Goal: Contribute content: Contribute content

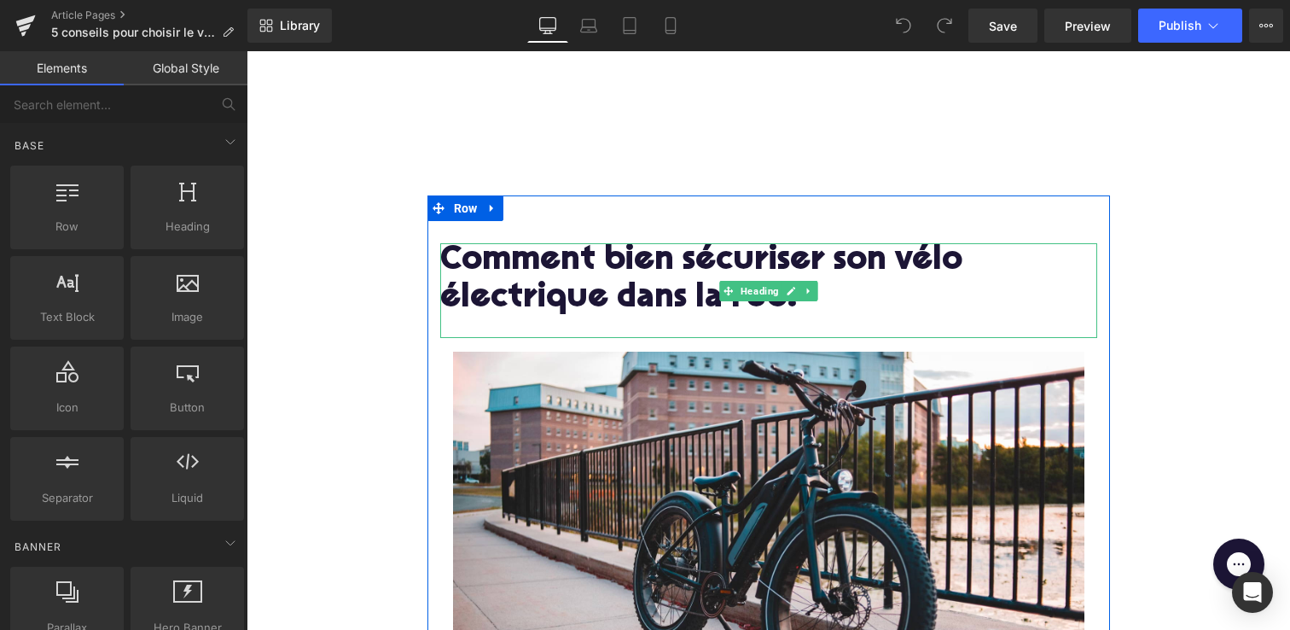
click at [599, 280] on h1 "Comment bien sécuriser son vélo électrique dans la rue?" at bounding box center [768, 280] width 657 height 74
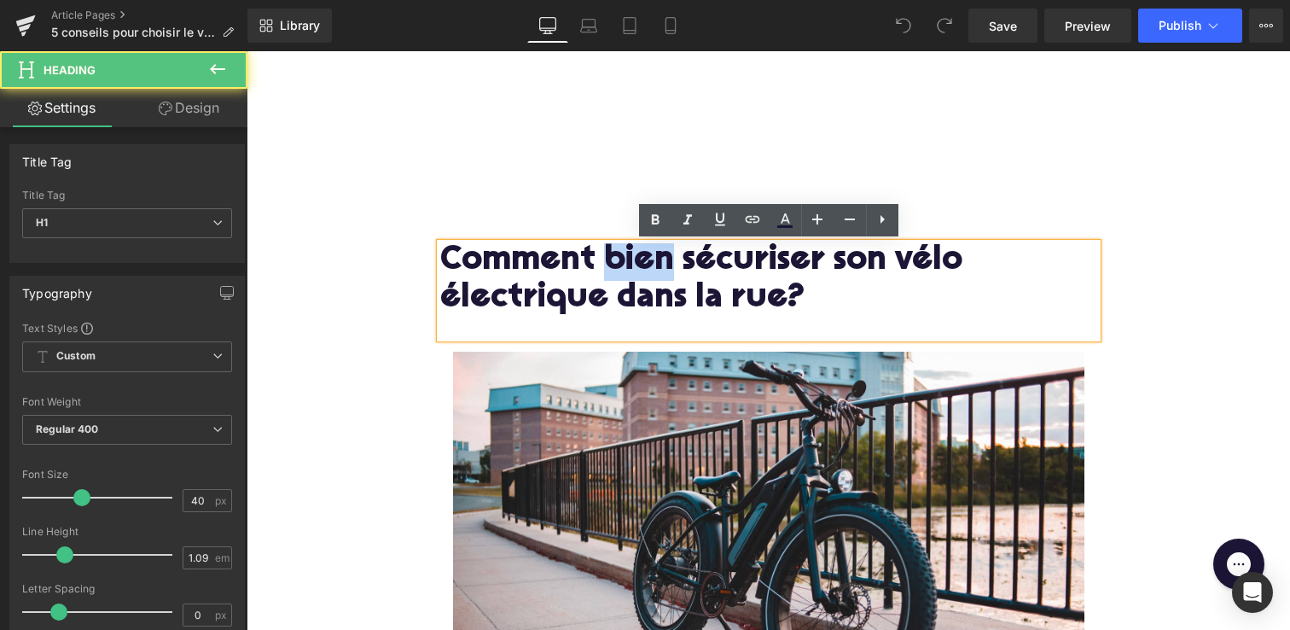
click at [599, 280] on h1 "Comment bien sécuriser son vélo électrique dans la rue?" at bounding box center [768, 280] width 657 height 74
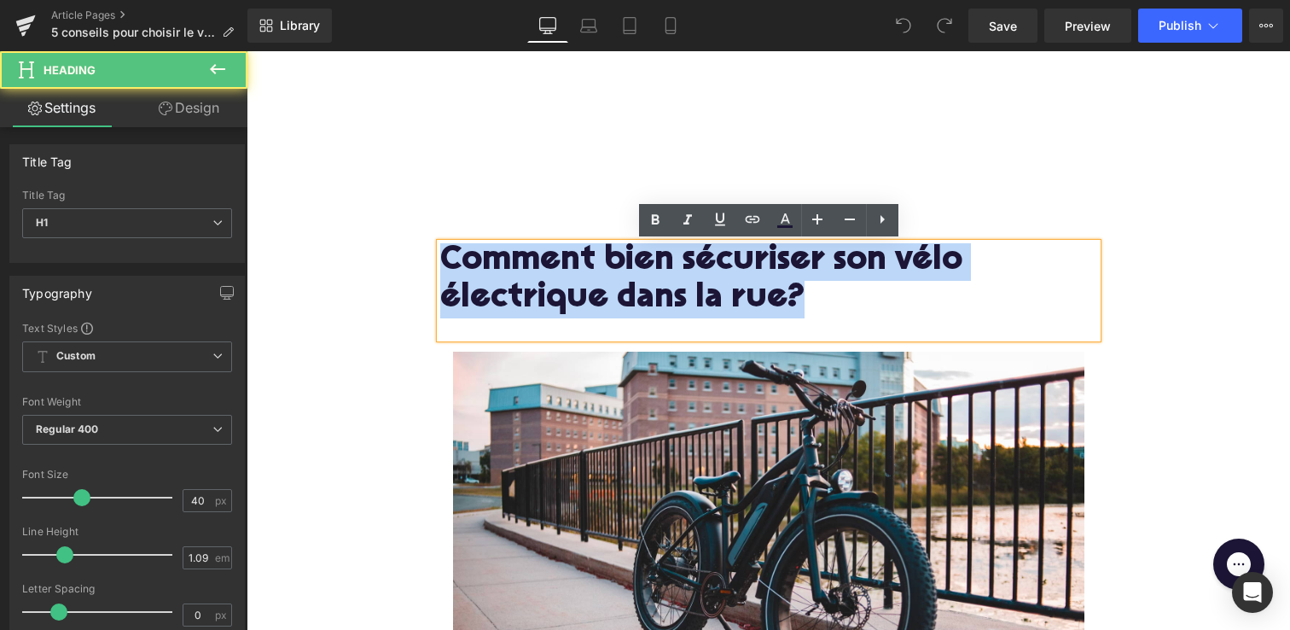
drag, startPoint x: 806, startPoint y: 296, endPoint x: 350, endPoint y: 213, distance: 464.0
drag, startPoint x: 811, startPoint y: 294, endPoint x: 439, endPoint y: 224, distance: 377.7
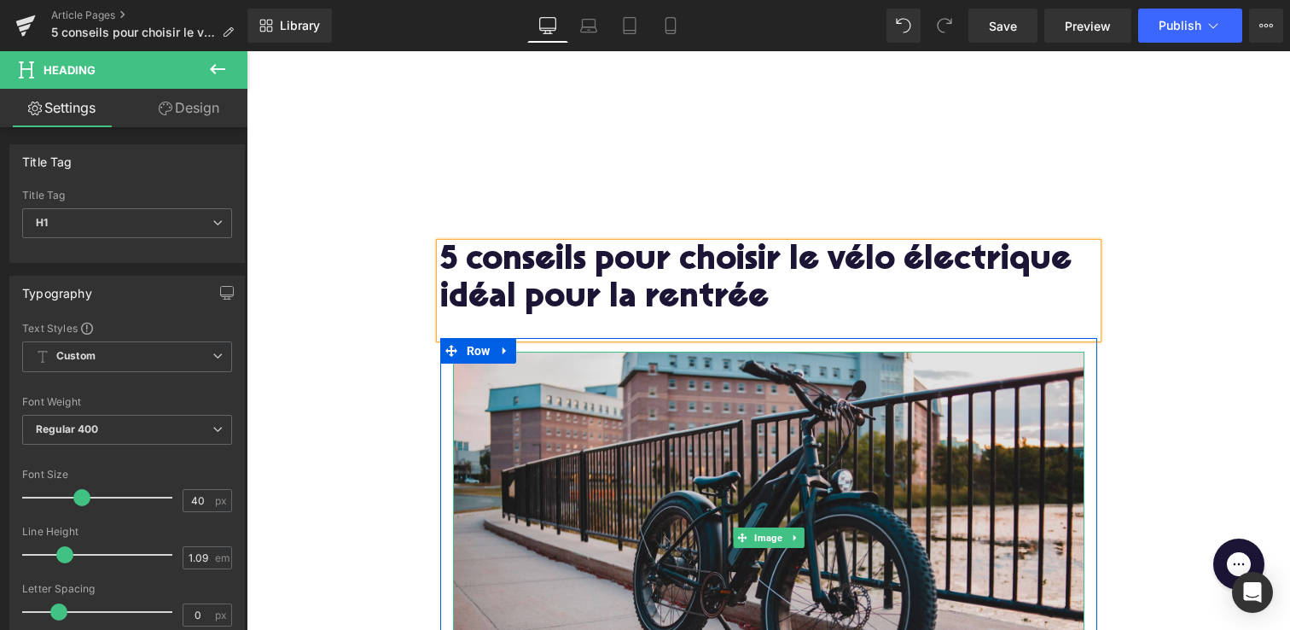
click at [580, 471] on img at bounding box center [768, 537] width 631 height 371
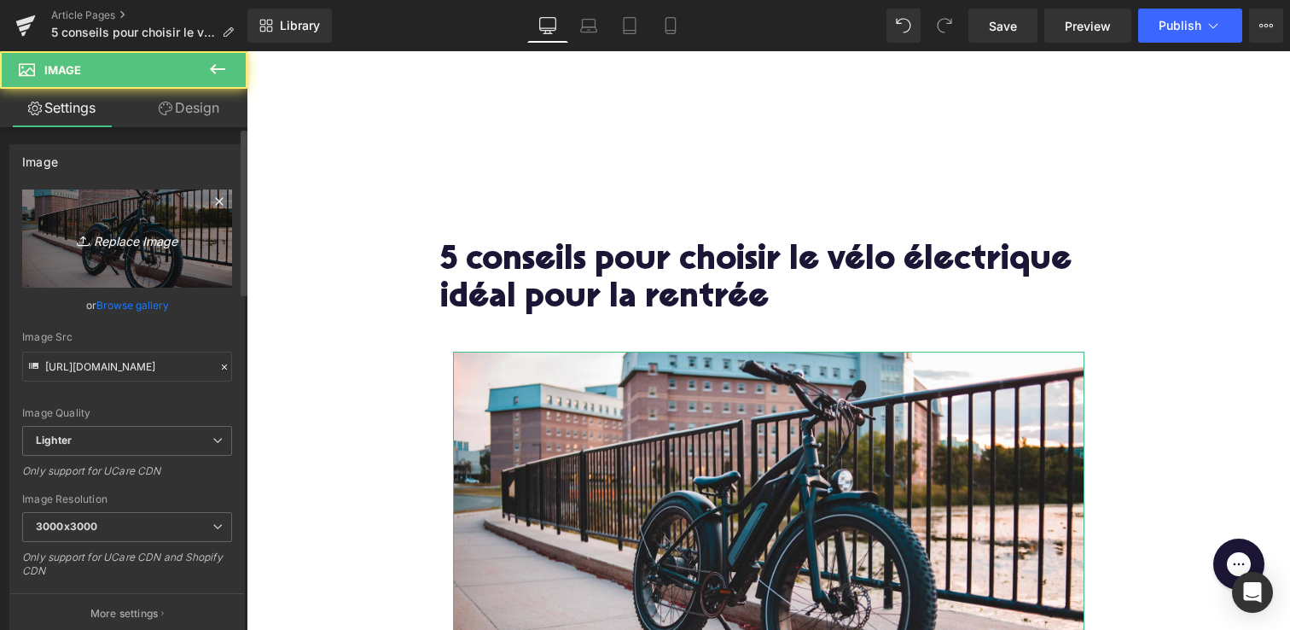
click at [90, 241] on icon "Replace Image" at bounding box center [127, 238] width 137 height 21
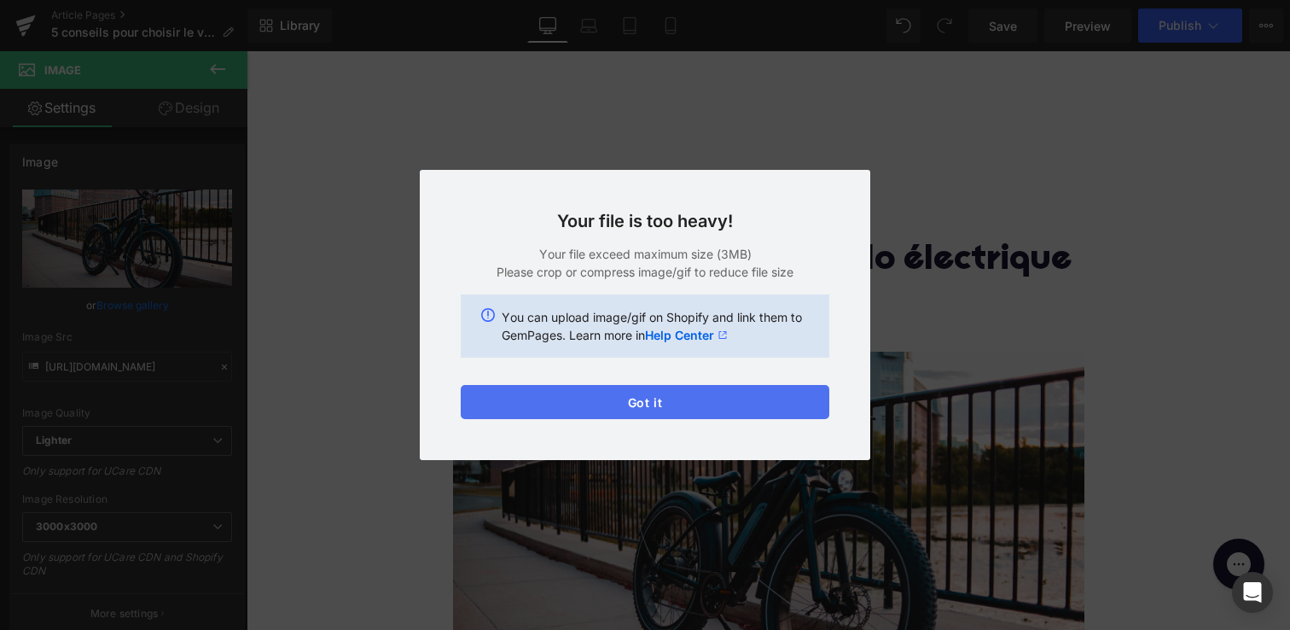
click at [507, 404] on button "Got it" at bounding box center [645, 402] width 369 height 34
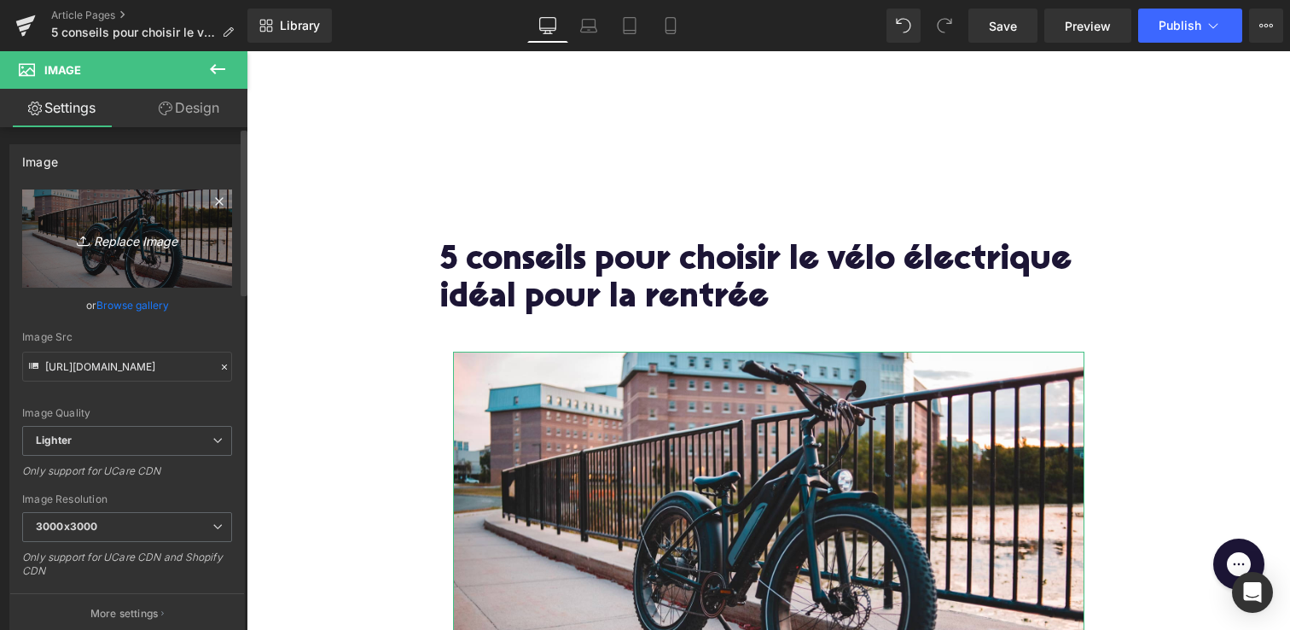
click at [116, 211] on link "Replace Image" at bounding box center [127, 238] width 210 height 98
click at [92, 249] on icon "Replace Image" at bounding box center [127, 238] width 137 height 21
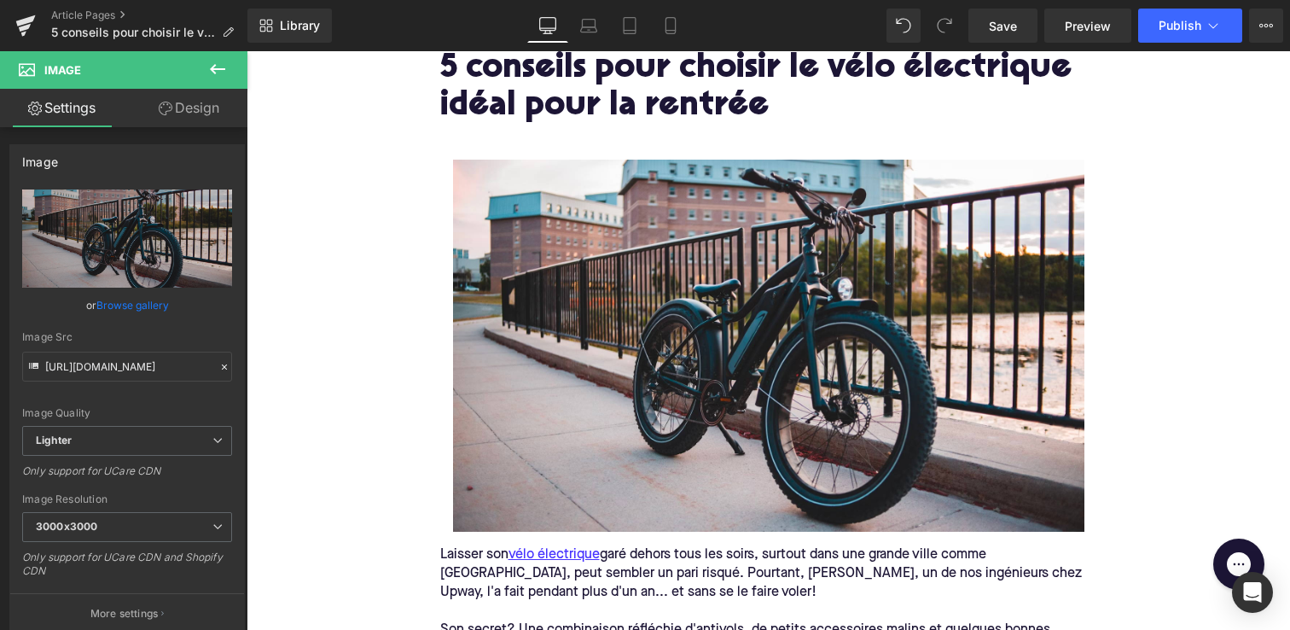
scroll to position [195, 0]
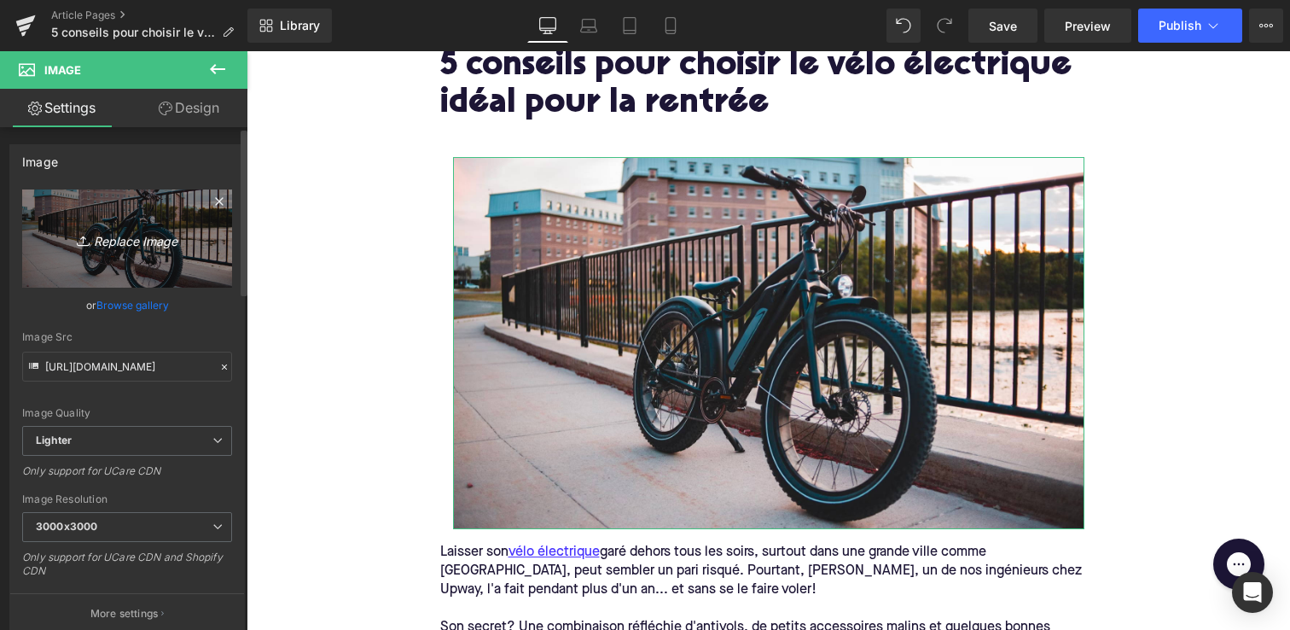
click at [120, 241] on icon "Replace Image" at bounding box center [127, 238] width 137 height 21
click at [135, 258] on link "Replace Image" at bounding box center [127, 238] width 210 height 98
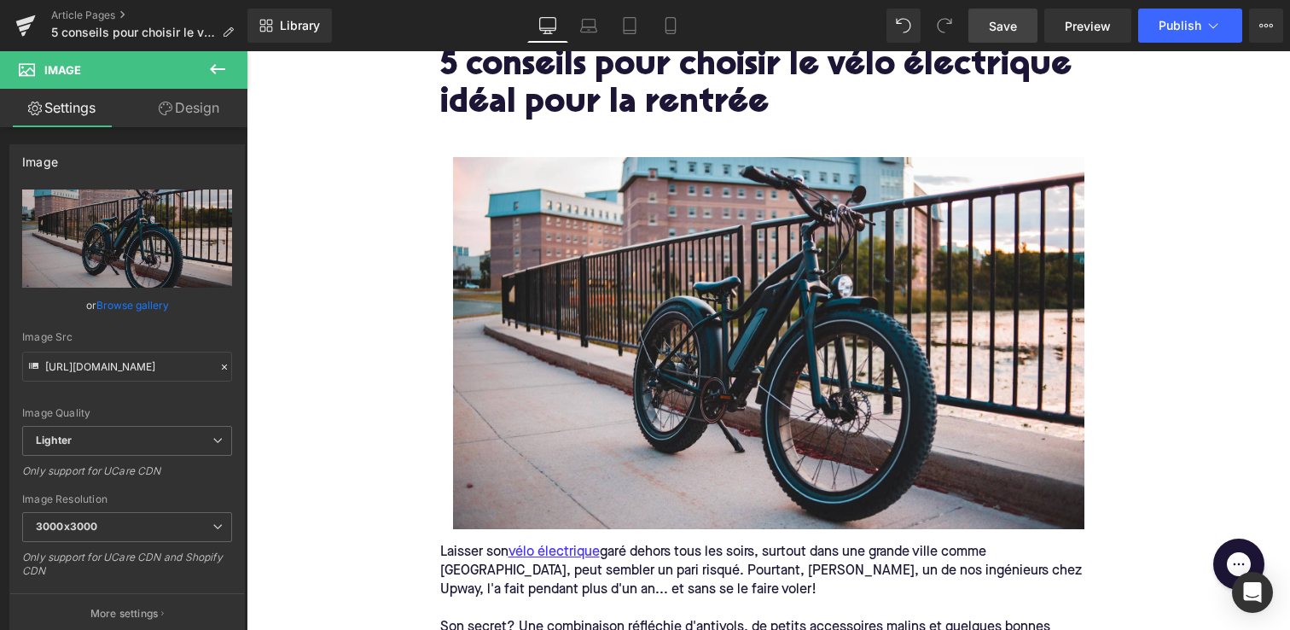
click at [998, 27] on span "Save" at bounding box center [1003, 26] width 28 height 18
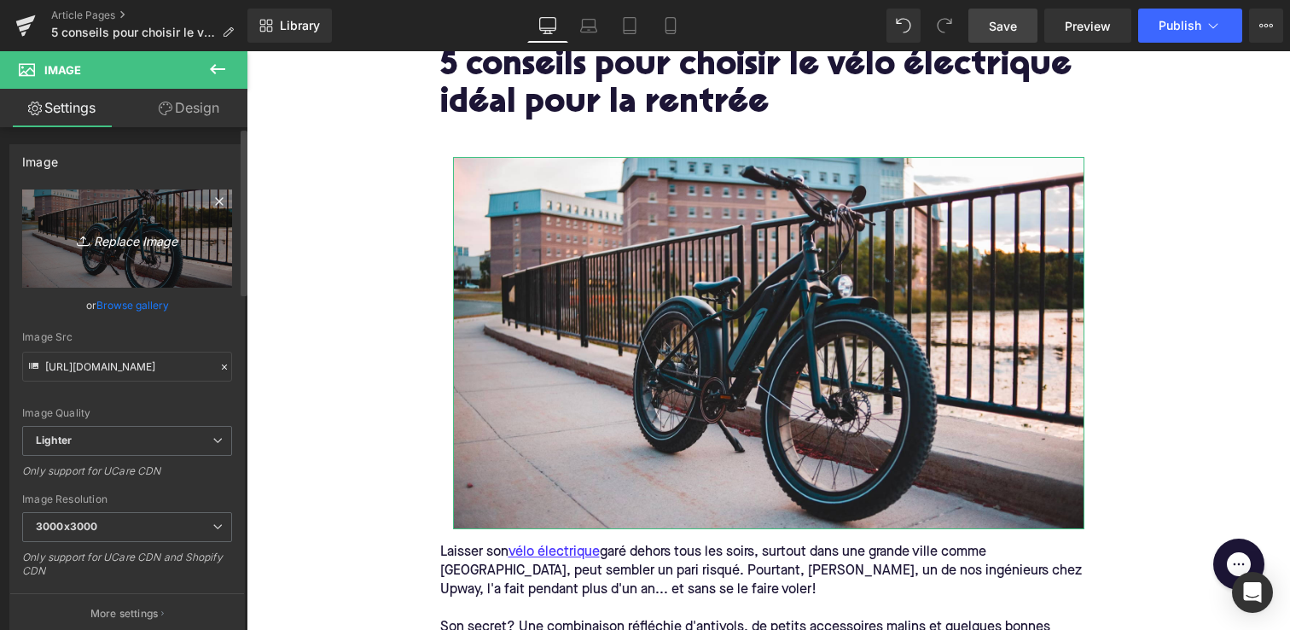
click at [143, 243] on icon "Replace Image" at bounding box center [127, 238] width 137 height 21
click at [180, 247] on icon "Replace Image" at bounding box center [127, 238] width 137 height 21
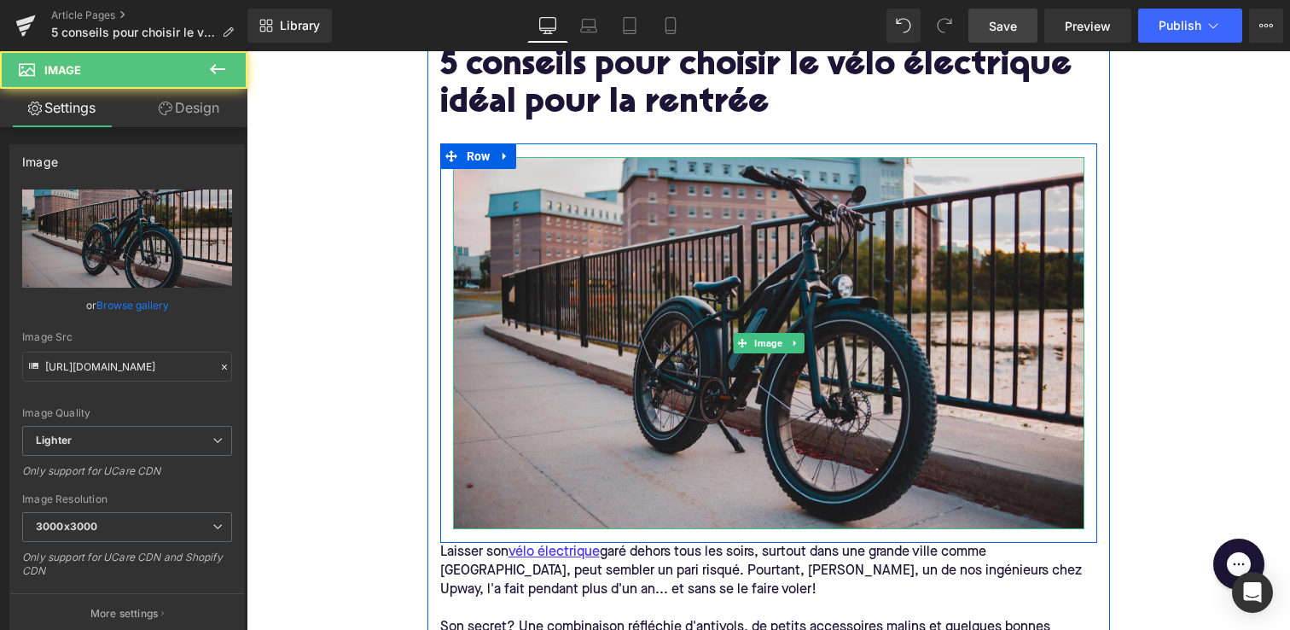
click at [799, 319] on img at bounding box center [768, 342] width 631 height 371
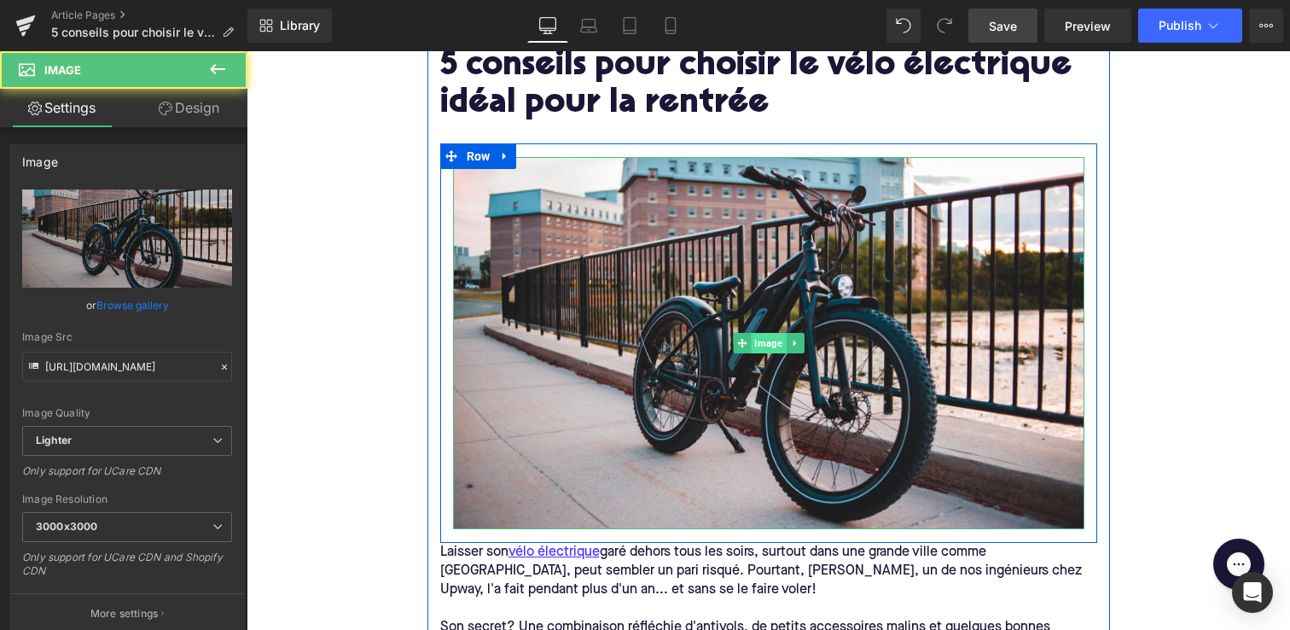
click at [761, 336] on span "Image" at bounding box center [768, 343] width 35 height 20
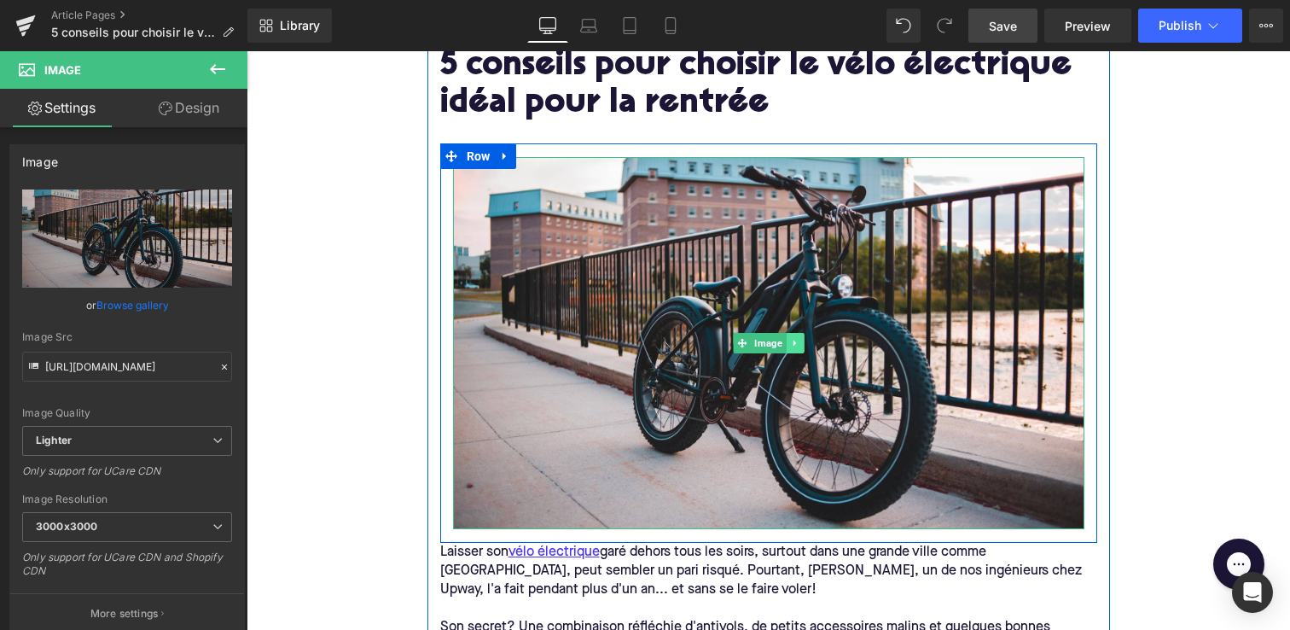
click at [791, 336] on link at bounding box center [795, 343] width 18 height 20
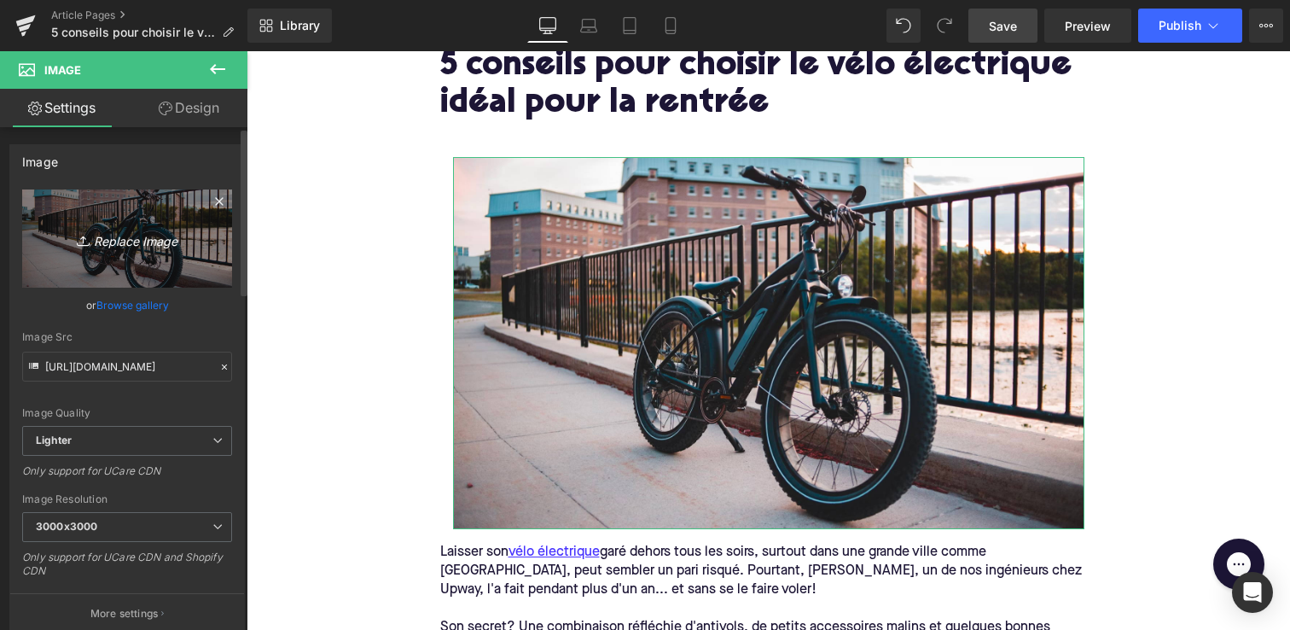
click at [177, 202] on link "Replace Image" at bounding box center [127, 238] width 210 height 98
click at [212, 203] on icon at bounding box center [219, 201] width 20 height 20
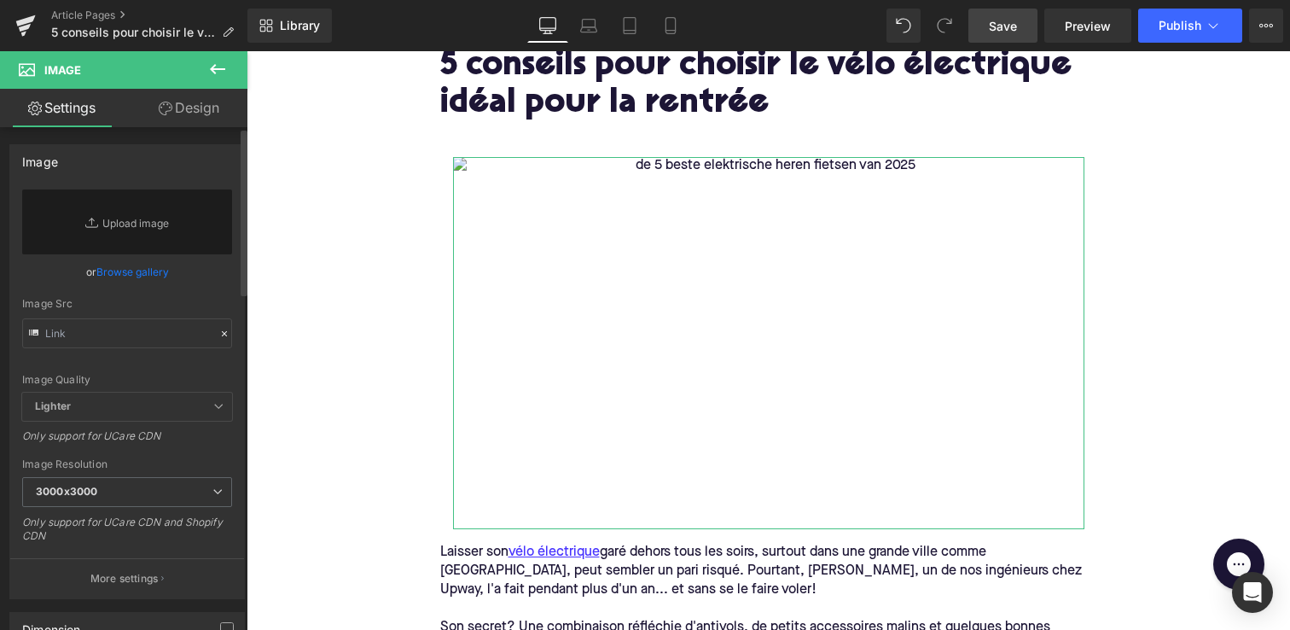
click at [96, 227] on icon at bounding box center [93, 222] width 17 height 17
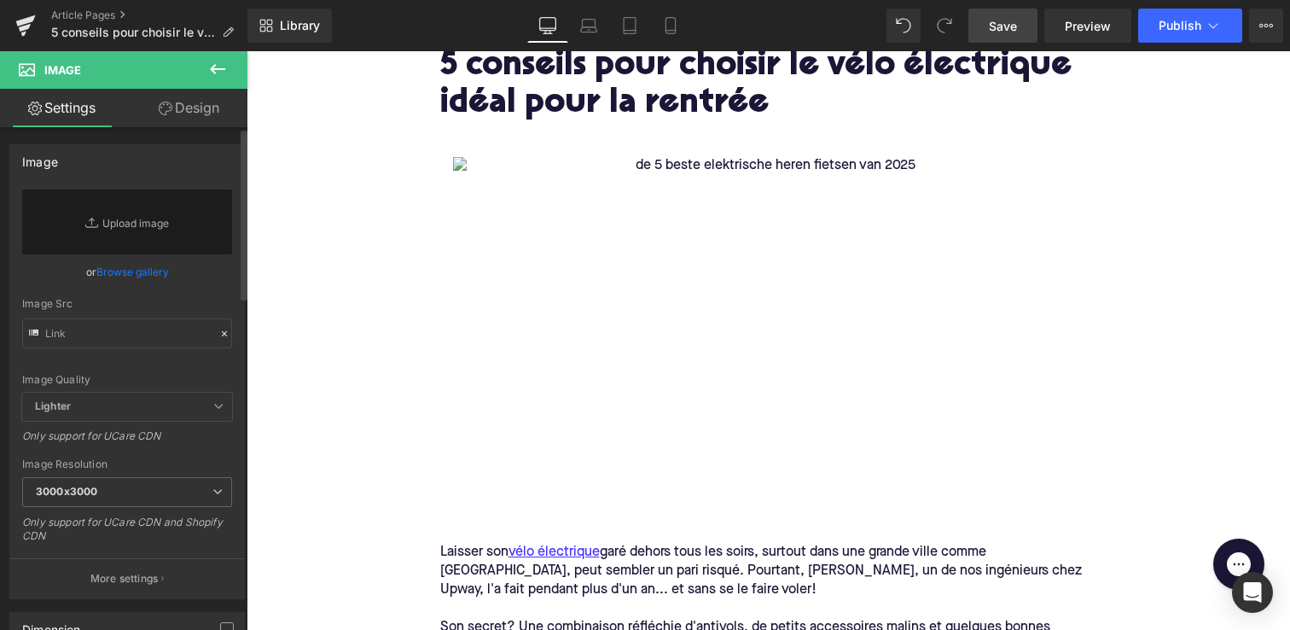
type input "C:\fakepath\Frame 316128504.jpg"
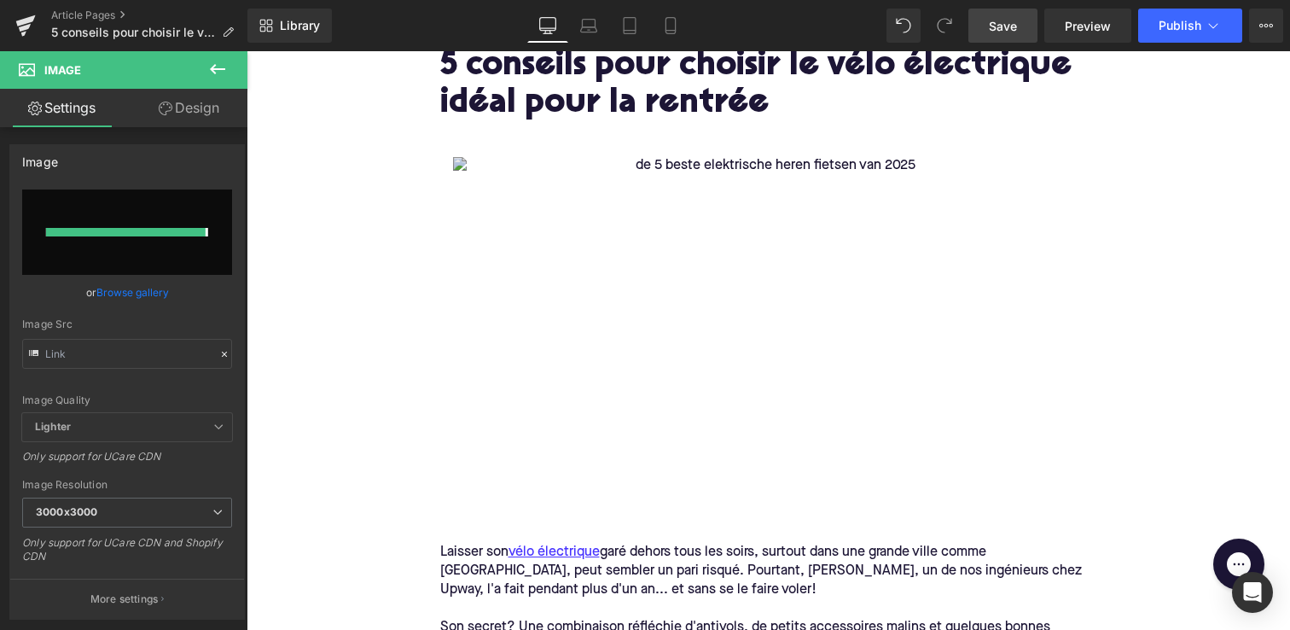
type input "[URL][DOMAIN_NAME]"
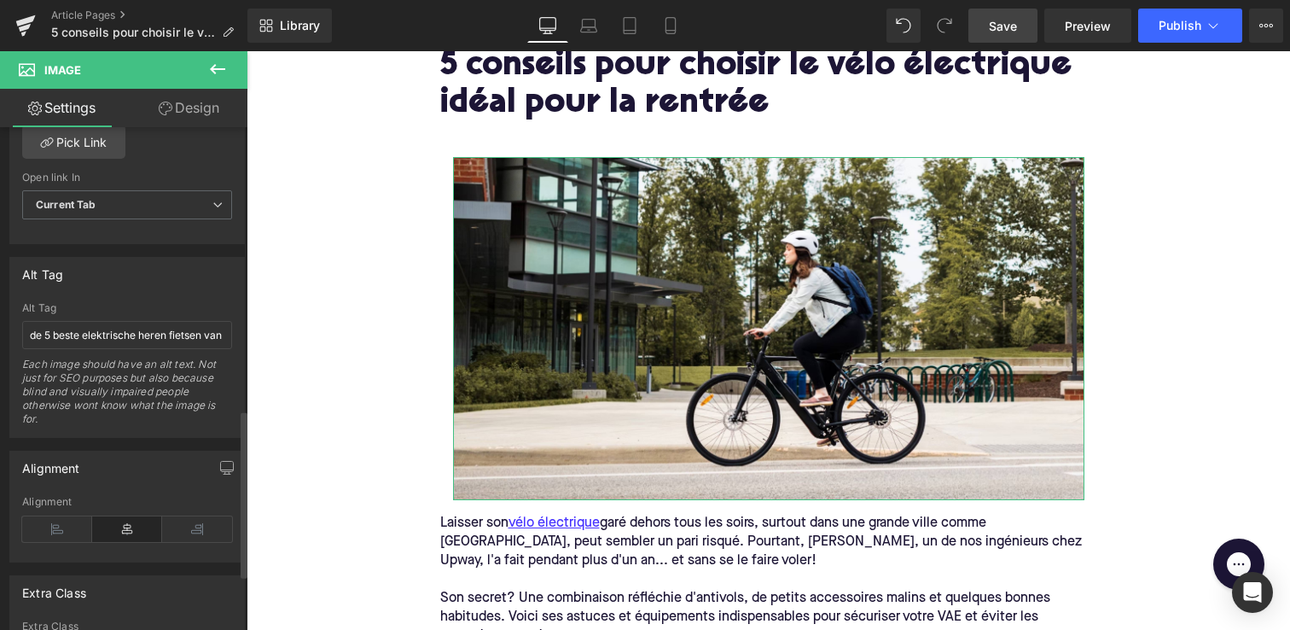
scroll to position [849, 0]
click at [82, 340] on input "de 5 beste elektrische heren fietsen van 2025" at bounding box center [127, 338] width 210 height 28
type input "5 conseils pour choisir le vélo électrique idéal pour la rentrée"
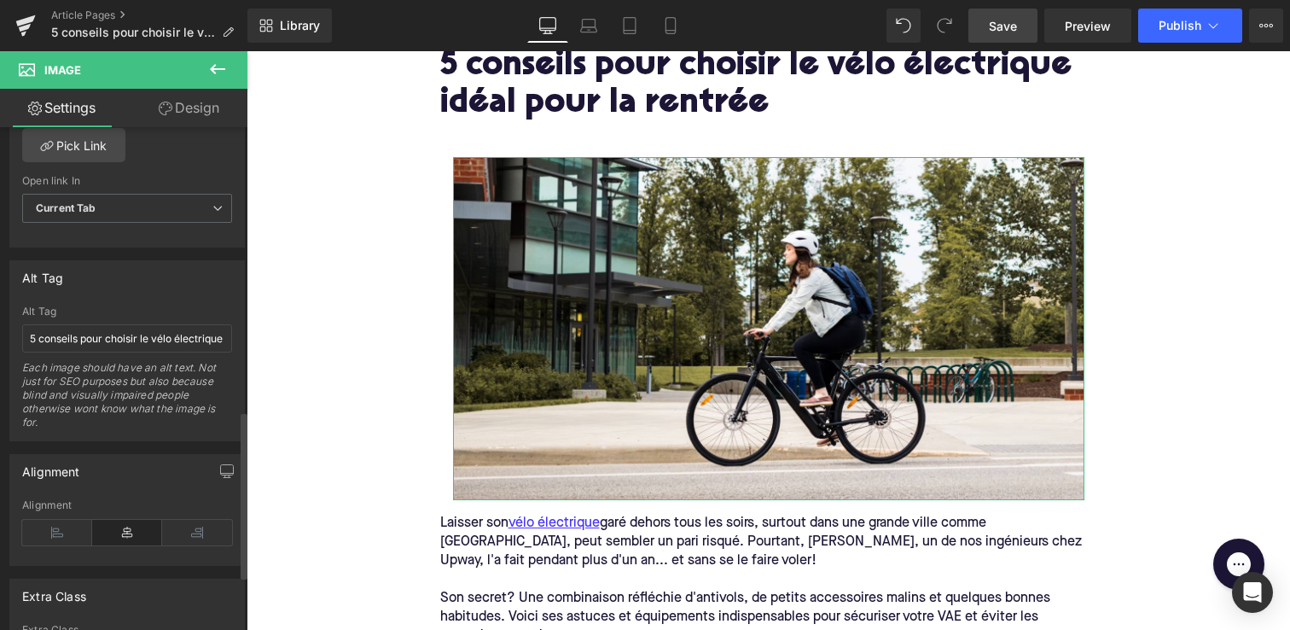
click at [224, 305] on div "Alt Tag" at bounding box center [127, 311] width 210 height 12
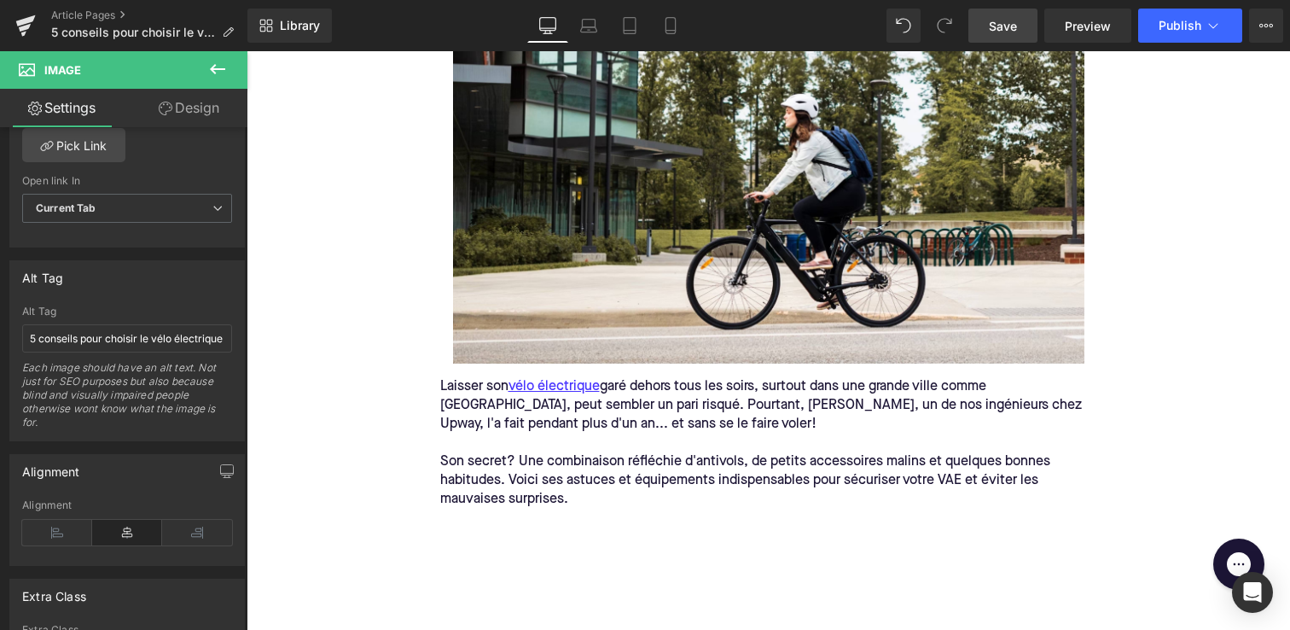
scroll to position [340, 0]
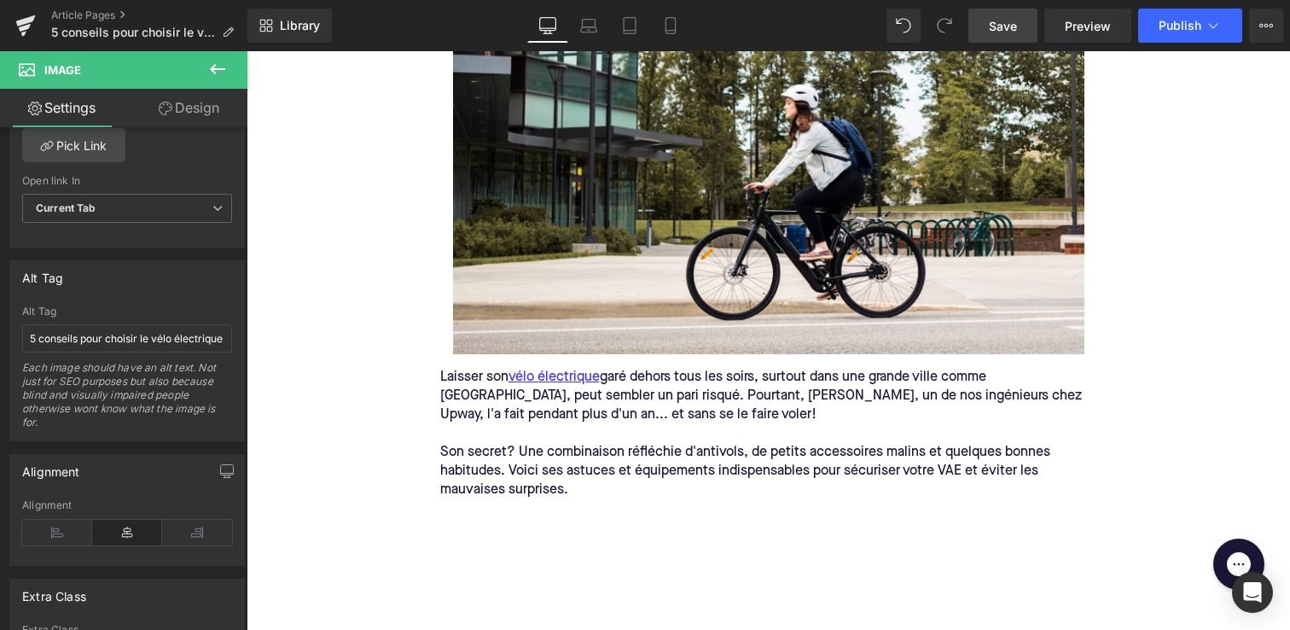
click at [515, 457] on span "Son secret? Une combinaison réfléchie d'antivols, de petits accessoires malins …" at bounding box center [747, 470] width 614 height 51
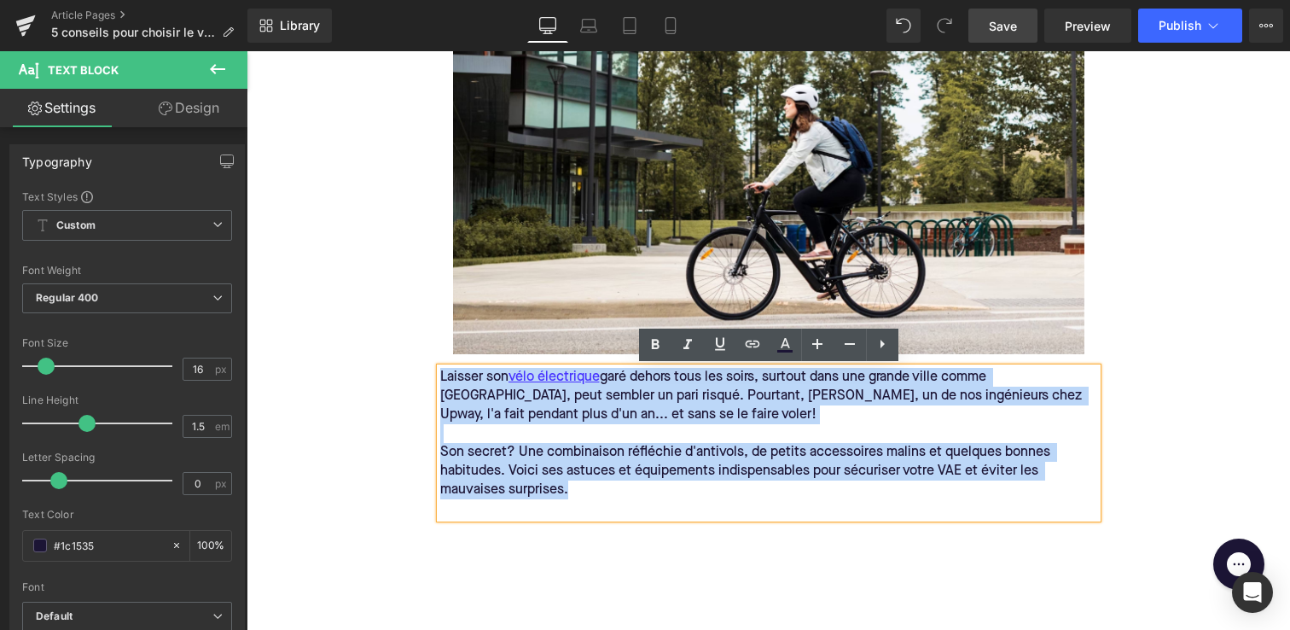
drag, startPoint x: 575, startPoint y: 492, endPoint x: 418, endPoint y: 367, distance: 200.4
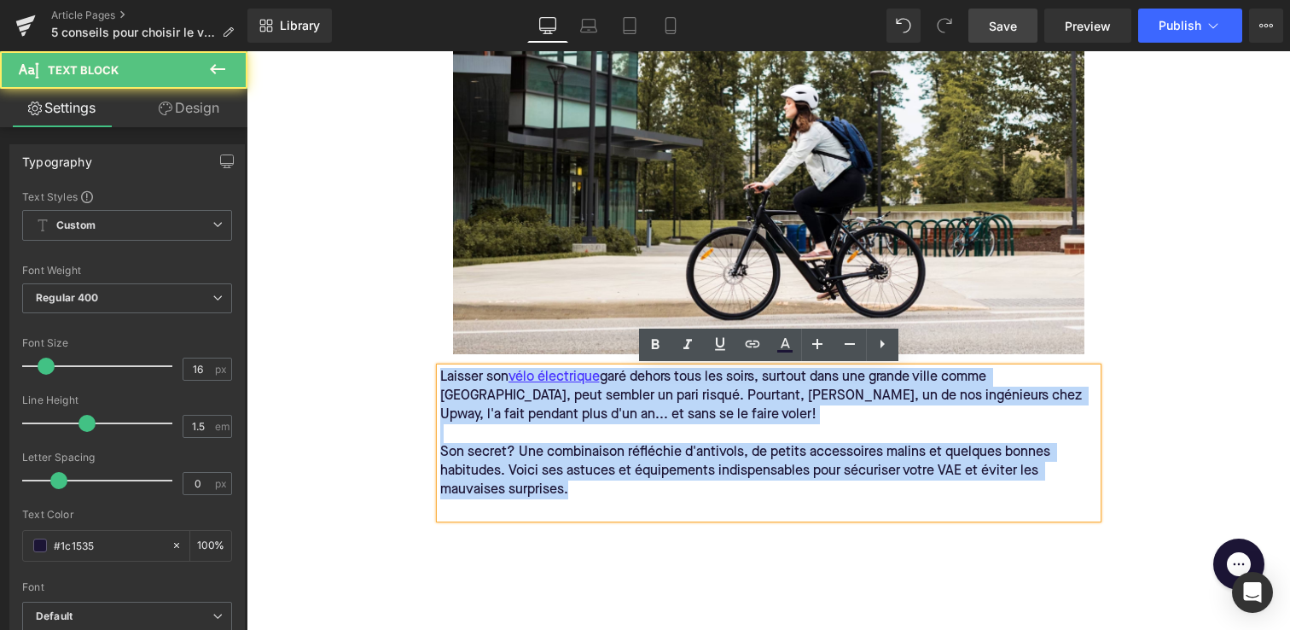
click at [596, 498] on p "Son secret? Une combinaison réfléchie d'antivols, de petits accessoires malins …" at bounding box center [768, 471] width 657 height 56
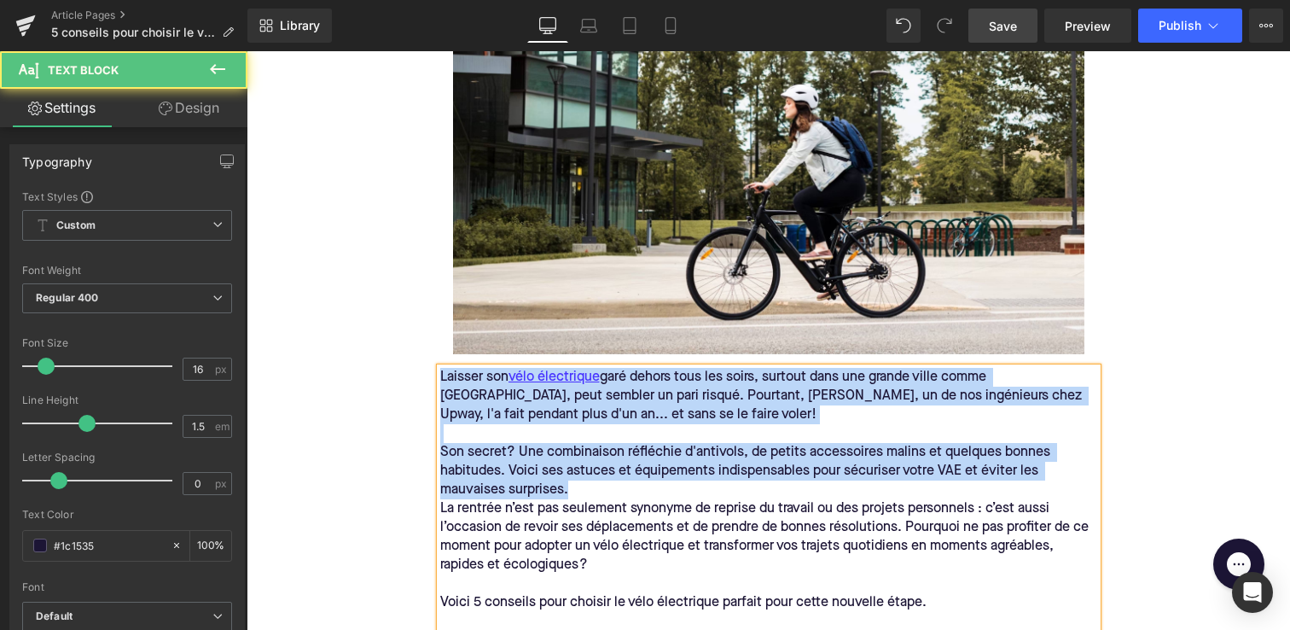
drag, startPoint x: 566, startPoint y: 486, endPoint x: 423, endPoint y: 376, distance: 180.1
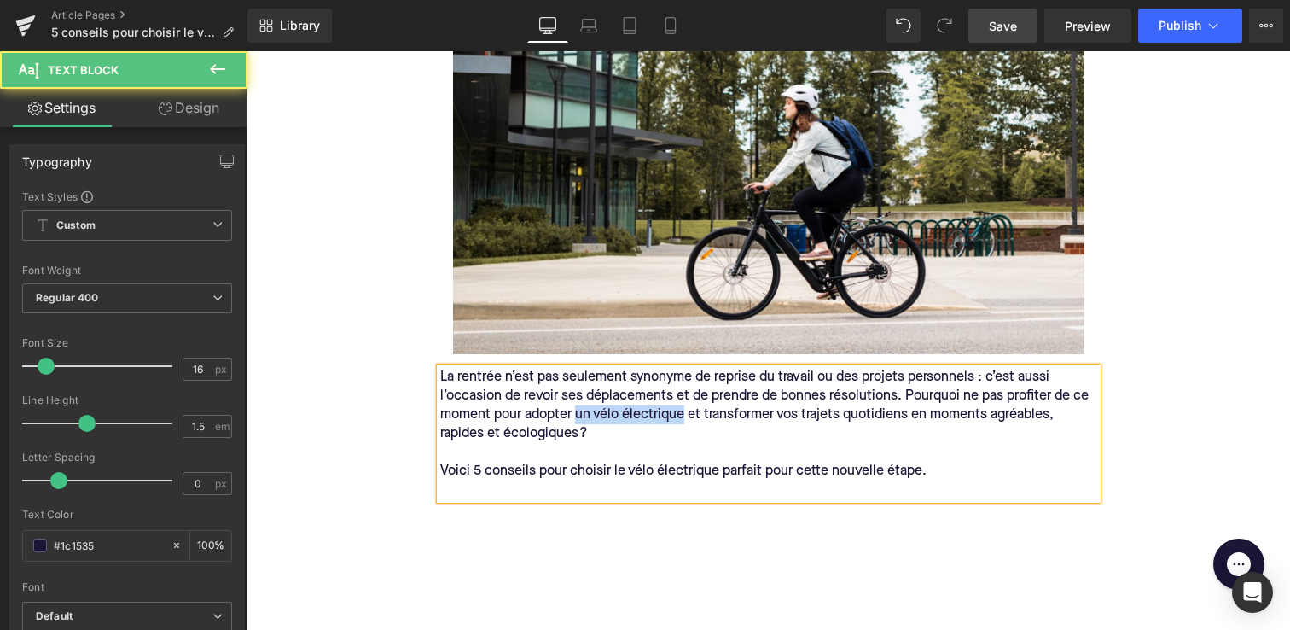
drag, startPoint x: 578, startPoint y: 412, endPoint x: 684, endPoint y: 410, distance: 106.7
click at [684, 410] on span "La rentrée n’est pas seulement synonyme de reprise du travail ou des projets pe…" at bounding box center [766, 405] width 652 height 70
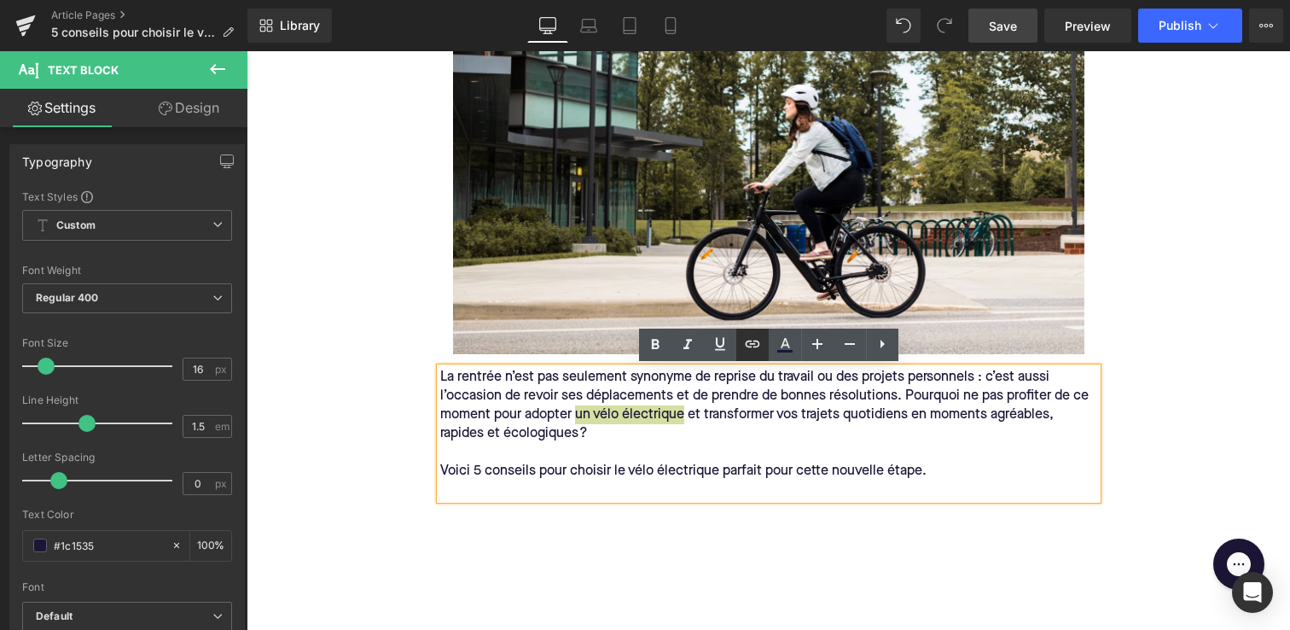
click at [742, 348] on icon at bounding box center [752, 344] width 20 height 20
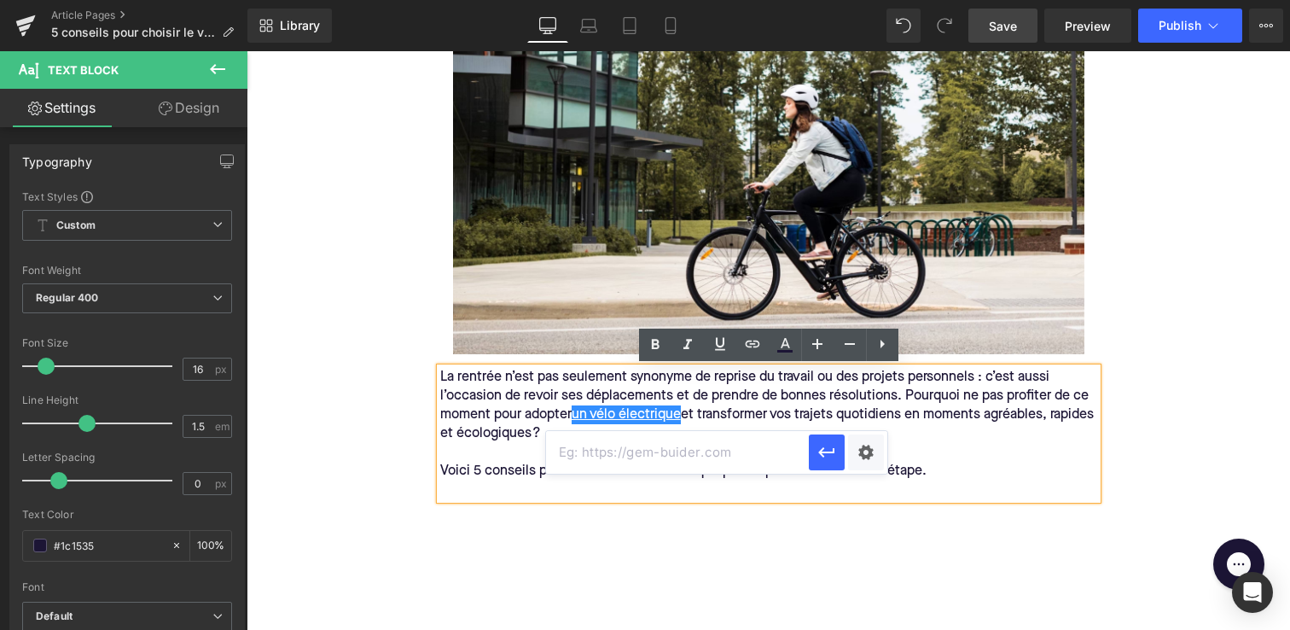
click at [719, 457] on input "text" at bounding box center [677, 452] width 263 height 43
paste input "[URL][DOMAIN_NAME]"
type input "[URL][DOMAIN_NAME]"
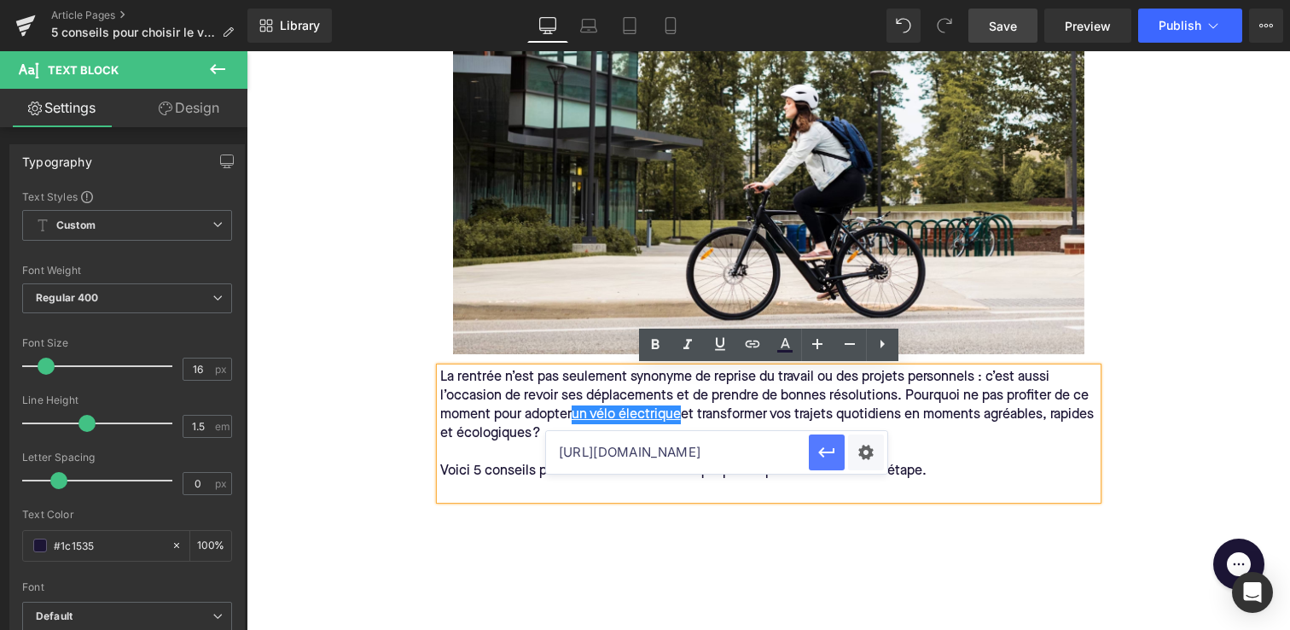
click at [823, 450] on icon "button" at bounding box center [827, 452] width 20 height 20
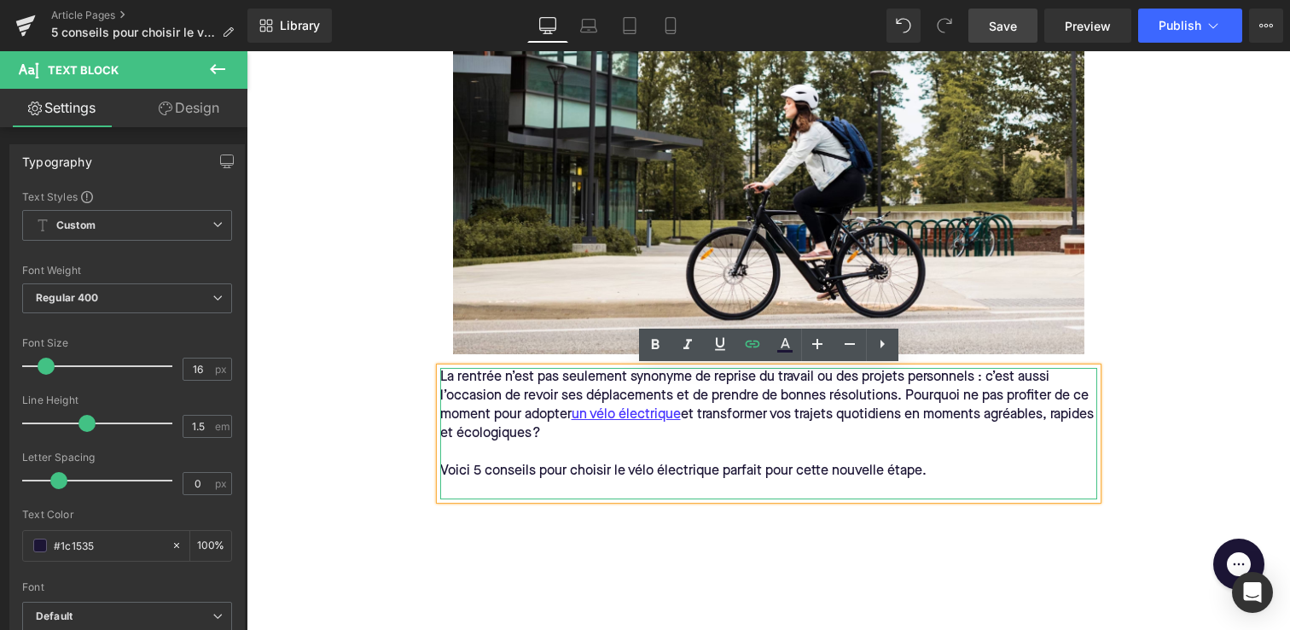
click at [604, 455] on p at bounding box center [768, 452] width 657 height 19
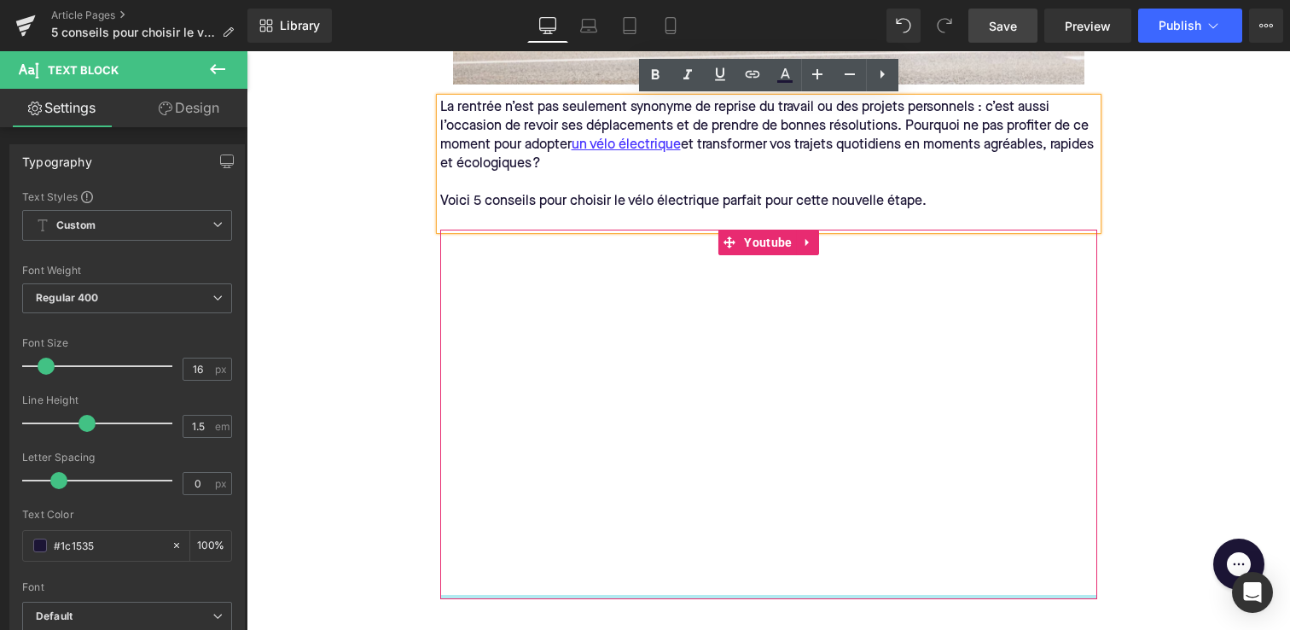
scroll to position [629, 0]
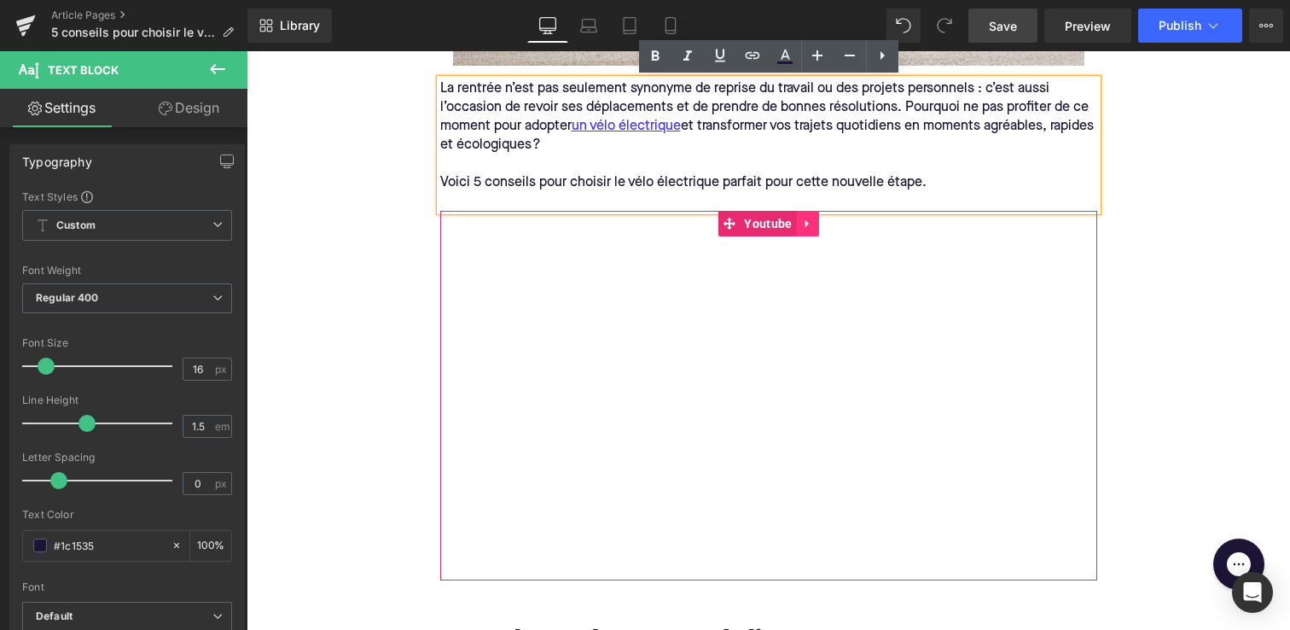
click at [800, 224] on link at bounding box center [808, 224] width 22 height 26
click at [813, 220] on icon at bounding box center [819, 224] width 12 height 12
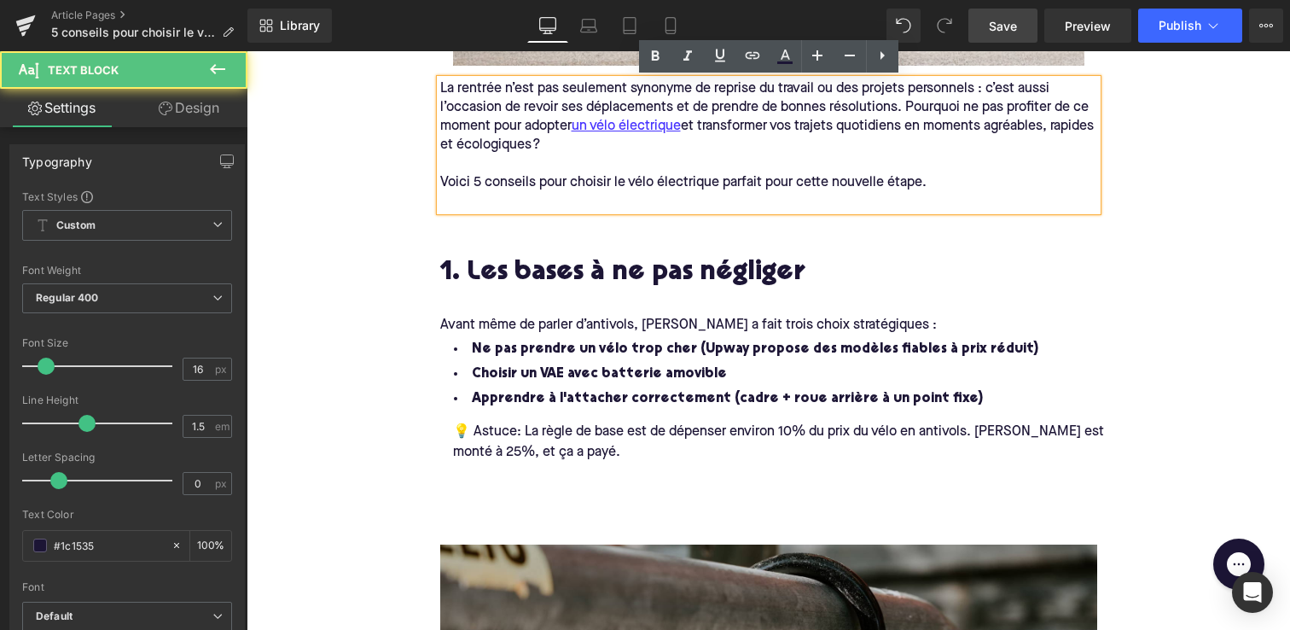
click at [688, 198] on p at bounding box center [768, 201] width 657 height 19
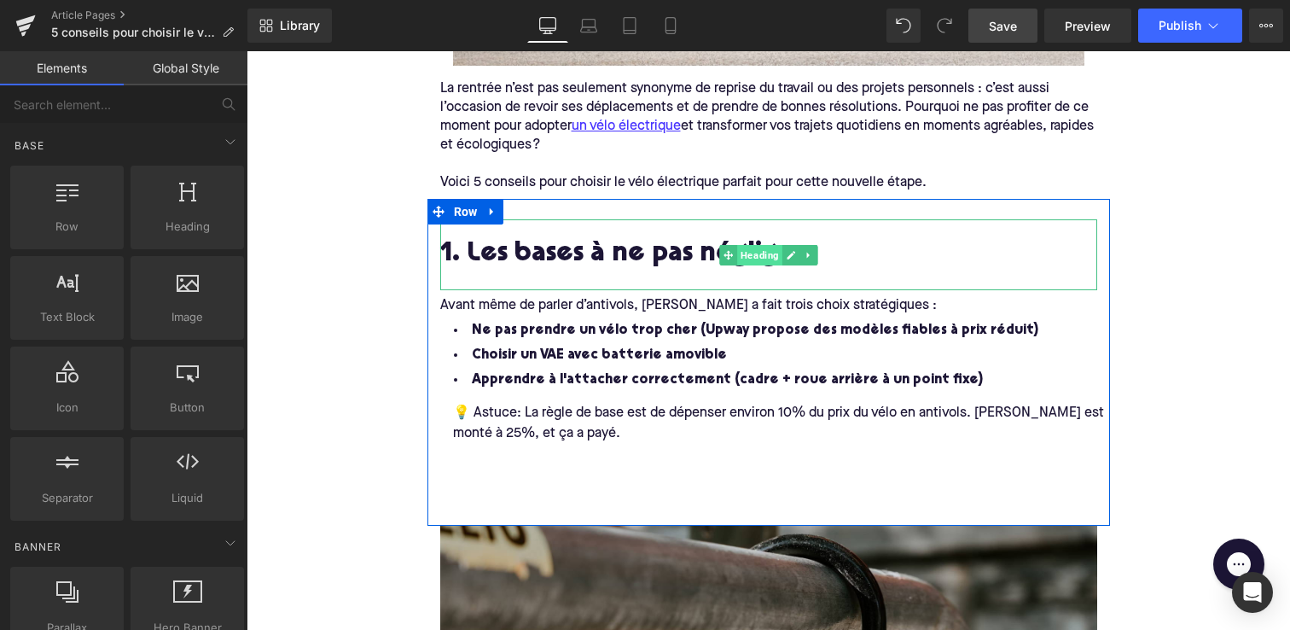
click at [778, 251] on span "Heading" at bounding box center [759, 255] width 45 height 20
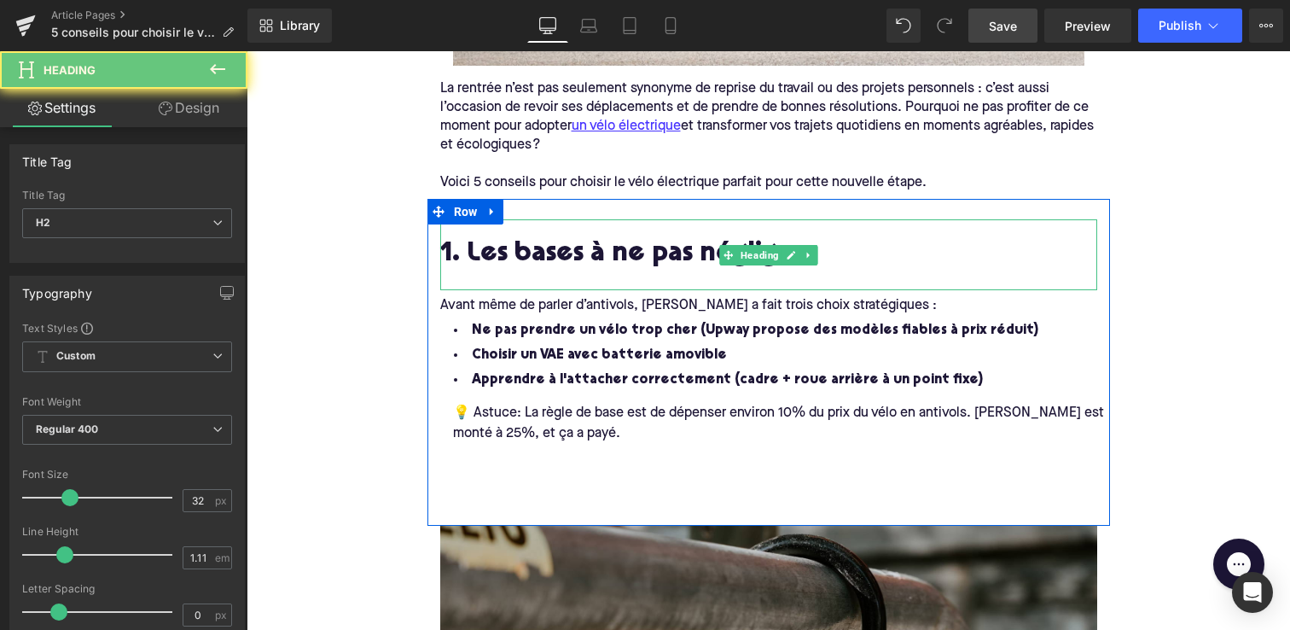
click at [640, 248] on h2 "1. Les bases à ne pas négliger" at bounding box center [768, 255] width 657 height 31
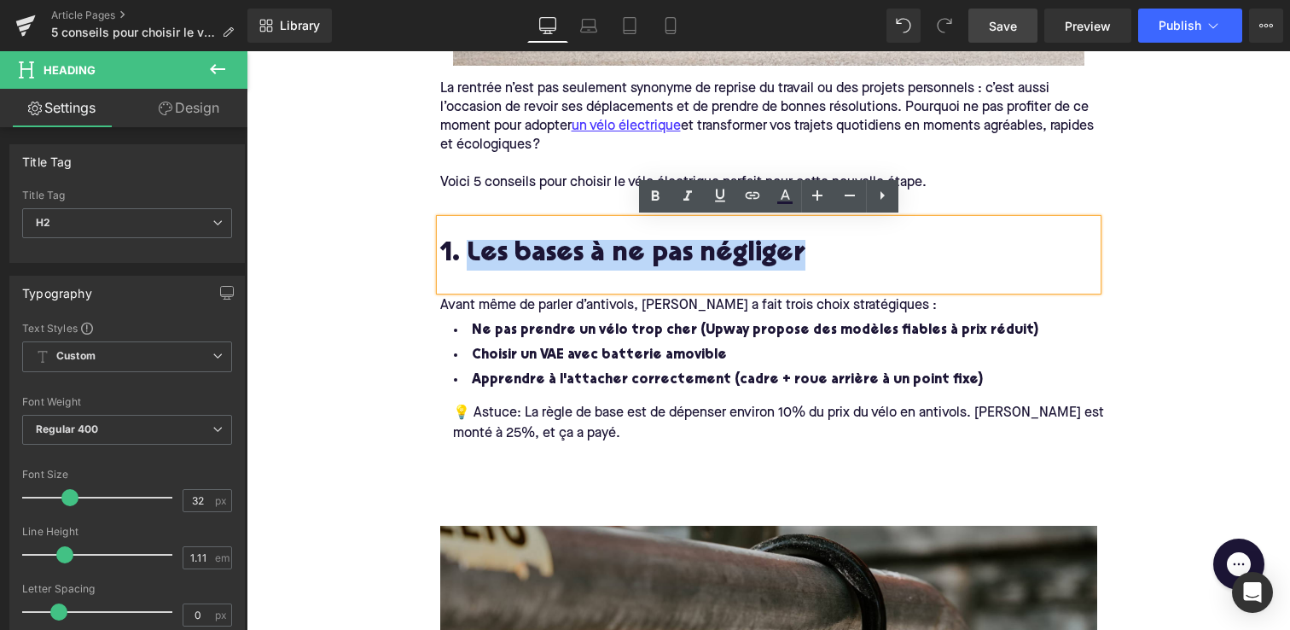
drag, startPoint x: 468, startPoint y: 255, endPoint x: 791, endPoint y: 259, distance: 323.4
click at [791, 259] on h2 "1. Les bases à ne pas négliger" at bounding box center [768, 255] width 657 height 31
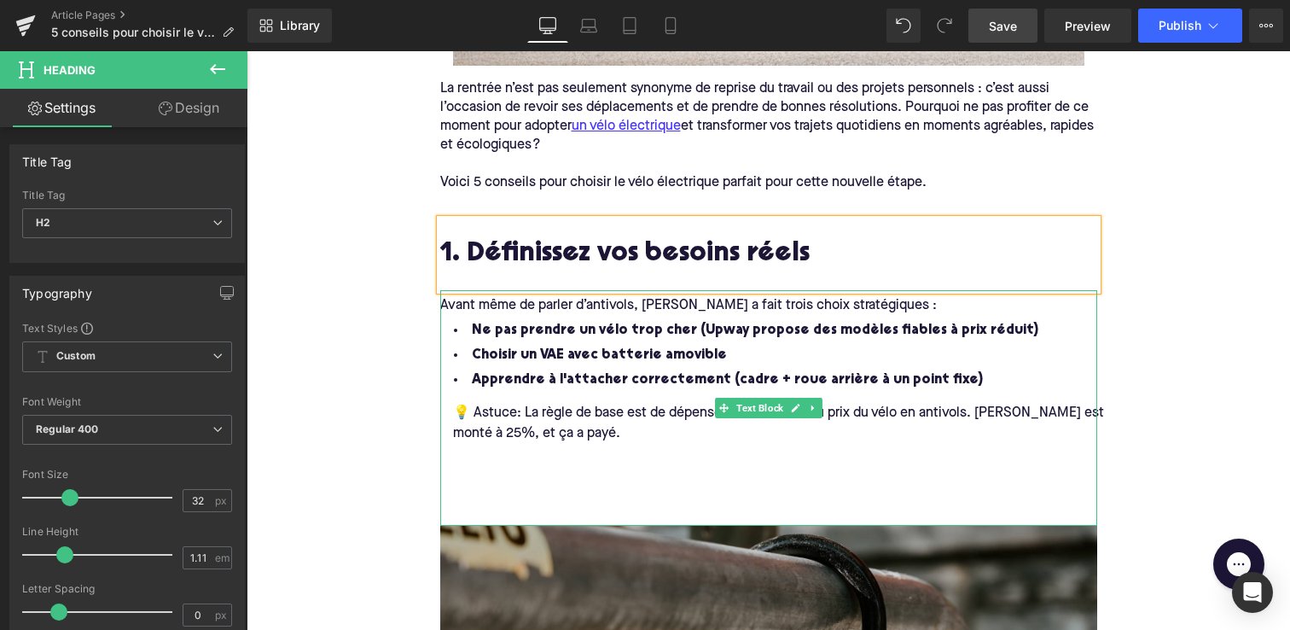
click at [881, 303] on span "Avant même de parler d’antivols, [PERSON_NAME] a fait trois choix stratégiques :" at bounding box center [688, 306] width 497 height 14
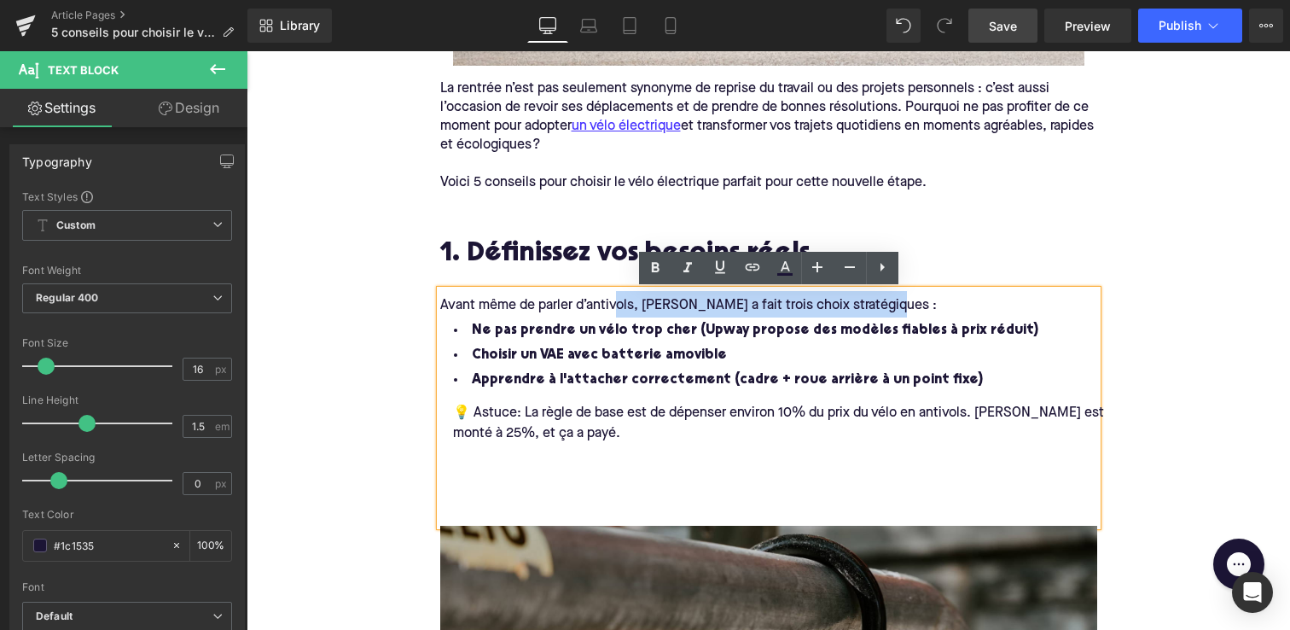
drag, startPoint x: 890, startPoint y: 307, endPoint x: 620, endPoint y: 307, distance: 270.5
click at [620, 307] on div "Avant même de parler d’antivols, [PERSON_NAME] a fait trois choix stratégiques :" at bounding box center [768, 304] width 657 height 26
drag, startPoint x: 480, startPoint y: 302, endPoint x: 873, endPoint y: 305, distance: 392.5
click at [873, 305] on span "Avant même de parler d’antivols, [PERSON_NAME] a fait trois choix stratégiques :" at bounding box center [688, 306] width 497 height 14
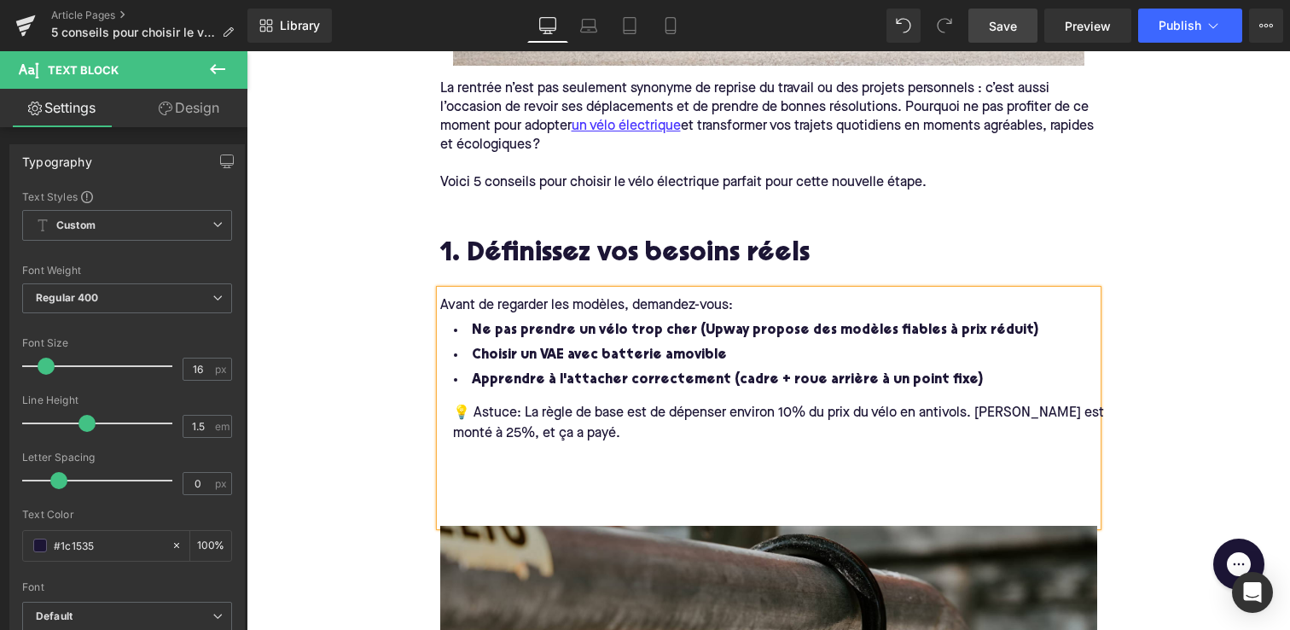
click at [752, 305] on div "Avant de regarder les modèles, demandez-vous :" at bounding box center [768, 304] width 657 height 26
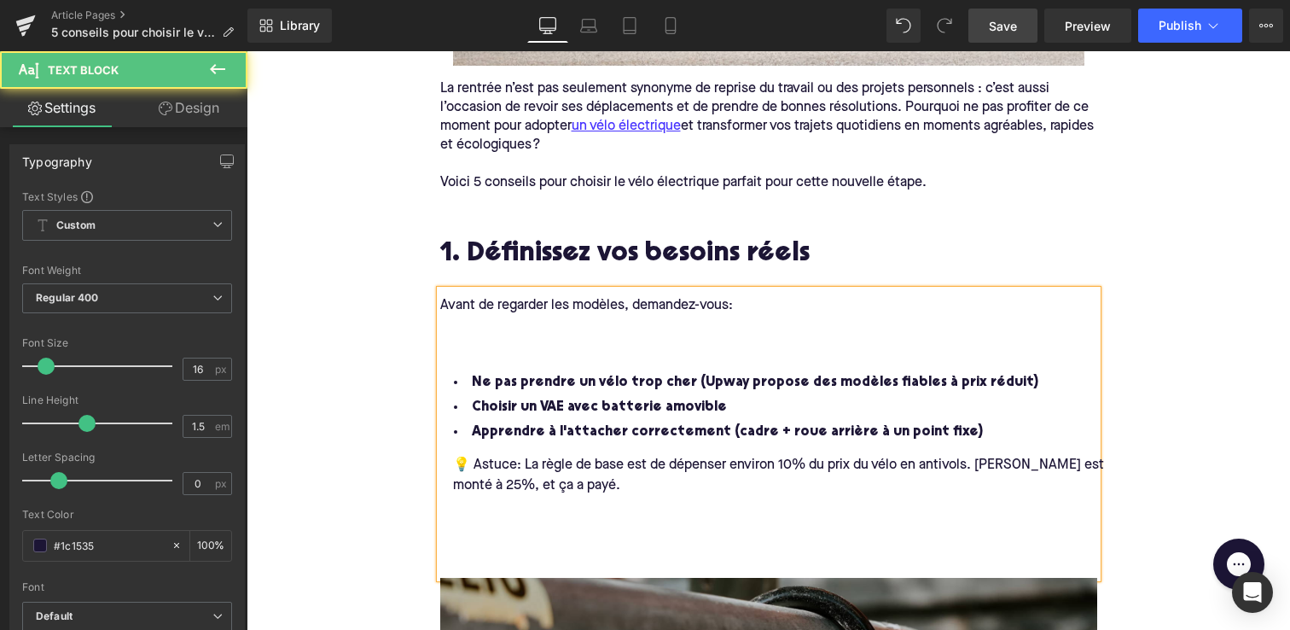
click at [713, 353] on div at bounding box center [768, 357] width 657 height 26
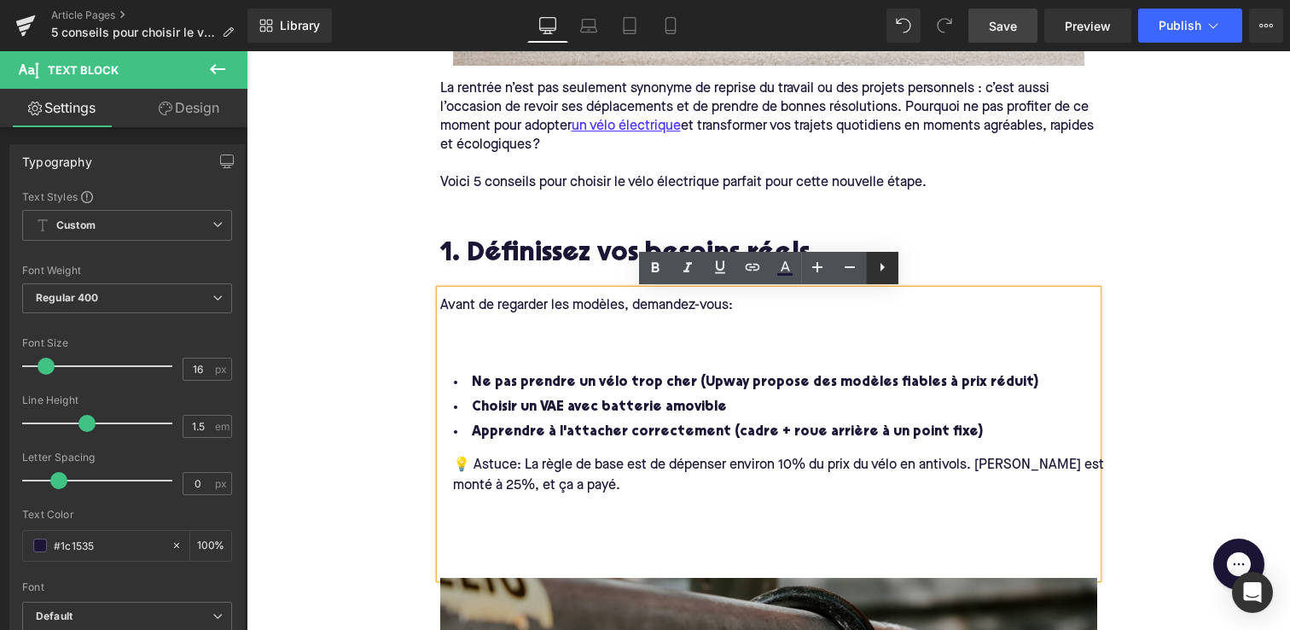
click at [886, 265] on icon at bounding box center [882, 267] width 20 height 20
click at [880, 265] on icon at bounding box center [882, 267] width 20 height 20
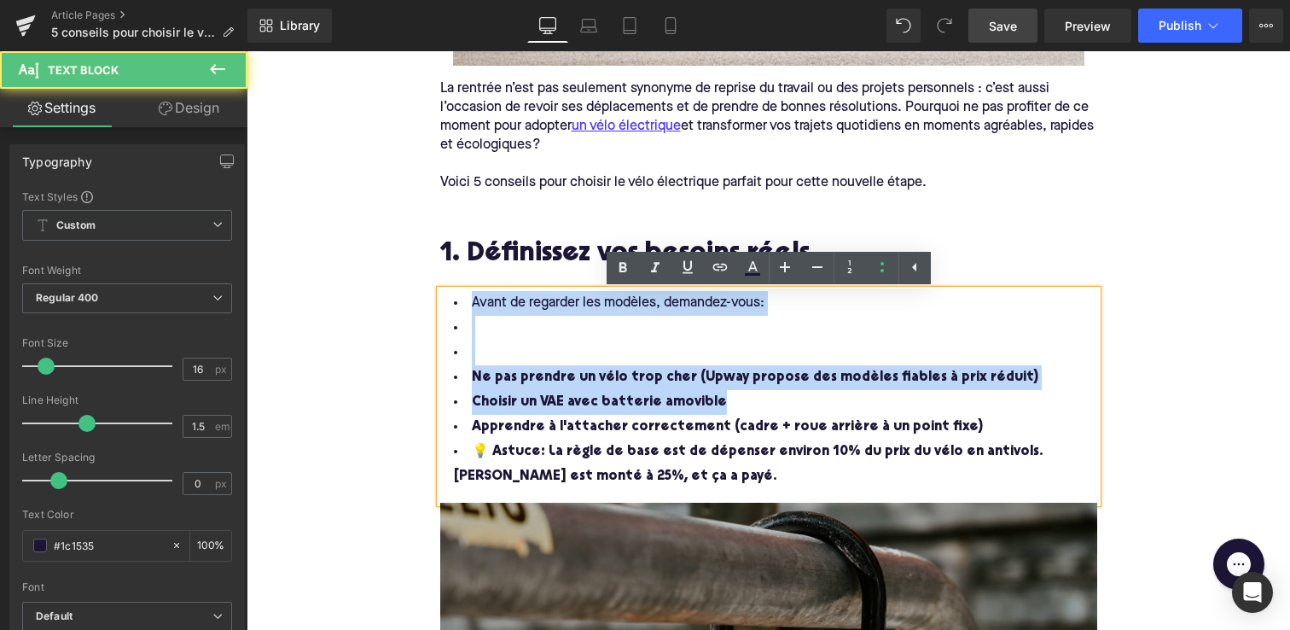
click at [476, 300] on span "Avant de regarder les modèles, demandez-vous" at bounding box center [616, 303] width 288 height 14
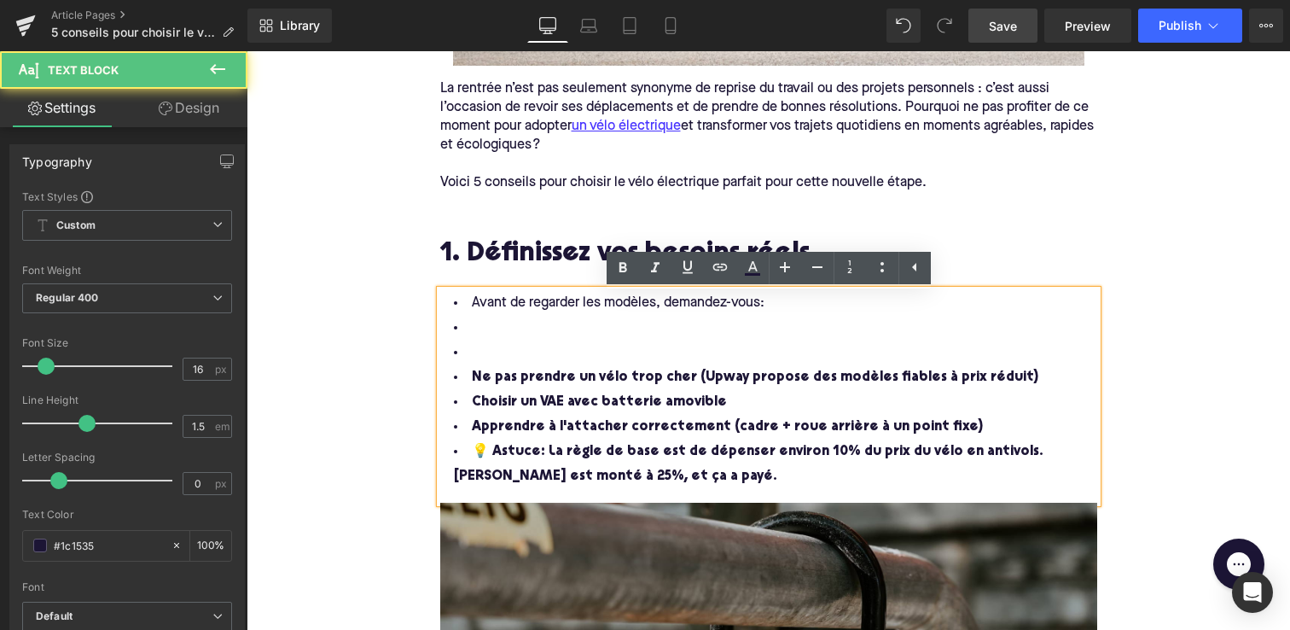
click at [468, 302] on li "Avant de regarder les modèles, demandez-vous :" at bounding box center [768, 303] width 657 height 25
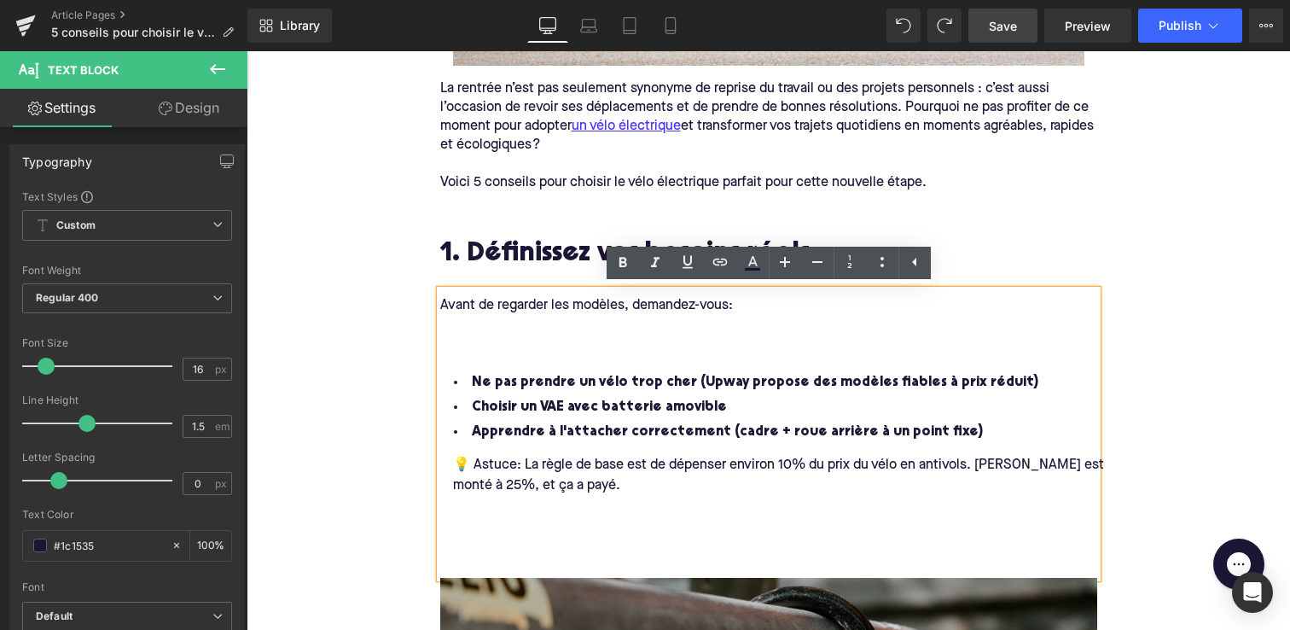
click at [549, 334] on div at bounding box center [768, 331] width 657 height 26
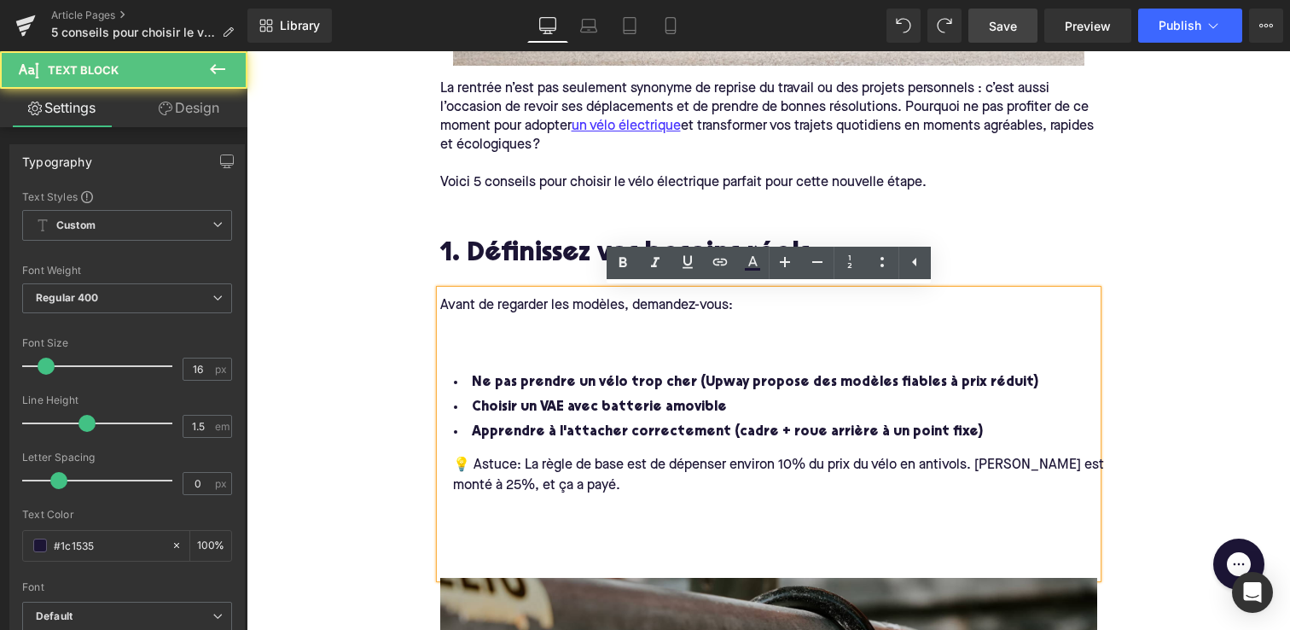
click at [523, 356] on div at bounding box center [768, 357] width 657 height 26
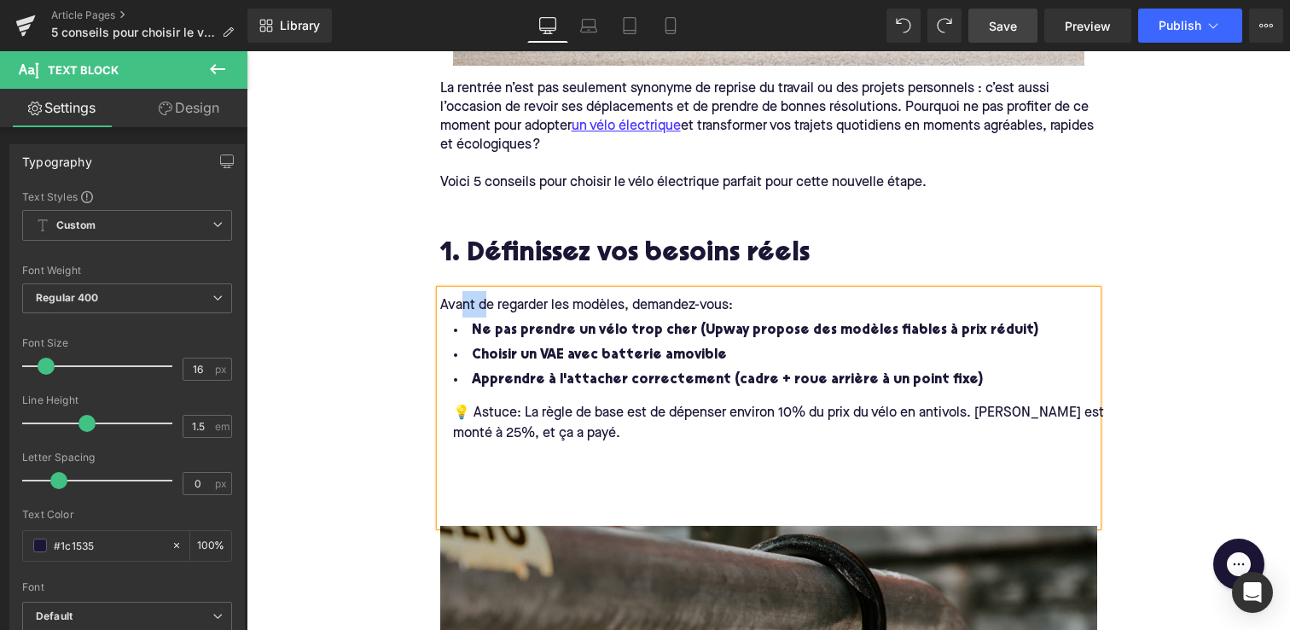
drag, startPoint x: 488, startPoint y: 307, endPoint x: 459, endPoint y: 305, distance: 29.1
click at [459, 307] on span "Avant de regarder les modèles, demandez-vous" at bounding box center [584, 306] width 288 height 14
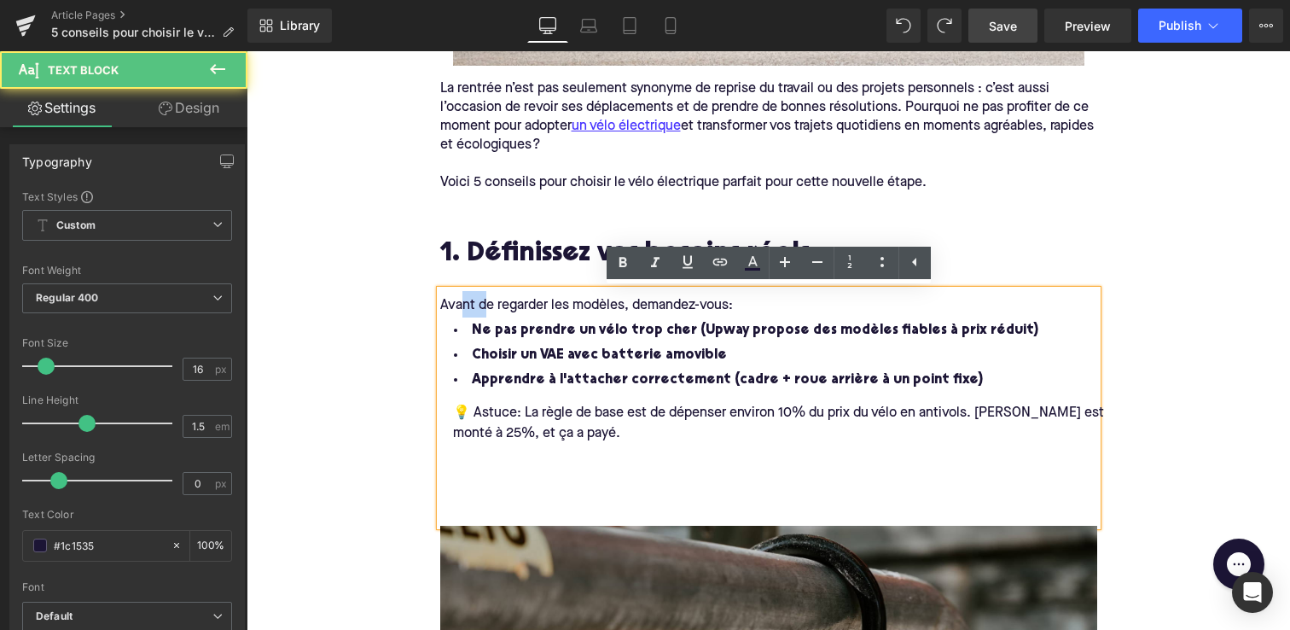
copy span "nt d"
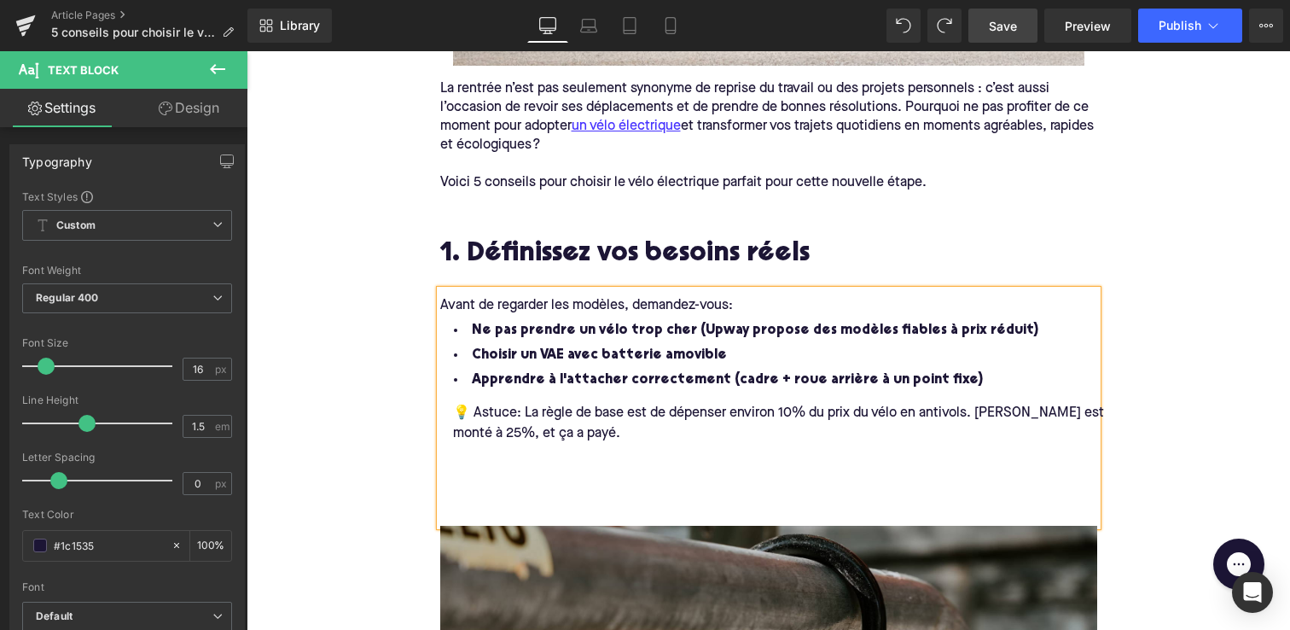
click at [466, 329] on li "Ne pas prendre un vélo trop cher (Upway propose des modèles fiables à prix rédu…" at bounding box center [768, 330] width 657 height 25
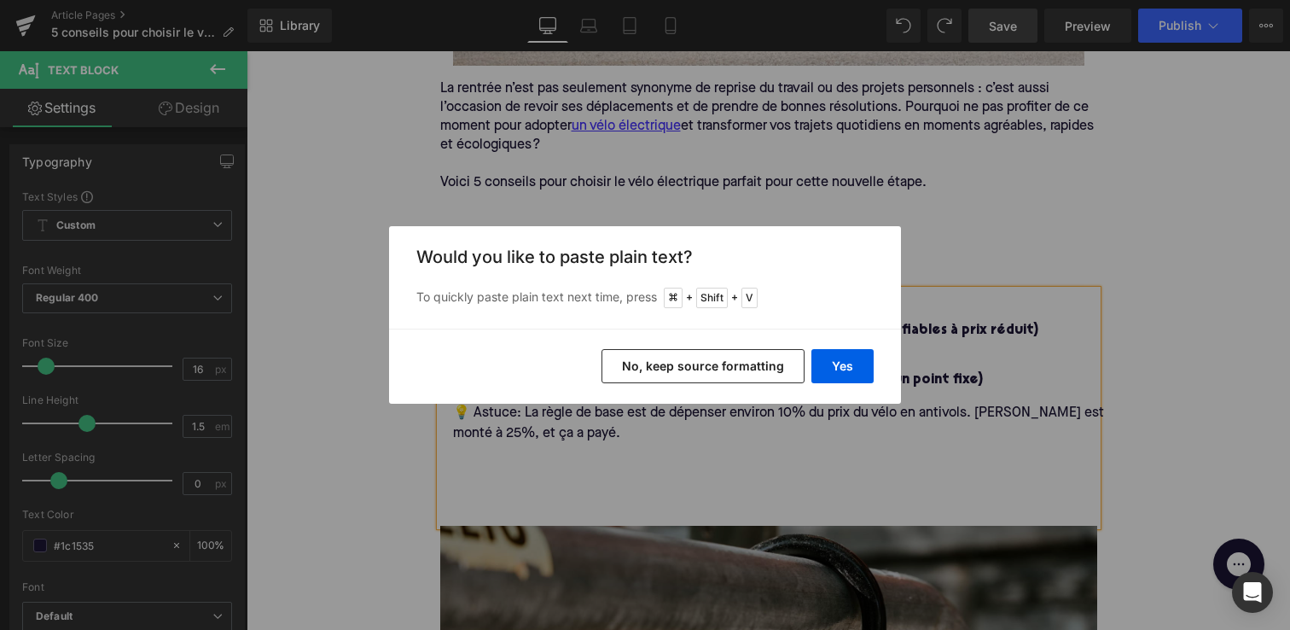
click at [663, 364] on button "No, keep source formatting" at bounding box center [703, 366] width 203 height 34
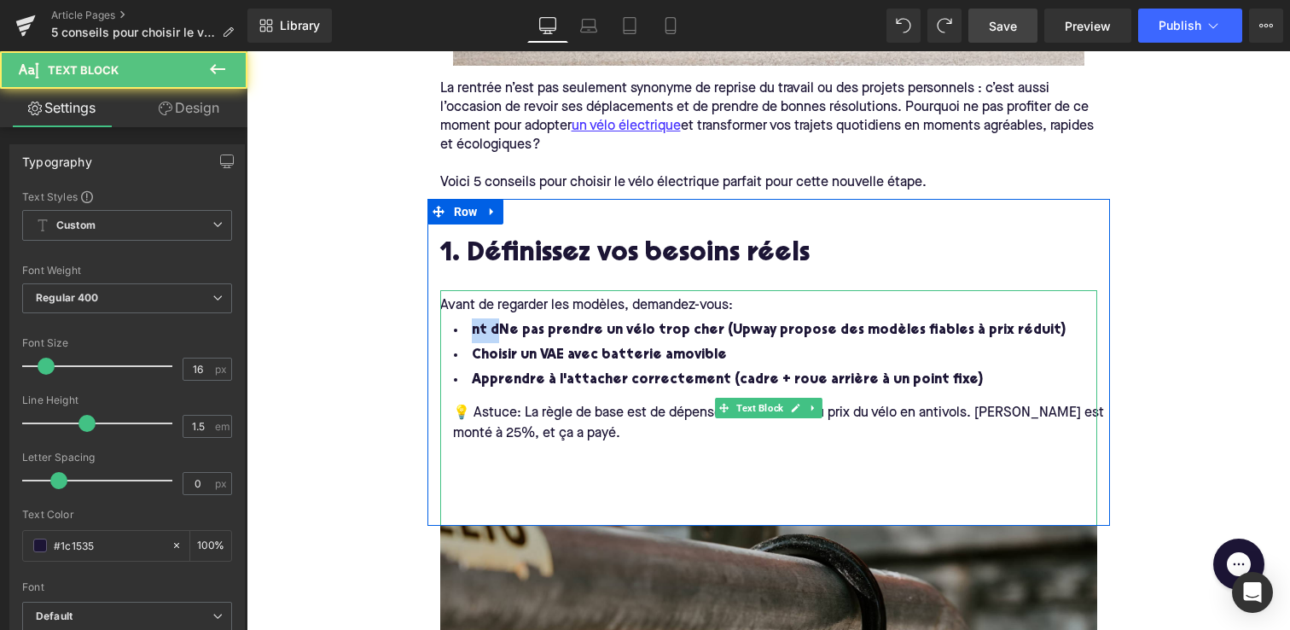
drag, startPoint x: 497, startPoint y: 329, endPoint x: 468, endPoint y: 329, distance: 29.0
click at [468, 329] on li "nt dNe pas prendre un vélo trop cher (Upway propose des modèles fiables à prix …" at bounding box center [768, 330] width 657 height 25
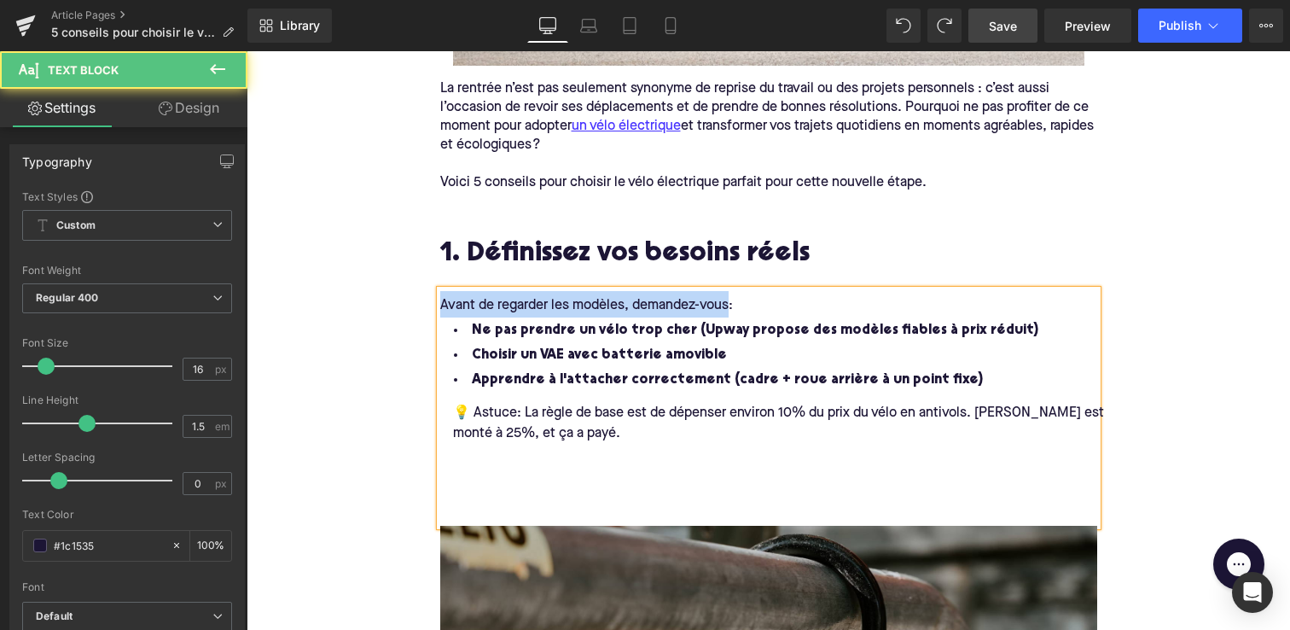
drag, startPoint x: 730, startPoint y: 303, endPoint x: 430, endPoint y: 296, distance: 299.6
click at [430, 296] on div "1. Définissez vos besoins réels Heading Avant de regarder les modèles, demandez…" at bounding box center [769, 372] width 683 height 306
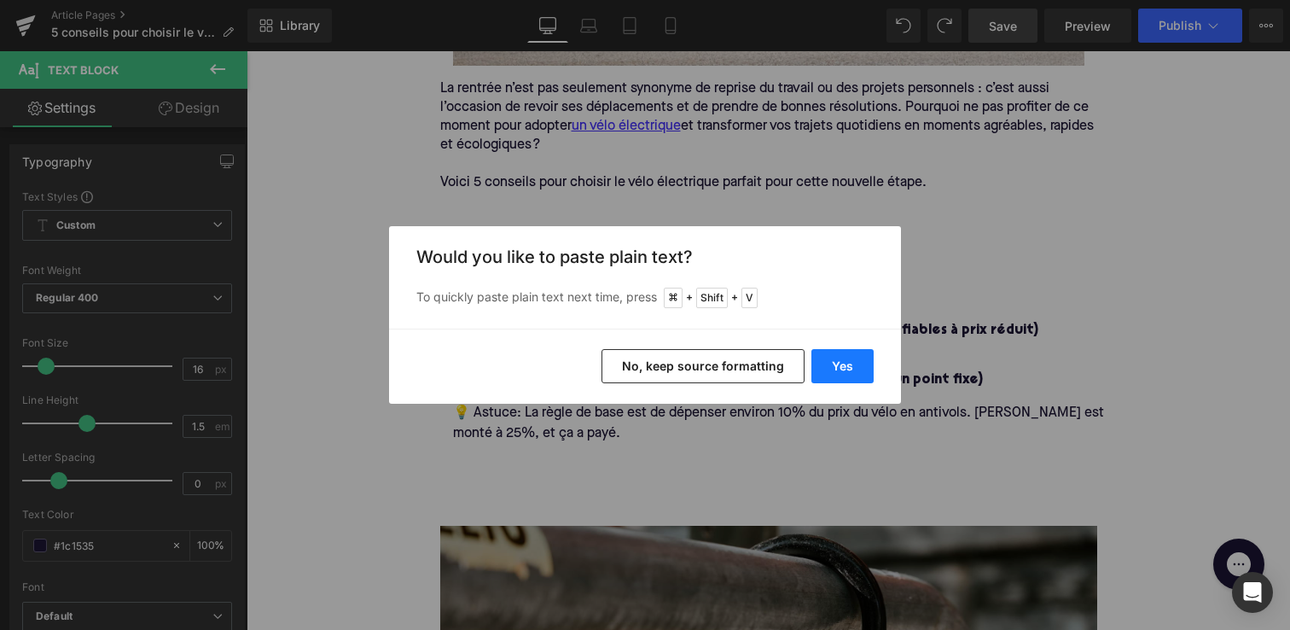
click at [838, 357] on button "Yes" at bounding box center [843, 366] width 62 height 34
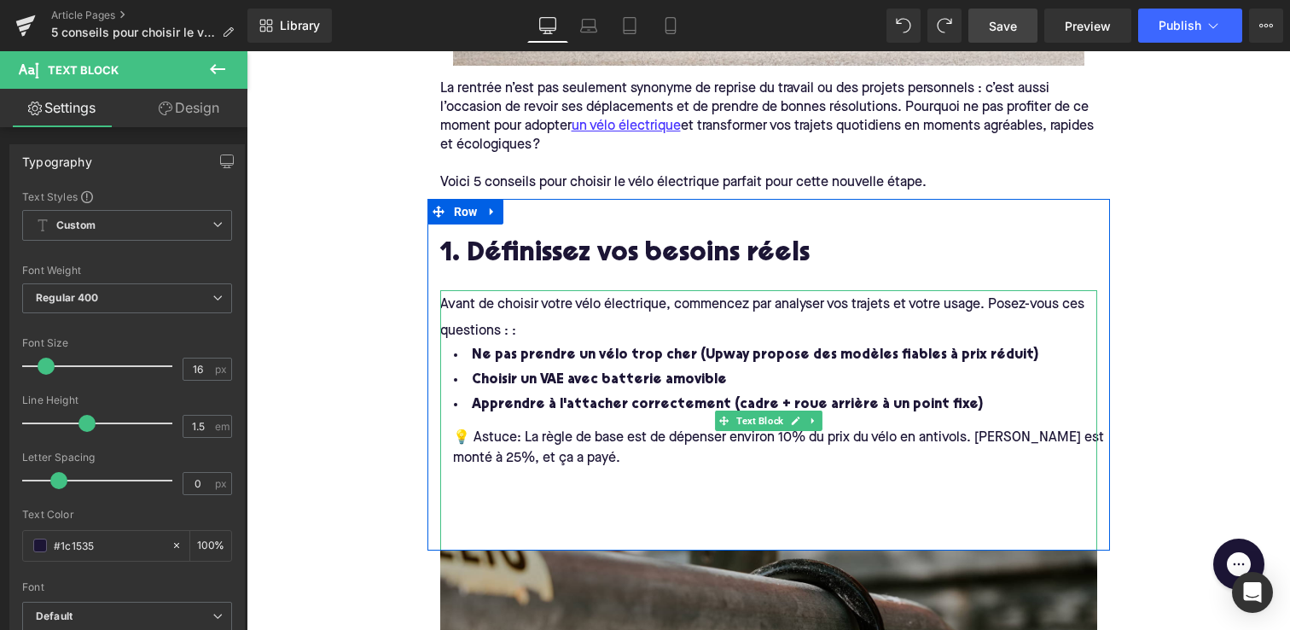
click at [469, 325] on span "Avant de choisir votre vélo électrique, commencez par analyser vos trajets et v…" at bounding box center [764, 317] width 648 height 39
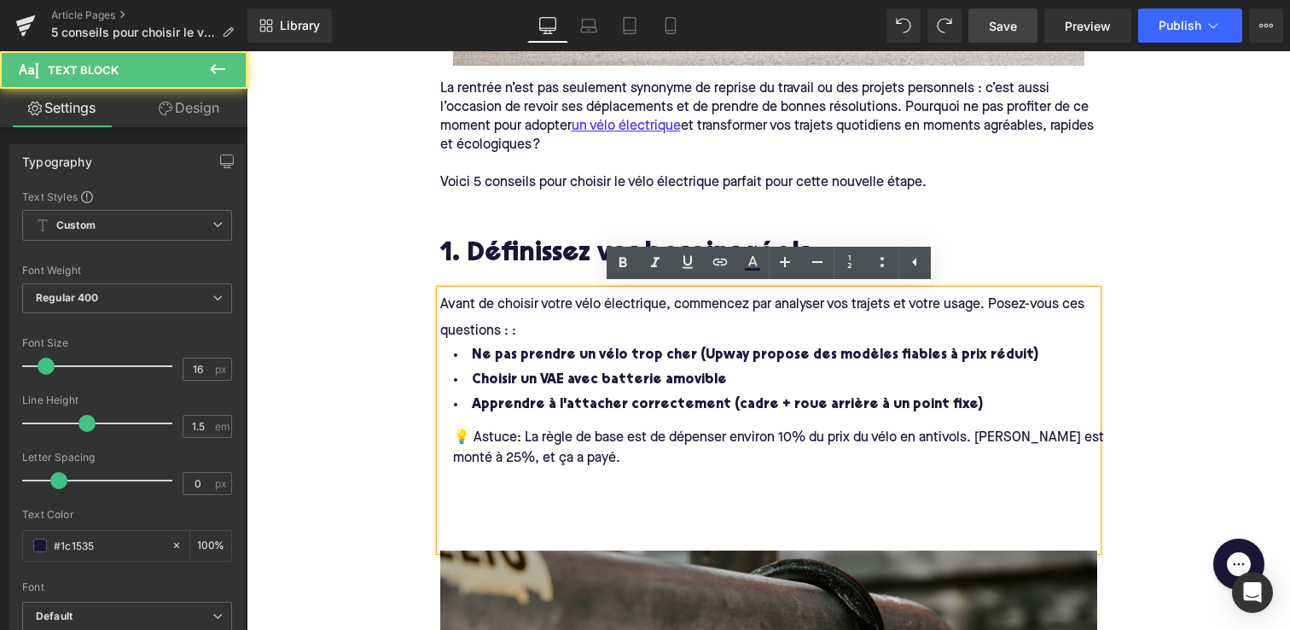
click at [513, 329] on span "Avant de choisir votre vélo électrique, commencez par analyser vos trajets et v…" at bounding box center [764, 317] width 648 height 39
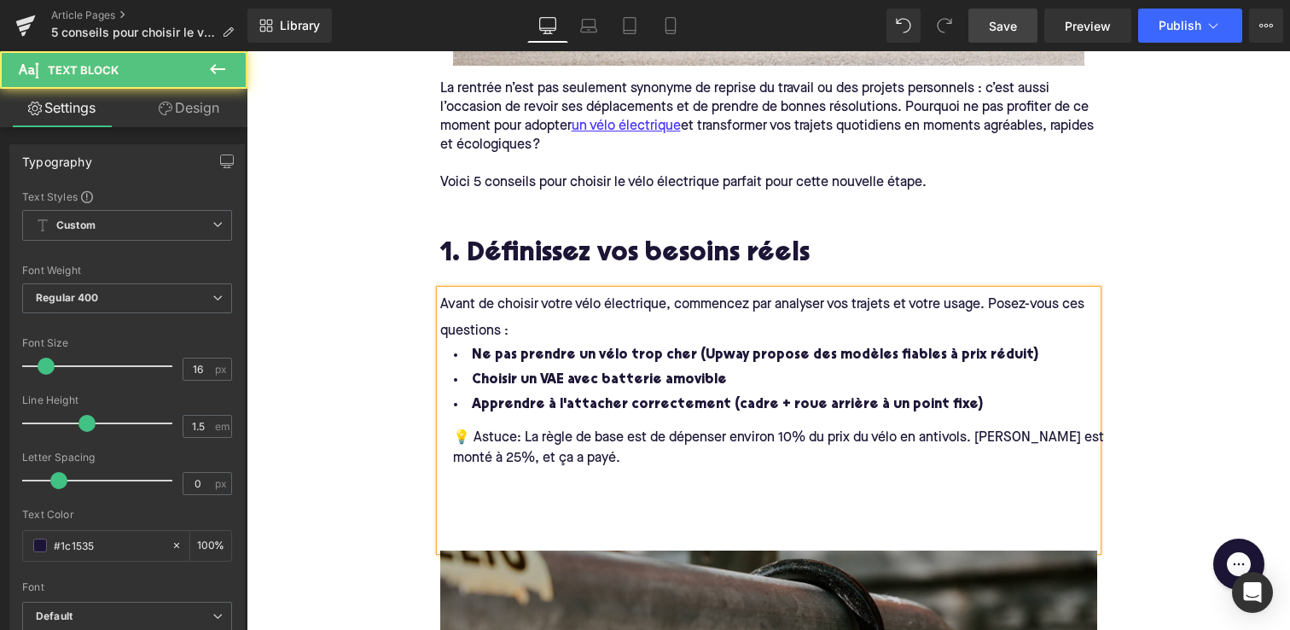
click at [509, 319] on div "Avant de choisir votre vélo électrique, commencez par analyser vos trajets et v…" at bounding box center [768, 317] width 657 height 52
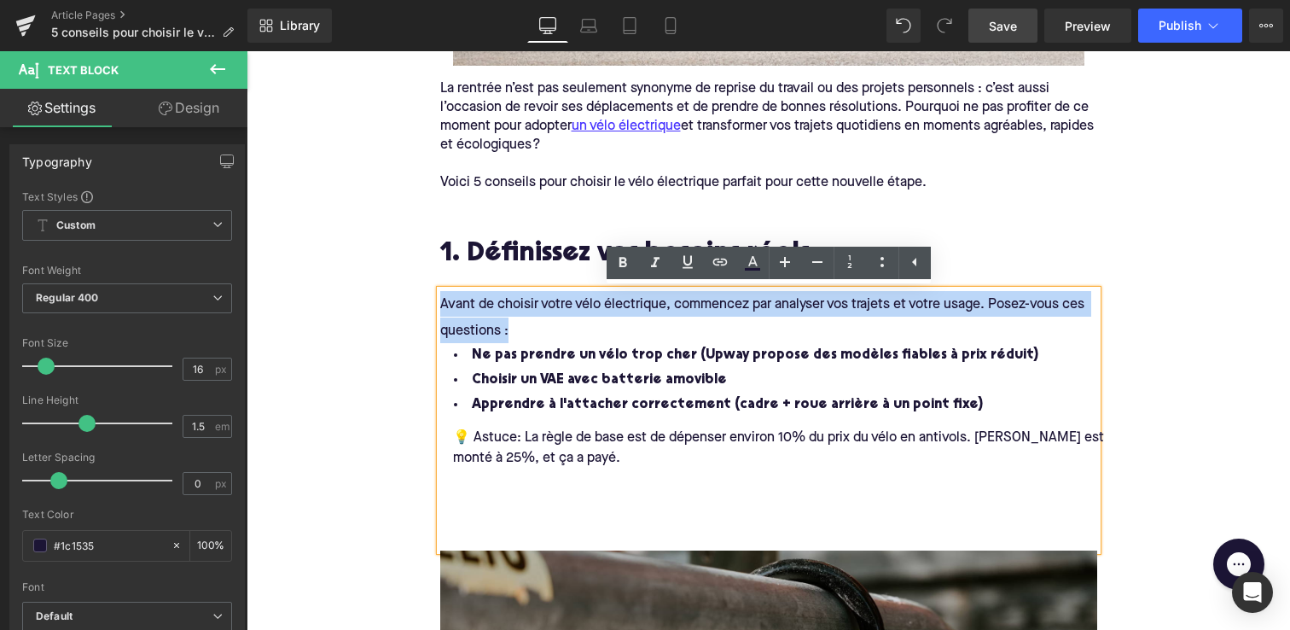
drag, startPoint x: 523, startPoint y: 327, endPoint x: 374, endPoint y: 310, distance: 150.3
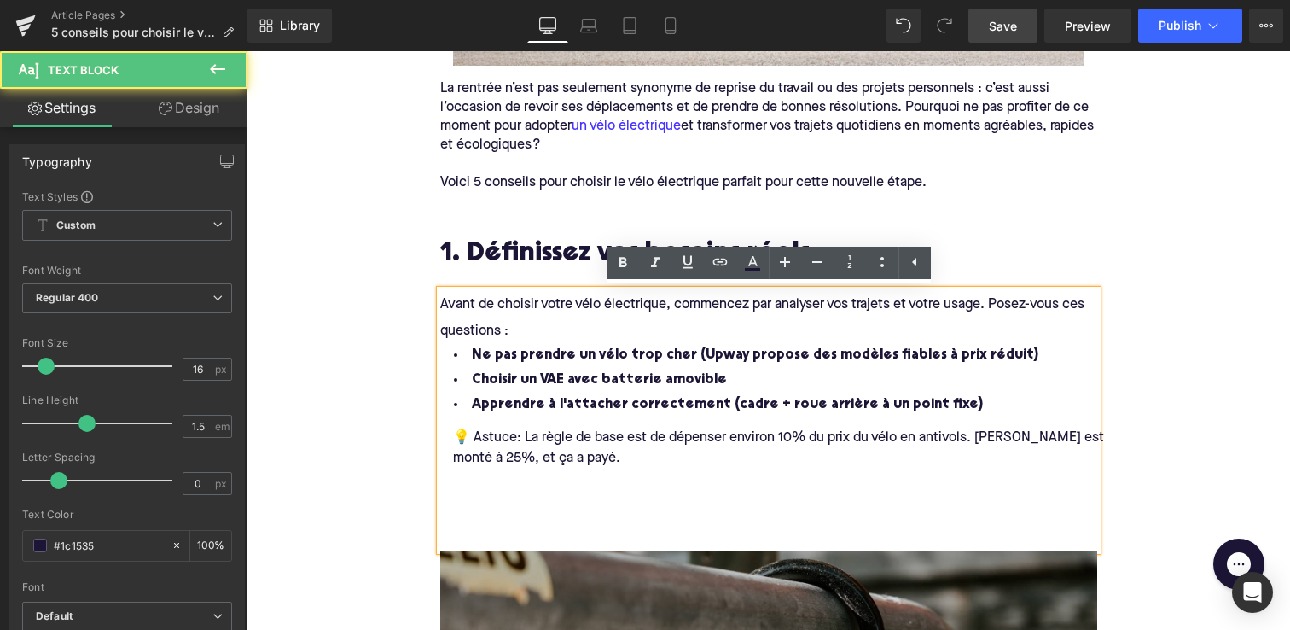
click at [454, 304] on span "Avant de choisir votre vélo électrique, commencez par analyser vos trajets et v…" at bounding box center [764, 317] width 648 height 39
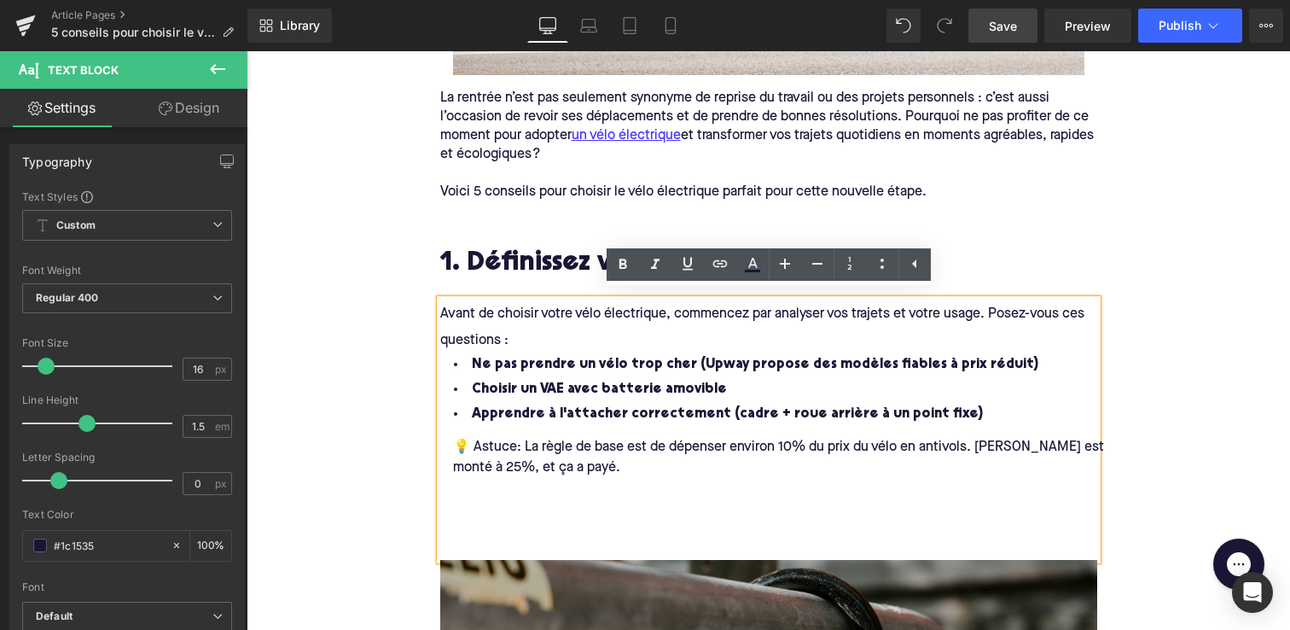
scroll to position [627, 0]
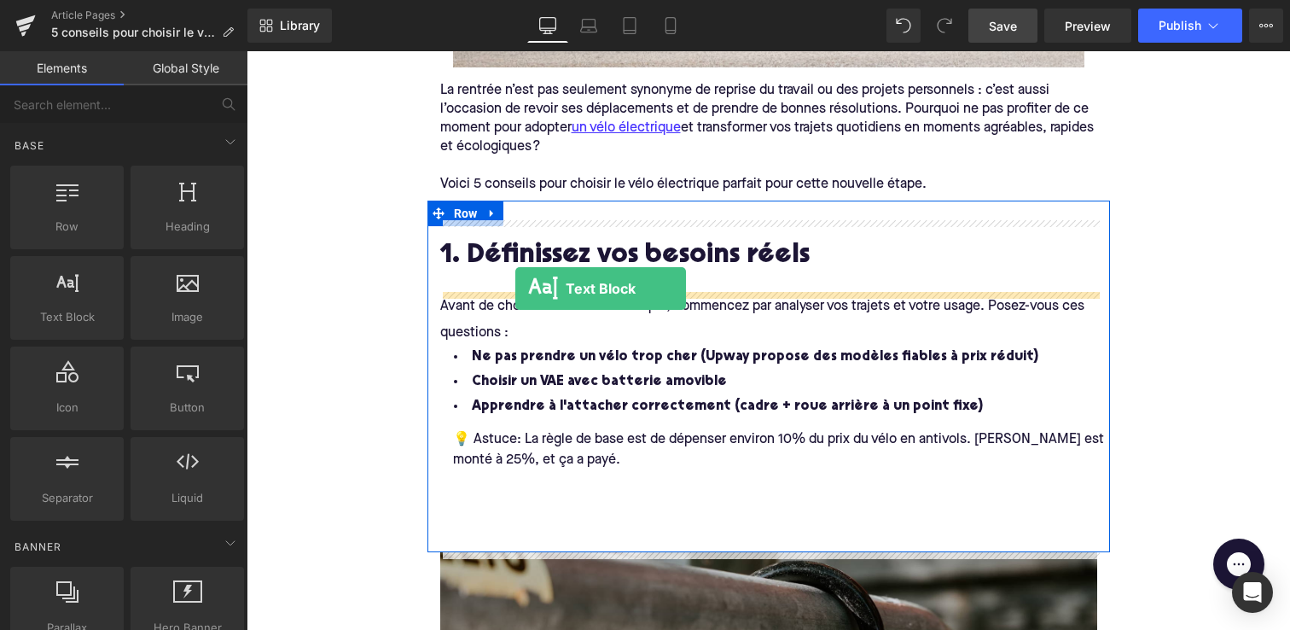
drag, startPoint x: 317, startPoint y: 366, endPoint x: 515, endPoint y: 288, distance: 213.5
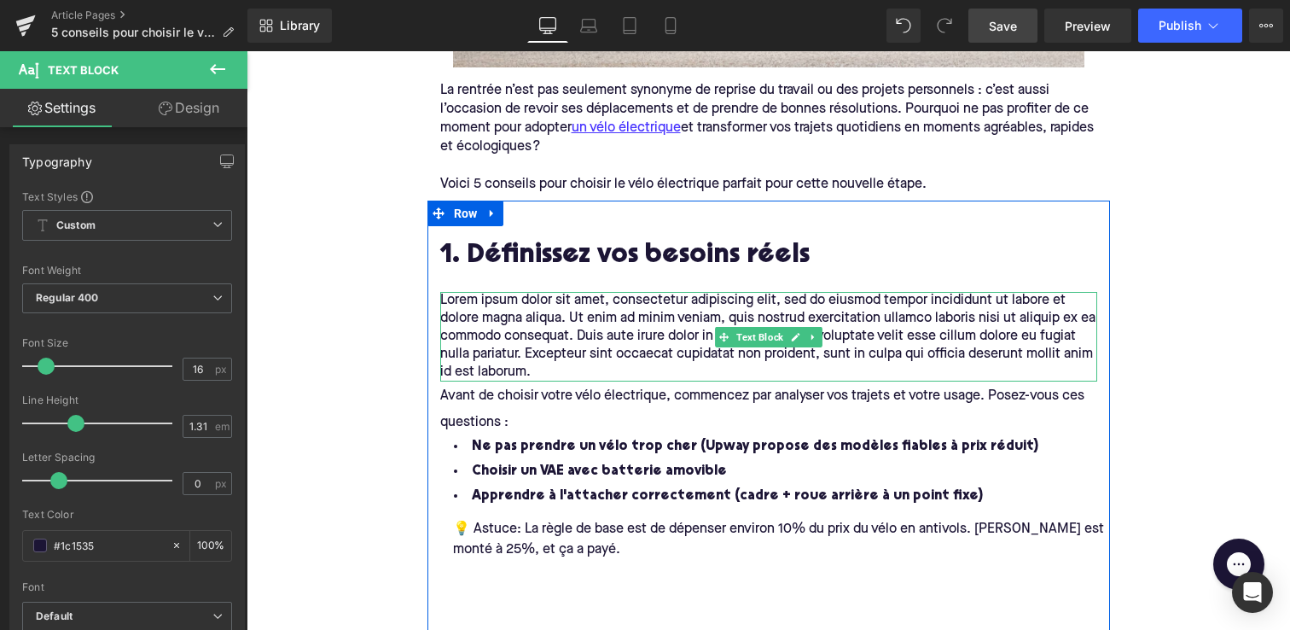
click at [536, 370] on p "Lorem ipsum dolor sit amet, consectetur adipiscing elit, sed do eiusmod tempor …" at bounding box center [768, 337] width 657 height 90
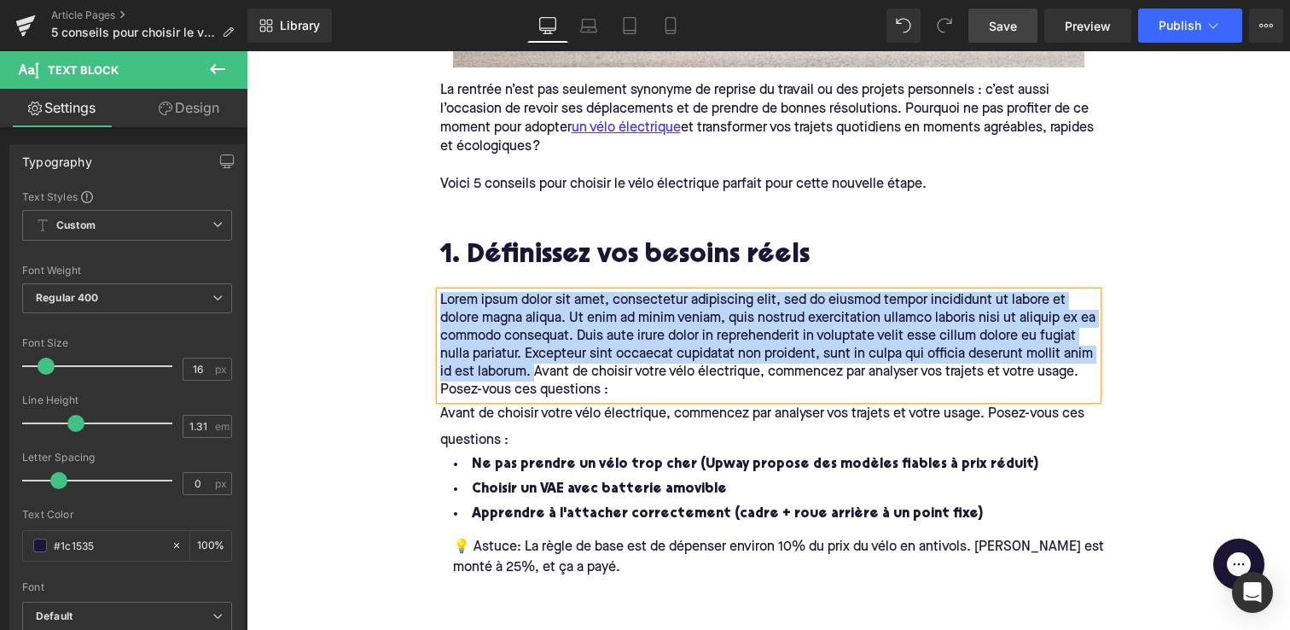
drag, startPoint x: 533, startPoint y: 375, endPoint x: 441, endPoint y: 303, distance: 116.8
click at [441, 303] on p "Lorem ipsum dolor sit amet, consectetur adipiscing elit, sed do eiusmod tempor …" at bounding box center [768, 346] width 657 height 108
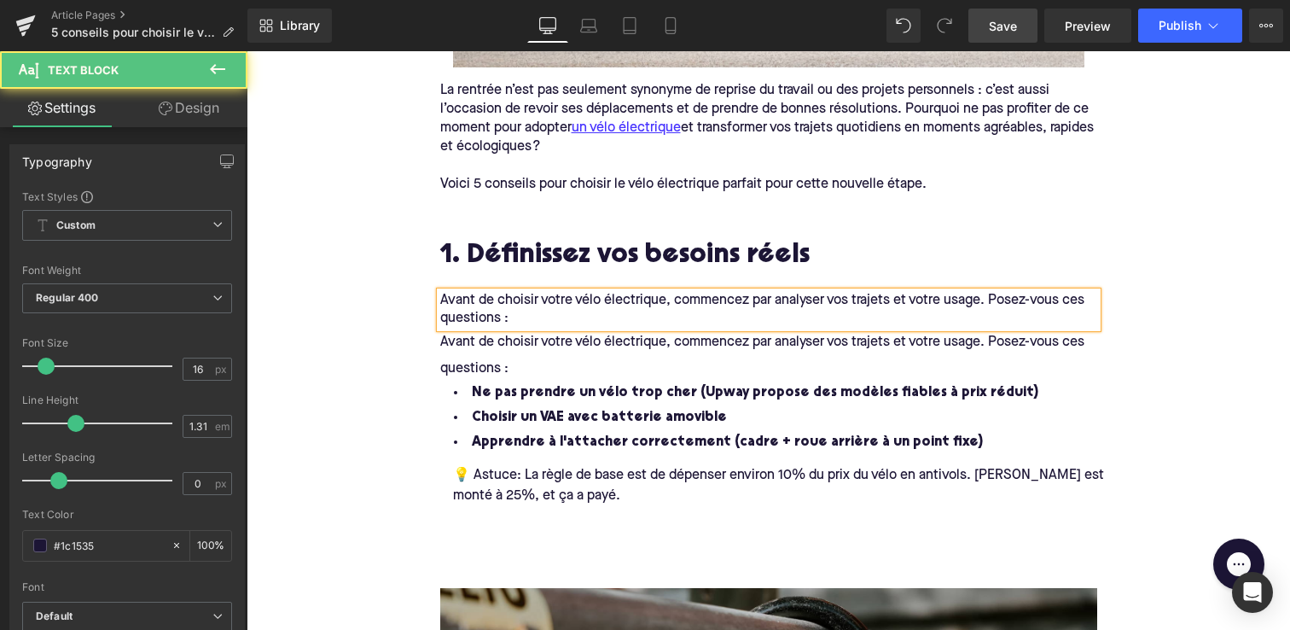
click at [513, 318] on p "Avant de choisir votre vélo électrique, commencez par analyser vos trajets et v…" at bounding box center [768, 310] width 657 height 36
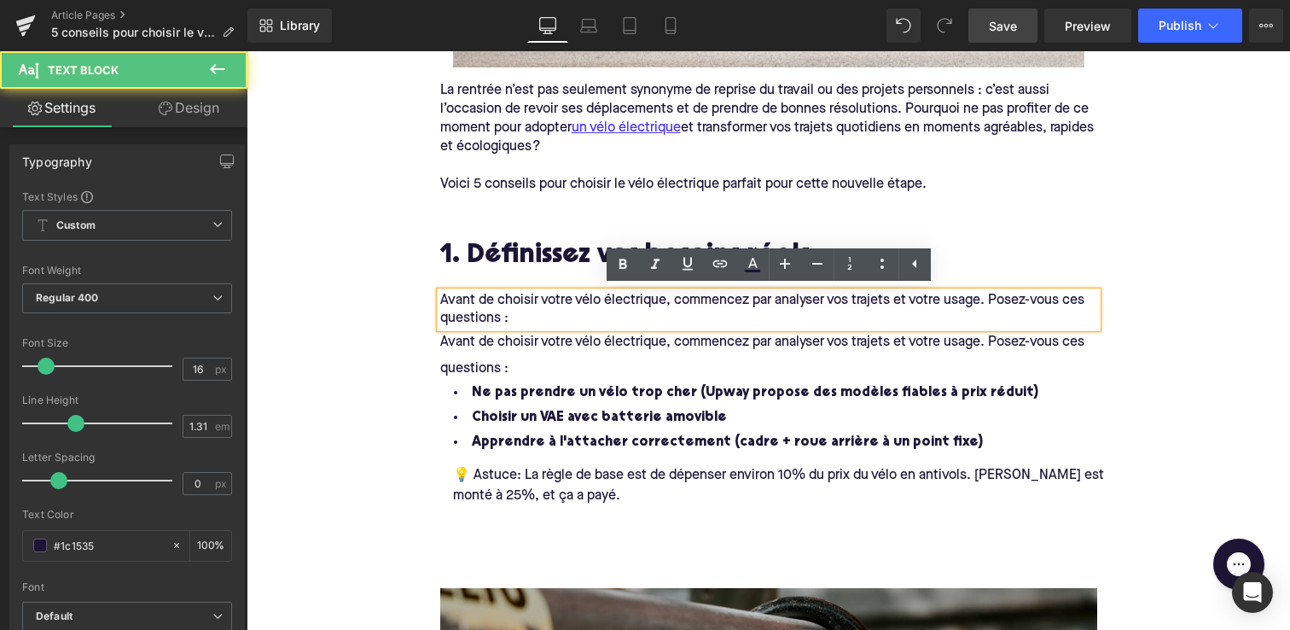
click at [513, 346] on span "Avant de choisir votre vélo électrique, commencez par analyser vos trajets et v…" at bounding box center [764, 354] width 648 height 39
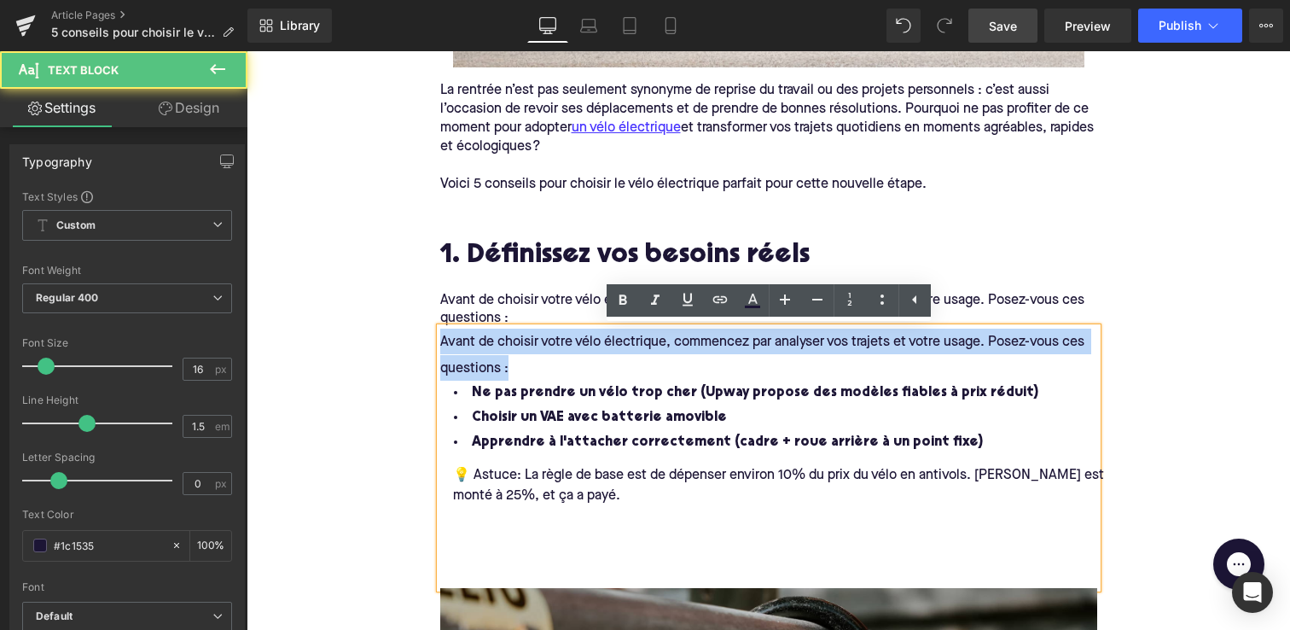
drag, startPoint x: 519, startPoint y: 370, endPoint x: 427, endPoint y: 334, distance: 99.2
click at [428, 334] on div "1. Définissez vos besoins réels Heading Avant de choisir votre vélo électrique,…" at bounding box center [769, 404] width 683 height 367
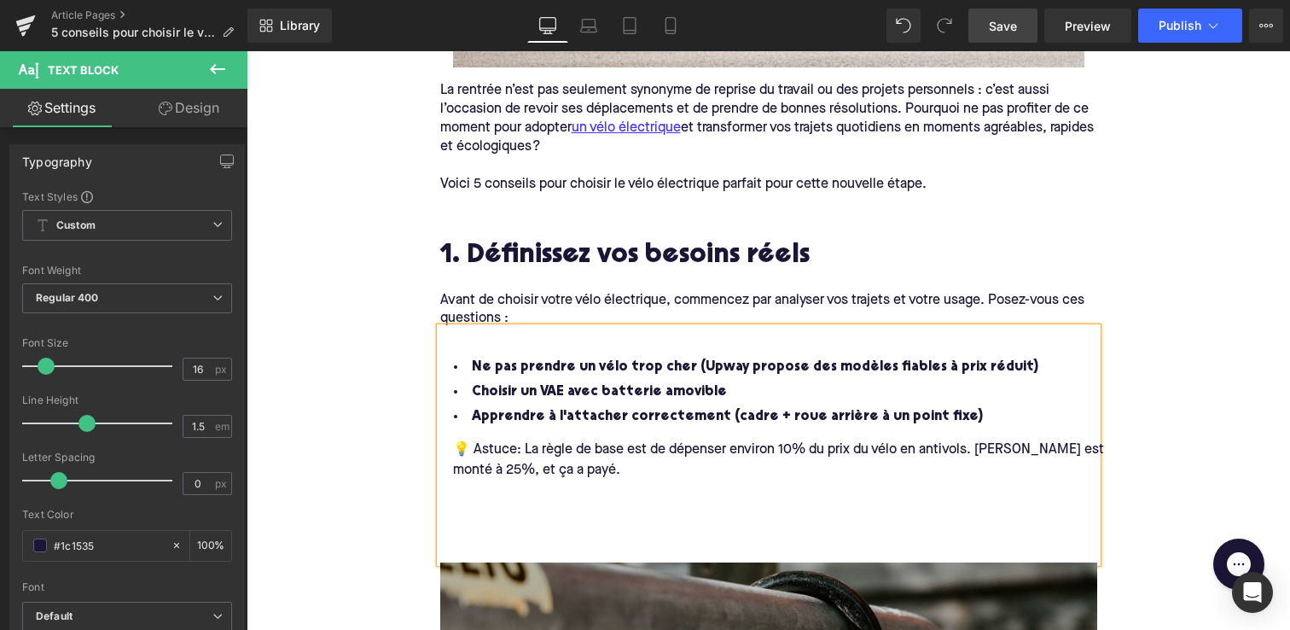
click at [756, 348] on div at bounding box center [768, 342] width 657 height 26
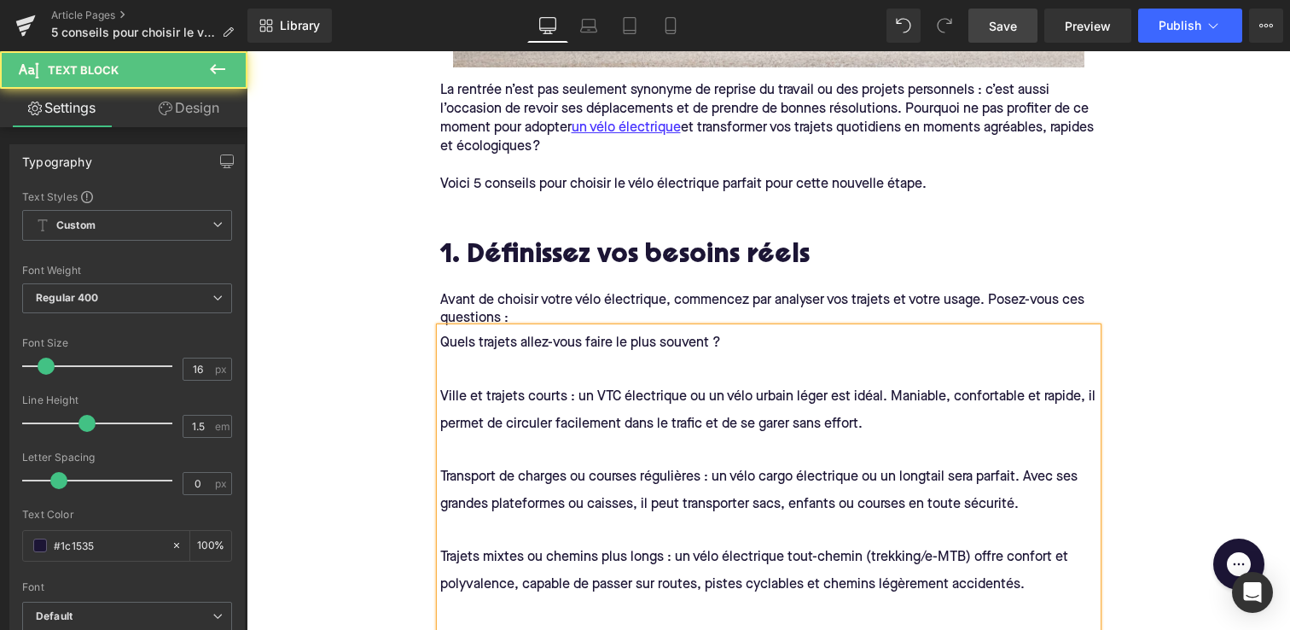
click at [461, 364] on div at bounding box center [768, 369] width 657 height 26
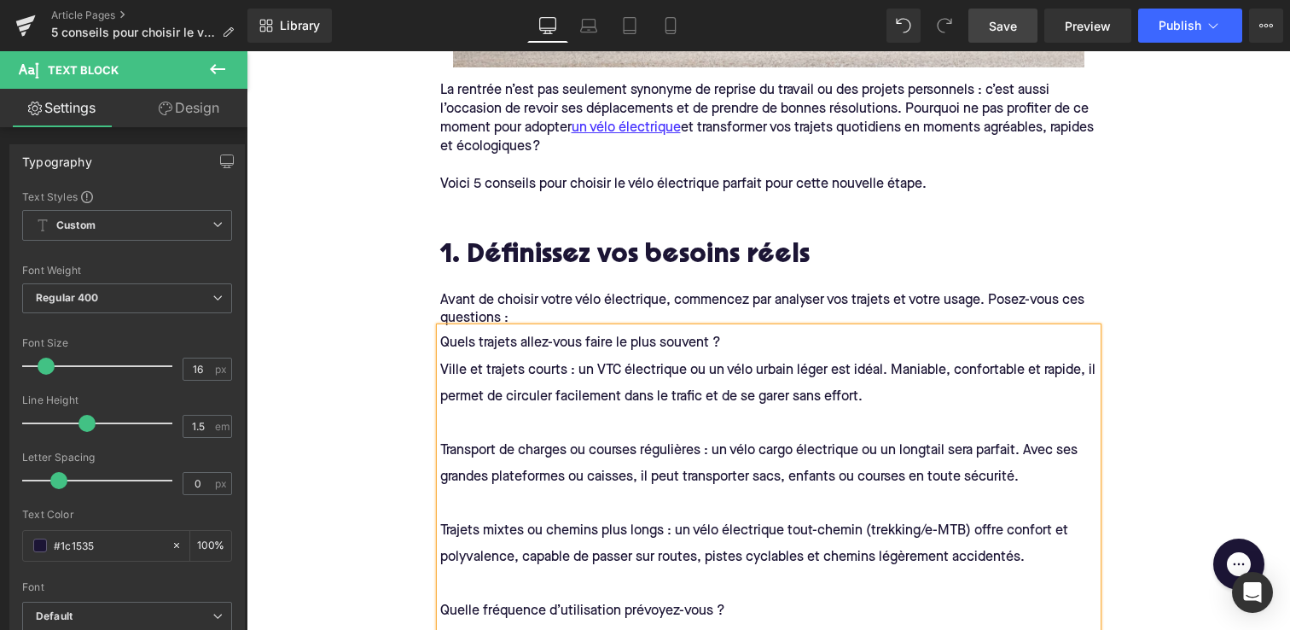
click at [527, 416] on div at bounding box center [768, 423] width 657 height 26
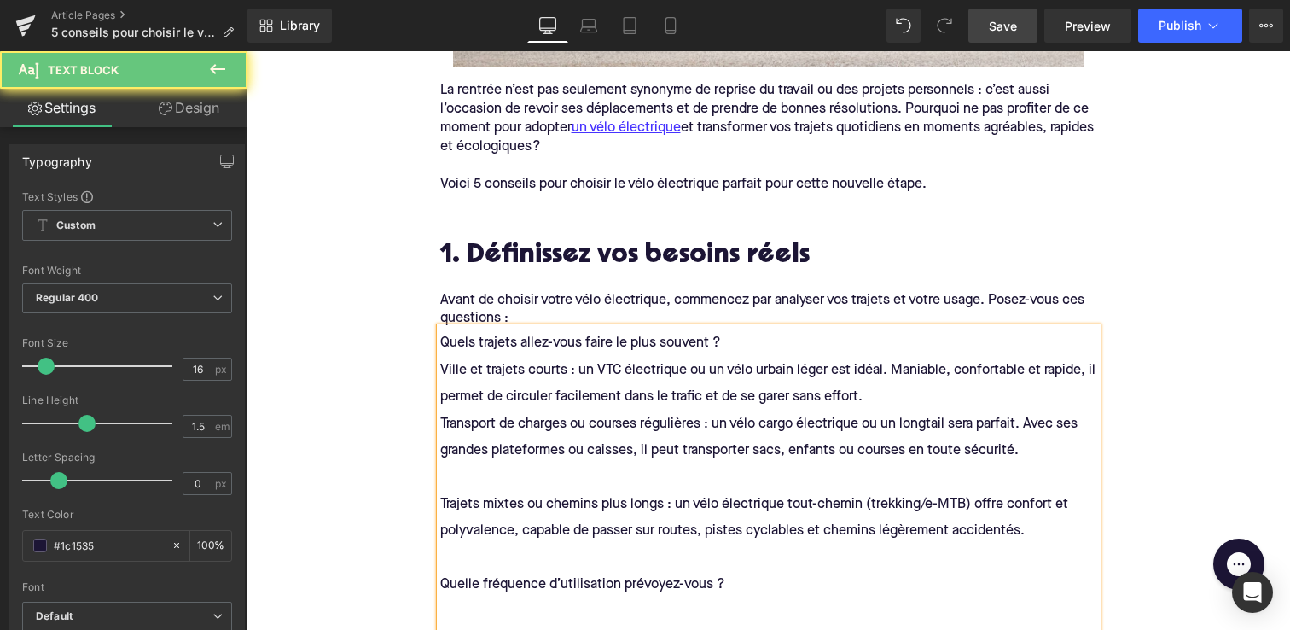
click at [509, 465] on div at bounding box center [768, 476] width 657 height 26
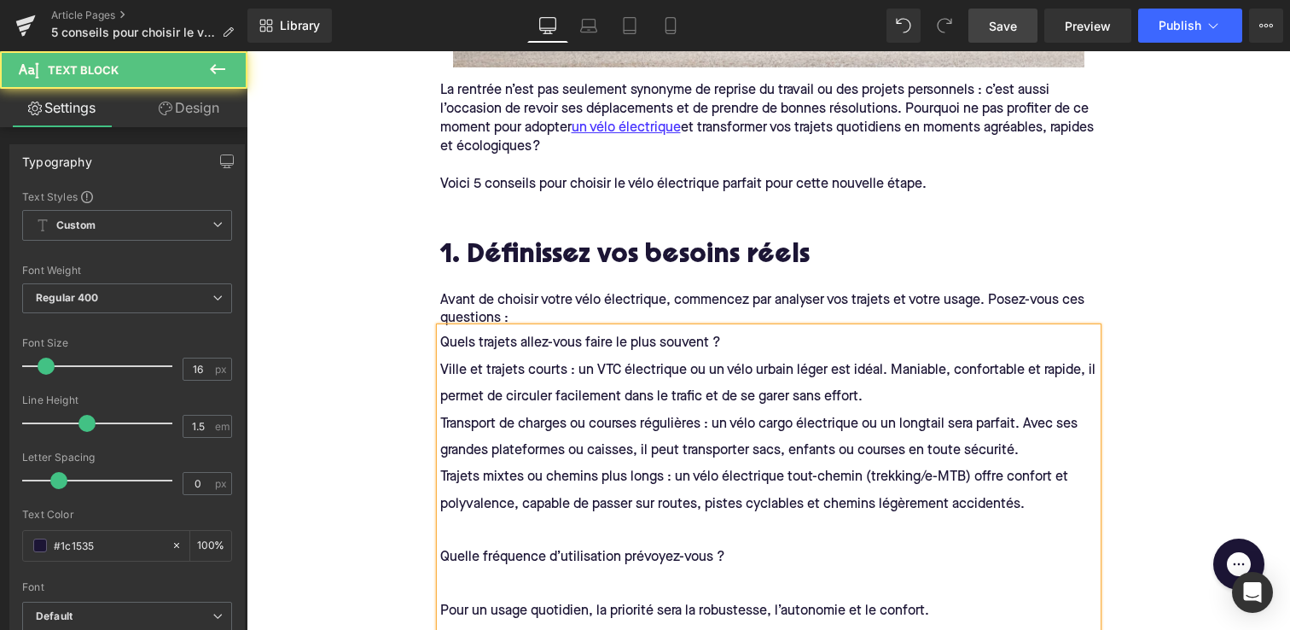
click at [502, 526] on div at bounding box center [768, 529] width 657 height 26
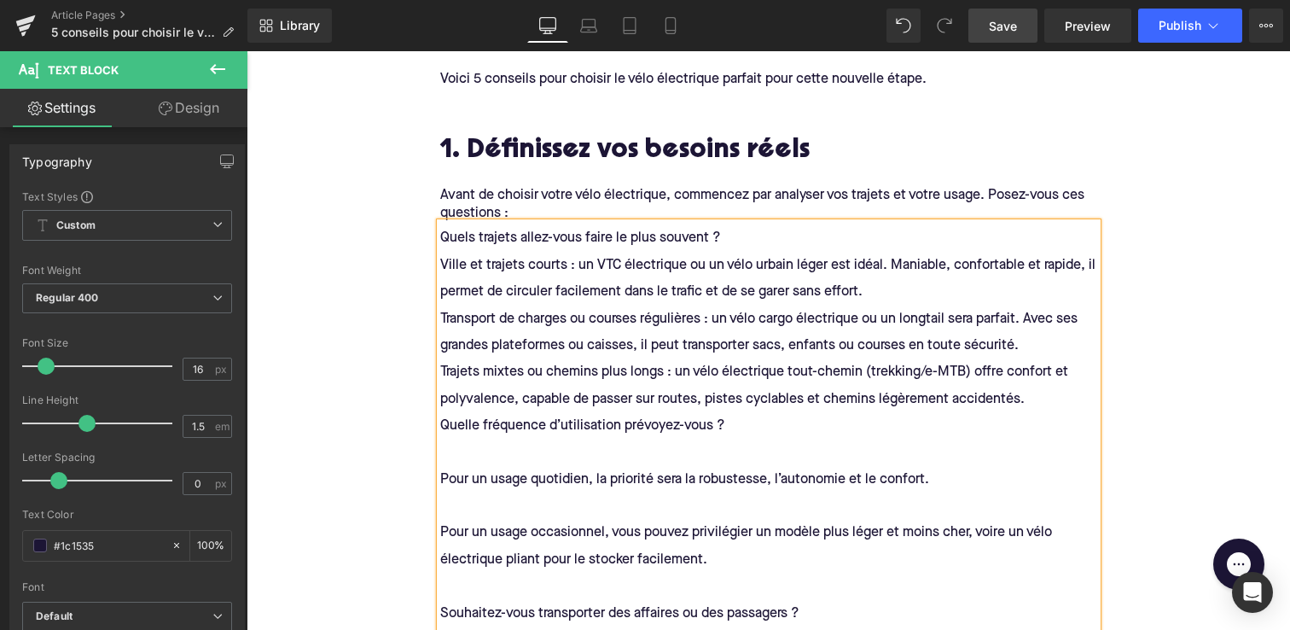
scroll to position [737, 0]
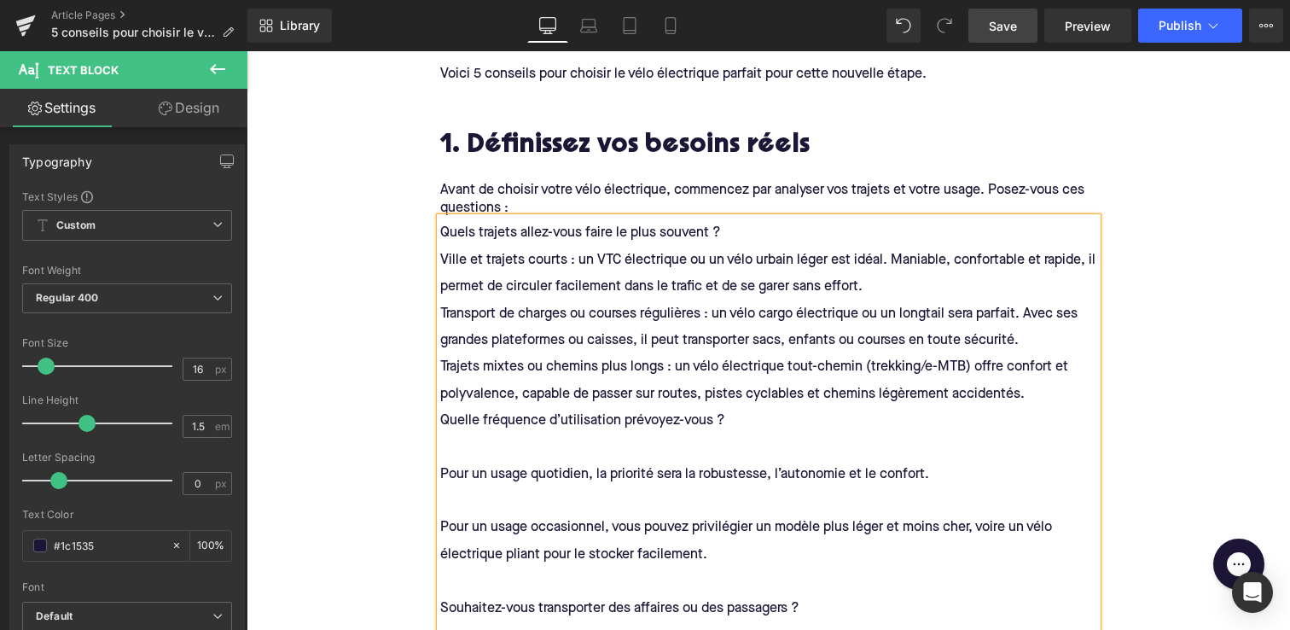
click at [497, 445] on div at bounding box center [768, 446] width 657 height 26
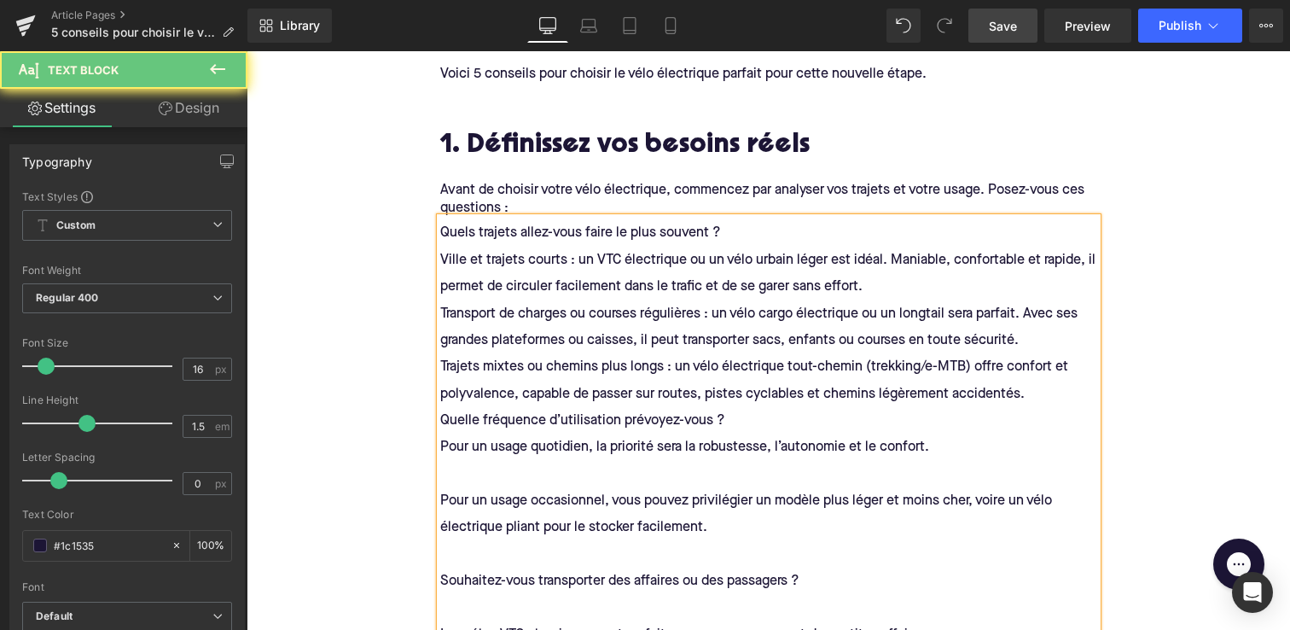
click at [494, 474] on div at bounding box center [768, 473] width 657 height 26
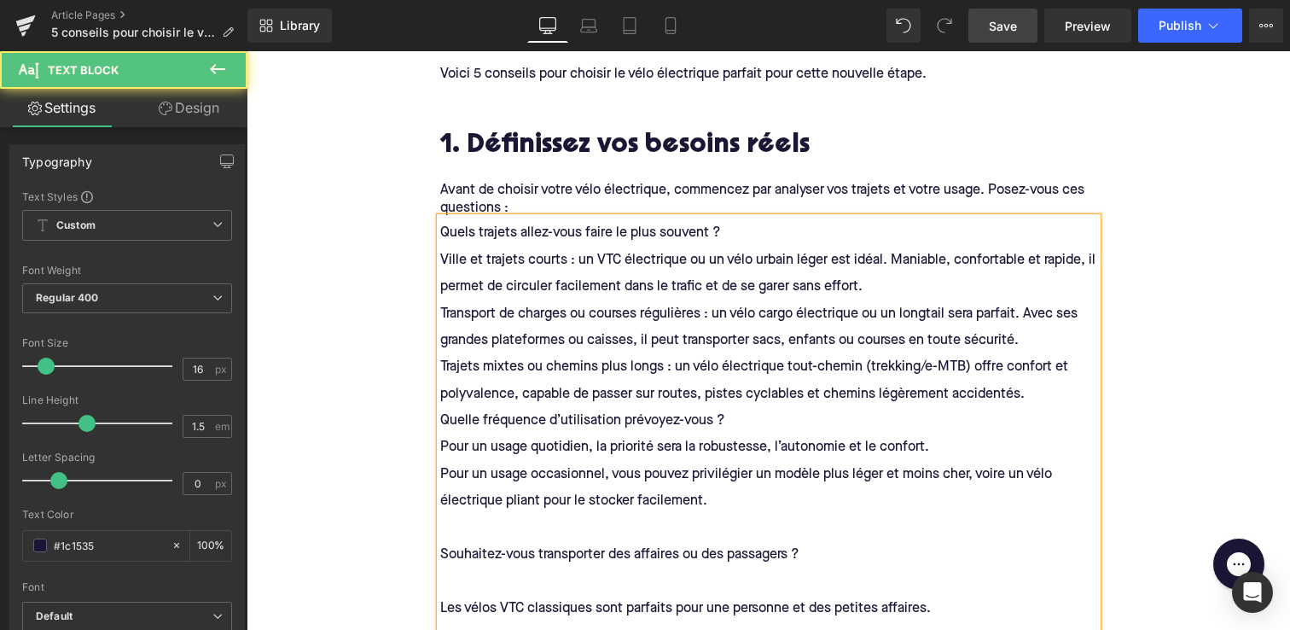
click at [491, 526] on div at bounding box center [768, 526] width 657 height 26
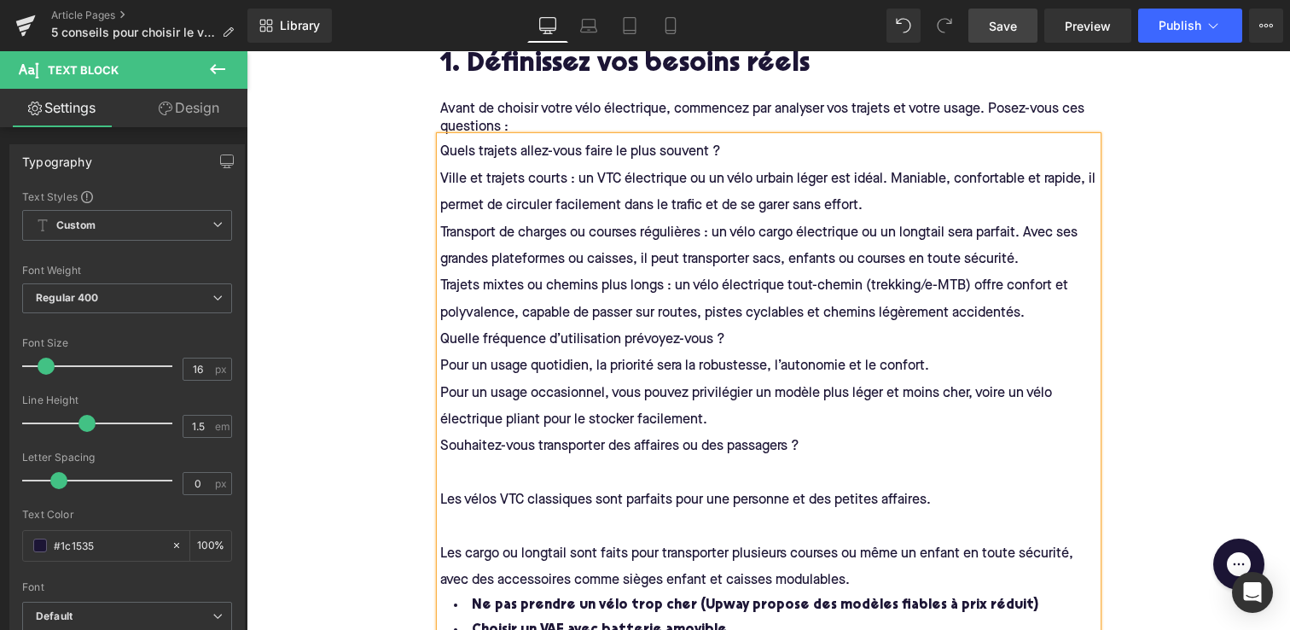
scroll to position [822, 0]
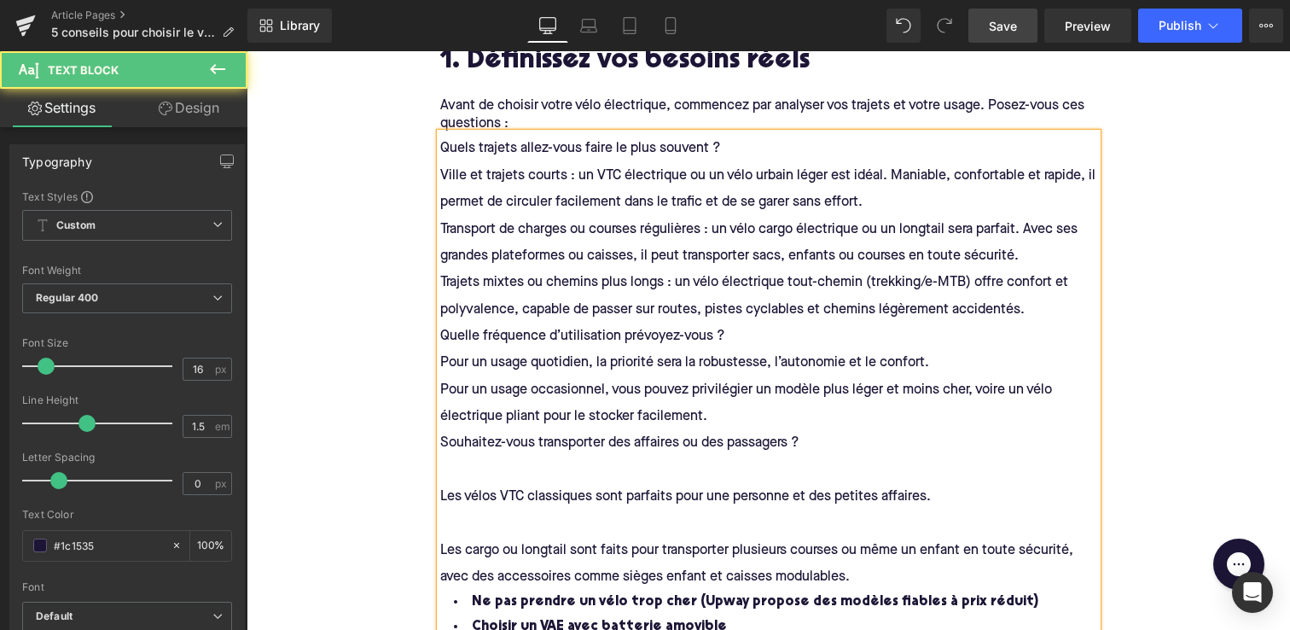
click at [492, 462] on div at bounding box center [768, 469] width 657 height 26
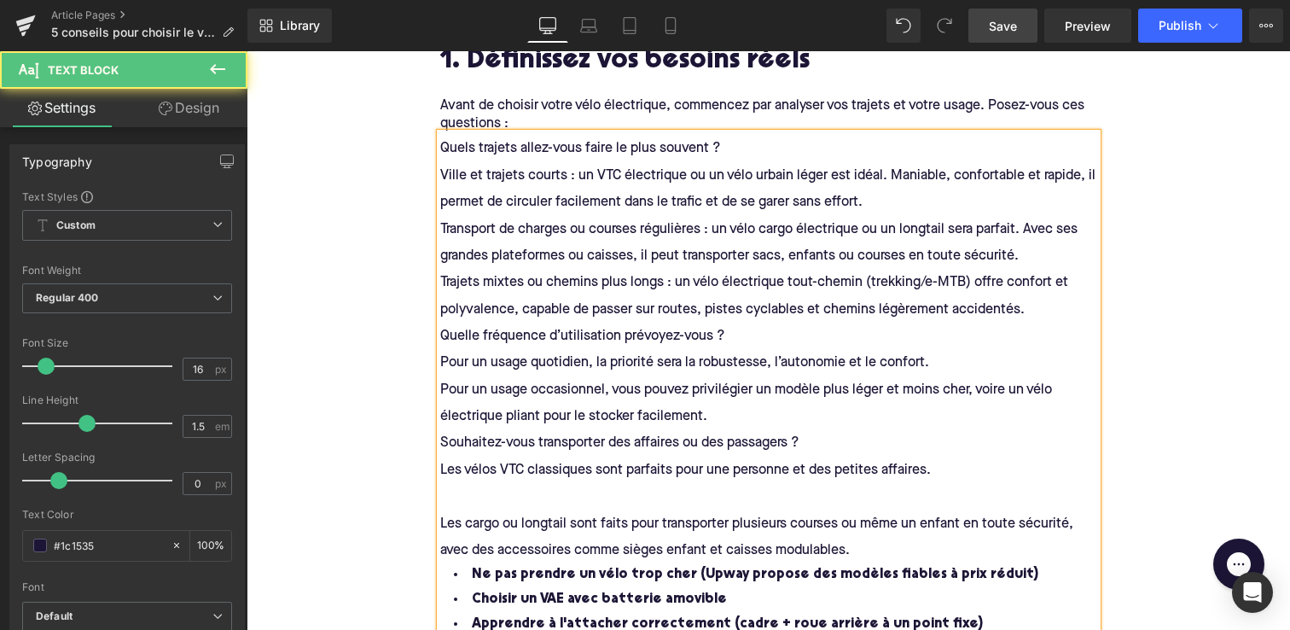
click at [488, 487] on div at bounding box center [768, 495] width 657 height 26
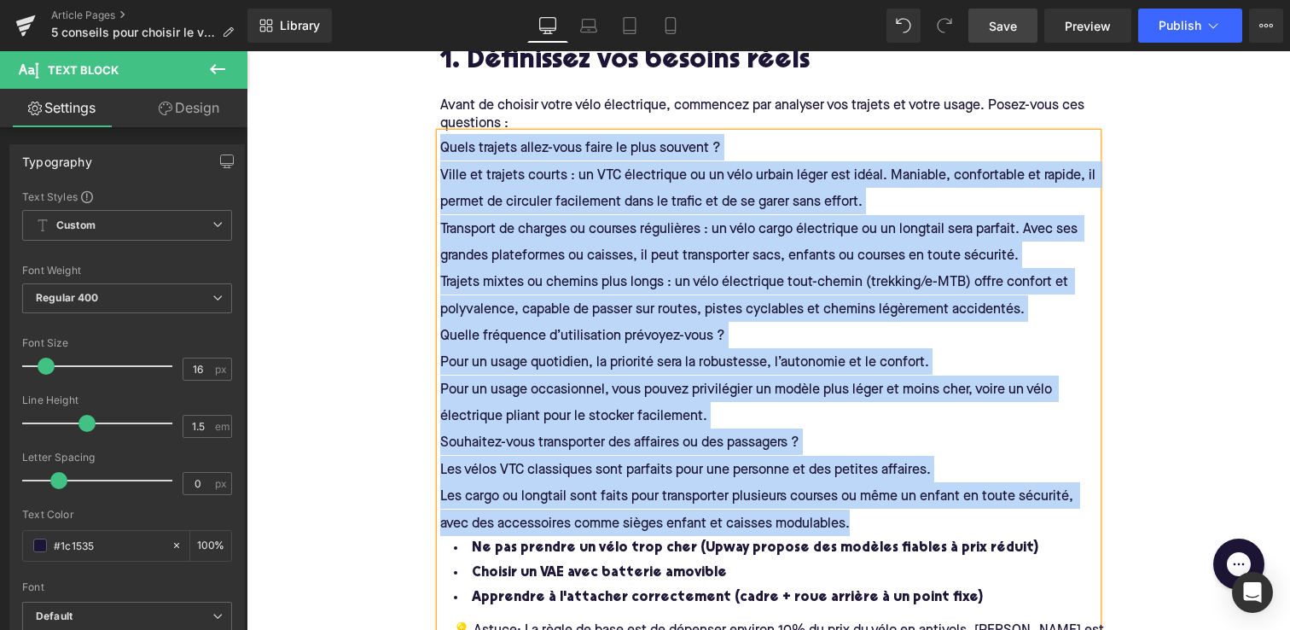
drag, startPoint x: 852, startPoint y: 507, endPoint x: 443, endPoint y: 143, distance: 547.6
click at [443, 143] on h4 "Quels trajets allez-vous faire le plus souvent ? Ville et trajets courts : un V…" at bounding box center [768, 371] width 657 height 475
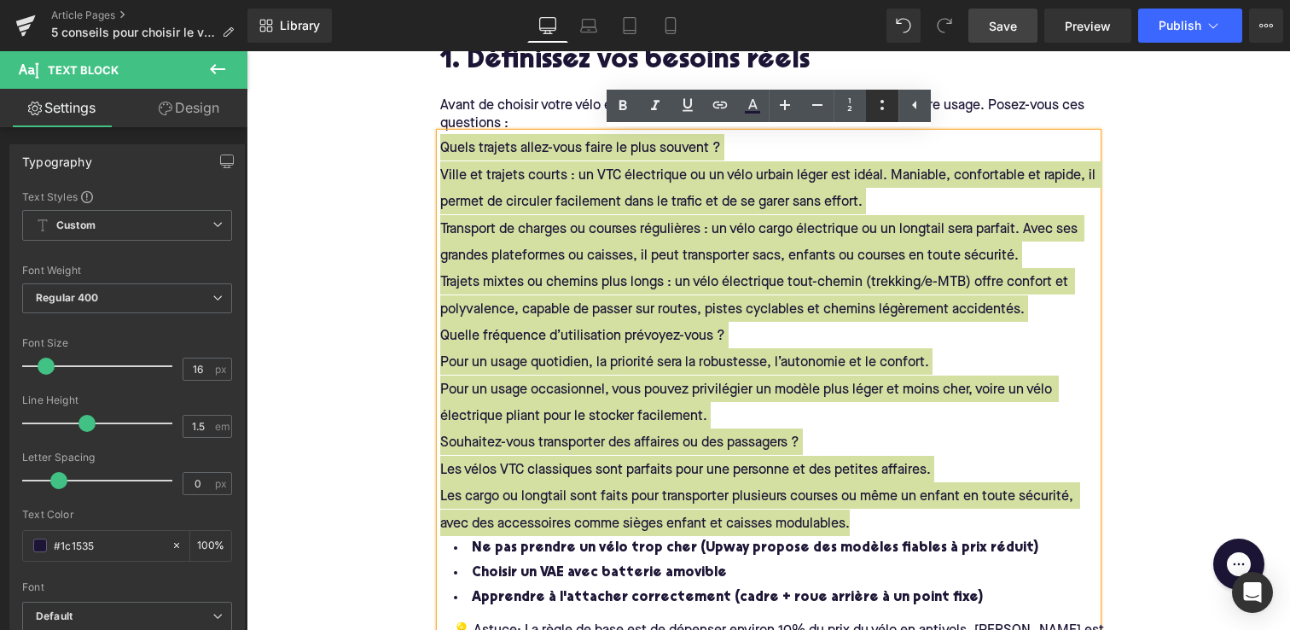
click at [874, 104] on icon at bounding box center [882, 105] width 20 height 20
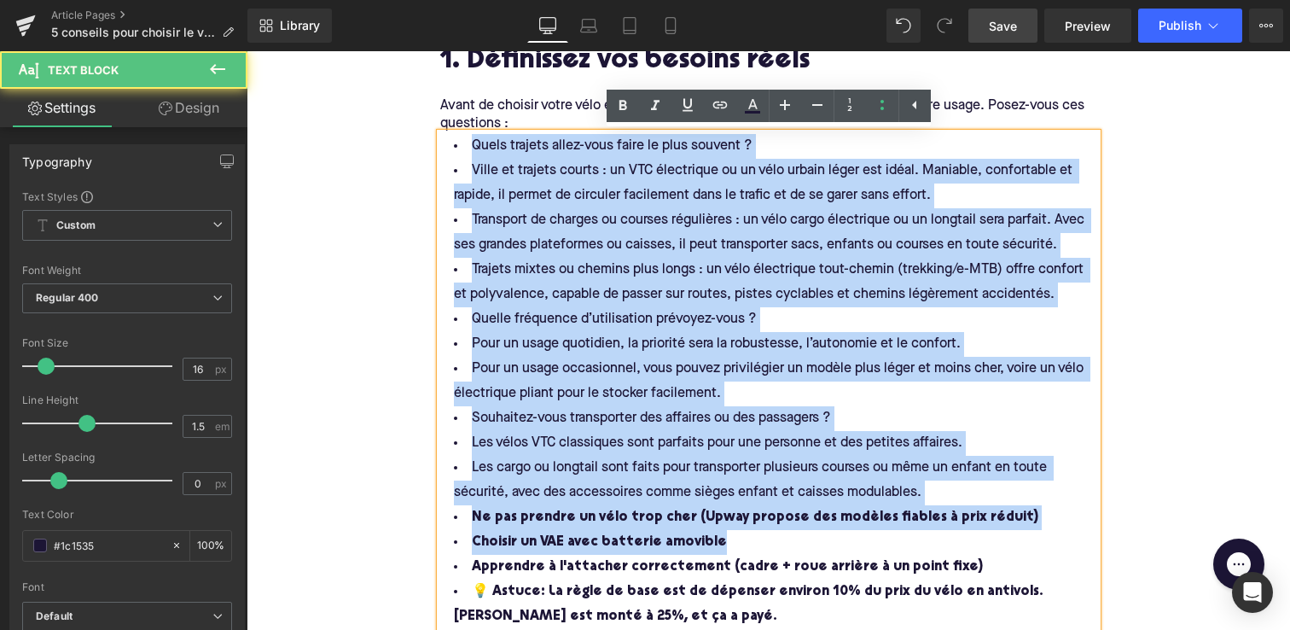
click at [470, 172] on li "Ville et trajets courts : un VTC électrique ou un vélo urbain léger est idéal. …" at bounding box center [768, 183] width 657 height 49
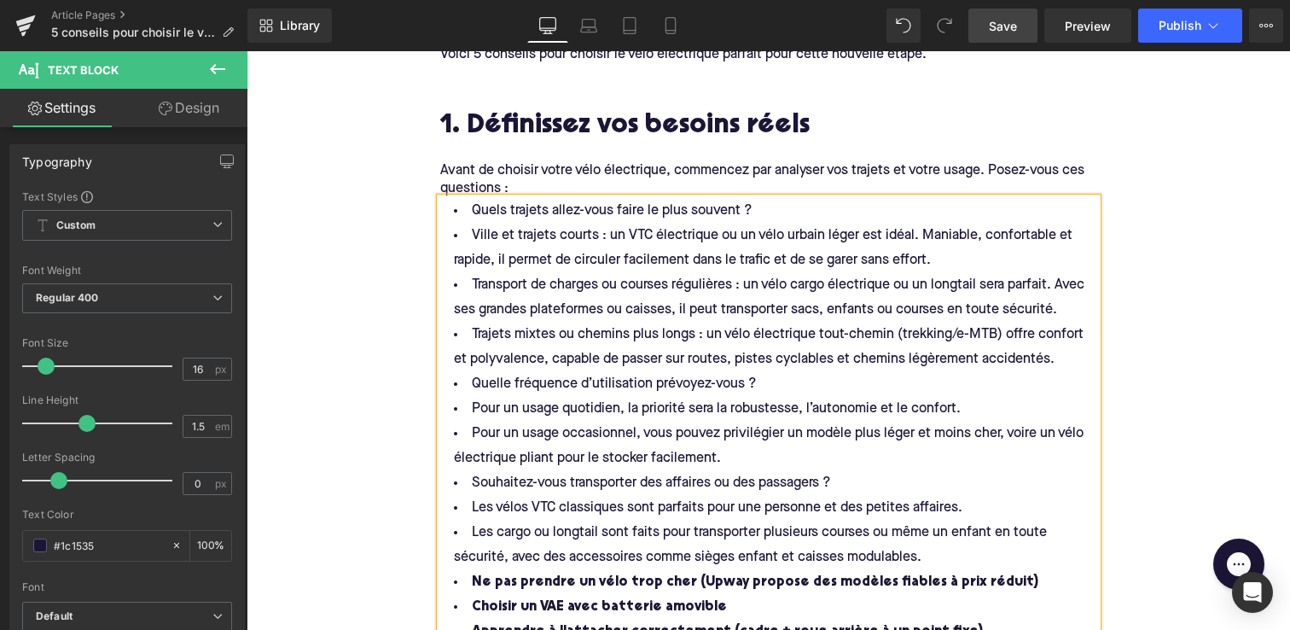
scroll to position [779, 0]
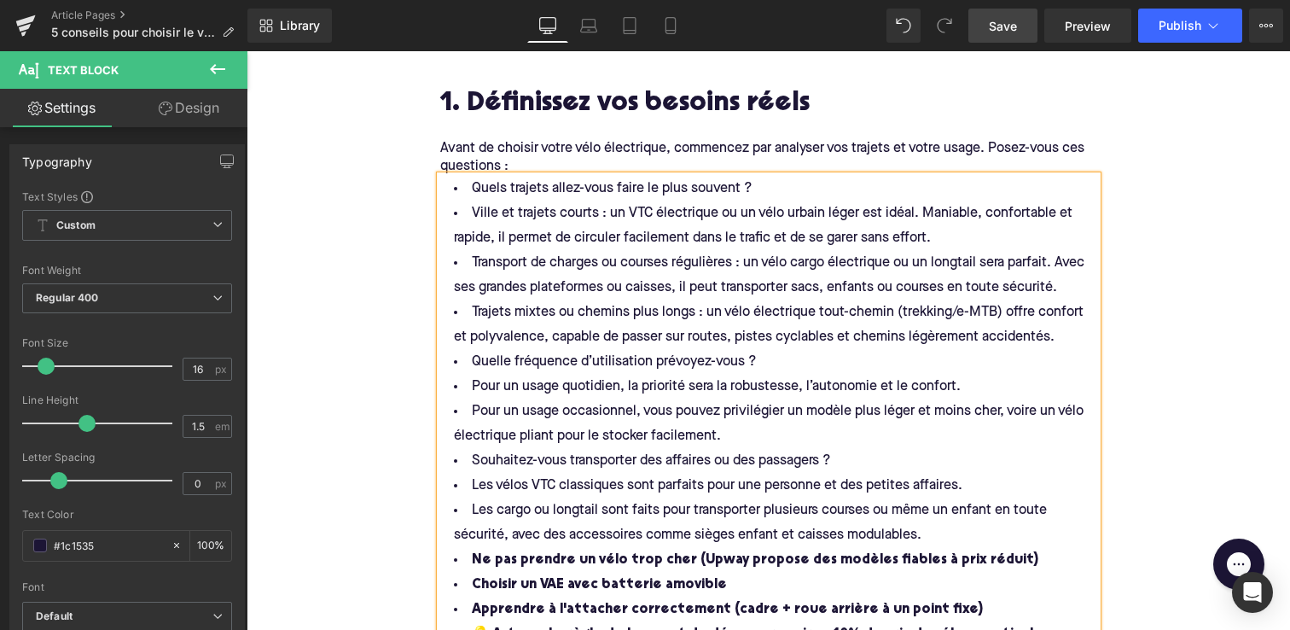
click at [468, 213] on li "Ville et trajets courts : un VTC électrique ou un vélo urbain léger est idéal. …" at bounding box center [768, 225] width 657 height 49
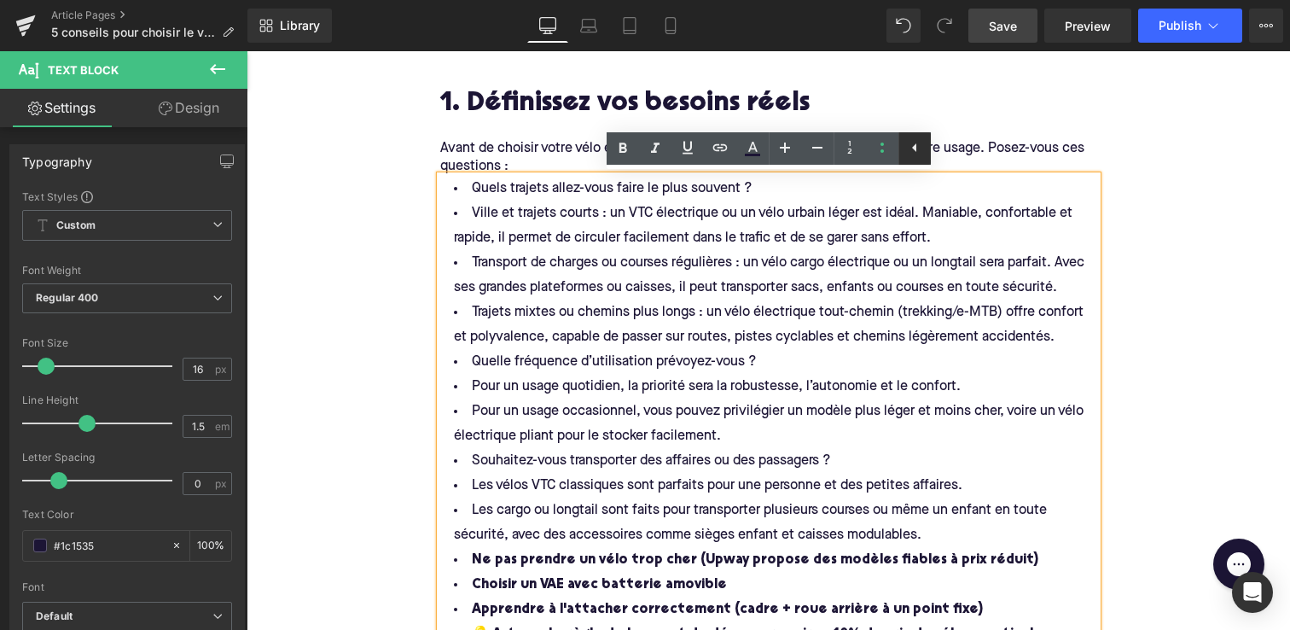
click at [916, 148] on icon at bounding box center [914, 147] width 4 height 9
click at [889, 148] on icon at bounding box center [882, 147] width 20 height 20
click at [630, 294] on span "Transport de charges ou courses régulières : un vélo cargo électrique ou un lon…" at bounding box center [771, 275] width 634 height 38
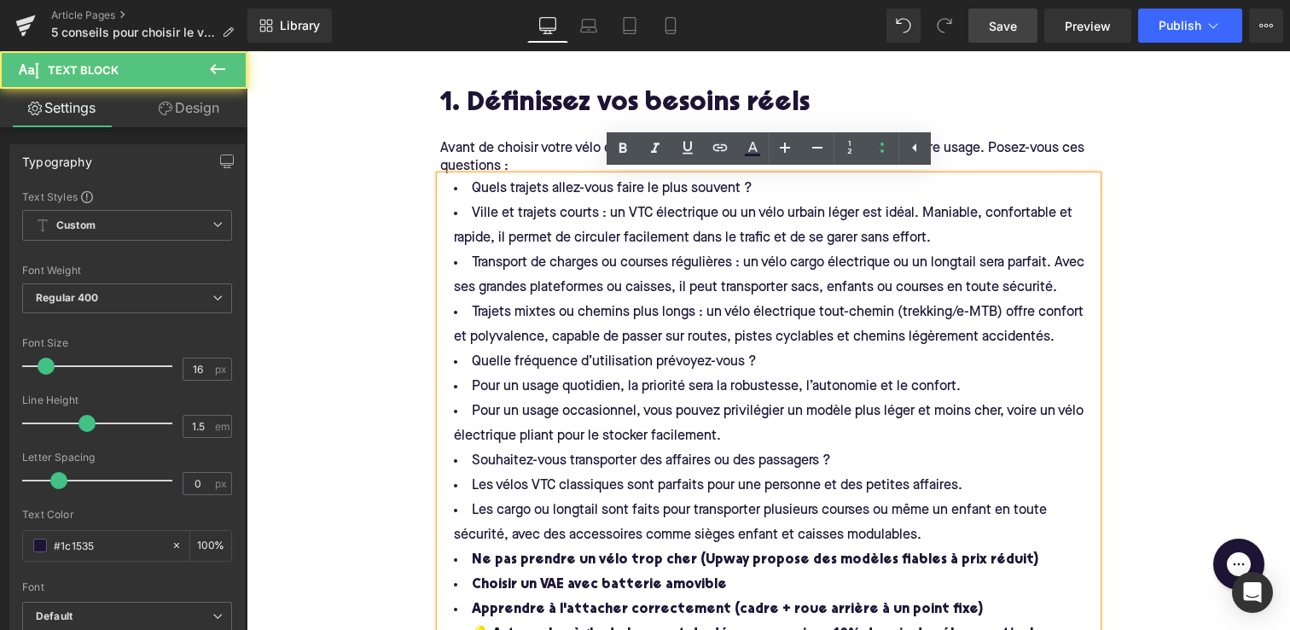
click at [472, 189] on span "Quels trajets allez-vous faire le plus souvent ?" at bounding box center [612, 189] width 281 height 14
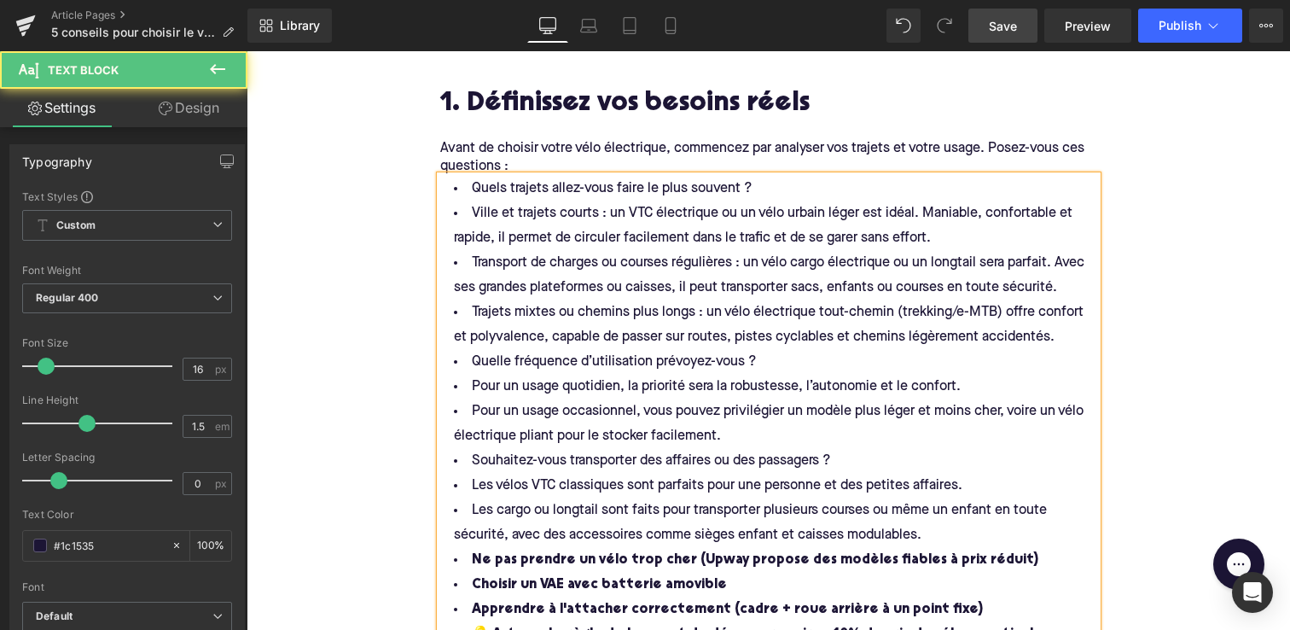
click at [472, 186] on span "Quels trajets allez-vous faire le plus souvent ?" at bounding box center [612, 189] width 281 height 14
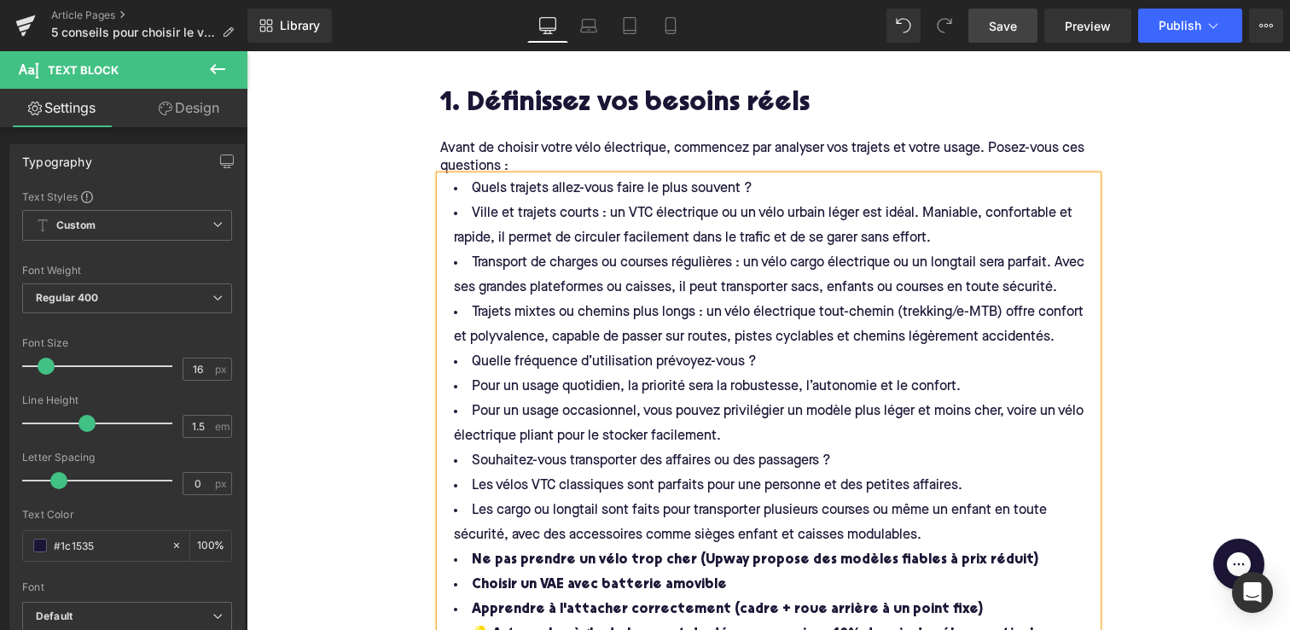
click at [470, 208] on li "Ville et trajets courts : un VTC électrique ou un vélo urbain léger est idéal. …" at bounding box center [768, 225] width 657 height 49
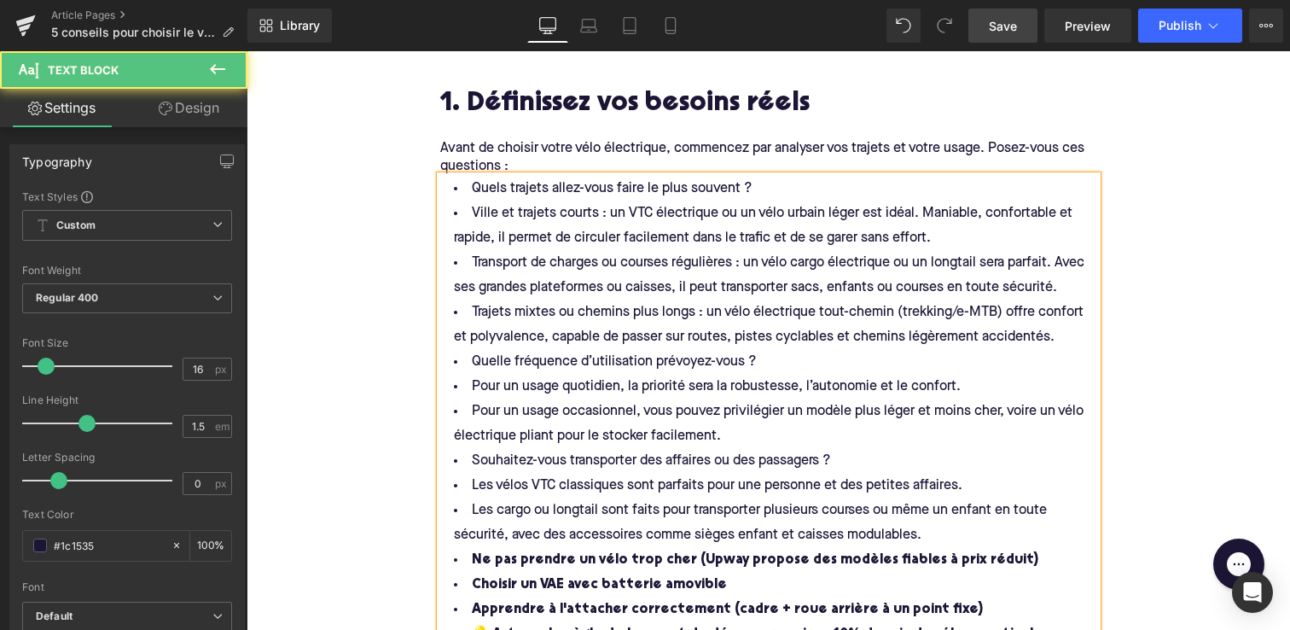
click at [466, 231] on span "Ville et trajets courts : un VTC électrique ou un vélo urbain léger est idéal. …" at bounding box center [765, 226] width 622 height 38
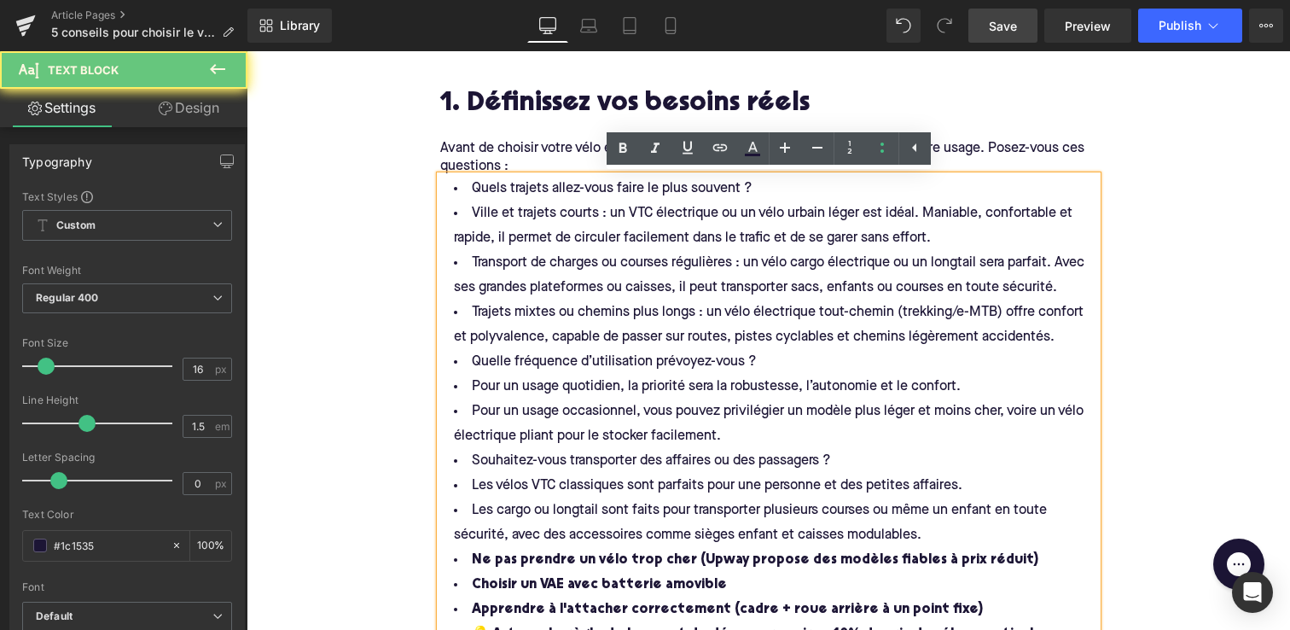
click at [473, 212] on span "Ville et trajets courts : un VTC électrique ou un vélo urbain léger est idéal. …" at bounding box center [765, 226] width 622 height 38
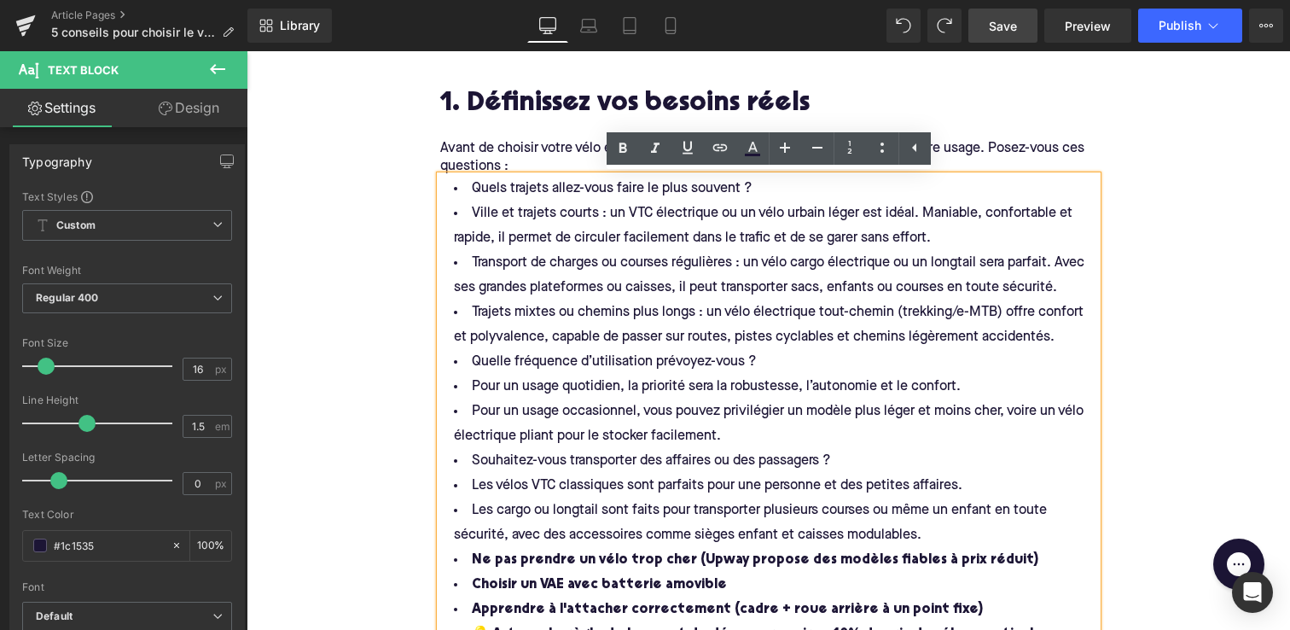
click at [471, 217] on span "Ville et trajets courts : un VTC électrique ou un vélo urbain léger est idéal. …" at bounding box center [765, 226] width 622 height 38
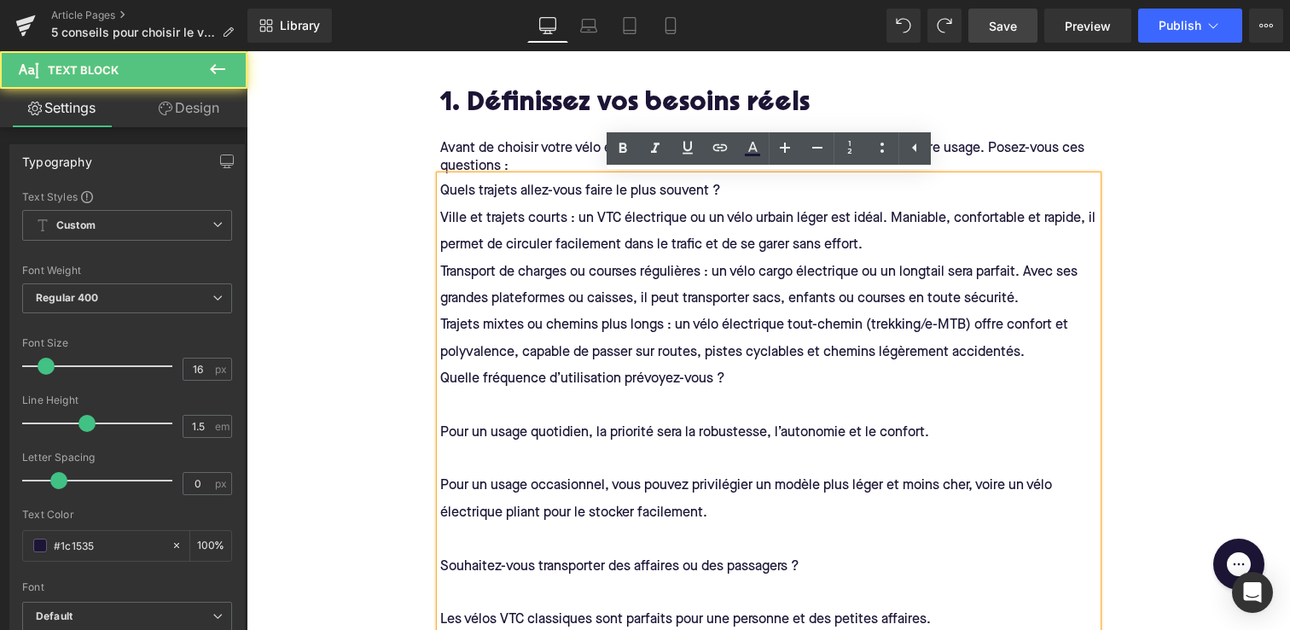
click at [440, 189] on span "Quels trajets allez-vous faire le plus souvent ?" at bounding box center [580, 191] width 281 height 14
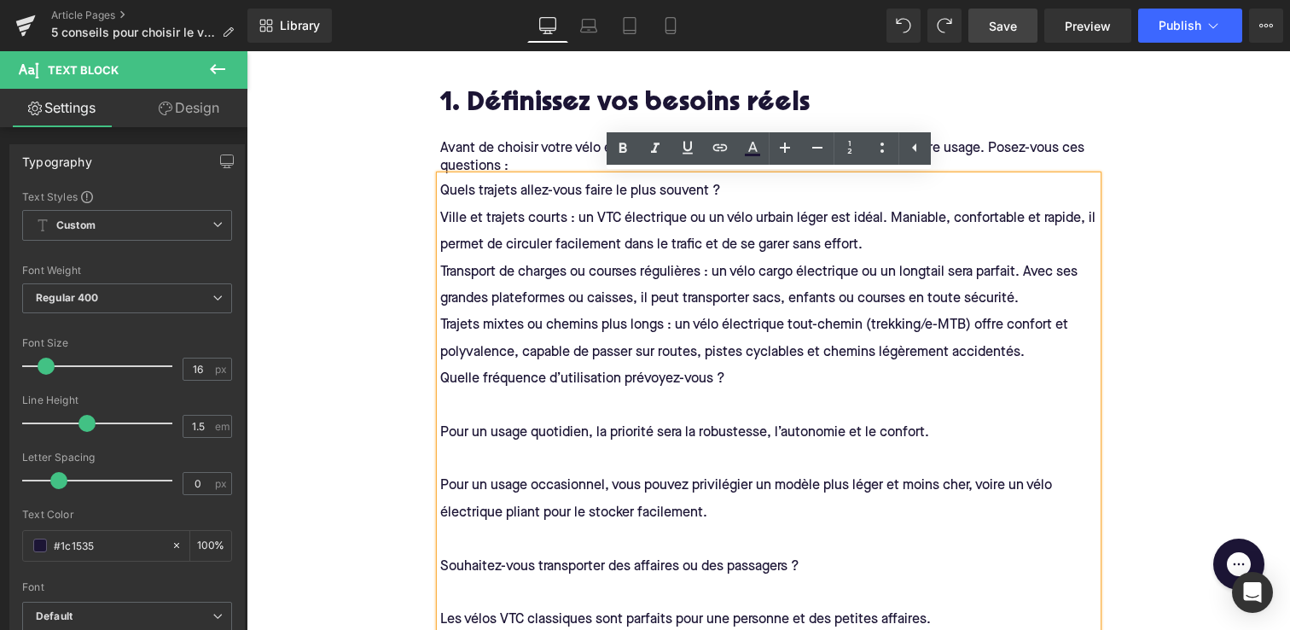
click at [453, 150] on p "Avant de choisir votre vélo électrique, commencez par analyser vos trajets et v…" at bounding box center [768, 158] width 657 height 36
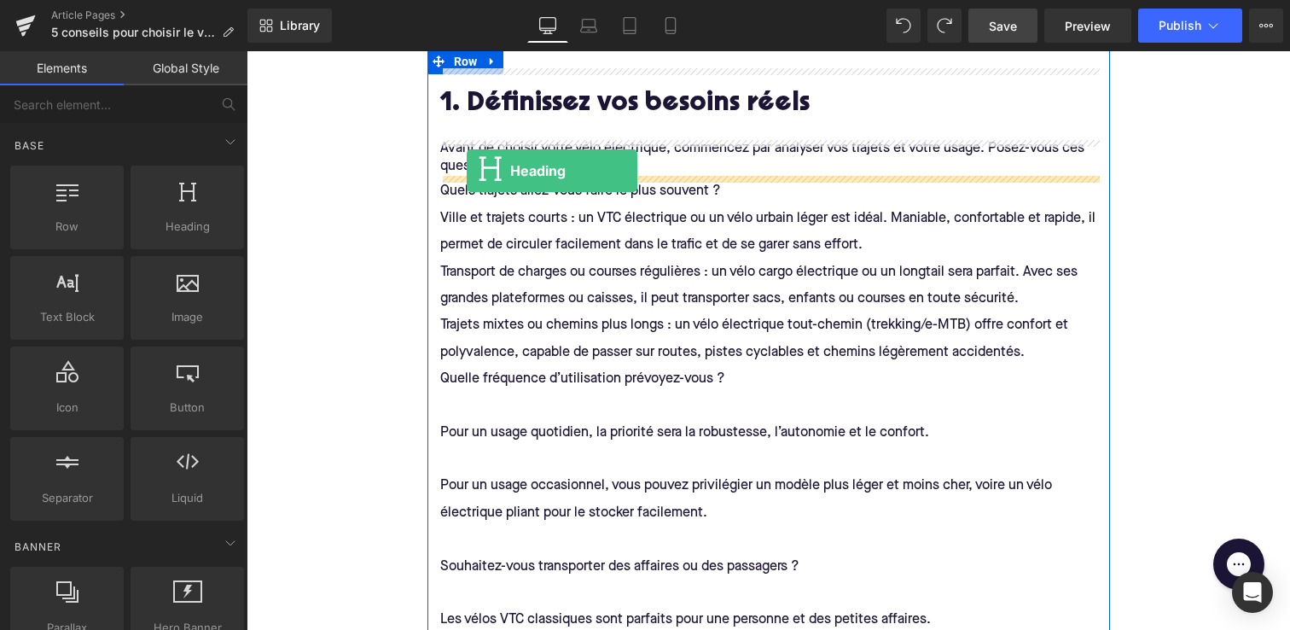
drag, startPoint x: 435, startPoint y: 259, endPoint x: 466, endPoint y: 172, distance: 93.1
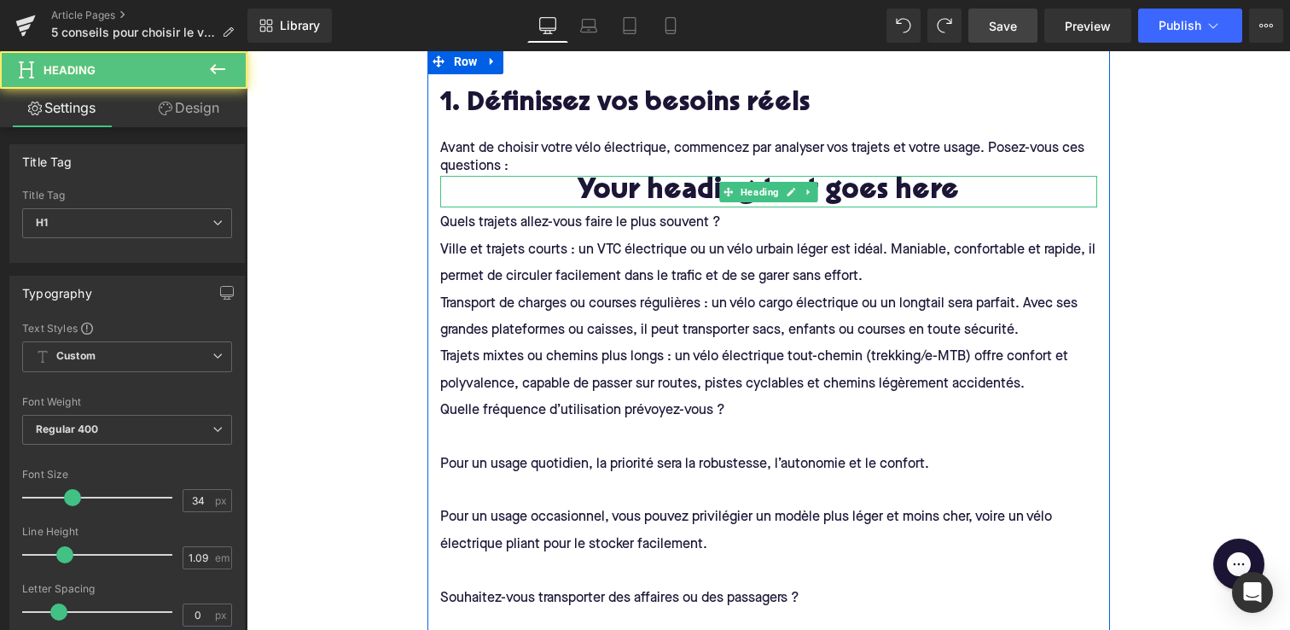
click at [619, 198] on h1 "Your heading text goes here" at bounding box center [768, 192] width 657 height 32
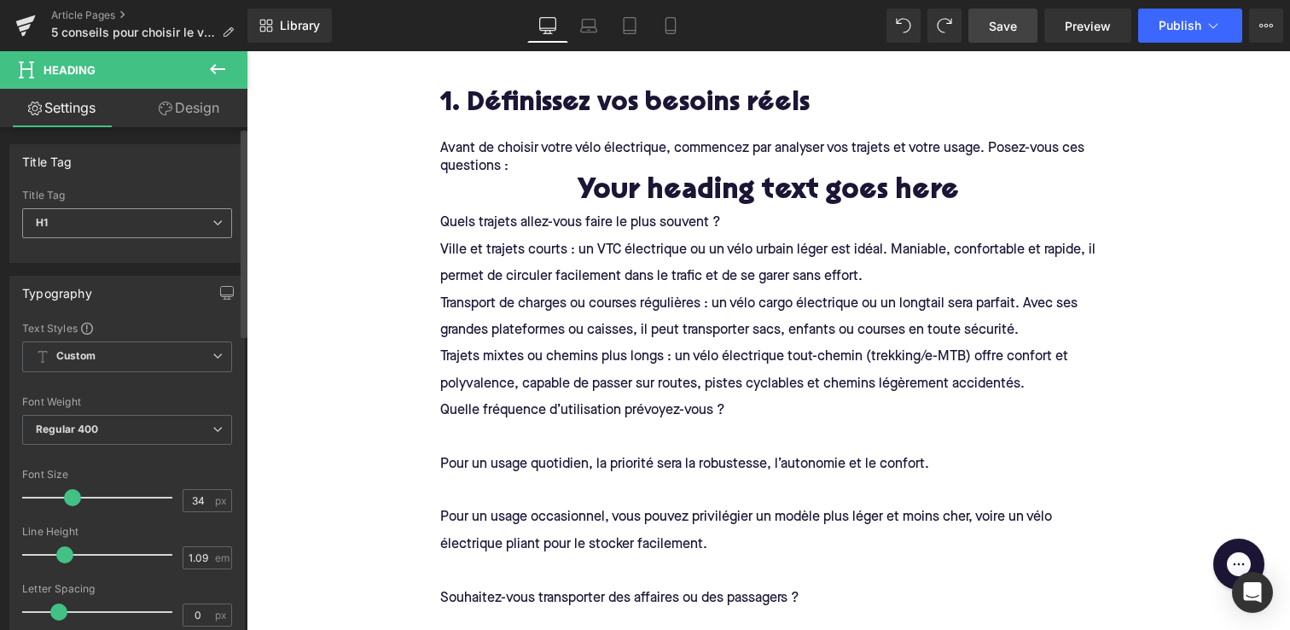
click at [158, 227] on span "H1" at bounding box center [127, 223] width 210 height 30
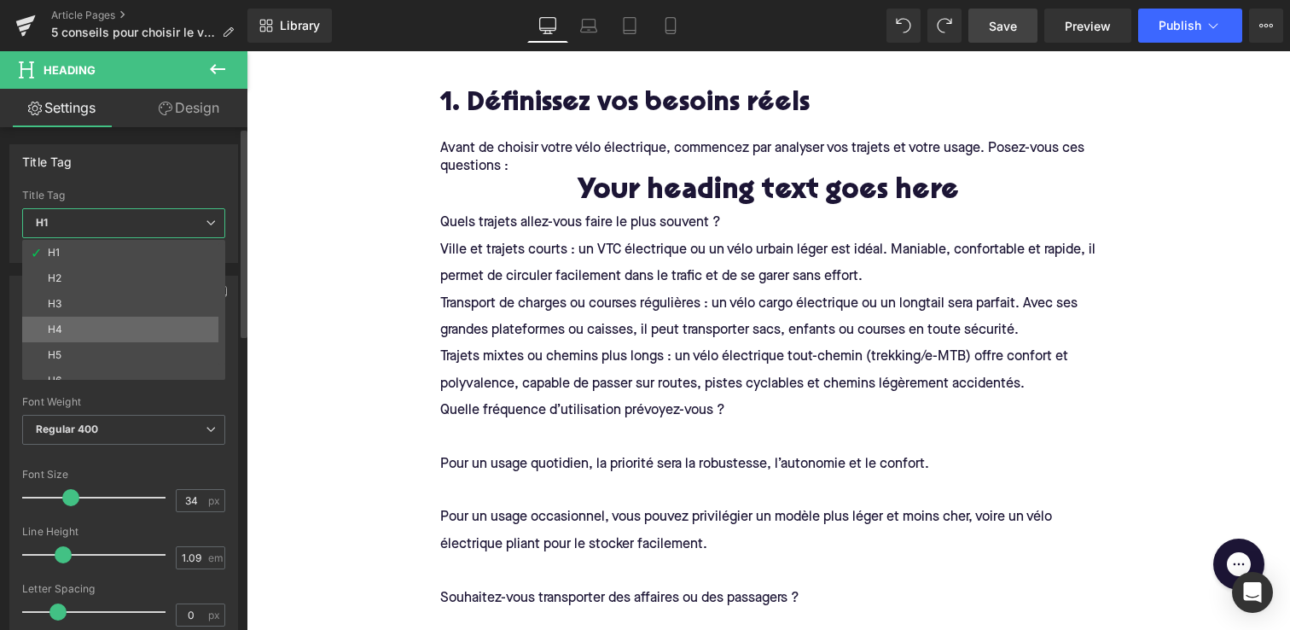
click at [135, 333] on li "H4" at bounding box center [127, 330] width 211 height 26
type input "22"
type input "1.32"
type input "100"
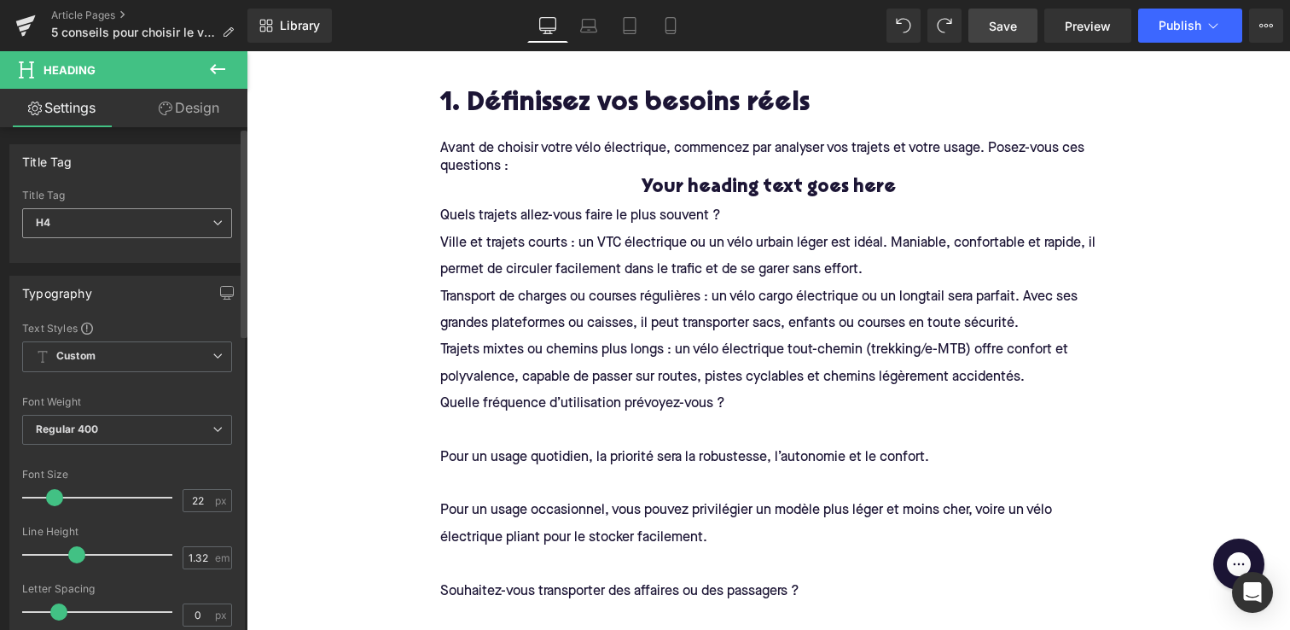
click at [109, 210] on span "H4" at bounding box center [127, 223] width 210 height 30
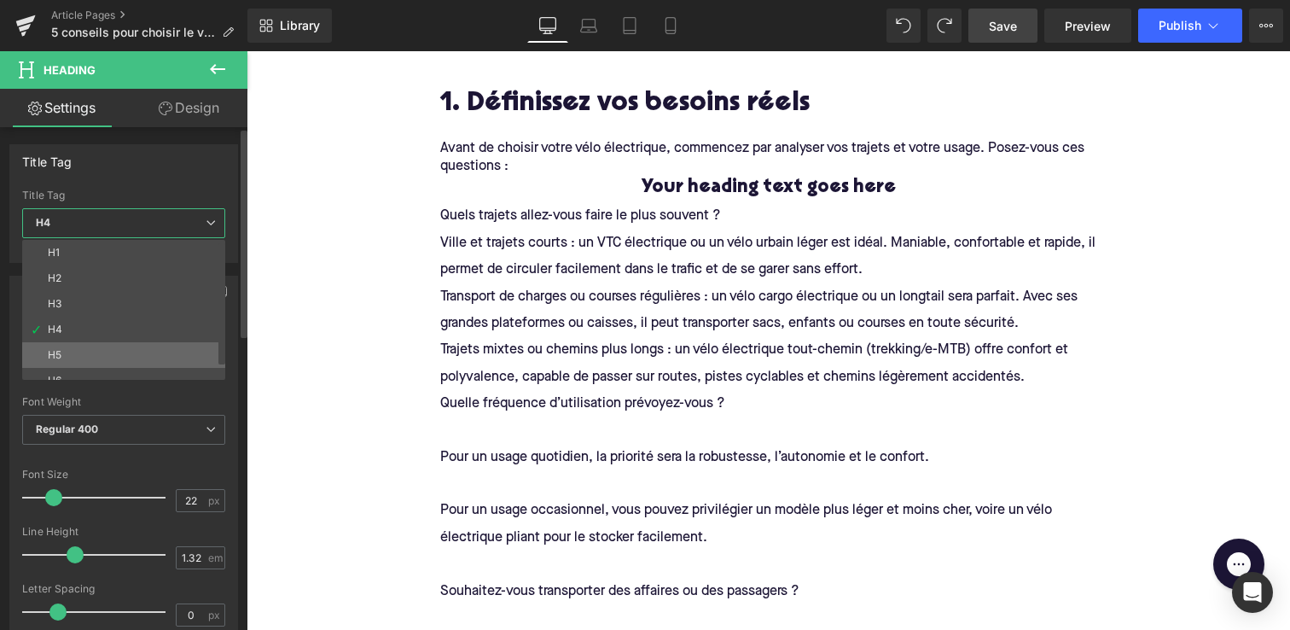
click at [111, 344] on li "H5" at bounding box center [127, 355] width 211 height 26
type input "20"
type input "1.4"
type input "100"
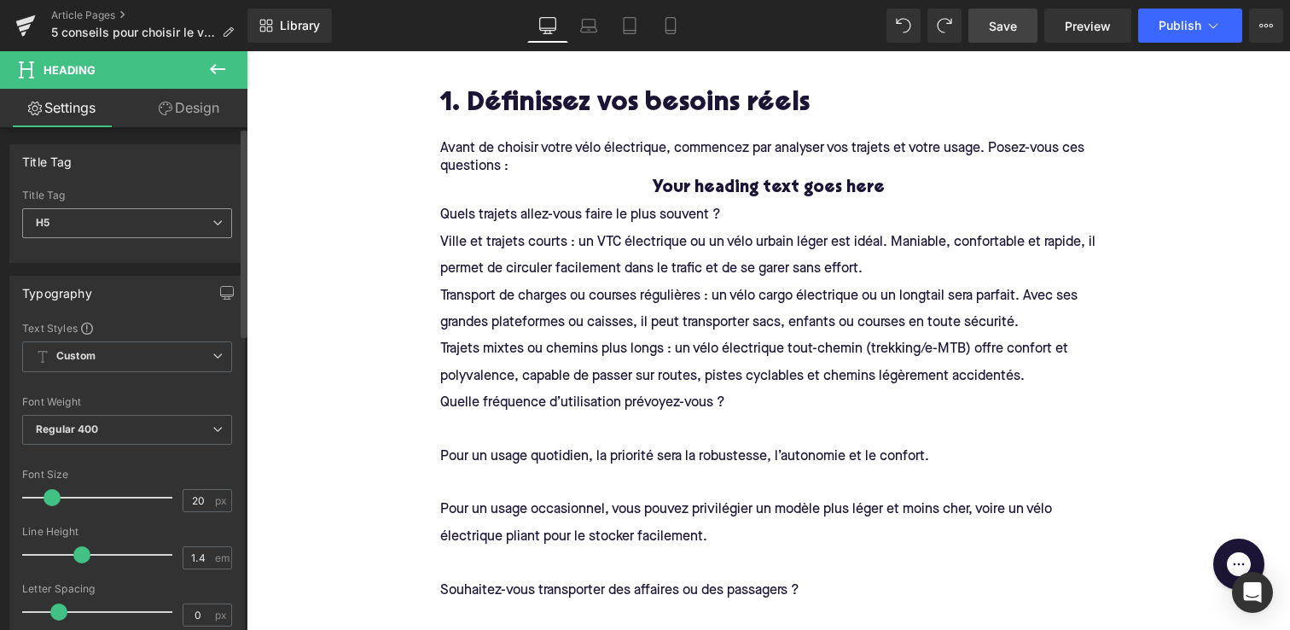
click at [107, 213] on span "H5" at bounding box center [127, 223] width 210 height 30
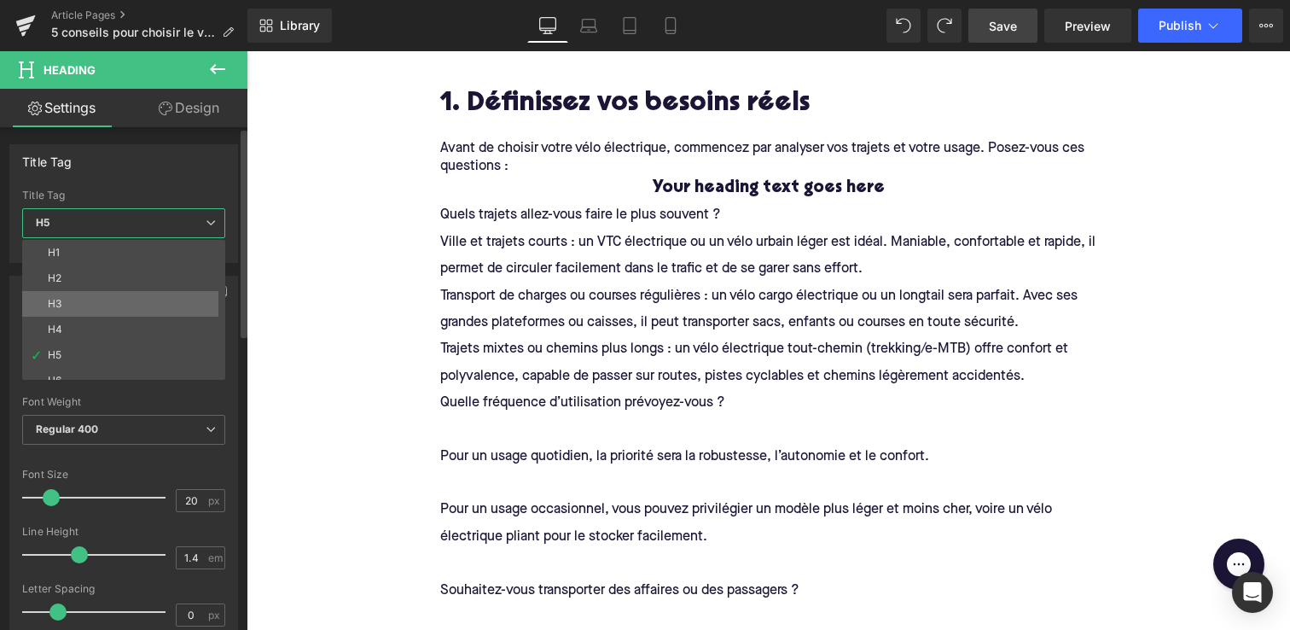
scroll to position [14, 0]
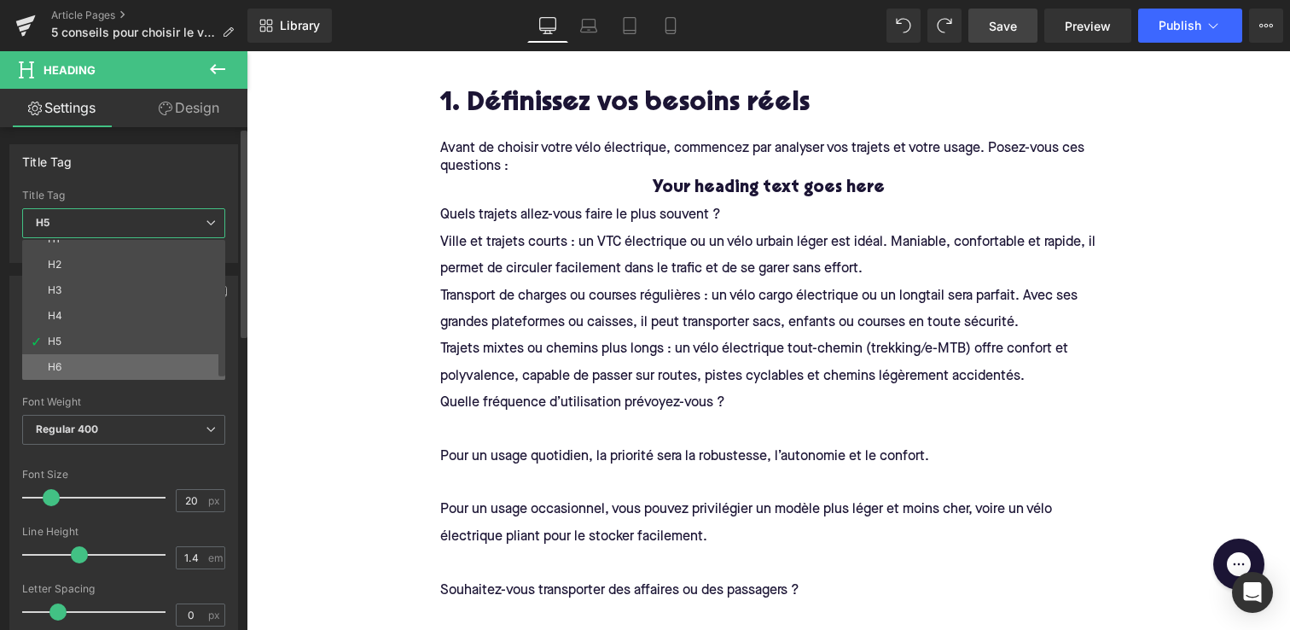
click at [95, 366] on li "H6" at bounding box center [127, 367] width 211 height 26
type input "16"
type input "1.31"
type input "100"
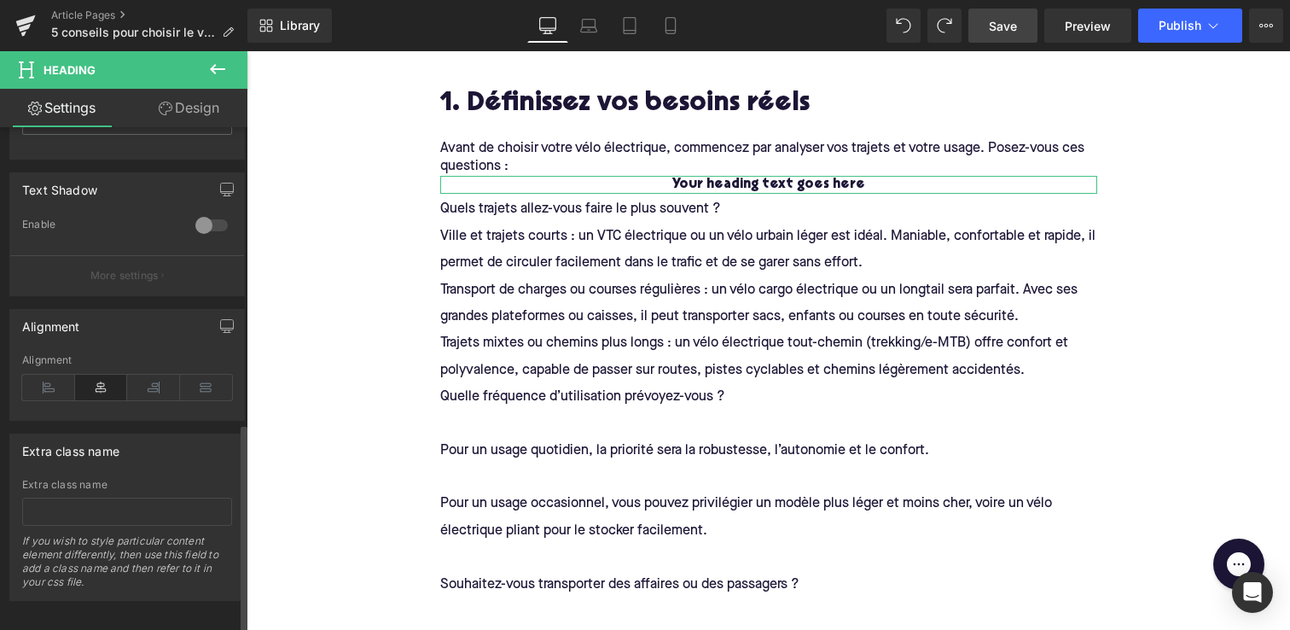
scroll to position [708, 0]
click at [44, 369] on icon at bounding box center [48, 382] width 53 height 26
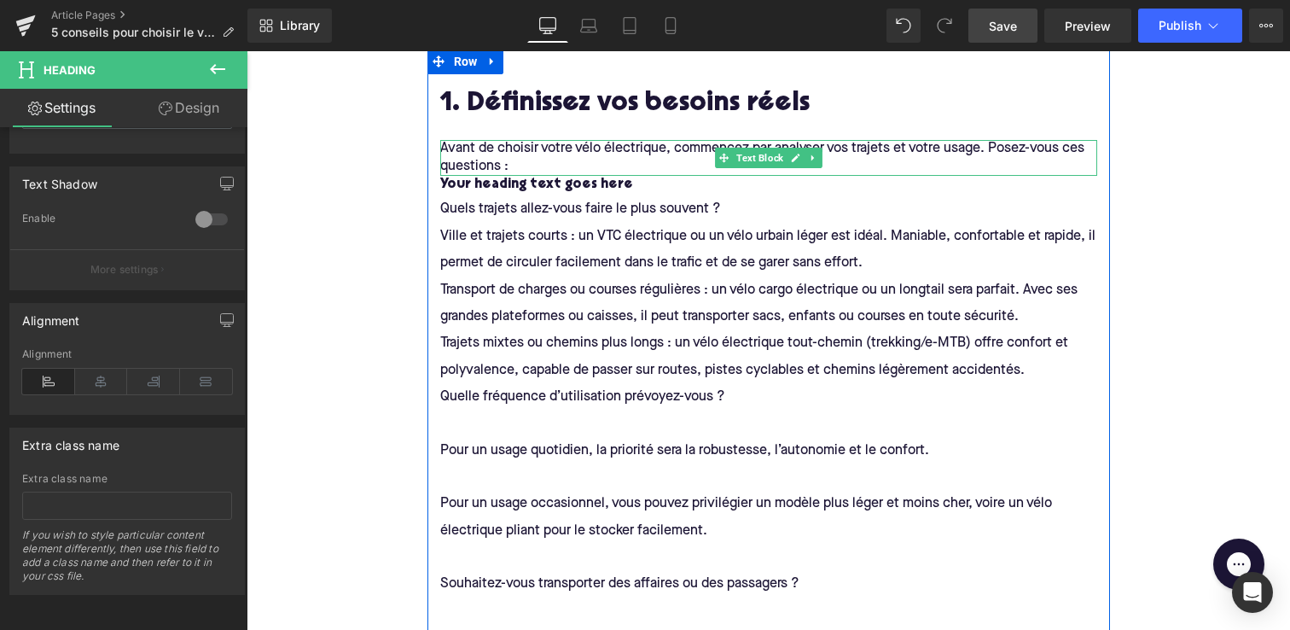
click at [516, 164] on p "Avant de choisir votre vélo électrique, commencez par analyser vos trajets et v…" at bounding box center [768, 158] width 657 height 36
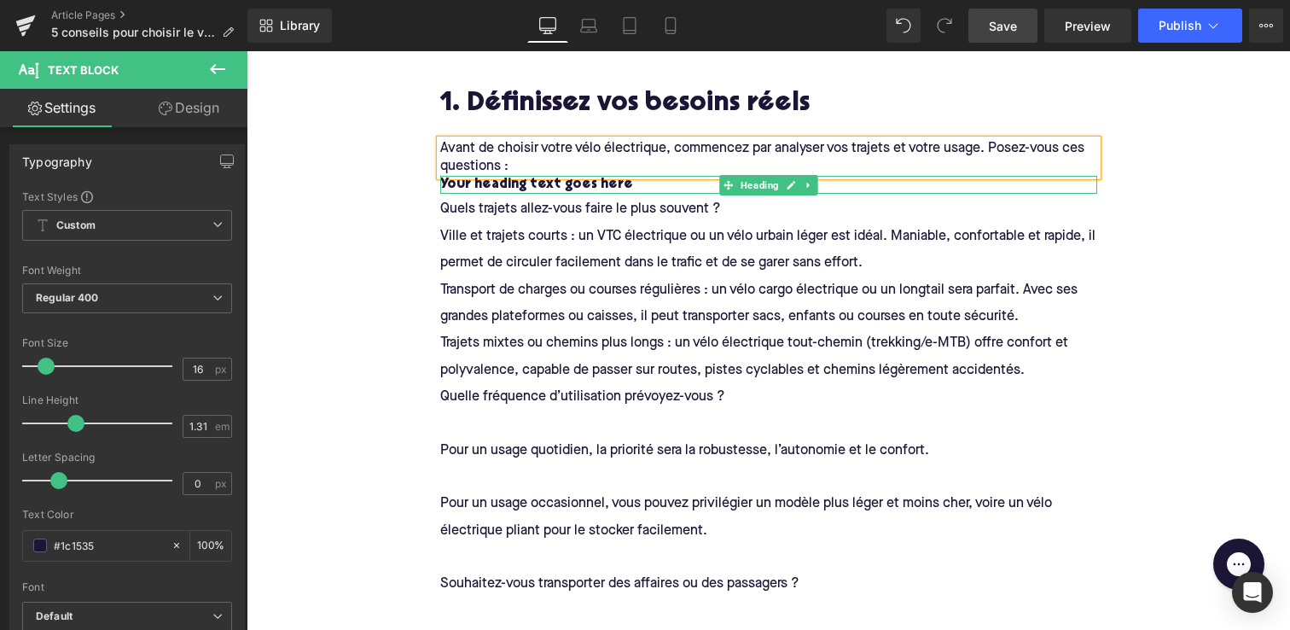
click at [583, 187] on h6 "Your heading text goes here" at bounding box center [768, 185] width 657 height 18
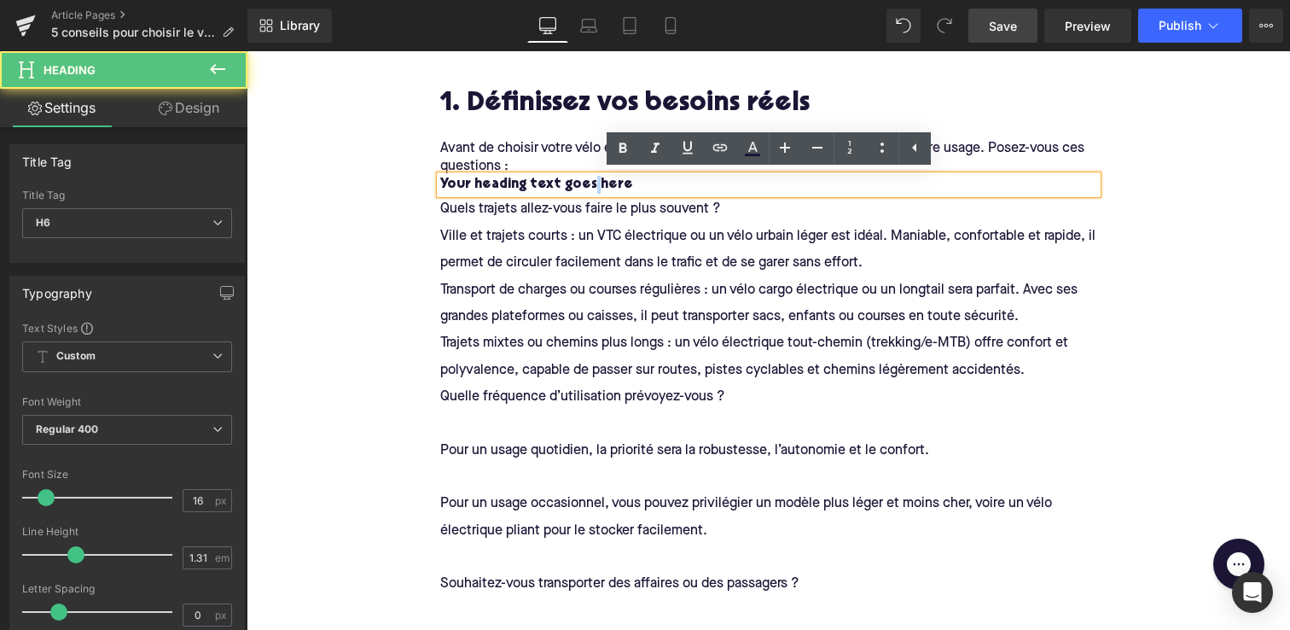
click at [583, 187] on h6 "Your heading text goes here" at bounding box center [768, 185] width 657 height 18
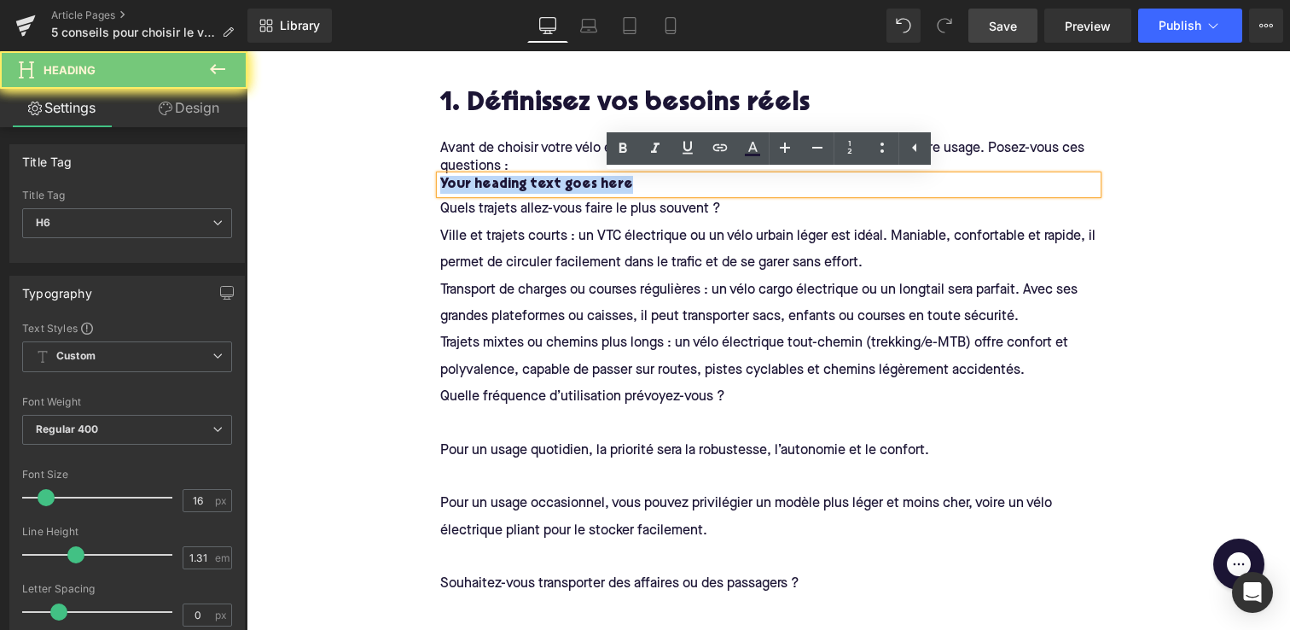
drag, startPoint x: 624, startPoint y: 187, endPoint x: 401, endPoint y: 184, distance: 222.7
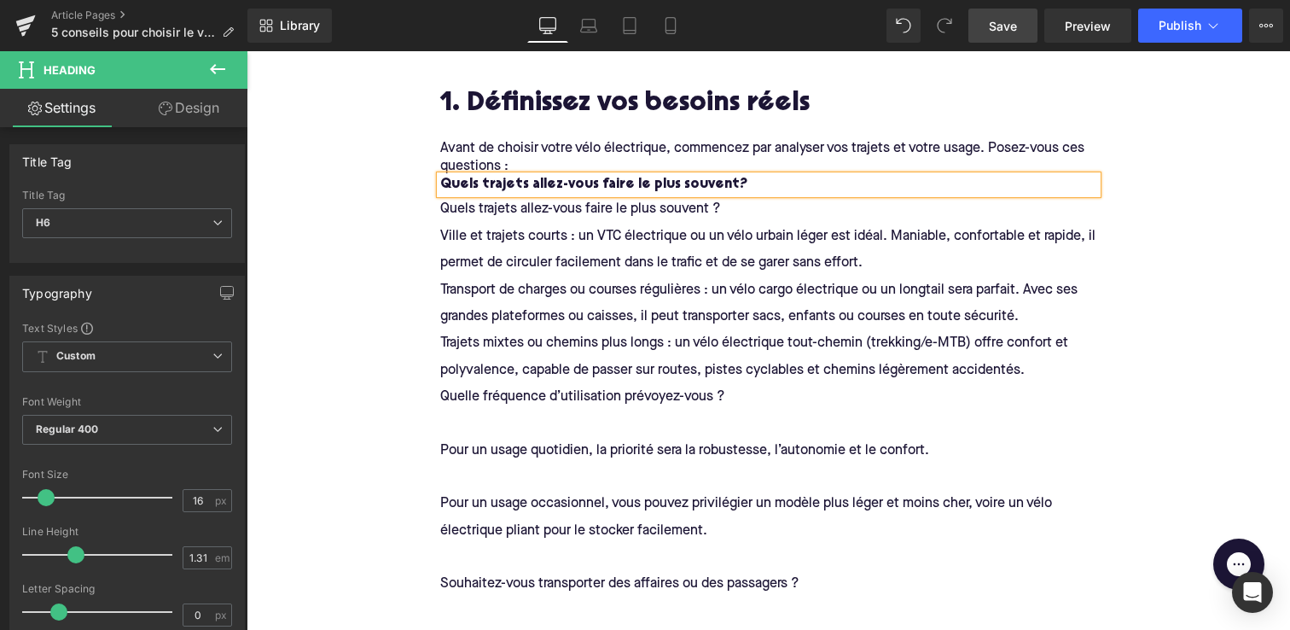
click at [513, 225] on font "Ville et trajets courts : un VTC électrique ou un vélo urbain léger est idéal. …" at bounding box center [769, 247] width 659 height 45
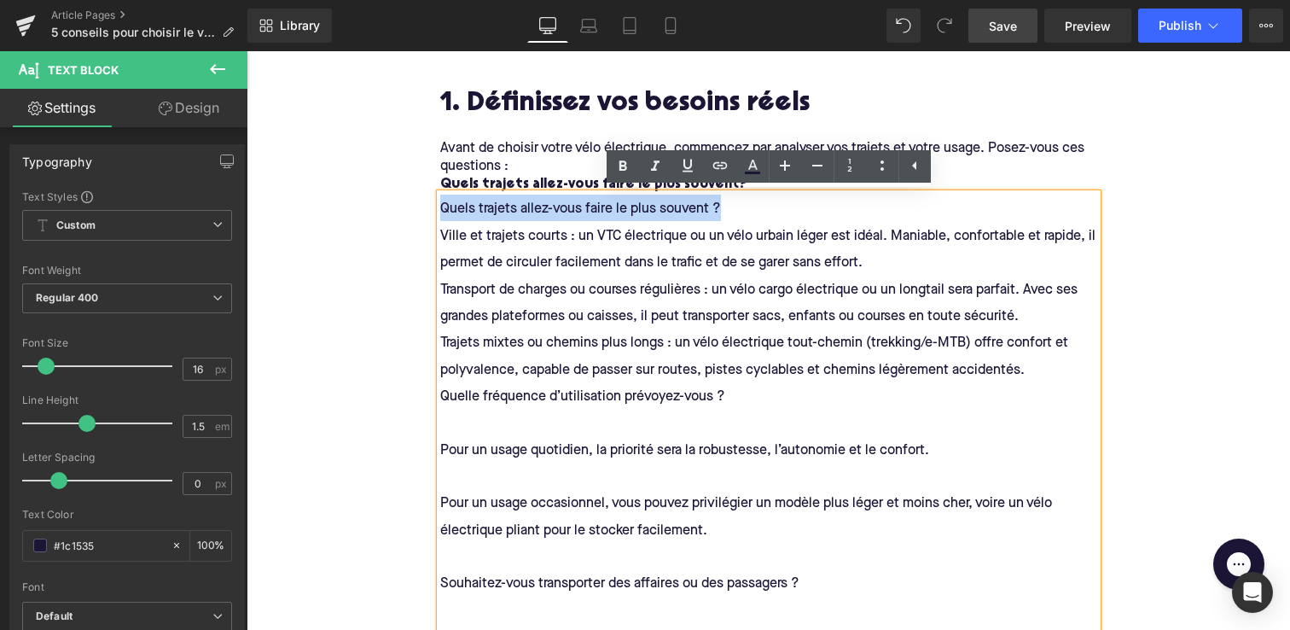
drag, startPoint x: 740, startPoint y: 206, endPoint x: 404, endPoint y: 203, distance: 335.4
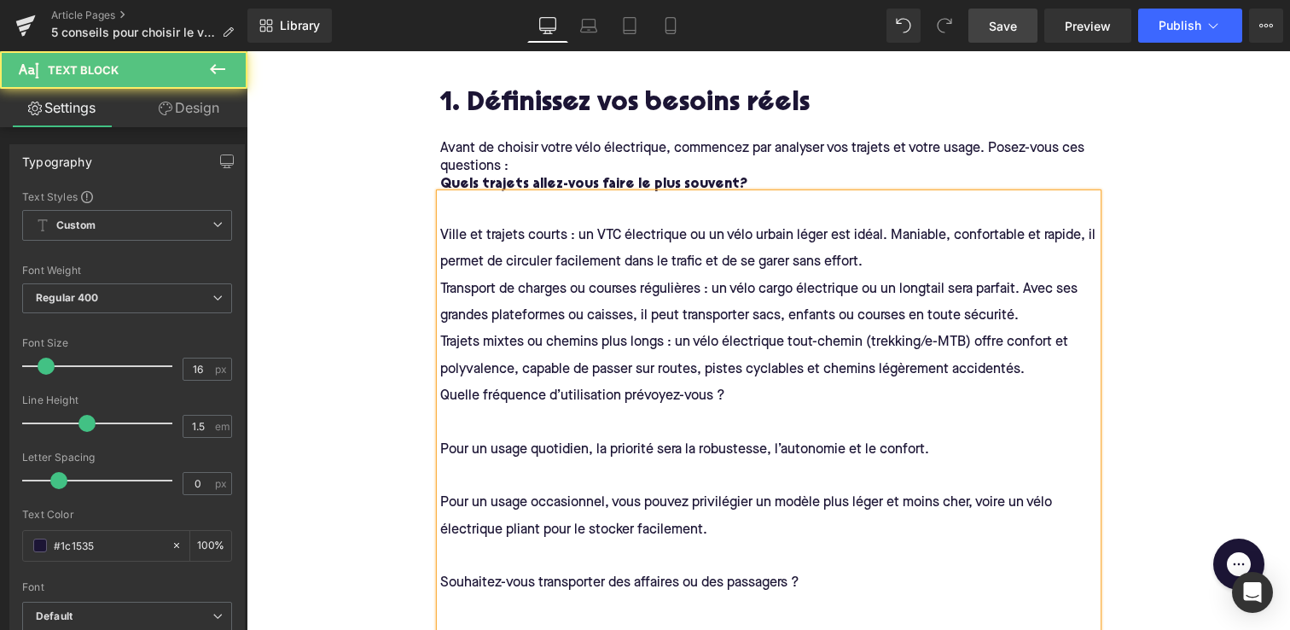
click at [440, 230] on div "Ville et trajets courts : un VTC électrique ou un vélo urbain léger est idéal. …" at bounding box center [768, 565] width 657 height 742
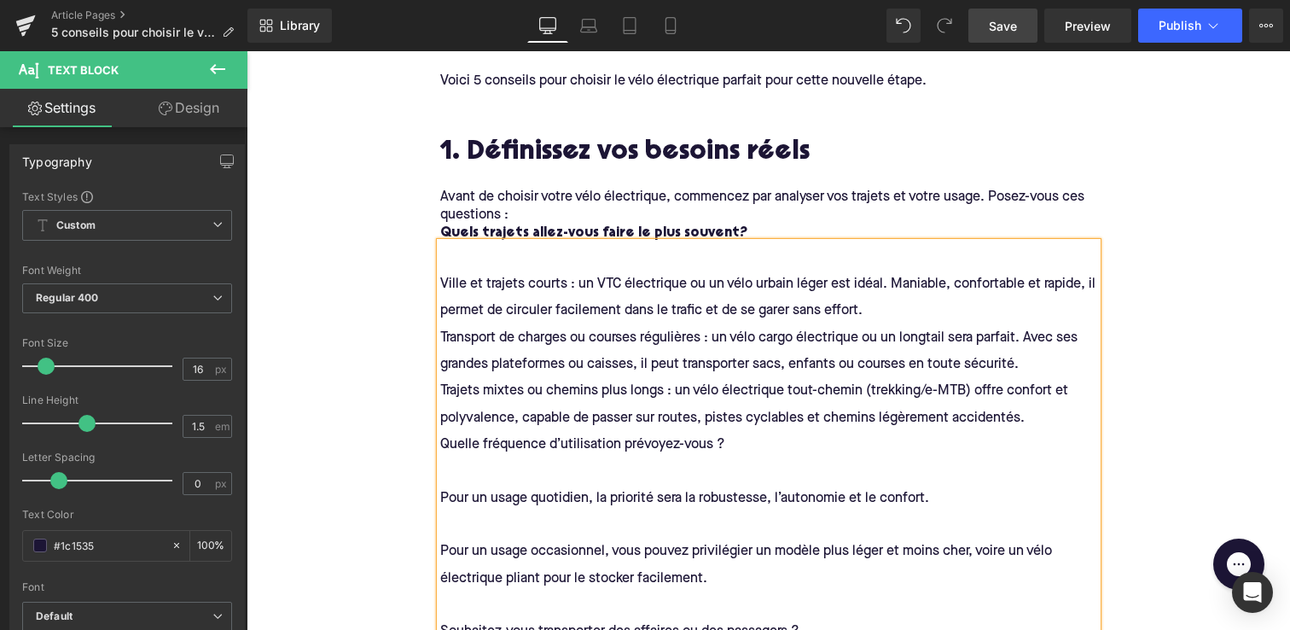
scroll to position [730, 0]
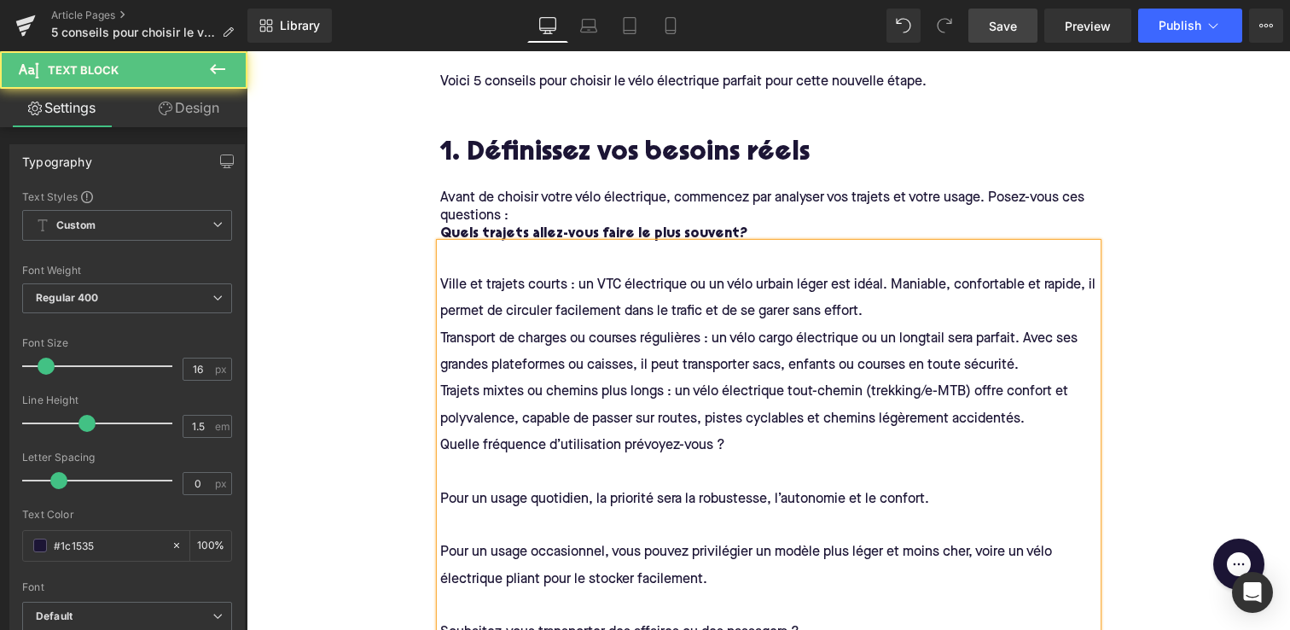
click at [451, 282] on span "Ville et trajets courts : un VTC électrique ou un vélo urbain léger est idéal. …" at bounding box center [769, 298] width 659 height 40
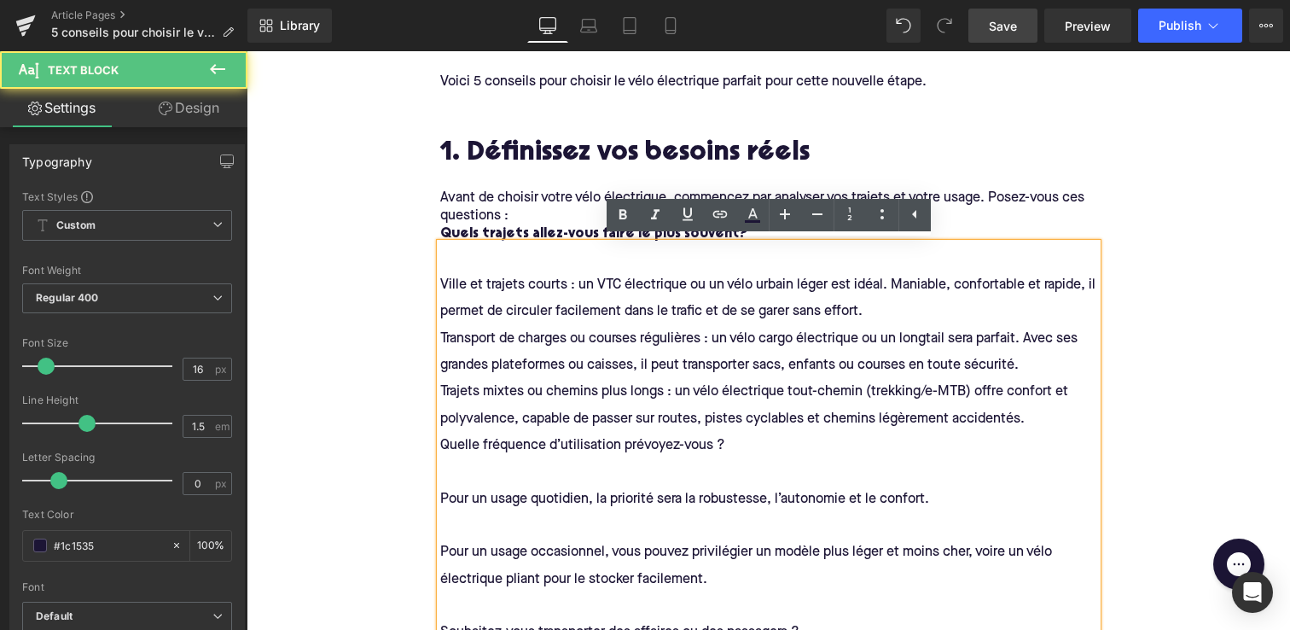
click at [445, 286] on span "Ville et trajets courts : un VTC électrique ou un vélo urbain léger est idéal. …" at bounding box center [769, 298] width 659 height 40
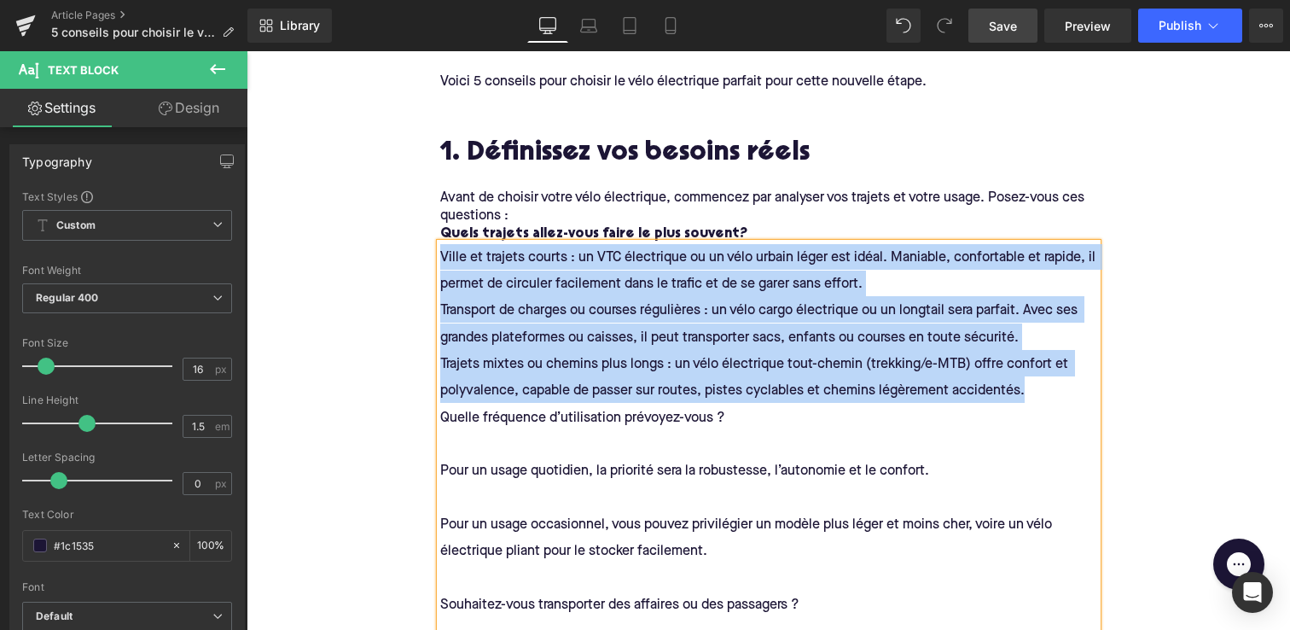
drag, startPoint x: 442, startPoint y: 259, endPoint x: 1030, endPoint y: 383, distance: 601.0
click at [1030, 383] on h4 "Ville et trajets courts : un VTC électrique ou un vélo urbain léger est idéal. …" at bounding box center [768, 534] width 657 height 581
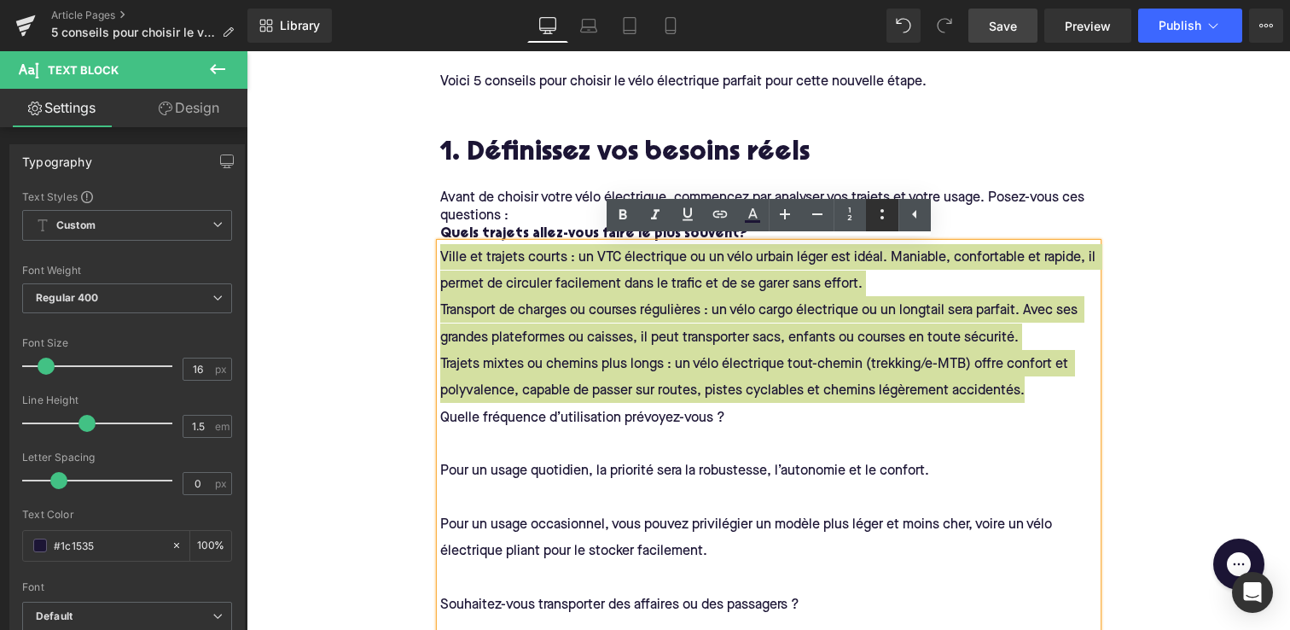
click at [877, 214] on icon at bounding box center [882, 214] width 20 height 20
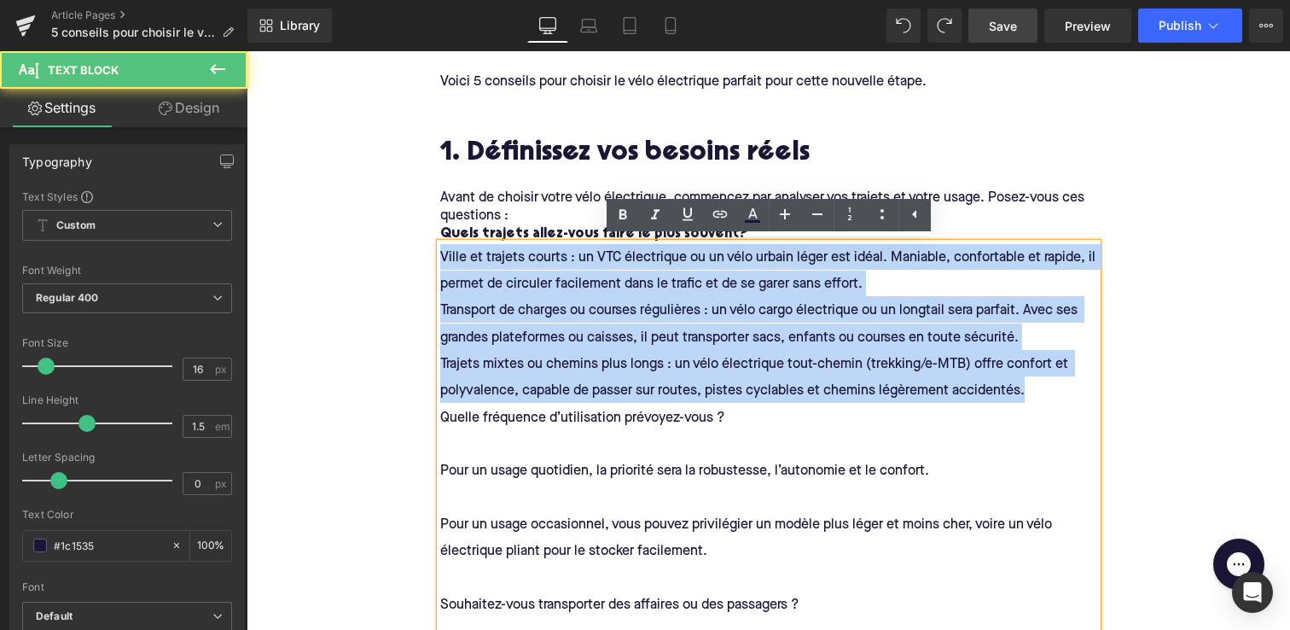
drag, startPoint x: 1027, startPoint y: 389, endPoint x: 409, endPoint y: 252, distance: 632.9
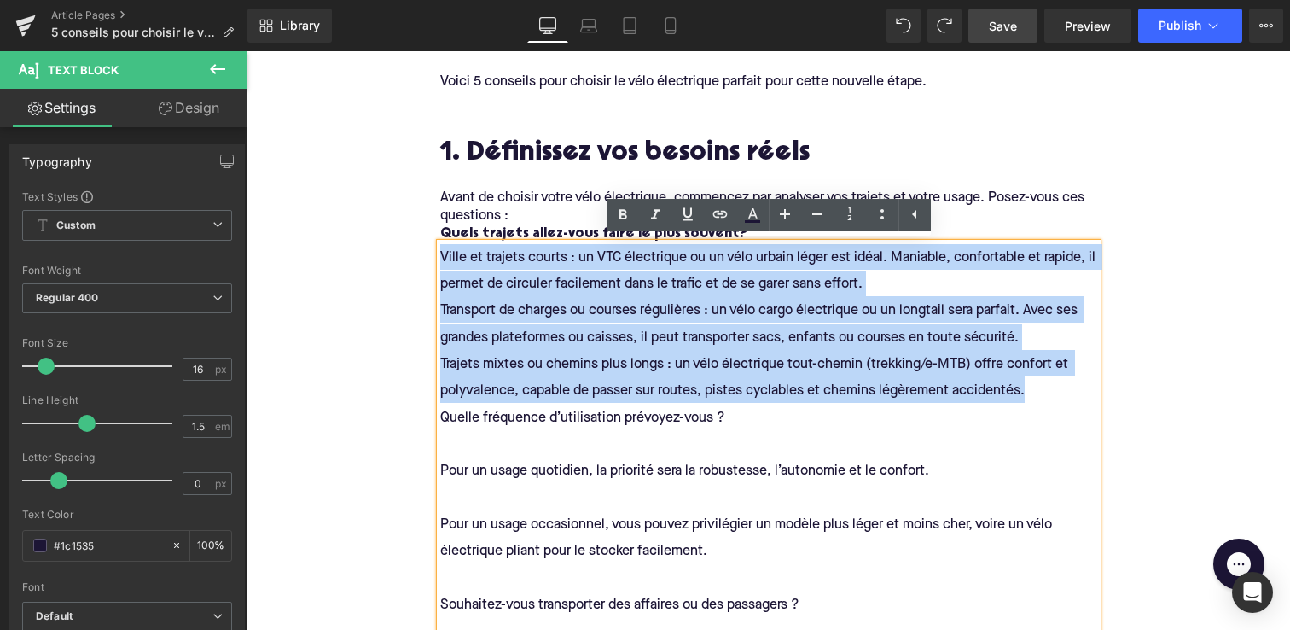
copy h4 "Ville et trajets courts : un VTC électrique ou un vélo urbain léger est idéal. …"
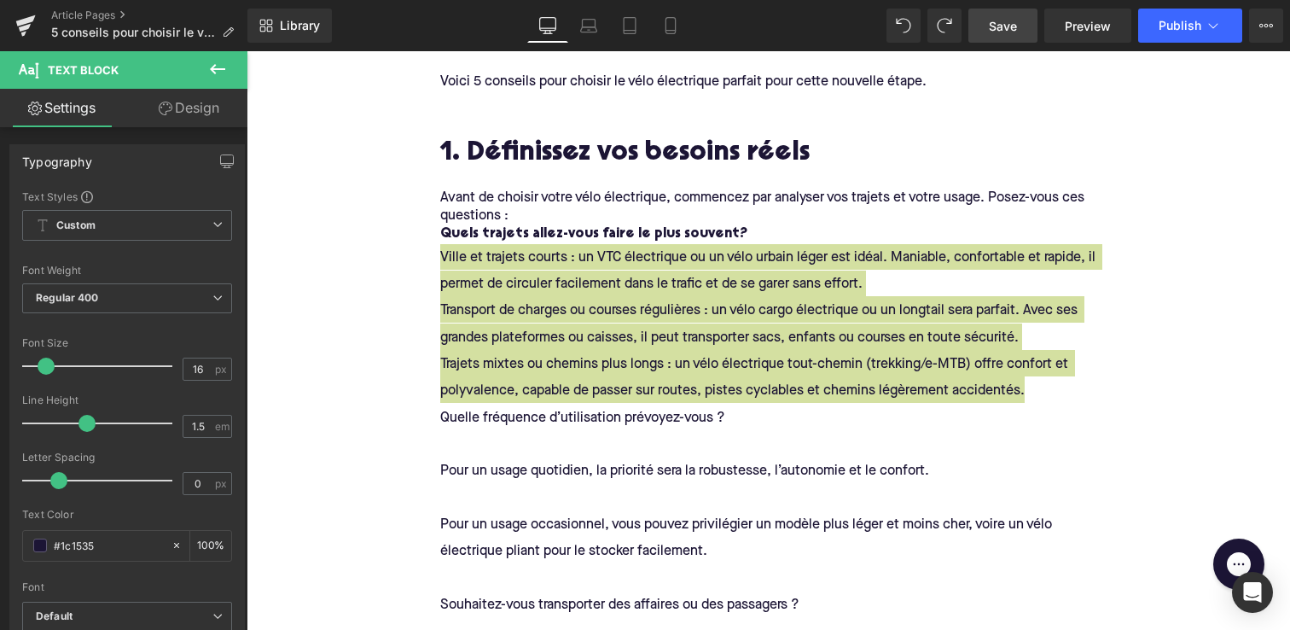
click at [212, 73] on icon at bounding box center [217, 69] width 20 height 20
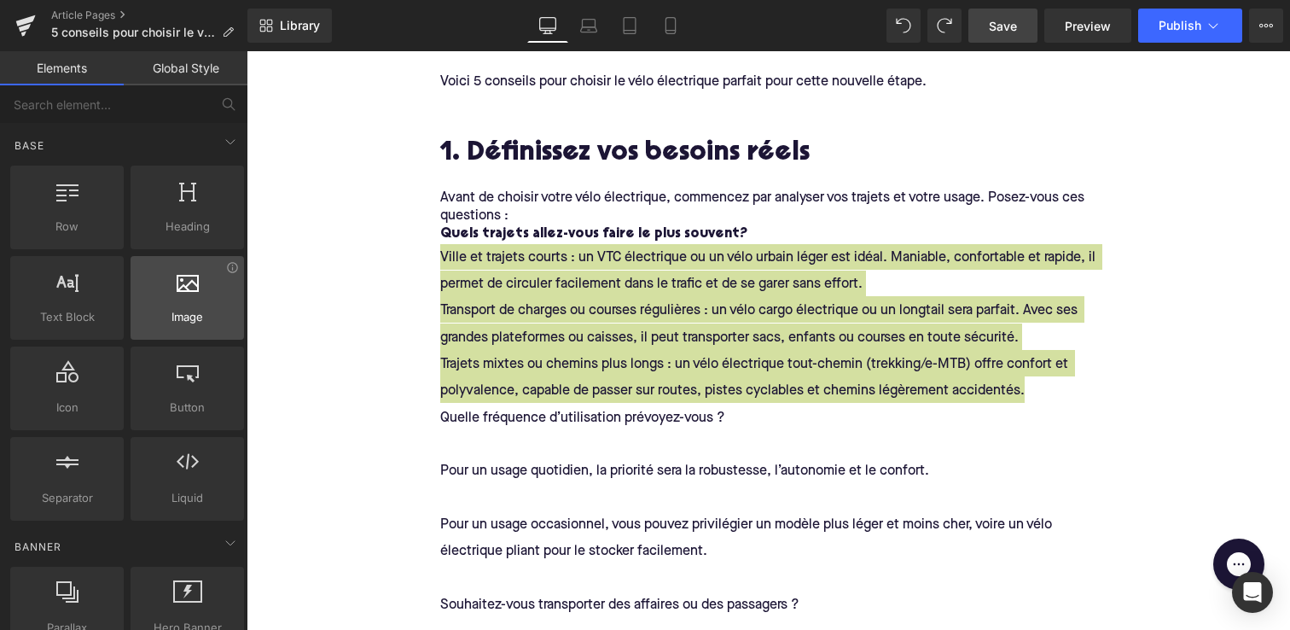
scroll to position [34, 0]
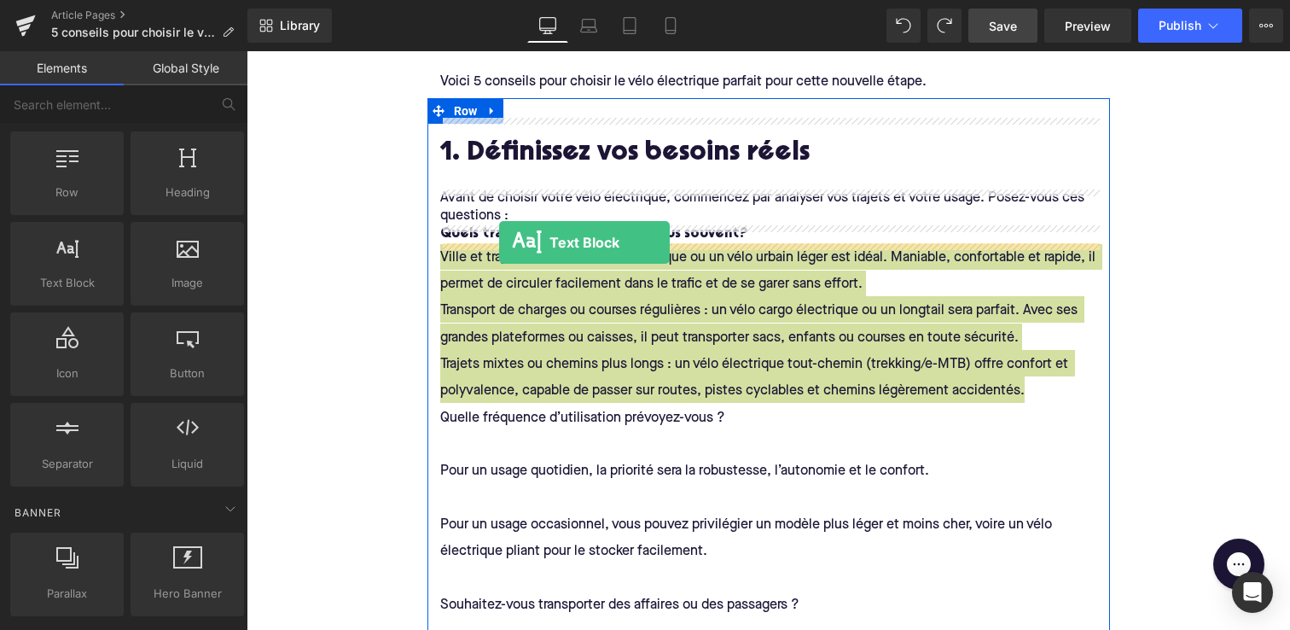
drag, startPoint x: 322, startPoint y: 319, endPoint x: 499, endPoint y: 242, distance: 193.4
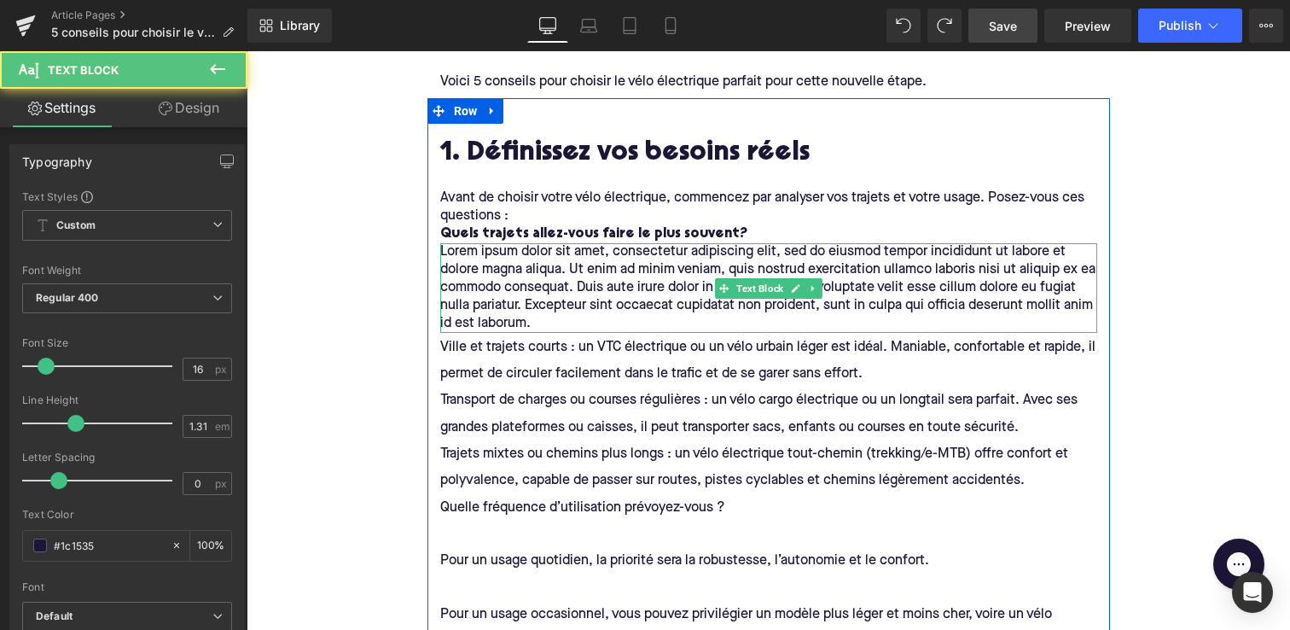
click at [469, 285] on p "Lorem ipsum dolor sit amet, consectetur adipiscing elit, sed do eiusmod tempor …" at bounding box center [768, 288] width 657 height 90
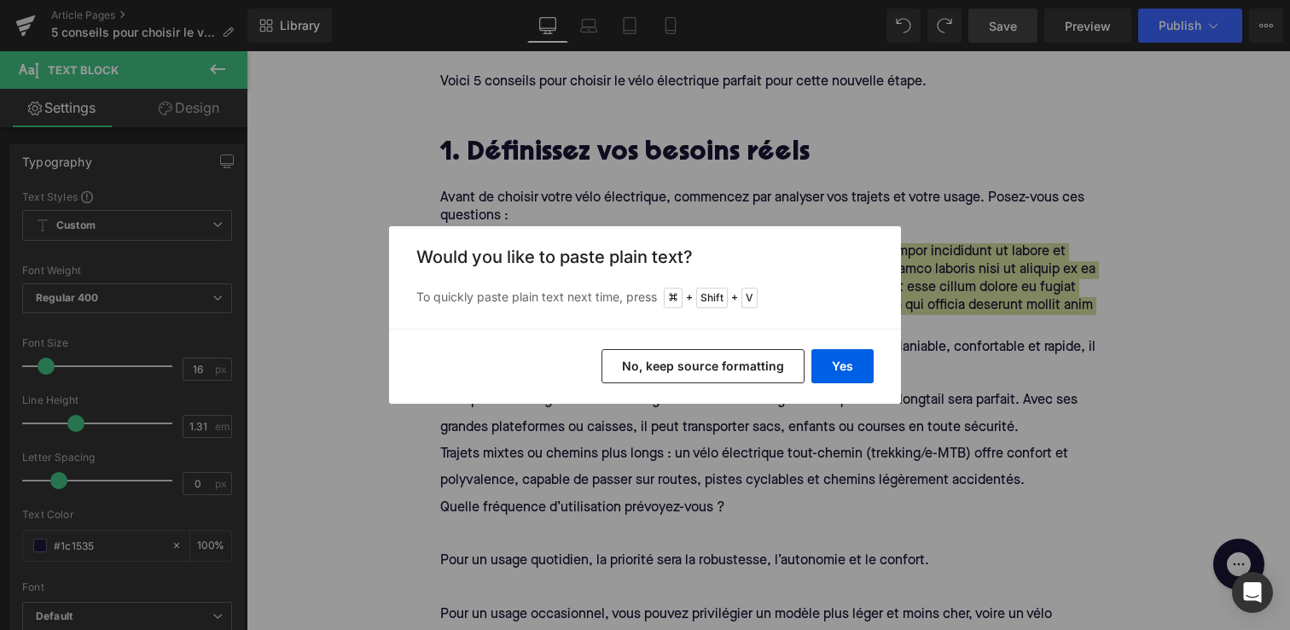
click at [710, 364] on button "No, keep source formatting" at bounding box center [703, 366] width 203 height 34
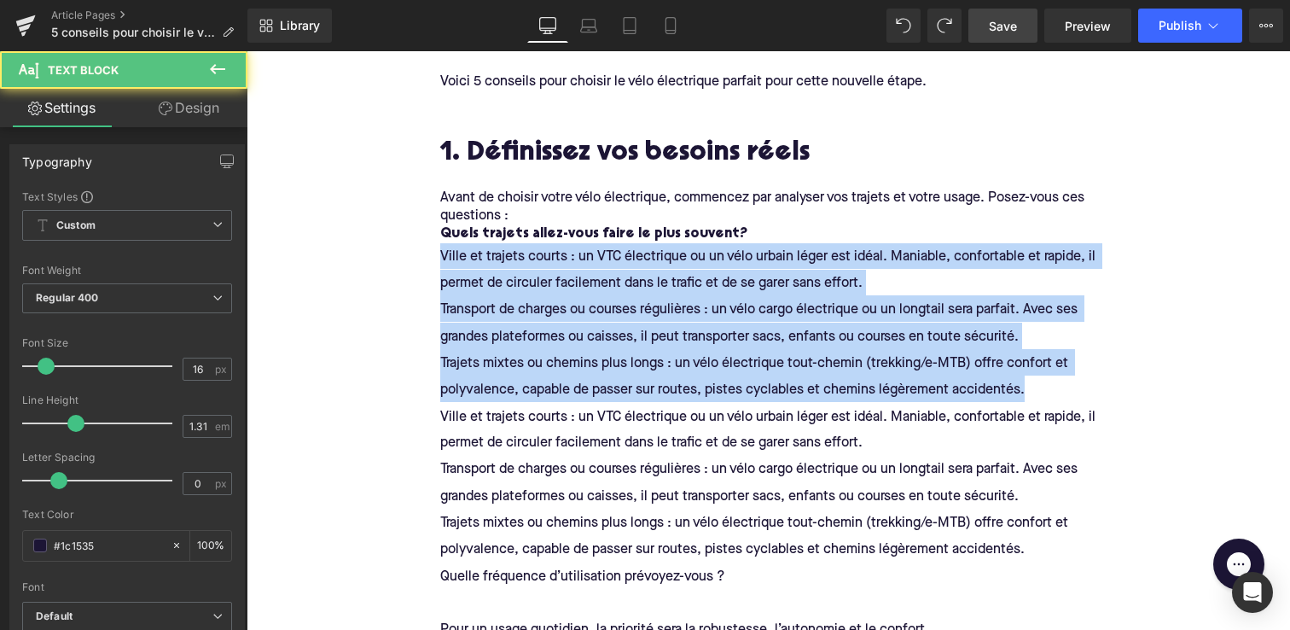
drag, startPoint x: 1029, startPoint y: 385, endPoint x: 404, endPoint y: 254, distance: 639.0
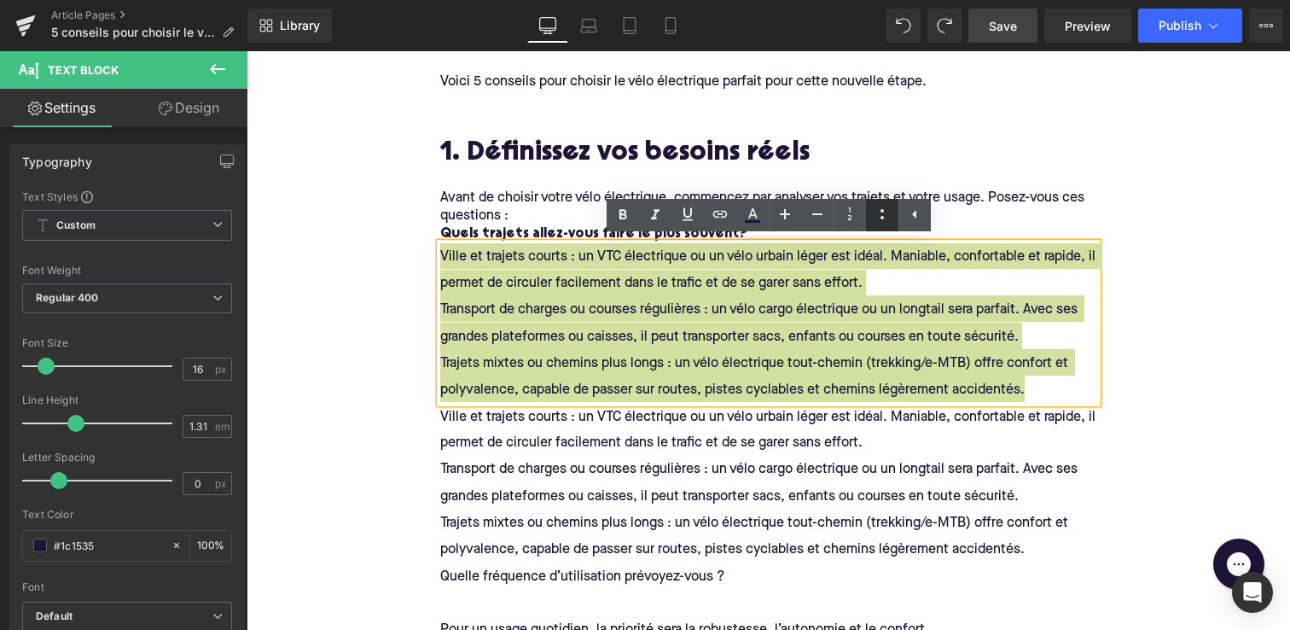
click at [873, 226] on link at bounding box center [882, 215] width 32 height 32
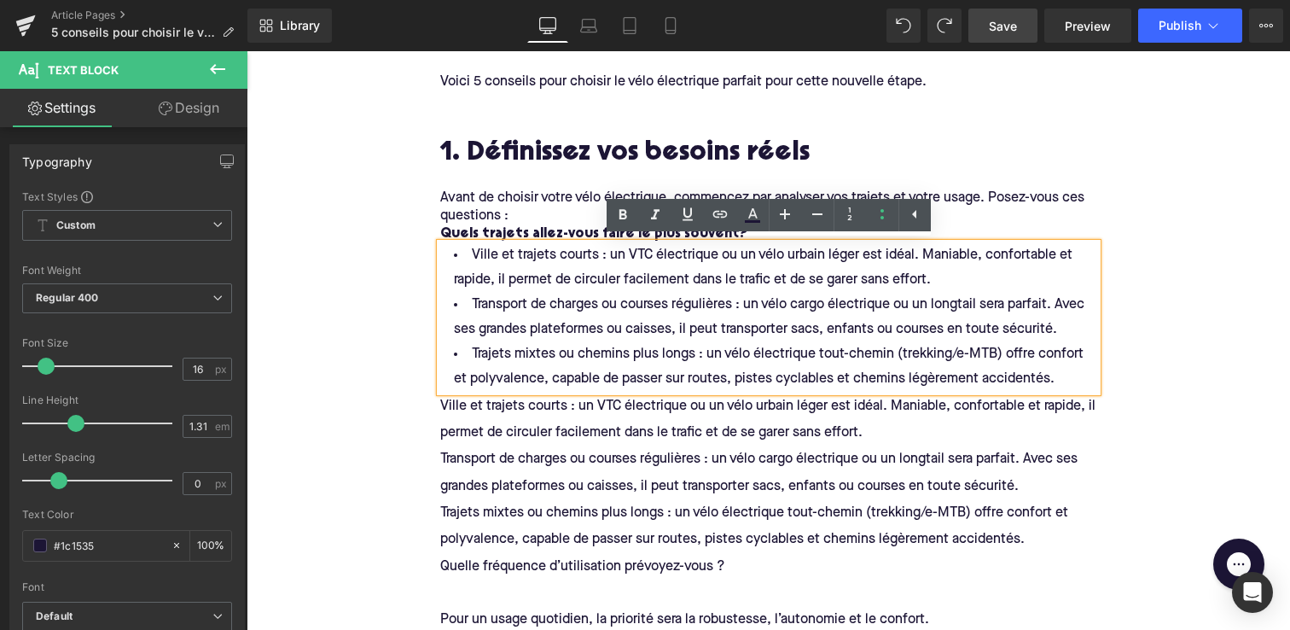
click at [573, 250] on span "Ville et trajets courts : un VTC électrique ou un vélo urbain léger est idéal. …" at bounding box center [765, 267] width 622 height 38
drag, startPoint x: 599, startPoint y: 253, endPoint x: 470, endPoint y: 252, distance: 128.9
click at [470, 252] on li "Ville et trajets courts : un VTC électrique ou un vélo urbain léger est idéal. …" at bounding box center [768, 267] width 657 height 49
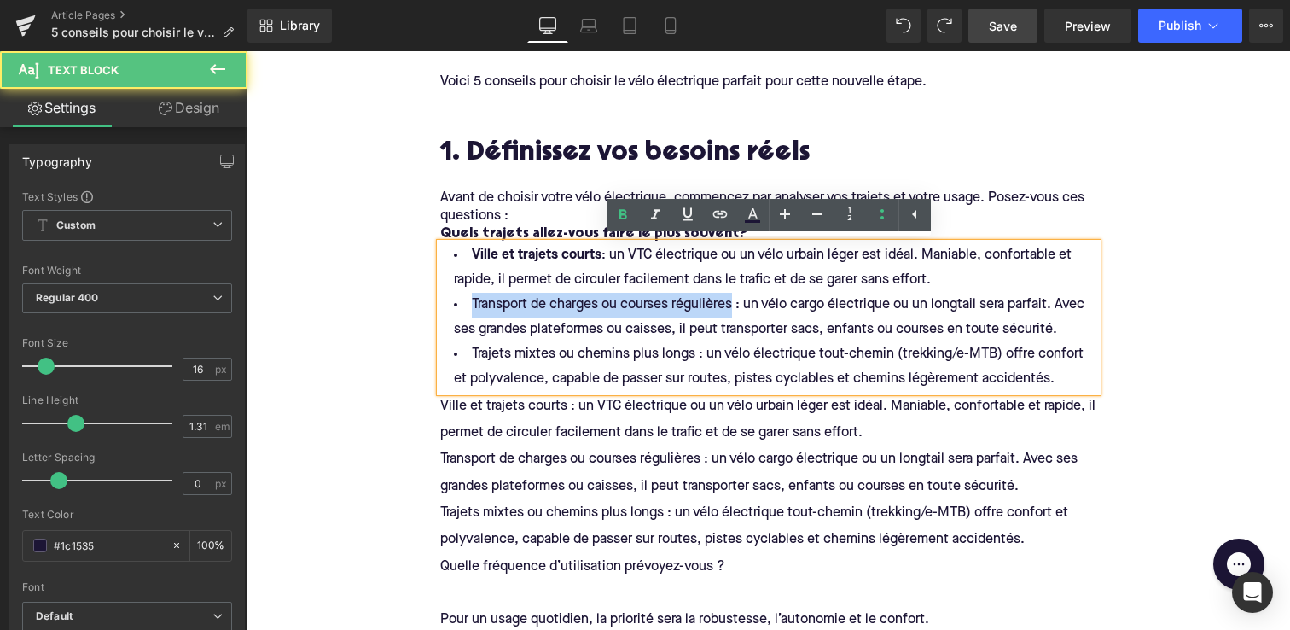
drag, startPoint x: 470, startPoint y: 305, endPoint x: 736, endPoint y: 298, distance: 266.3
click at [736, 298] on li "Transport de charges ou courses régulières : un vélo cargo électrique ou un lon…" at bounding box center [768, 317] width 657 height 49
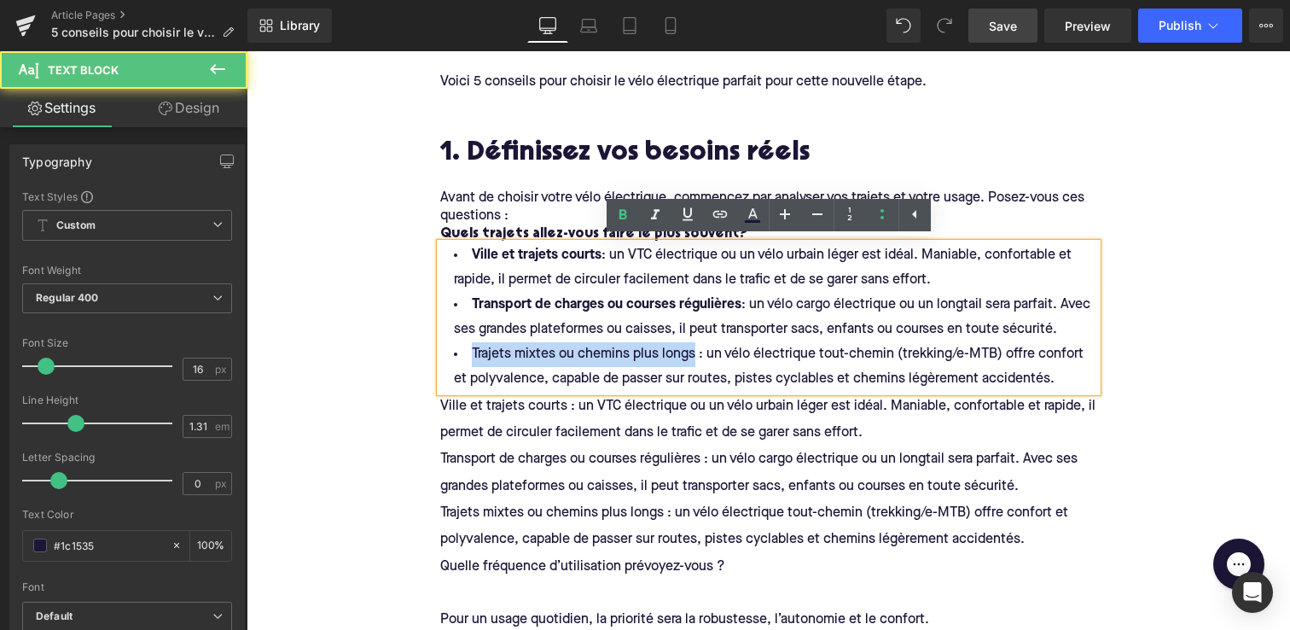
drag, startPoint x: 472, startPoint y: 352, endPoint x: 695, endPoint y: 358, distance: 223.7
click at [695, 358] on span "Trajets mixtes ou chemins plus longs : un vélo électrique tout-chemin (trekking…" at bounding box center [770, 366] width 633 height 38
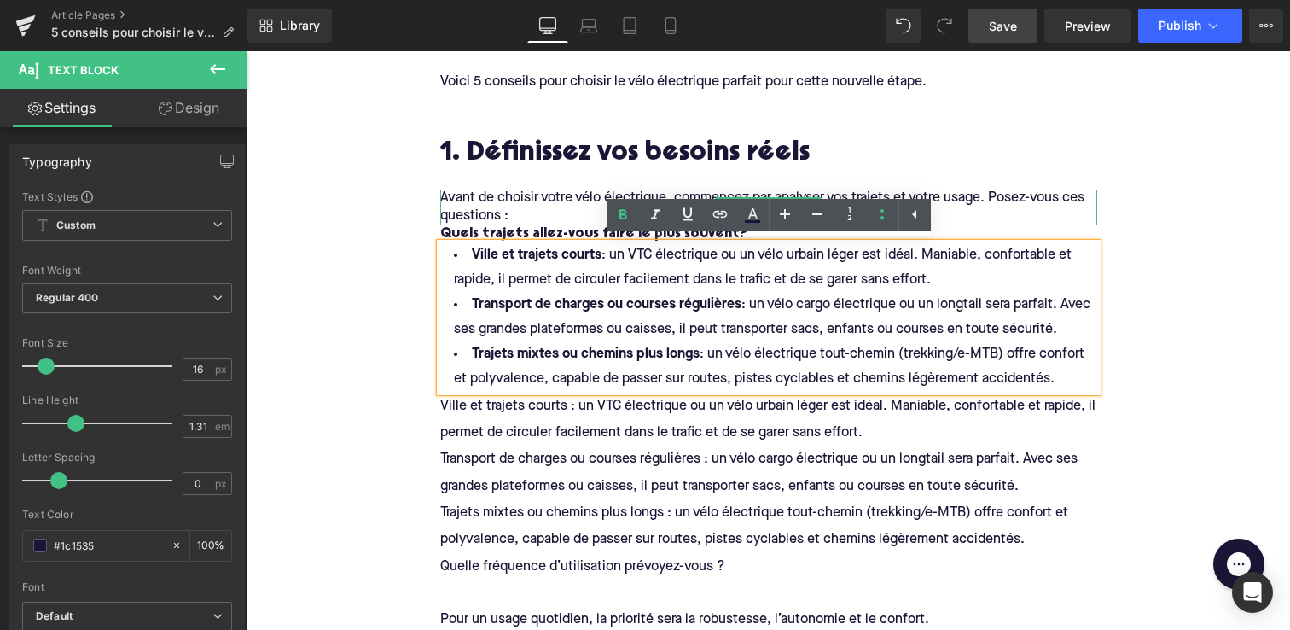
click at [508, 229] on div "Quels trajets allez-vous faire le plus souvent? Heading" at bounding box center [768, 234] width 657 height 18
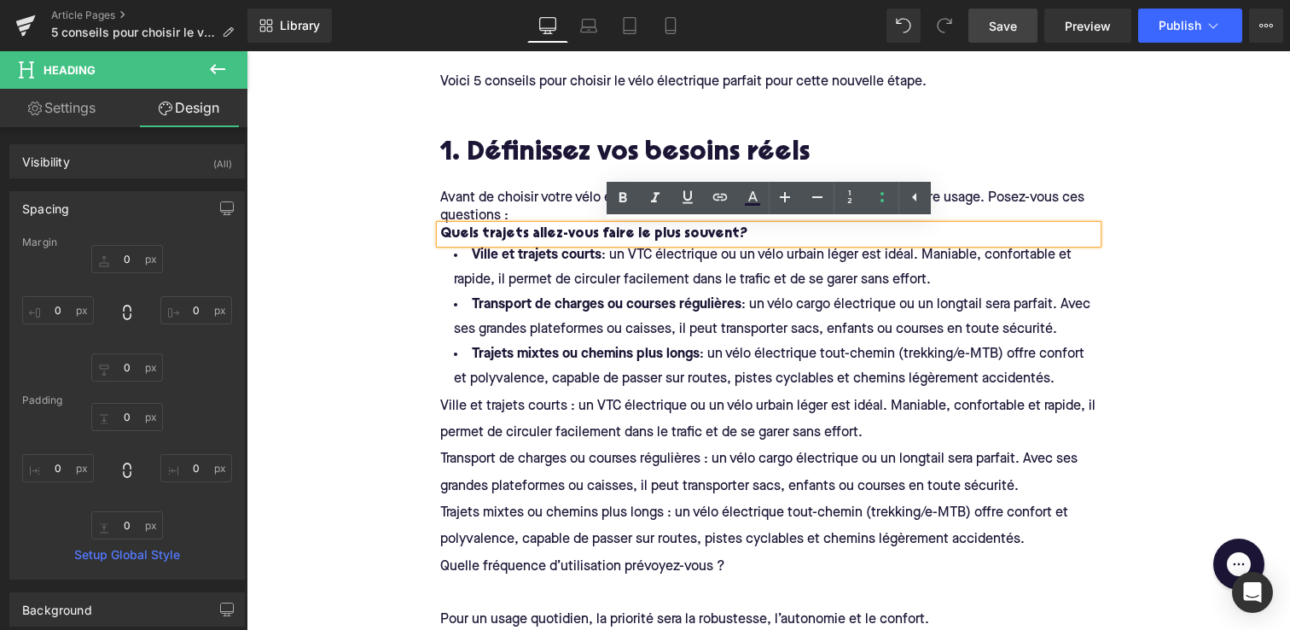
click at [694, 235] on h6 "Quels trajets allez-vous faire le plus souvent?" at bounding box center [768, 234] width 657 height 18
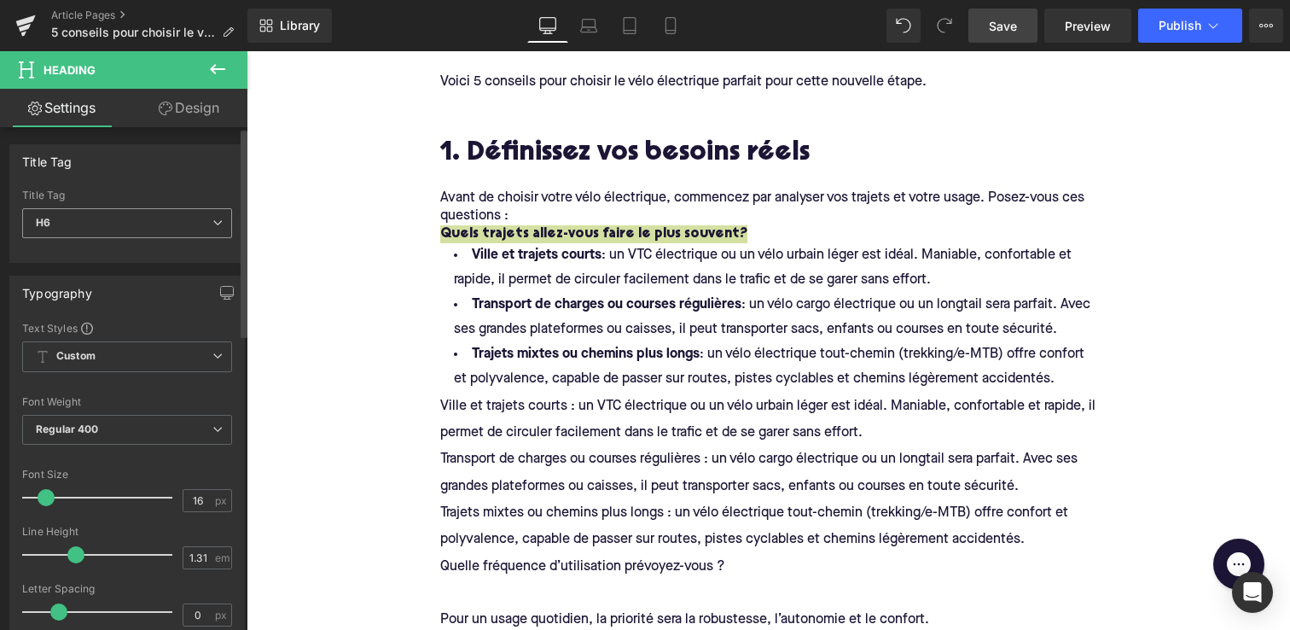
click at [65, 212] on span "H6" at bounding box center [127, 223] width 210 height 30
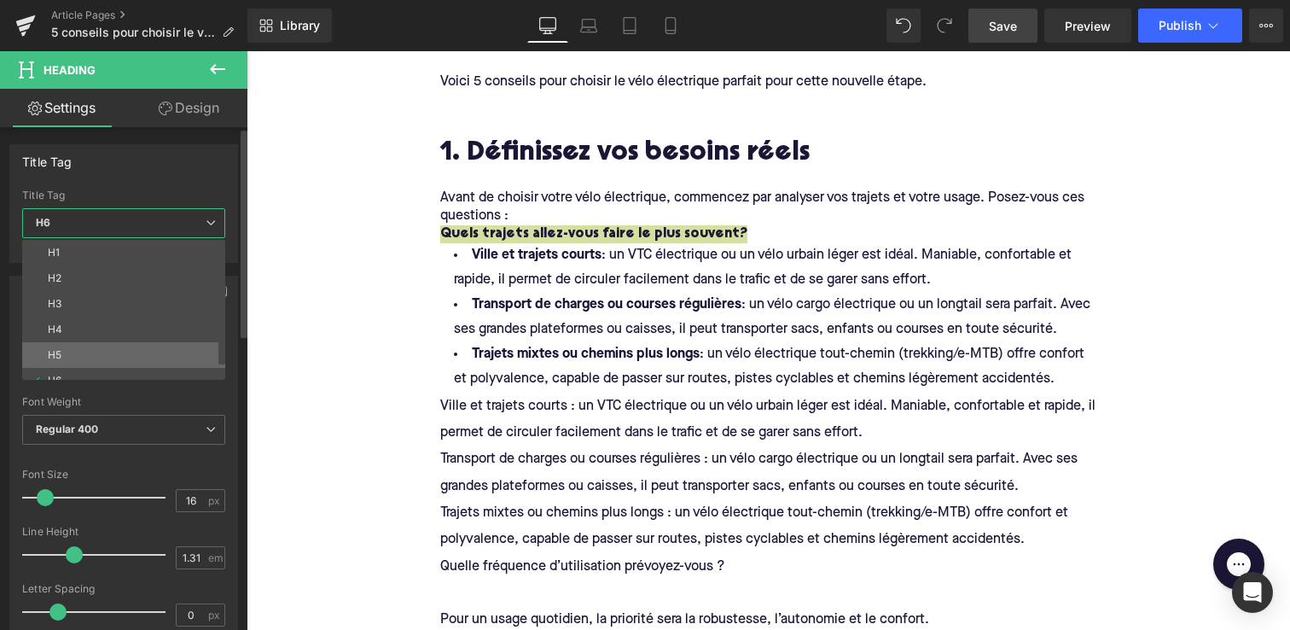
click at [61, 346] on li "H5" at bounding box center [127, 355] width 211 height 26
type input "20"
type input "1.4"
type input "100"
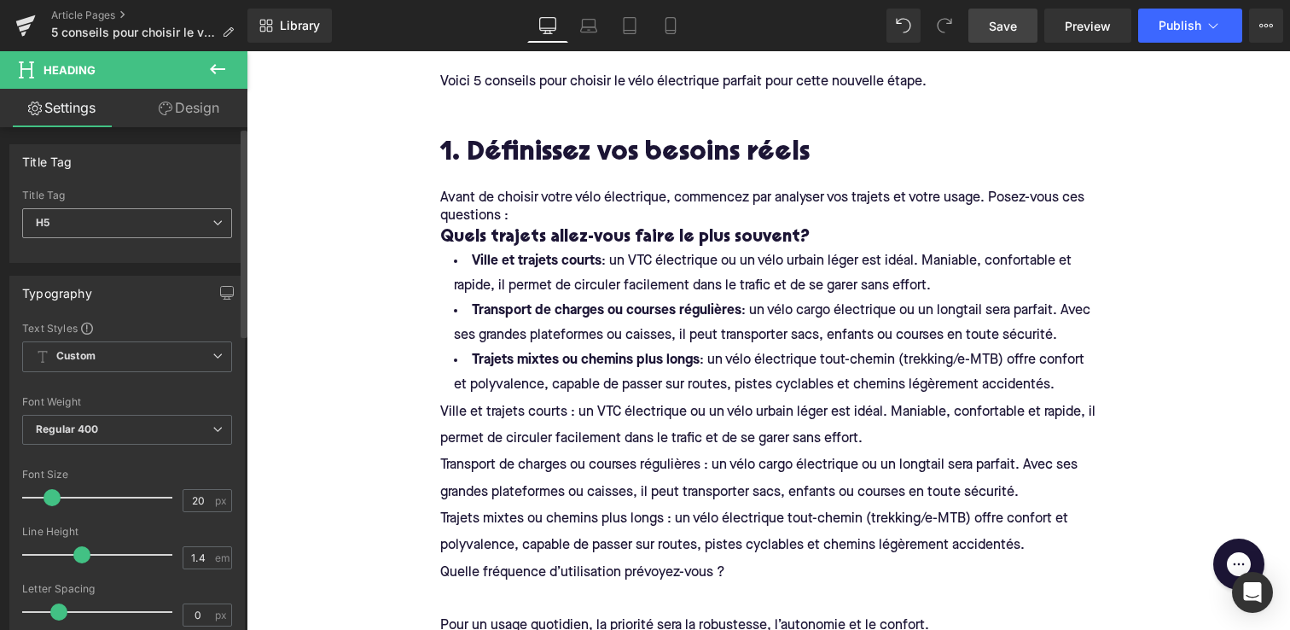
click at [80, 227] on span "H5" at bounding box center [127, 223] width 210 height 30
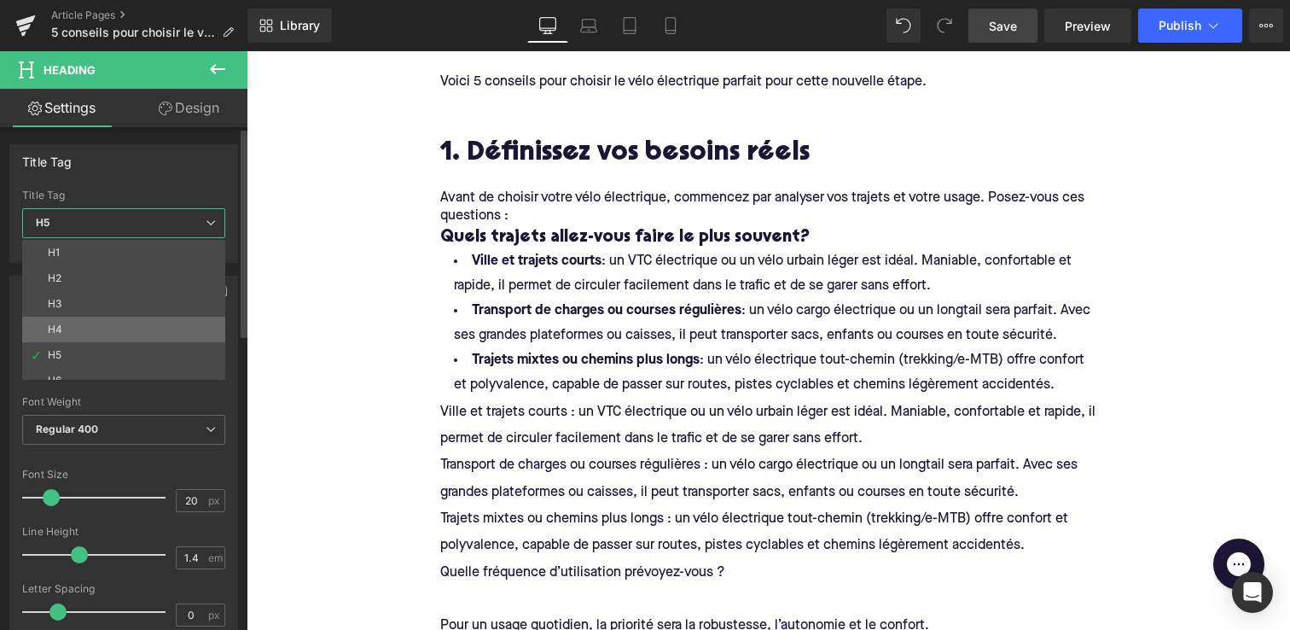
click at [77, 326] on li "H4" at bounding box center [127, 330] width 211 height 26
type input "22"
type input "1.32"
type input "100"
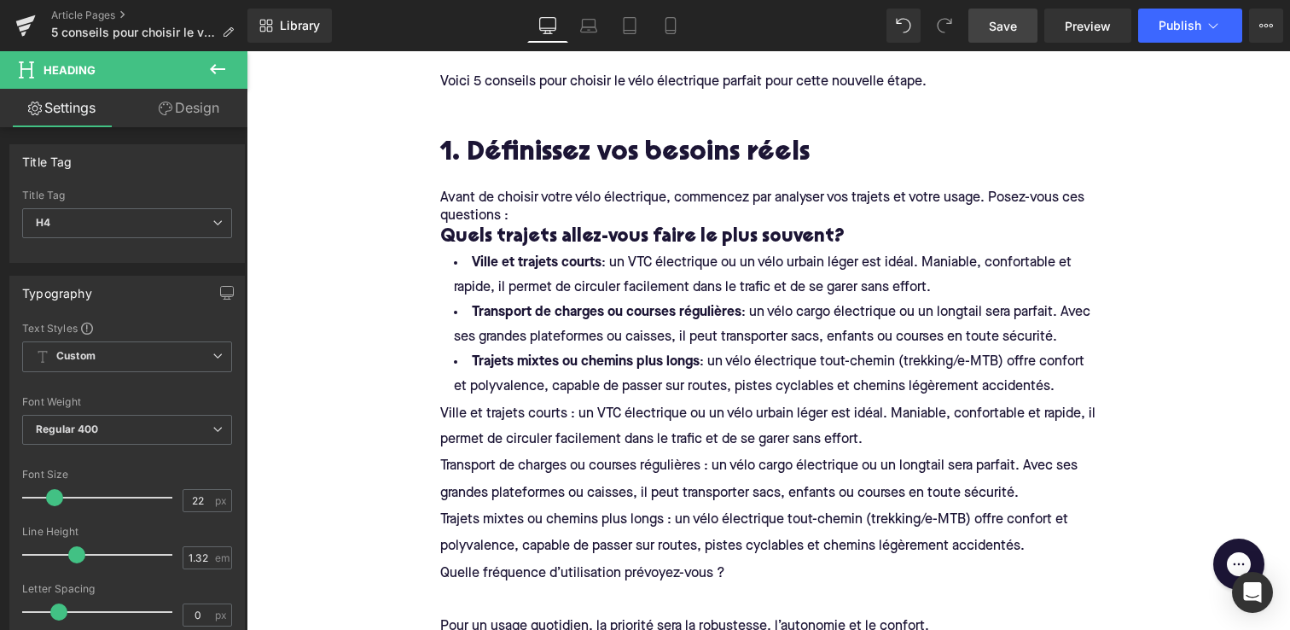
click at [433, 245] on div "1. Définissez vos besoins réels Heading Avant de choisir votre vélo électrique,…" at bounding box center [769, 616] width 683 height 995
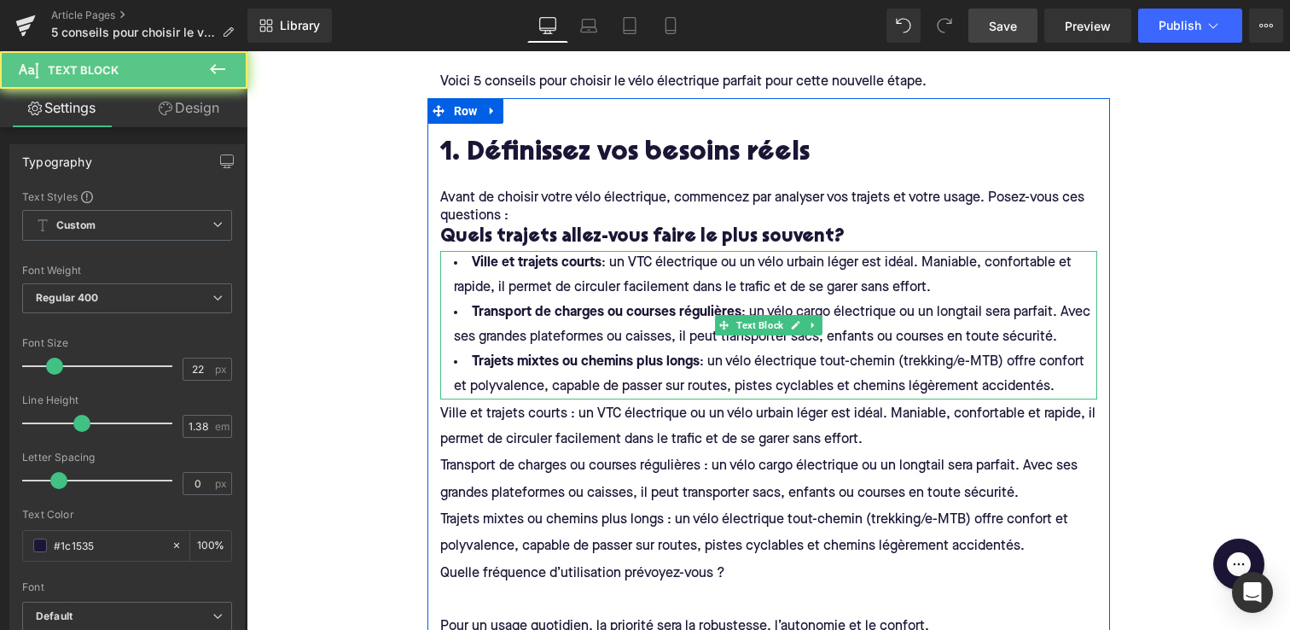
click at [498, 312] on strong "Transport de charges ou courses régulières" at bounding box center [607, 312] width 270 height 14
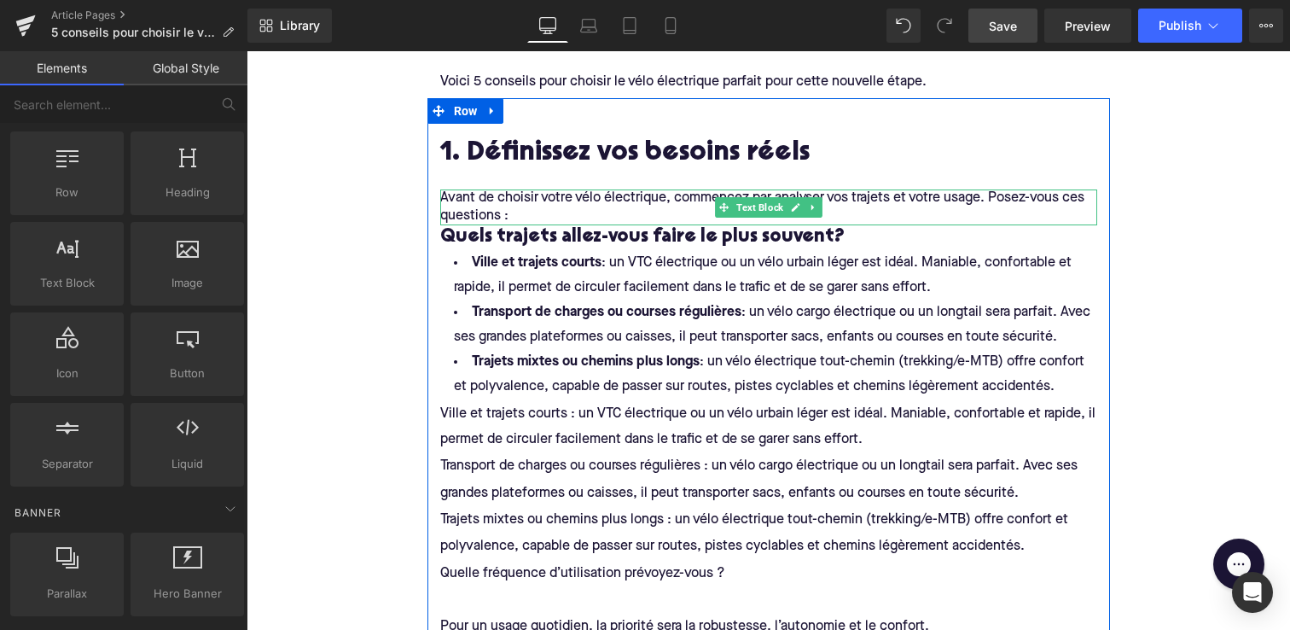
click at [527, 213] on p "Avant de choisir votre vélo électrique, commencez par analyser vos trajets et v…" at bounding box center [768, 207] width 657 height 36
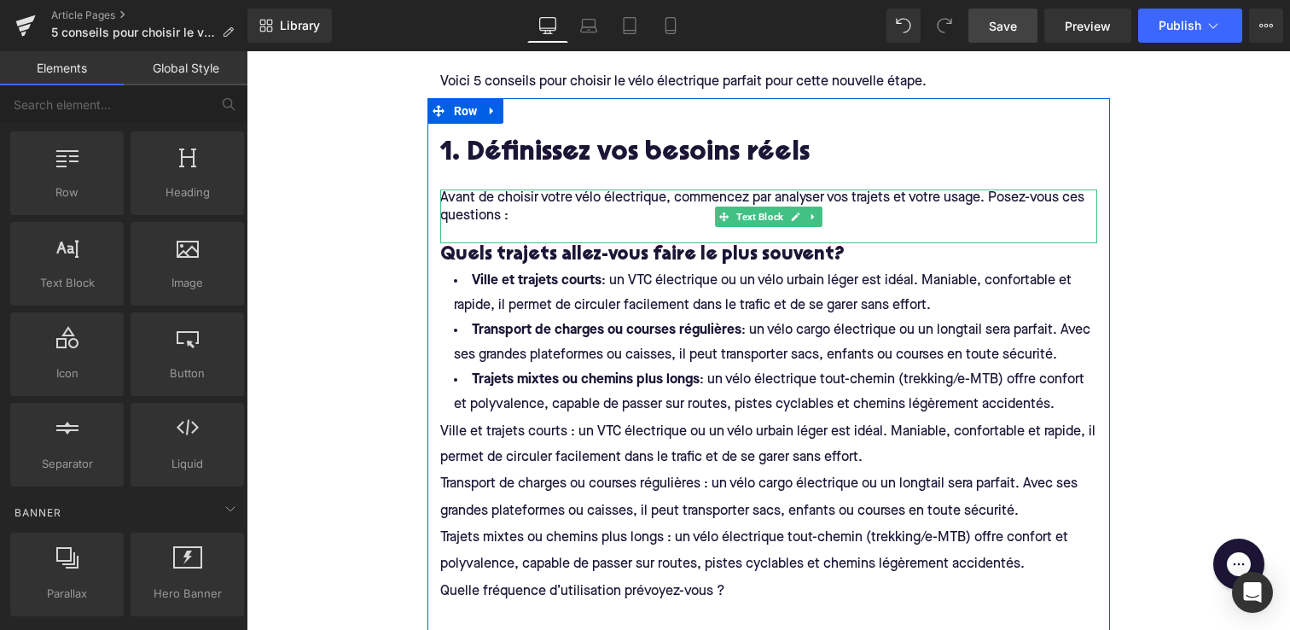
click at [1069, 195] on p "Avant de choisir votre vélo électrique, commencez par analyser vos trajets et v…" at bounding box center [768, 207] width 657 height 36
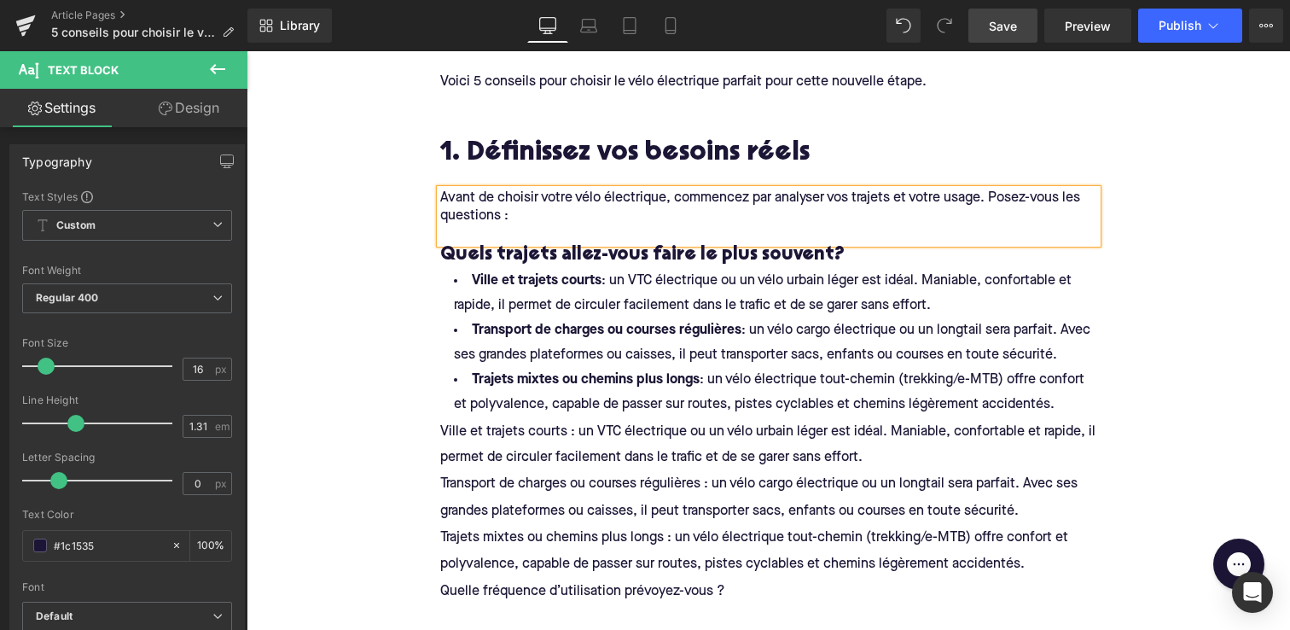
click at [503, 216] on p "Avant de choisir votre vélo électrique, commencez par analyser vos trajets et v…" at bounding box center [768, 207] width 657 height 36
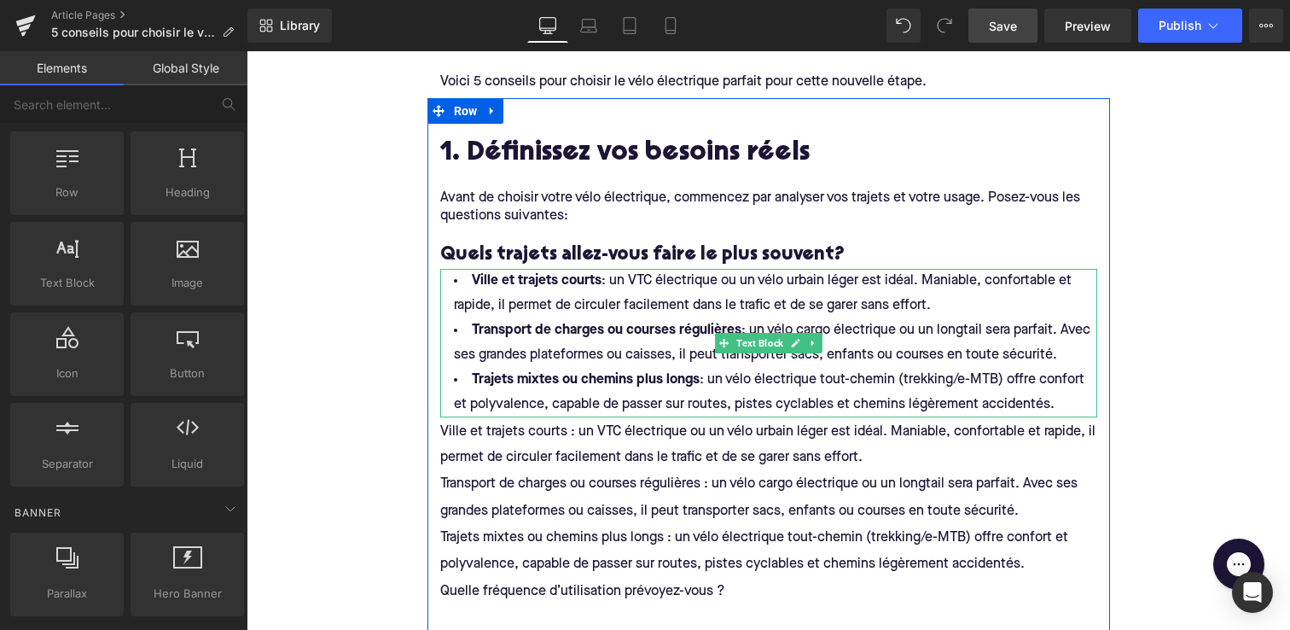
click at [474, 278] on strong "Ville et trajets courts" at bounding box center [537, 281] width 130 height 14
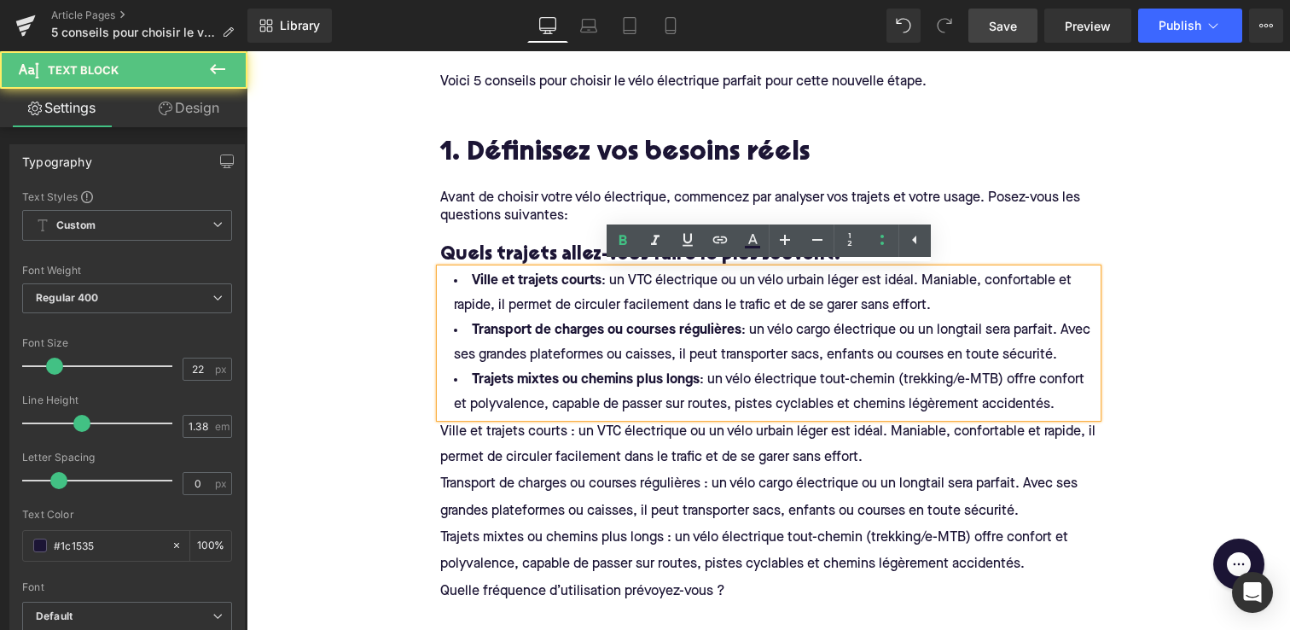
click at [453, 278] on li "Ville et trajets courts : un VTC électrique ou un vélo urbain léger est idéal. …" at bounding box center [768, 293] width 657 height 49
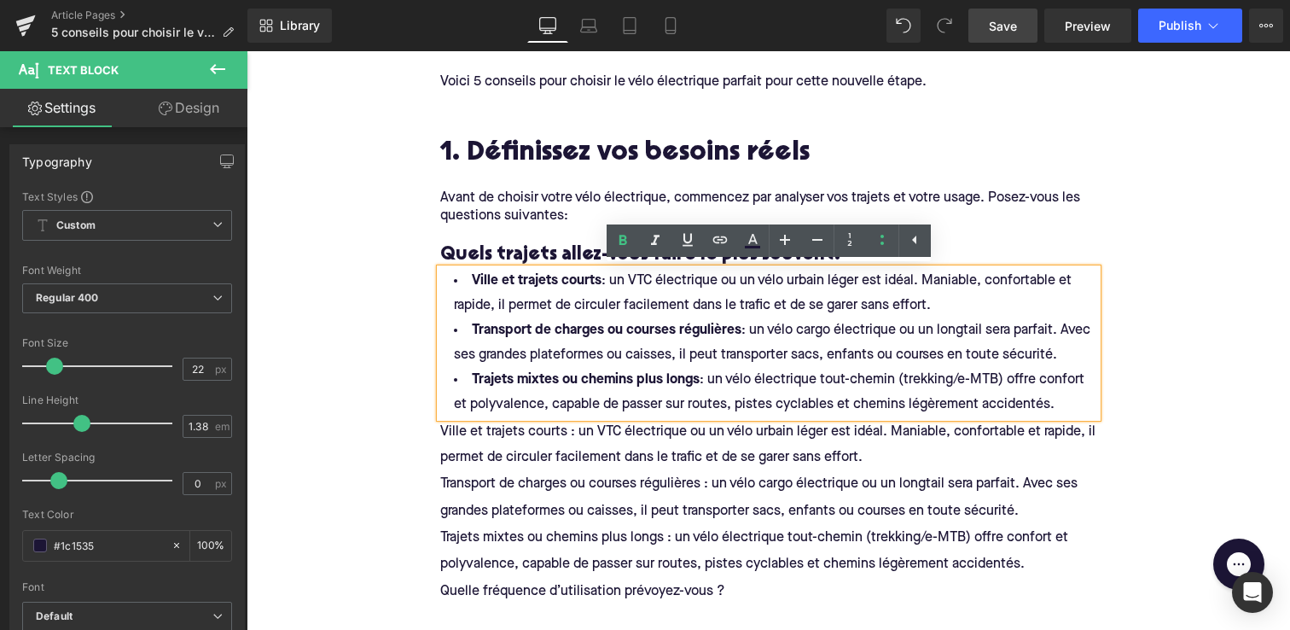
click at [247, 51] on div at bounding box center [247, 51] width 0 height 0
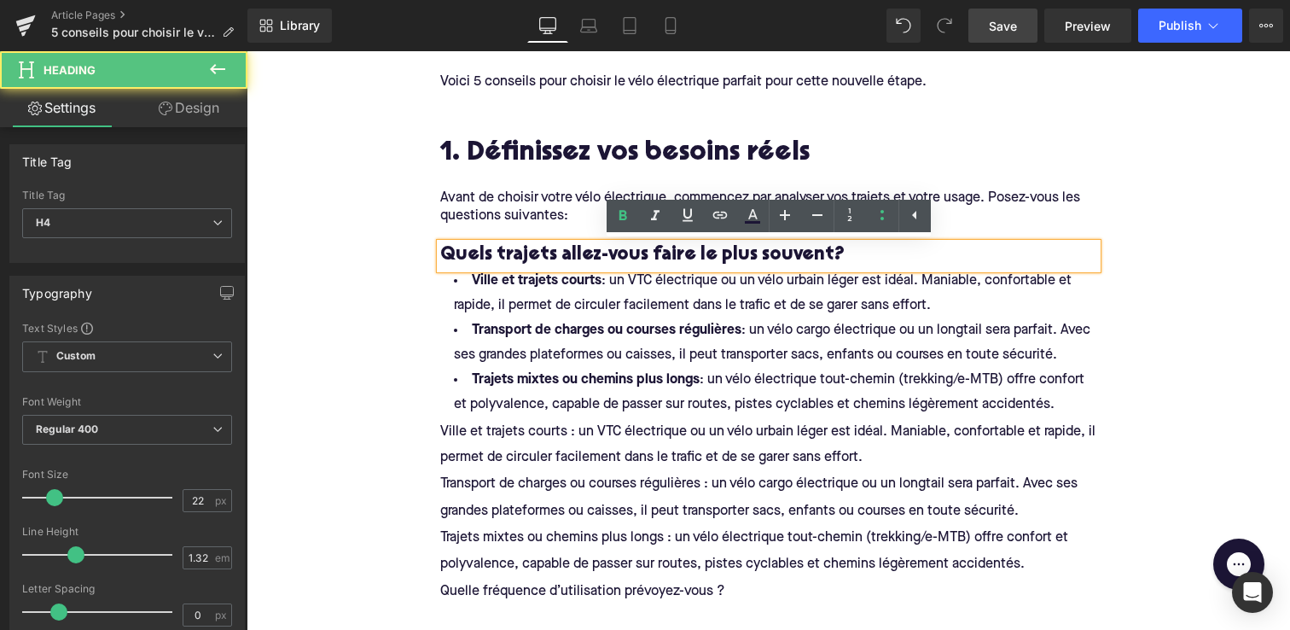
click at [465, 257] on h4 "Quels trajets allez-vous faire le plus souvent?" at bounding box center [768, 255] width 657 height 25
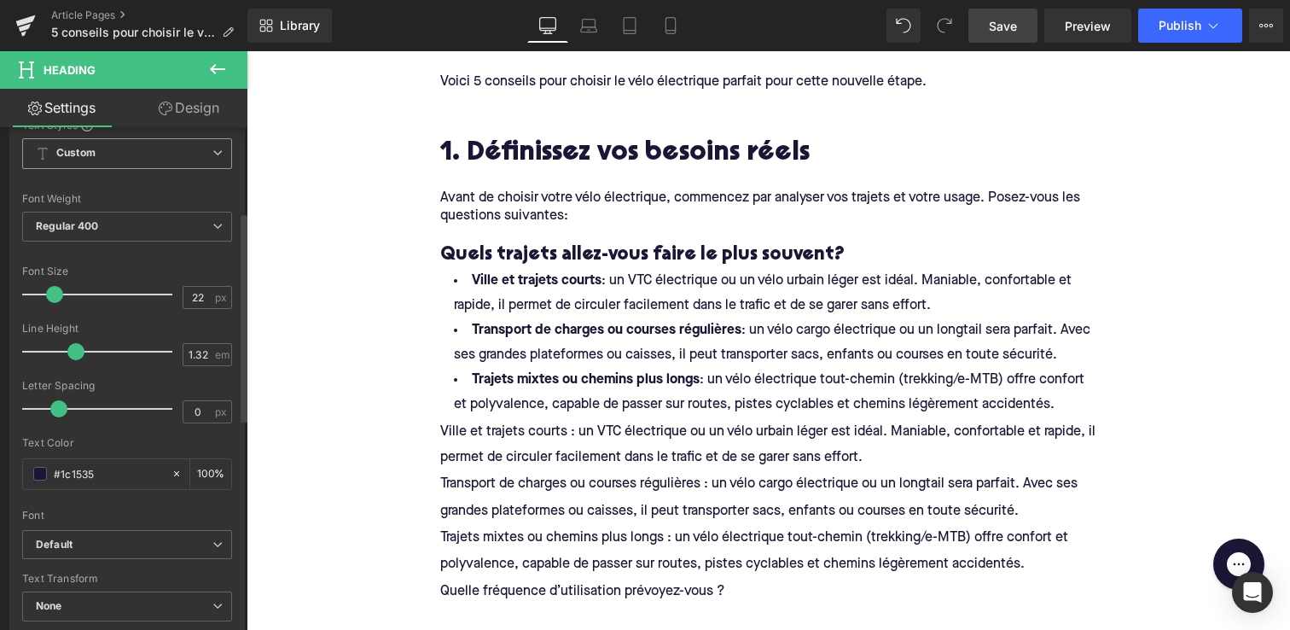
scroll to position [227, 0]
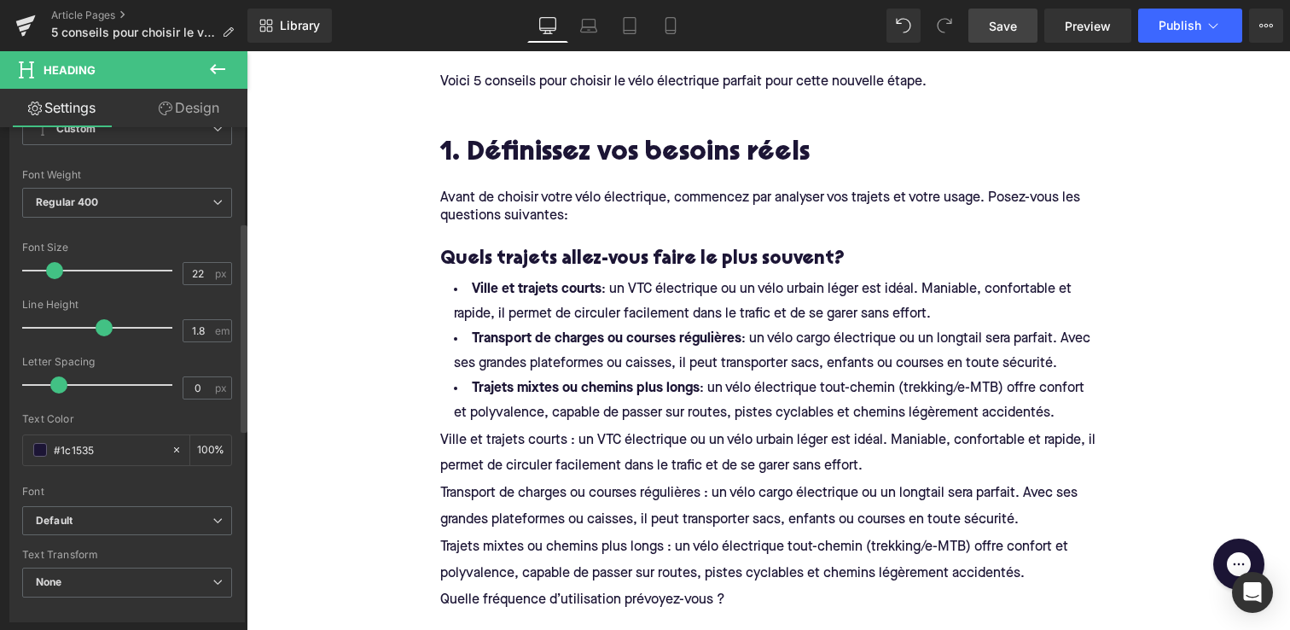
drag, startPoint x: 73, startPoint y: 330, endPoint x: 102, endPoint y: 332, distance: 29.1
click at [102, 332] on span at bounding box center [104, 327] width 17 height 17
drag, startPoint x: 196, startPoint y: 327, endPoint x: 167, endPoint y: 327, distance: 29.0
click at [167, 327] on div "Line Height 1.8 em" at bounding box center [127, 327] width 210 height 57
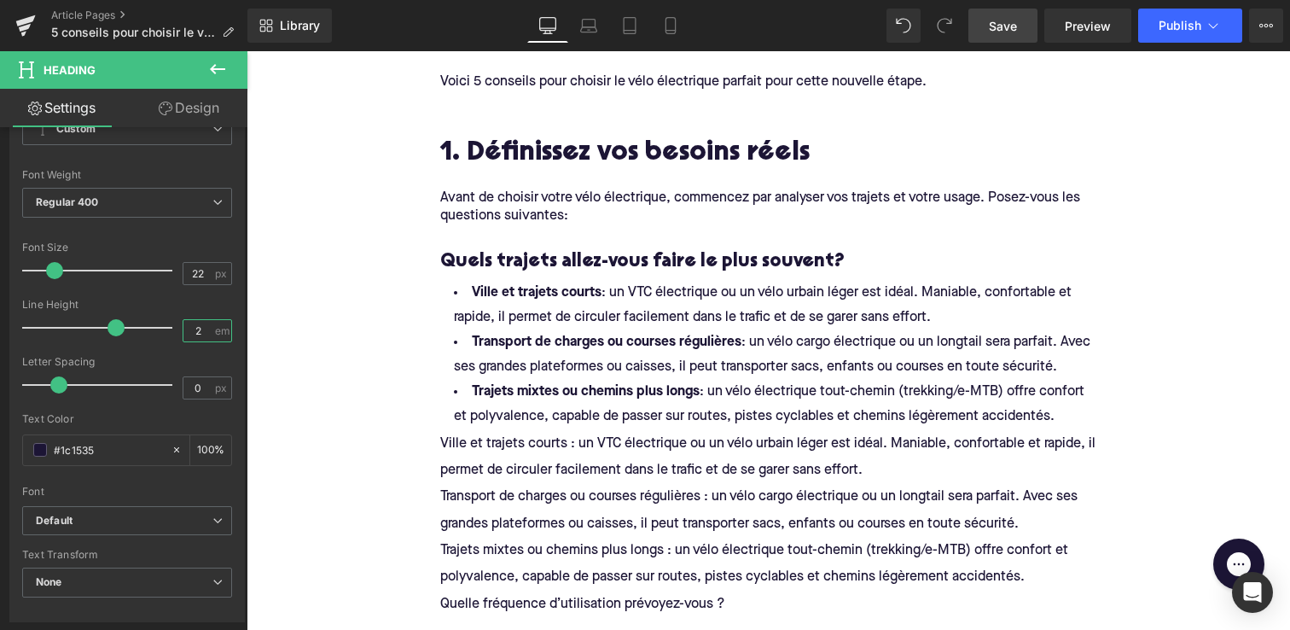
type input "2"
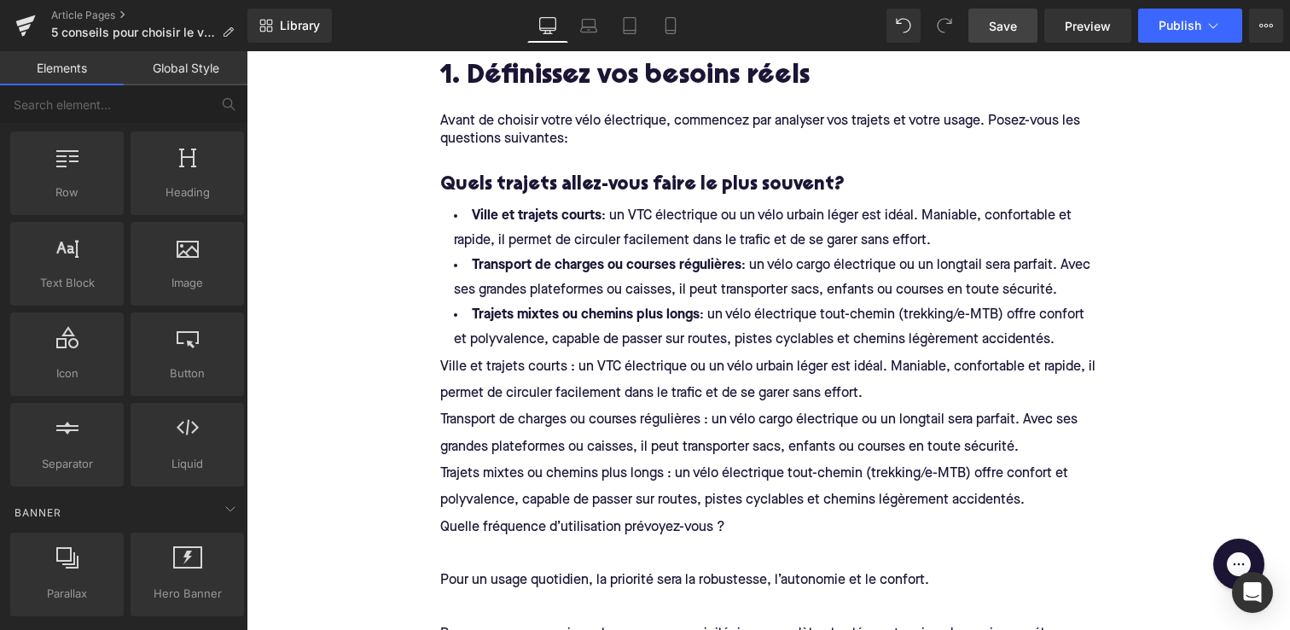
scroll to position [812, 0]
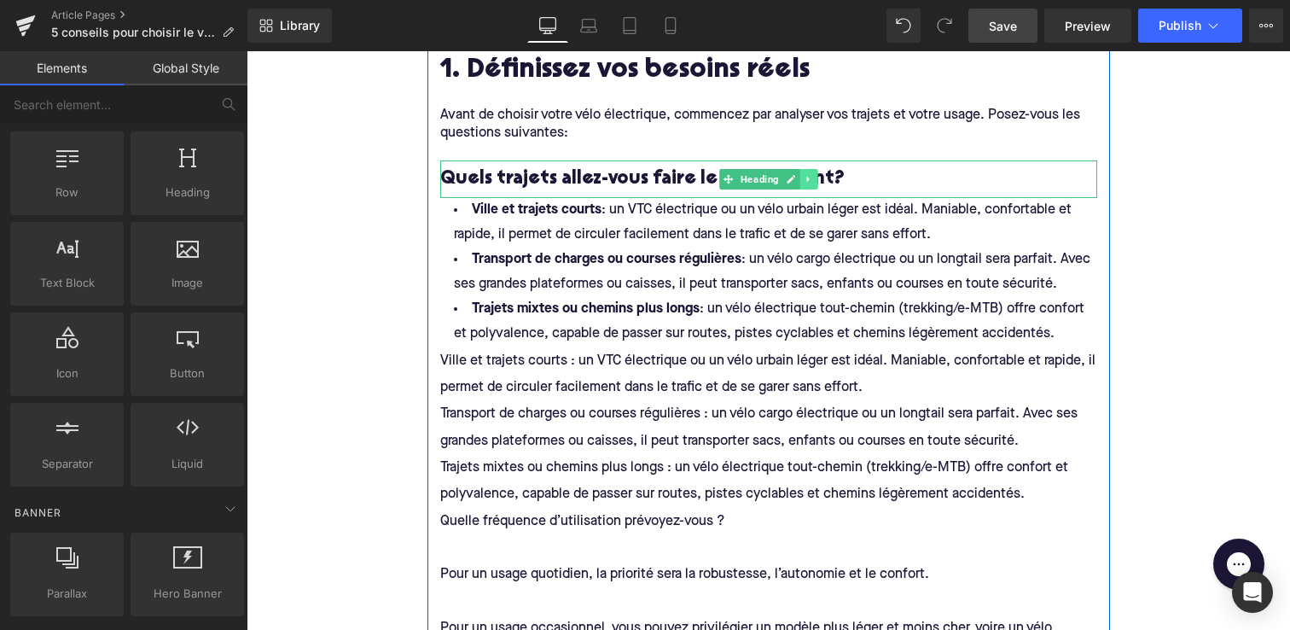
click at [800, 172] on link at bounding box center [809, 179] width 18 height 20
click at [797, 180] on icon at bounding box center [799, 179] width 9 height 9
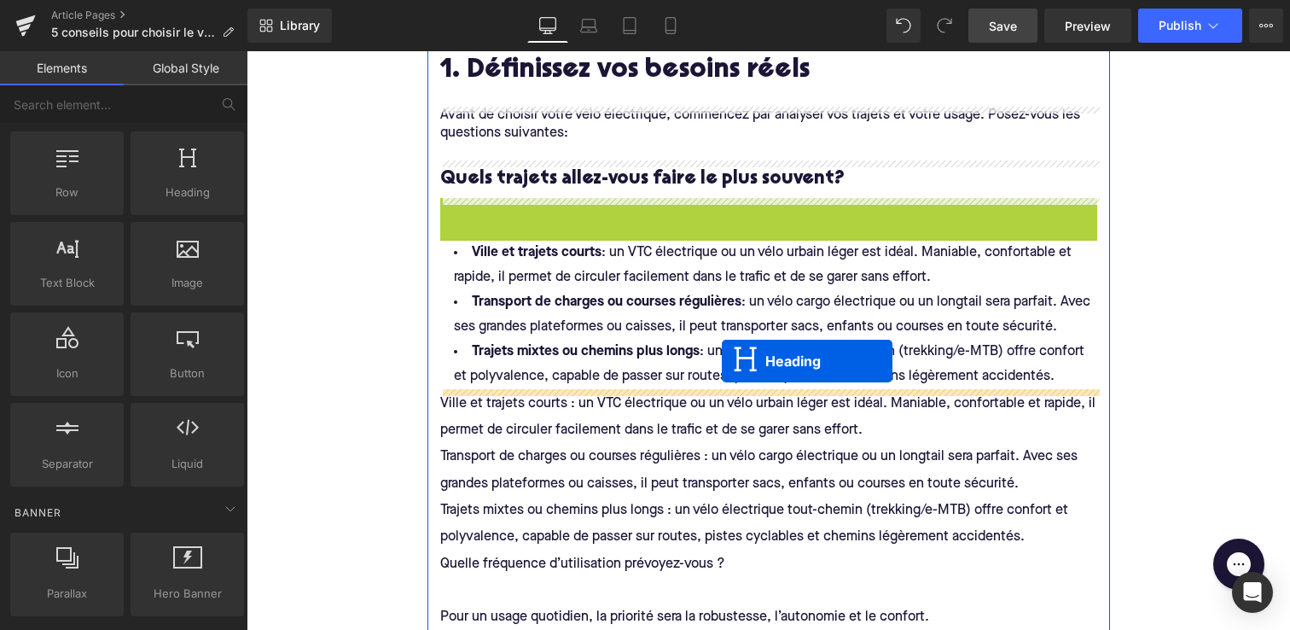
drag, startPoint x: 728, startPoint y: 211, endPoint x: 722, endPoint y: 361, distance: 150.3
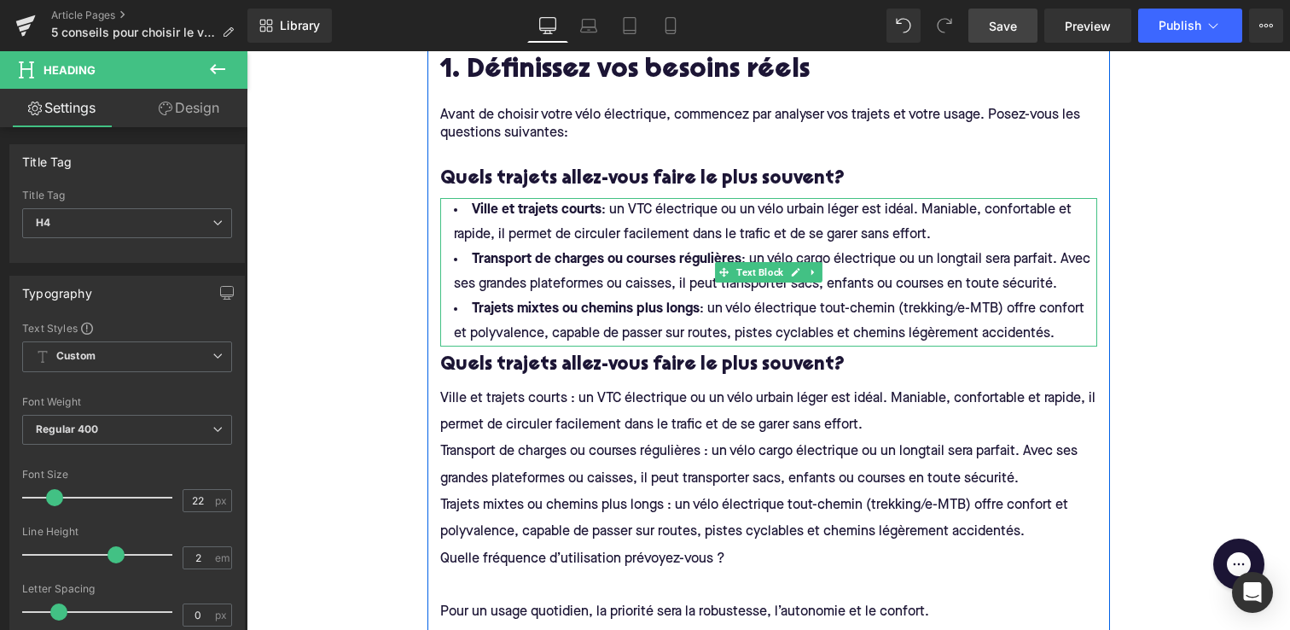
click at [616, 238] on span "Ville et trajets courts : un VTC électrique ou un vélo urbain léger est idéal. …" at bounding box center [764, 222] width 621 height 38
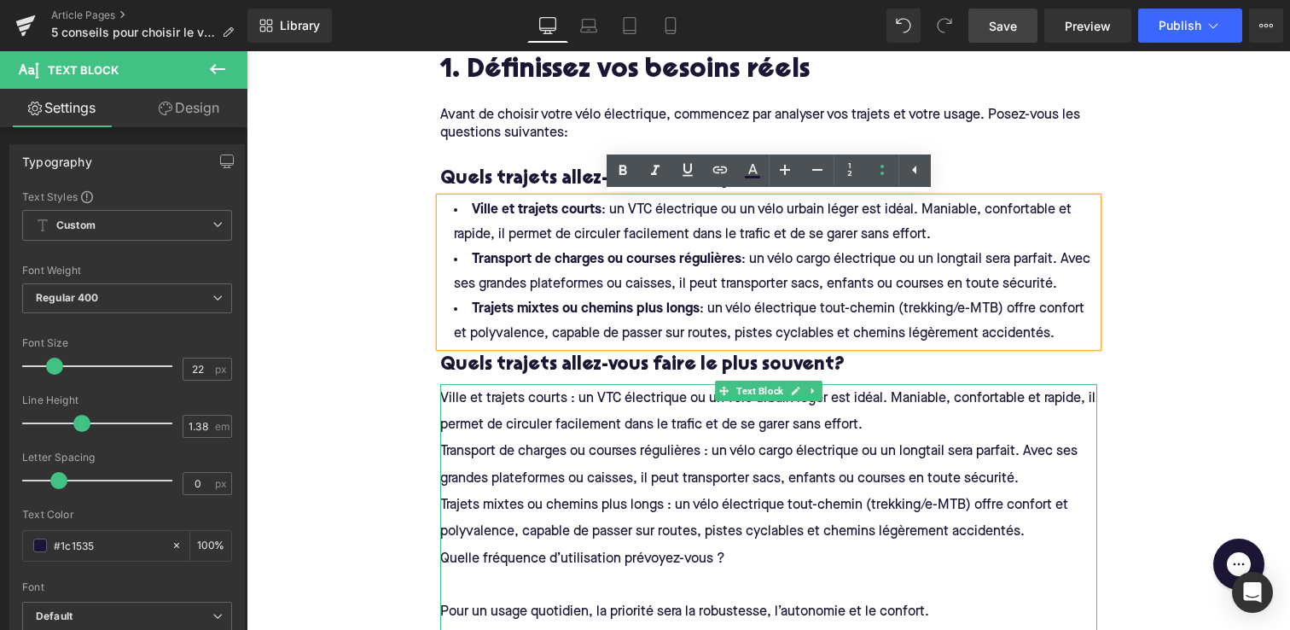
click at [724, 445] on span "Transport de charges ou courses régulières : un vélo cargo électrique ou un lon…" at bounding box center [760, 465] width 641 height 40
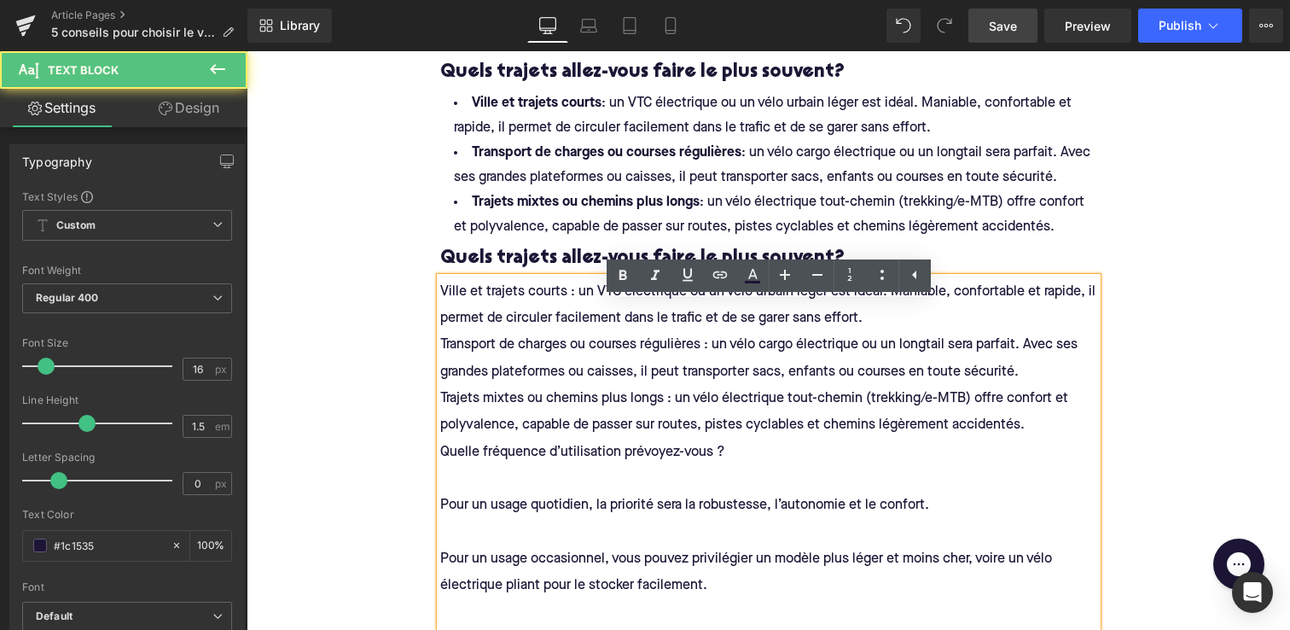
scroll to position [922, 0]
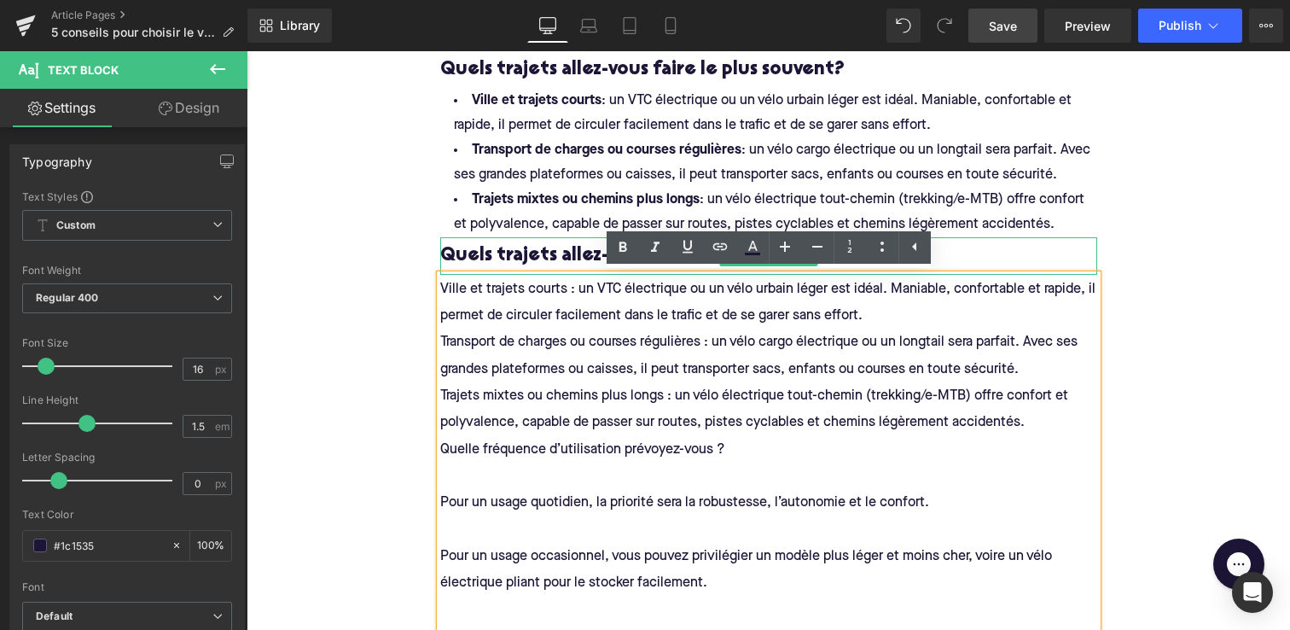
click at [513, 254] on h4 "Quels trajets allez-vous faire le plus souvent?" at bounding box center [768, 256] width 657 height 38
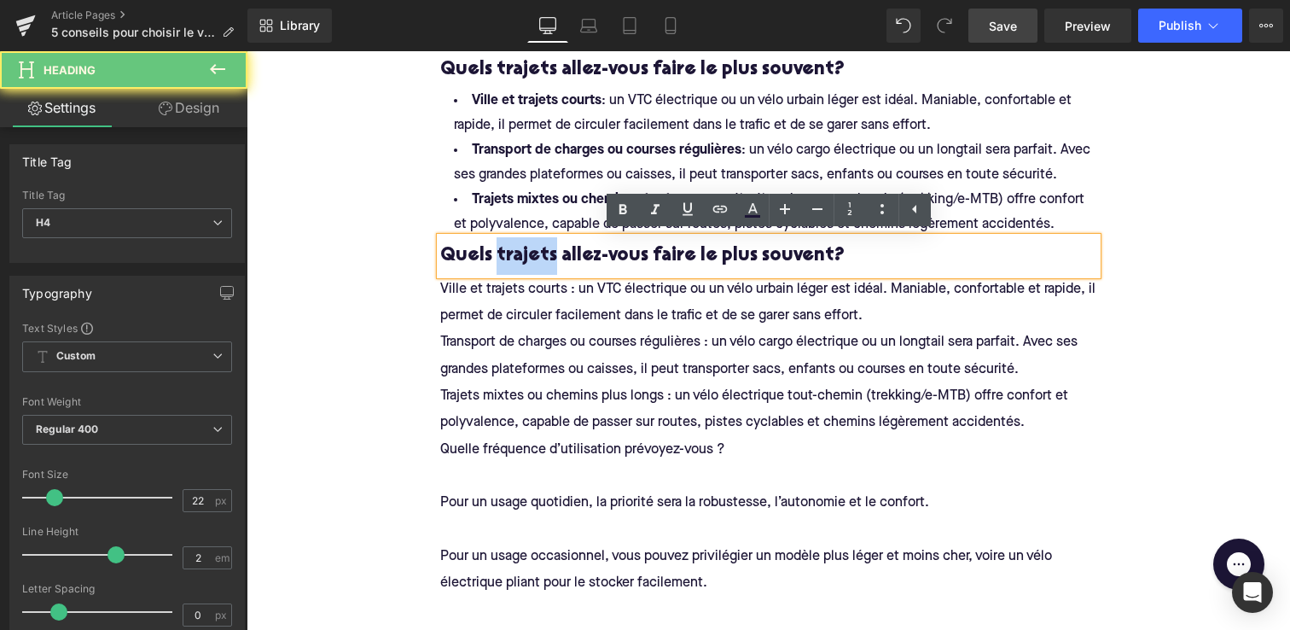
click at [513, 254] on h4 "Quels trajets allez-vous faire le plus souvent?" at bounding box center [768, 256] width 657 height 38
click at [486, 253] on h4 "Quels trajets allez-vous faire le plus souvent?" at bounding box center [768, 256] width 657 height 38
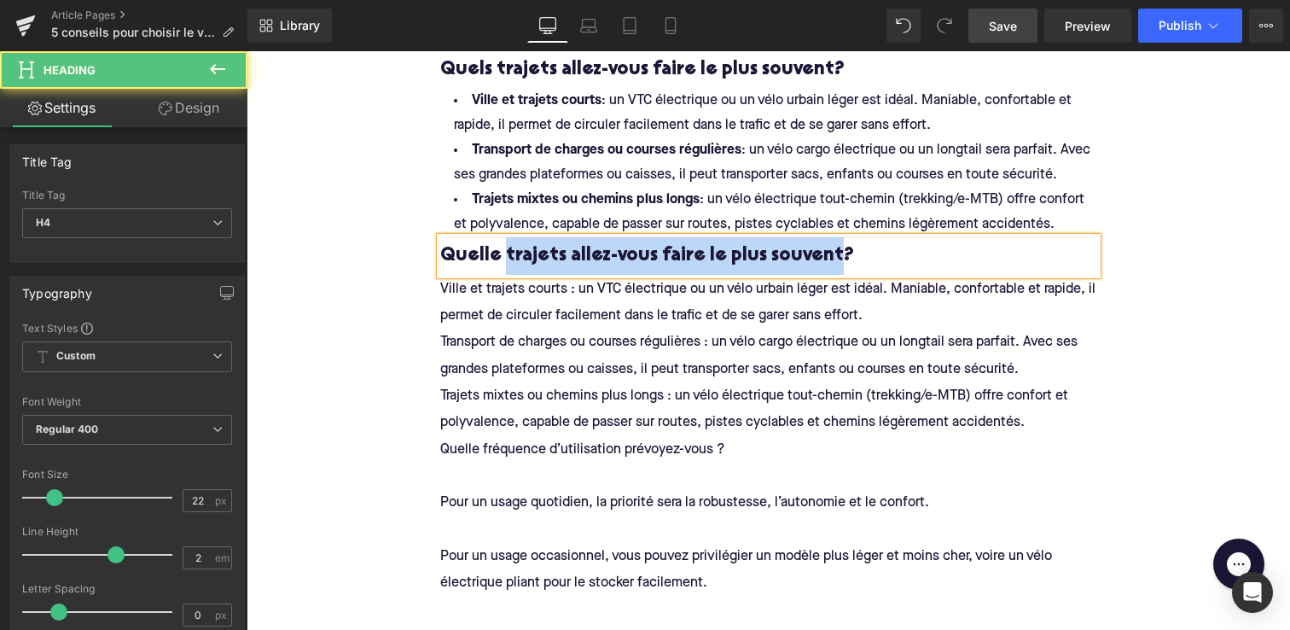
drag, startPoint x: 503, startPoint y: 250, endPoint x: 822, endPoint y: 248, distance: 318.3
click at [822, 248] on h4 "Quelle trajets allez-vous faire le plus souvent?" at bounding box center [768, 256] width 657 height 38
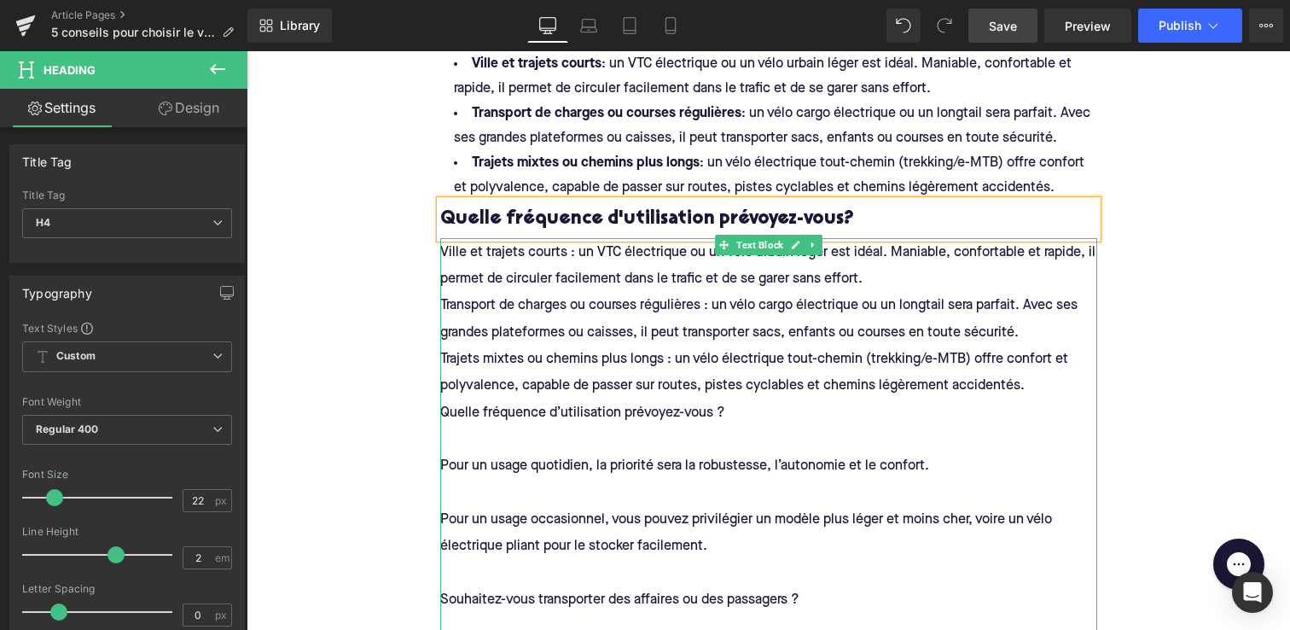
scroll to position [978, 0]
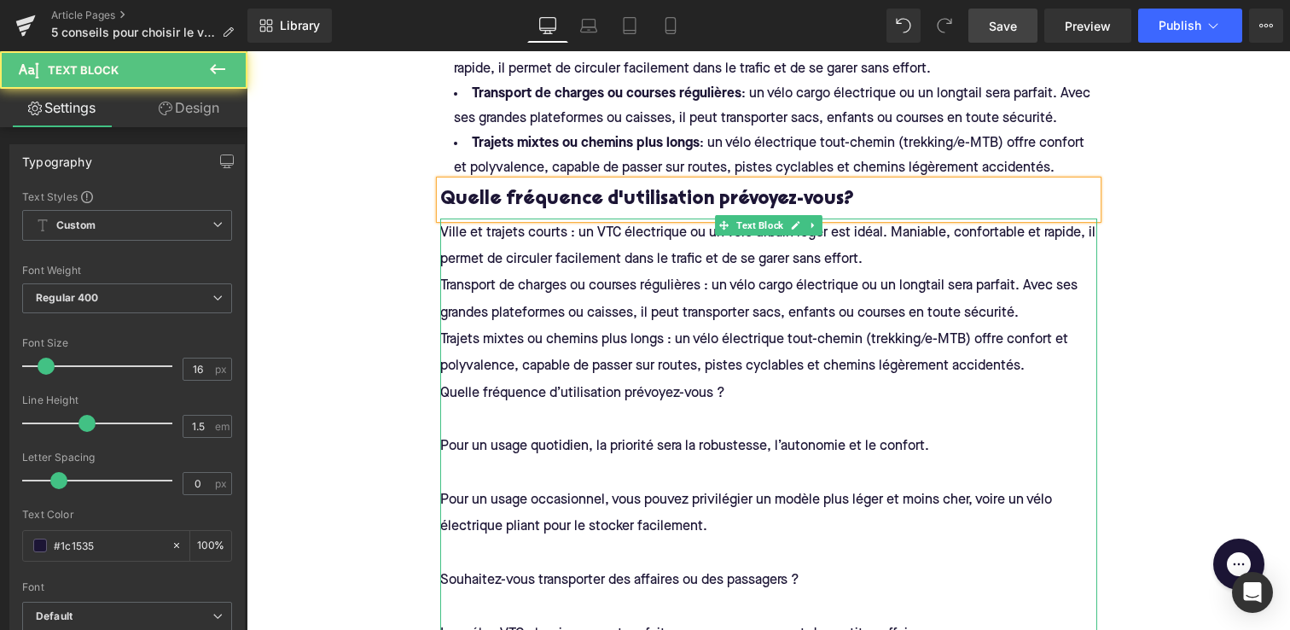
click at [443, 429] on div "Ville et trajets courts : un VTC électrique ou un vélo urbain léger est idéal. …" at bounding box center [768, 575] width 657 height 715
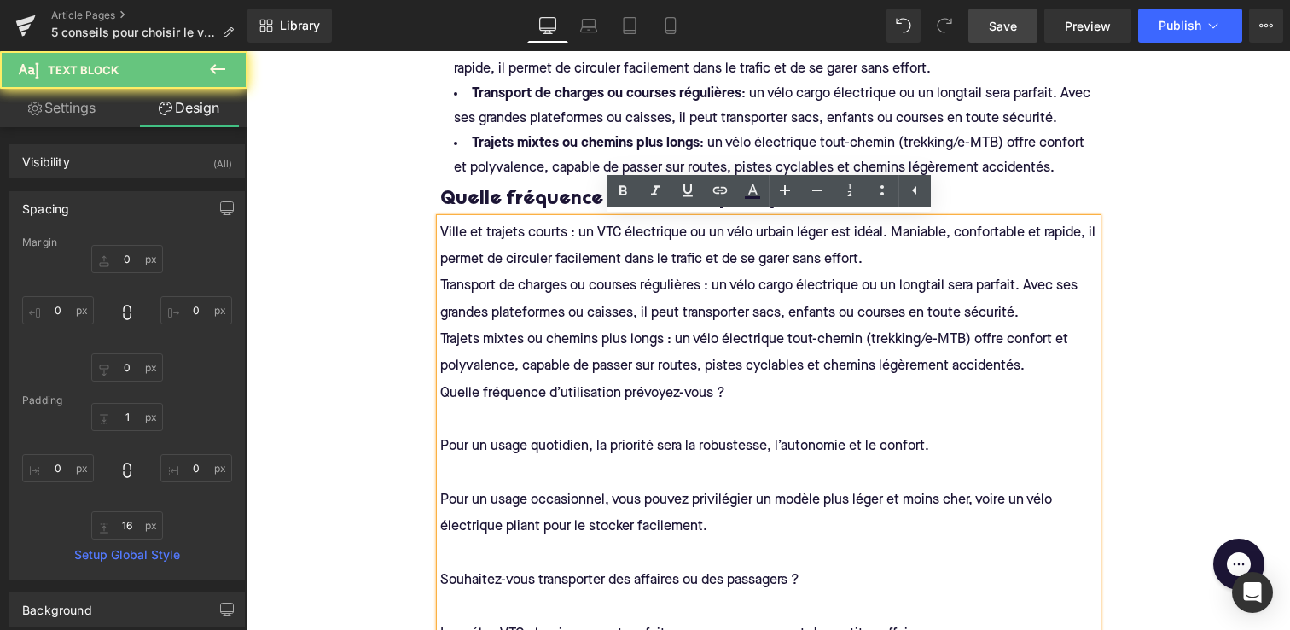
click at [452, 439] on span "Pour un usage quotidien, la priorité sera la robustesse, l’autonomie et le conf…" at bounding box center [684, 446] width 489 height 14
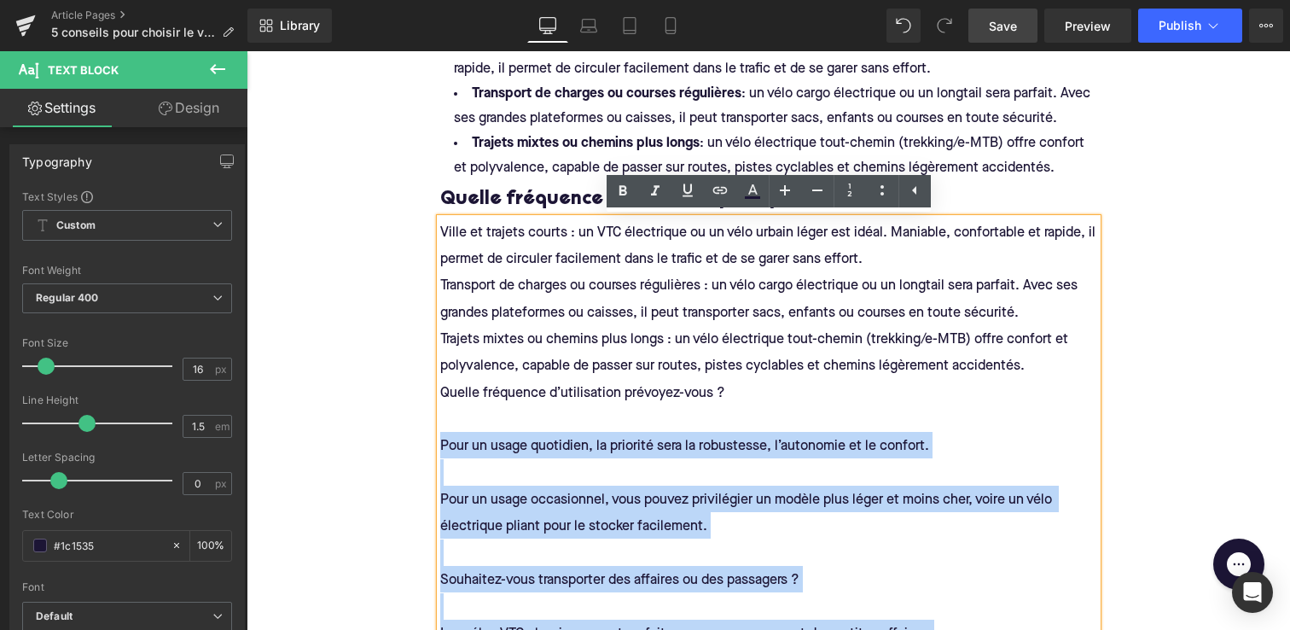
drag, startPoint x: 441, startPoint y: 440, endPoint x: 438, endPoint y: 230, distance: 210.8
click at [440, 230] on div "Ville et trajets courts : un VTC électrique ou un vélo urbain léger est idéal. …" at bounding box center [768, 575] width 657 height 715
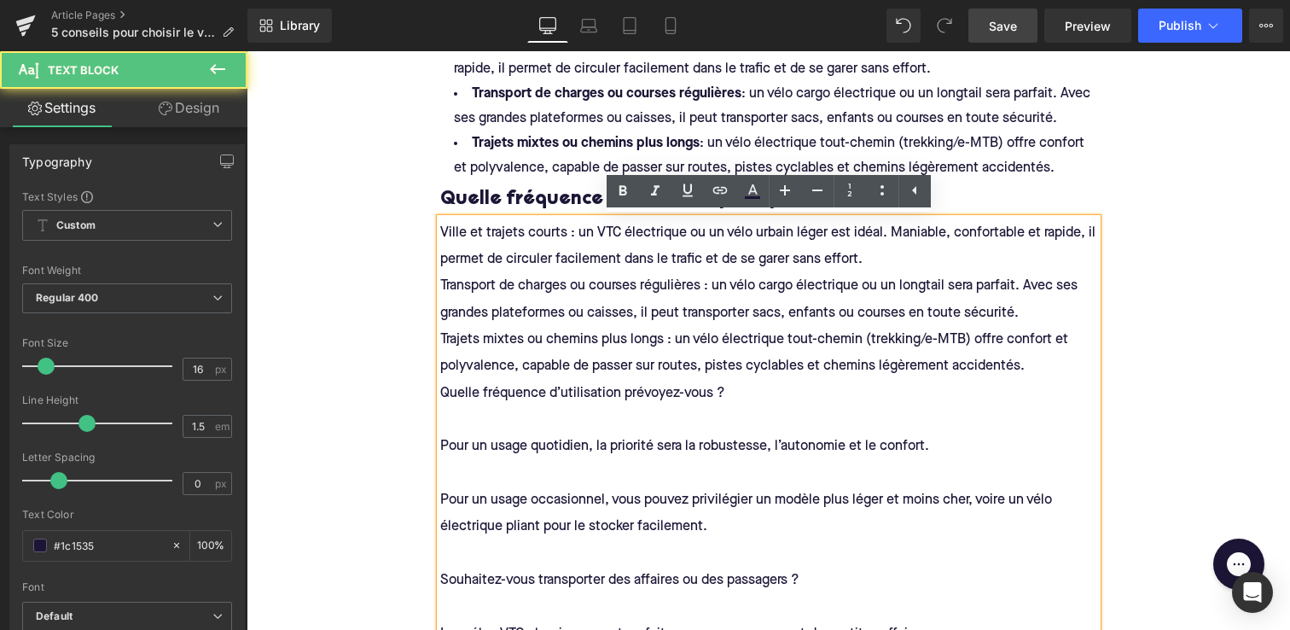
click at [453, 411] on div at bounding box center [768, 418] width 657 height 26
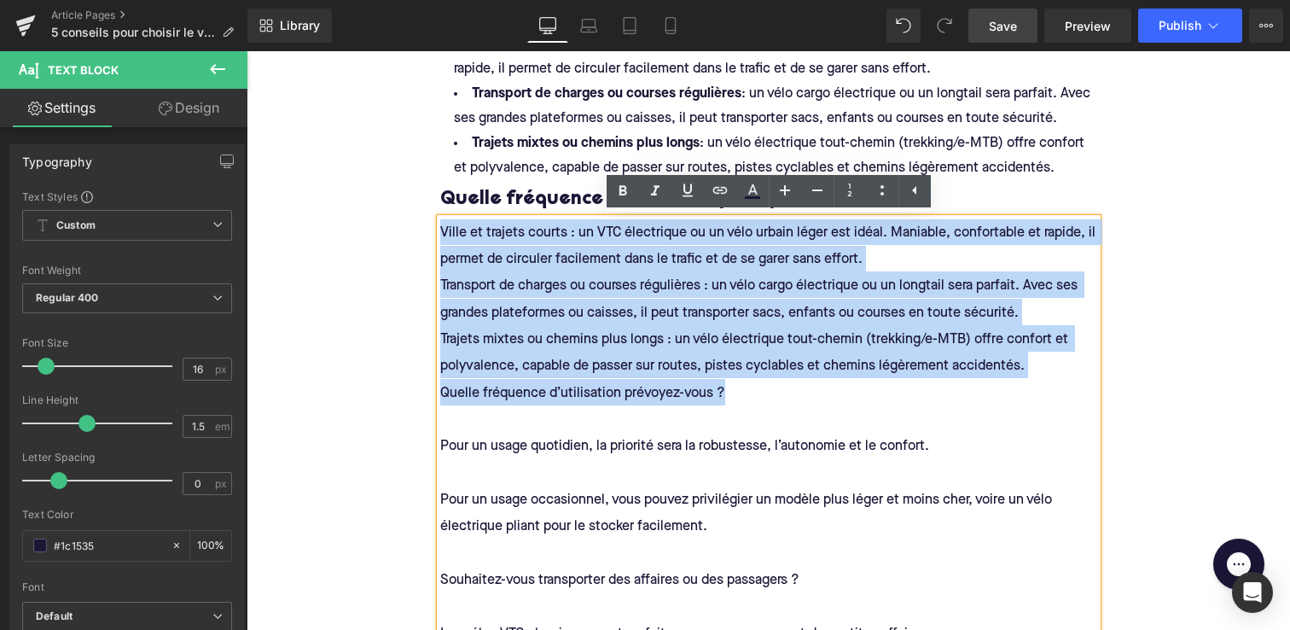
drag, startPoint x: 451, startPoint y: 345, endPoint x: 441, endPoint y: 234, distance: 111.3
click at [441, 234] on h4 "Ville et trajets courts : un VTC électrique ou un vélo urbain léger est idéal. …" at bounding box center [768, 509] width 657 height 581
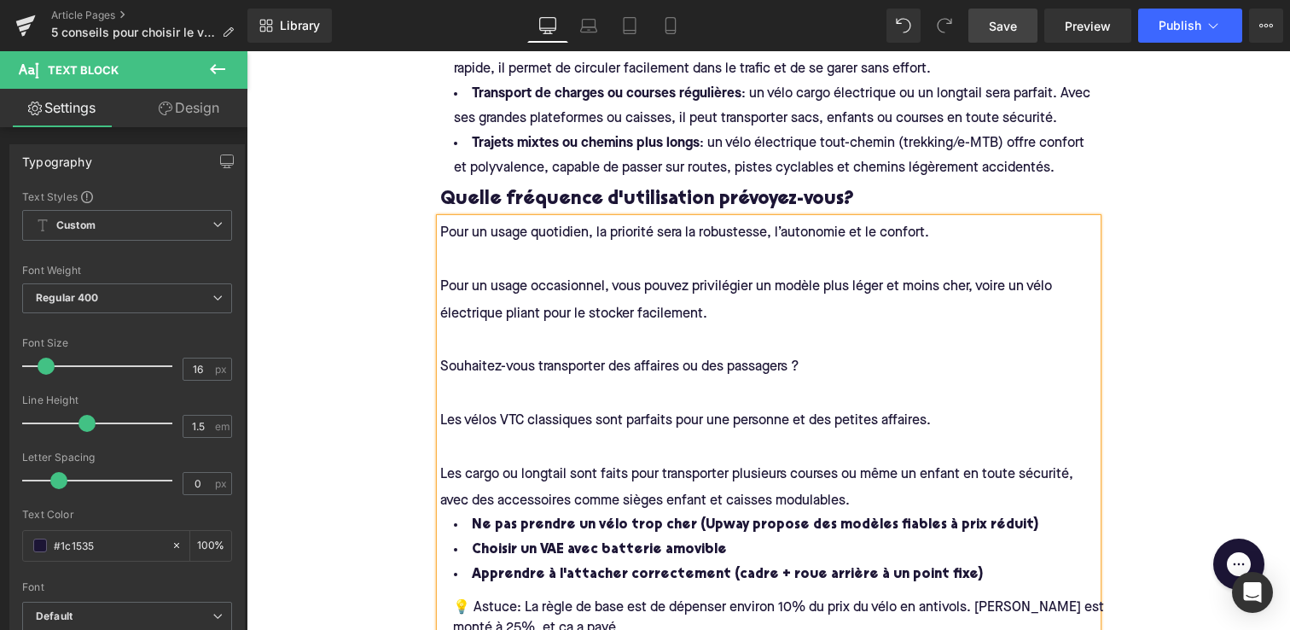
click at [449, 250] on div at bounding box center [768, 259] width 657 height 26
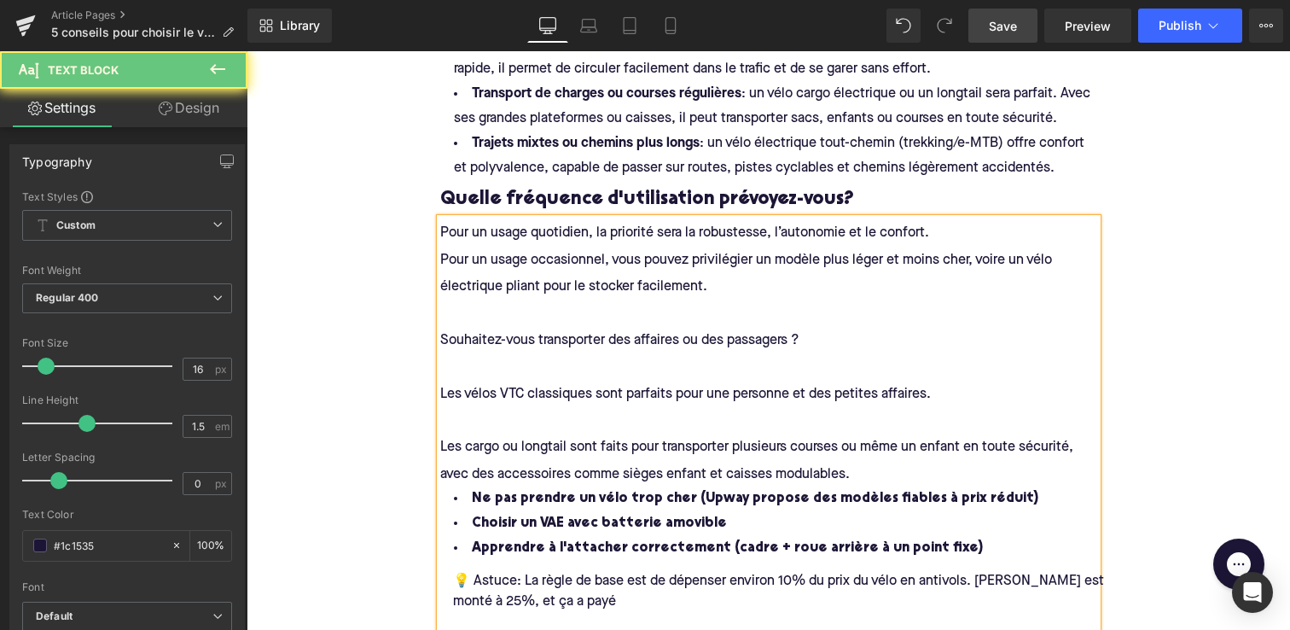
click at [449, 311] on div at bounding box center [768, 313] width 657 height 26
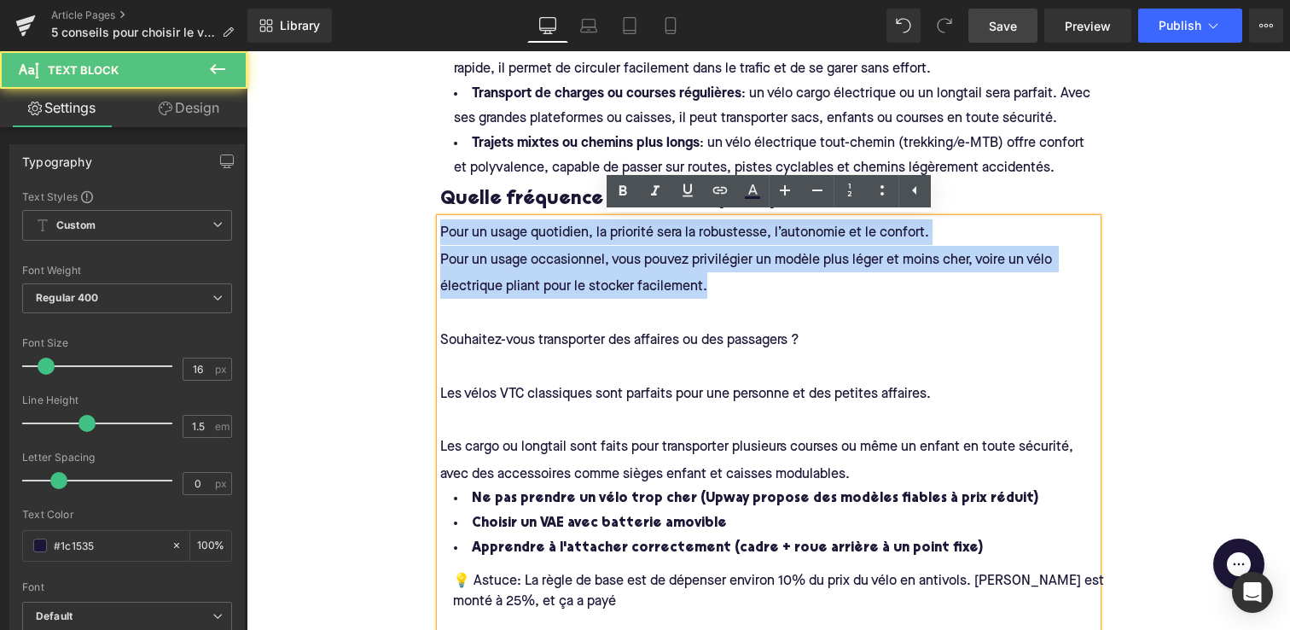
drag, startPoint x: 724, startPoint y: 286, endPoint x: 428, endPoint y: 238, distance: 300.8
click at [428, 238] on div "1. Définissez vos besoins réels Heading Avant de choisir votre vélo électrique,…" at bounding box center [769, 281] width 683 height 823
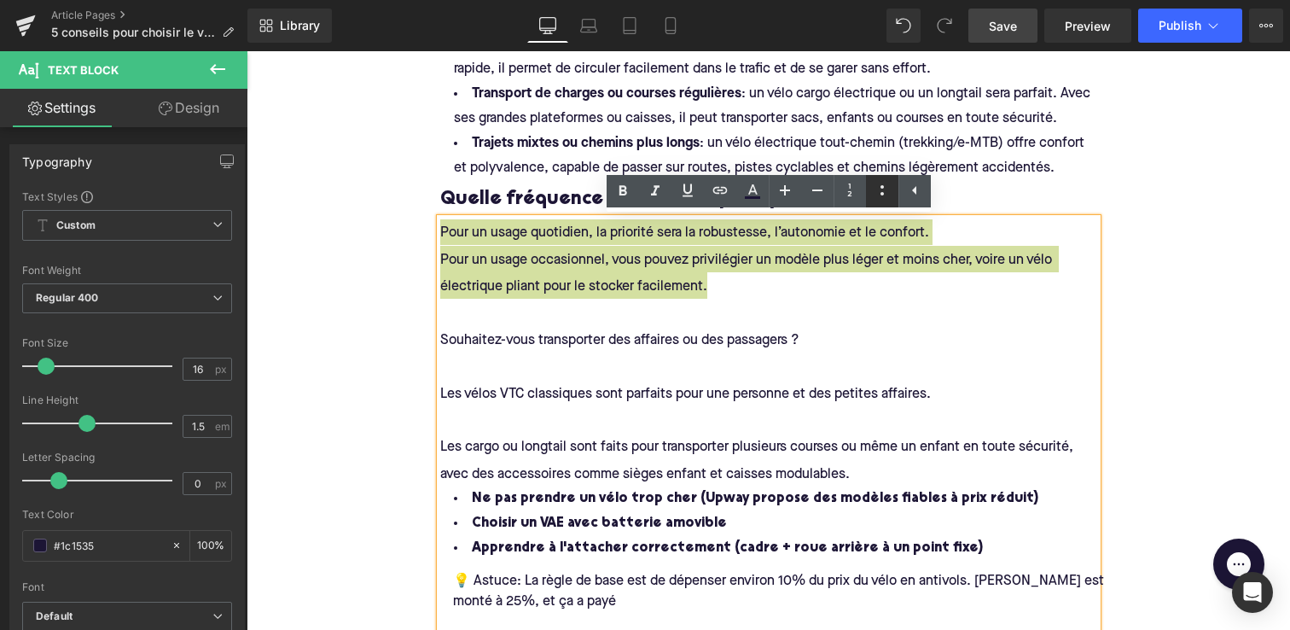
click at [882, 187] on icon at bounding box center [882, 190] width 3 height 10
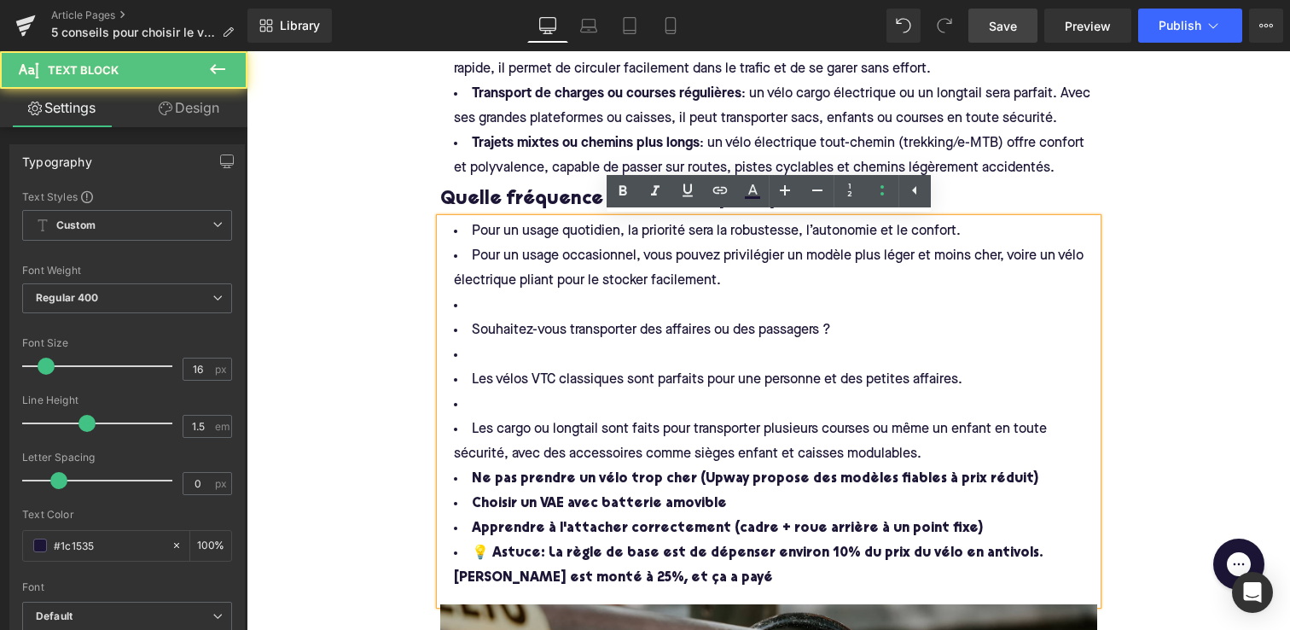
click at [587, 241] on li "Pour un usage quotidien, la priorité sera la robustesse, l’autonomie et le conf…" at bounding box center [768, 231] width 657 height 25
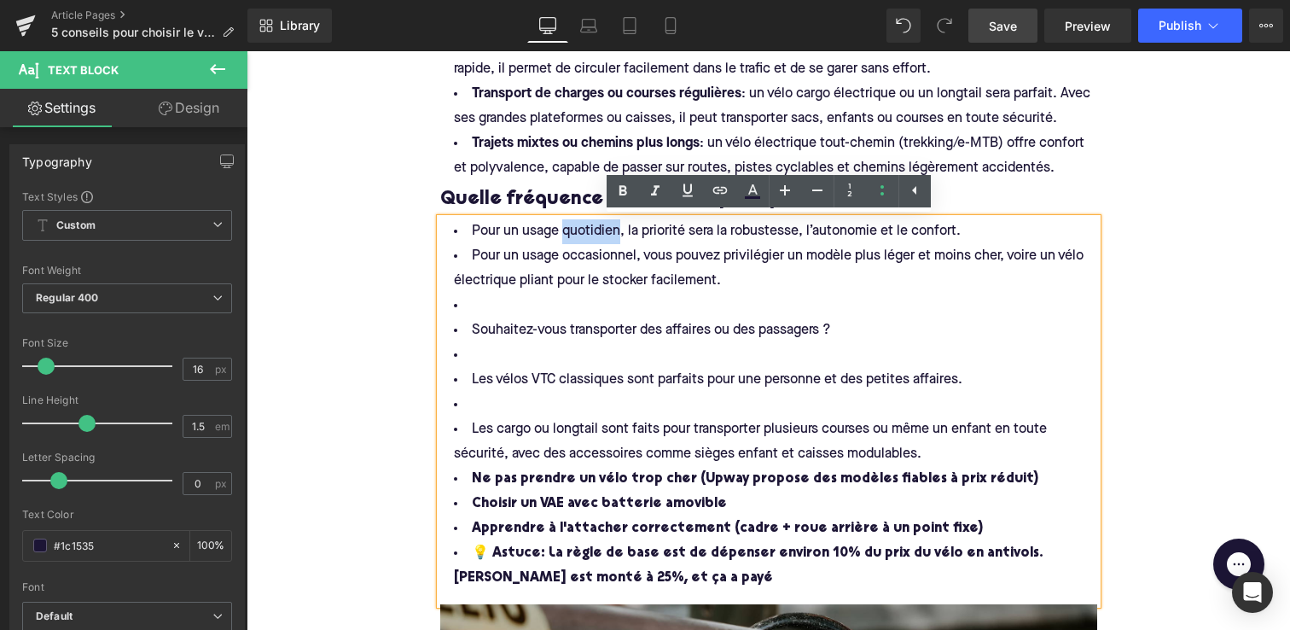
drag, startPoint x: 621, startPoint y: 231, endPoint x: 563, endPoint y: 235, distance: 58.1
click at [563, 235] on span "Pour un usage quotidien, la priorité sera la robustesse, l’autonomie et le conf…" at bounding box center [716, 231] width 489 height 14
drag, startPoint x: 638, startPoint y: 253, endPoint x: 563, endPoint y: 252, distance: 75.1
click at [563, 252] on span "Pour un usage occasionnel, vous pouvez privilégier un modèle plus léger et moin…" at bounding box center [770, 268] width 633 height 38
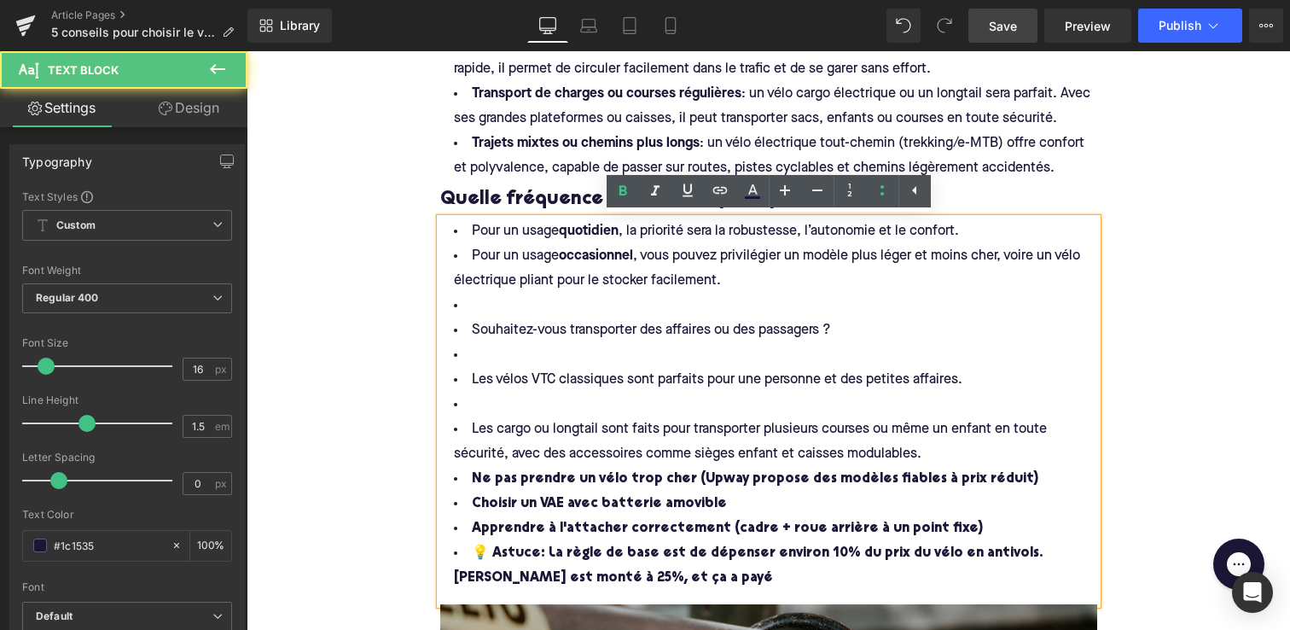
click at [468, 301] on li at bounding box center [768, 306] width 657 height 25
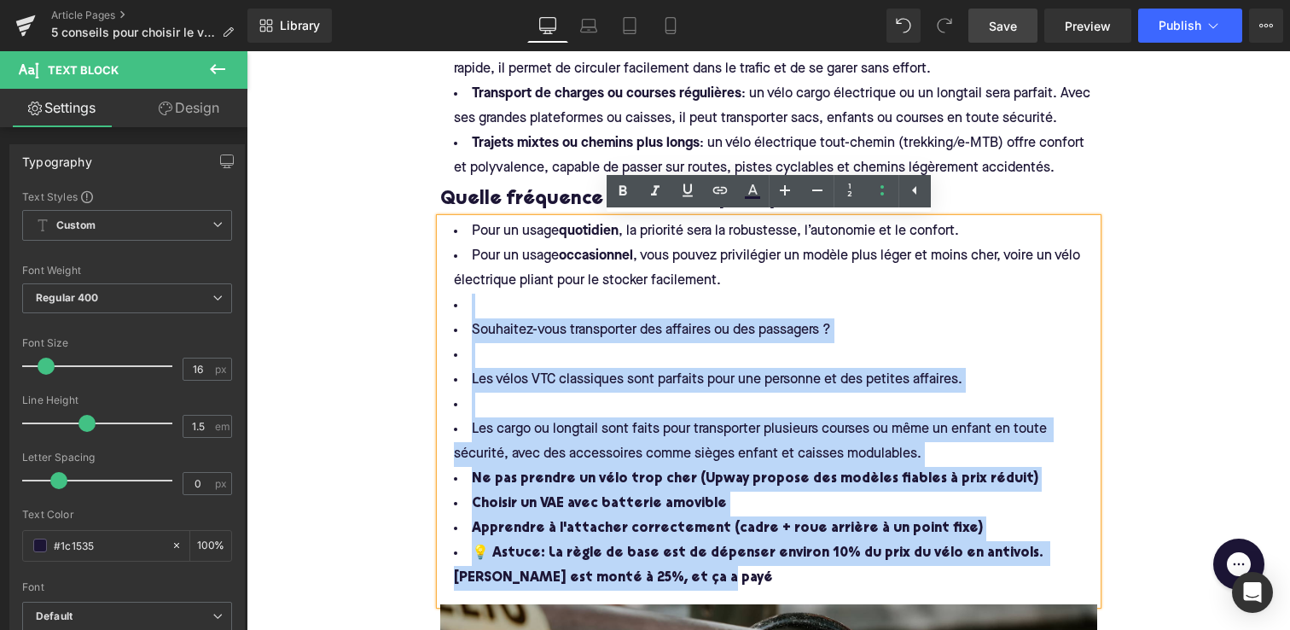
drag, startPoint x: 475, startPoint y: 308, endPoint x: 674, endPoint y: 580, distance: 337.1
click at [674, 580] on h4 "Pour un usage quotidien , la priorité sera la robustesse, l’autonomie et le con…" at bounding box center [768, 404] width 657 height 371
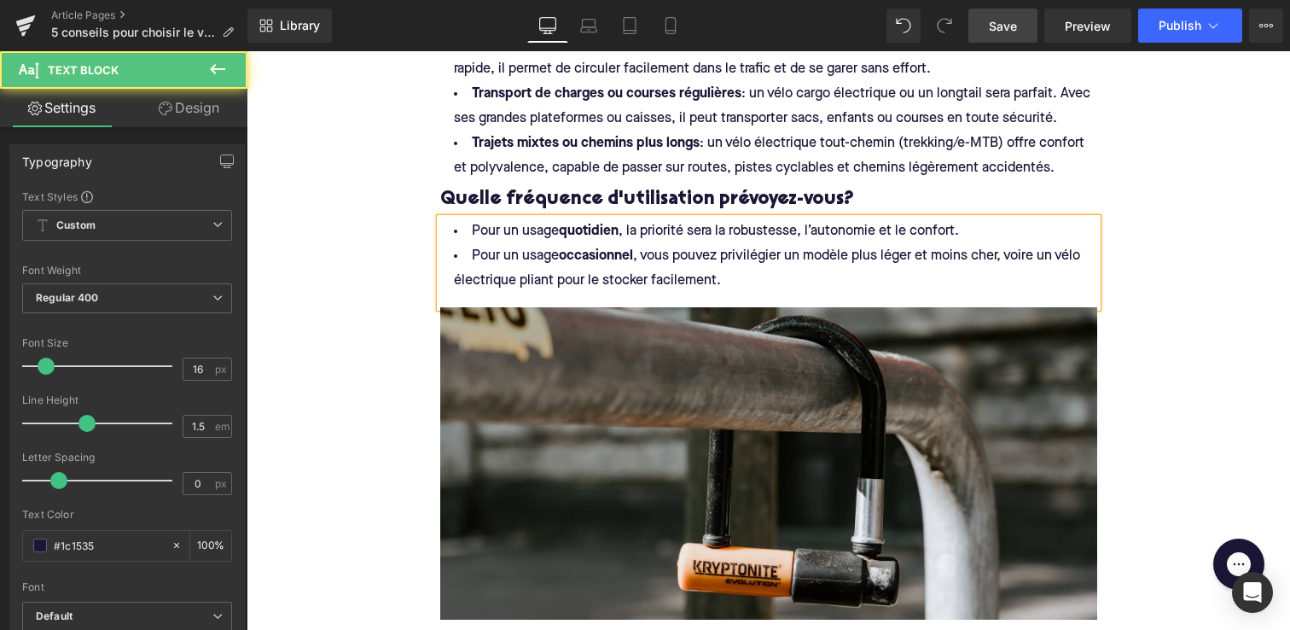
click at [556, 296] on div "Pour un usage quotidien , la priorité sera la robustesse, l’autonomie et le con…" at bounding box center [768, 262] width 657 height 89
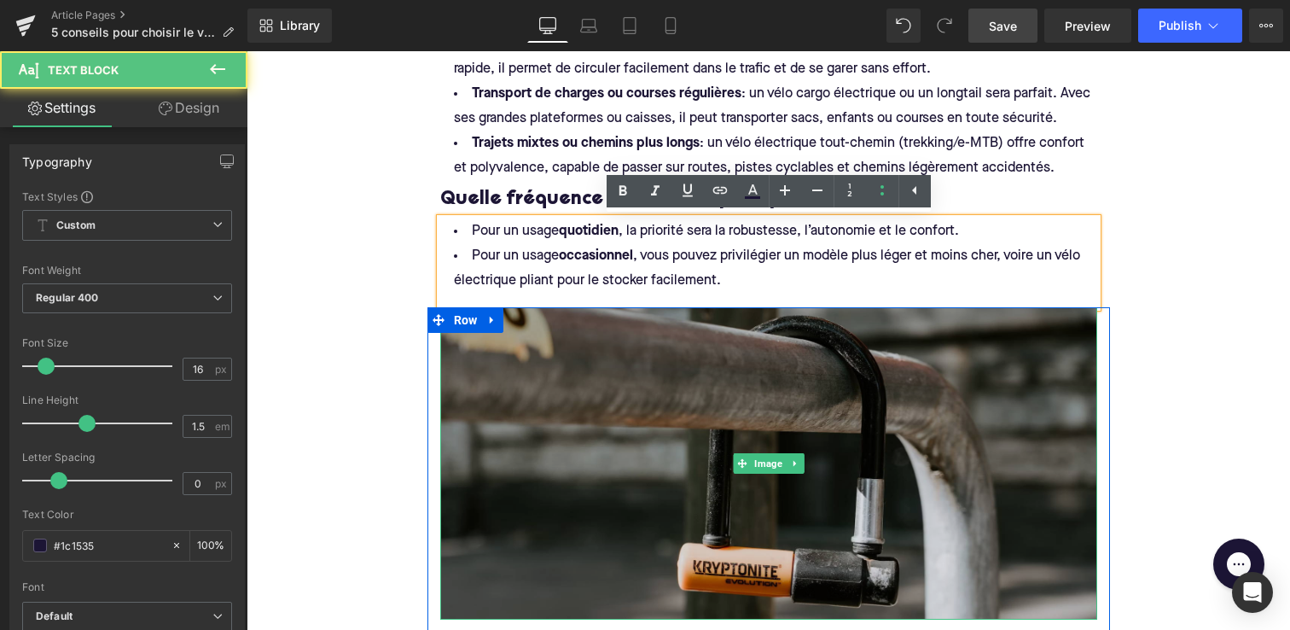
click at [686, 401] on img at bounding box center [768, 462] width 657 height 311
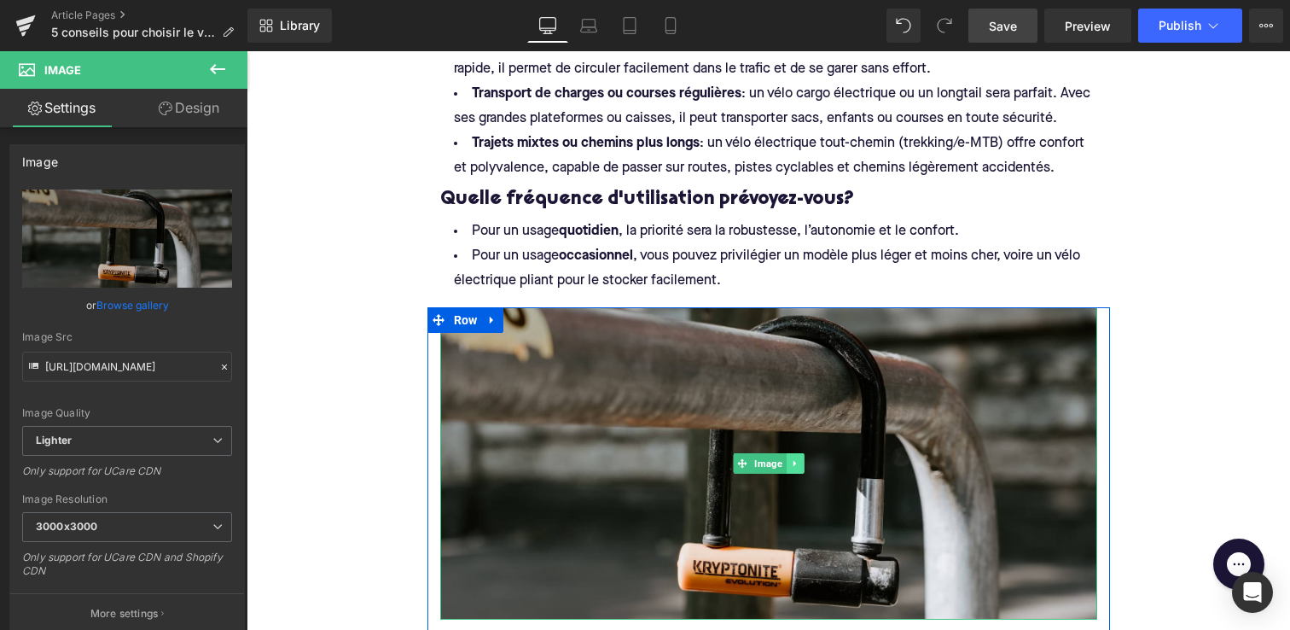
click at [794, 460] on icon at bounding box center [794, 463] width 9 height 10
click at [806, 461] on icon at bounding box center [803, 462] width 9 height 9
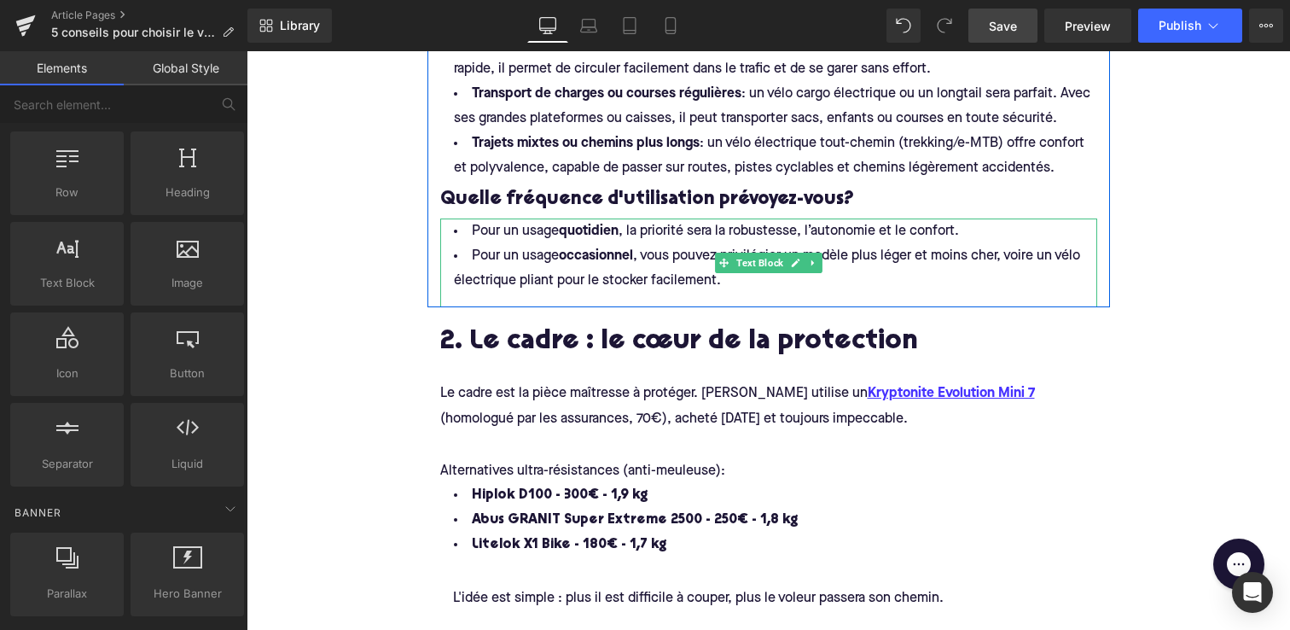
click at [576, 285] on span "Pour un usage occasionnel , vous pouvez privilégier un modèle plus léger et moi…" at bounding box center [769, 268] width 630 height 38
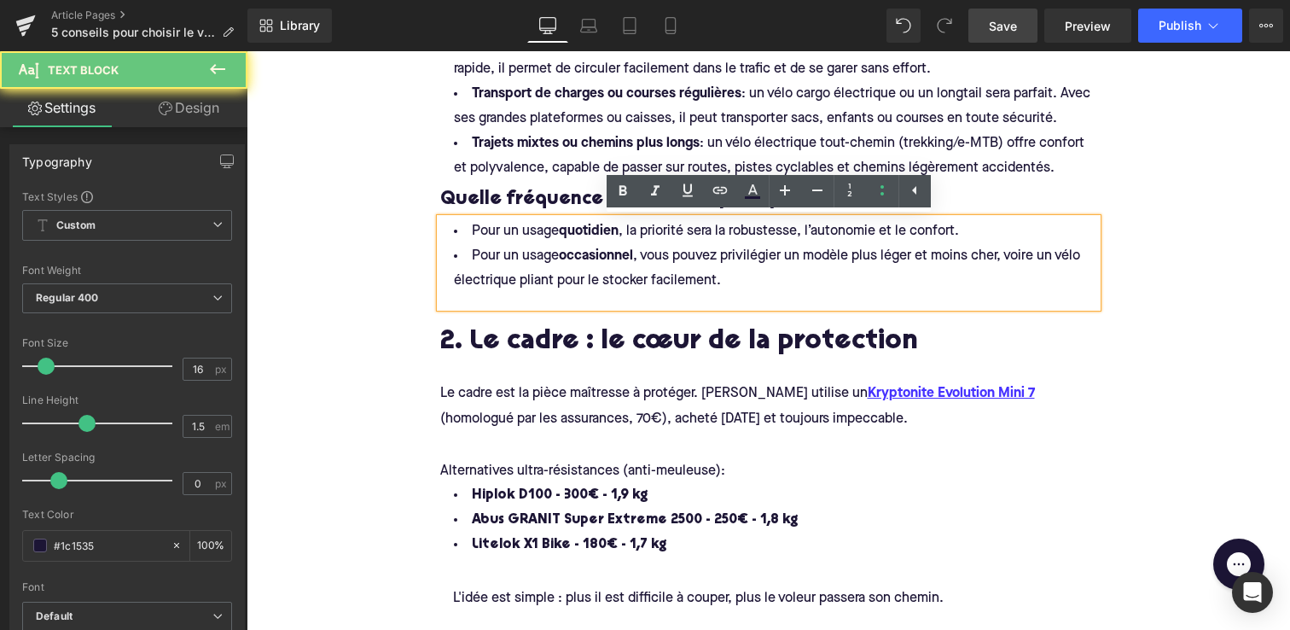
click at [584, 305] on div "Pour un usage quotidien , la priorité sera la robustesse, l’autonomie et le con…" at bounding box center [768, 262] width 657 height 89
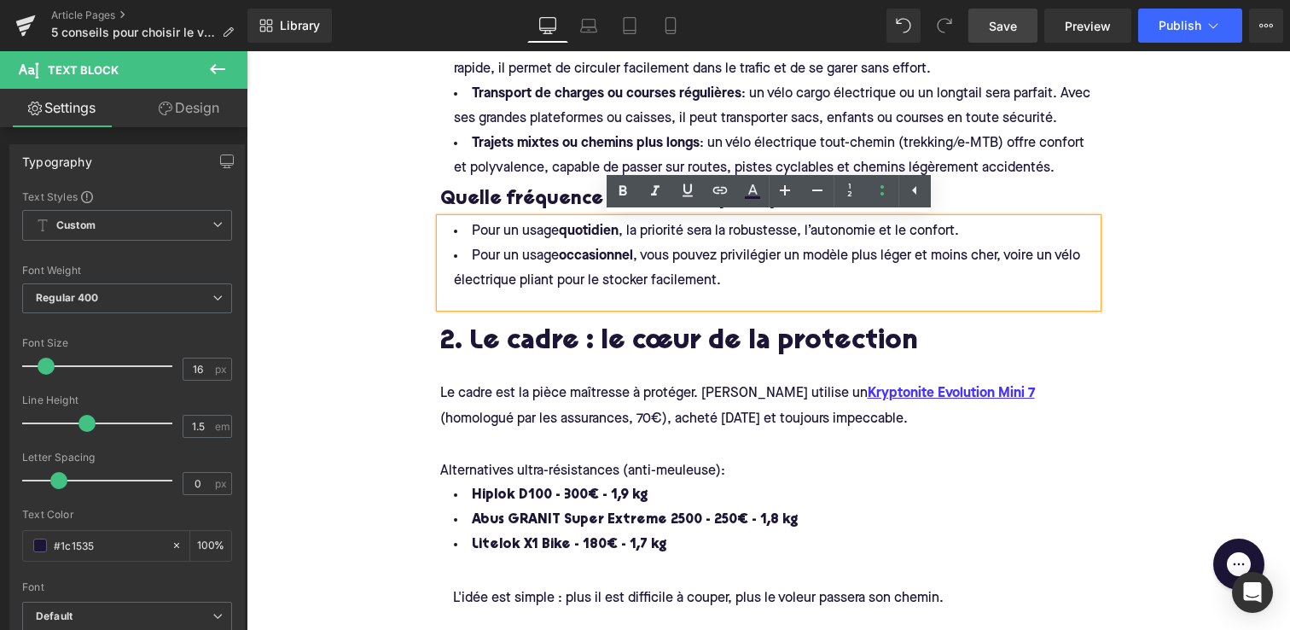
click at [601, 298] on div "Pour un usage quotidien , la priorité sera la robustesse, l’autonomie et le con…" at bounding box center [768, 262] width 657 height 89
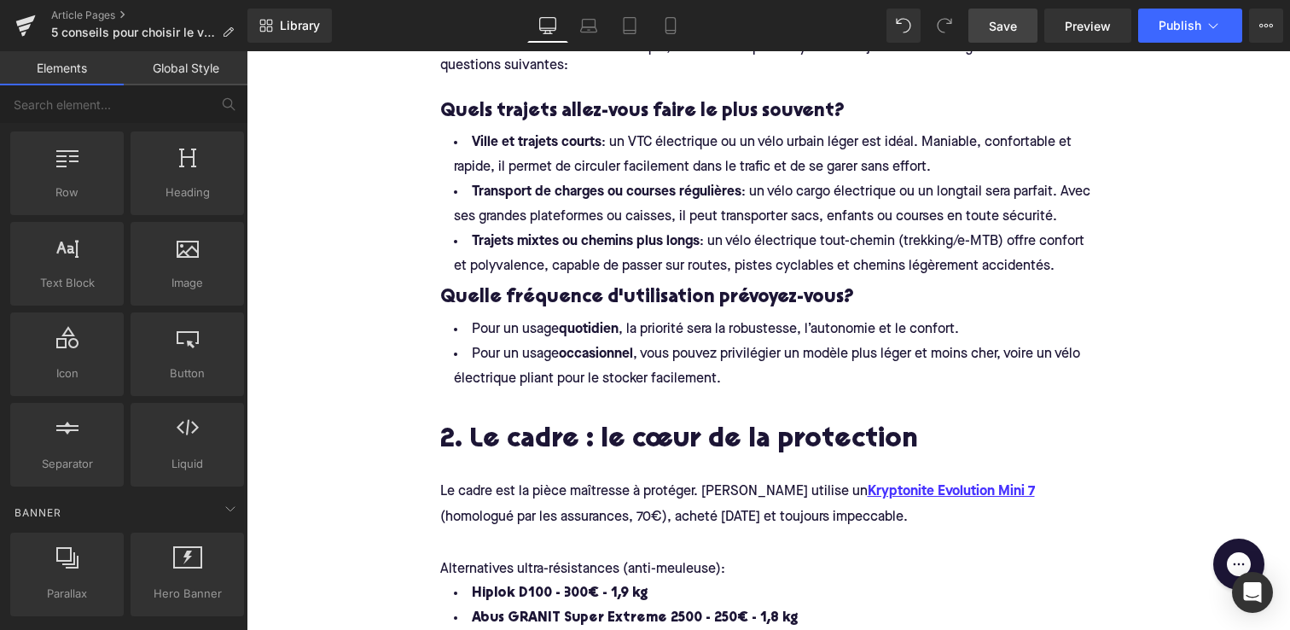
scroll to position [893, 0]
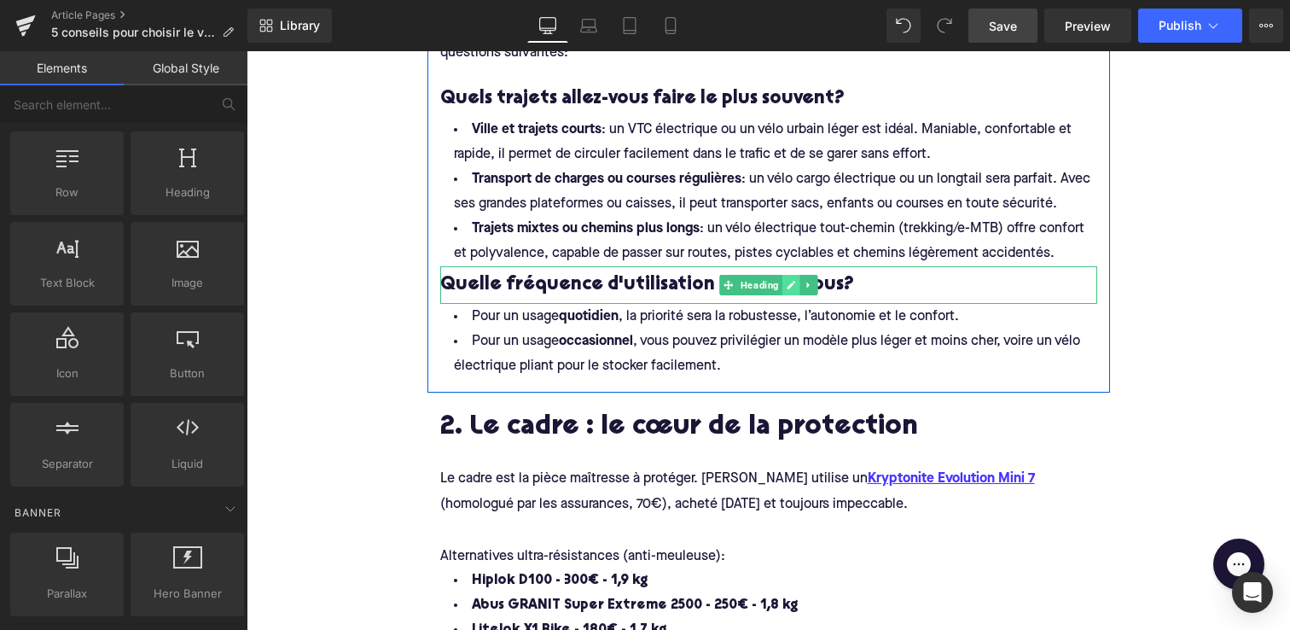
click at [798, 294] on link at bounding box center [792, 285] width 18 height 20
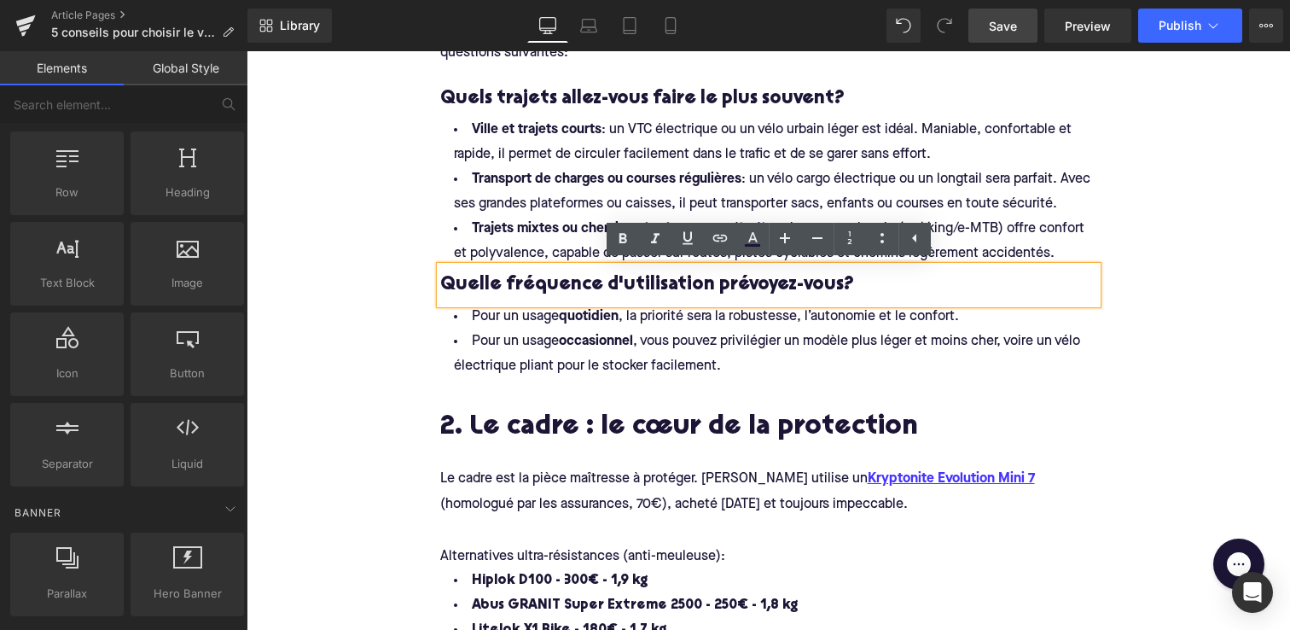
click at [821, 287] on h4 "Quelle fréquence d'utilisation prévoyez-vous?" at bounding box center [768, 285] width 657 height 38
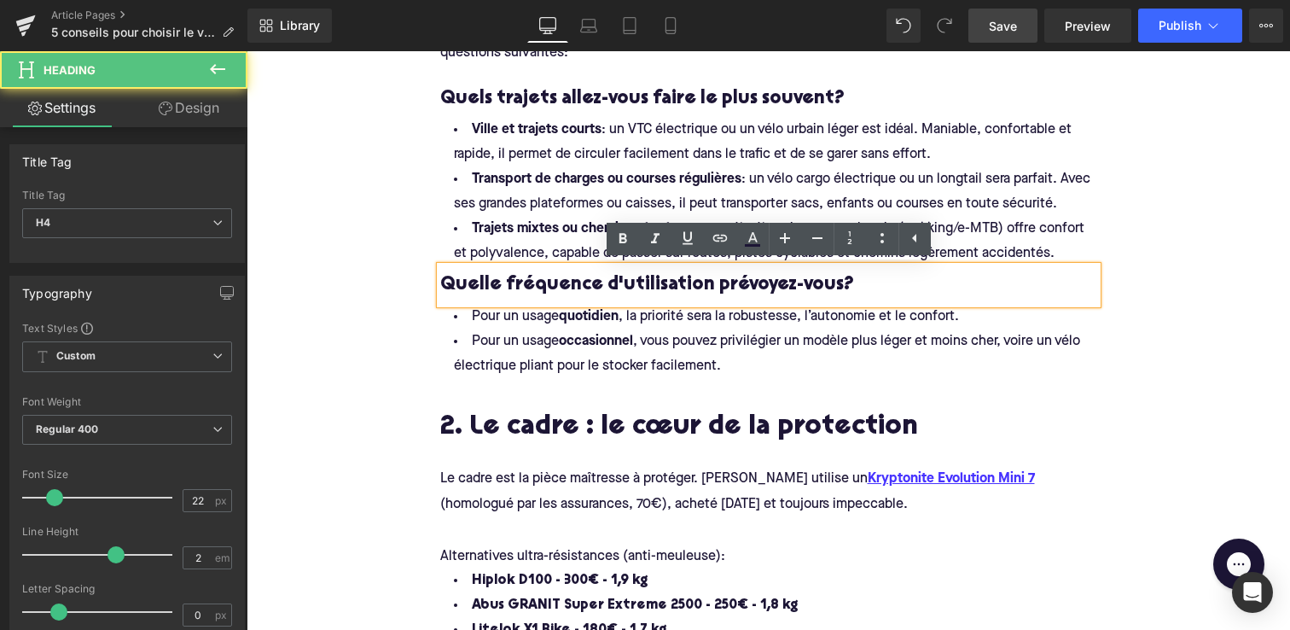
click at [914, 356] on li "Pour un usage occasionnel , vous pouvez privilégier un modèle plus léger et moi…" at bounding box center [768, 353] width 657 height 49
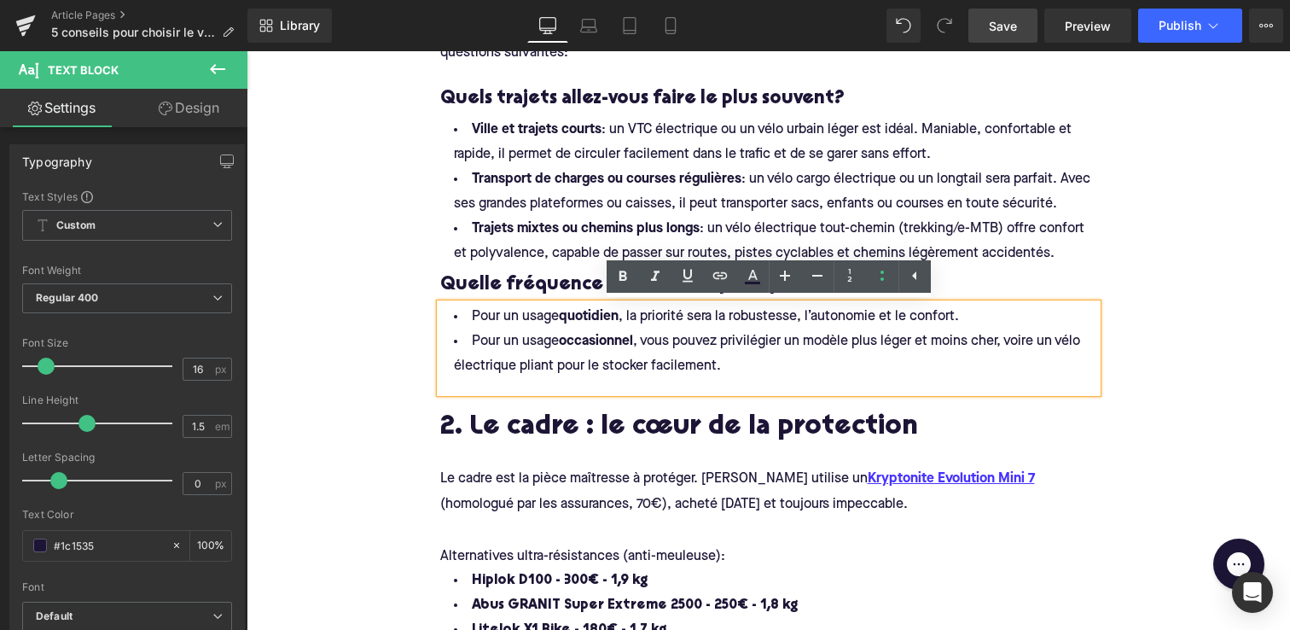
click at [1000, 239] on li "Trajets mixtes ou chemins plus longs : un vélo électrique tout-chemin (trekking…" at bounding box center [768, 241] width 657 height 49
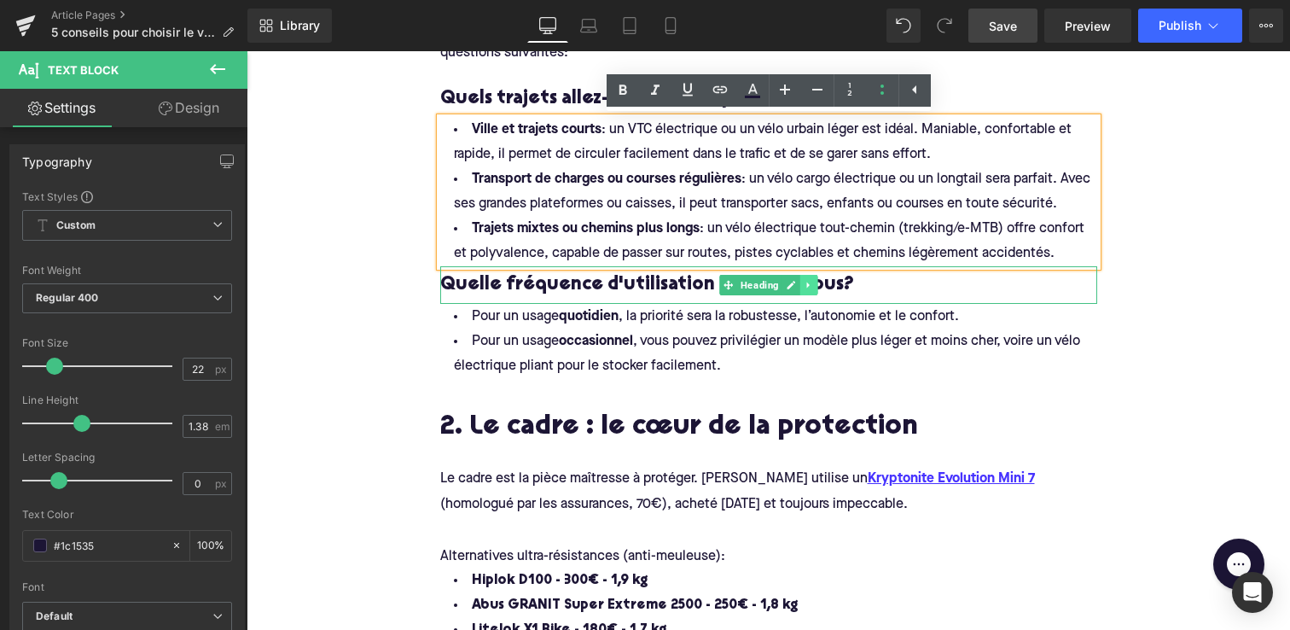
click at [814, 288] on link at bounding box center [809, 285] width 18 height 20
click at [796, 287] on icon at bounding box center [799, 285] width 9 height 9
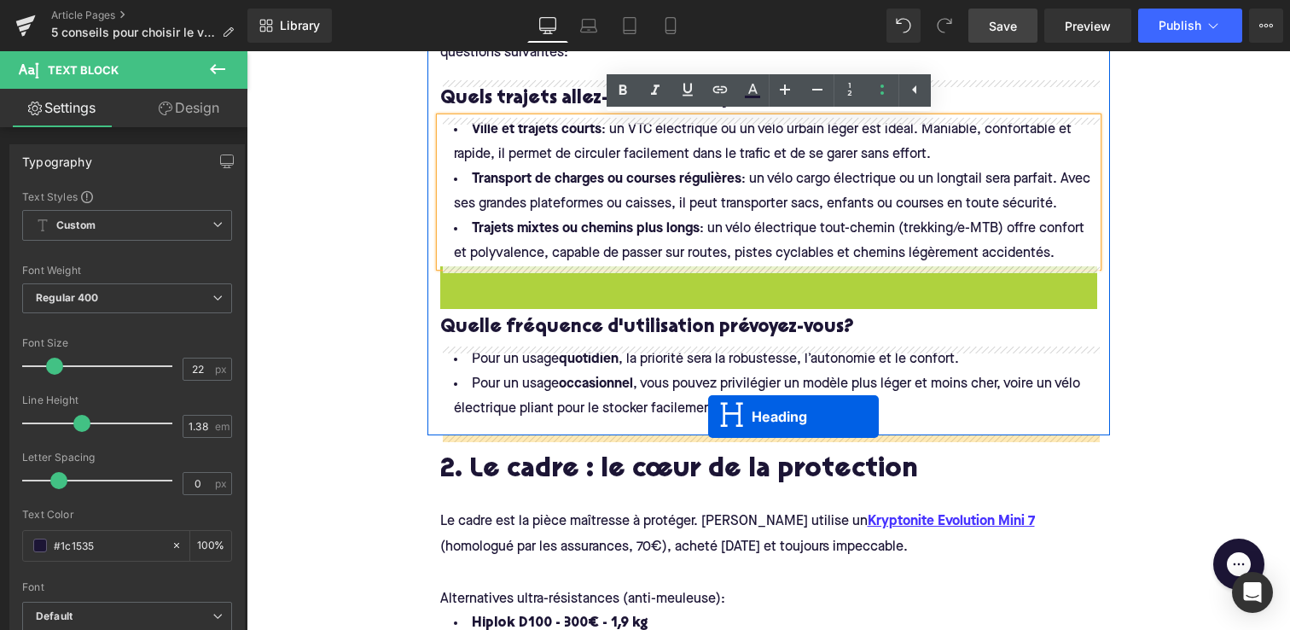
drag, startPoint x: 701, startPoint y: 284, endPoint x: 708, endPoint y: 416, distance: 131.6
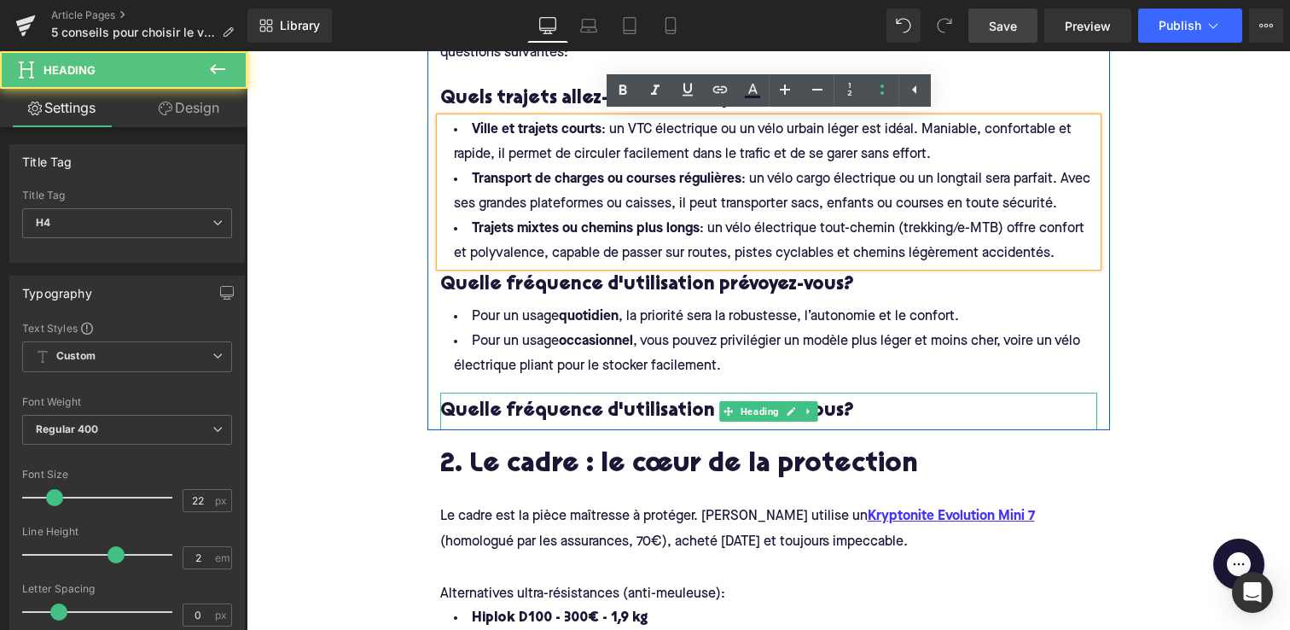
click at [567, 416] on h4 "Quelle fréquence d'utilisation prévoyez-vous?" at bounding box center [768, 412] width 657 height 38
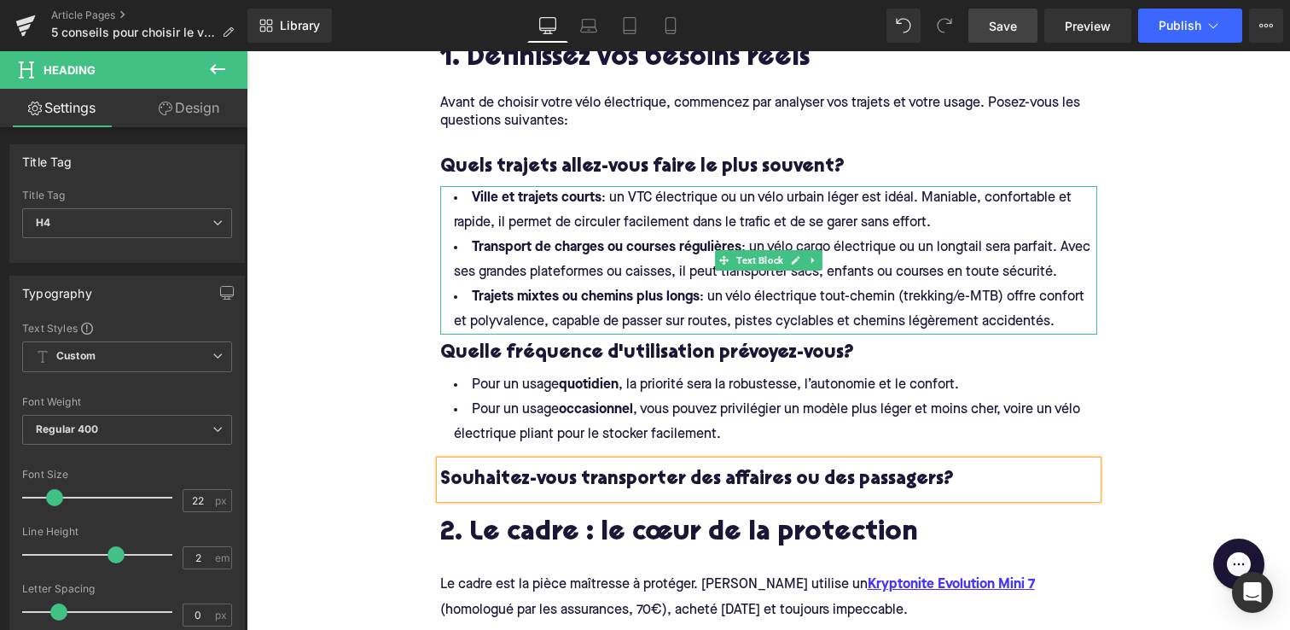
scroll to position [812, 0]
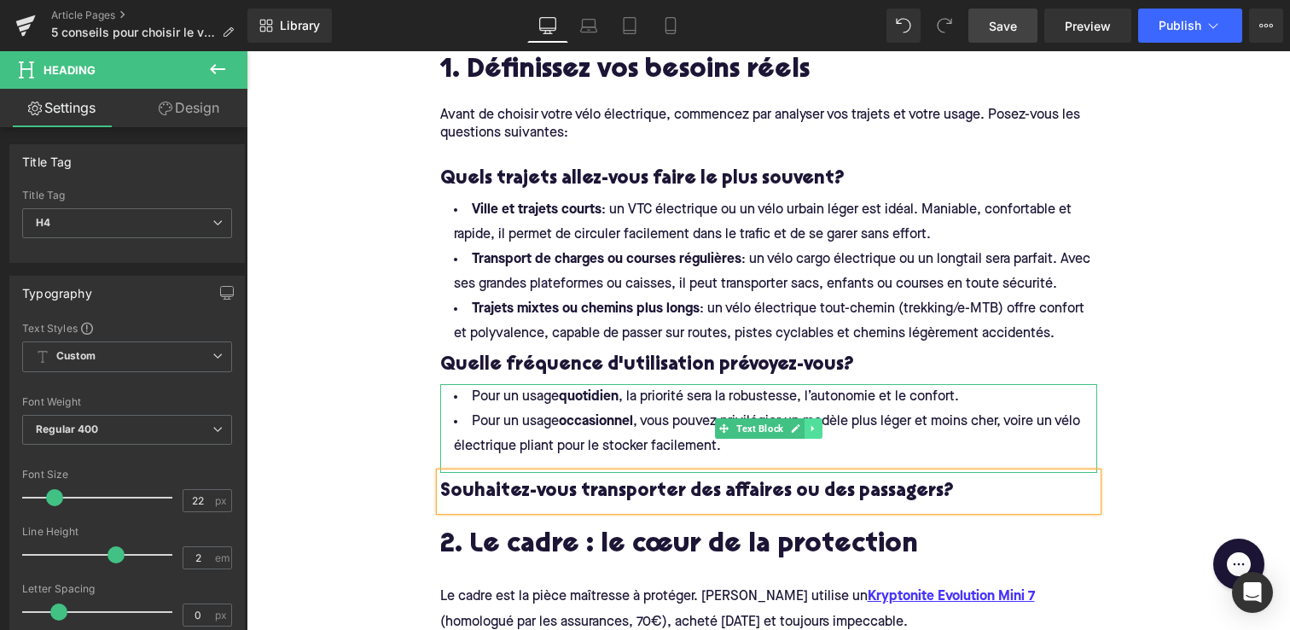
click at [810, 430] on icon at bounding box center [812, 428] width 9 height 10
click at [804, 425] on icon at bounding box center [804, 428] width 9 height 9
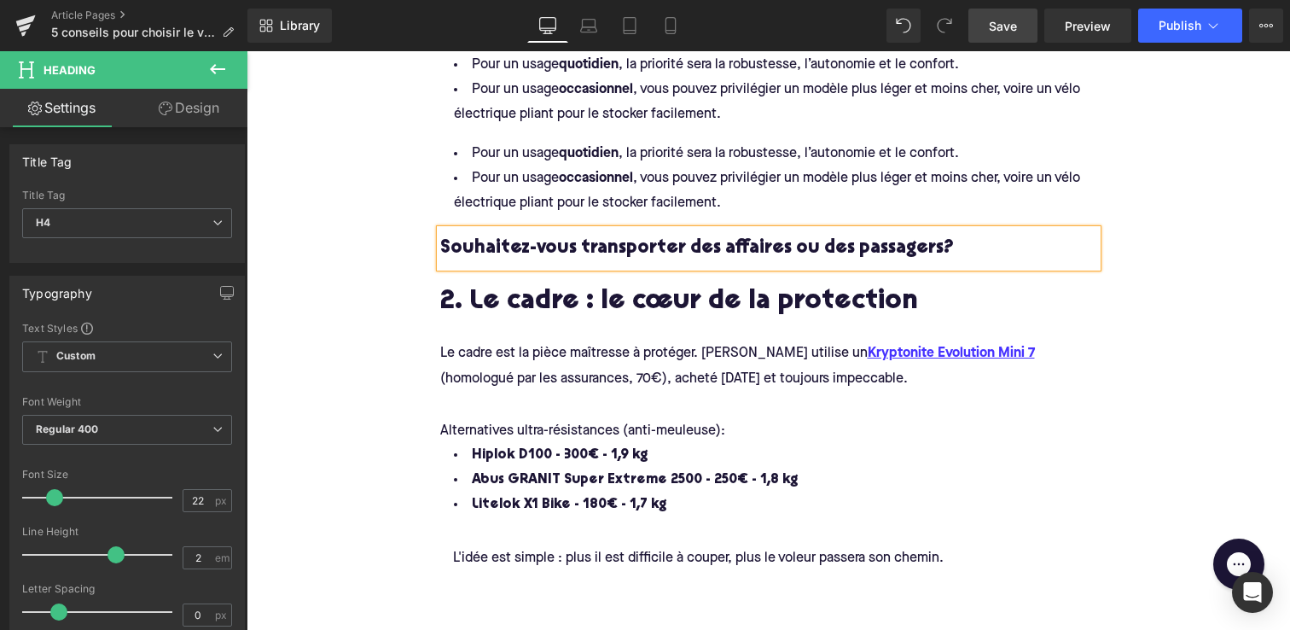
scroll to position [1166, 0]
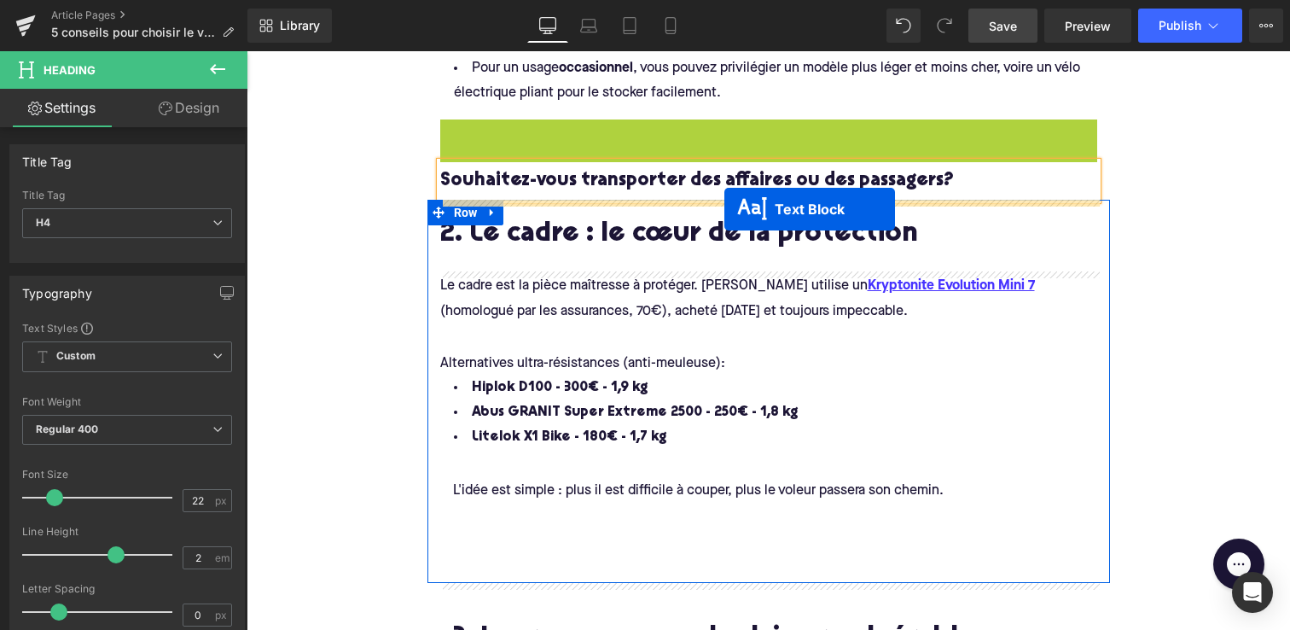
drag, startPoint x: 725, startPoint y: 162, endPoint x: 724, endPoint y: 209, distance: 46.9
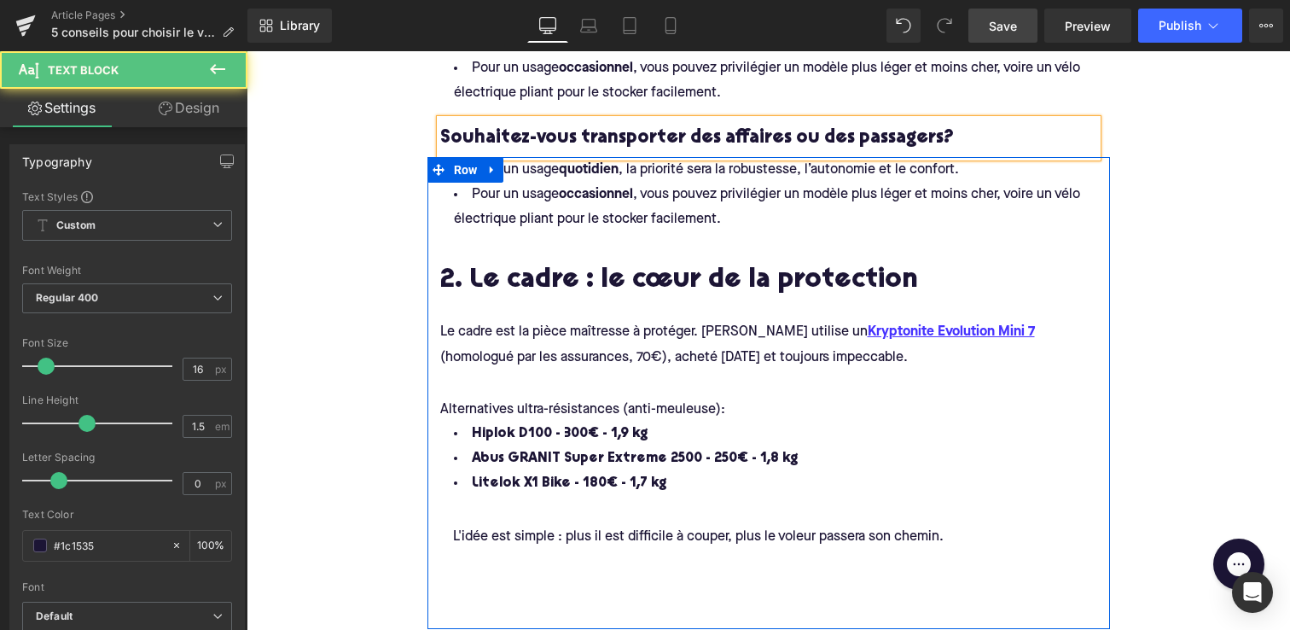
click at [546, 196] on span "Pour un usage occasionnel , vous pouvez privilégier un modèle plus léger et moi…" at bounding box center [769, 207] width 630 height 38
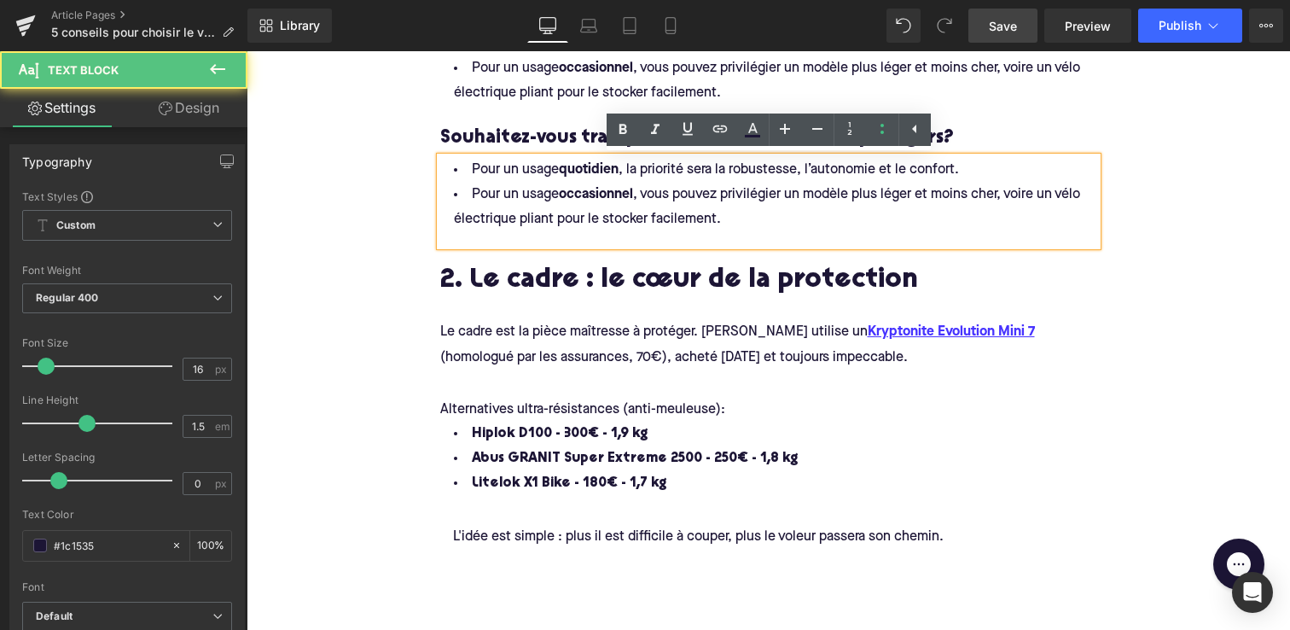
click at [780, 213] on li "Pour un usage occasionnel , vous pouvez privilégier un modèle plus léger et moi…" at bounding box center [768, 207] width 657 height 49
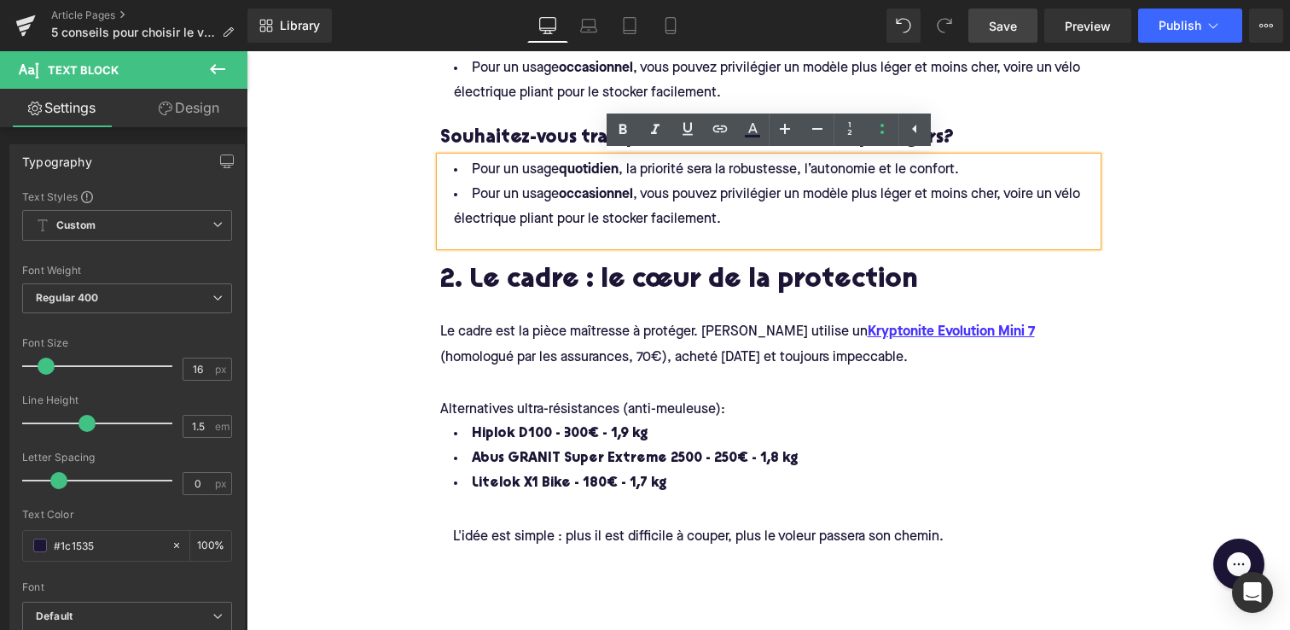
click at [771, 292] on h2 "2. Le cadre : le cœur de la protection" at bounding box center [768, 281] width 657 height 31
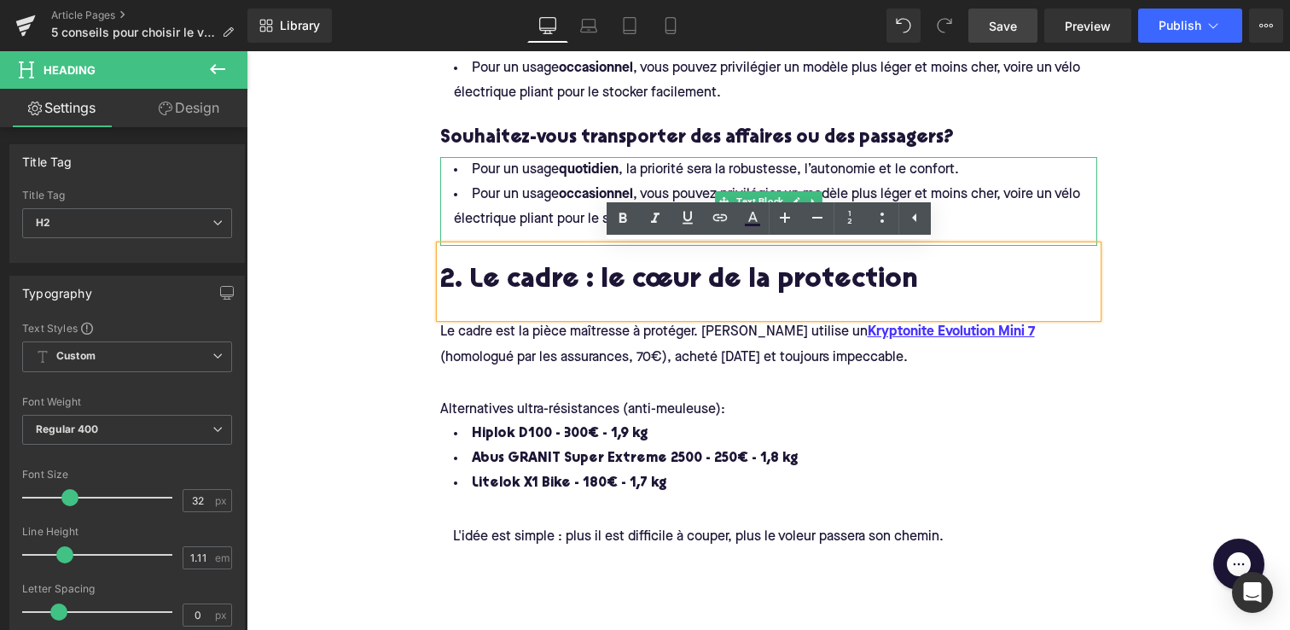
click at [522, 204] on li "Pour un usage occasionnel , vous pouvez privilégier un modèle plus léger et moi…" at bounding box center [768, 207] width 657 height 49
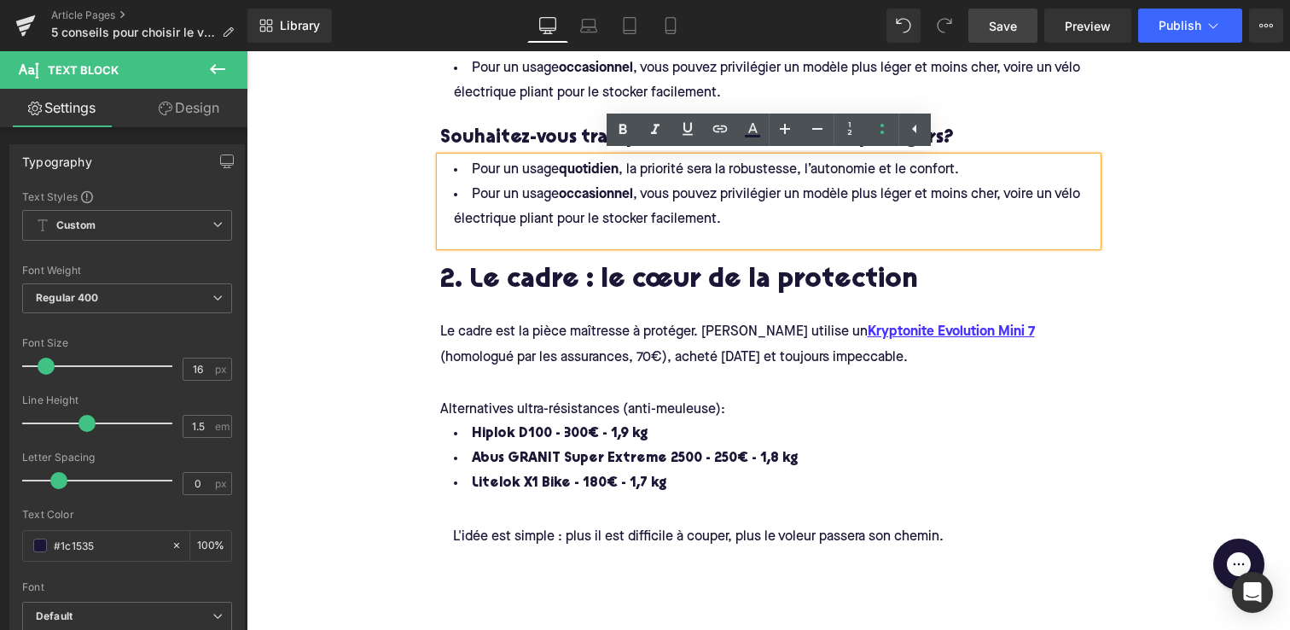
click at [525, 134] on h4 "Souhaitez-vous transporter des affaires ou des passagers?" at bounding box center [768, 138] width 657 height 38
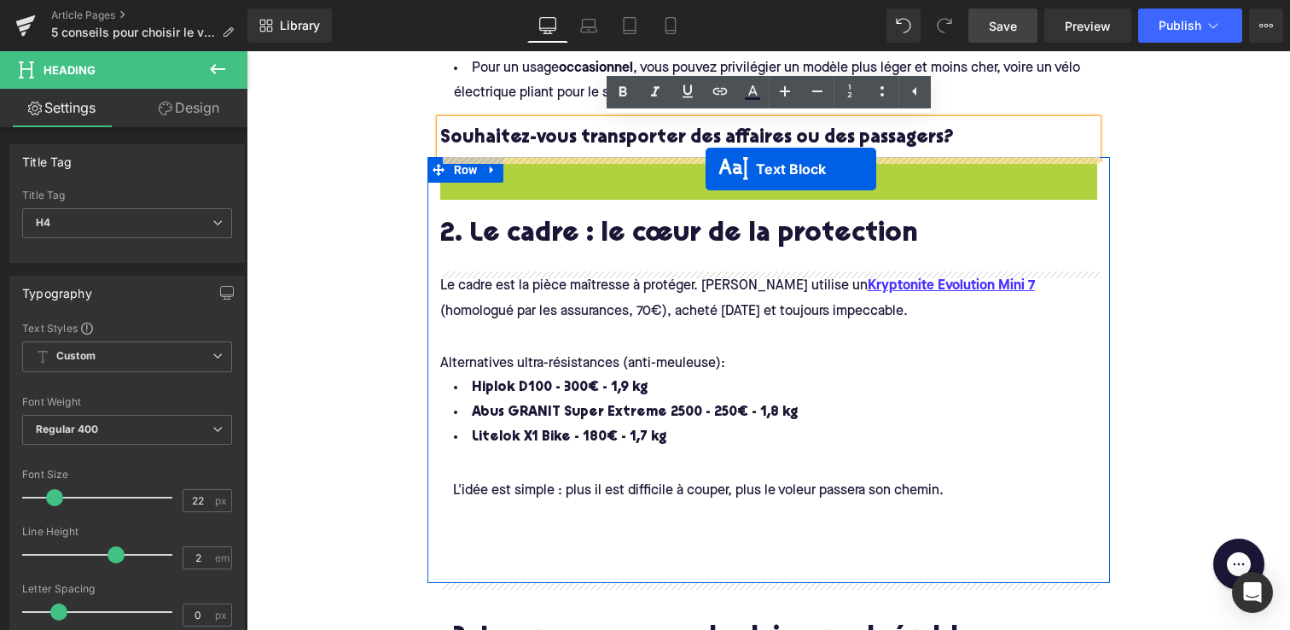
drag, startPoint x: 720, startPoint y: 202, endPoint x: 706, endPoint y: 168, distance: 37.1
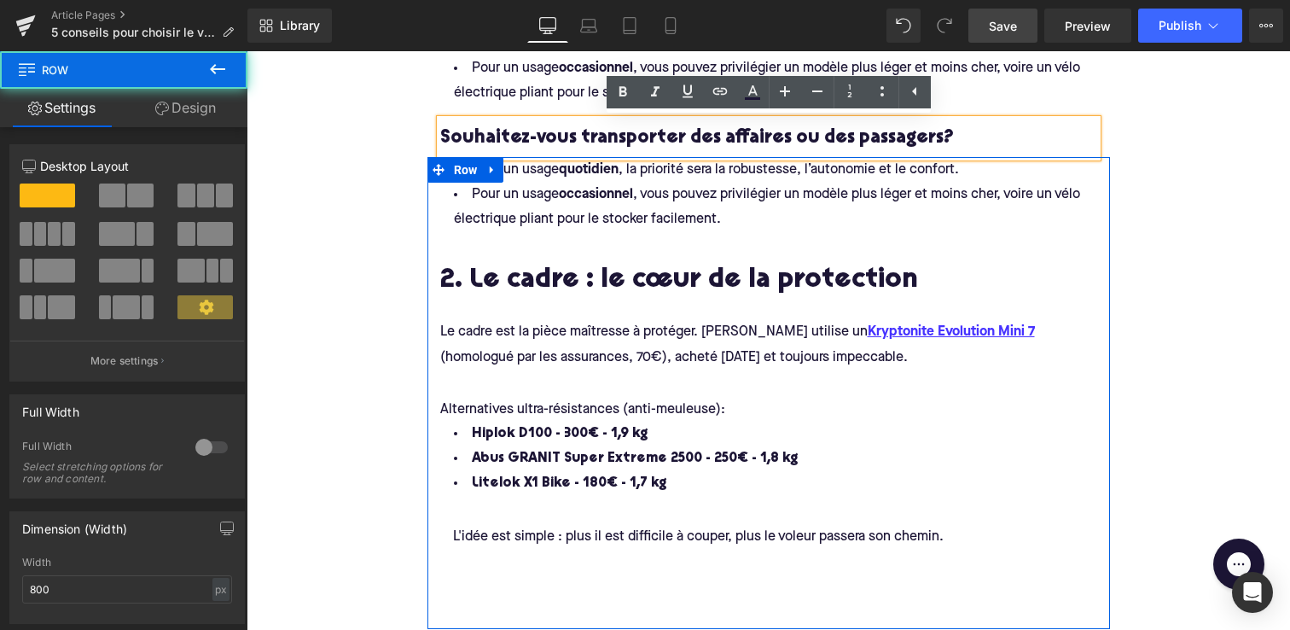
click at [439, 215] on div "Pour un usage quotidien , la priorité sera la robustesse, l’autonomie et le con…" at bounding box center [769, 393] width 683 height 472
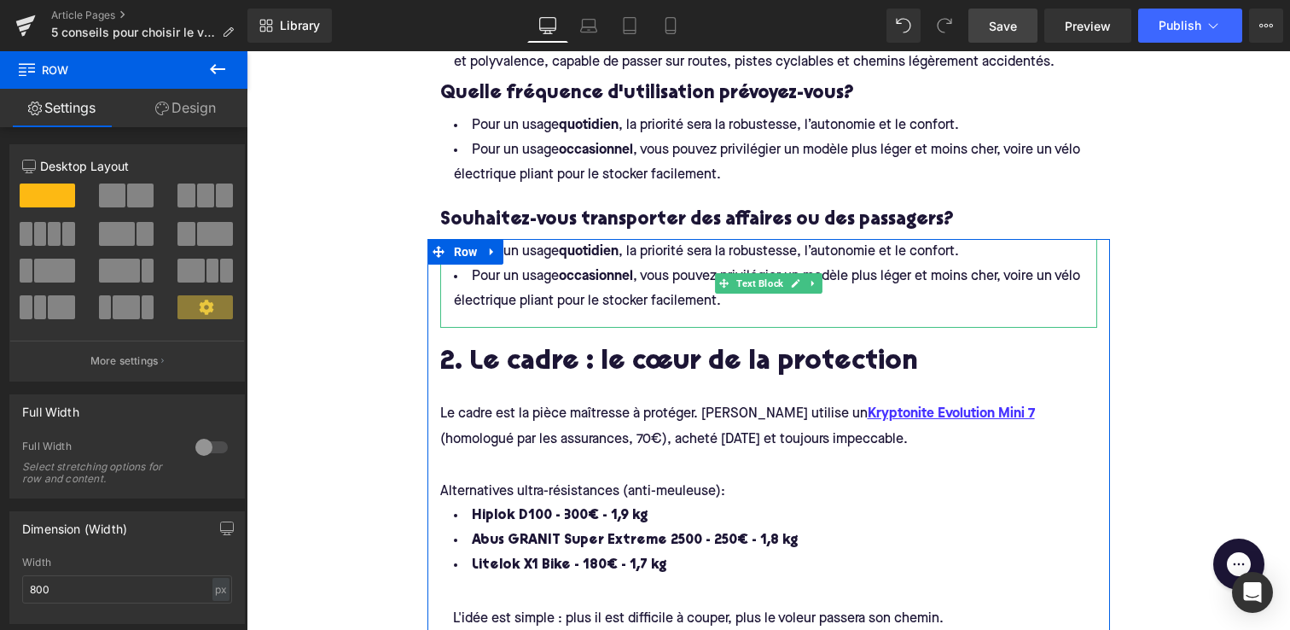
scroll to position [1079, 0]
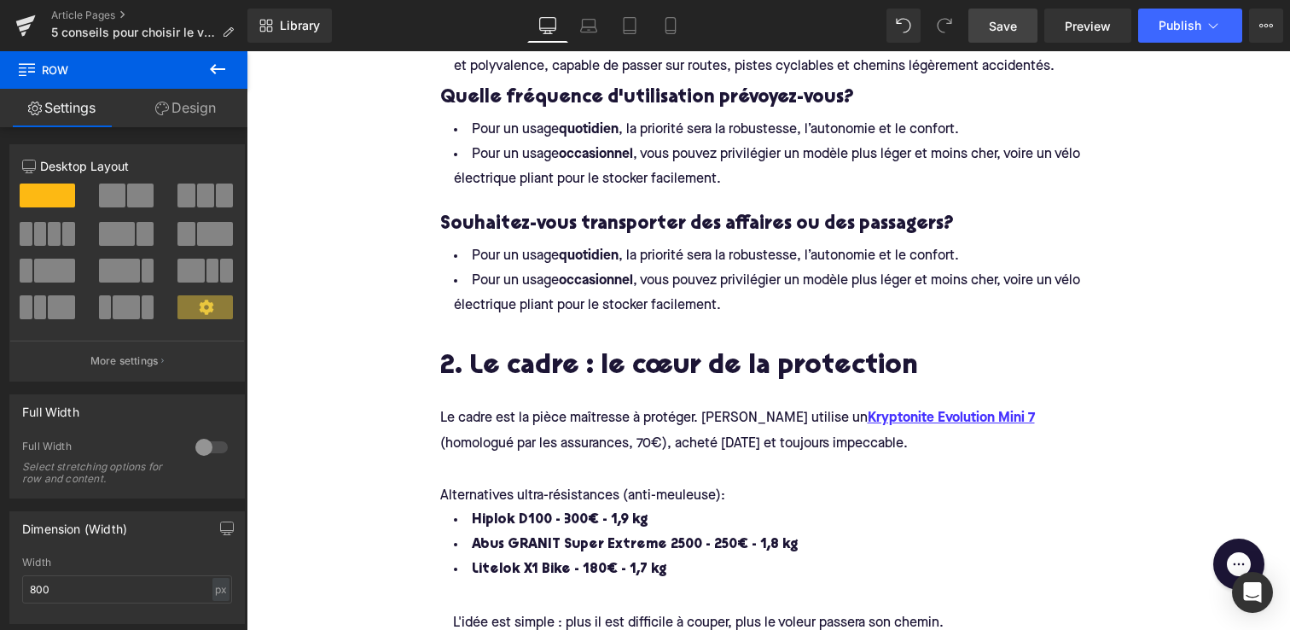
click at [728, 308] on li "Pour un usage occasionnel , vous pouvez privilégier un modèle plus léger et moi…" at bounding box center [768, 293] width 657 height 49
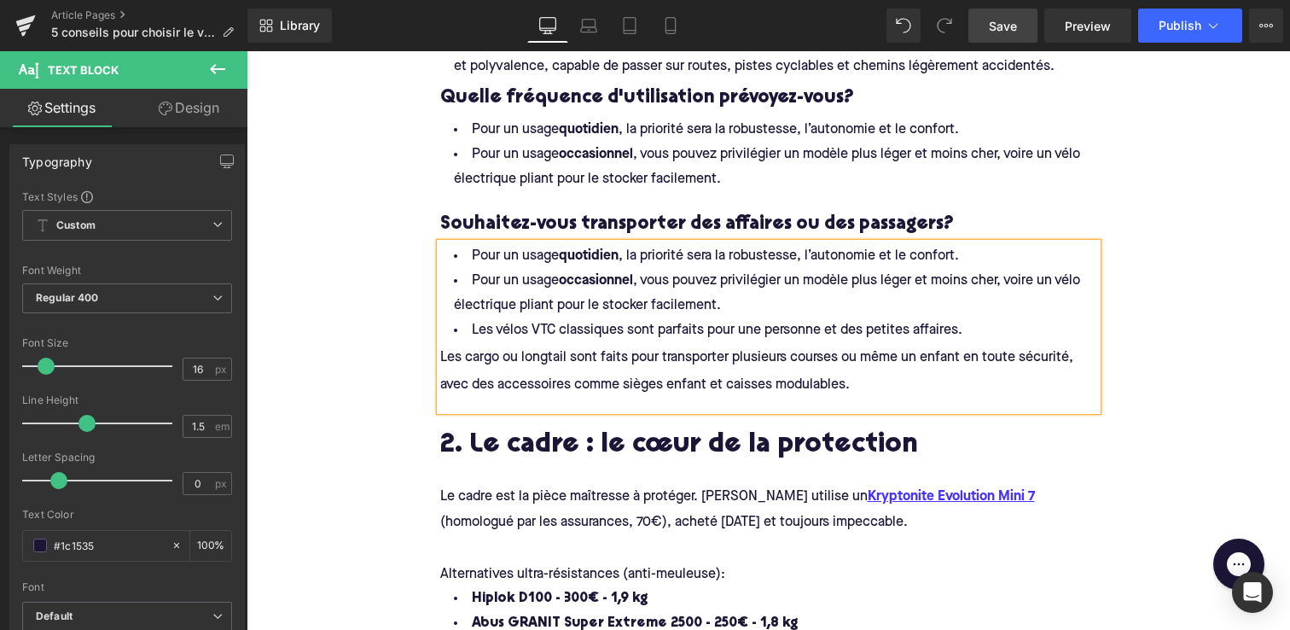
click at [440, 360] on span "Les cargo ou longtail sont faits pour transporter plusieurs courses ou même un …" at bounding box center [758, 371] width 637 height 40
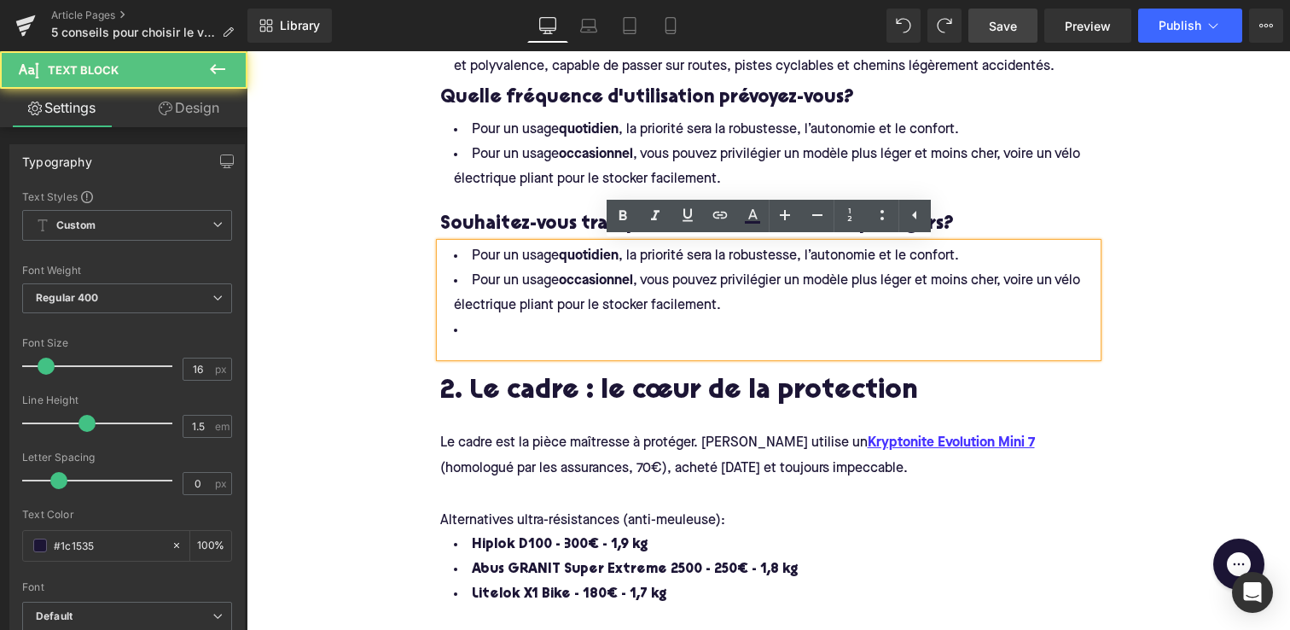
click at [527, 328] on li at bounding box center [768, 330] width 657 height 25
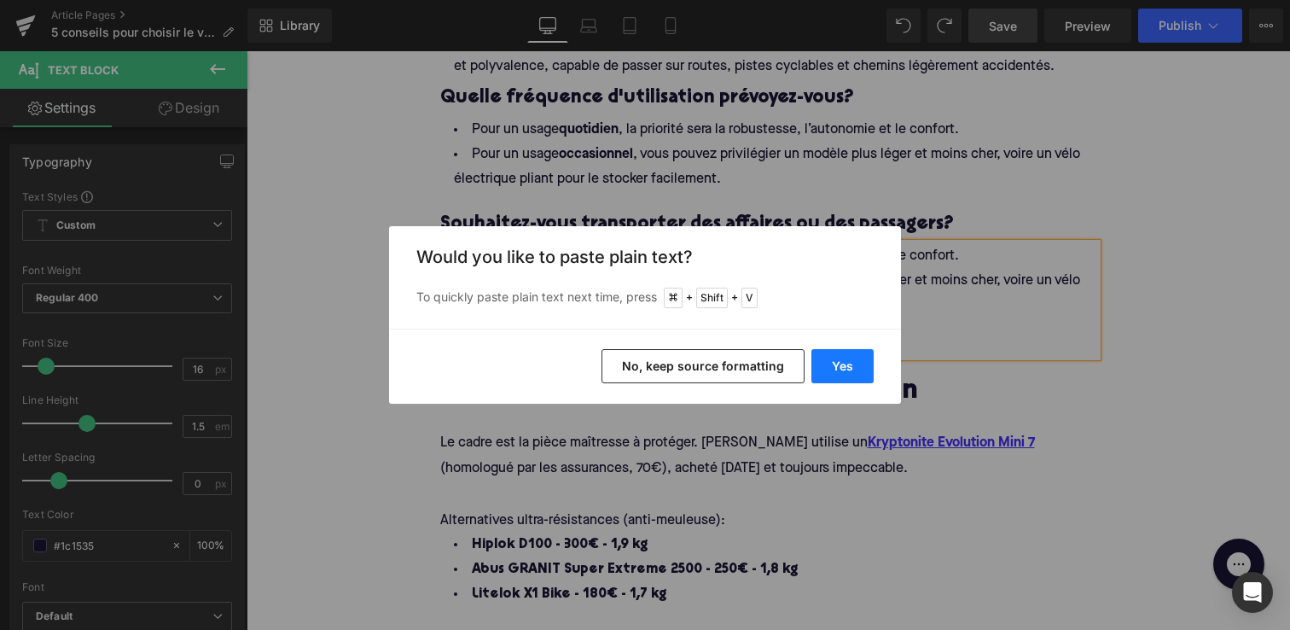
click at [855, 366] on button "Yes" at bounding box center [843, 366] width 62 height 34
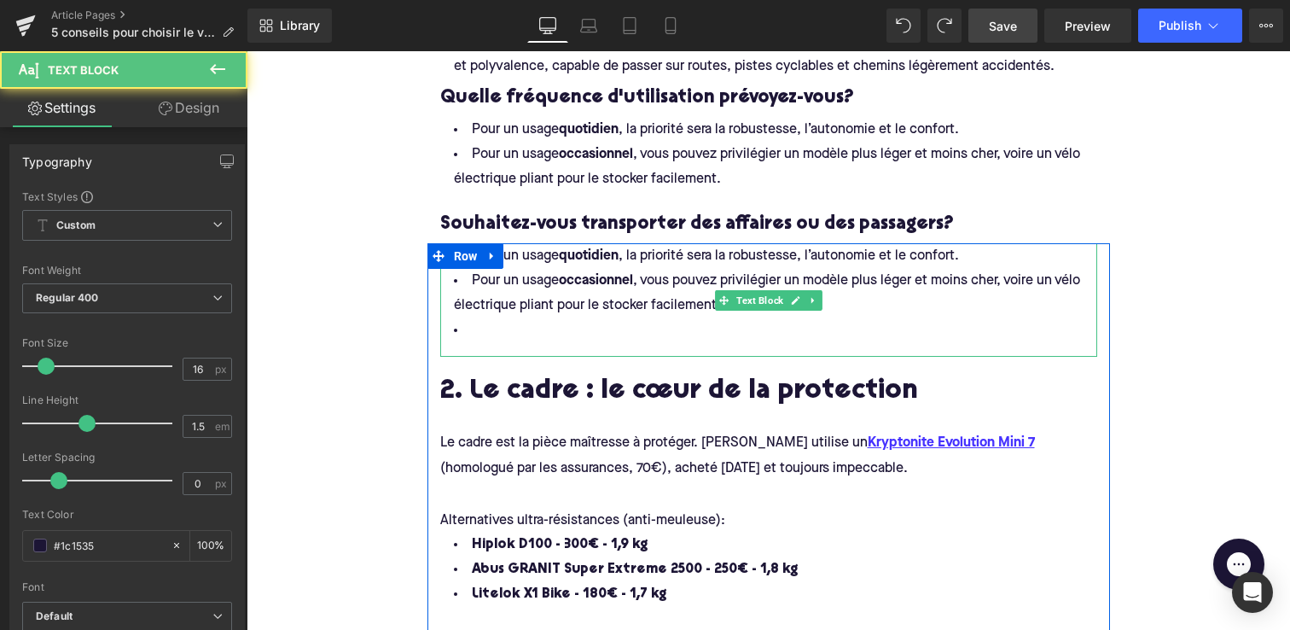
click at [499, 331] on li at bounding box center [768, 330] width 657 height 25
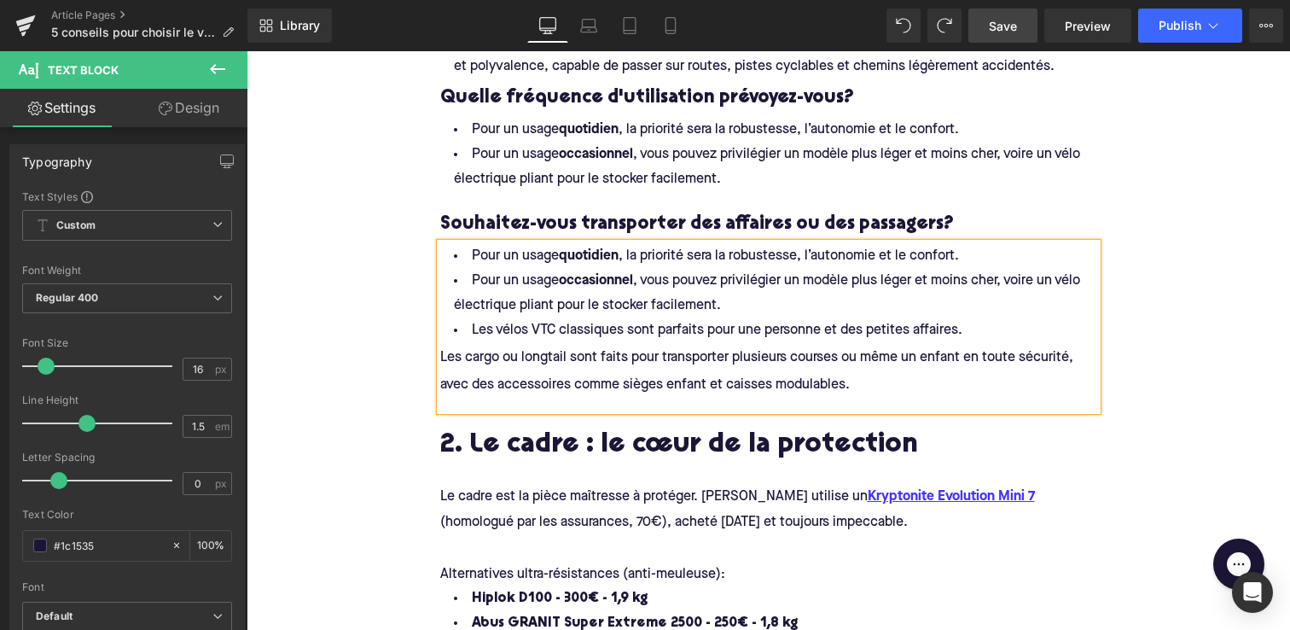
click at [446, 360] on span "Les cargo ou longtail sont faits pour transporter plusieurs courses ou même un …" at bounding box center [758, 371] width 637 height 40
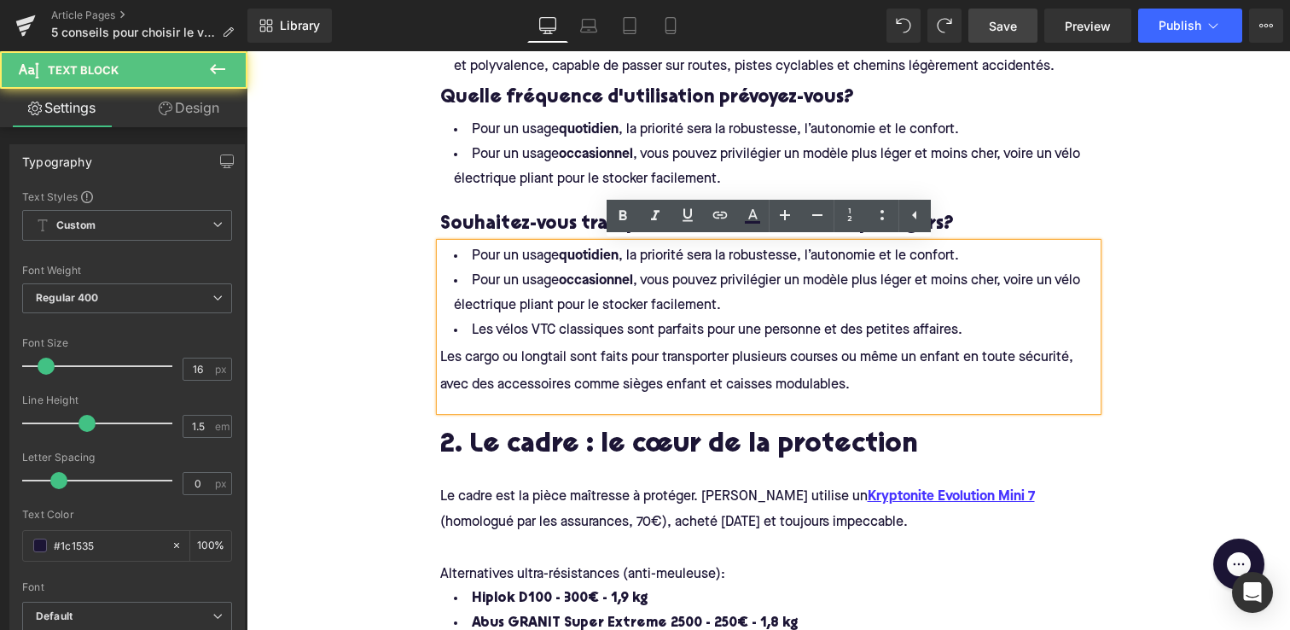
click at [467, 252] on li "Pour un usage quotidien , la priorité sera la robustesse, l’autonomie et le con…" at bounding box center [768, 256] width 657 height 25
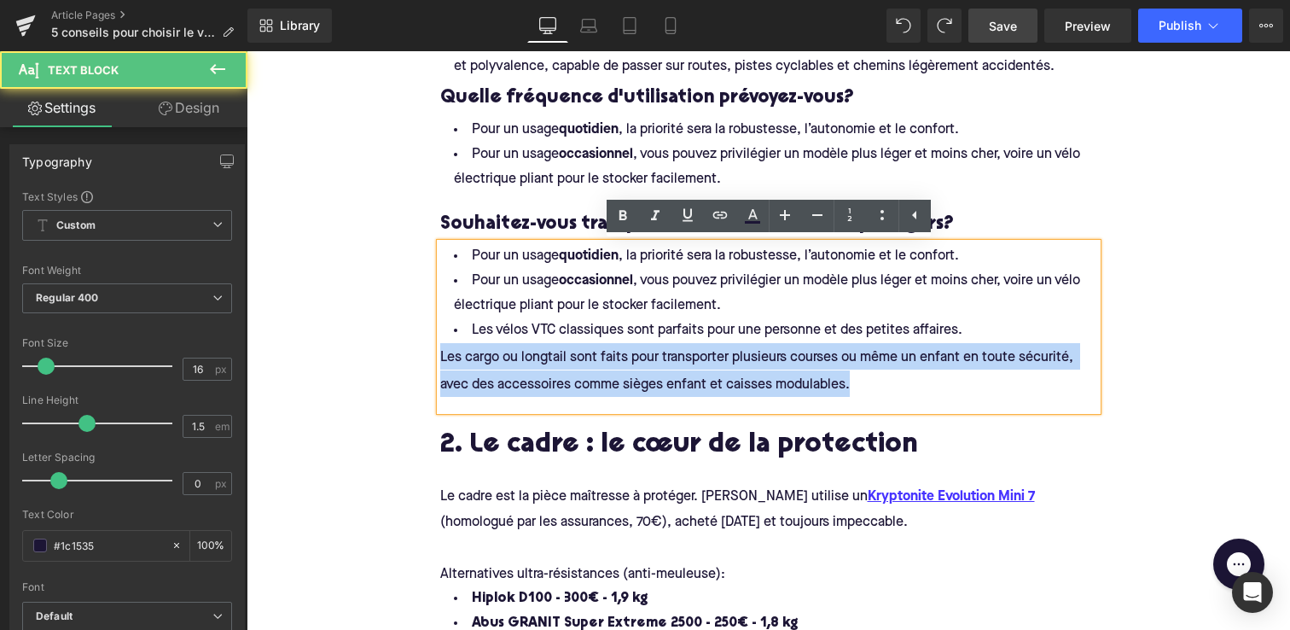
drag, startPoint x: 442, startPoint y: 358, endPoint x: 863, endPoint y: 382, distance: 421.4
click at [863, 382] on div "Les cargo ou longtail sont faits pour transporter plusieurs courses ou même un …" at bounding box center [768, 370] width 657 height 54
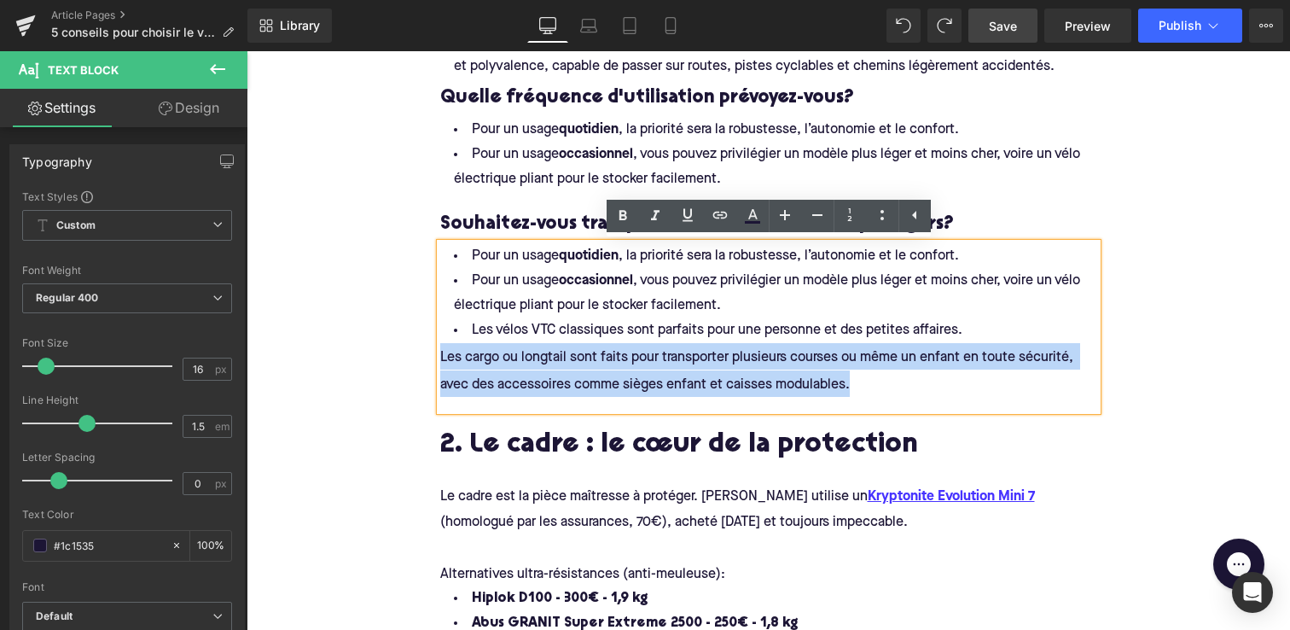
copy span "Les cargo ou longtail sont faits pour transporter plusieurs courses ou même un …"
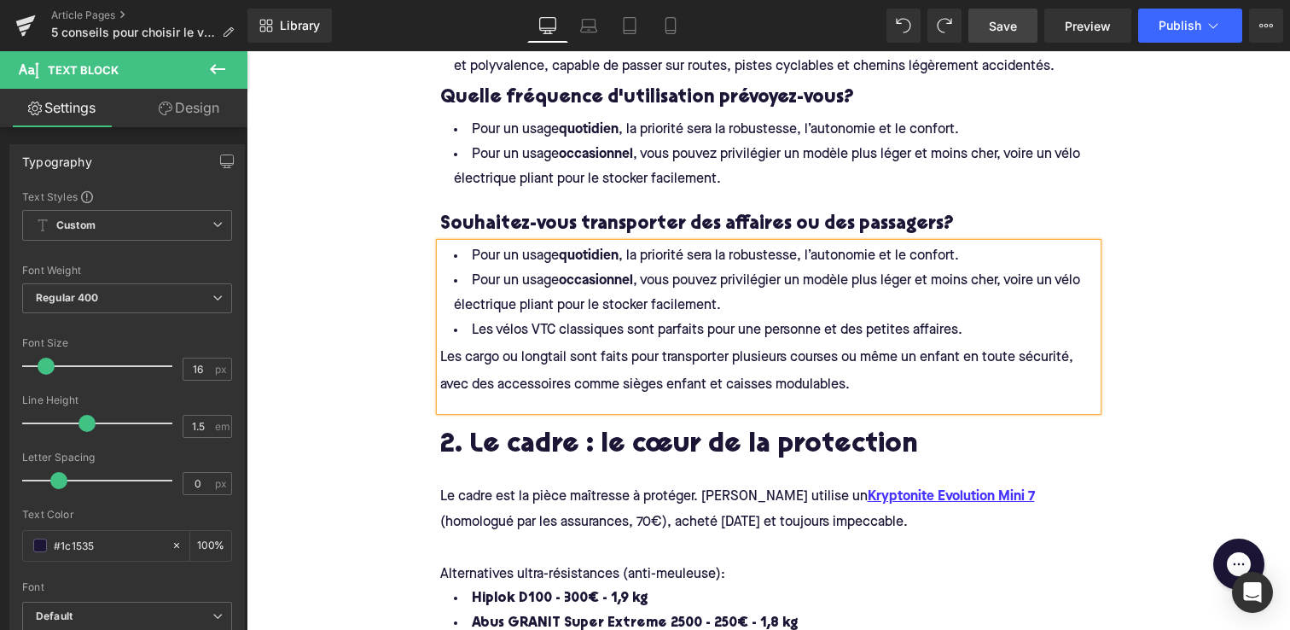
click at [740, 301] on li "Pour un usage occasionnel , vous pouvez privilégier un modèle plus léger et moi…" at bounding box center [768, 293] width 657 height 49
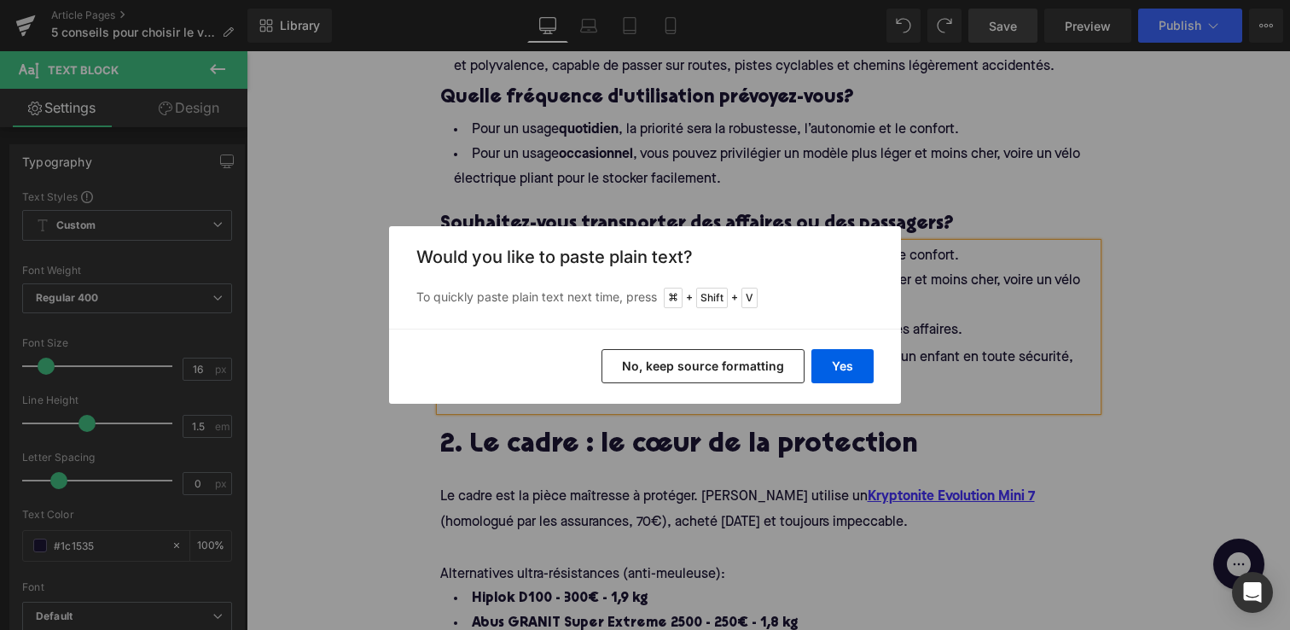
click at [760, 355] on button "No, keep source formatting" at bounding box center [703, 366] width 203 height 34
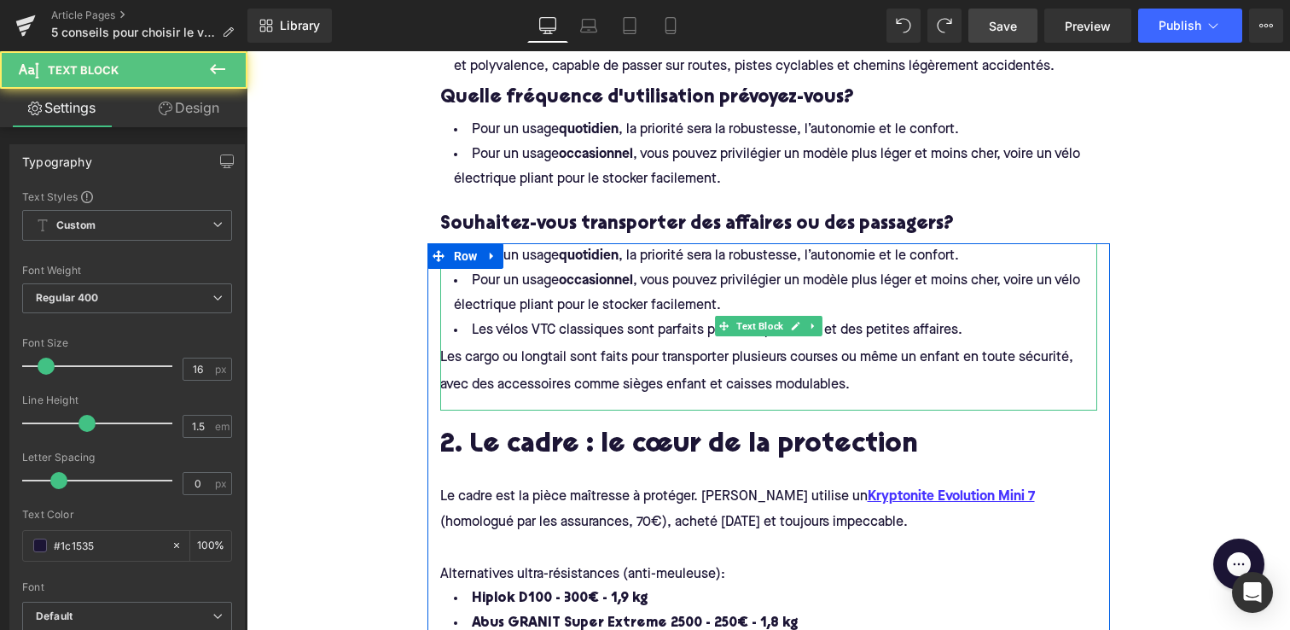
click at [740, 305] on li "Pour un usage occasionnel , vous pouvez privilégier un modèle plus léger et moi…" at bounding box center [768, 293] width 657 height 49
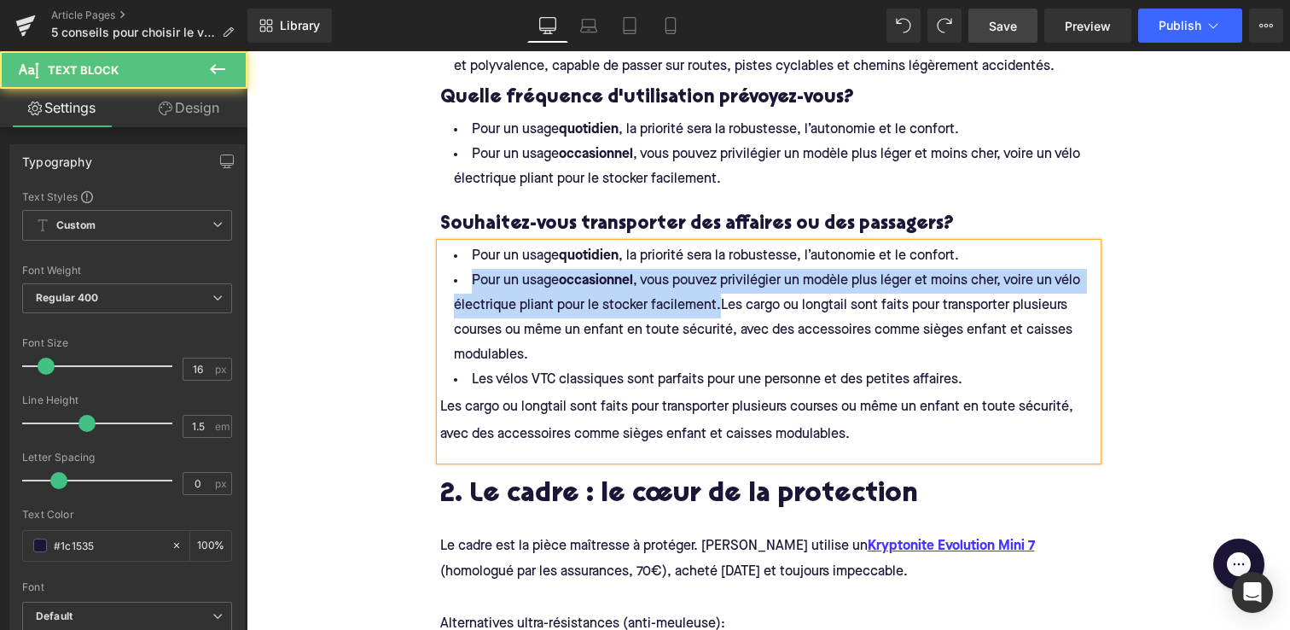
drag, startPoint x: 719, startPoint y: 305, endPoint x: 472, endPoint y: 283, distance: 248.5
click at [472, 283] on span "Pour un usage occasionnel , vous pouvez privilégier un modèle plus léger et moi…" at bounding box center [769, 318] width 630 height 88
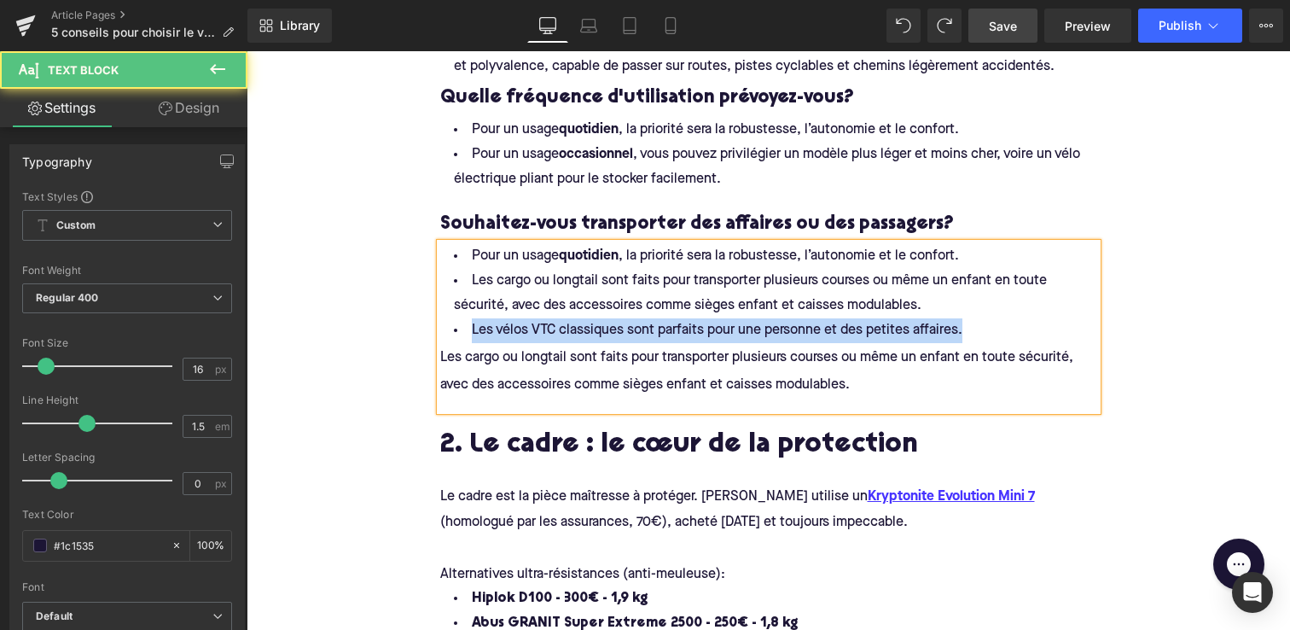
drag, startPoint x: 467, startPoint y: 333, endPoint x: 980, endPoint y: 332, distance: 512.9
click at [980, 332] on li "Les vélos VTC classiques sont parfaits pour une personne et des petites affaire…" at bounding box center [768, 330] width 657 height 25
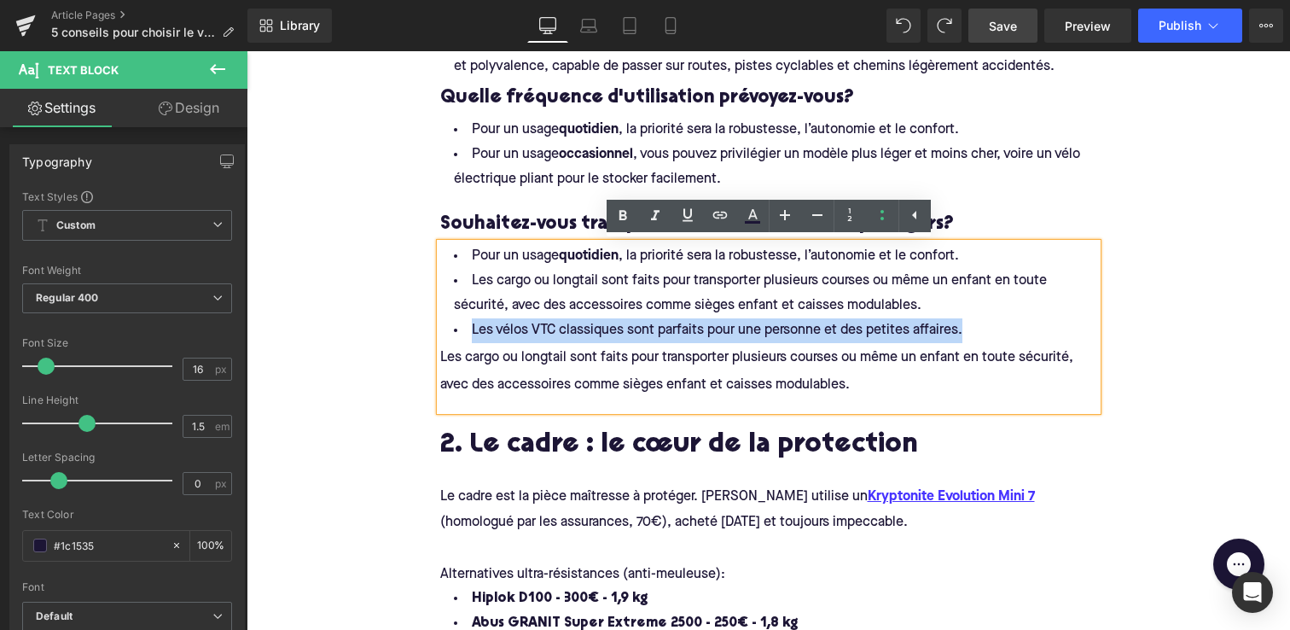
copy span "Les vélos VTC classiques sont parfaits pour une personne et des petites affaire…"
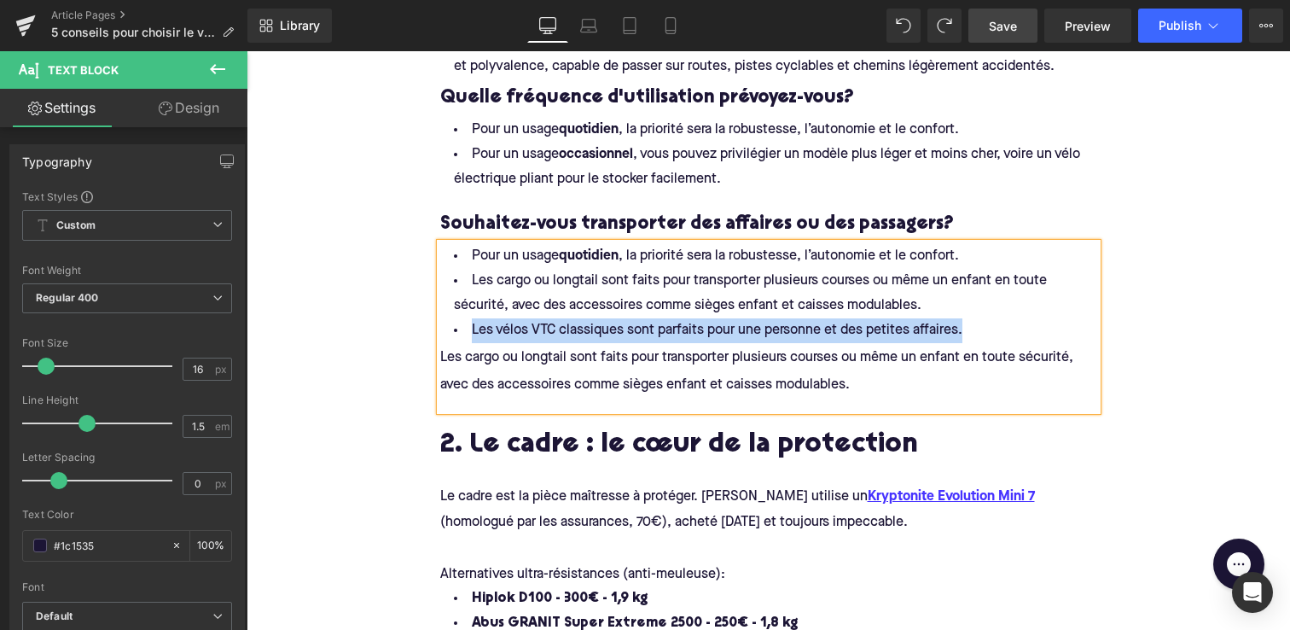
click at [973, 253] on li "Pour un usage quotidien , la priorité sera la robustesse, l’autonomie et le con…" at bounding box center [768, 256] width 657 height 25
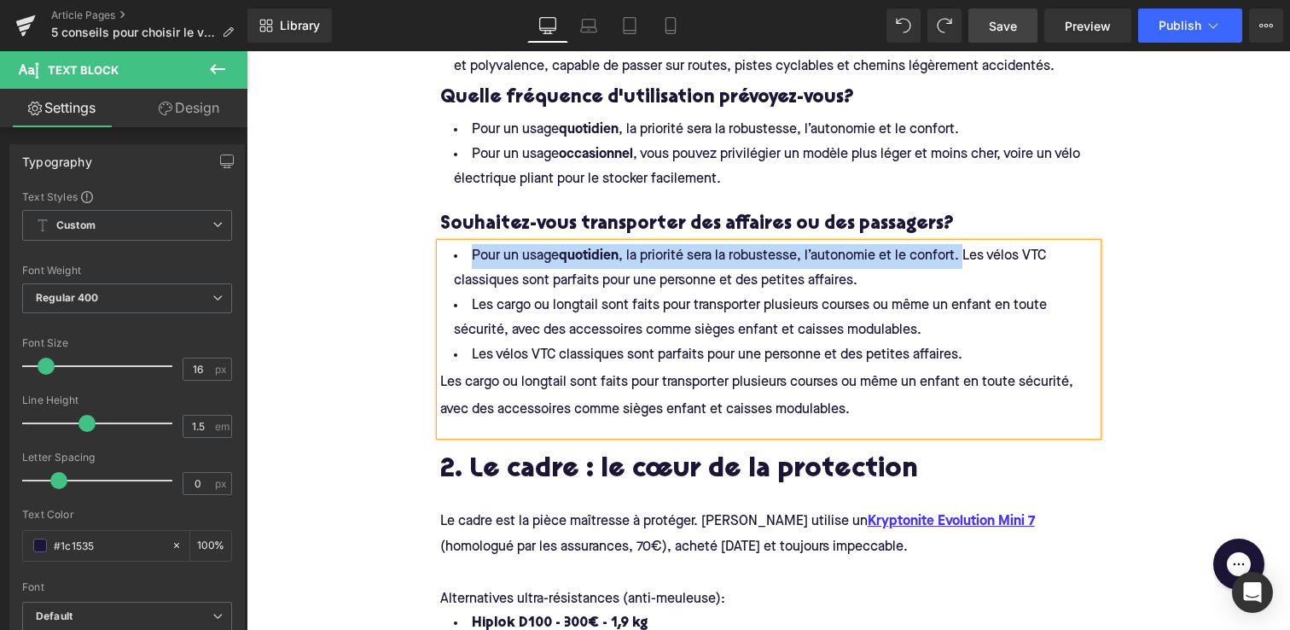
drag, startPoint x: 968, startPoint y: 256, endPoint x: 473, endPoint y: 253, distance: 494.9
click at [473, 253] on span "Pour un usage quotidien , la priorité sera la robustesse, l’autonomie et le con…" at bounding box center [752, 268] width 596 height 38
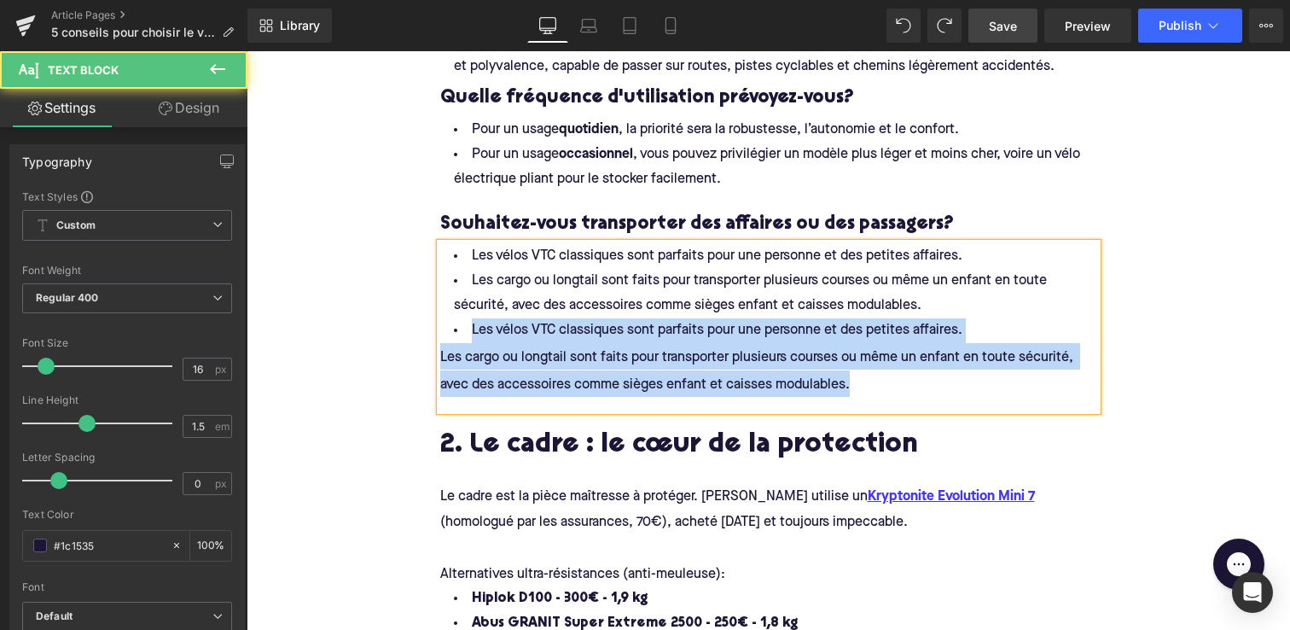
drag, startPoint x: 468, startPoint y: 329, endPoint x: 881, endPoint y: 390, distance: 418.3
click at [881, 390] on h4 "Les vélos VTC classiques sont parfaits pour une personne et des petites affaire…" at bounding box center [768, 320] width 657 height 153
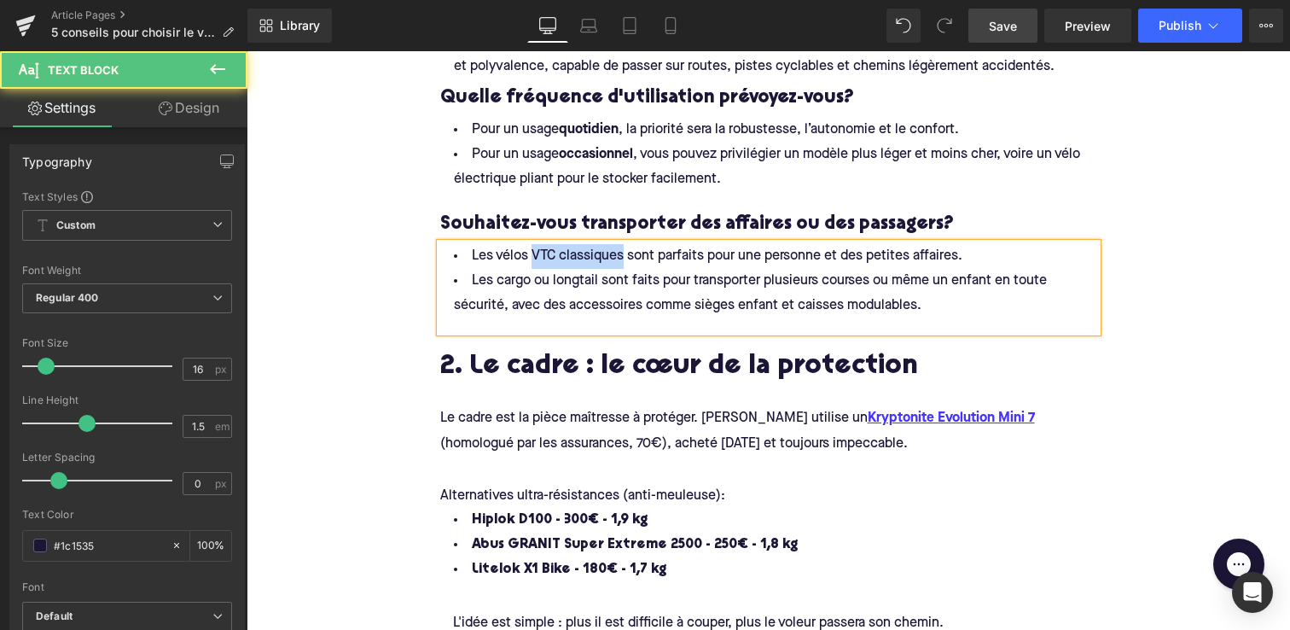
drag, startPoint x: 625, startPoint y: 255, endPoint x: 532, endPoint y: 256, distance: 92.2
click at [532, 256] on span "Les vélos VTC classiques sont parfaits pour une personne et des petites affaire…" at bounding box center [717, 256] width 491 height 14
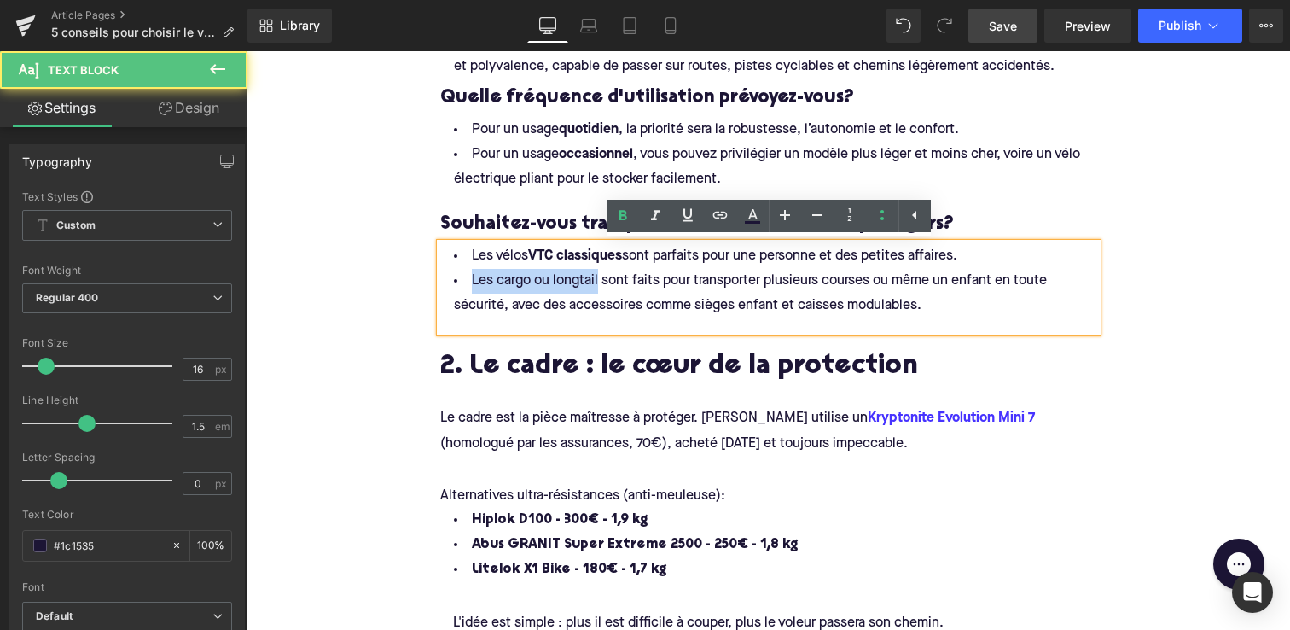
drag, startPoint x: 598, startPoint y: 279, endPoint x: 464, endPoint y: 276, distance: 134.0
click at [464, 277] on li "Les cargo ou longtail sont faits pour transporter plusieurs courses ou même un …" at bounding box center [768, 293] width 657 height 49
drag, startPoint x: 494, startPoint y: 280, endPoint x: 467, endPoint y: 280, distance: 27.3
click at [467, 280] on li "Les cargo ou longtail sont faits pour transporter plusieurs courses ou même un …" at bounding box center [768, 293] width 657 height 49
click at [500, 281] on span "Les cargo ou longtail sont faits pour transporter plusieurs courses ou même un …" at bounding box center [752, 293] width 596 height 38
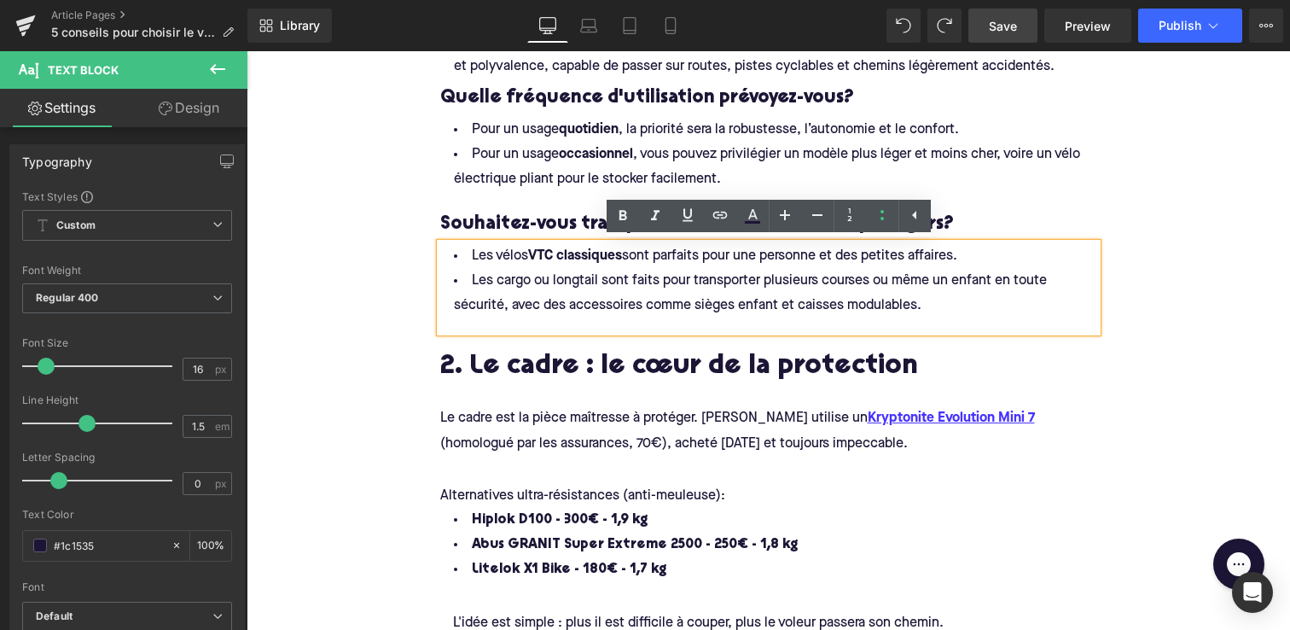
click at [497, 282] on span "Les cargo ou longtail sont faits pour transporter plusieurs courses ou même un …" at bounding box center [752, 293] width 596 height 38
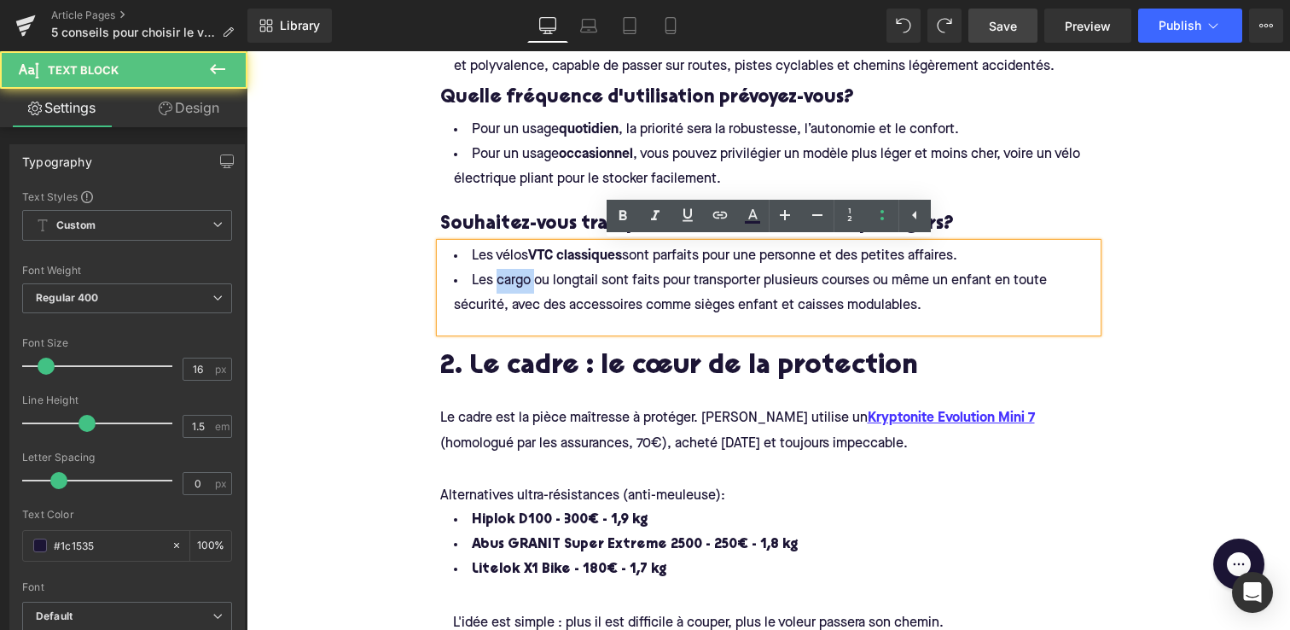
drag, startPoint x: 497, startPoint y: 282, endPoint x: 527, endPoint y: 282, distance: 29.9
click at [527, 282] on span "Les cargo ou longtail sont faits pour transporter plusieurs courses ou même un …" at bounding box center [752, 293] width 596 height 38
drag, startPoint x: 554, startPoint y: 280, endPoint x: 602, endPoint y: 280, distance: 48.6
click at [602, 280] on span "Les cargo ou longtail sont faits pour transporter plusieurs courses ou même un …" at bounding box center [749, 293] width 591 height 38
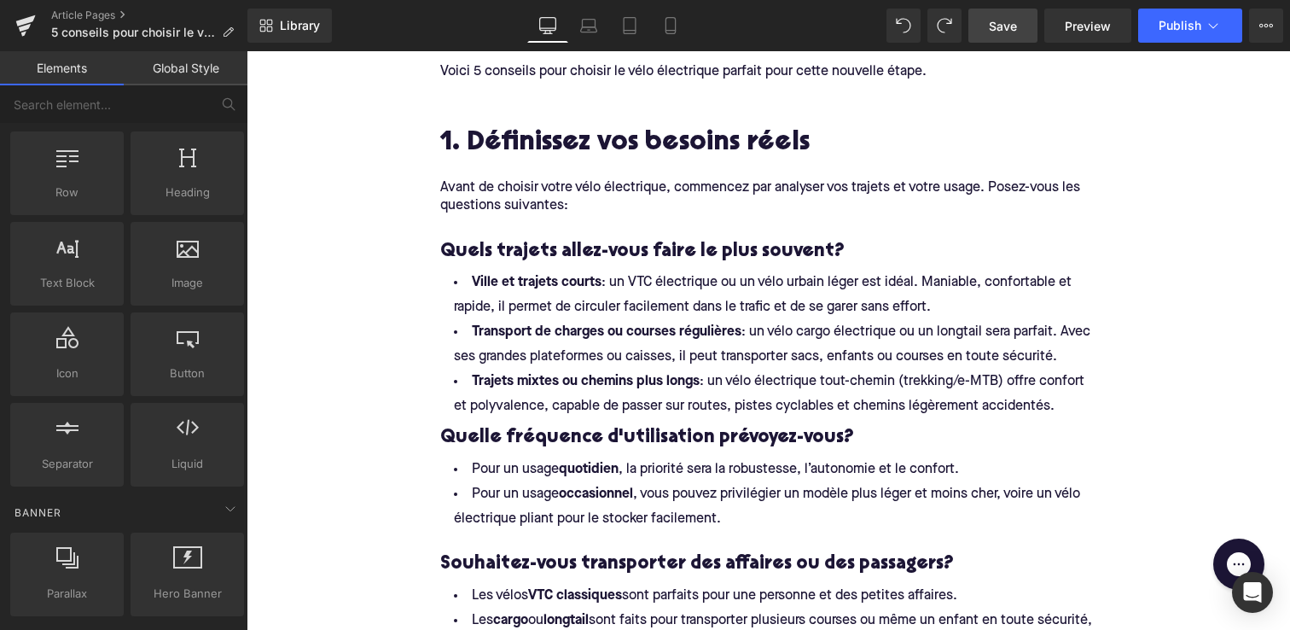
scroll to position [730, 0]
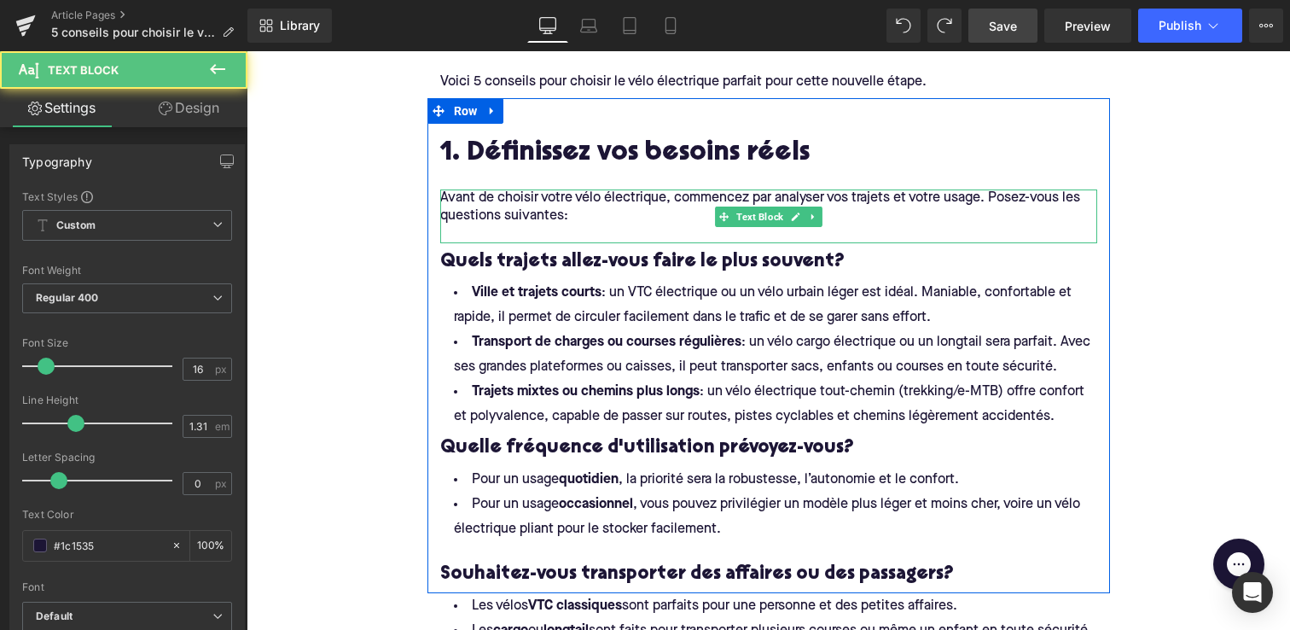
click at [575, 218] on p "Avant de choisir votre vélo électrique, commencez par analyser vos trajets et v…" at bounding box center [768, 207] width 657 height 36
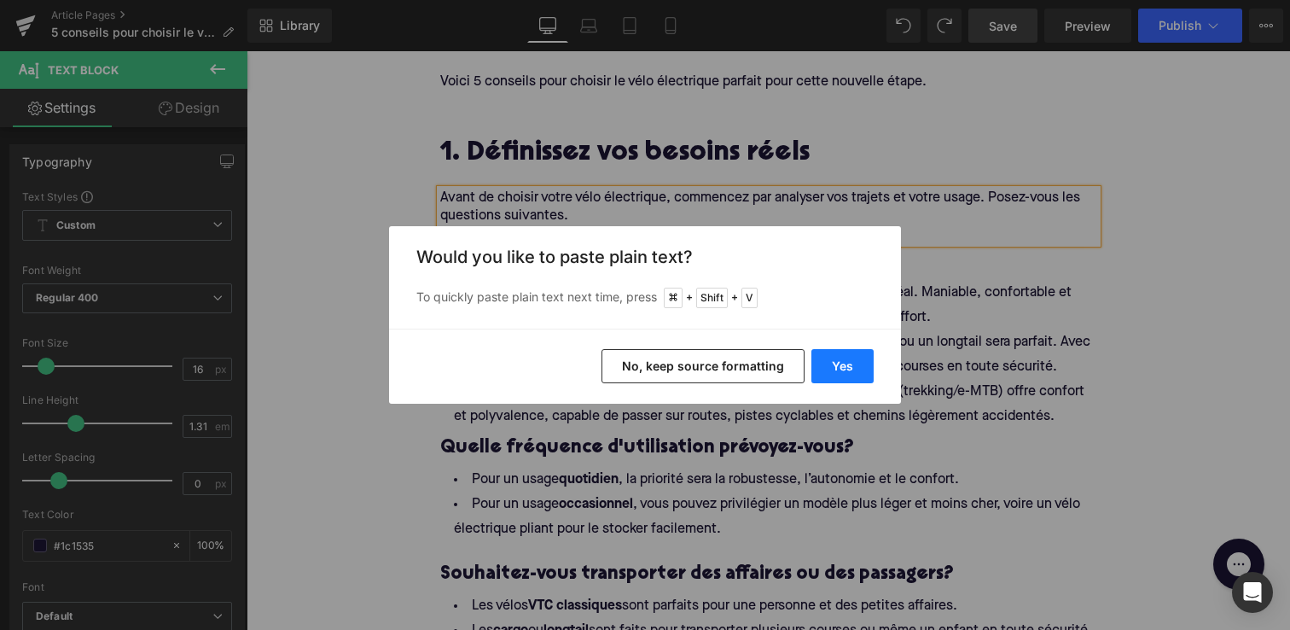
click at [848, 359] on button "Yes" at bounding box center [843, 366] width 62 height 34
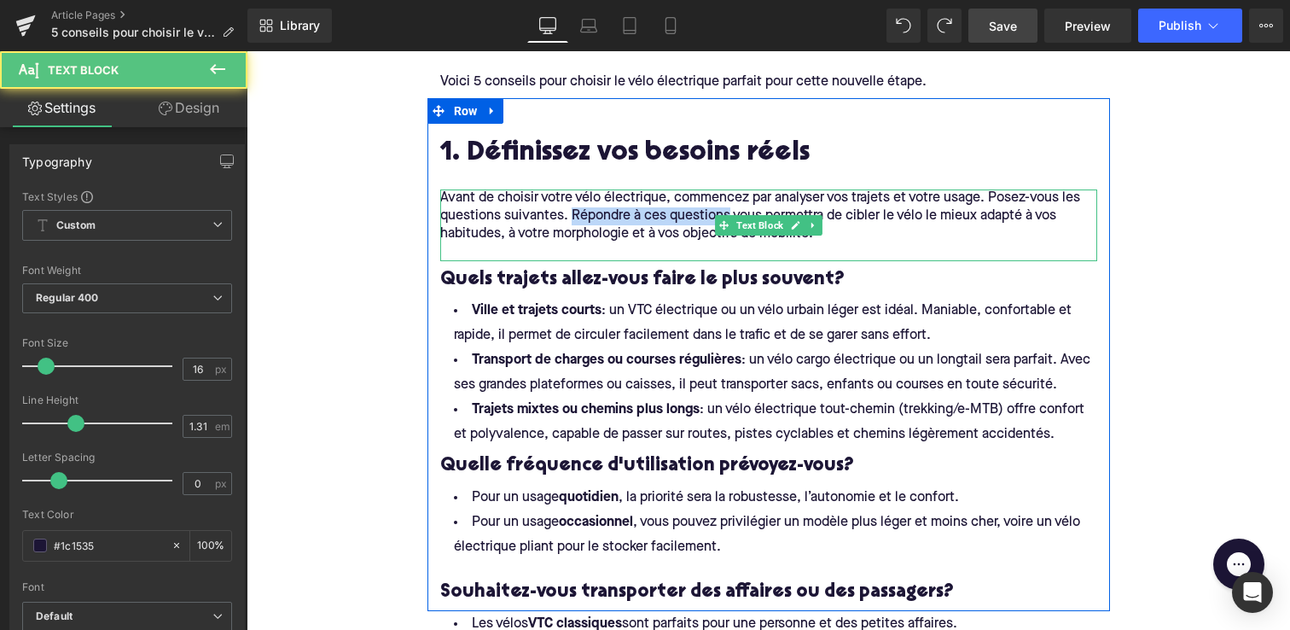
drag, startPoint x: 726, startPoint y: 210, endPoint x: 571, endPoint y: 213, distance: 155.3
click at [571, 213] on p "Avant de choisir votre vélo électrique, commencez par analyser vos trajets et v…" at bounding box center [768, 216] width 657 height 54
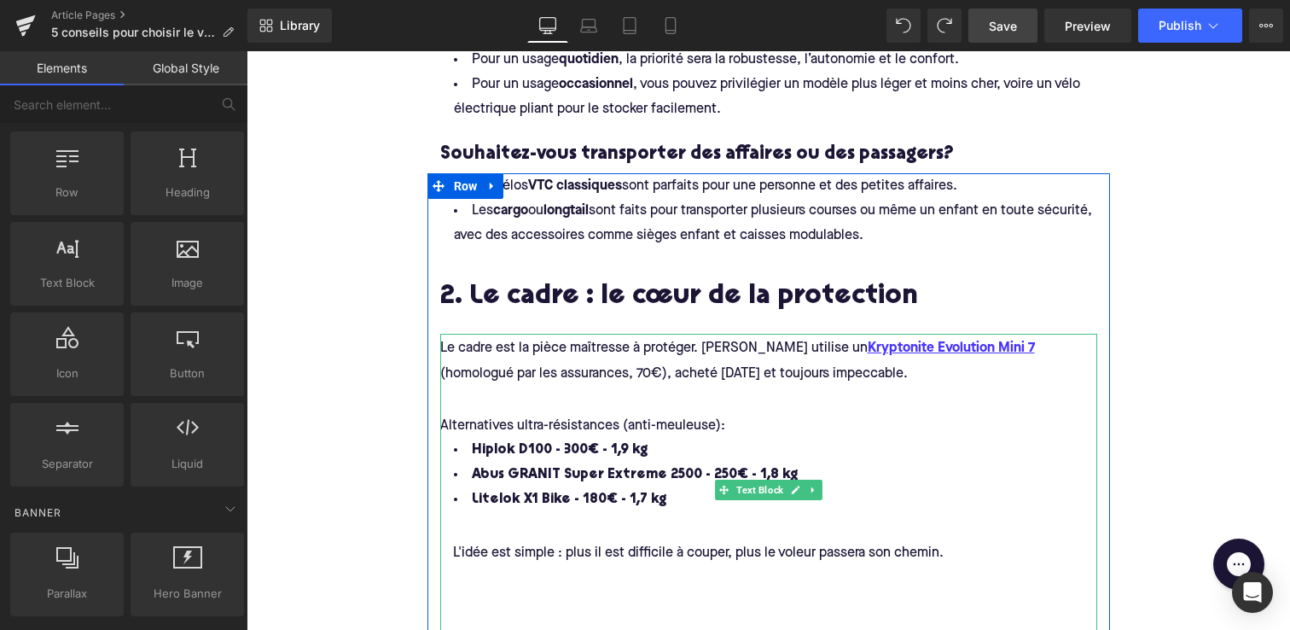
scroll to position [1152, 0]
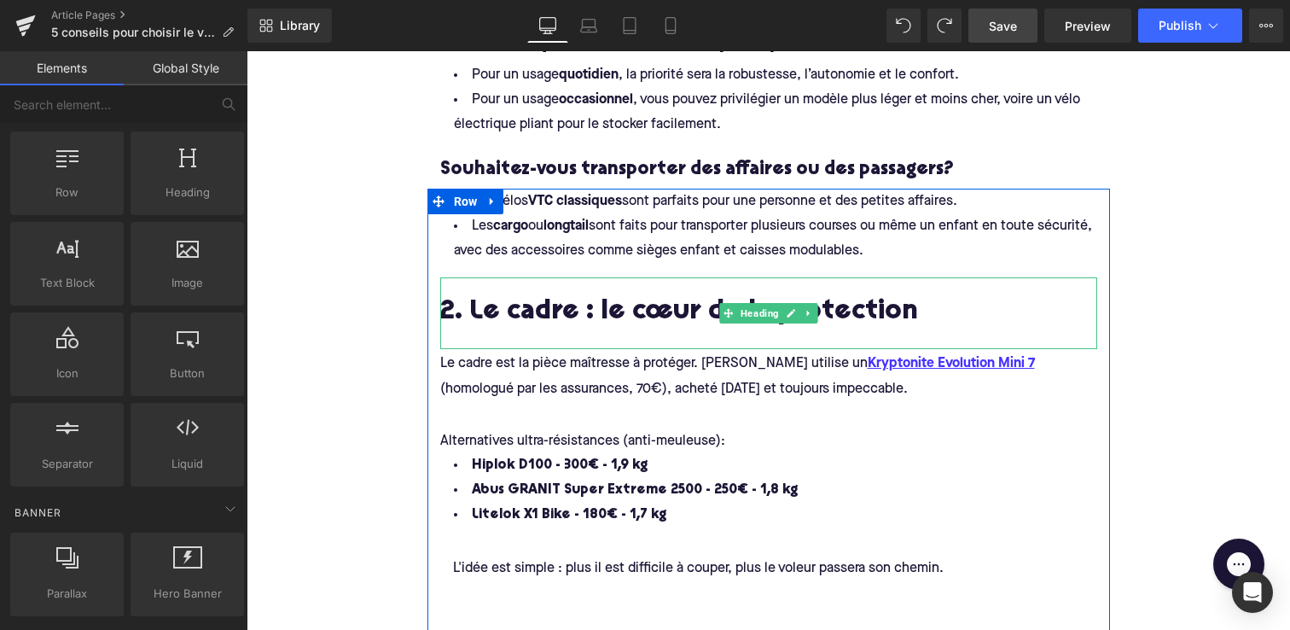
click at [465, 308] on h2 "2. Le cadre : le cœur de la protection" at bounding box center [768, 313] width 657 height 31
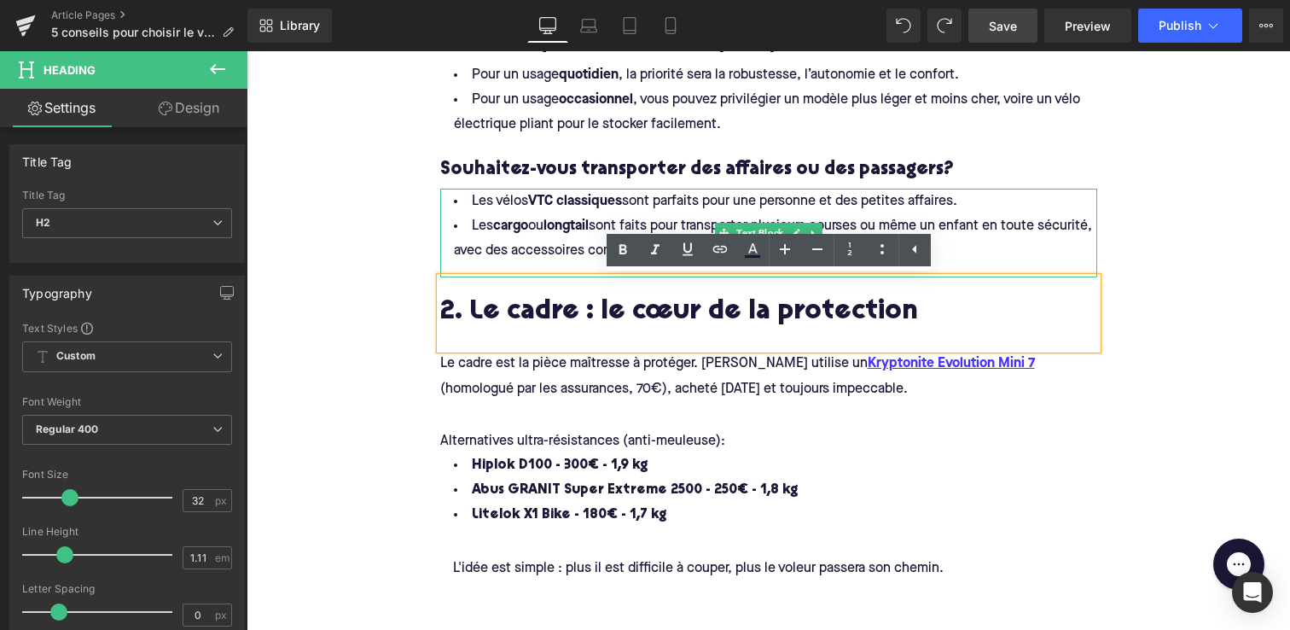
click at [489, 213] on li "Les vélos VTC classiques sont parfaits pour une personne et des petites affaire…" at bounding box center [768, 201] width 657 height 25
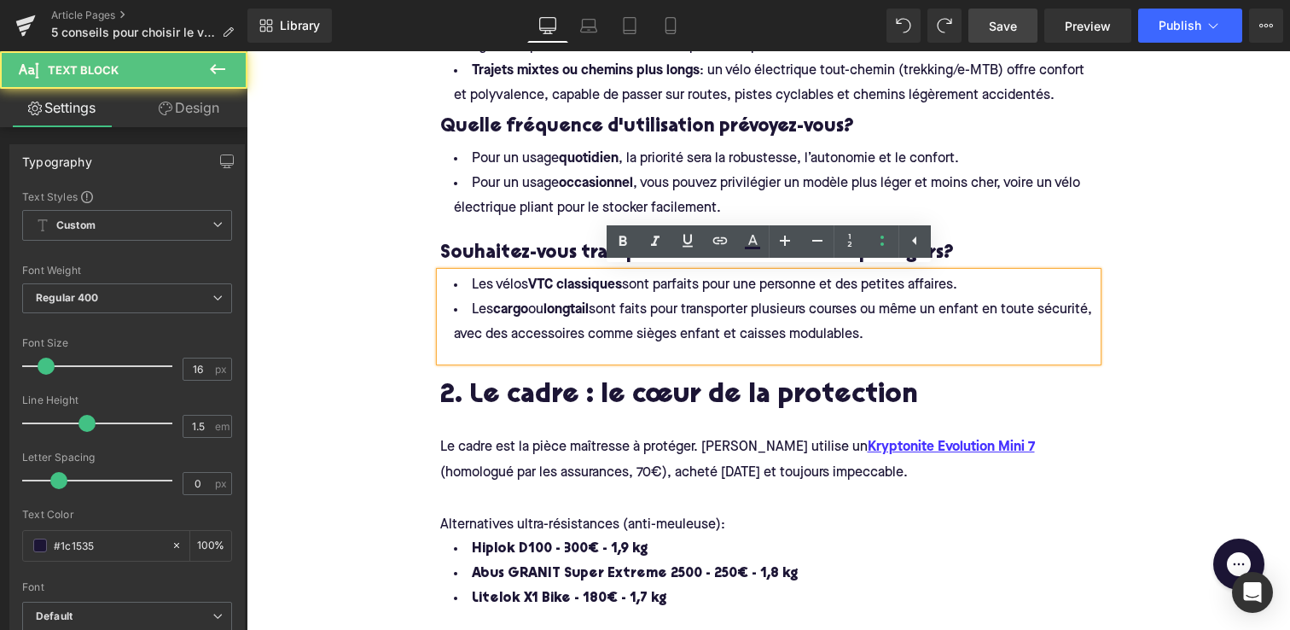
scroll to position [1063, 0]
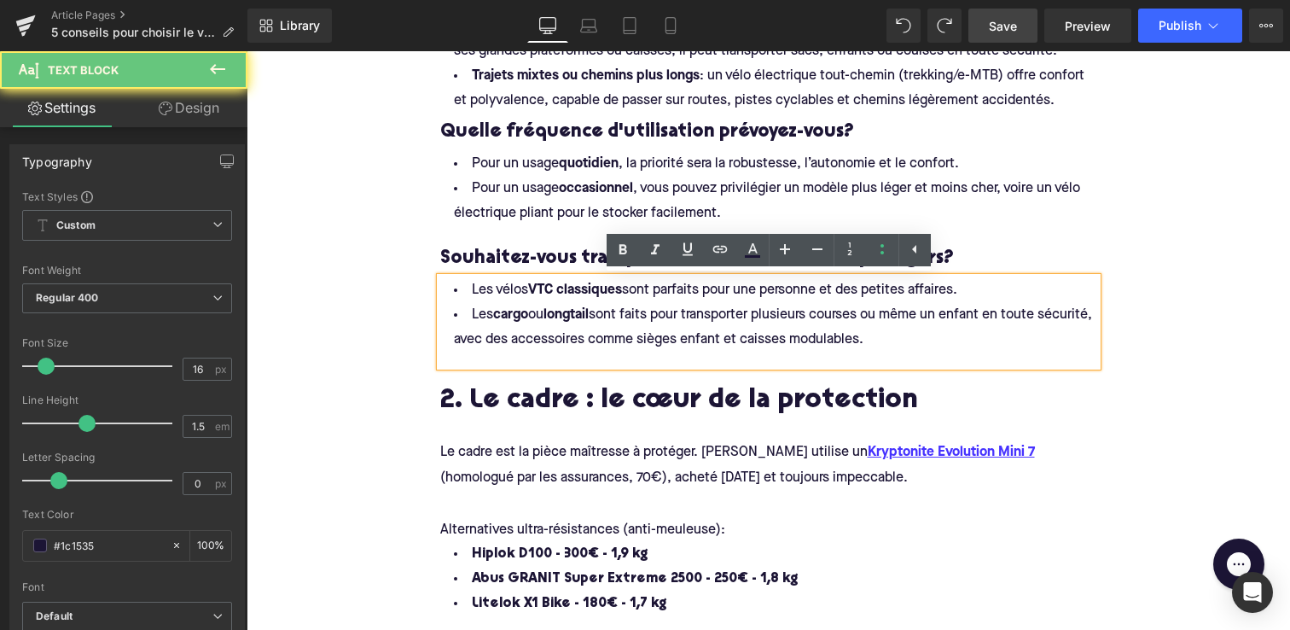
click at [492, 278] on li "Les vélos VTC classiques sont parfaits pour une personne et des petites affaire…" at bounding box center [768, 290] width 657 height 25
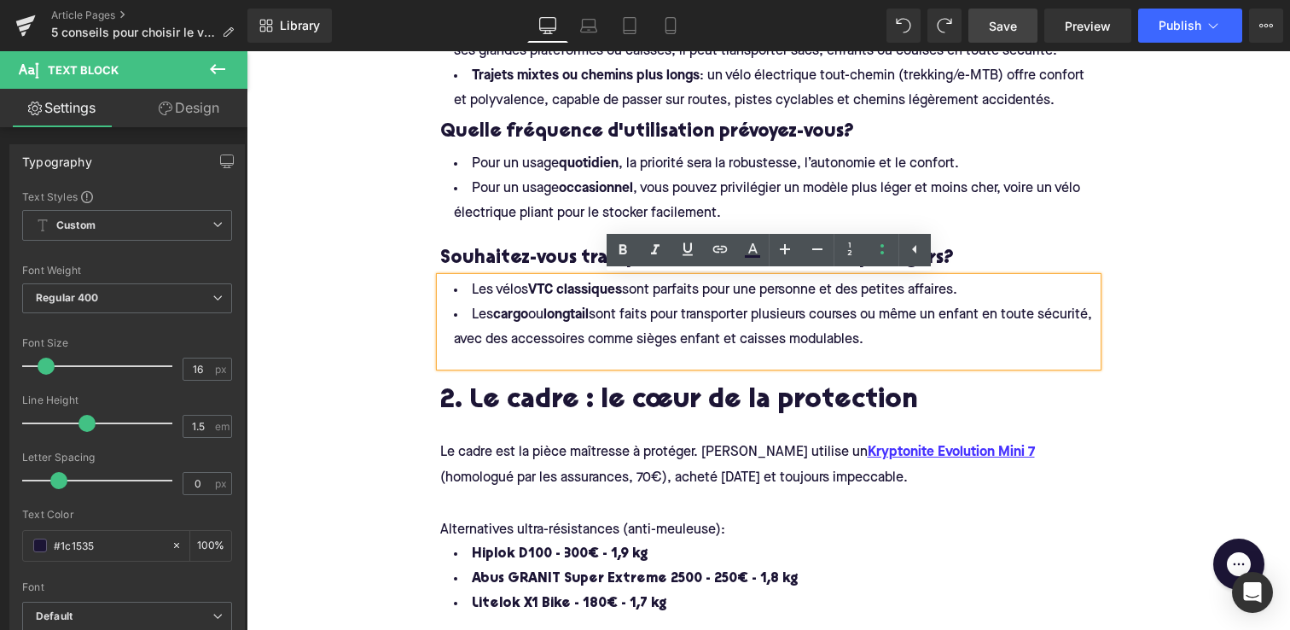
click at [486, 253] on h4 "Souhaitez-vous transporter des affaires ou des passagers?" at bounding box center [768, 259] width 657 height 38
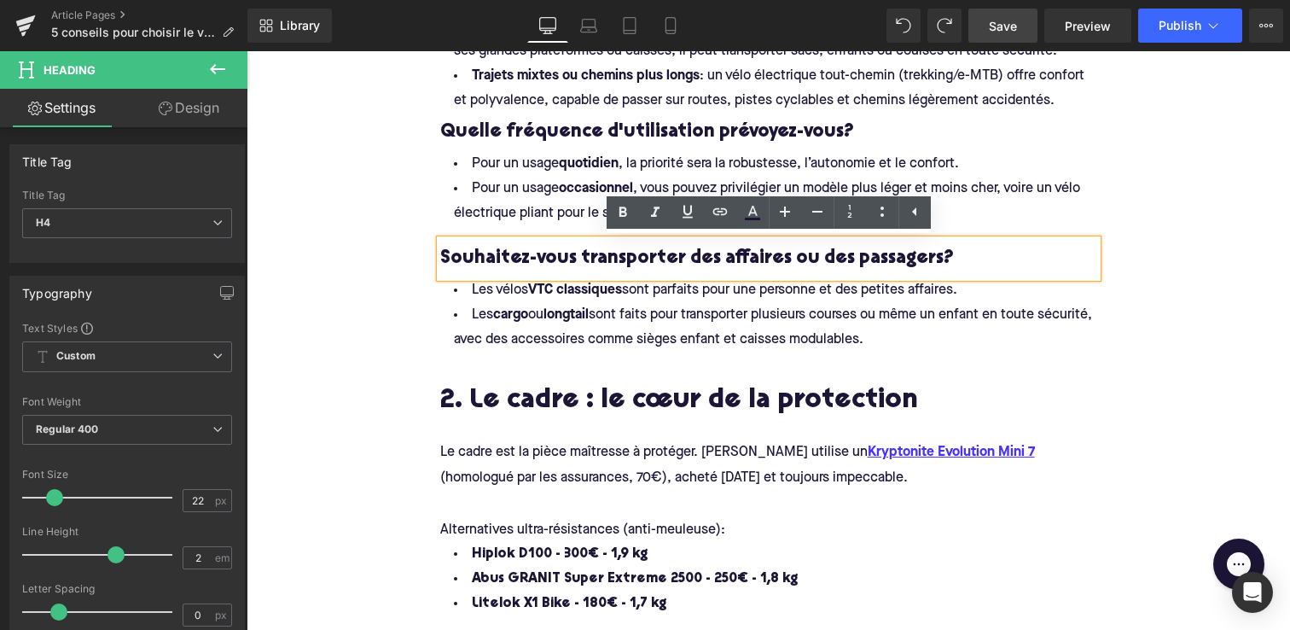
click at [454, 186] on li "Pour un usage occasionnel , vous pouvez privilégier un modèle plus léger et moi…" at bounding box center [768, 201] width 657 height 49
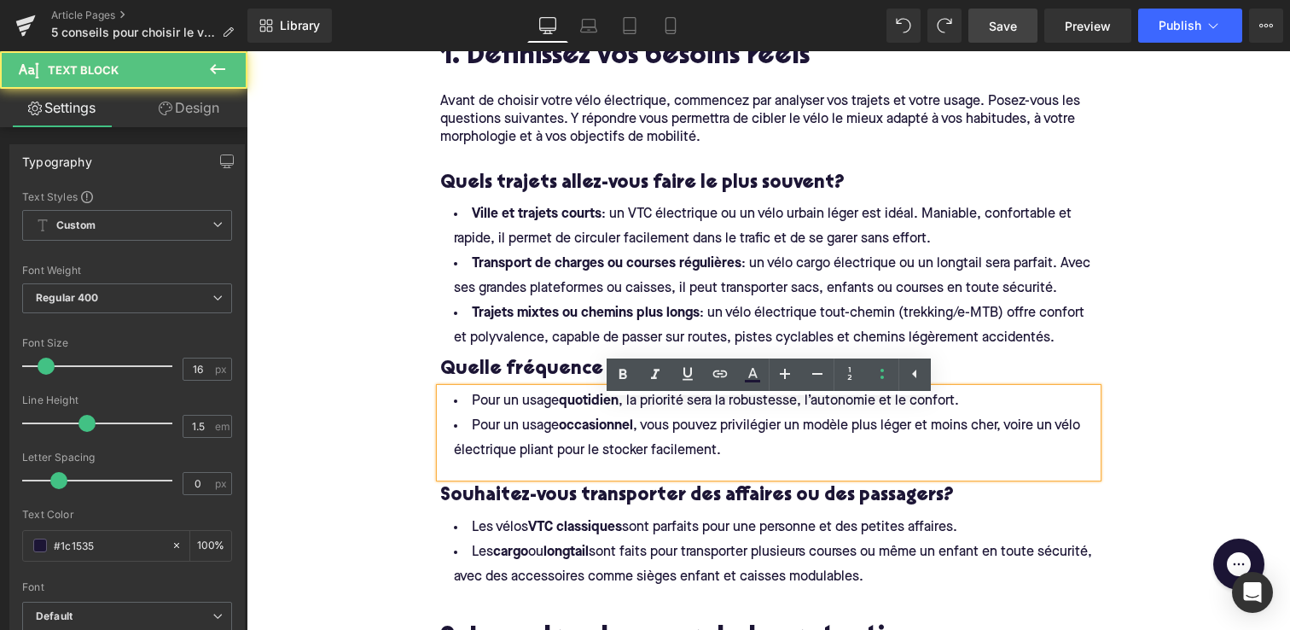
scroll to position [812, 0]
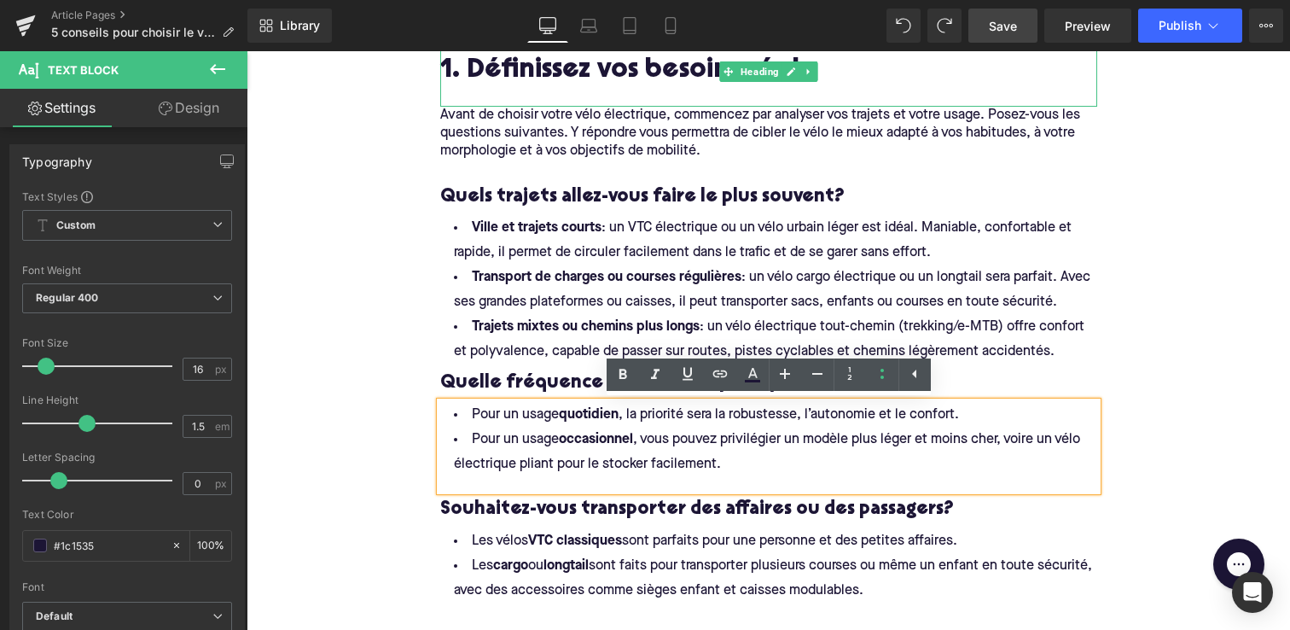
click at [451, 84] on h2 "1. Définissez vos besoins réels" at bounding box center [768, 71] width 657 height 31
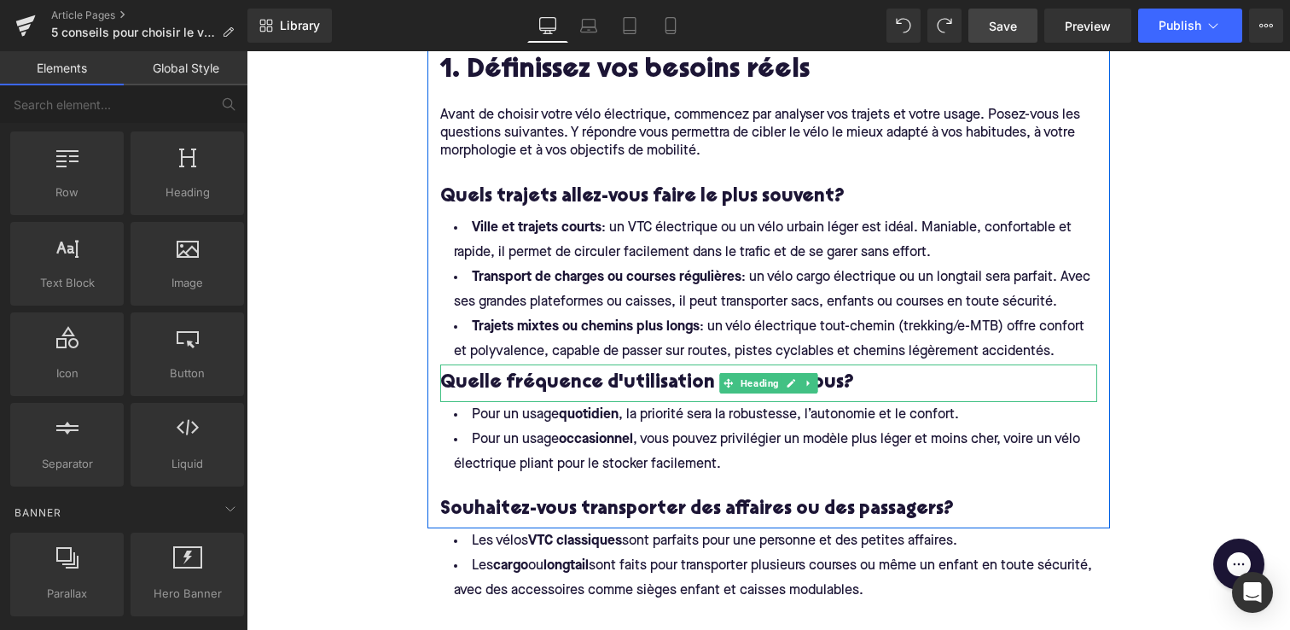
scroll to position [825, 0]
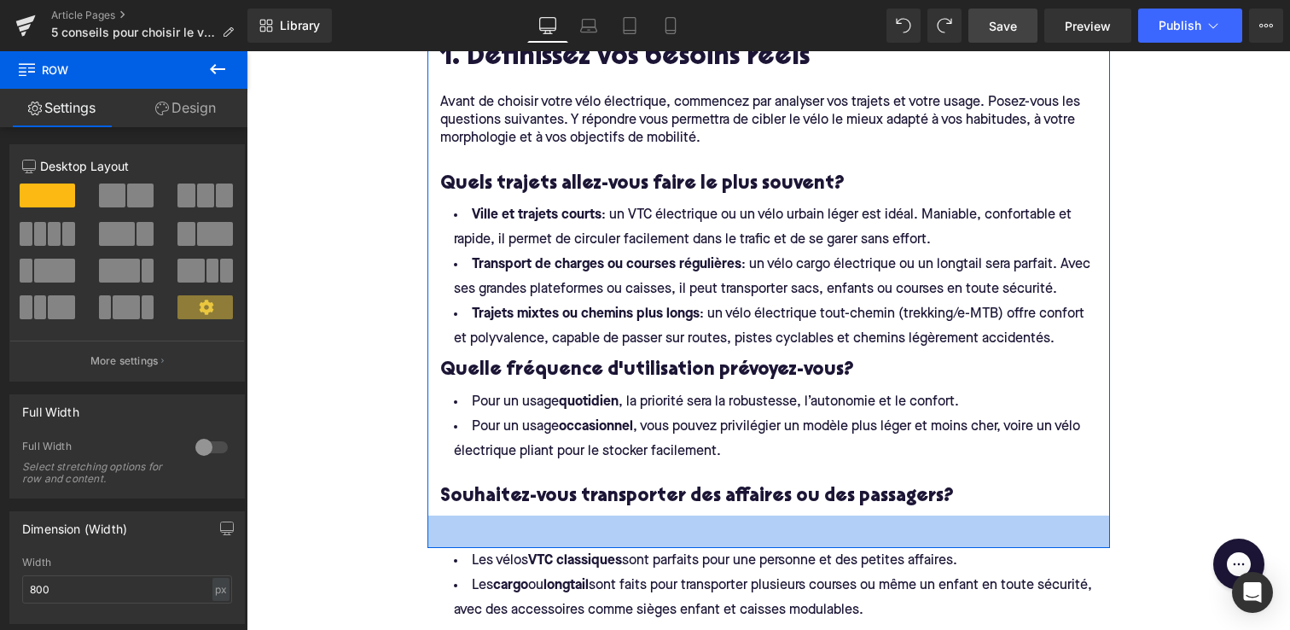
drag, startPoint x: 442, startPoint y: 514, endPoint x: 443, endPoint y: 546, distance: 32.4
click at [443, 546] on div "38px" at bounding box center [769, 531] width 683 height 32
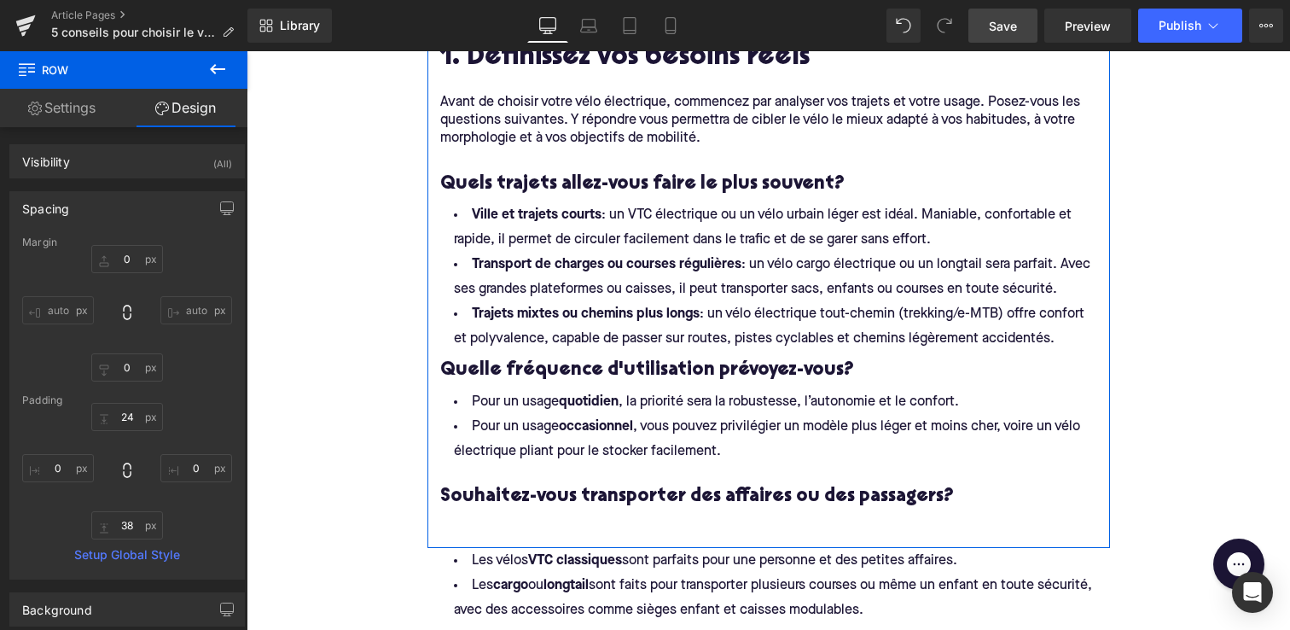
type input "0"
type input "24"
type input "0"
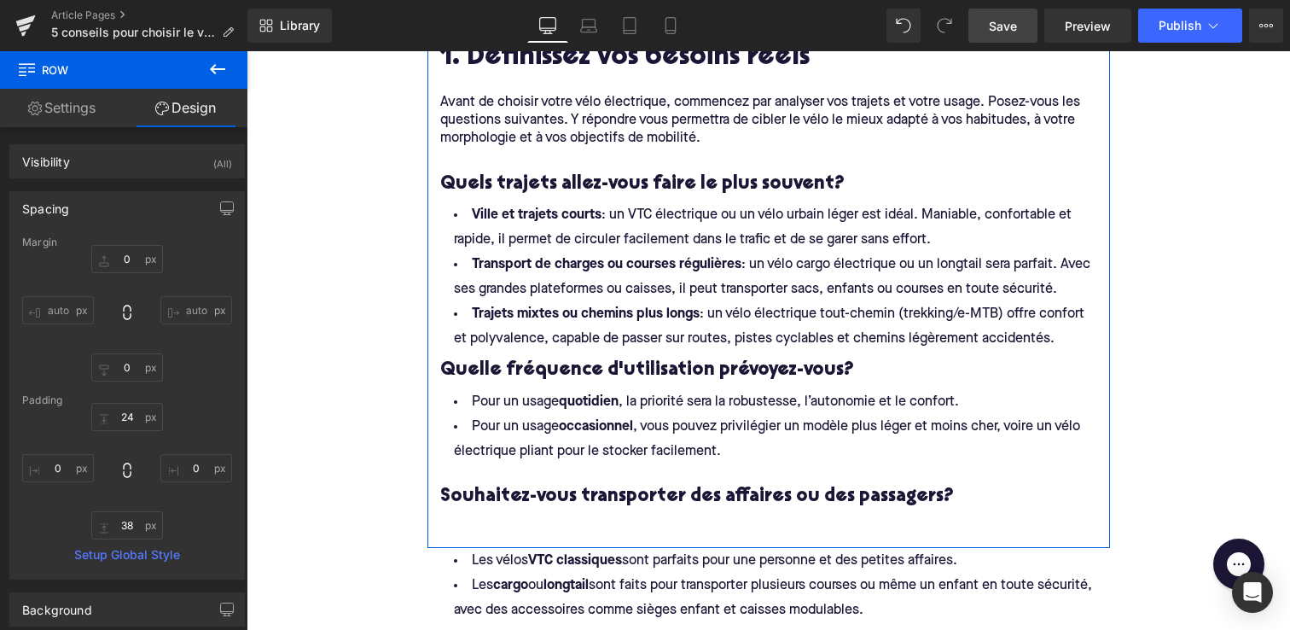
type input "0"
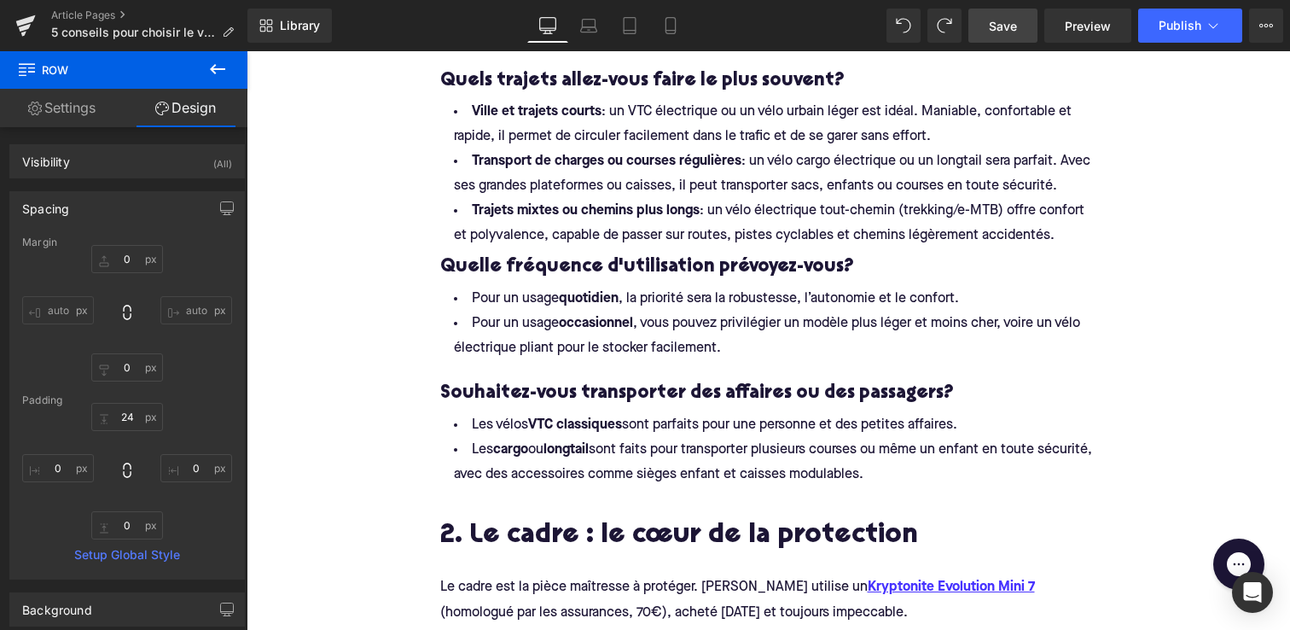
scroll to position [1044, 0]
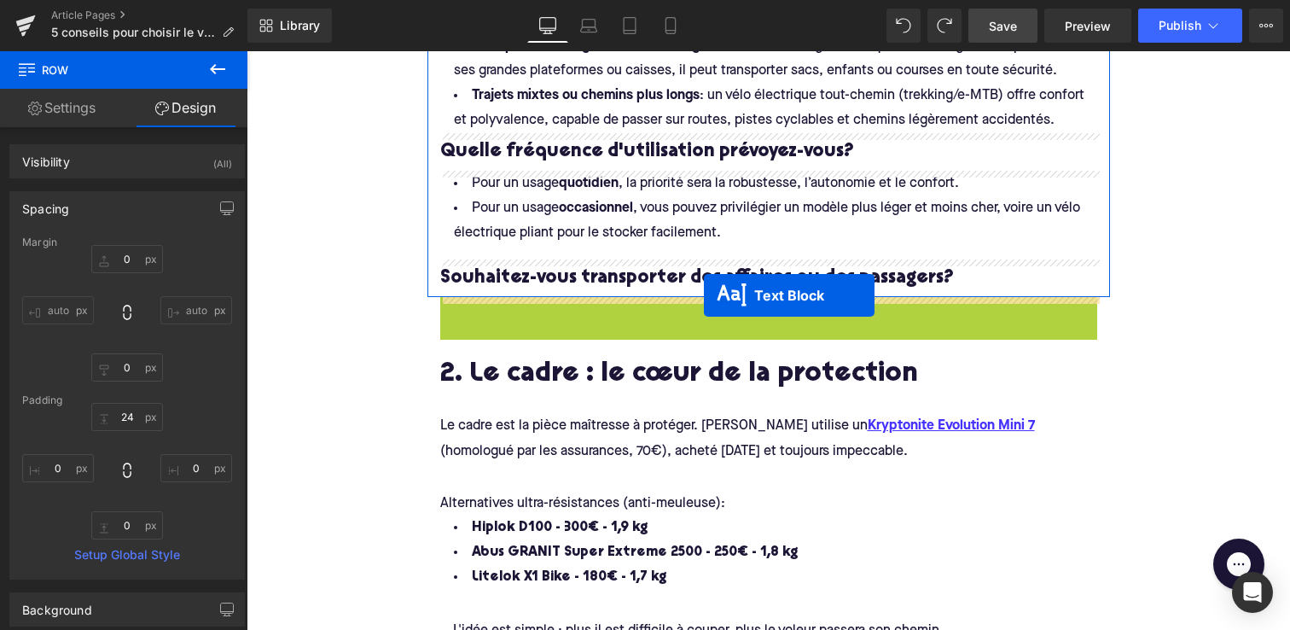
drag, startPoint x: 723, startPoint y: 340, endPoint x: 704, endPoint y: 294, distance: 49.8
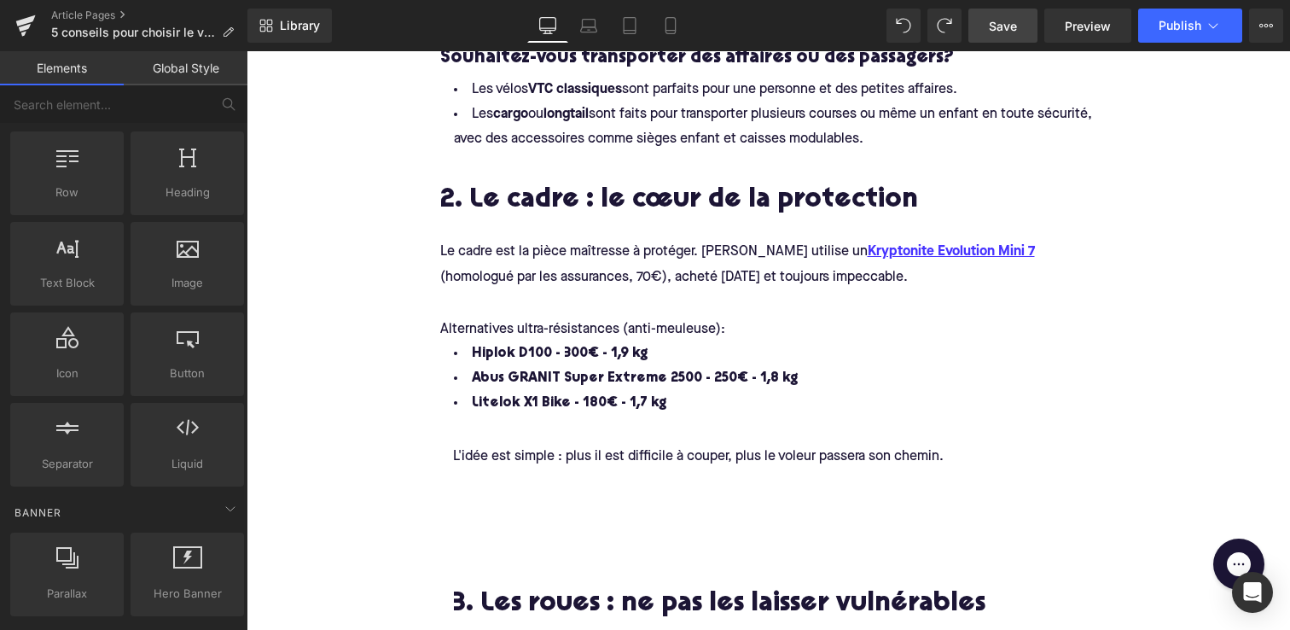
scroll to position [1269, 0]
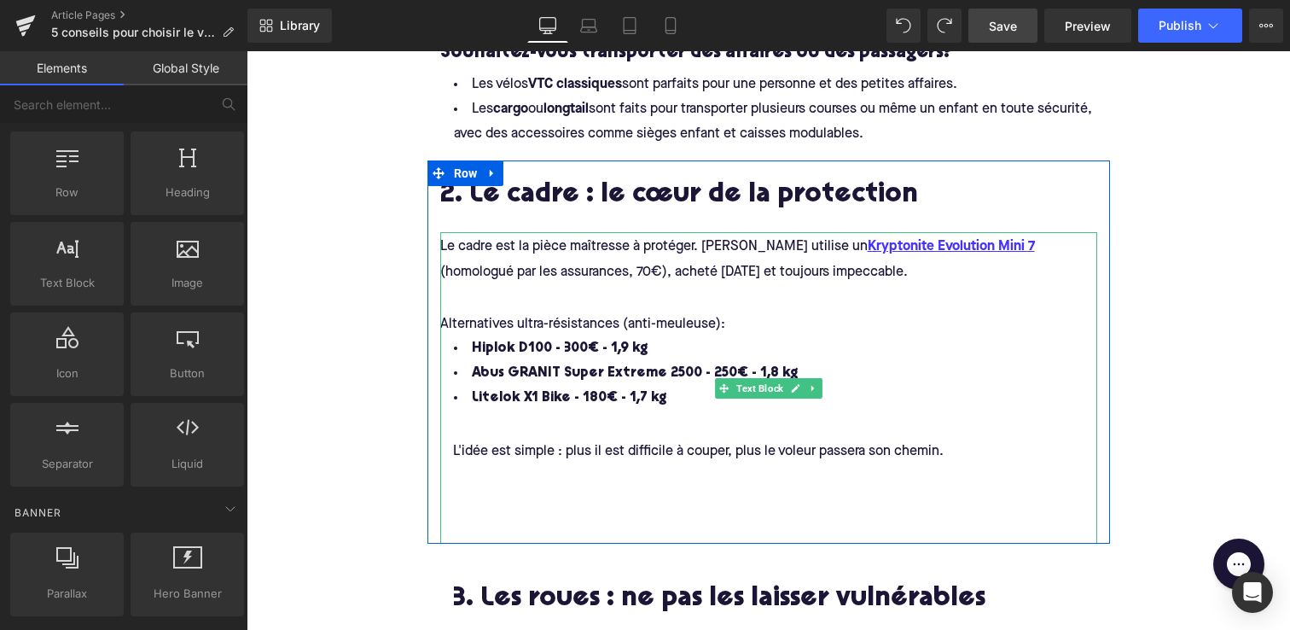
click at [701, 186] on h2 "2. Le cadre : le cœur de la protection" at bounding box center [768, 196] width 657 height 31
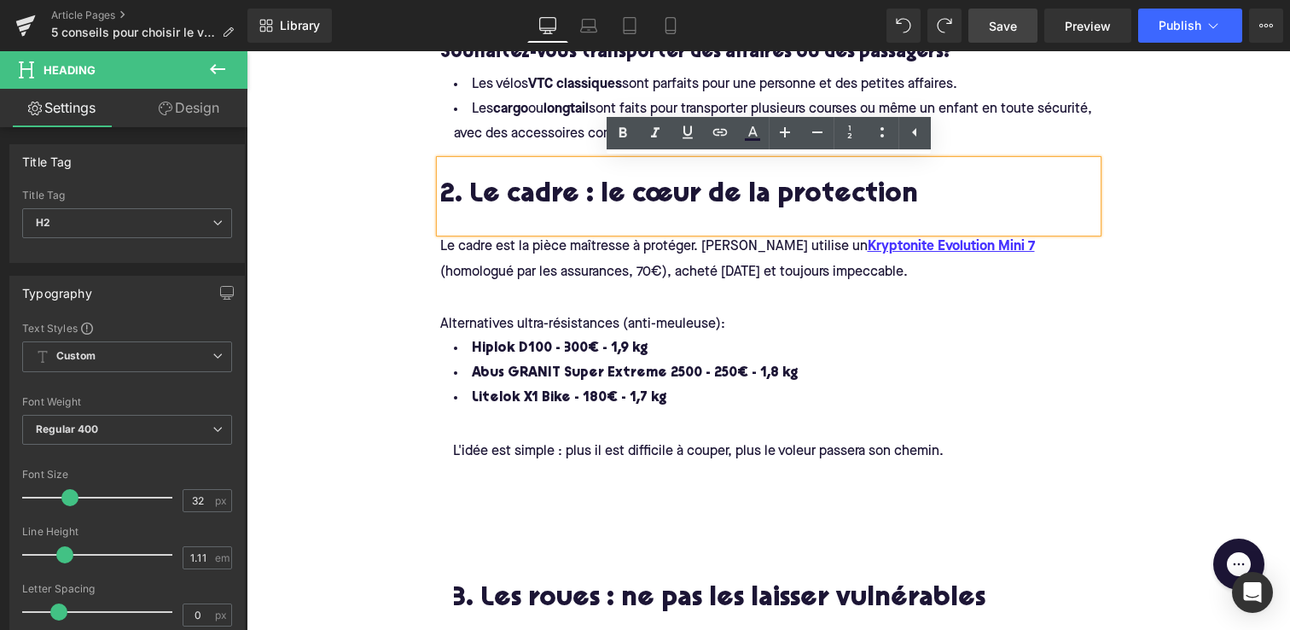
drag, startPoint x: 915, startPoint y: 188, endPoint x: 480, endPoint y: 190, distance: 434.4
click at [480, 190] on h2 "2. Le cadre : le cœur de la protection" at bounding box center [768, 196] width 657 height 31
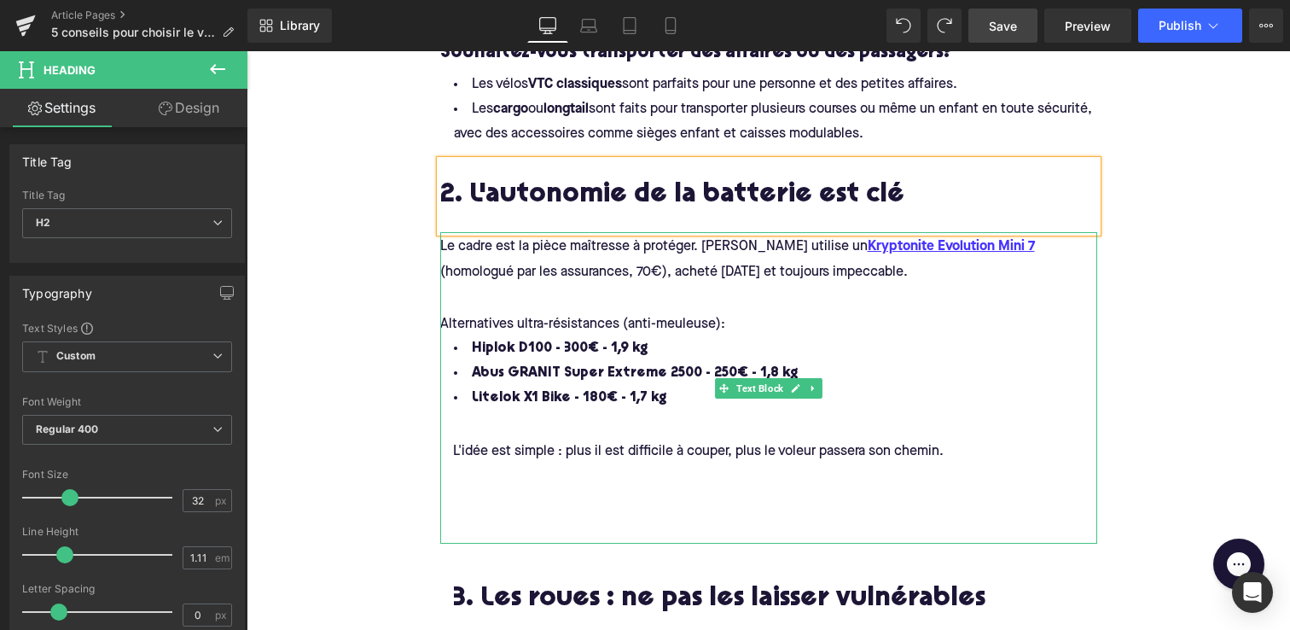
click at [551, 251] on span "Le cadre est la pièce maîtresse à protéger. [PERSON_NAME] utilise un Kryptonite…" at bounding box center [737, 259] width 595 height 39
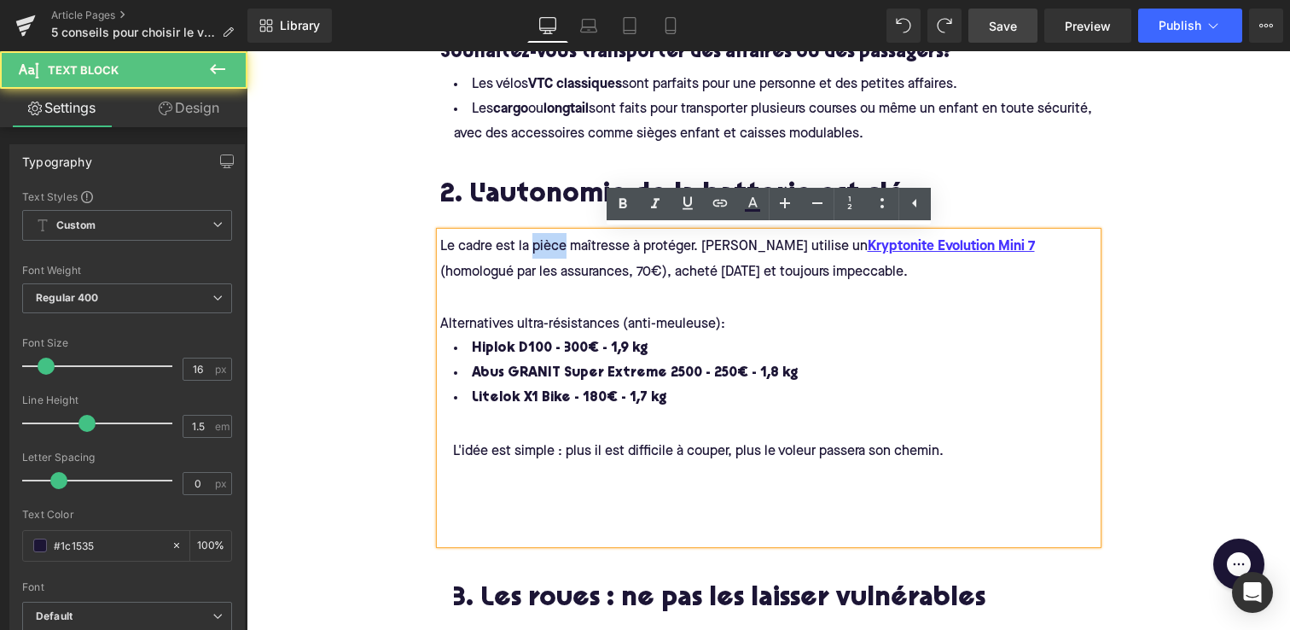
click at [551, 251] on span "Le cadre est la pièce maîtresse à protéger. [PERSON_NAME] utilise un Kryptonite…" at bounding box center [737, 259] width 595 height 39
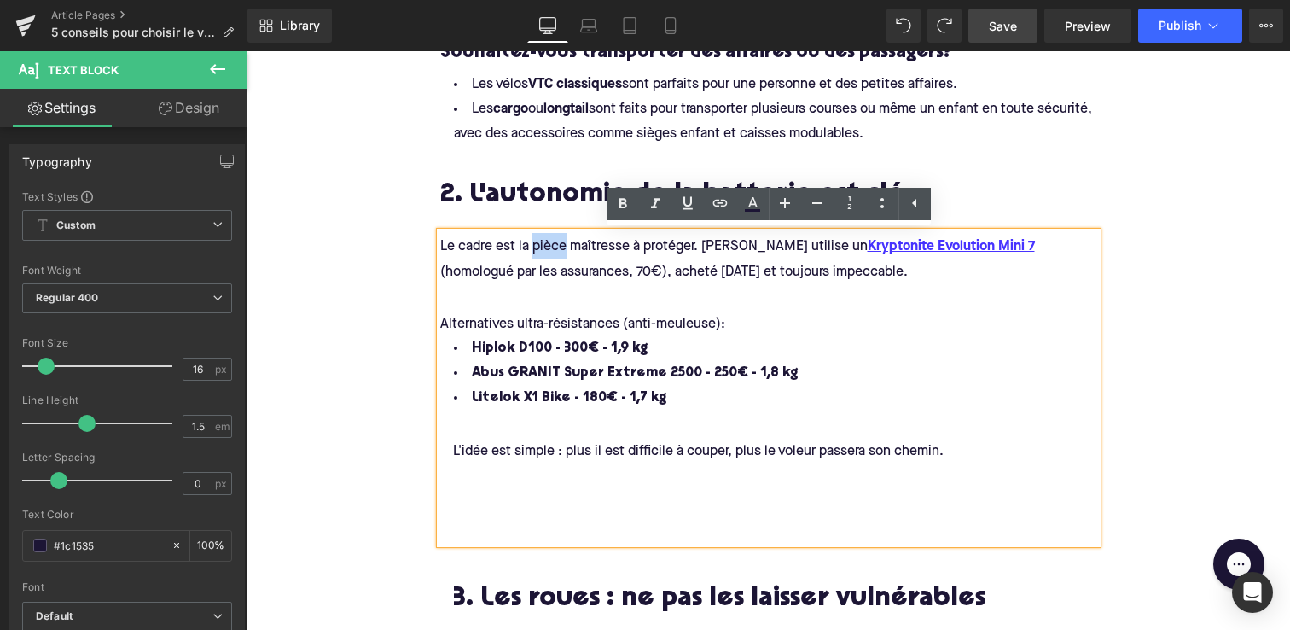
drag, startPoint x: 853, startPoint y: 275, endPoint x: 385, endPoint y: 239, distance: 469.8
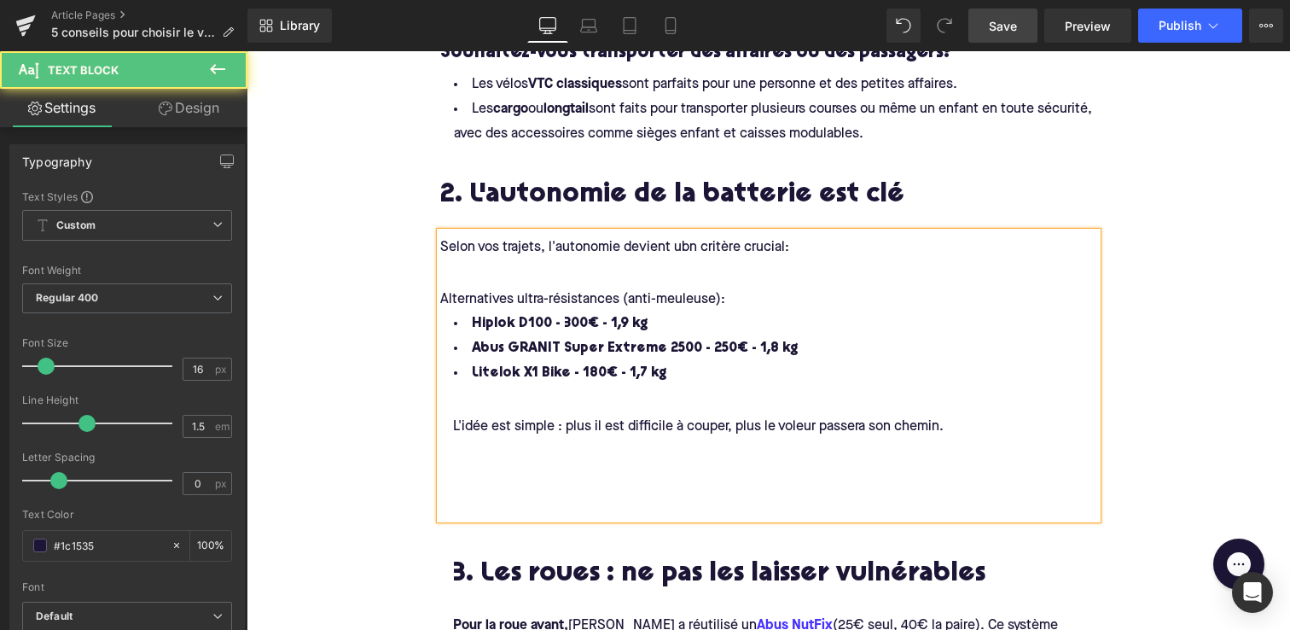
click at [683, 246] on span "Selon vos trajets, l'autonomie devient ubn critère crucial:" at bounding box center [614, 248] width 349 height 14
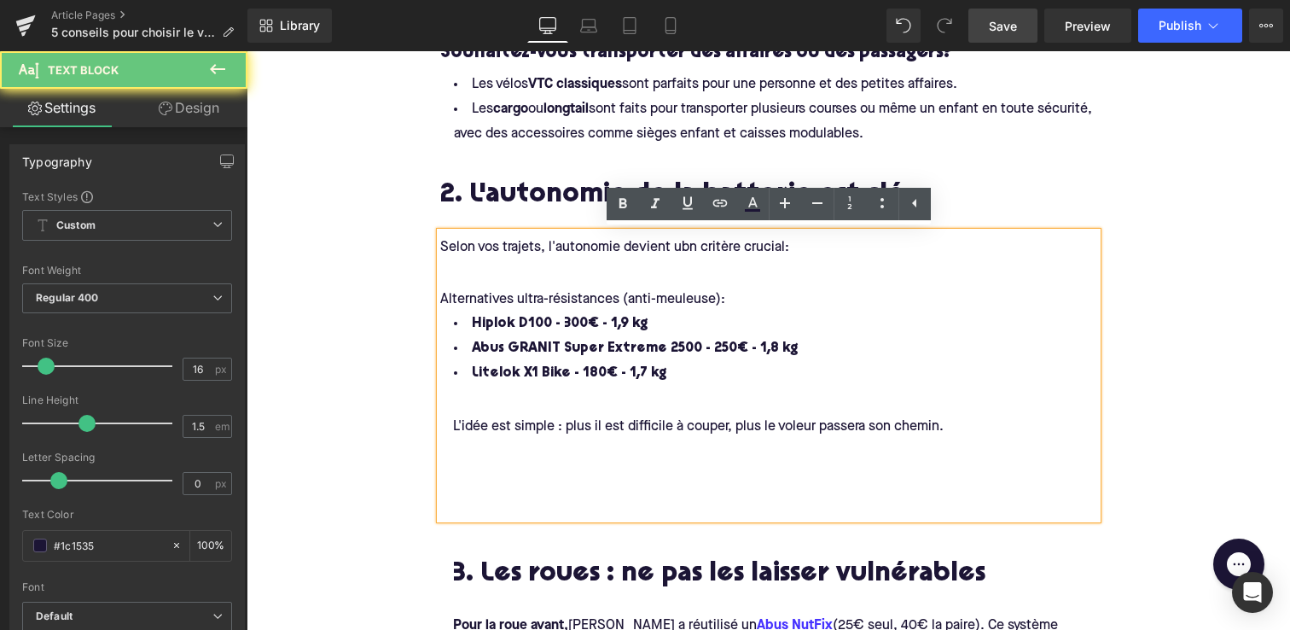
click at [686, 247] on span "Selon vos trajets, l'autonomie devient ubn critère crucial:" at bounding box center [614, 248] width 349 height 14
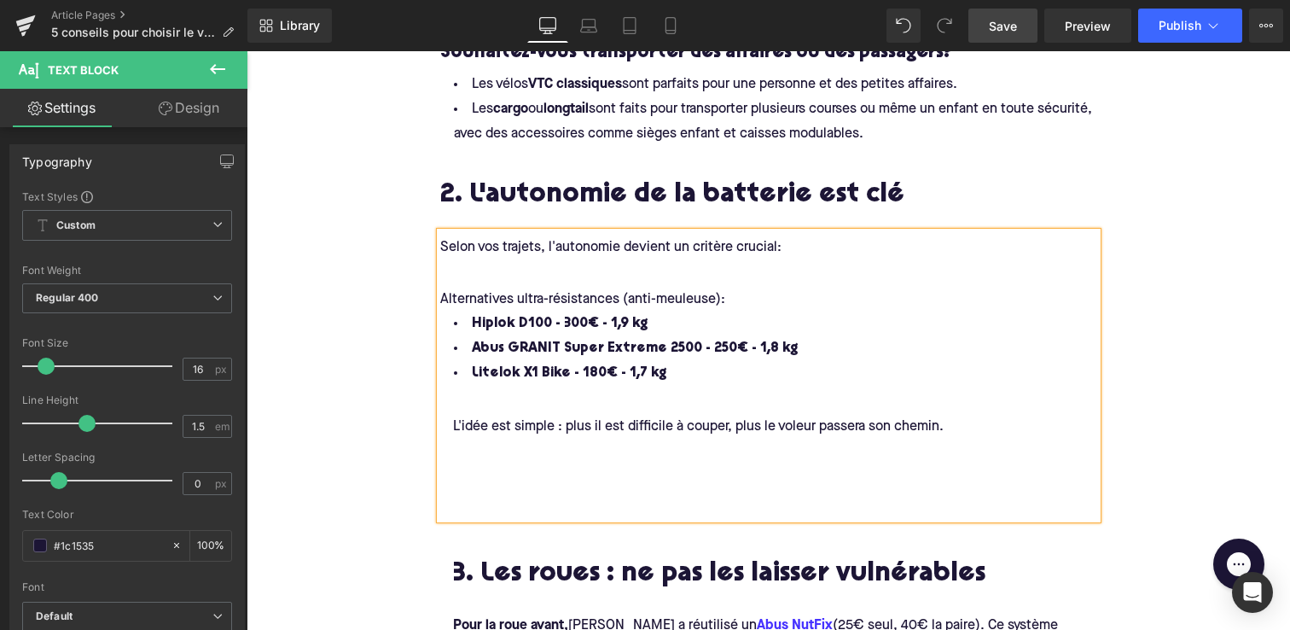
drag, startPoint x: 989, startPoint y: 437, endPoint x: 435, endPoint y: 271, distance: 578.0
click at [440, 271] on div "Selon vos trajets, l'autonomie devient un critère crucial: Alternatives ultra-r…" at bounding box center [768, 375] width 657 height 287
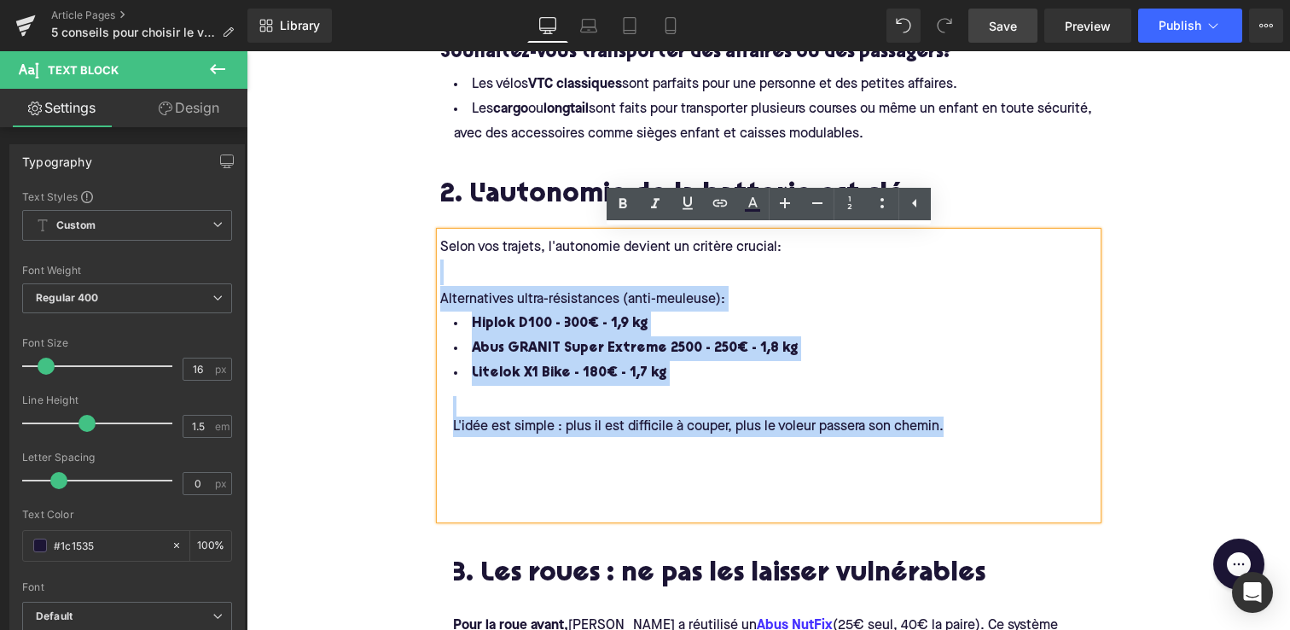
drag, startPoint x: 440, startPoint y: 270, endPoint x: 977, endPoint y: 426, distance: 559.0
click at [977, 426] on span "Selon vos trajets, l'autonomie devient un critère crucial: Alternatives ultra-r…" at bounding box center [768, 369] width 657 height 272
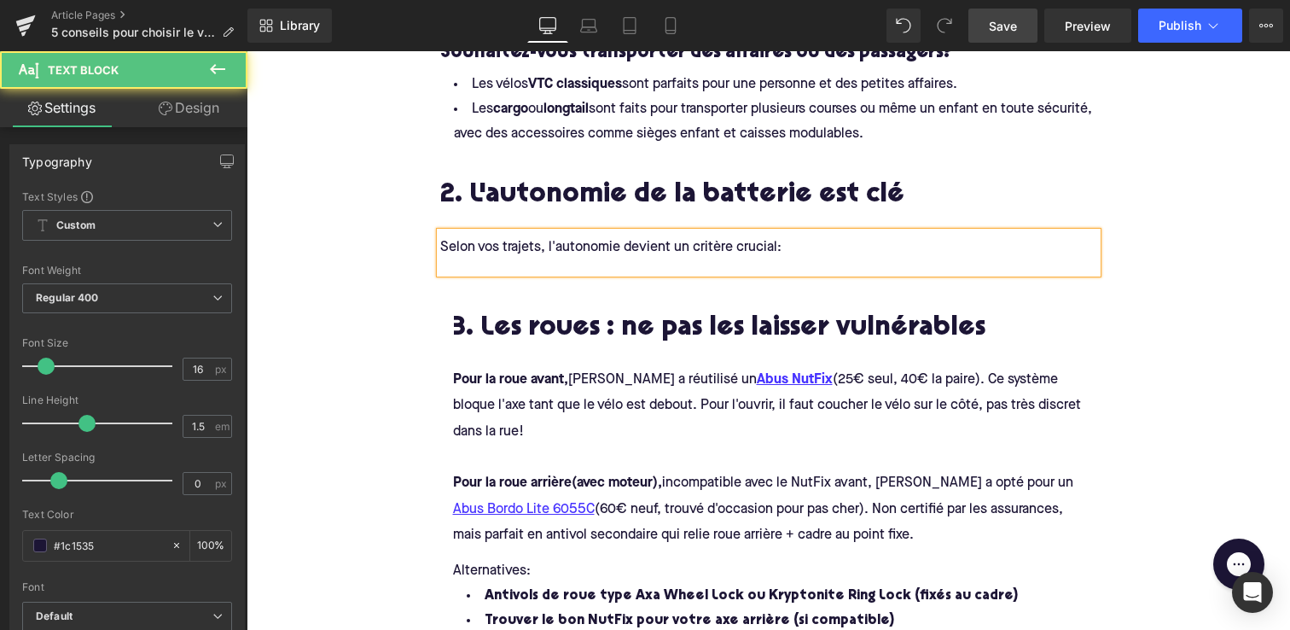
click at [457, 264] on div "Selon vos trajets, l'autonomie devient un critère crucial:" at bounding box center [768, 252] width 657 height 41
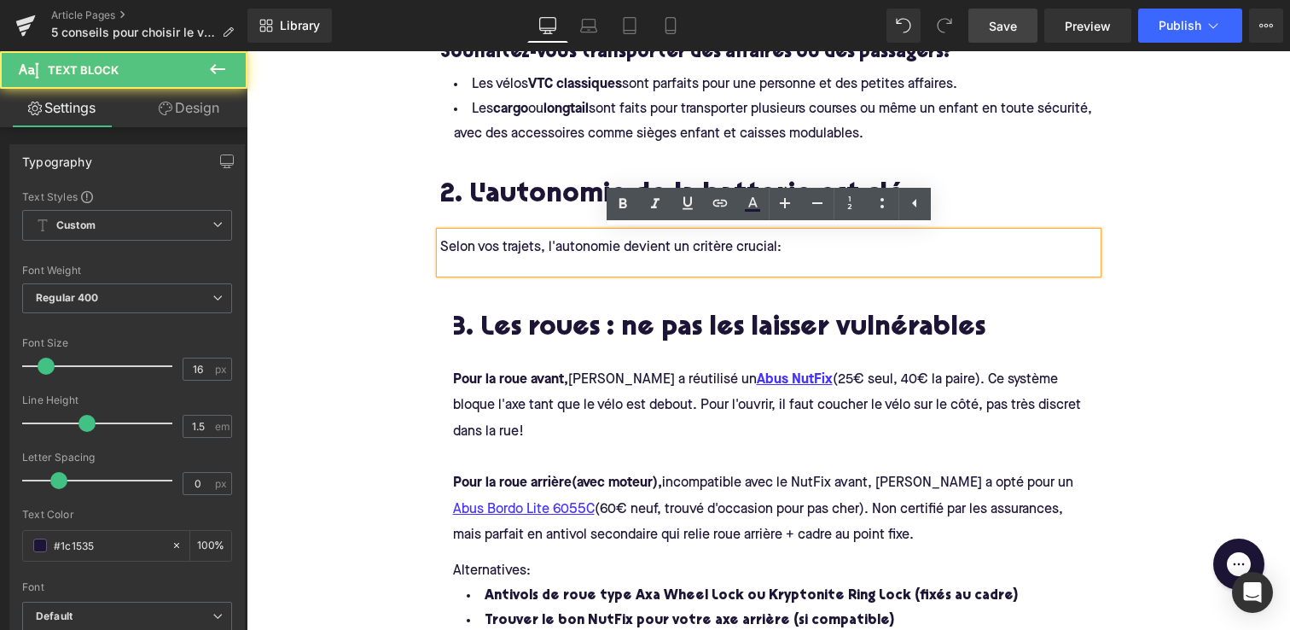
click at [452, 258] on div "Selon vos trajets, l'autonomie devient un critère crucial:" at bounding box center [768, 246] width 657 height 26
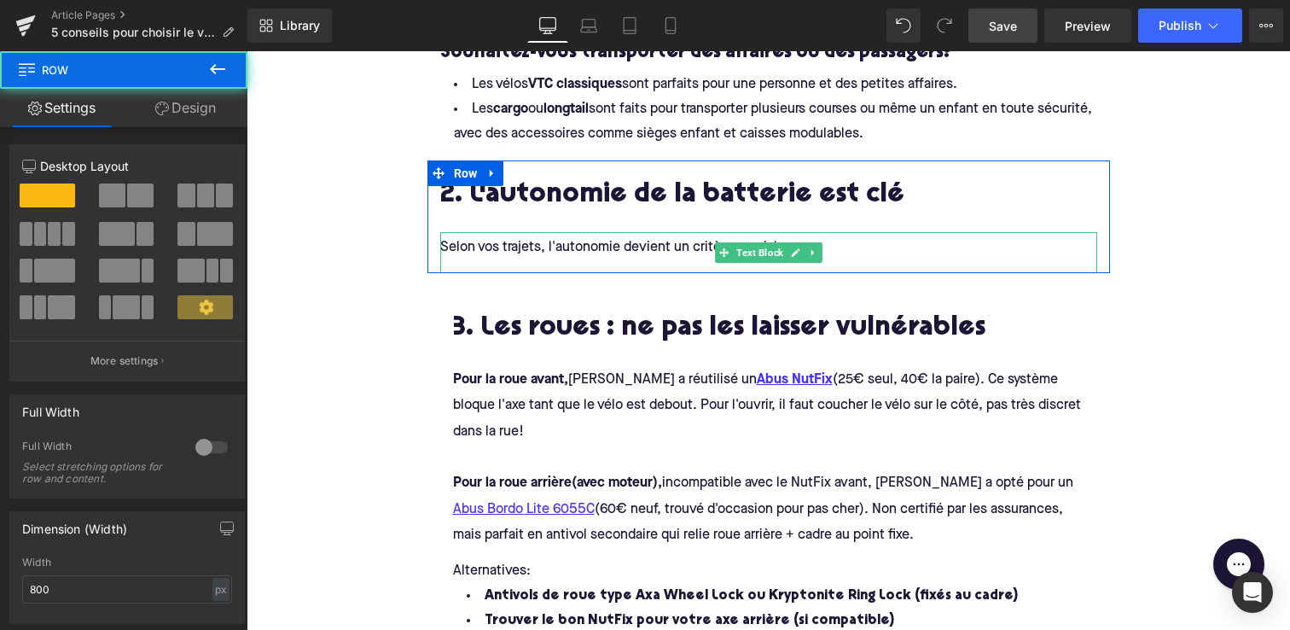
drag, startPoint x: 474, startPoint y: 270, endPoint x: 474, endPoint y: 254, distance: 15.4
click at [474, 254] on div "2. L'autonomie de la batterie est clé Heading Selon vos trajets, l'autonomie de…" at bounding box center [769, 216] width 683 height 113
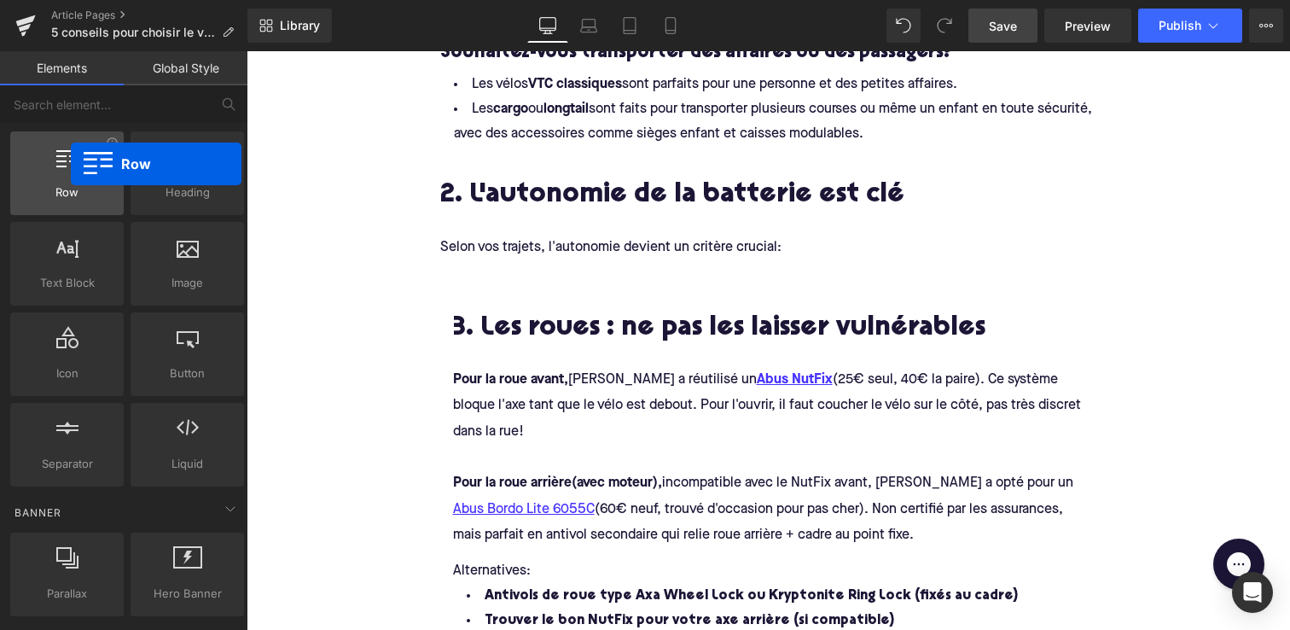
click at [71, 164] on icon at bounding box center [67, 156] width 22 height 22
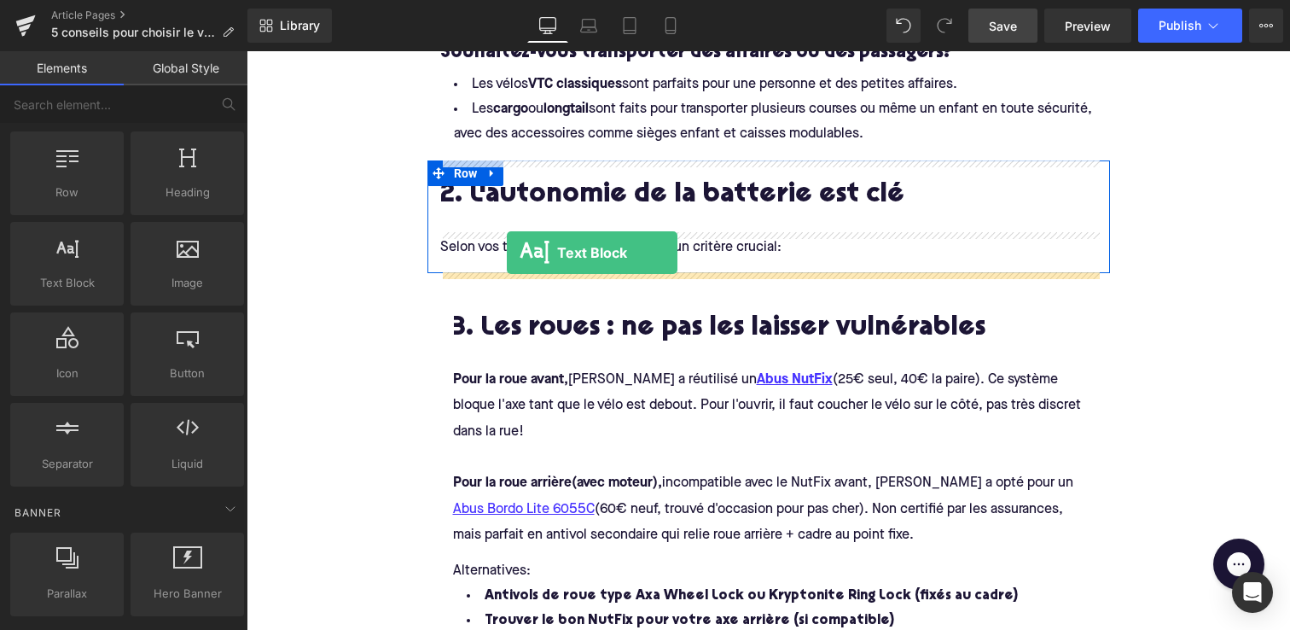
drag, startPoint x: 291, startPoint y: 331, endPoint x: 507, endPoint y: 253, distance: 229.7
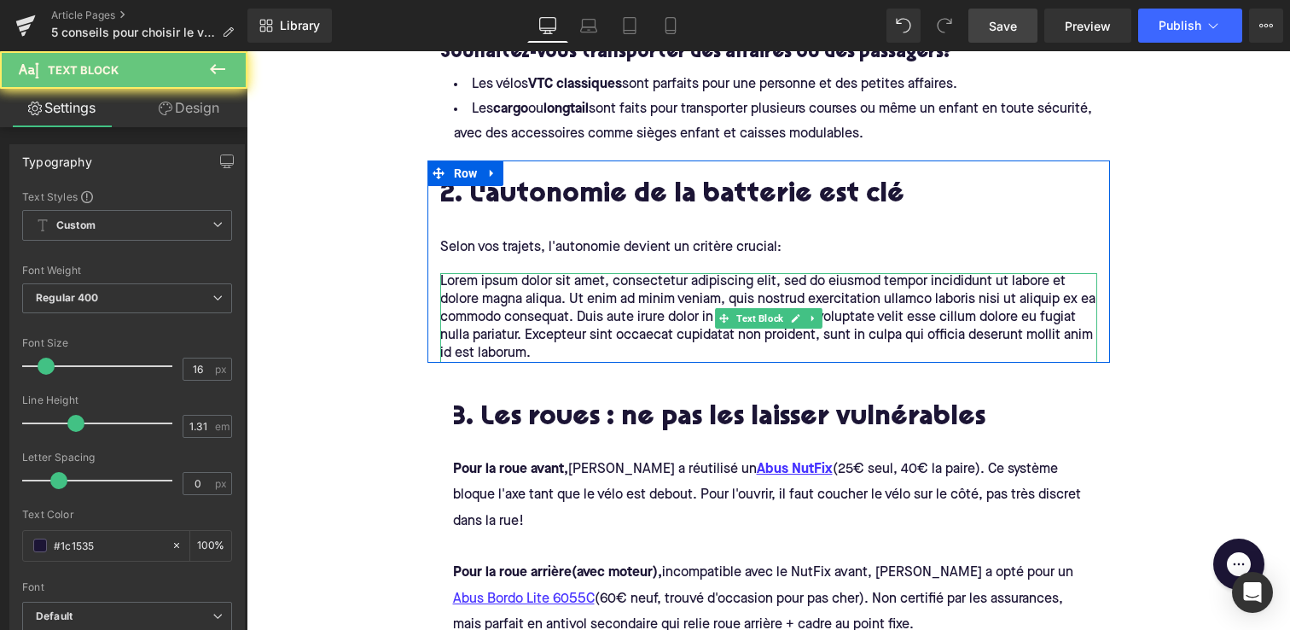
click at [490, 288] on p "Lorem ipsum dolor sit amet, consectetur adipiscing elit, sed do eiusmod tempor …" at bounding box center [768, 318] width 657 height 90
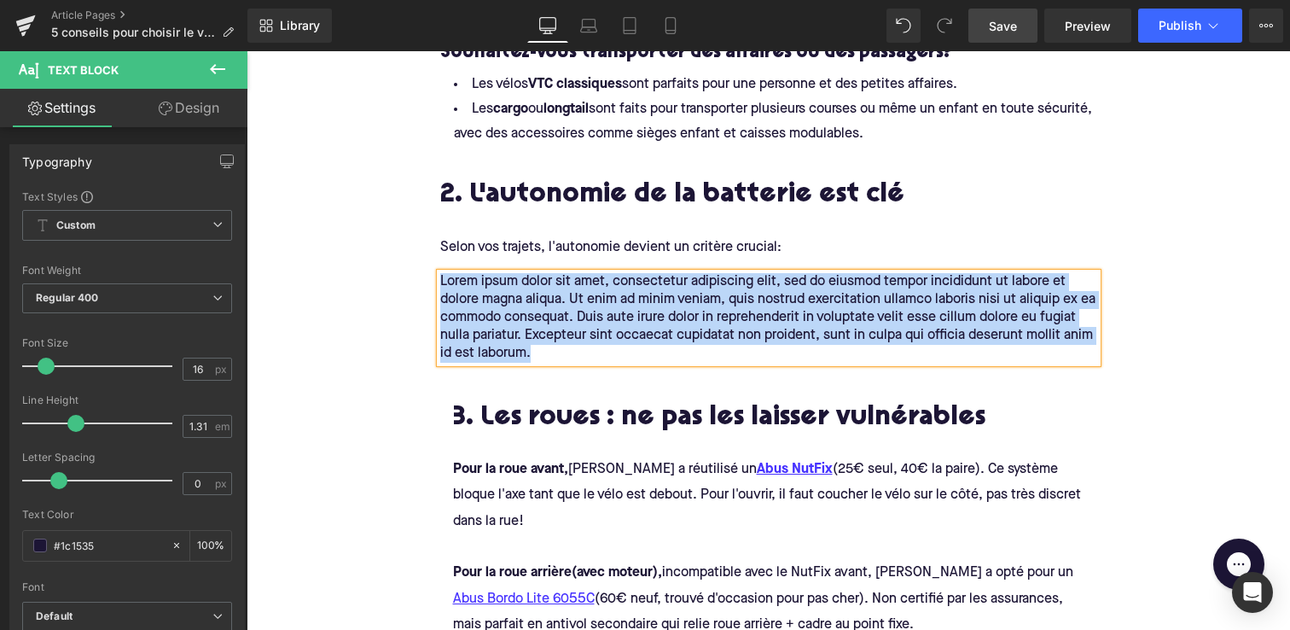
paste div
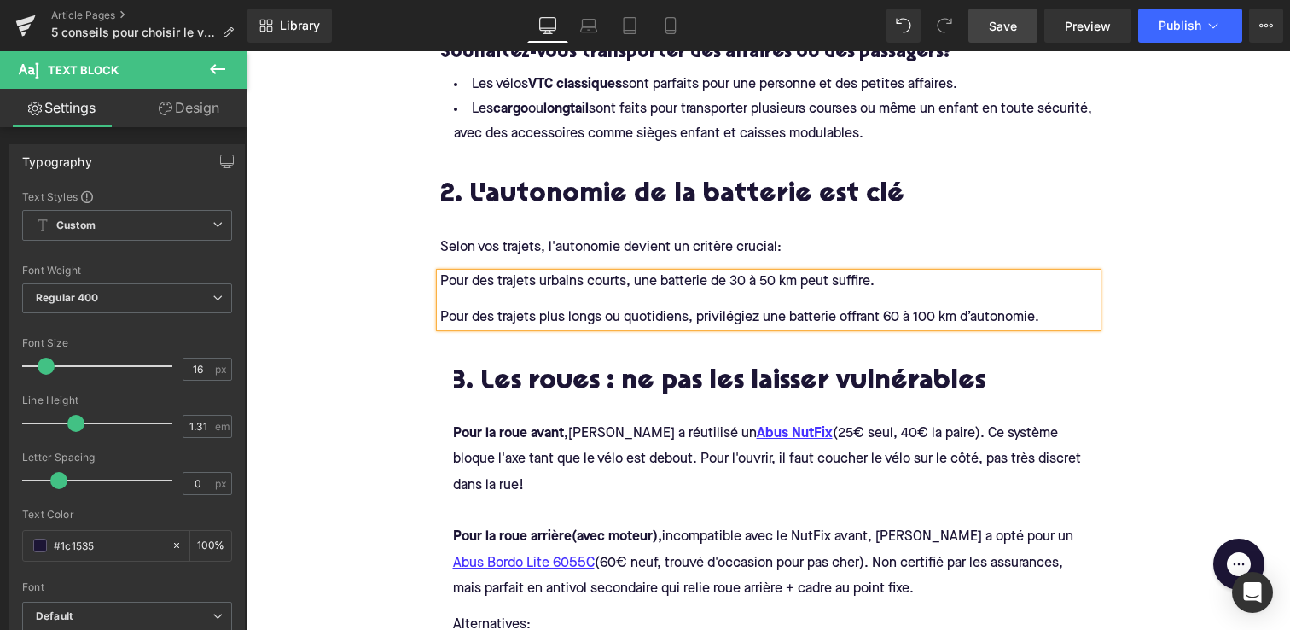
click at [464, 294] on p at bounding box center [768, 300] width 657 height 18
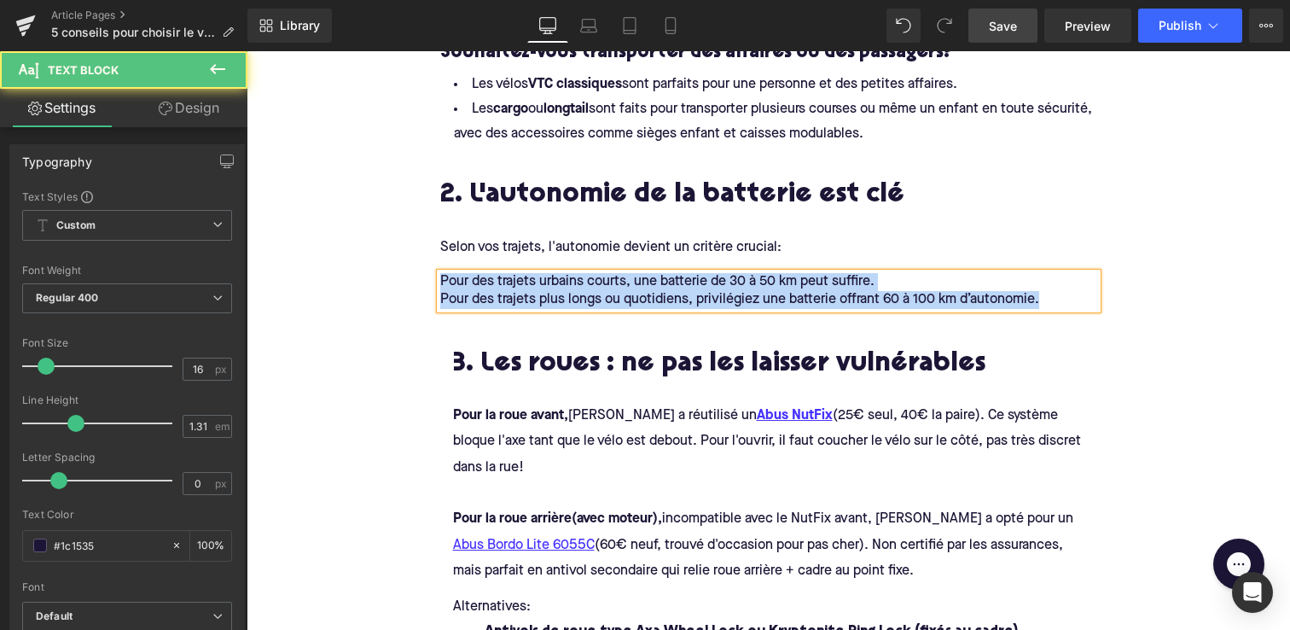
drag, startPoint x: 1047, startPoint y: 296, endPoint x: 421, endPoint y: 261, distance: 627.3
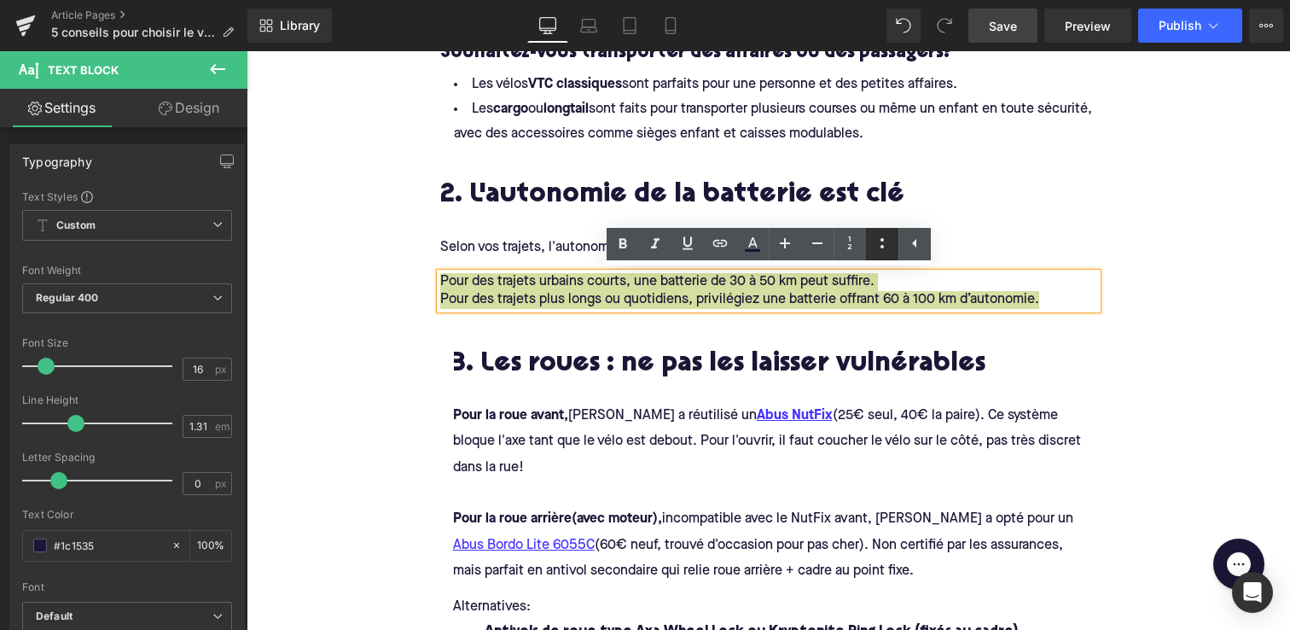
click at [876, 241] on icon at bounding box center [882, 243] width 20 height 20
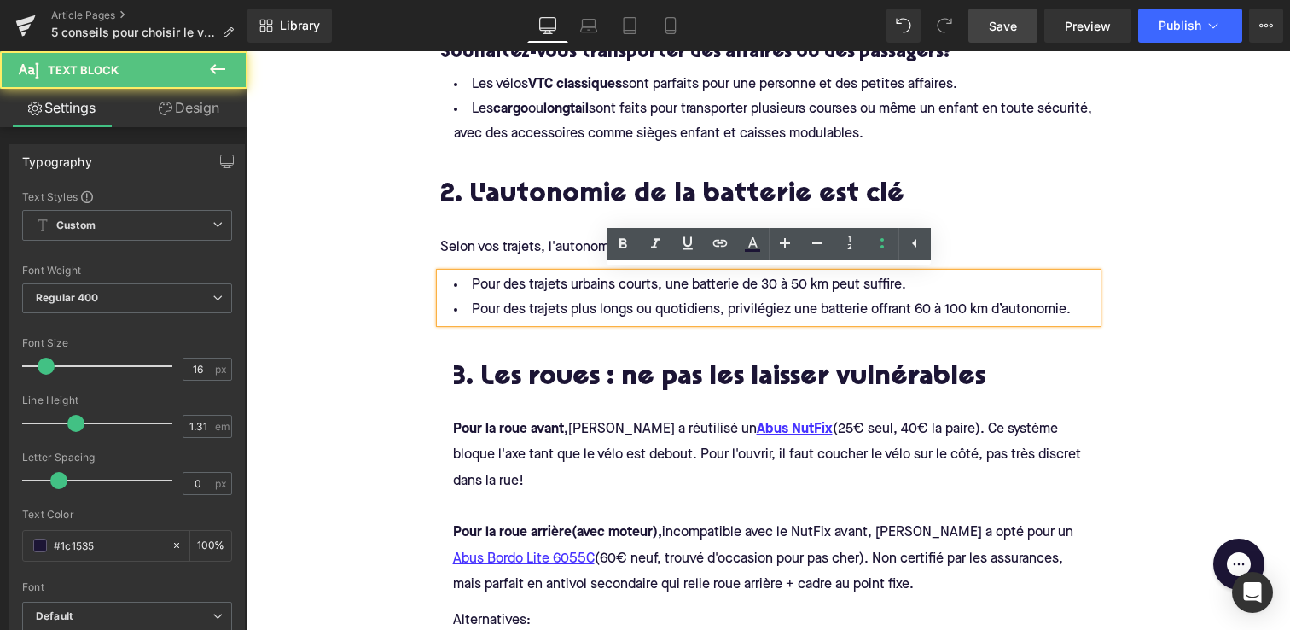
click at [794, 293] on li "Pour des trajets urbains courts, une batterie de 30 à 50 km peut suffire." at bounding box center [768, 285] width 657 height 25
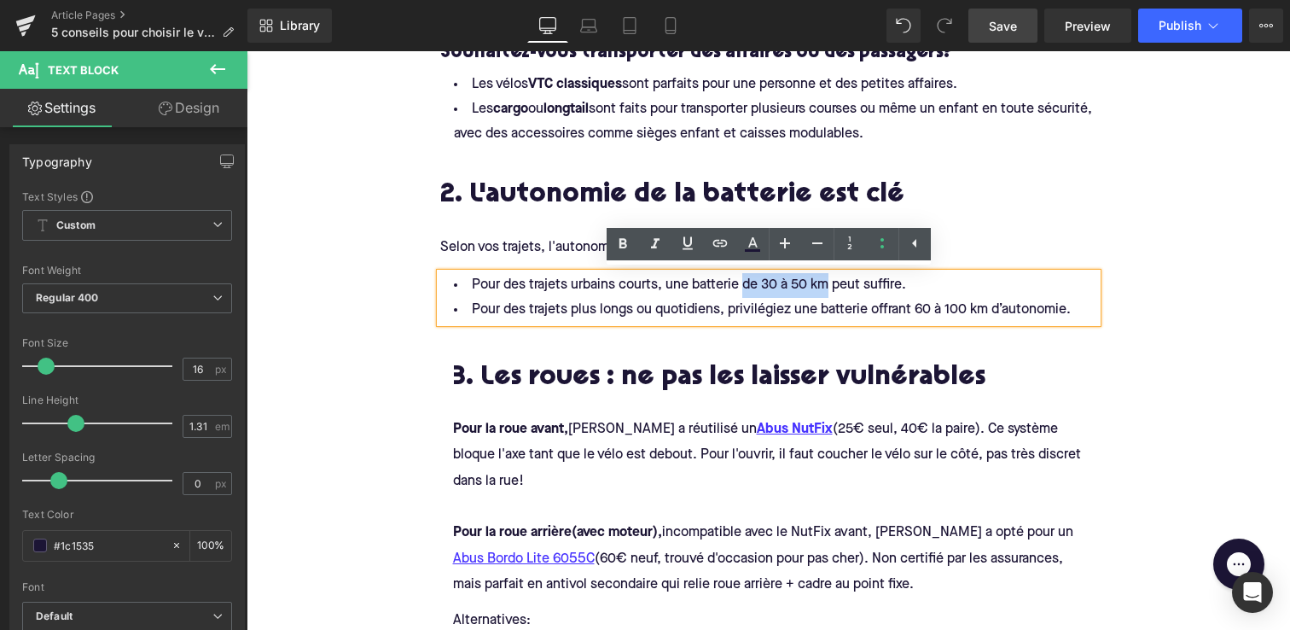
drag, startPoint x: 831, startPoint y: 288, endPoint x: 743, endPoint y: 289, distance: 87.9
click at [743, 289] on li "Pour des trajets urbains courts, une batterie de 30 à 50 km peut suffire." at bounding box center [768, 285] width 657 height 25
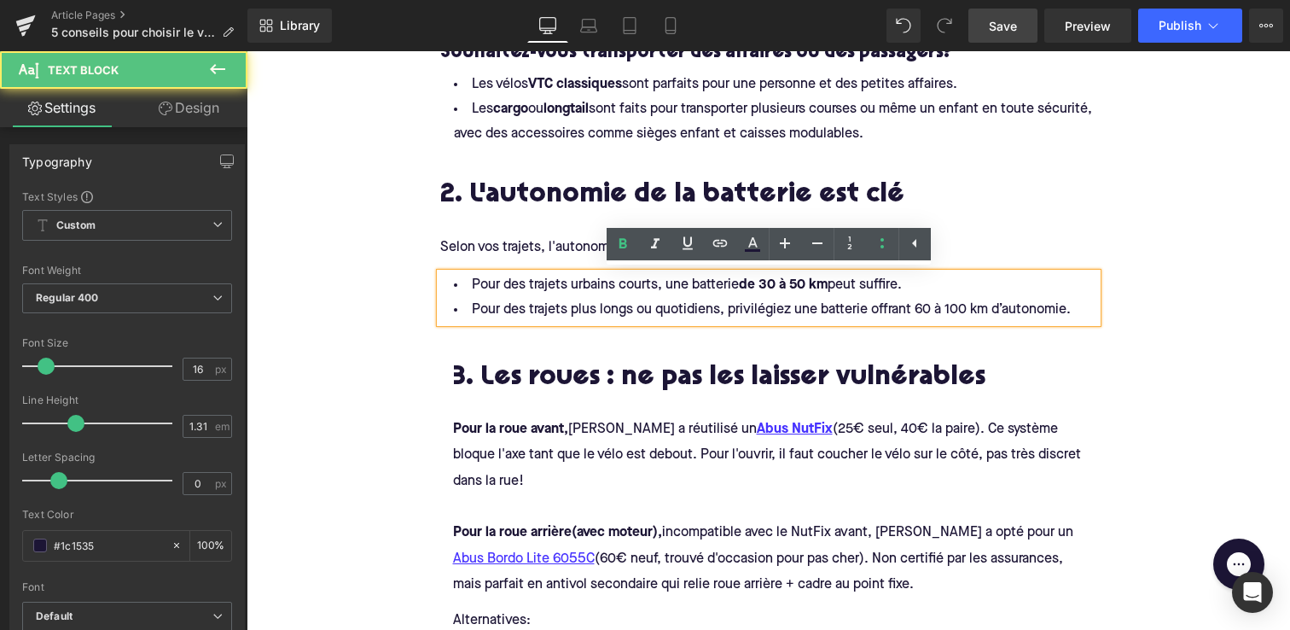
drag, startPoint x: 913, startPoint y: 310, endPoint x: 981, endPoint y: 310, distance: 68.3
click at [981, 310] on li "Pour des trajets plus longs ou quotidiens, privilégiez une batterie offrant 60 …" at bounding box center [768, 310] width 657 height 25
drag, startPoint x: 990, startPoint y: 309, endPoint x: 918, endPoint y: 309, distance: 71.7
click at [918, 309] on li "Pour des trajets plus longs ou quotidiens, privilégiez une batterie offrant 60 …" at bounding box center [768, 310] width 657 height 25
click at [1085, 309] on li "Pour des trajets plus longs ou quotidiens, privilégiez une batterie offrant 60 …" at bounding box center [768, 310] width 657 height 25
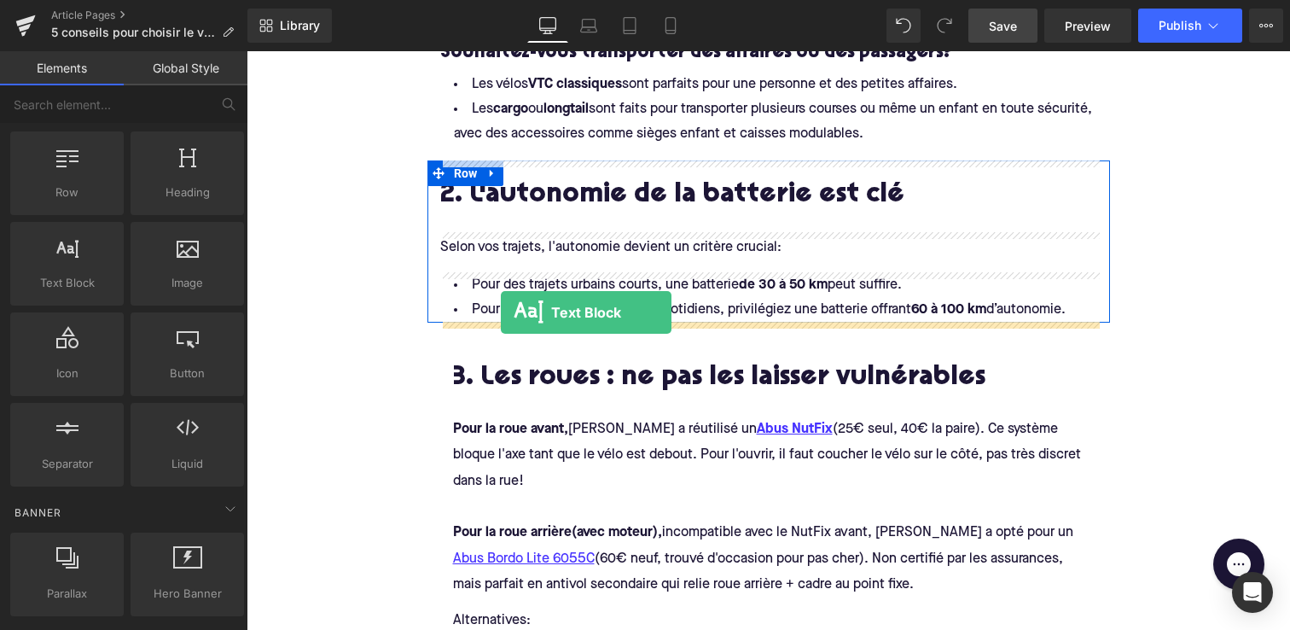
drag, startPoint x: 292, startPoint y: 308, endPoint x: 501, endPoint y: 312, distance: 209.1
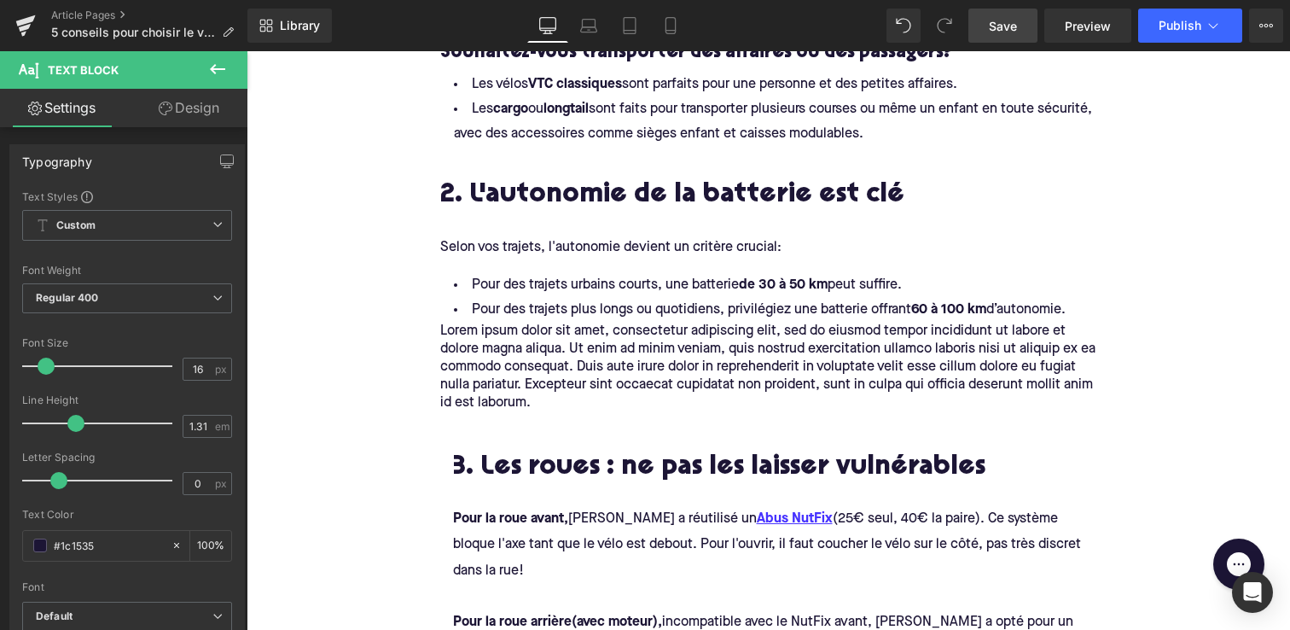
click at [499, 362] on p "Lorem ipsum dolor sit amet, consectetur adipiscing elit, sed do eiusmod tempor …" at bounding box center [768, 368] width 657 height 90
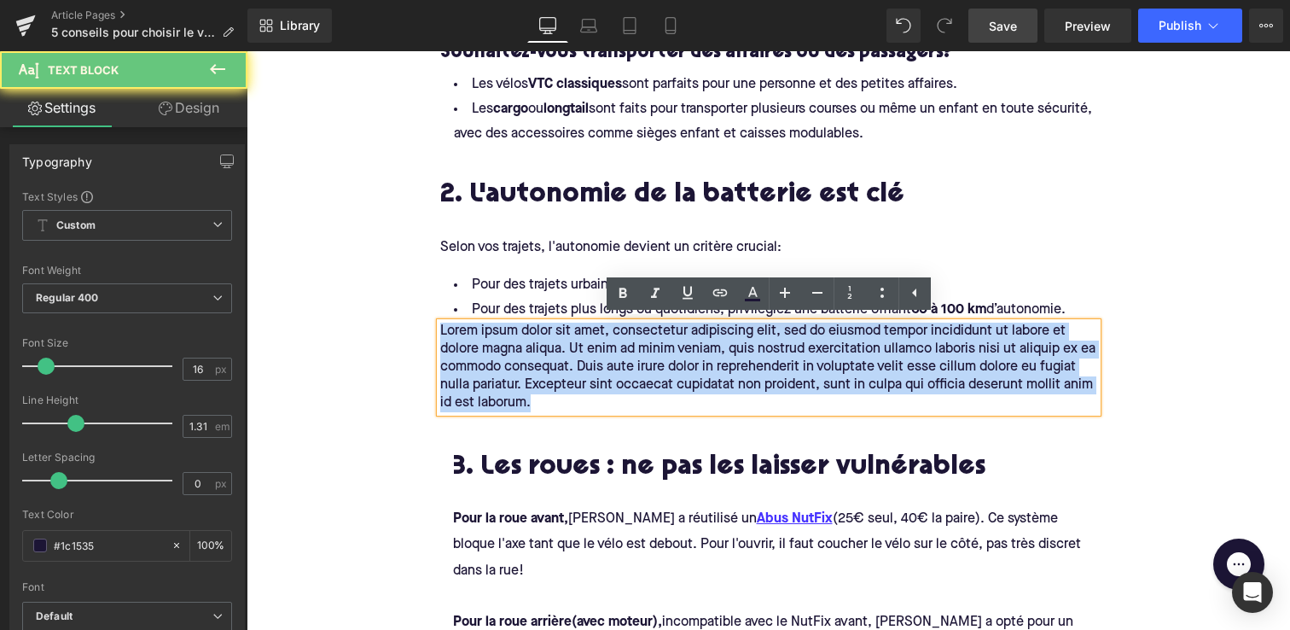
click at [499, 362] on p "Lorem ipsum dolor sit amet, consectetur adipiscing elit, sed do eiusmod tempor …" at bounding box center [768, 368] width 657 height 90
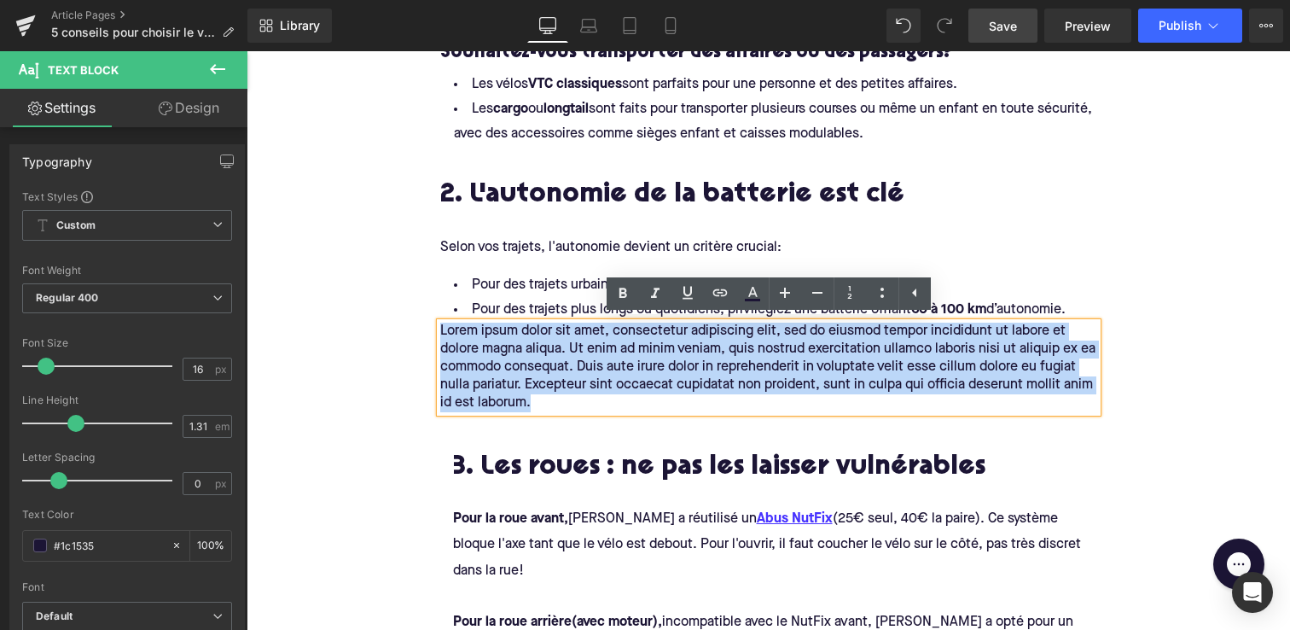
paste div
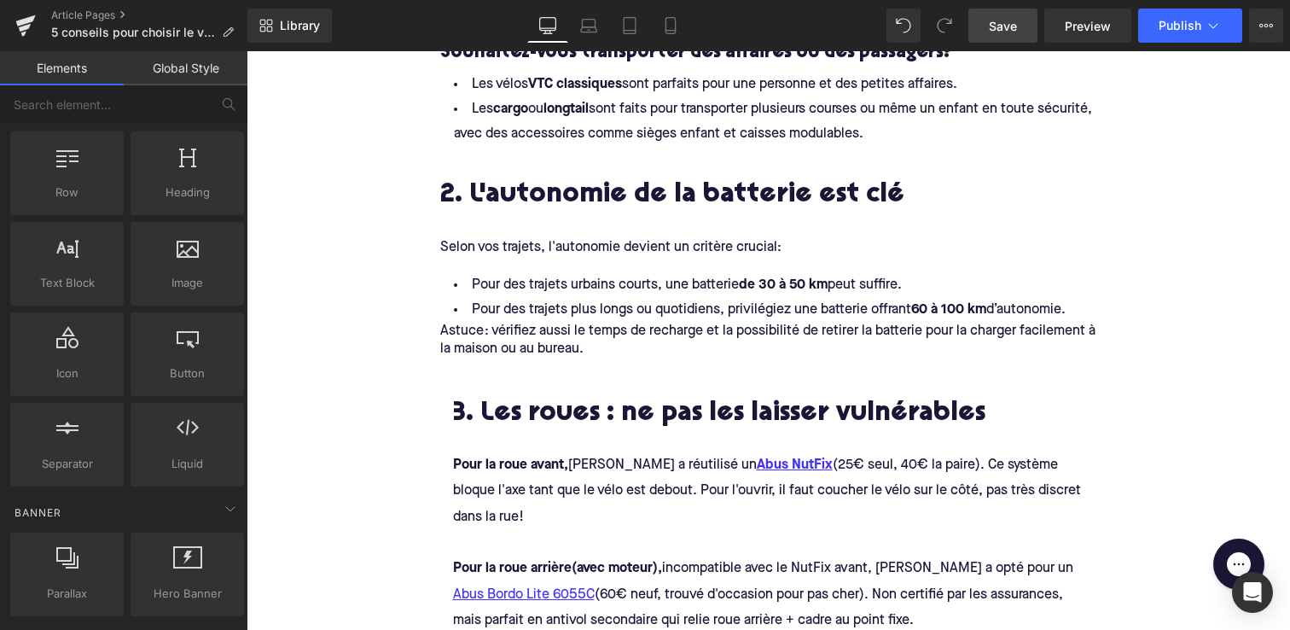
click at [510, 294] on li "Pour des trajets urbains courts, une batterie de 30 à 50 km peut suffire." at bounding box center [768, 285] width 657 height 25
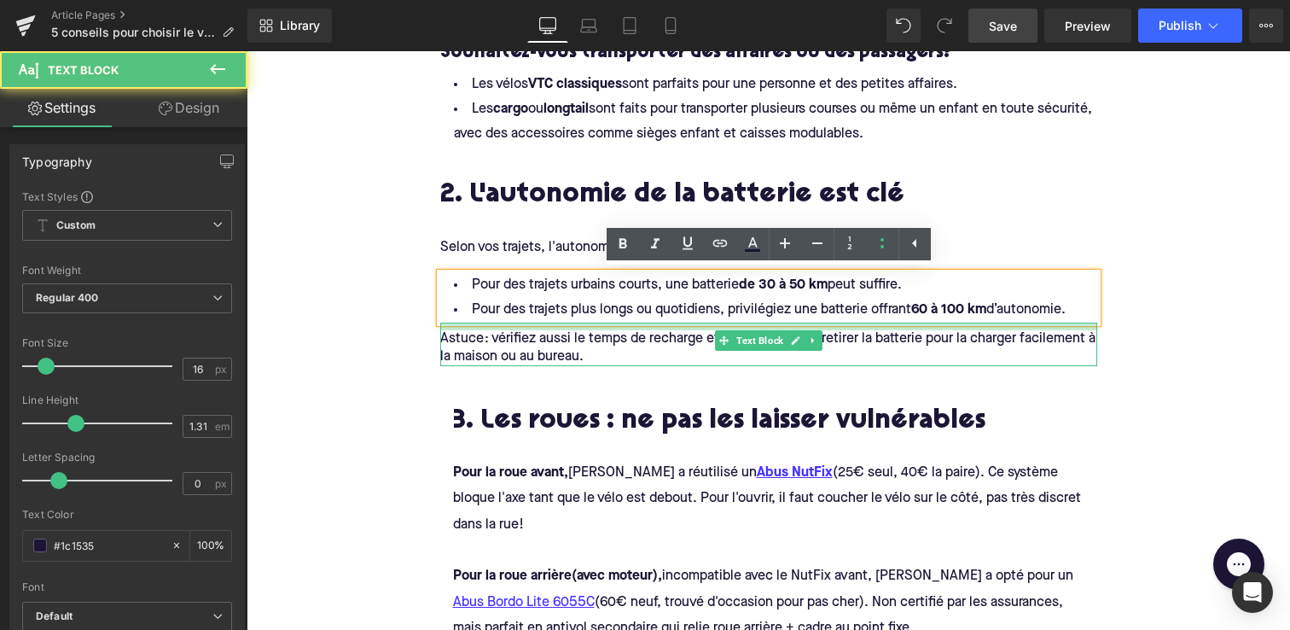
click at [504, 330] on div "Astuce : vérifiez aussi le temps de recharge et la possibilité de retirer la ba…" at bounding box center [768, 345] width 657 height 44
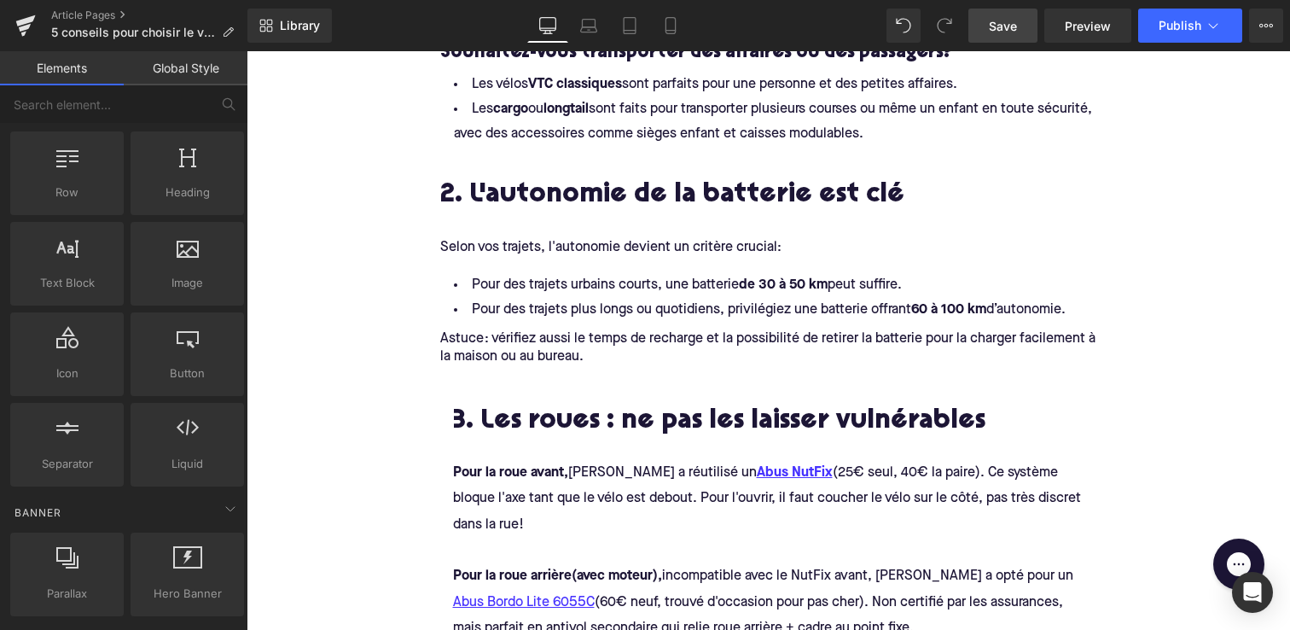
click at [493, 255] on font "Selon vos trajets, l'autonomie devient un critère crucial:" at bounding box center [610, 245] width 341 height 19
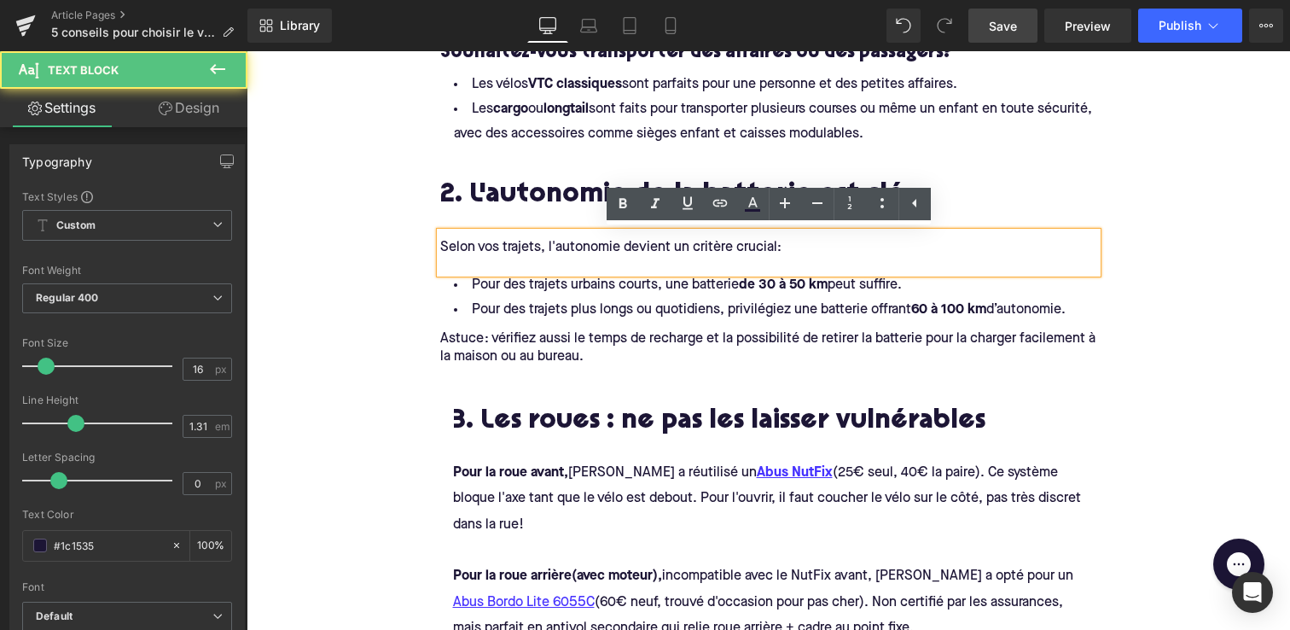
click at [477, 267] on div "2. L'autonomie de la batterie est clé Heading Selon vos trajets, l'autonomie de…" at bounding box center [769, 263] width 683 height 206
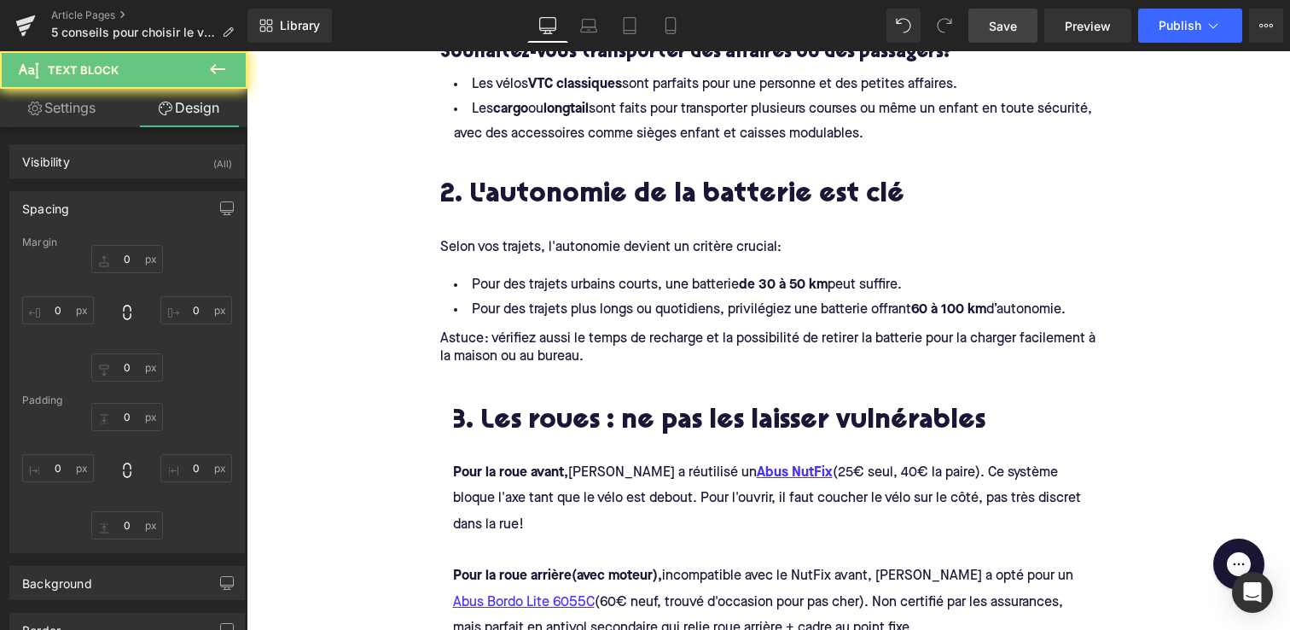
type input "0"
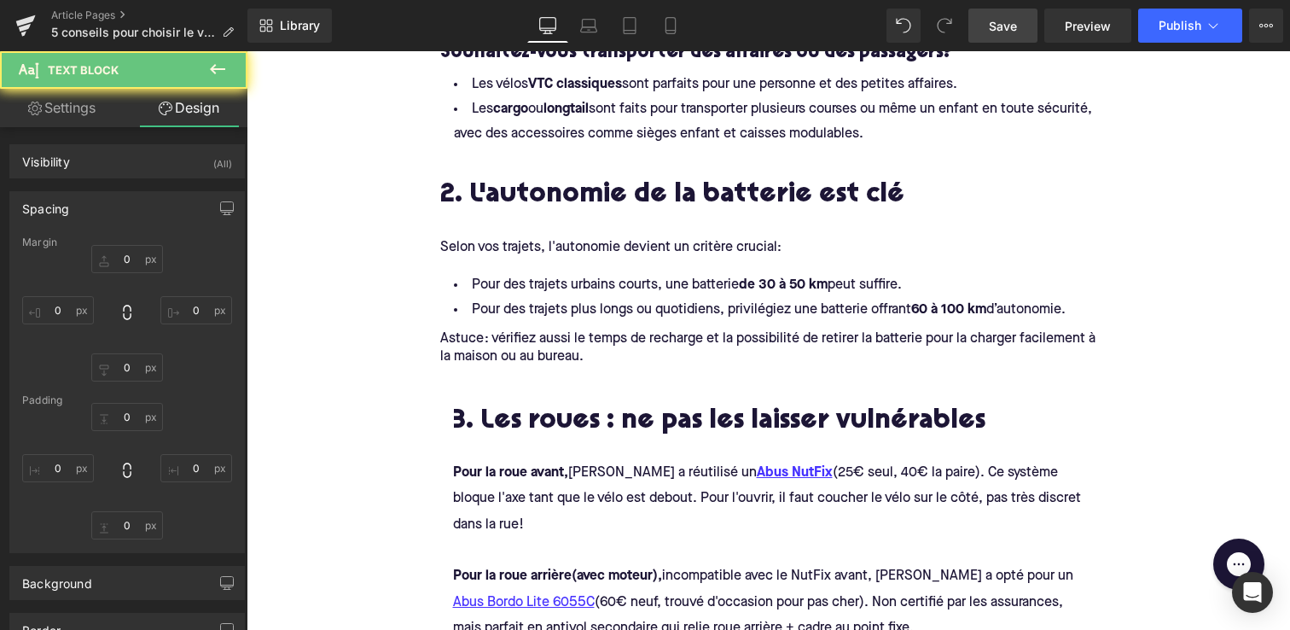
type input "0"
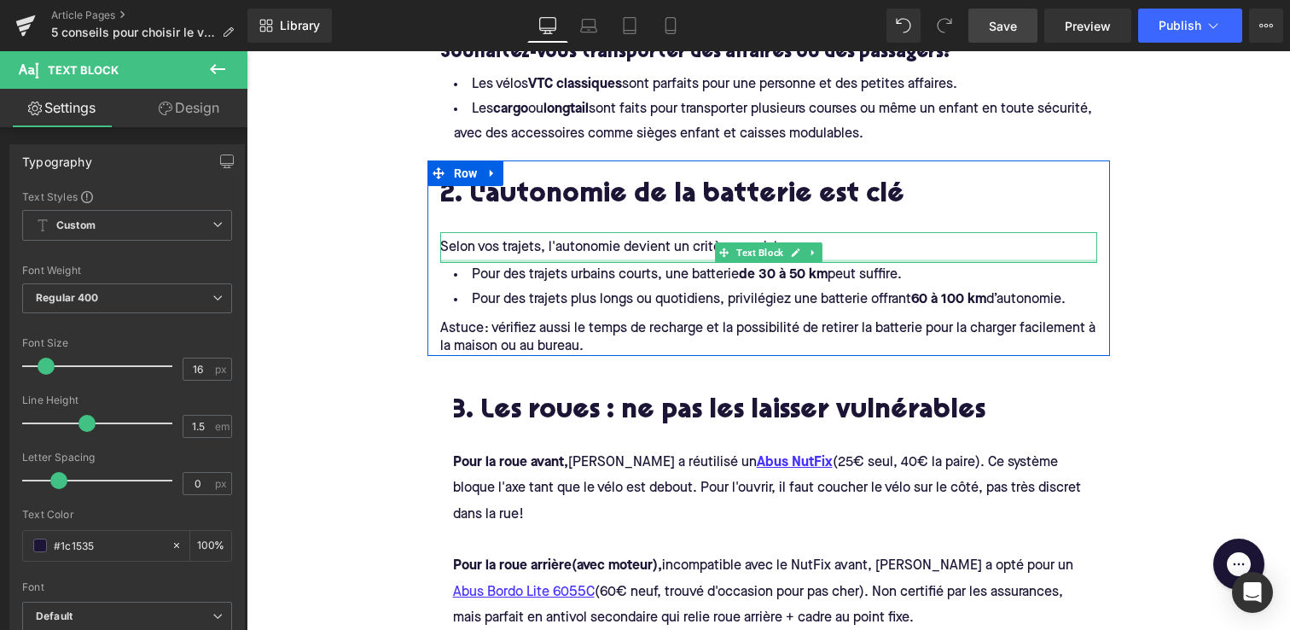
drag, startPoint x: 455, startPoint y: 270, endPoint x: 455, endPoint y: 259, distance: 10.2
click at [455, 259] on div at bounding box center [768, 260] width 657 height 3
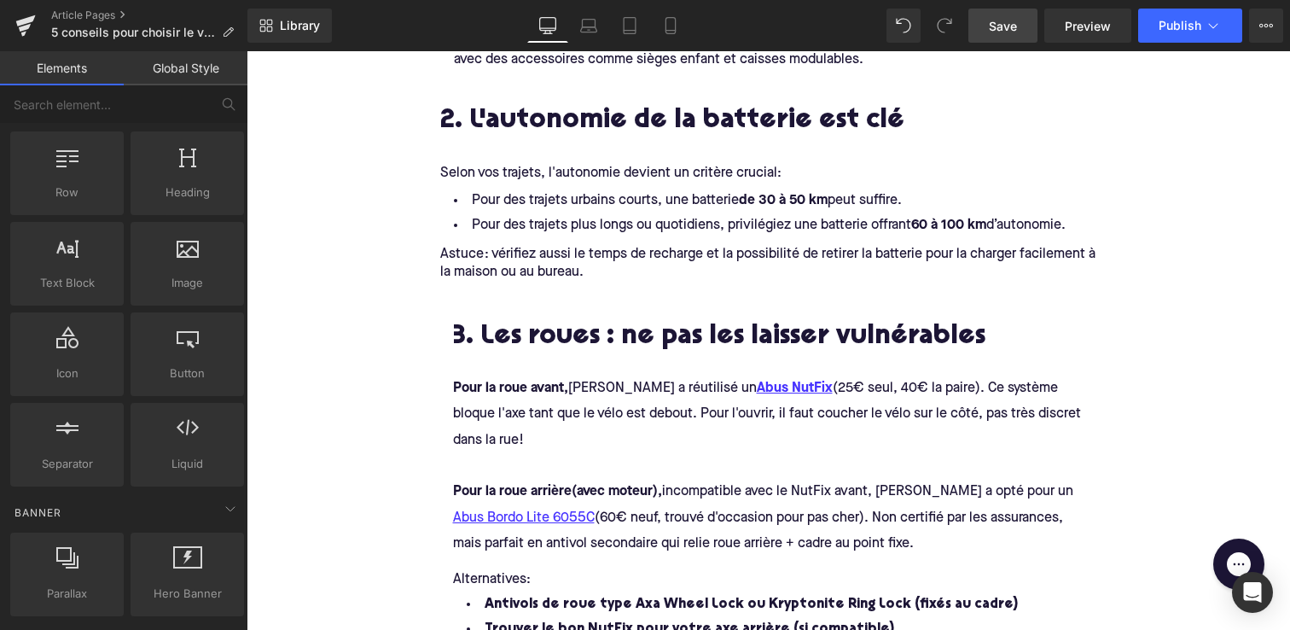
scroll to position [1390, 0]
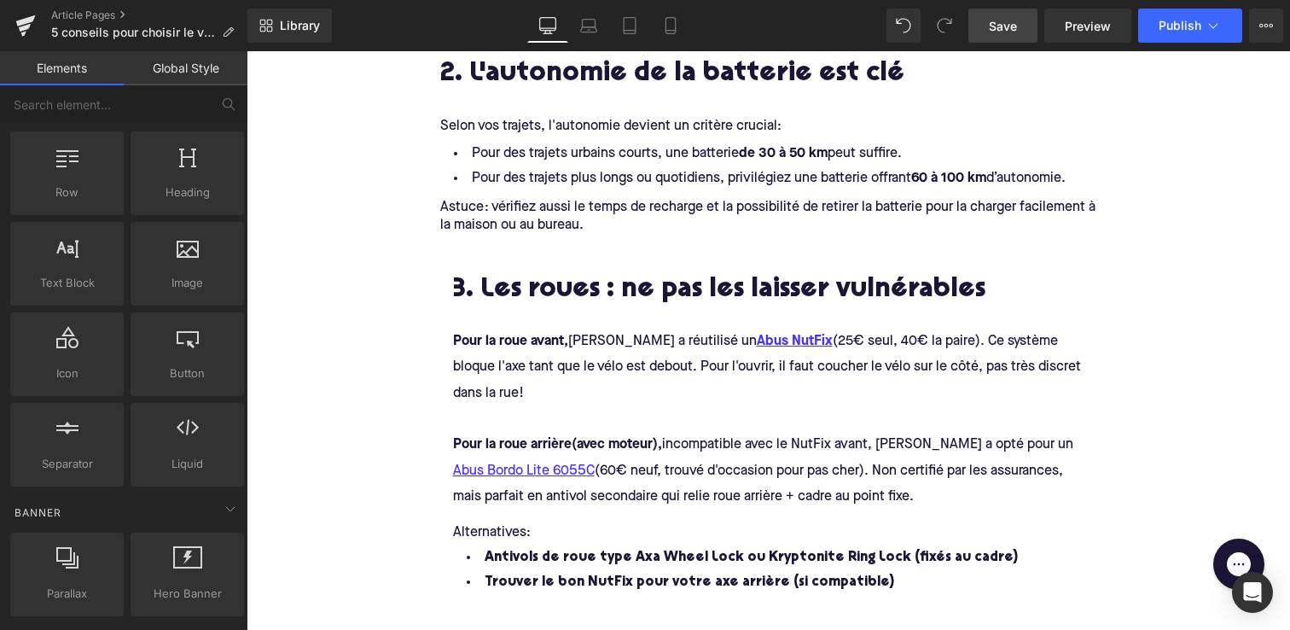
click at [539, 282] on h2 "3. Les roues : ne pas les laisser vulnérables" at bounding box center [768, 291] width 631 height 31
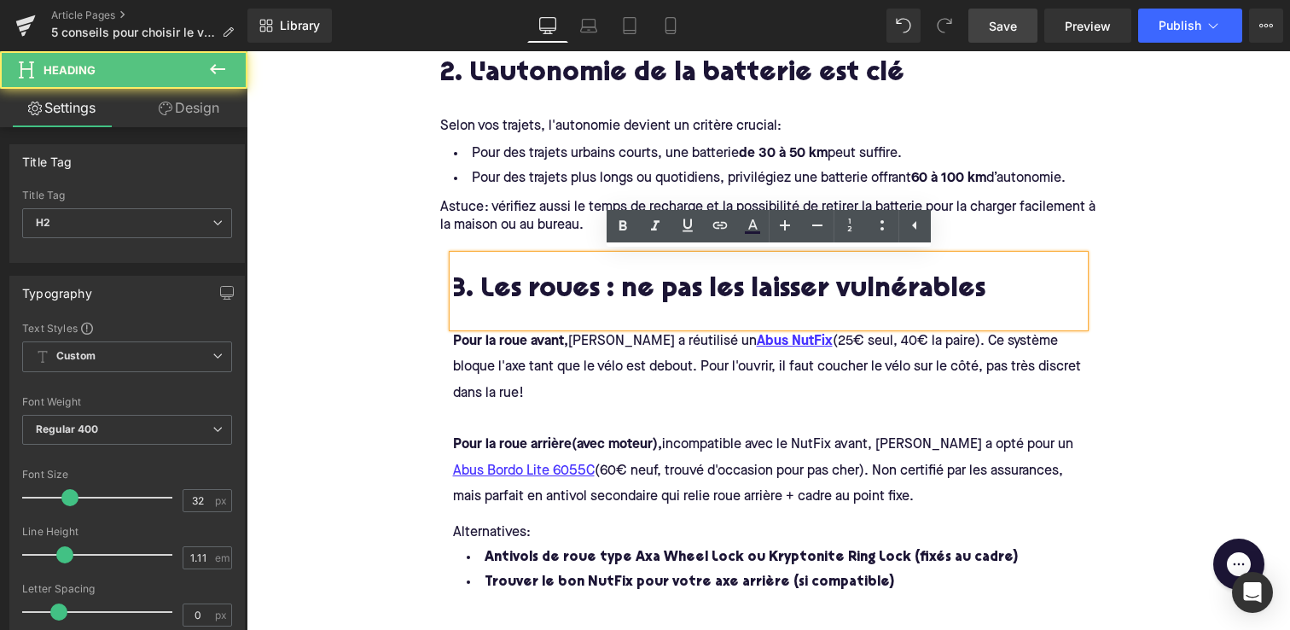
click at [517, 286] on h2 "3. Les roues : ne pas les laisser vulnérables" at bounding box center [768, 291] width 631 height 31
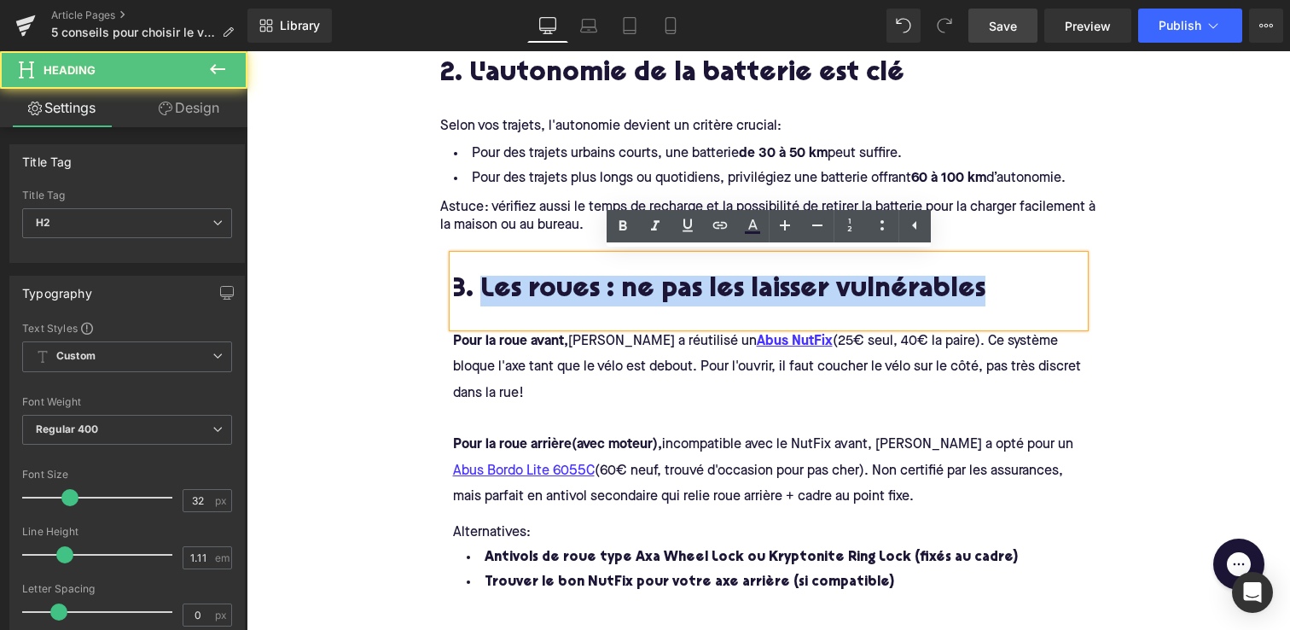
drag, startPoint x: 482, startPoint y: 290, endPoint x: 999, endPoint y: 293, distance: 517.1
click at [999, 293] on h2 "3. Les roues : ne pas les laisser vulnérables" at bounding box center [768, 291] width 631 height 31
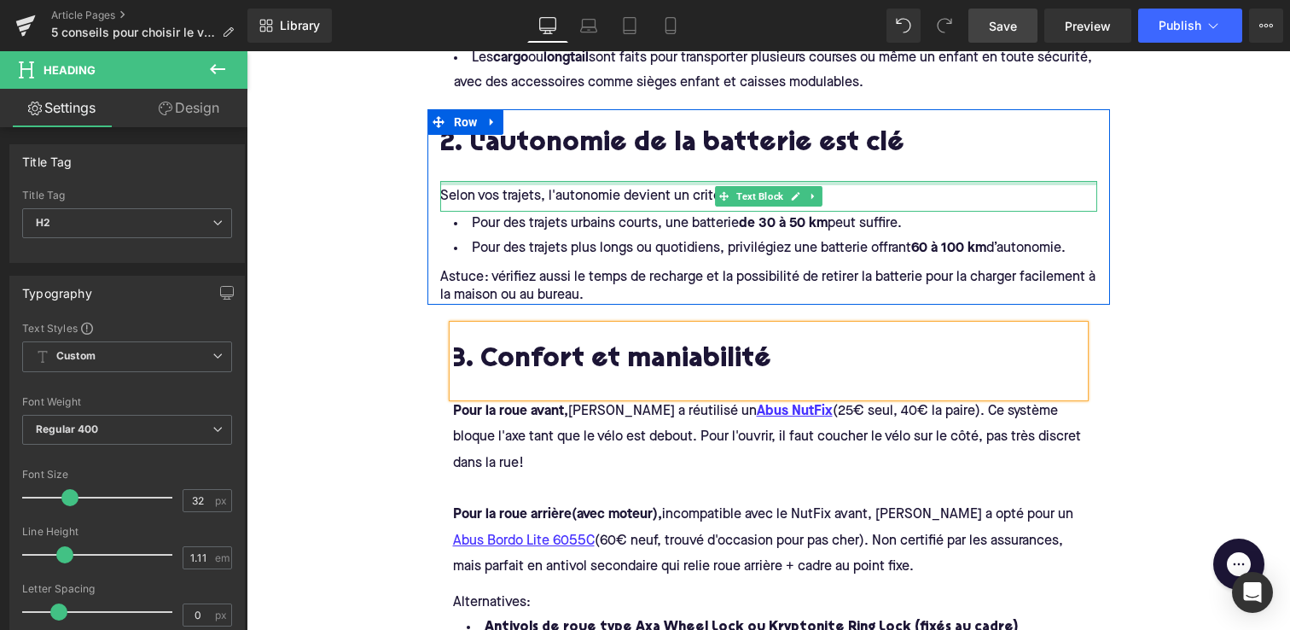
scroll to position [1322, 0]
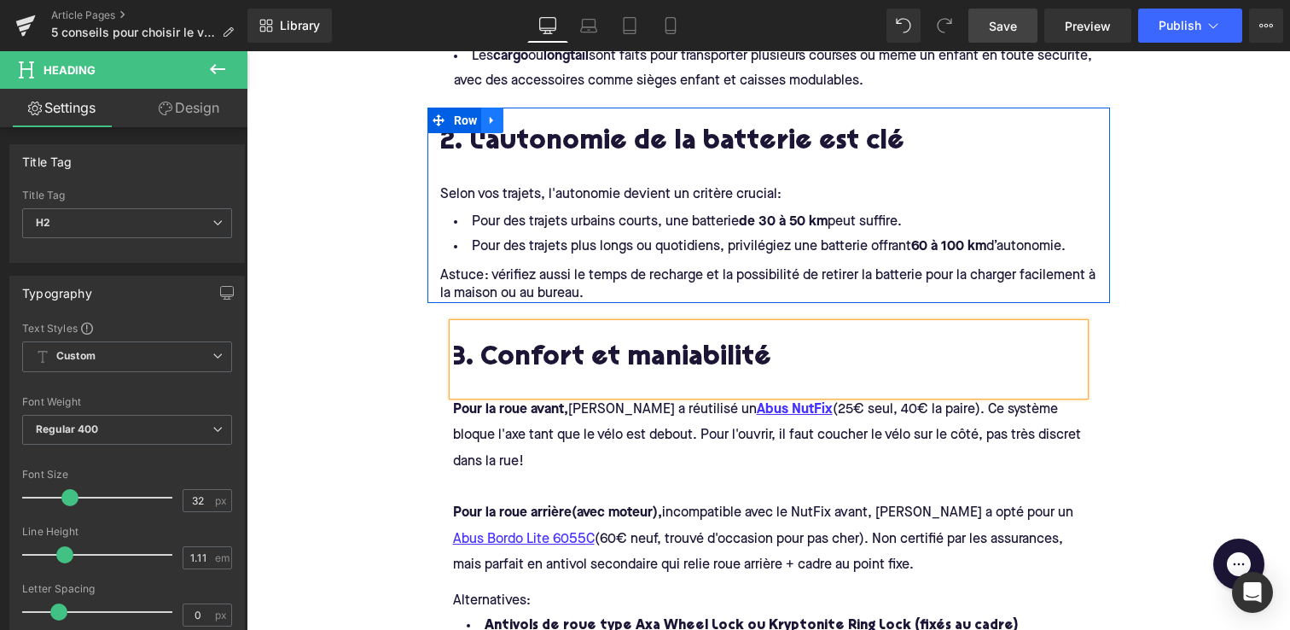
click at [490, 119] on icon at bounding box center [491, 121] width 3 height 8
click at [512, 119] on icon at bounding box center [515, 120] width 12 height 12
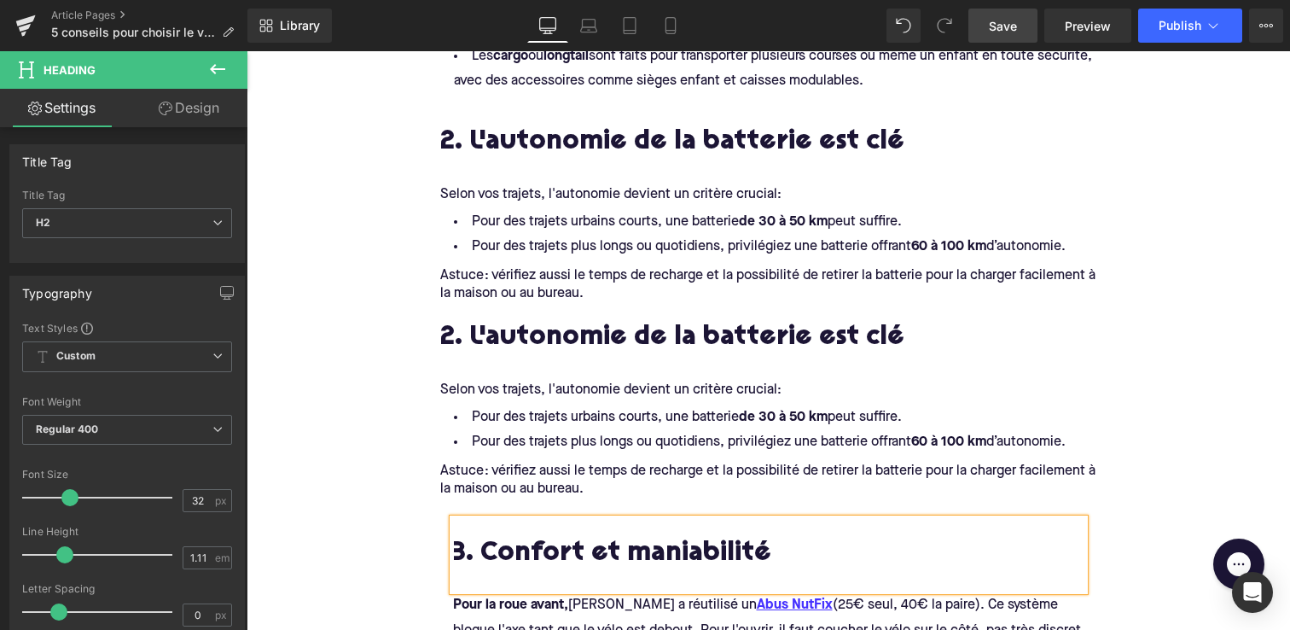
click at [527, 337] on h2 "2. L'autonomie de la batterie est clé" at bounding box center [768, 338] width 657 height 31
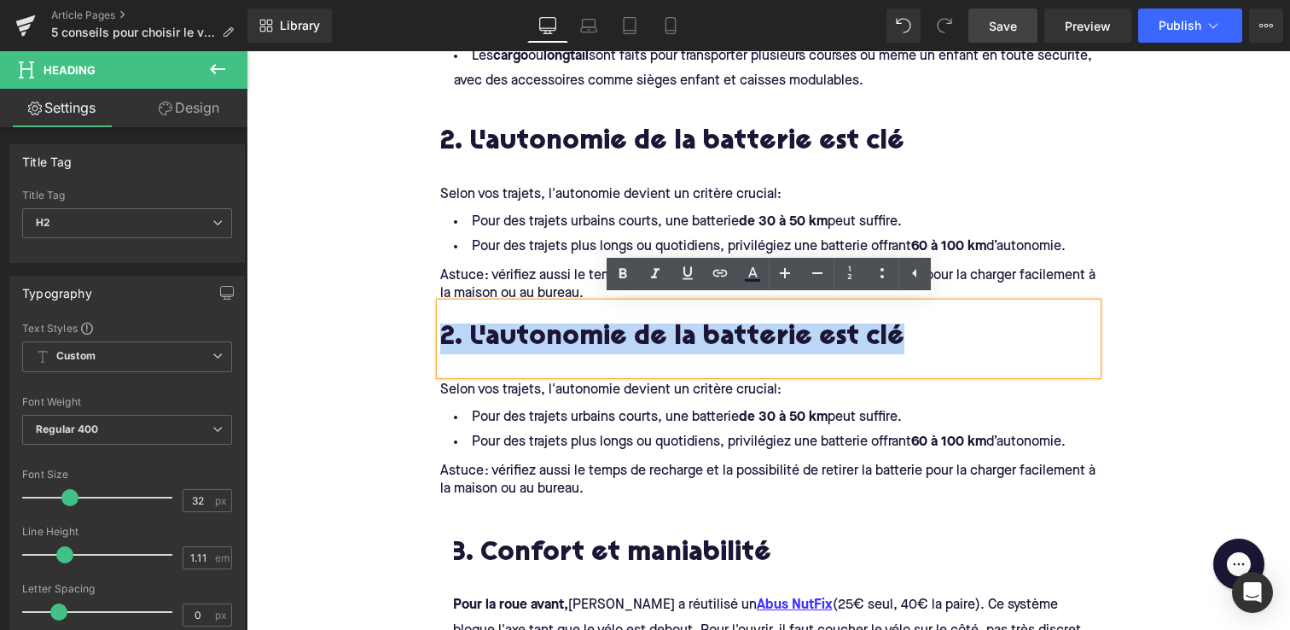
drag, startPoint x: 891, startPoint y: 339, endPoint x: 966, endPoint y: 352, distance: 76.3
click at [966, 352] on div "2. L'autonomie de la batterie est clé" at bounding box center [768, 339] width 657 height 72
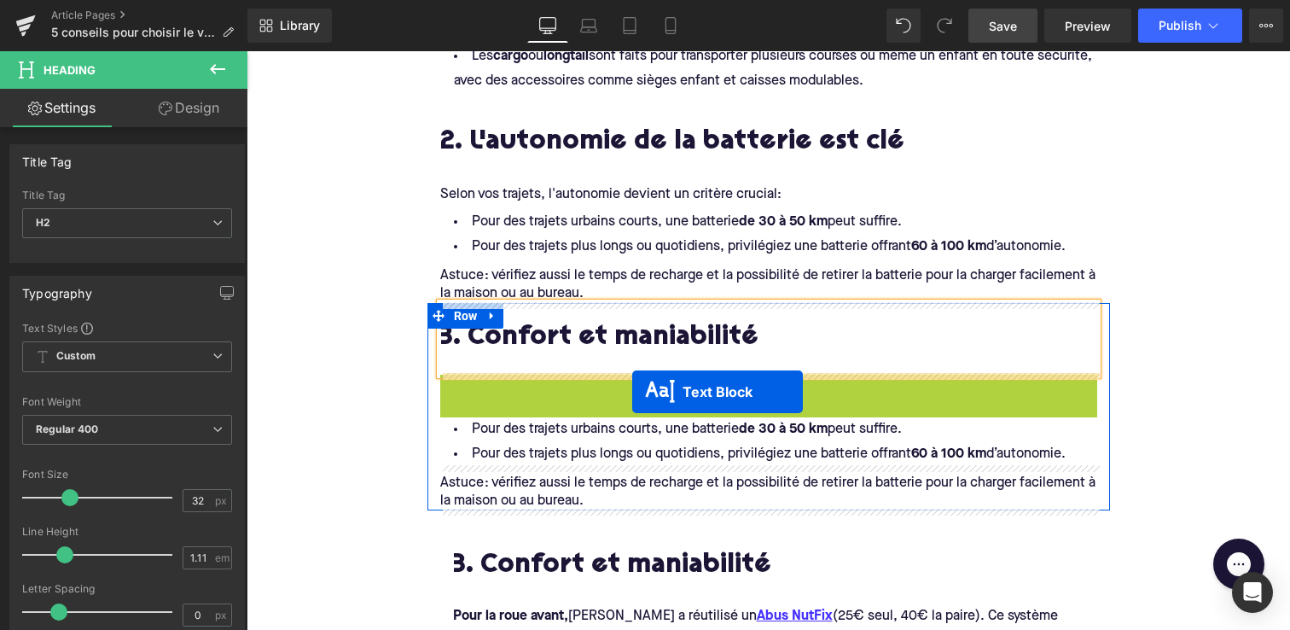
drag, startPoint x: 782, startPoint y: 388, endPoint x: 632, endPoint y: 392, distance: 149.4
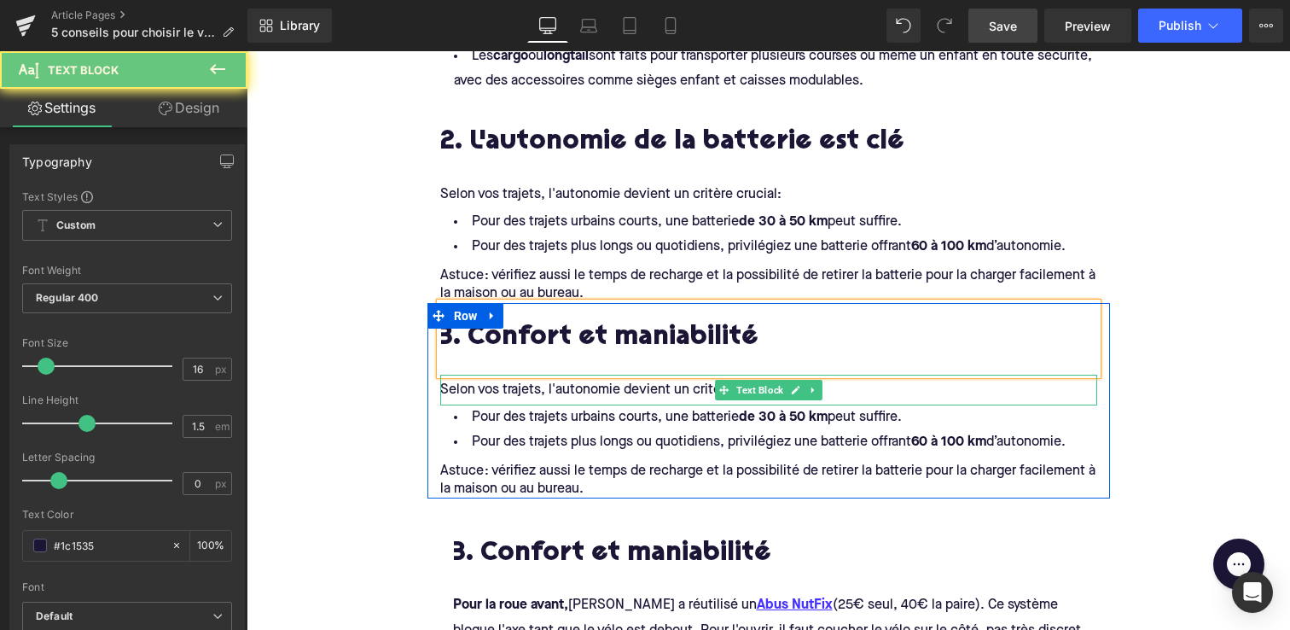
click at [631, 395] on span "Selon vos trajets, l'autonomie devient un critère crucial:" at bounding box center [610, 390] width 341 height 14
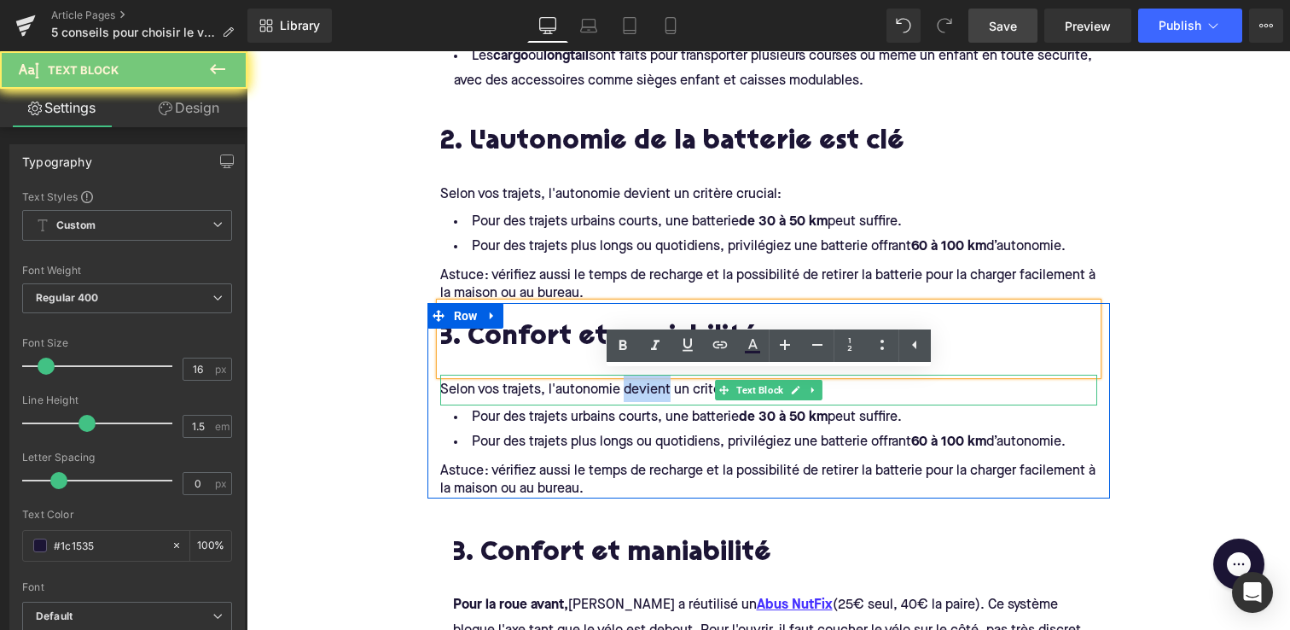
click at [631, 395] on span "Selon vos trajets, l'autonomie devient un critère crucial:" at bounding box center [610, 390] width 341 height 14
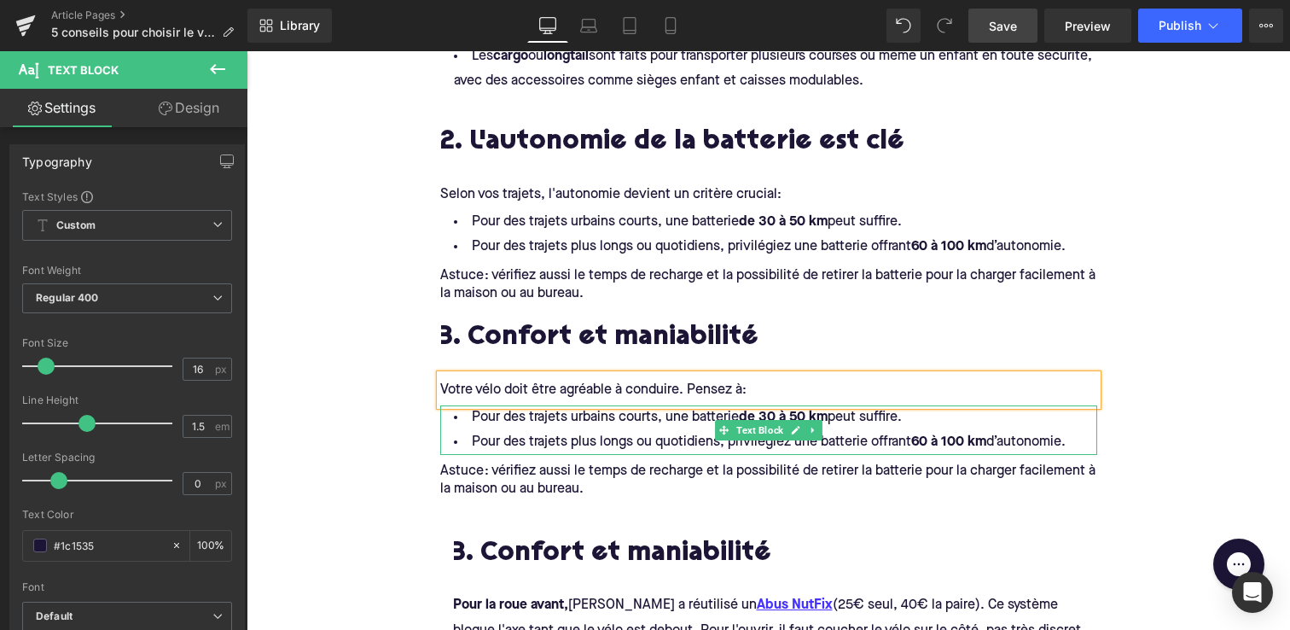
click at [913, 416] on li "Pour des trajets urbains courts, une batterie de 30 à 50 km peut suffire." at bounding box center [768, 417] width 657 height 25
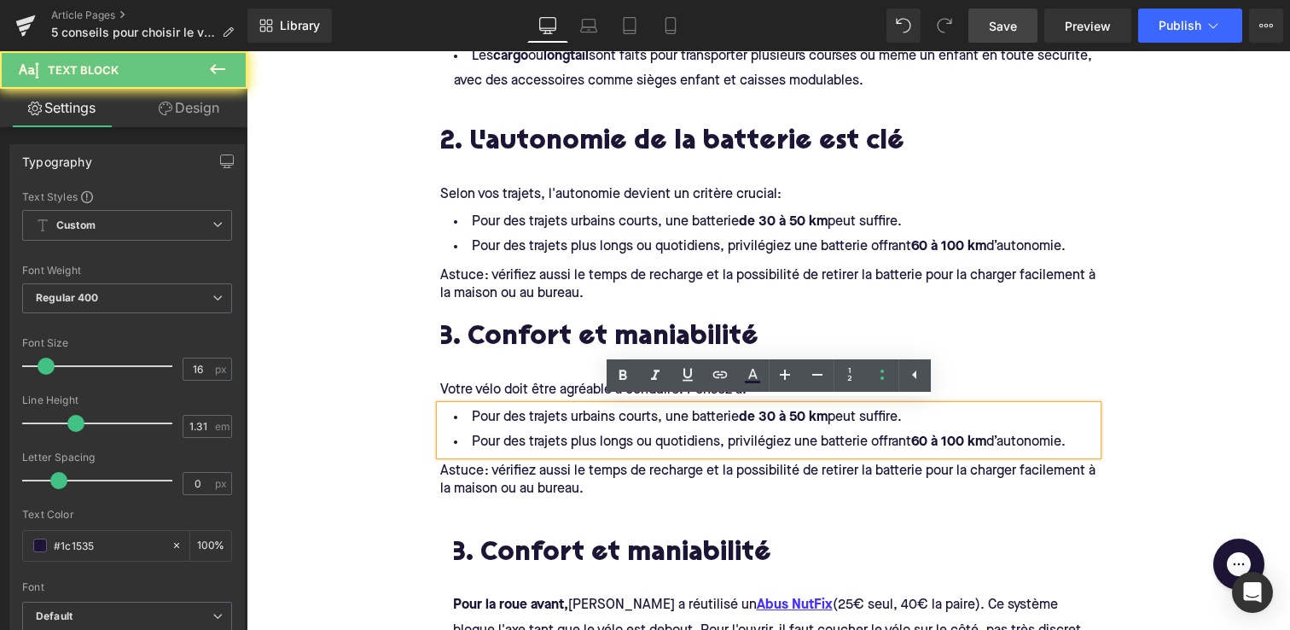
click at [913, 416] on li "Pour des trajets urbains courts, une batterie de 30 à 50 km peut suffire." at bounding box center [768, 417] width 657 height 25
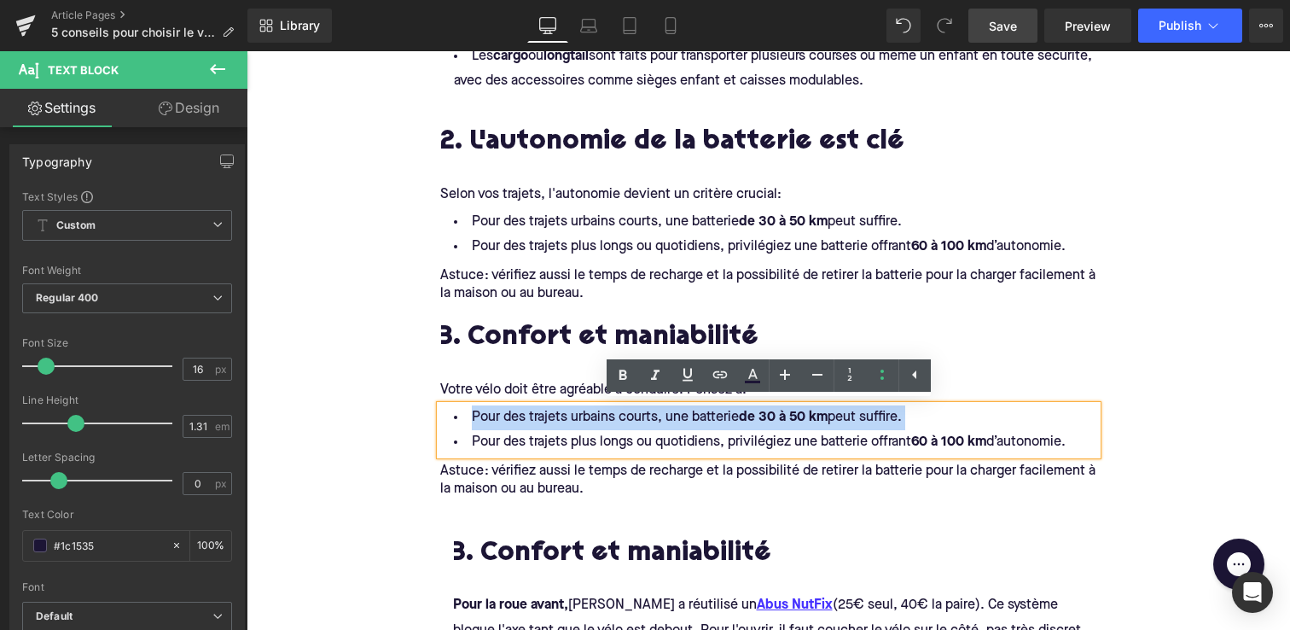
drag, startPoint x: 911, startPoint y: 414, endPoint x: 461, endPoint y: 422, distance: 450.6
click at [461, 422] on li "Pour des trajets urbains courts, une batterie de 30 à 50 km peut suffire." at bounding box center [768, 417] width 657 height 25
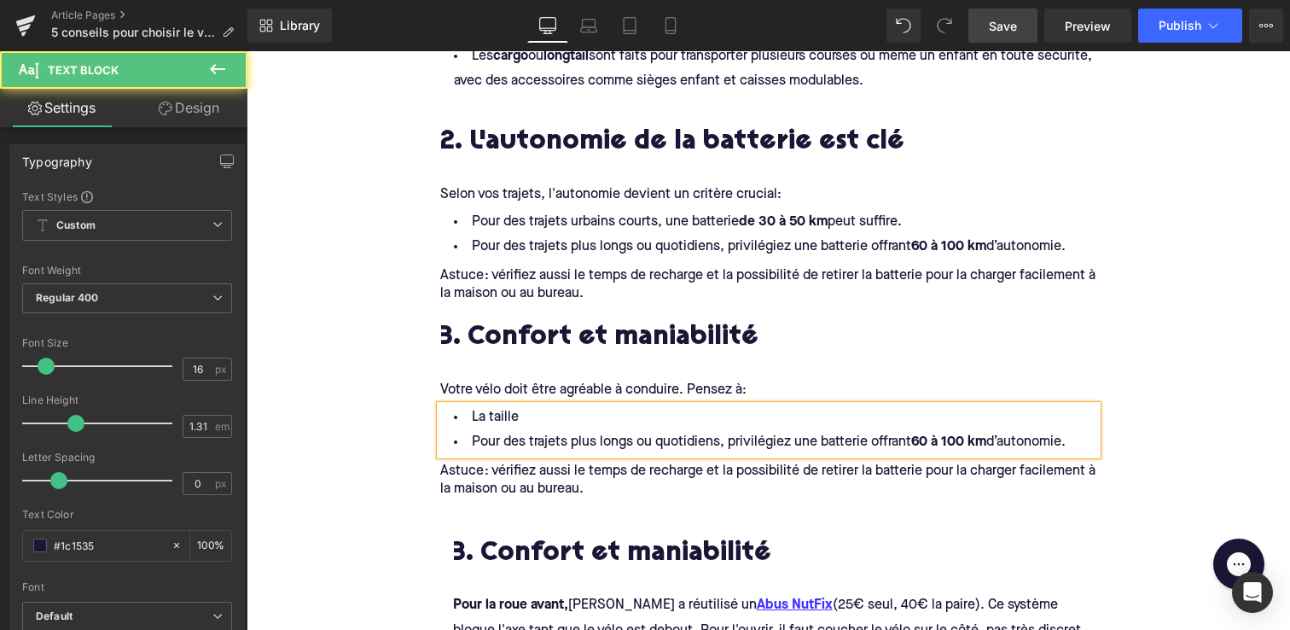
click at [521, 412] on li "La taille" at bounding box center [768, 417] width 657 height 25
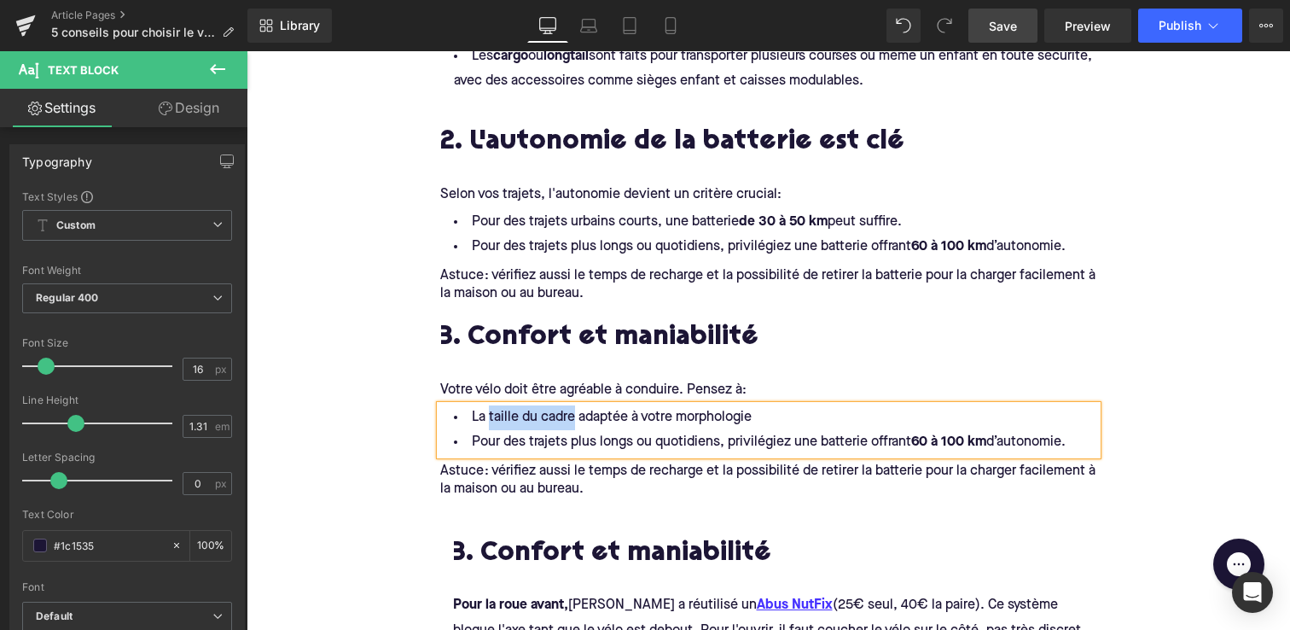
drag, startPoint x: 576, startPoint y: 414, endPoint x: 491, endPoint y: 416, distance: 85.4
click at [491, 416] on li "La taille du cadre adaptée à votre morphologie" at bounding box center [768, 417] width 657 height 25
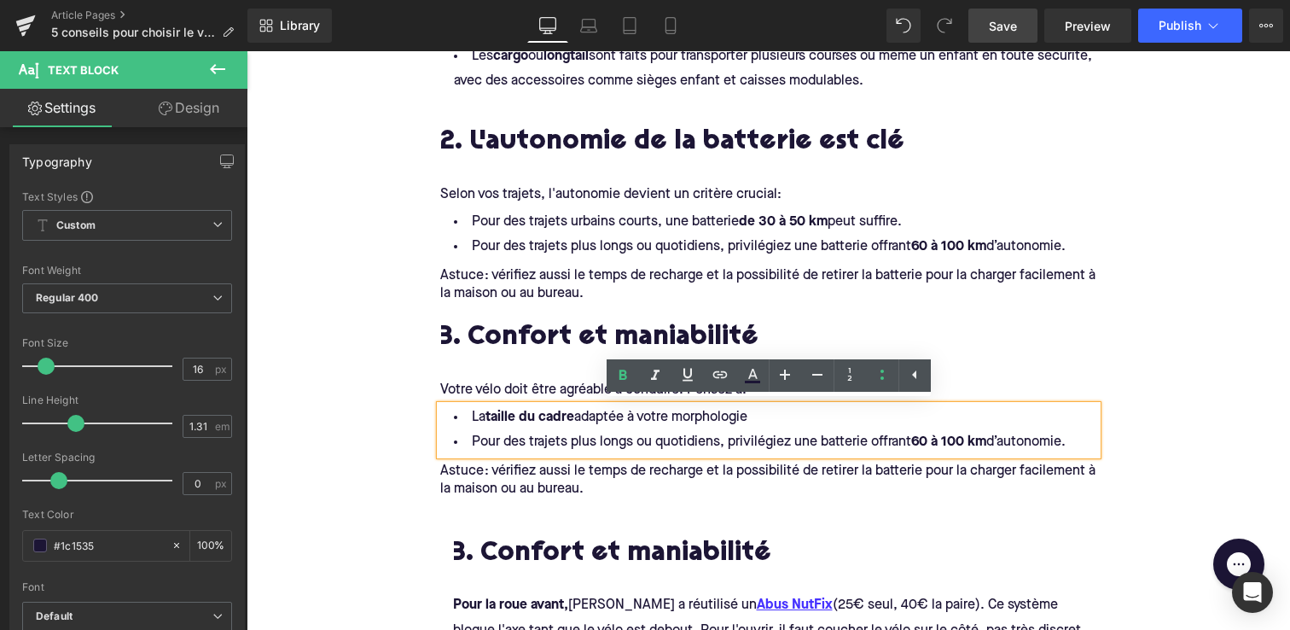
click at [765, 418] on li "La taille du cadre adaptée à votre morphologie" at bounding box center [768, 417] width 657 height 25
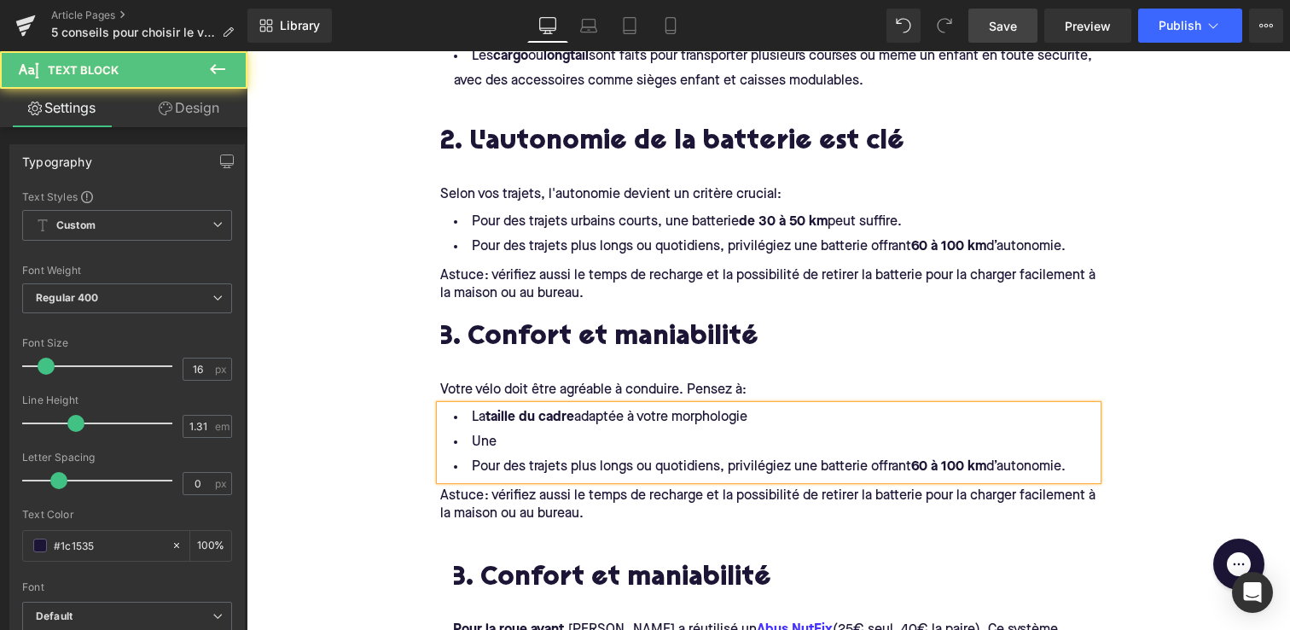
click at [730, 436] on li "Une" at bounding box center [768, 442] width 657 height 25
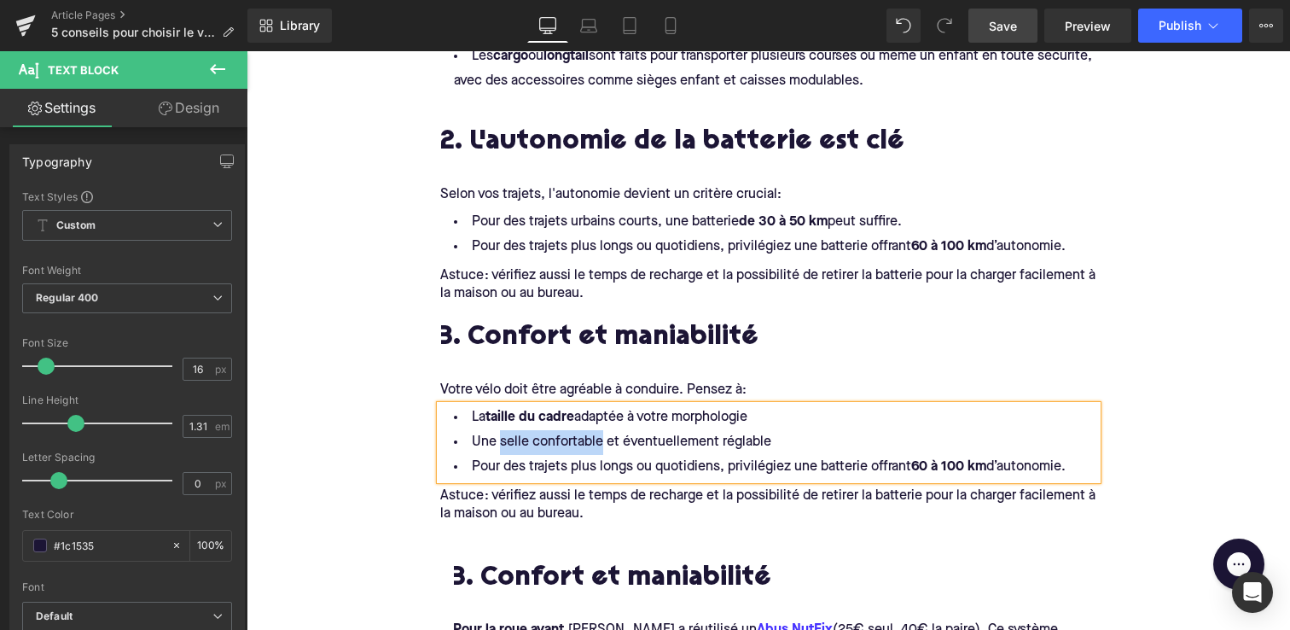
drag, startPoint x: 602, startPoint y: 438, endPoint x: 500, endPoint y: 438, distance: 101.5
click at [500, 438] on li "Une selle confortable et éventuellement réglable" at bounding box center [768, 442] width 657 height 25
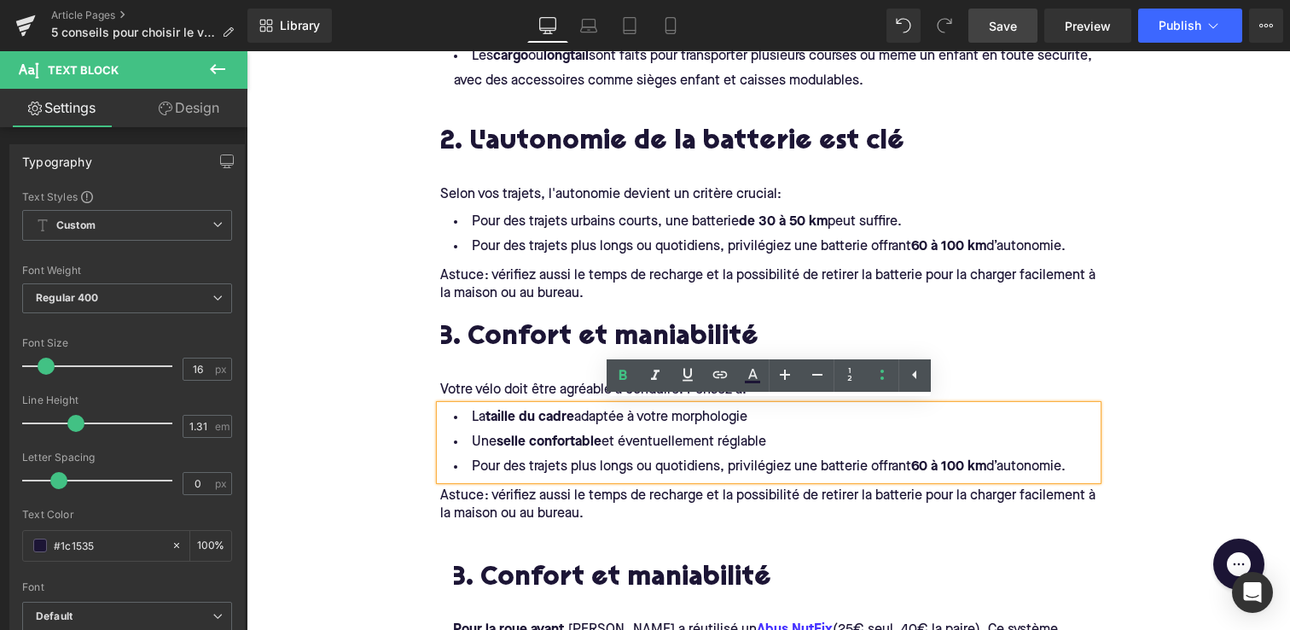
click at [788, 439] on li "Une selle confortable et éventuellement réglable" at bounding box center [768, 442] width 657 height 25
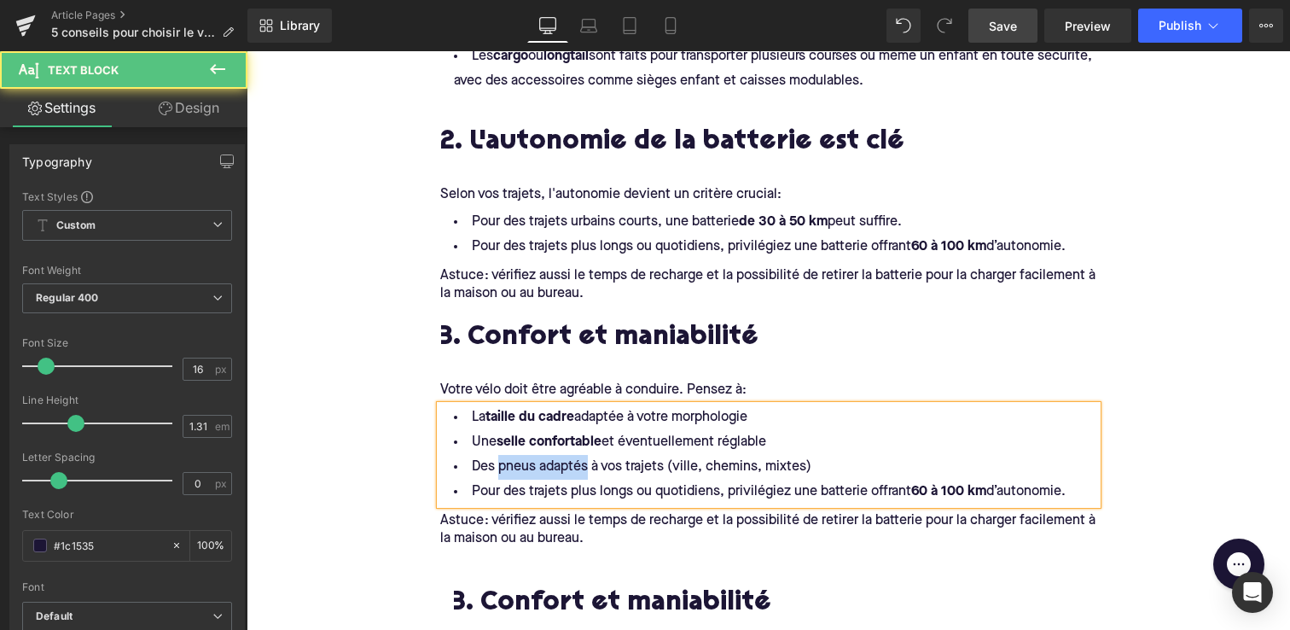
drag, startPoint x: 498, startPoint y: 466, endPoint x: 589, endPoint y: 470, distance: 90.6
click at [589, 470] on li "Des pneus adaptés à vos trajets (ville, chemins, mixtes)" at bounding box center [768, 467] width 657 height 25
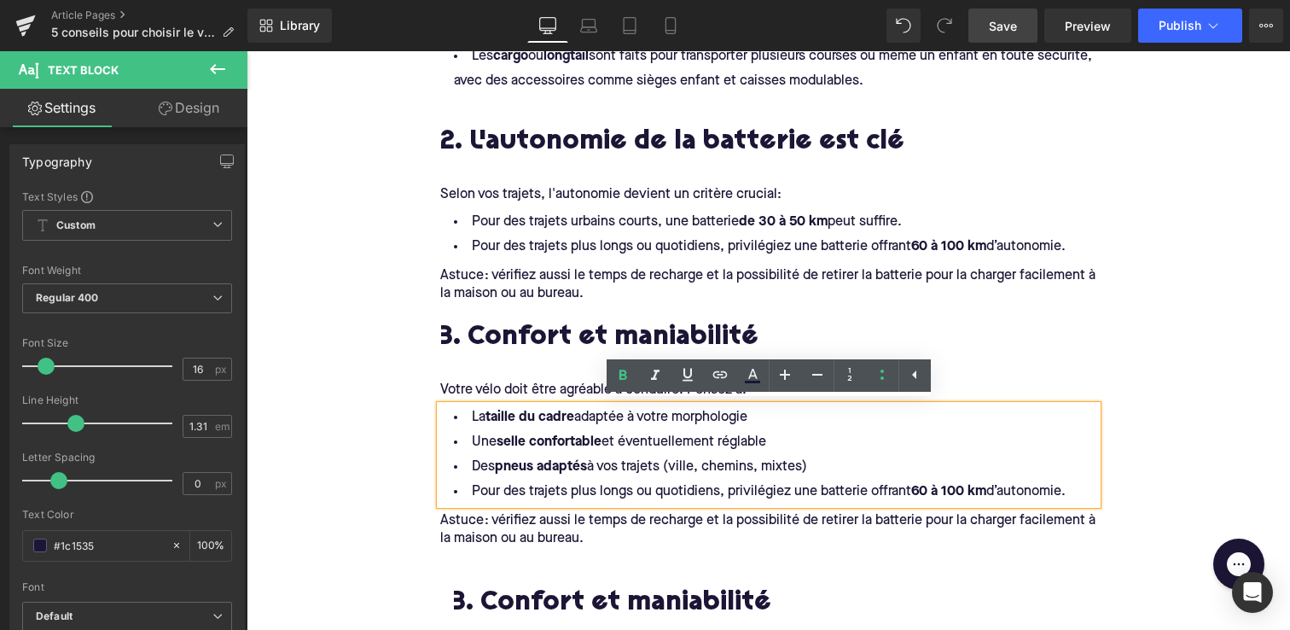
click at [819, 466] on li "Des pneus adaptés à vos trajets (ville, chemins, mixtes)" at bounding box center [768, 467] width 657 height 25
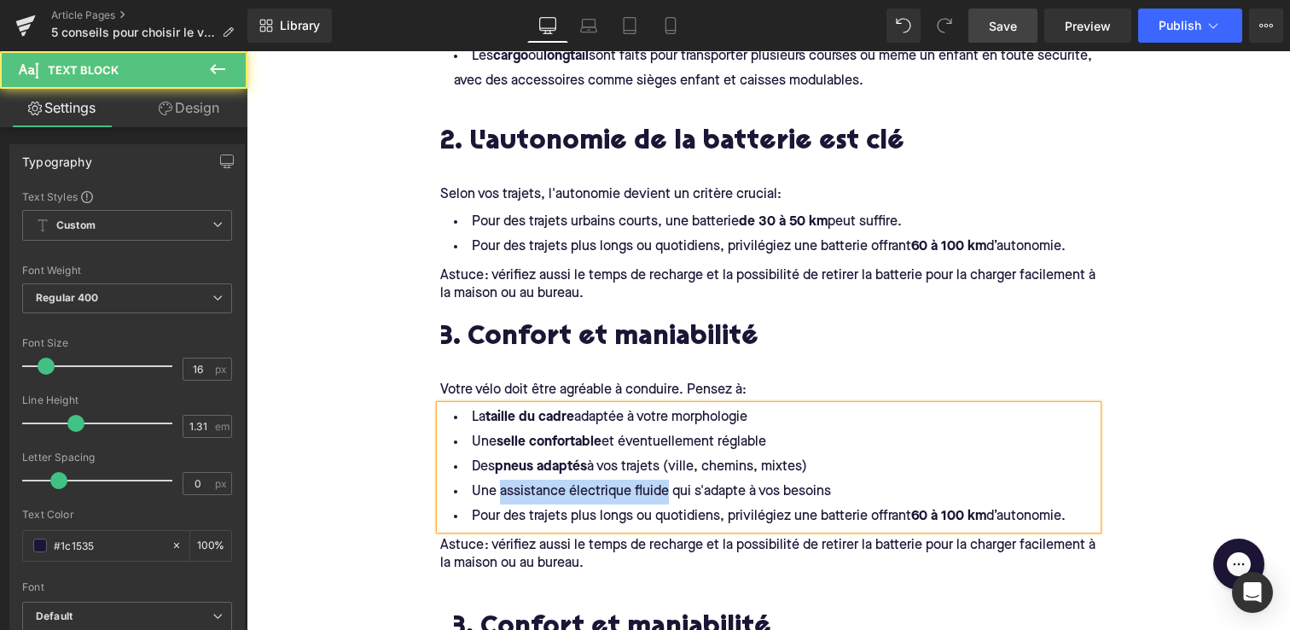
drag, startPoint x: 667, startPoint y: 490, endPoint x: 503, endPoint y: 485, distance: 164.8
click at [503, 485] on li "Une assistance électrique fluide qui s'adapte à vos besoins" at bounding box center [768, 492] width 657 height 25
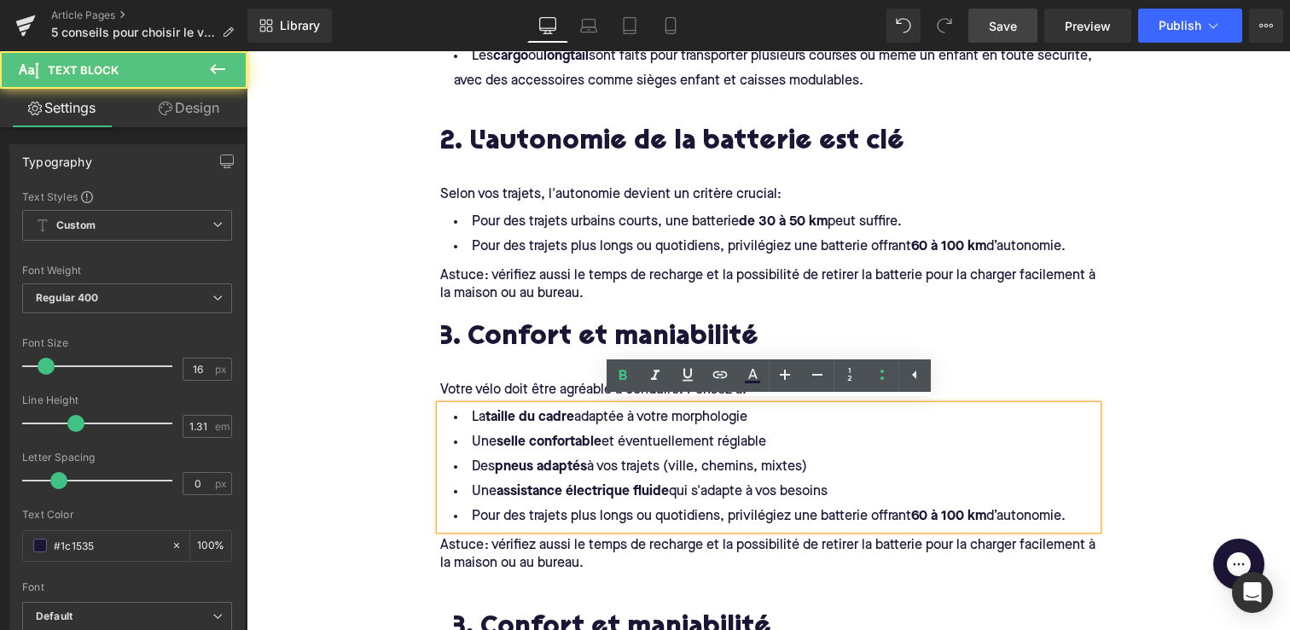
drag, startPoint x: 1082, startPoint y: 513, endPoint x: 465, endPoint y: 504, distance: 617.0
click at [465, 504] on li "Pour des trajets plus longs ou quotidiens, privilégiez une batterie offrant 60 …" at bounding box center [768, 516] width 657 height 25
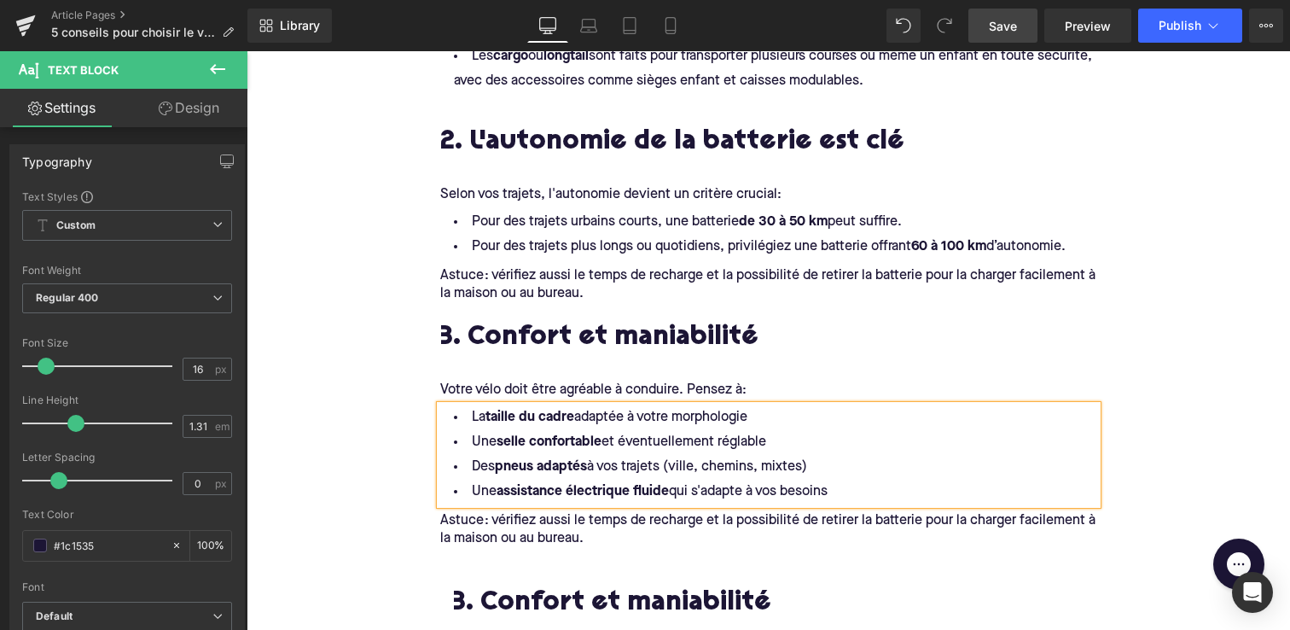
click at [585, 538] on p "Astuce : vérifiez aussi le temps de recharge et la possibilité de retirer la ba…" at bounding box center [768, 530] width 657 height 36
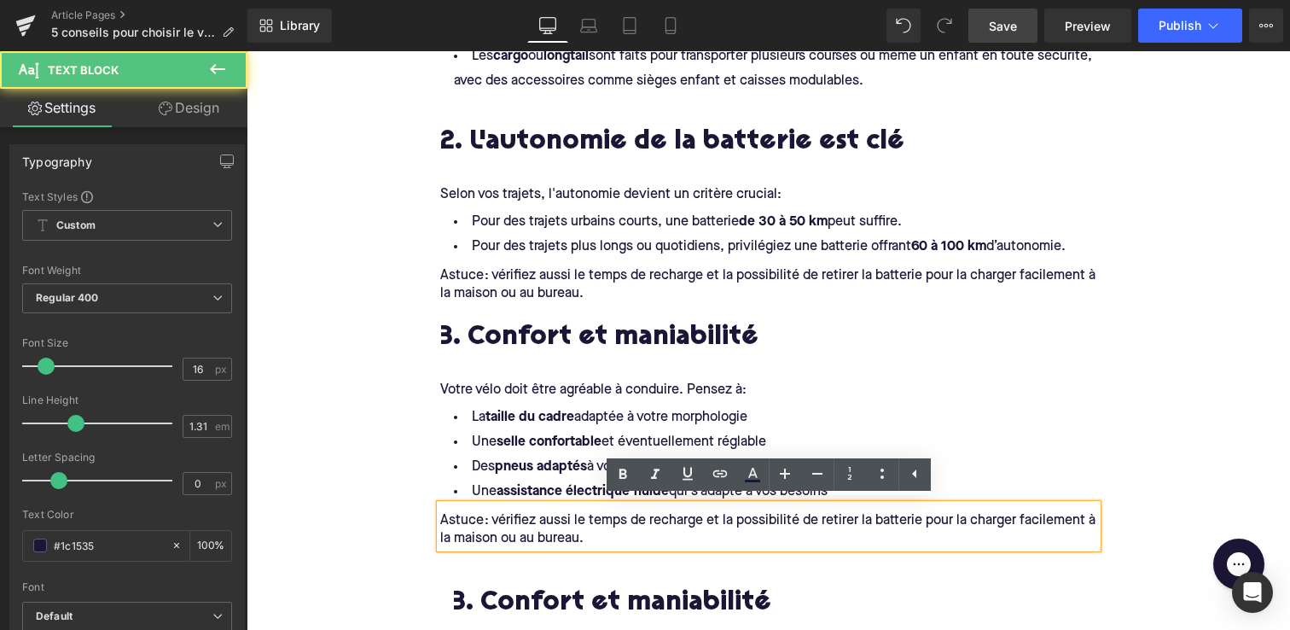
click at [585, 538] on p "Astuce : vérifiez aussi le temps de recharge et la possibilité de retirer la ba…" at bounding box center [768, 530] width 657 height 36
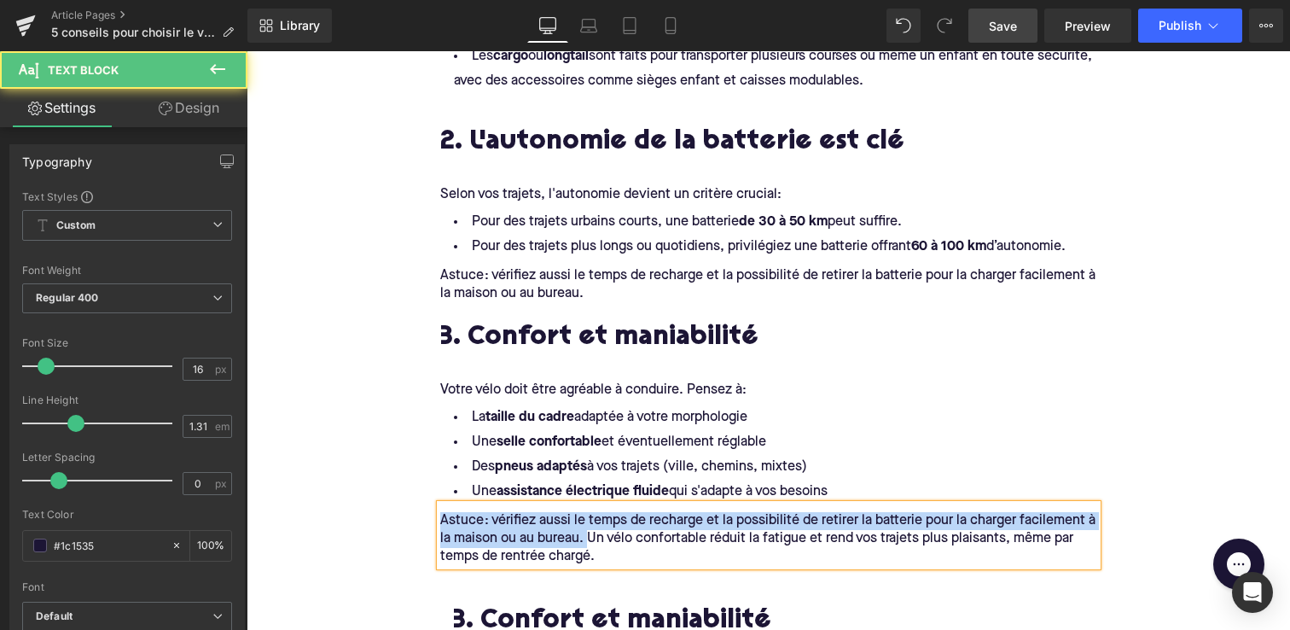
drag, startPoint x: 588, startPoint y: 532, endPoint x: 411, endPoint y: 512, distance: 177.8
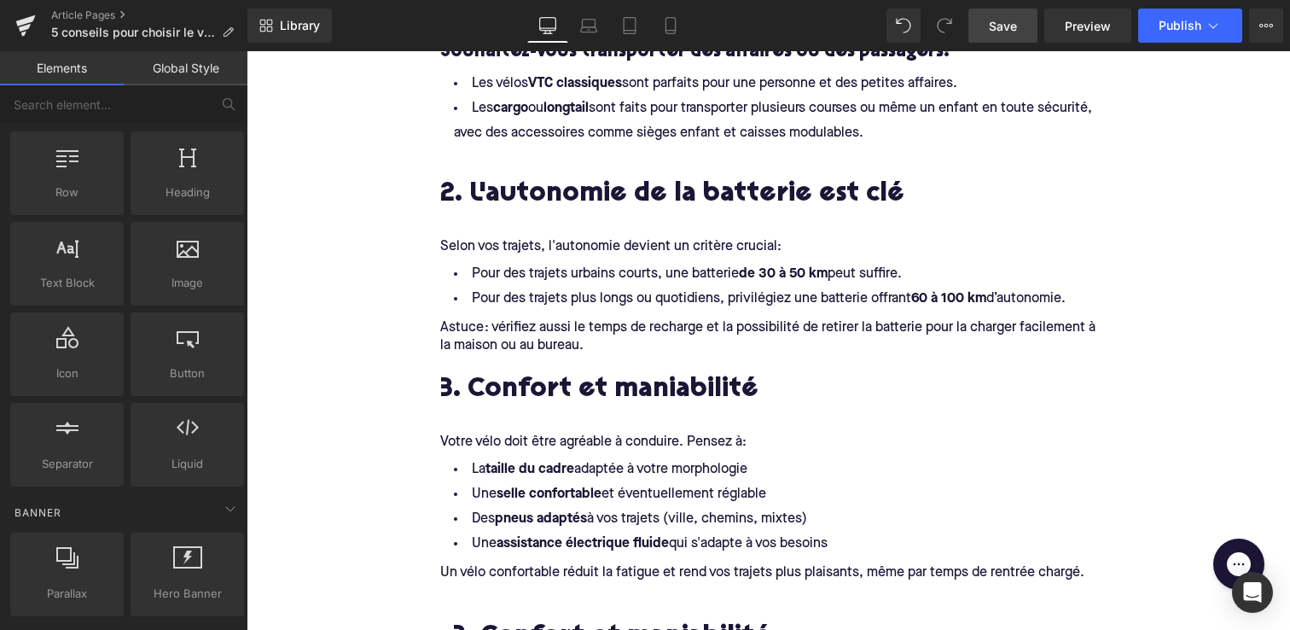
scroll to position [1241, 0]
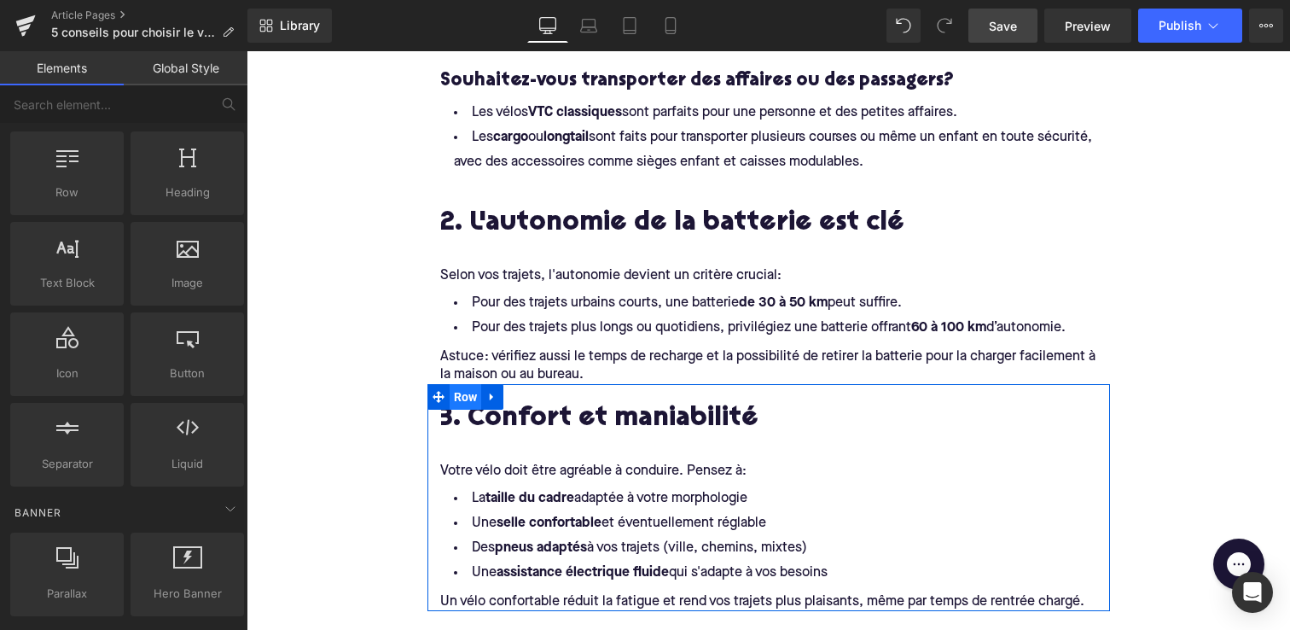
click at [468, 387] on span "Row" at bounding box center [466, 397] width 32 height 26
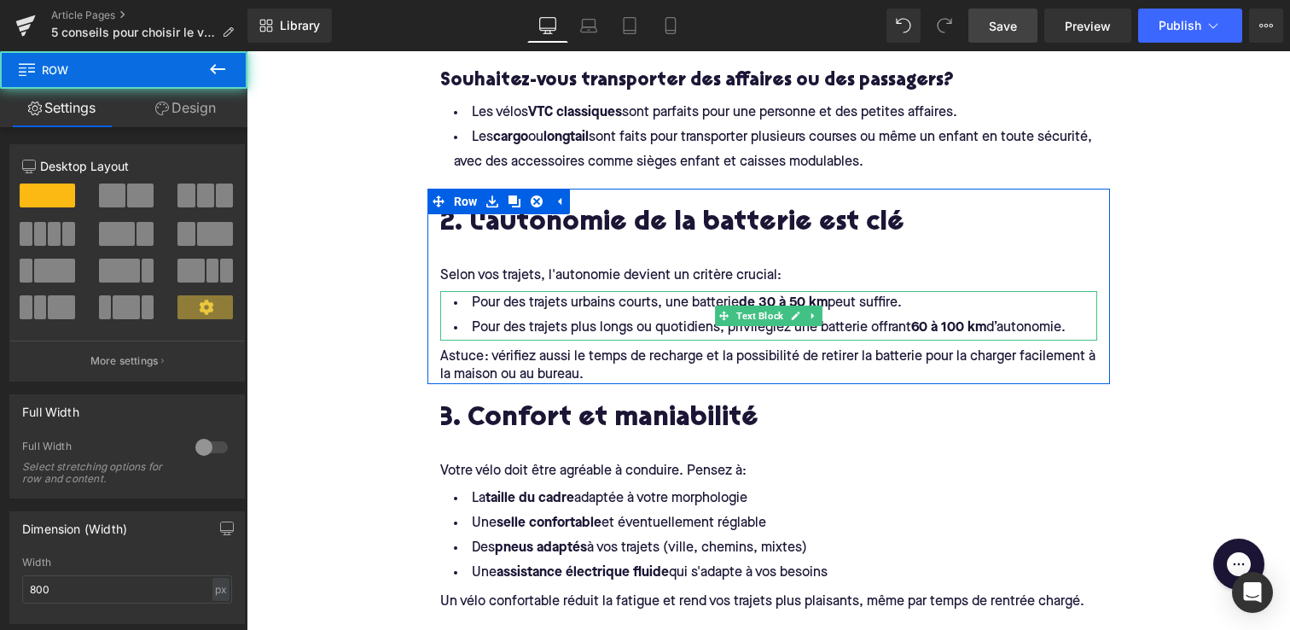
click at [481, 325] on li "Pour des trajets plus longs ou quotidiens, privilégiez une batterie offrant 60 …" at bounding box center [768, 328] width 657 height 25
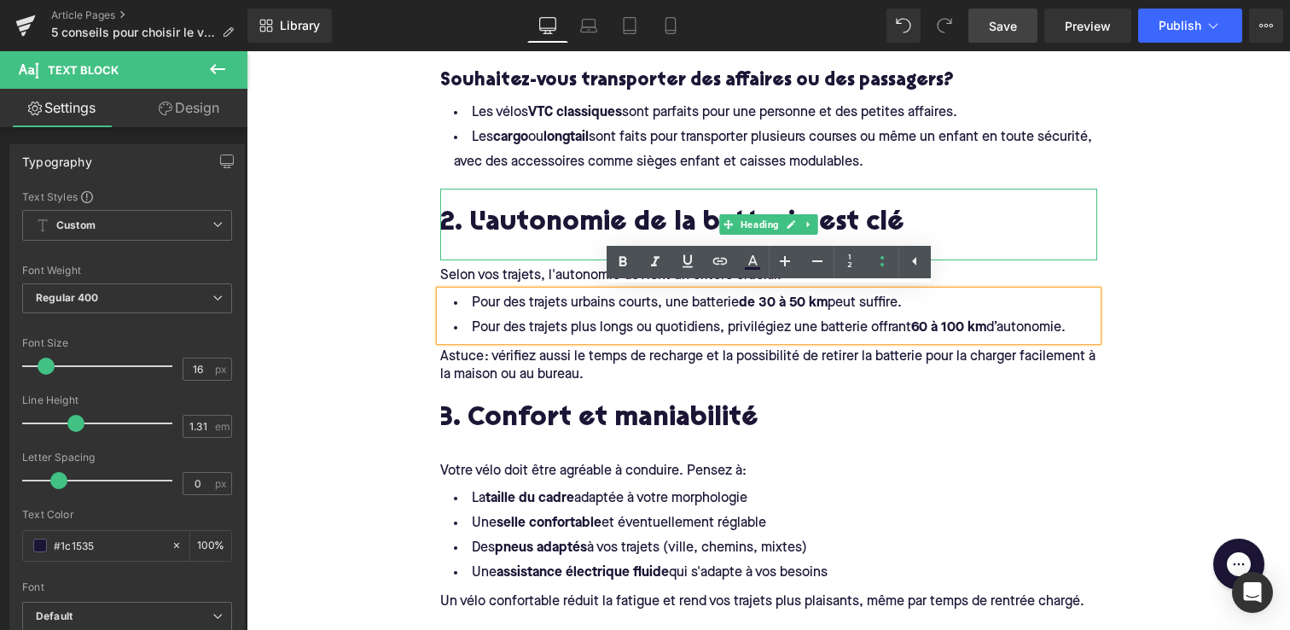
click at [452, 217] on h2 "2. L'autonomie de la batterie est clé" at bounding box center [768, 224] width 657 height 31
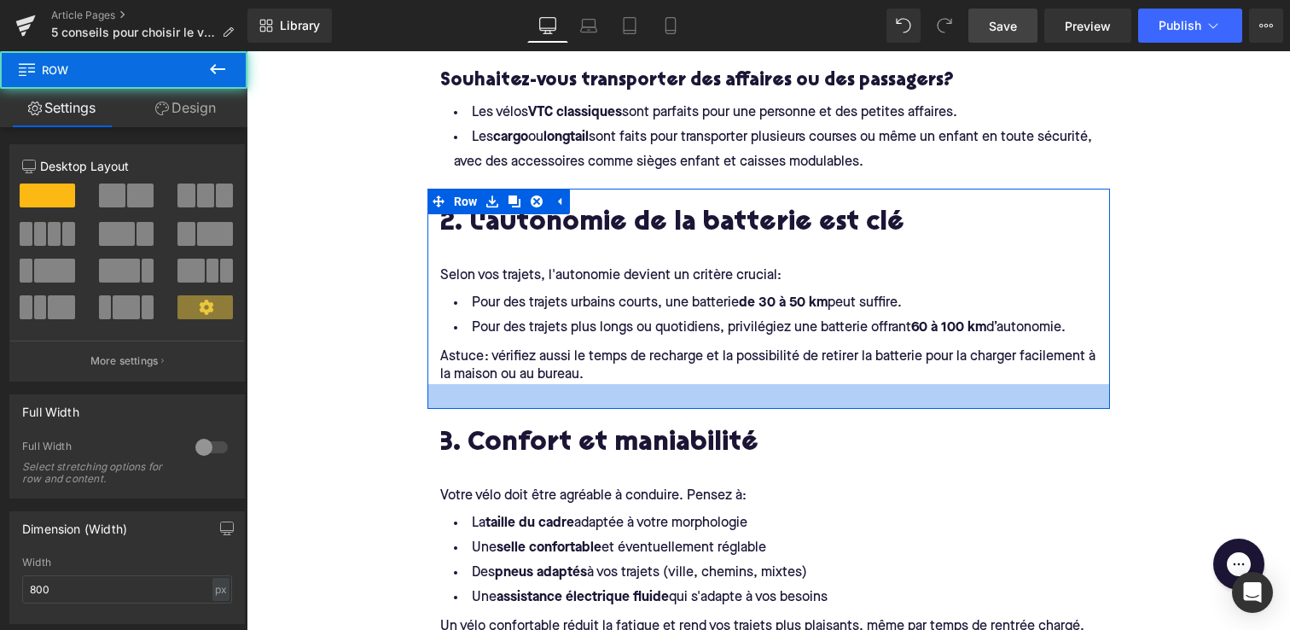
drag, startPoint x: 620, startPoint y: 381, endPoint x: 620, endPoint y: 406, distance: 24.7
click at [620, 406] on div at bounding box center [769, 396] width 683 height 25
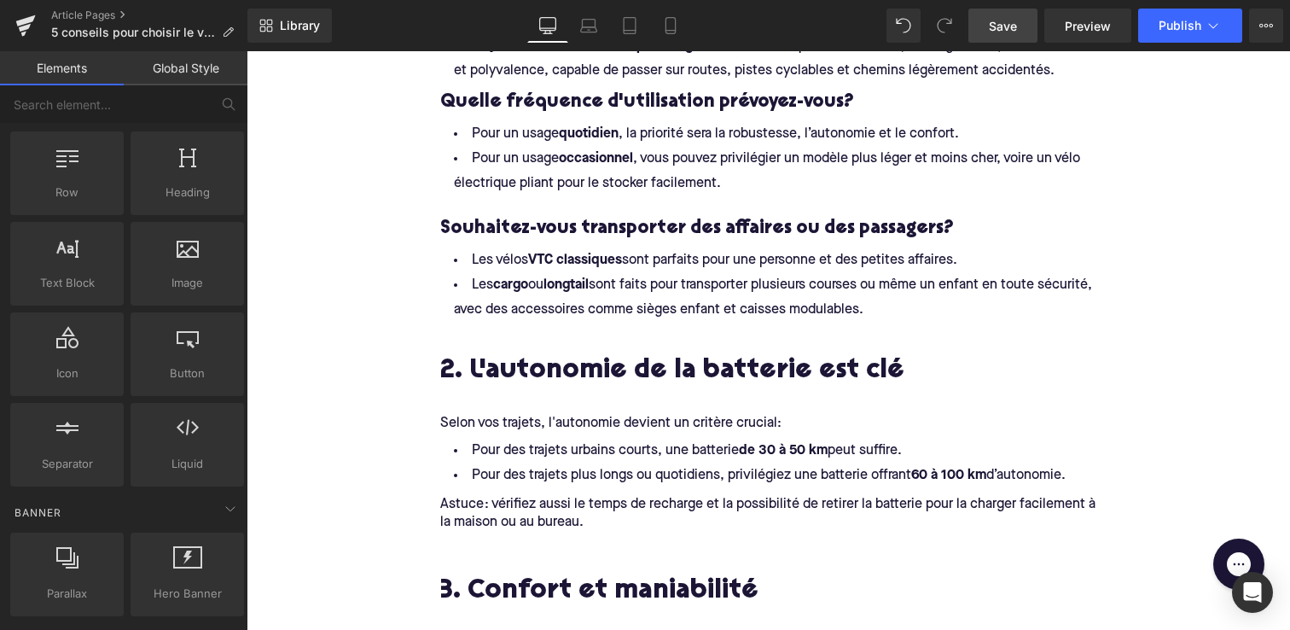
scroll to position [1084, 0]
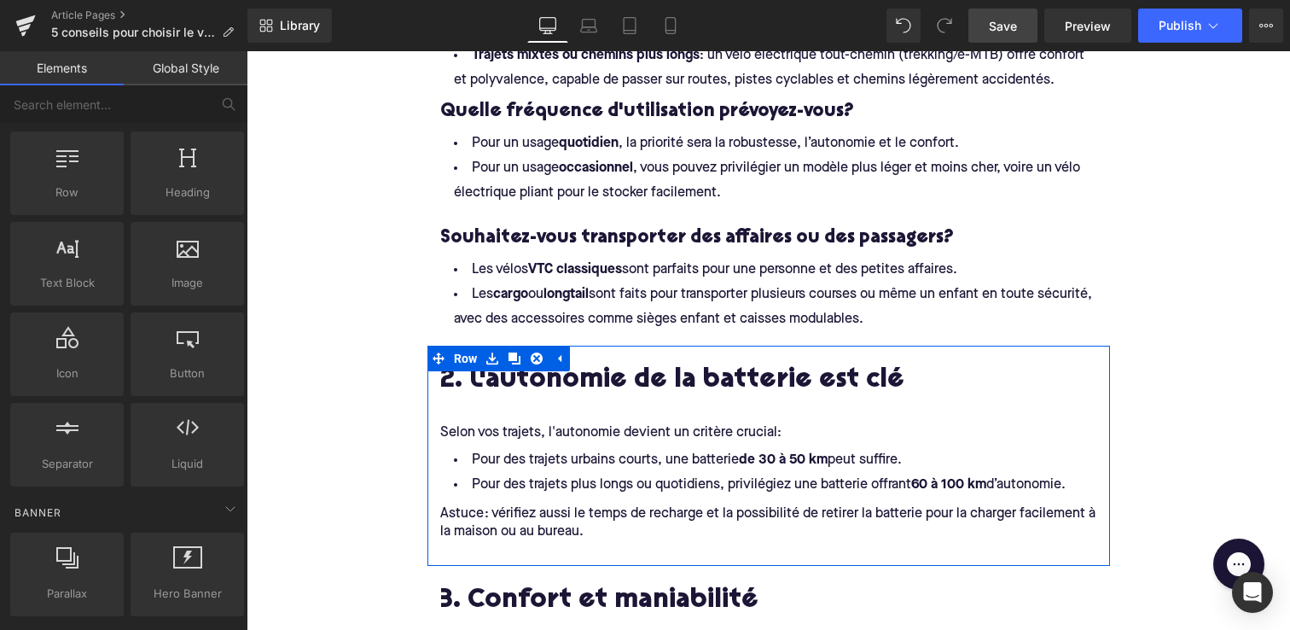
click at [557, 346] on link at bounding box center [559, 359] width 22 height 26
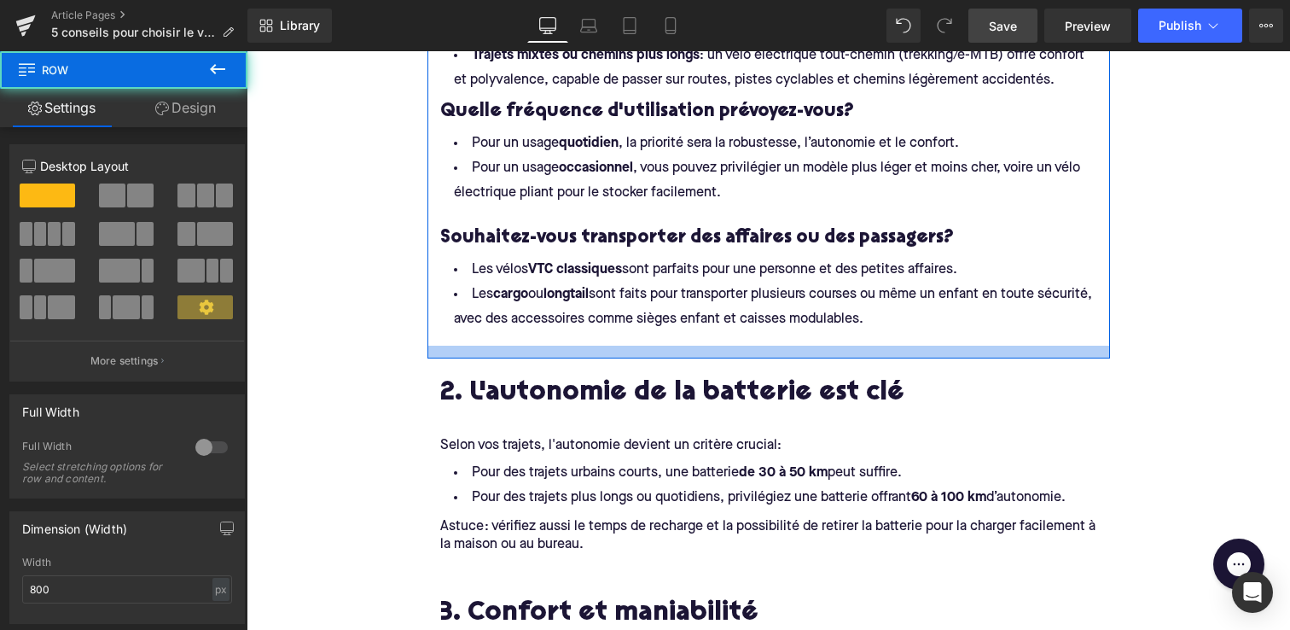
drag, startPoint x: 558, startPoint y: 342, endPoint x: 558, endPoint y: 354, distance: 11.9
click at [558, 354] on div at bounding box center [769, 352] width 683 height 13
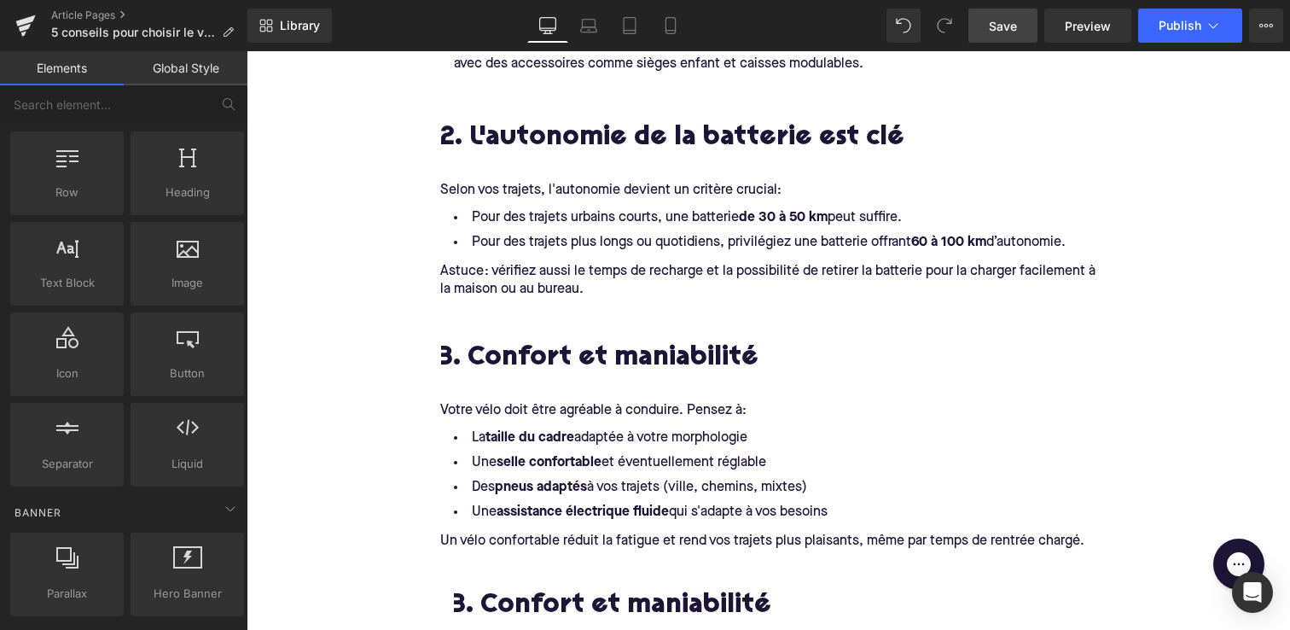
scroll to position [1376, 0]
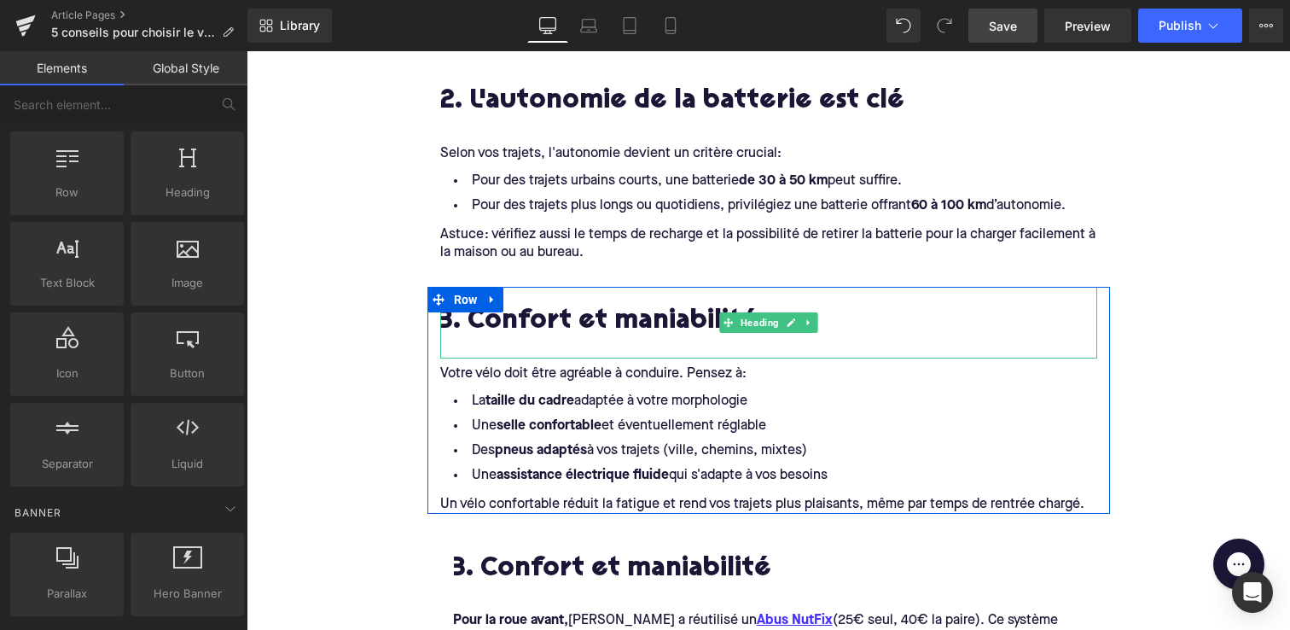
click at [490, 334] on h2 "3. Confort et maniabilité" at bounding box center [768, 322] width 657 height 31
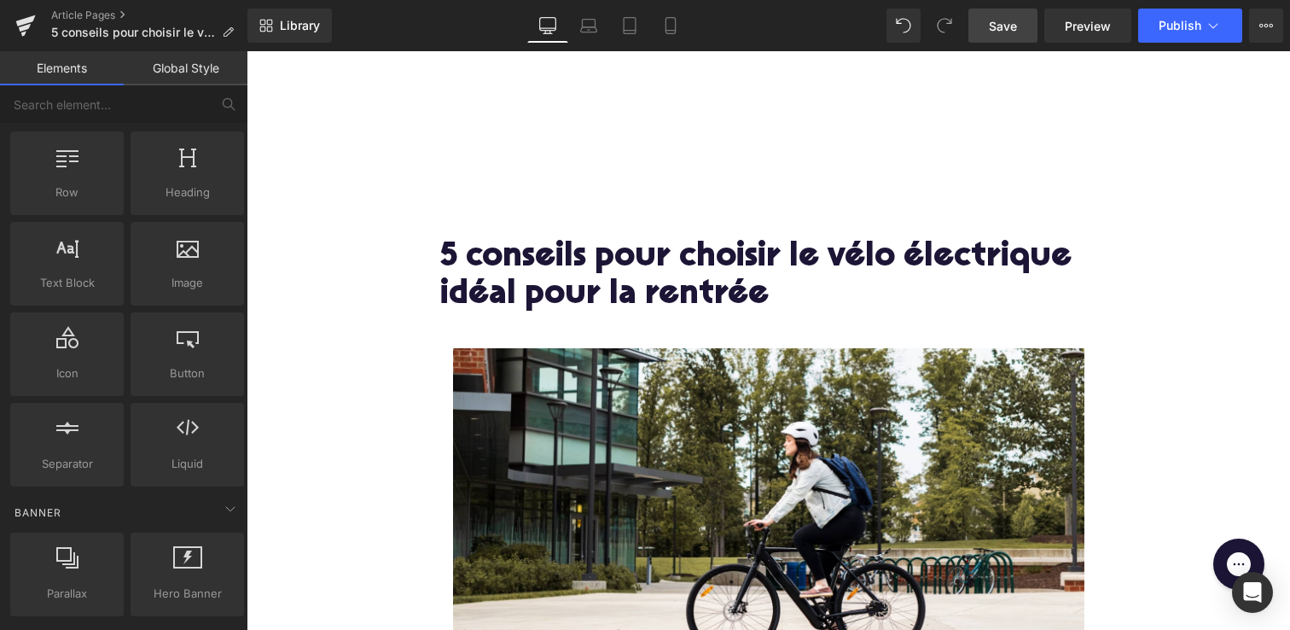
scroll to position [0, 0]
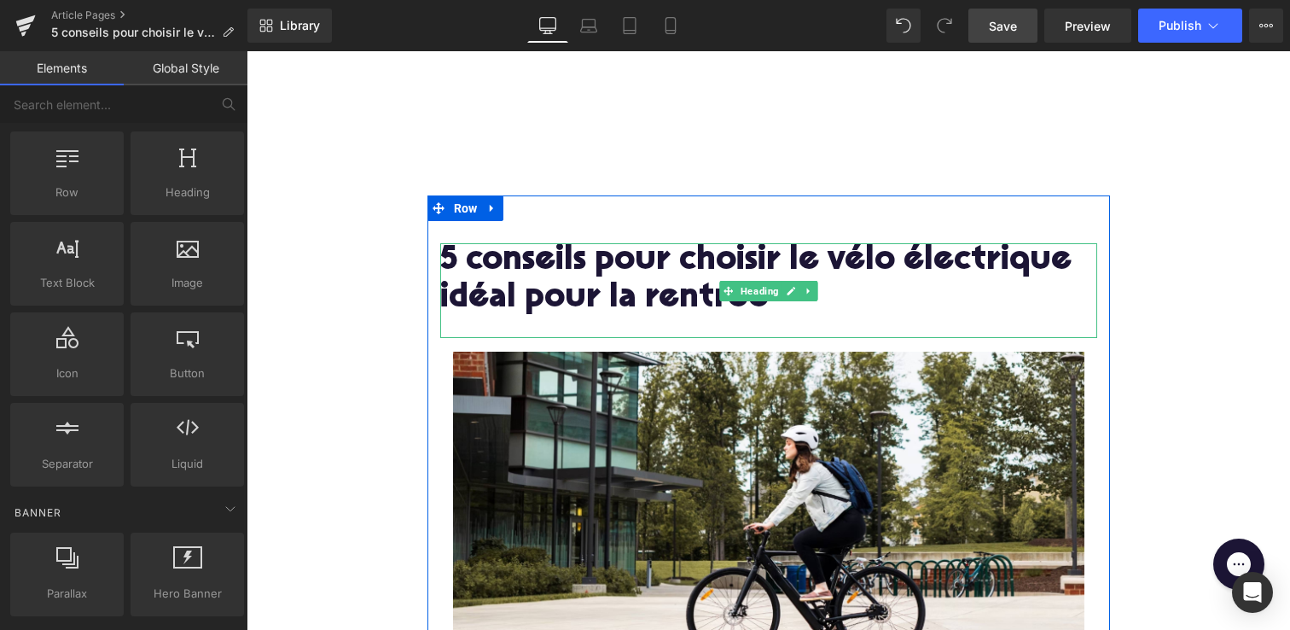
click at [492, 272] on h1 "5 conseils pour choisir le vélo électrique idéal pour la rentrée" at bounding box center [768, 280] width 657 height 74
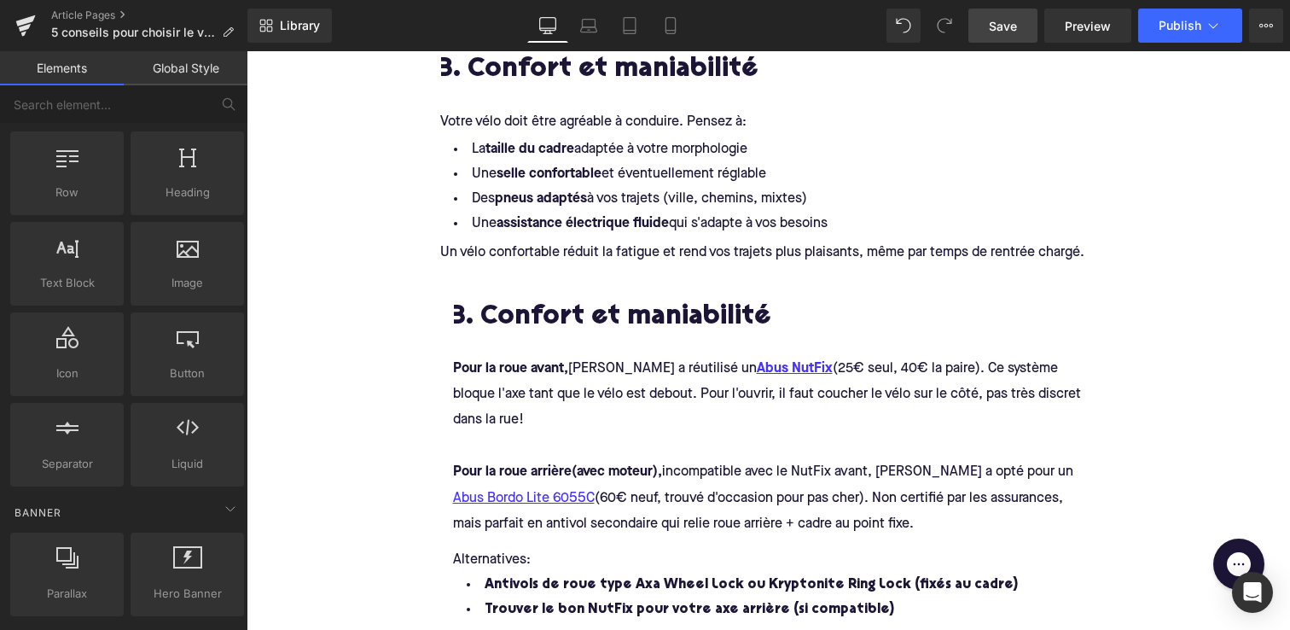
scroll to position [1706, 0]
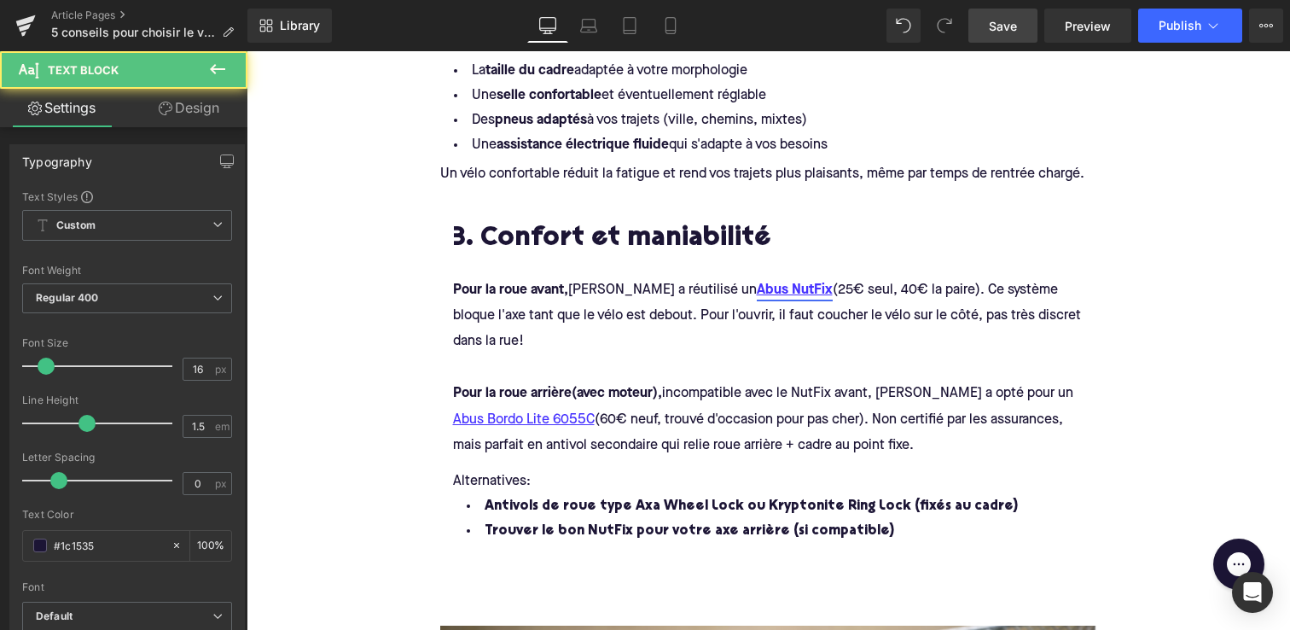
click at [759, 297] on link "Abus NutFix" at bounding box center [795, 290] width 76 height 19
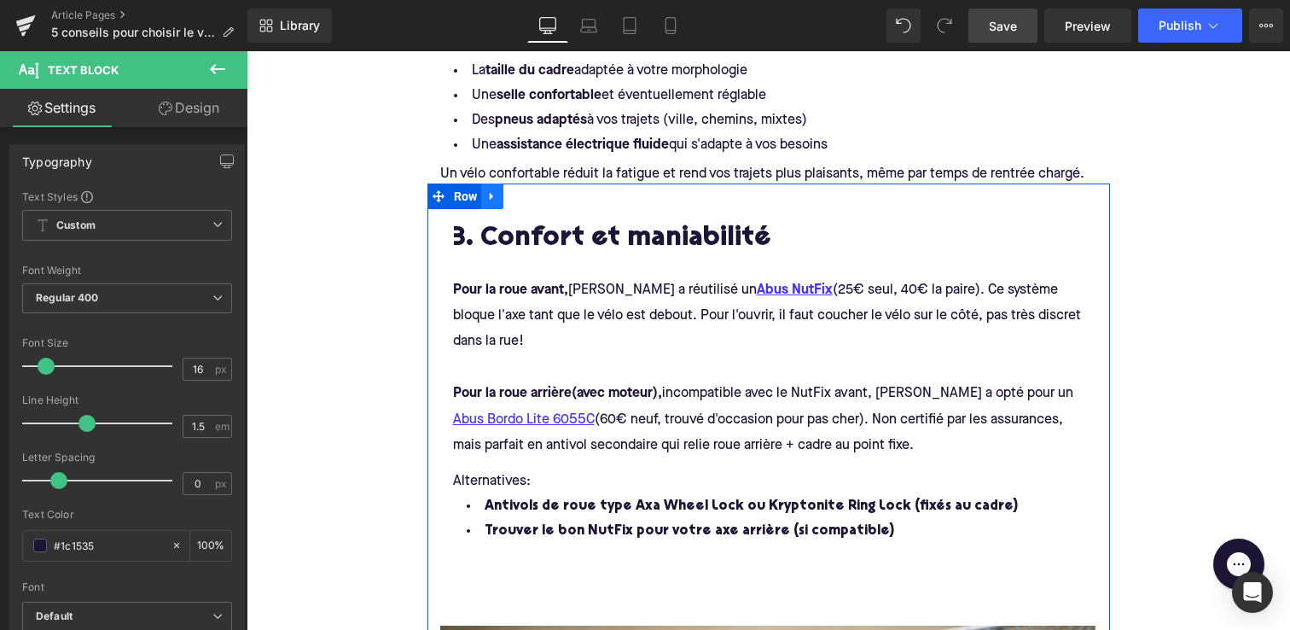
click at [492, 195] on icon at bounding box center [491, 197] width 3 height 8
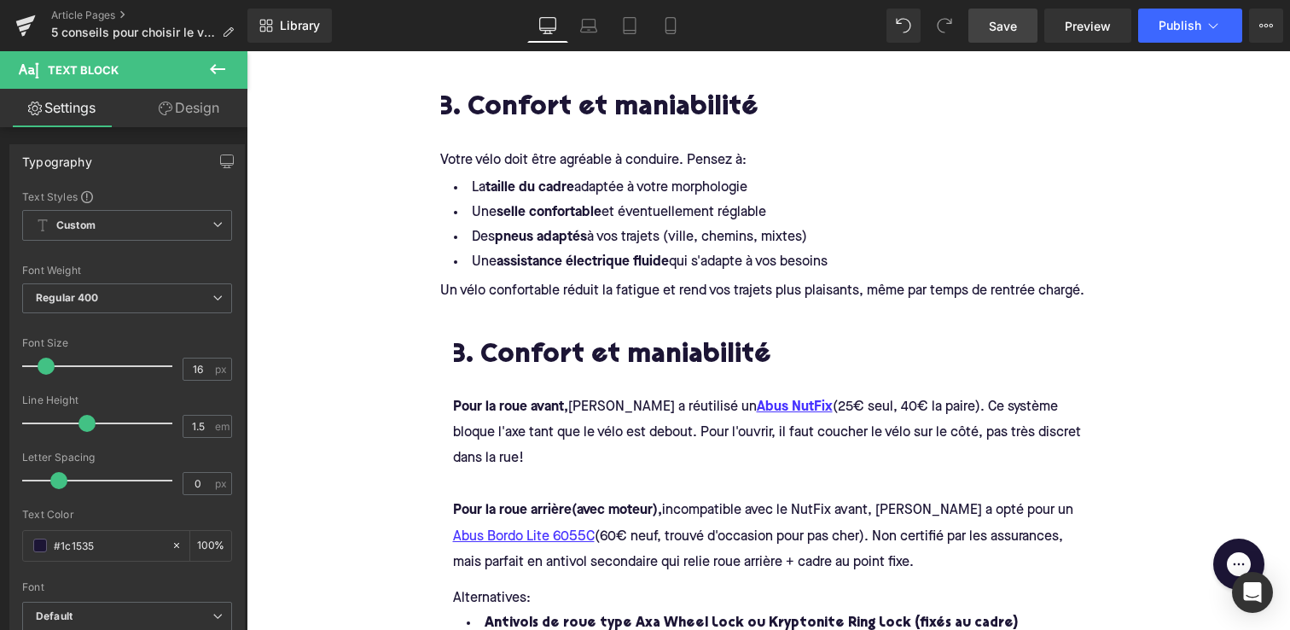
scroll to position [1555, 0]
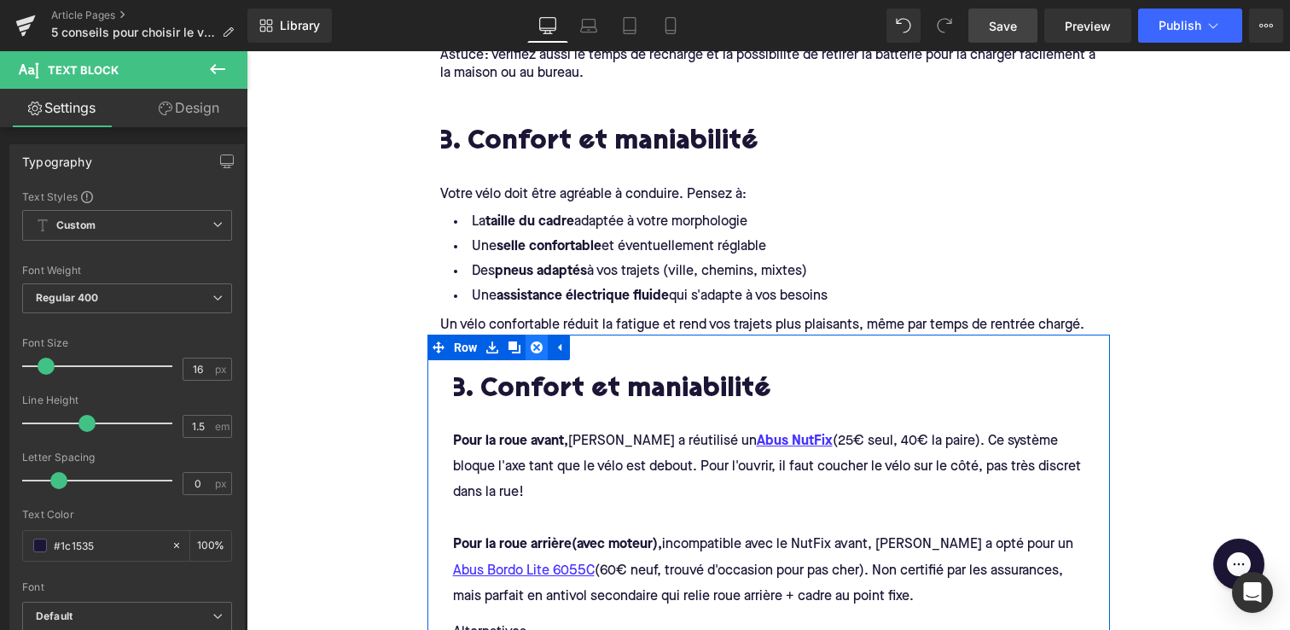
click at [540, 348] on icon at bounding box center [537, 347] width 12 height 12
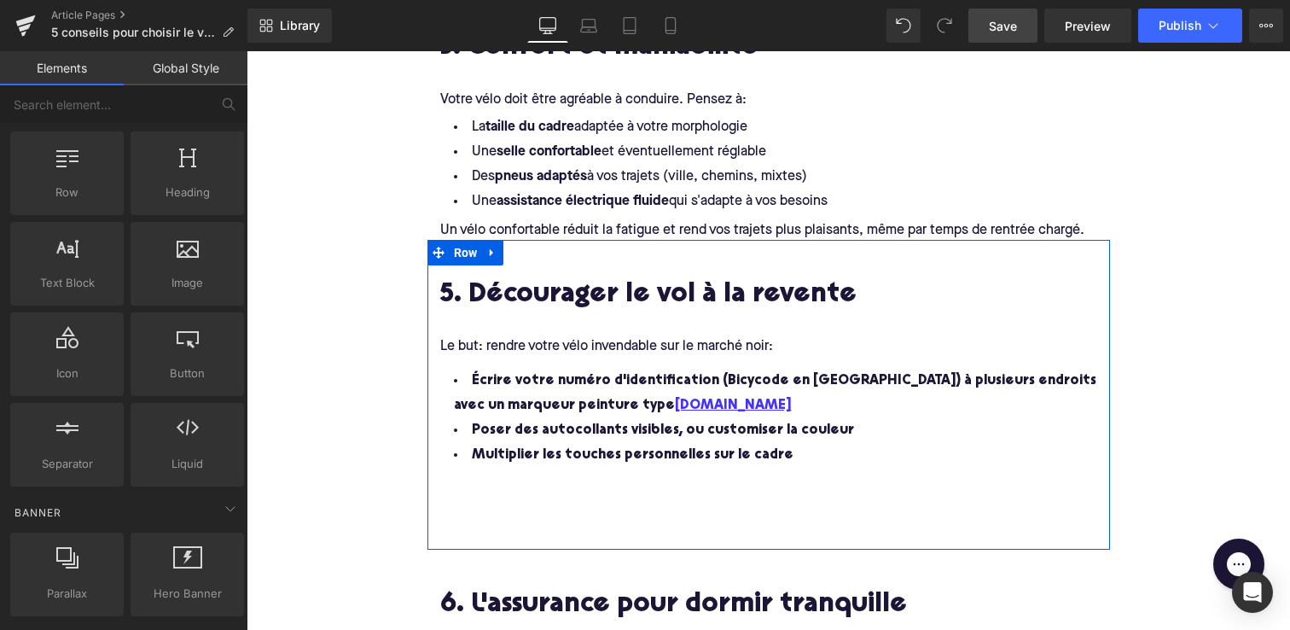
scroll to position [1543, 0]
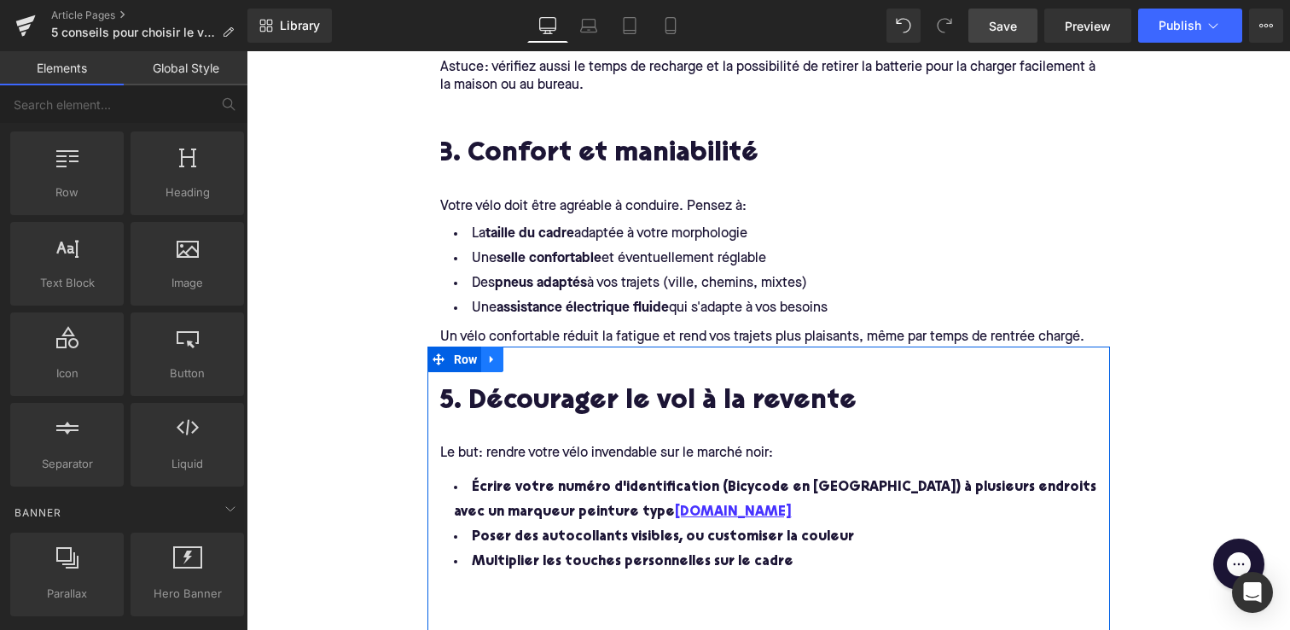
click at [492, 356] on icon at bounding box center [491, 360] width 3 height 8
click at [537, 355] on icon at bounding box center [537, 359] width 12 height 12
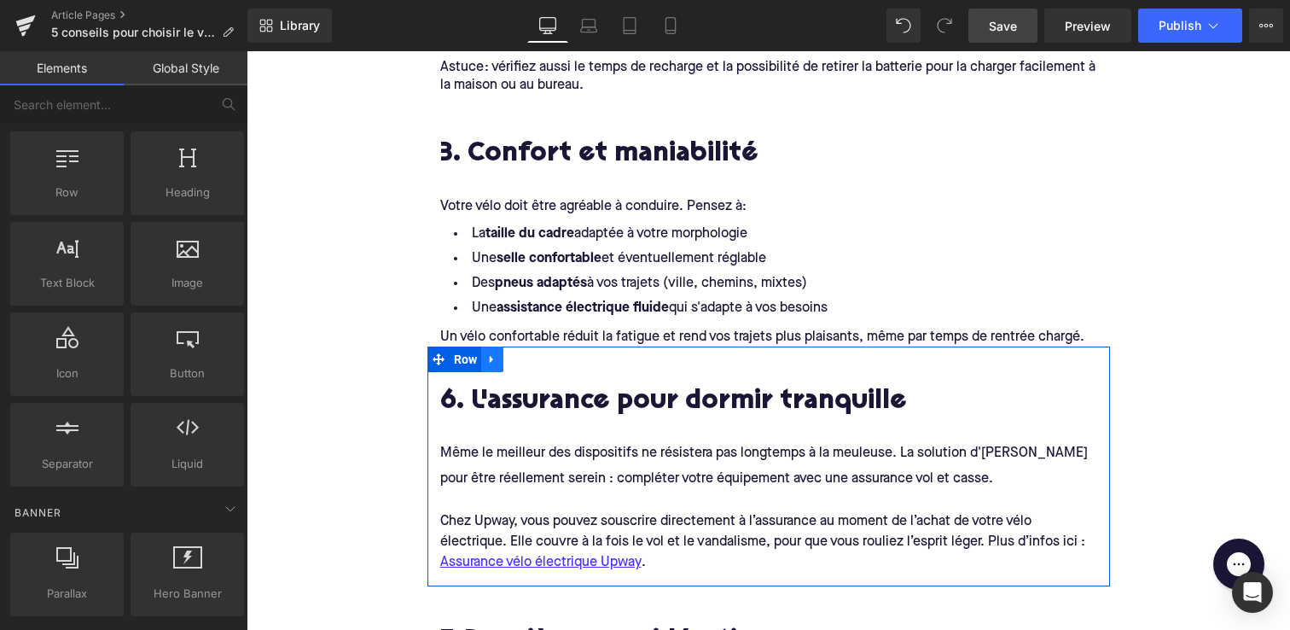
click at [491, 353] on icon at bounding box center [492, 359] width 12 height 13
click at [533, 353] on icon at bounding box center [537, 359] width 12 height 12
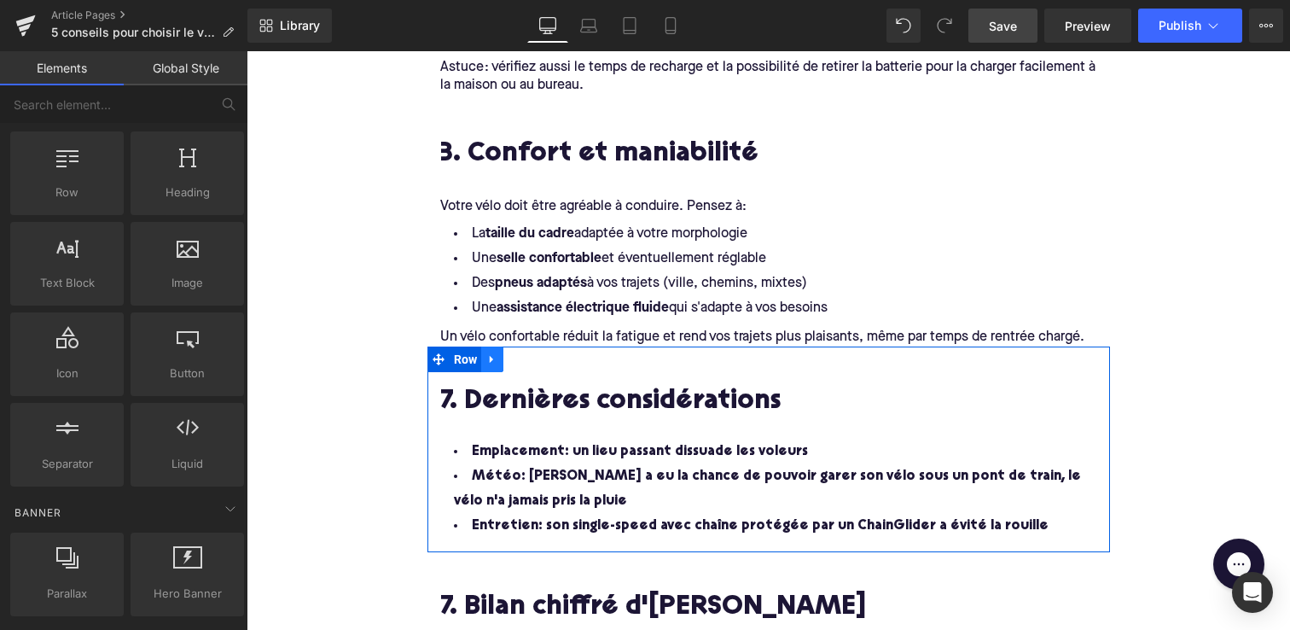
click at [497, 355] on icon at bounding box center [492, 359] width 12 height 13
click at [537, 356] on icon at bounding box center [537, 359] width 12 height 12
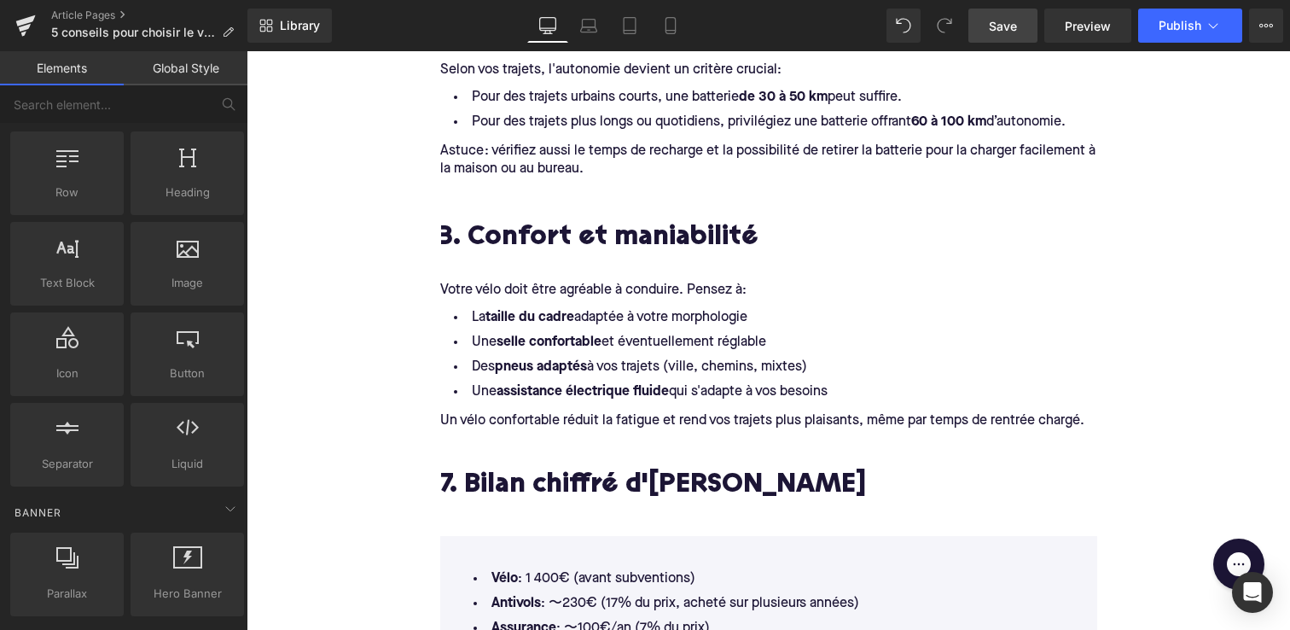
scroll to position [1478, 0]
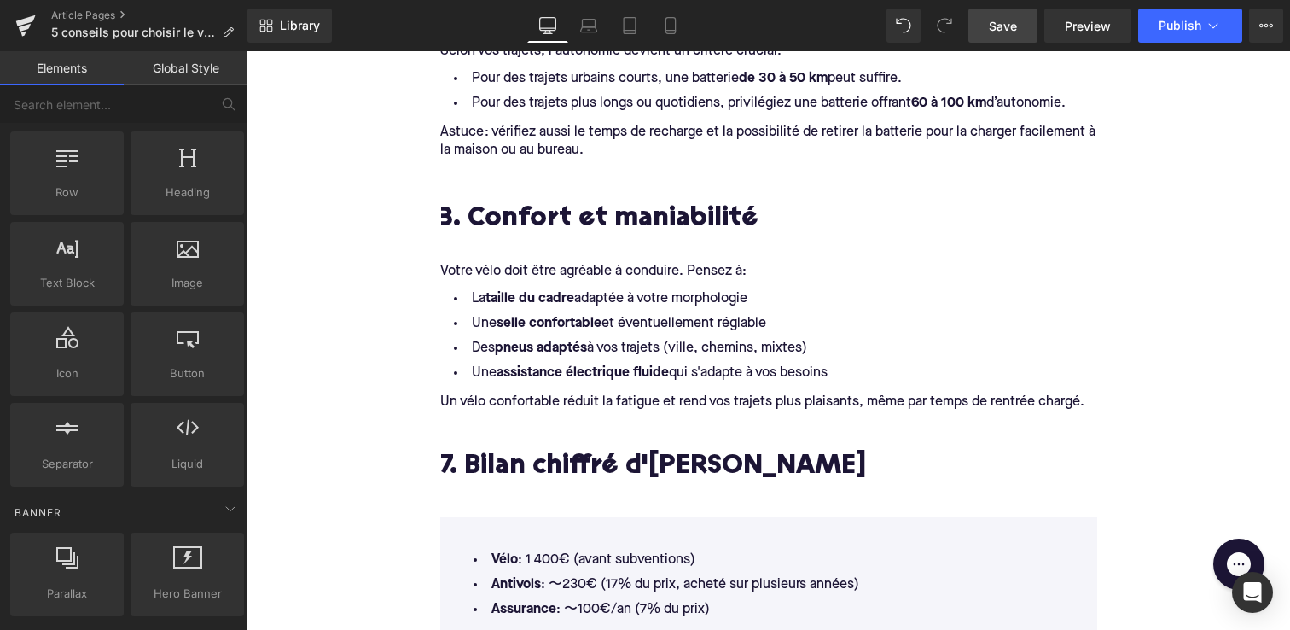
click at [561, 219] on h2 "3. Confort et maniabilité" at bounding box center [768, 220] width 657 height 31
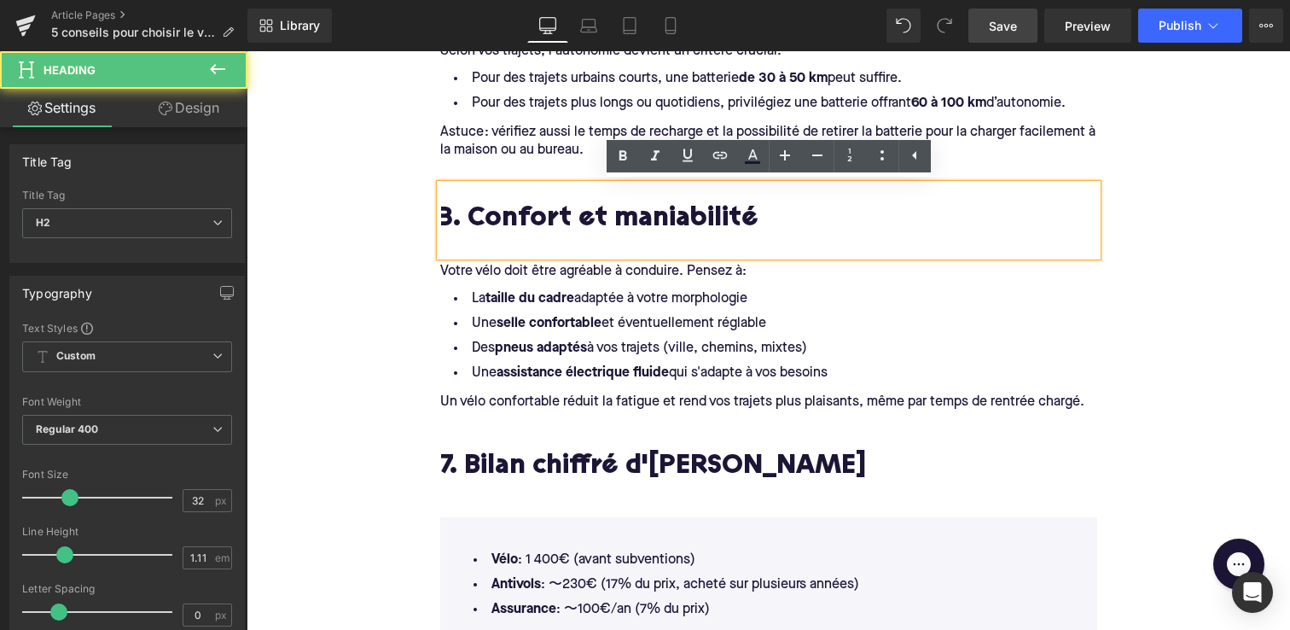
click at [399, 148] on div "5 conseils pour choisir le vélo électrique idéal pour la rentrée Heading Image …" at bounding box center [769, 81] width 1044 height 2729
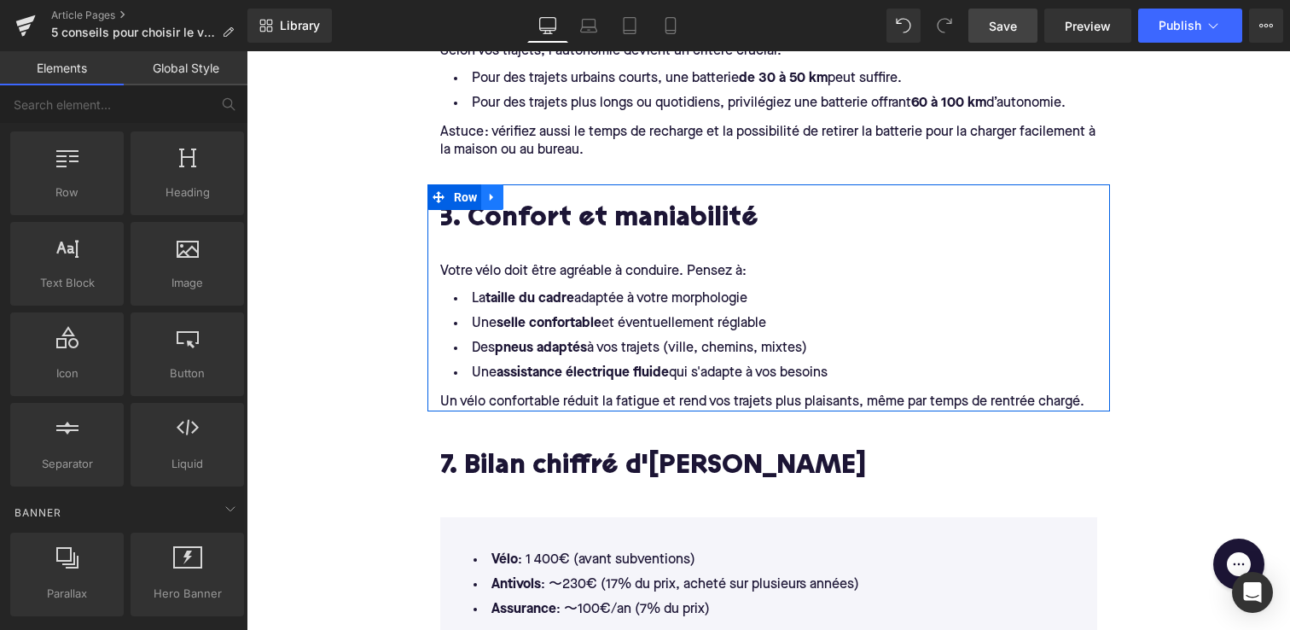
click at [490, 199] on icon at bounding box center [491, 198] width 3 height 8
click at [514, 202] on icon at bounding box center [515, 197] width 12 height 12
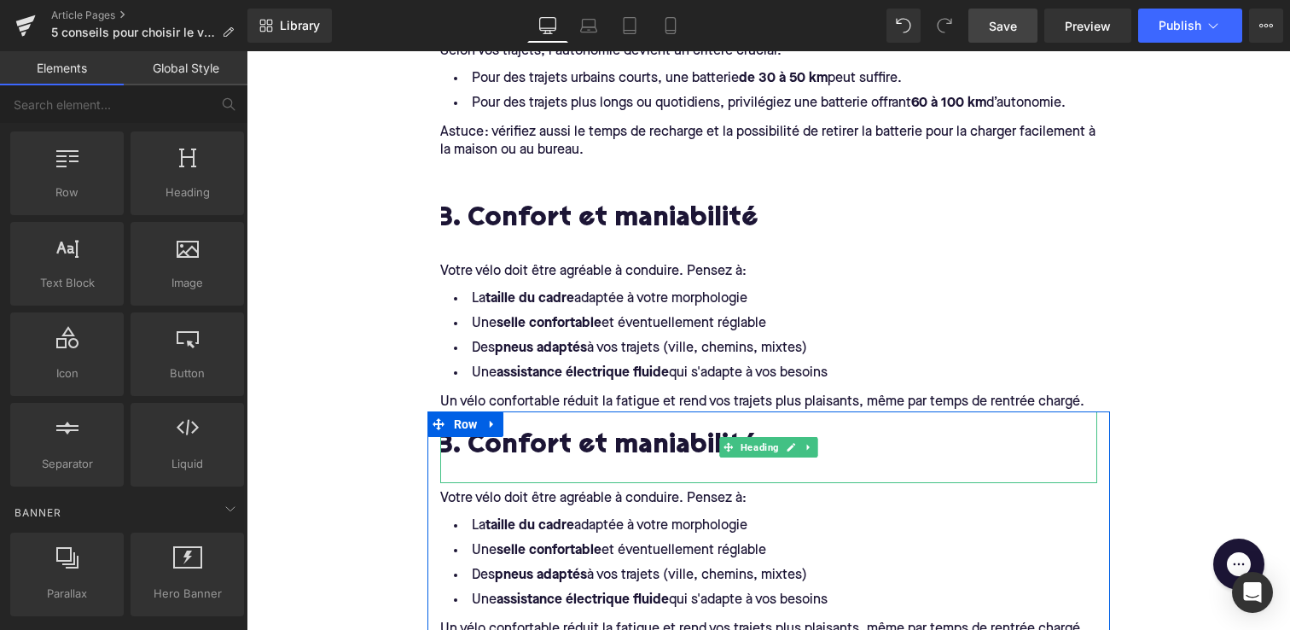
click at [505, 440] on h2 "3. Confort et maniabilité" at bounding box center [768, 447] width 657 height 31
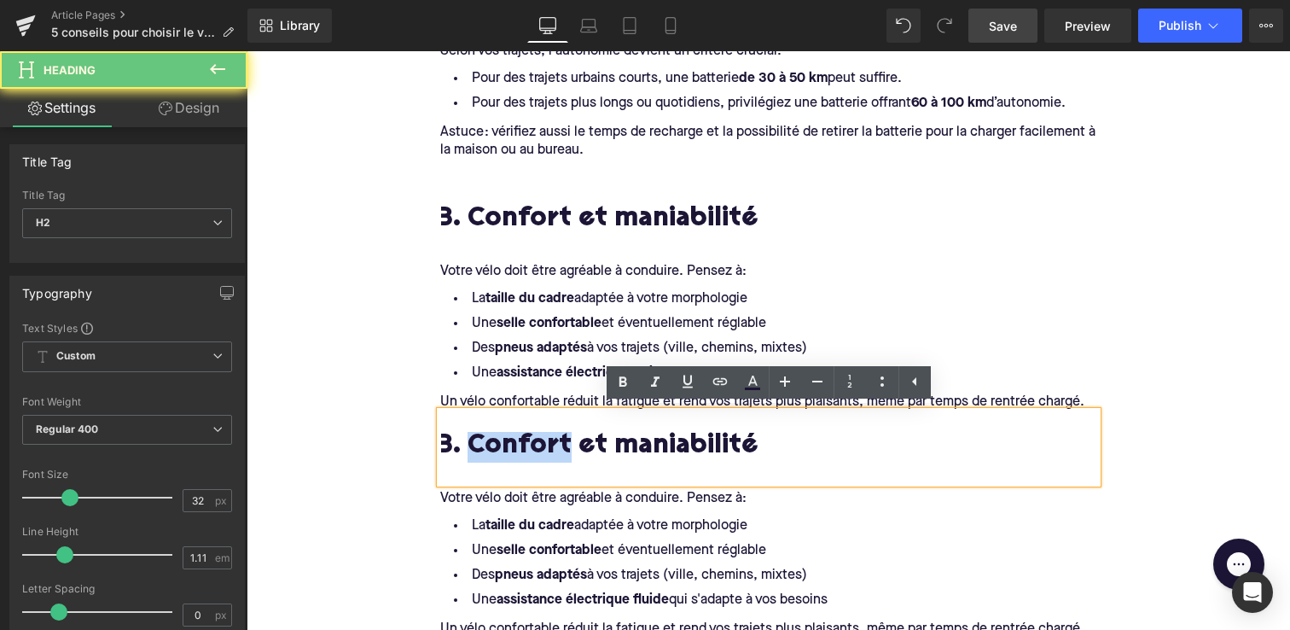
click at [505, 440] on h2 "3. Confort et maniabilité" at bounding box center [768, 447] width 657 height 31
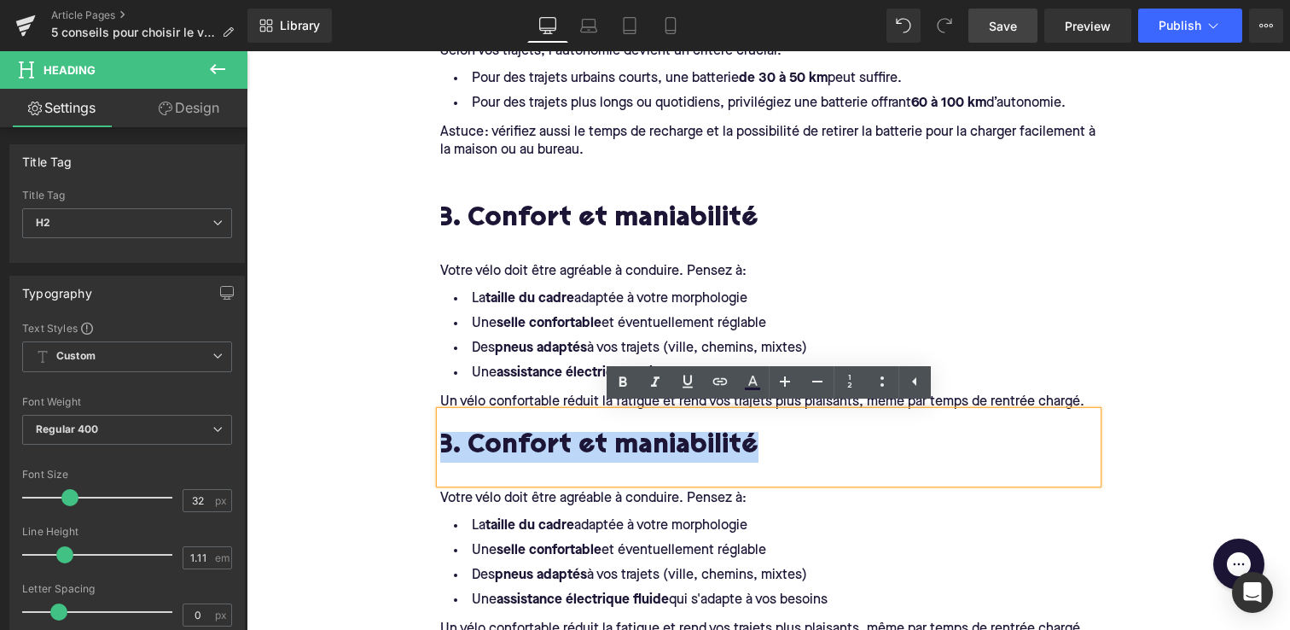
drag, startPoint x: 692, startPoint y: 451, endPoint x: 391, endPoint y: 439, distance: 301.4
click at [391, 439] on div "5 conseils pour choisir le vélo électrique idéal pour la rentrée Heading Image …" at bounding box center [769, 195] width 1044 height 2956
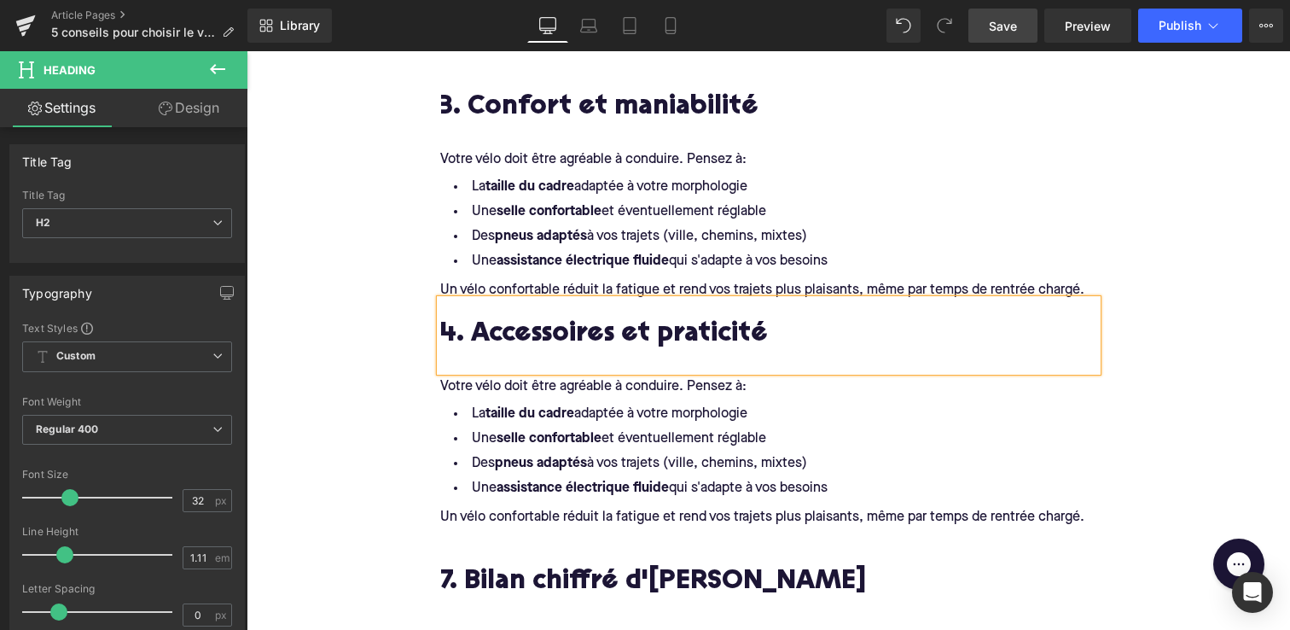
scroll to position [1608, 0]
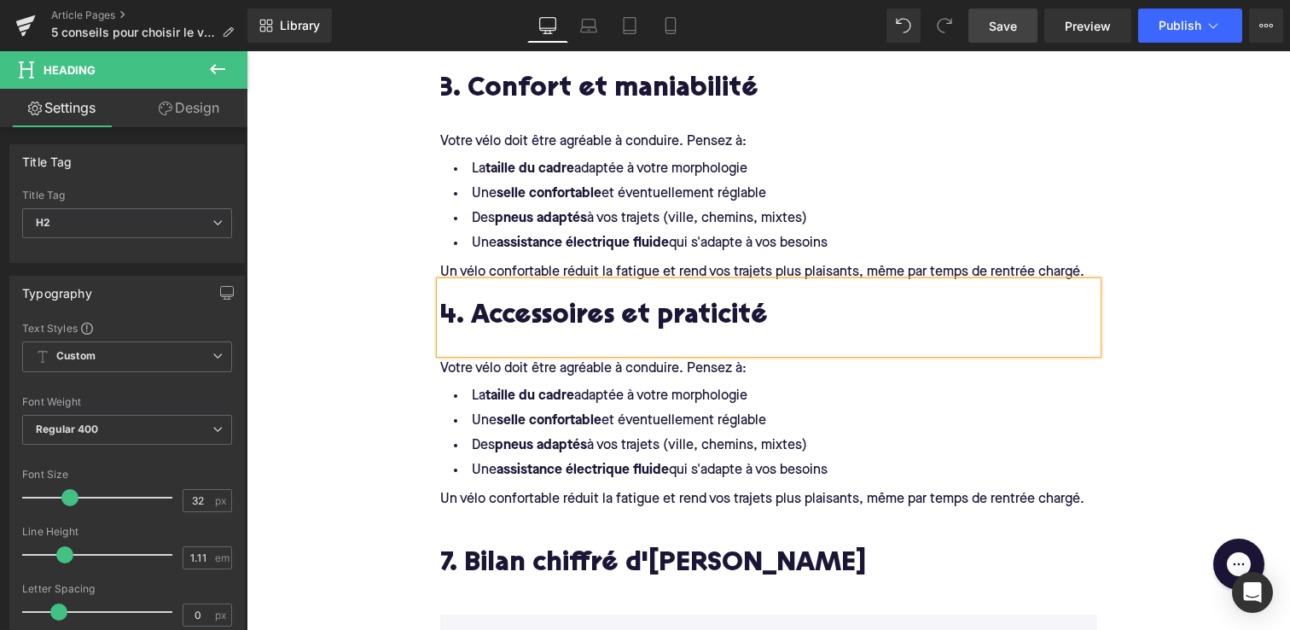
click at [497, 379] on div "Votre vélo doit être agréable à conduire. Pensez à: Text Block" at bounding box center [768, 368] width 657 height 31
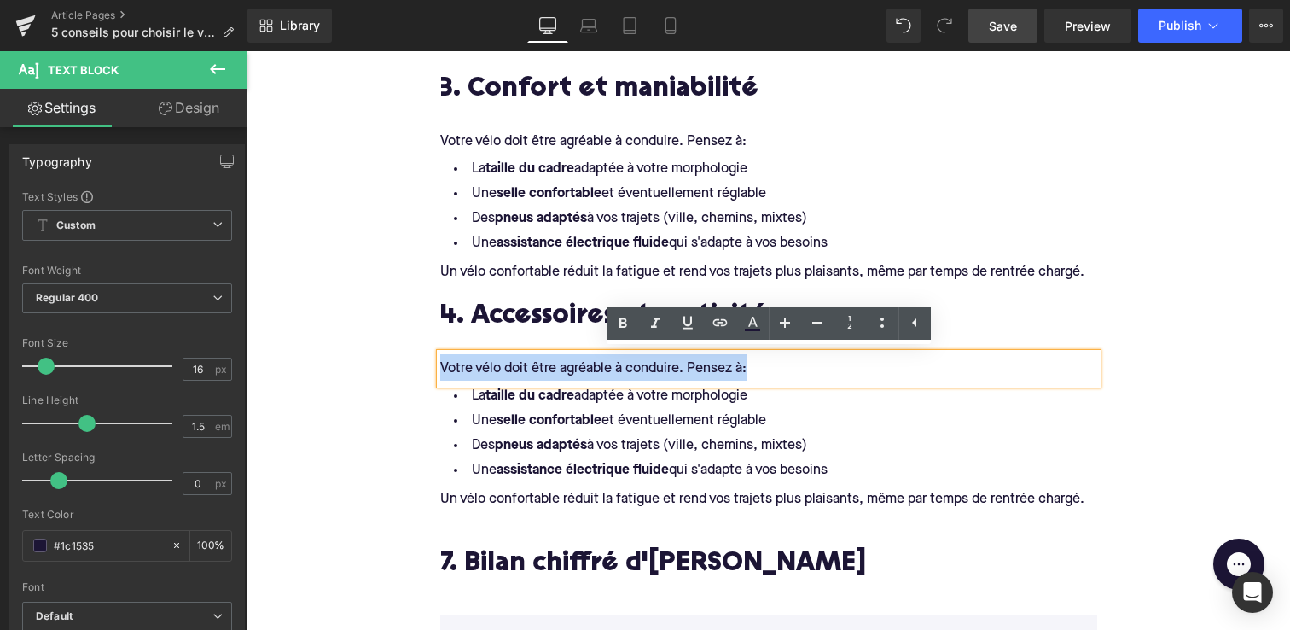
drag, startPoint x: 744, startPoint y: 364, endPoint x: 388, endPoint y: 365, distance: 355.8
click at [388, 365] on div "5 conseils pour choisir le vélo électrique idéal pour la rentrée Heading Image …" at bounding box center [769, 66] width 1044 height 2956
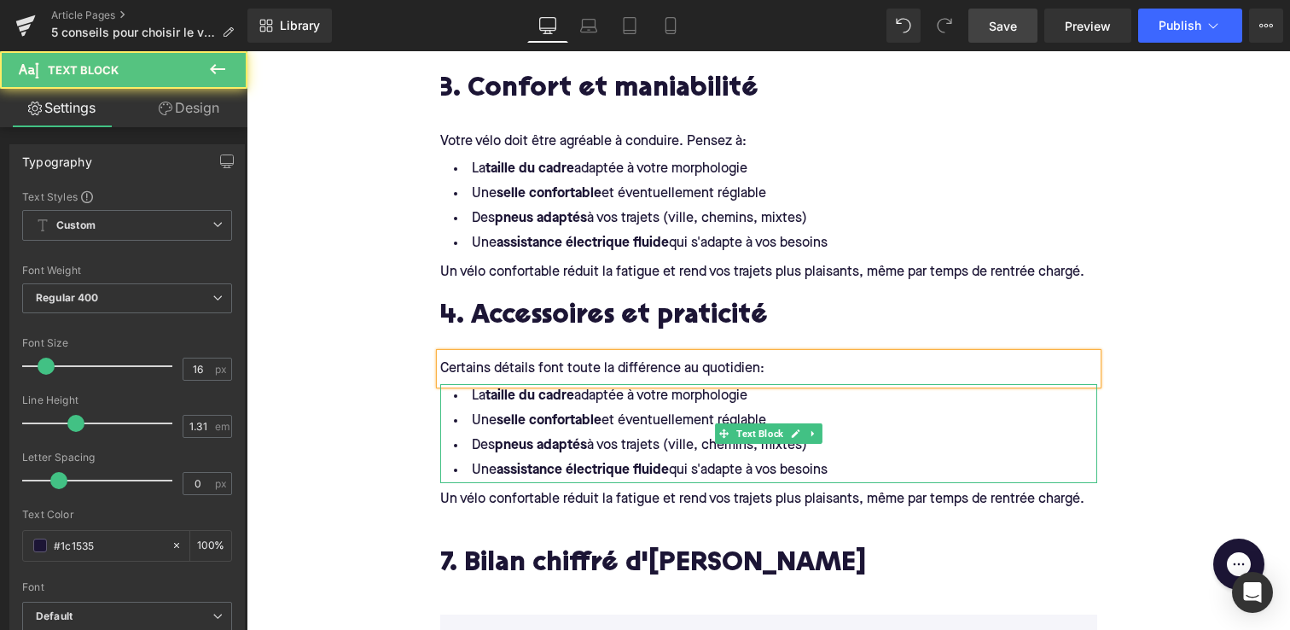
drag, startPoint x: 709, startPoint y: 395, endPoint x: 467, endPoint y: 392, distance: 242.4
click at [467, 393] on li "La taille du cadre adaptée à votre morphologie" at bounding box center [768, 396] width 657 height 25
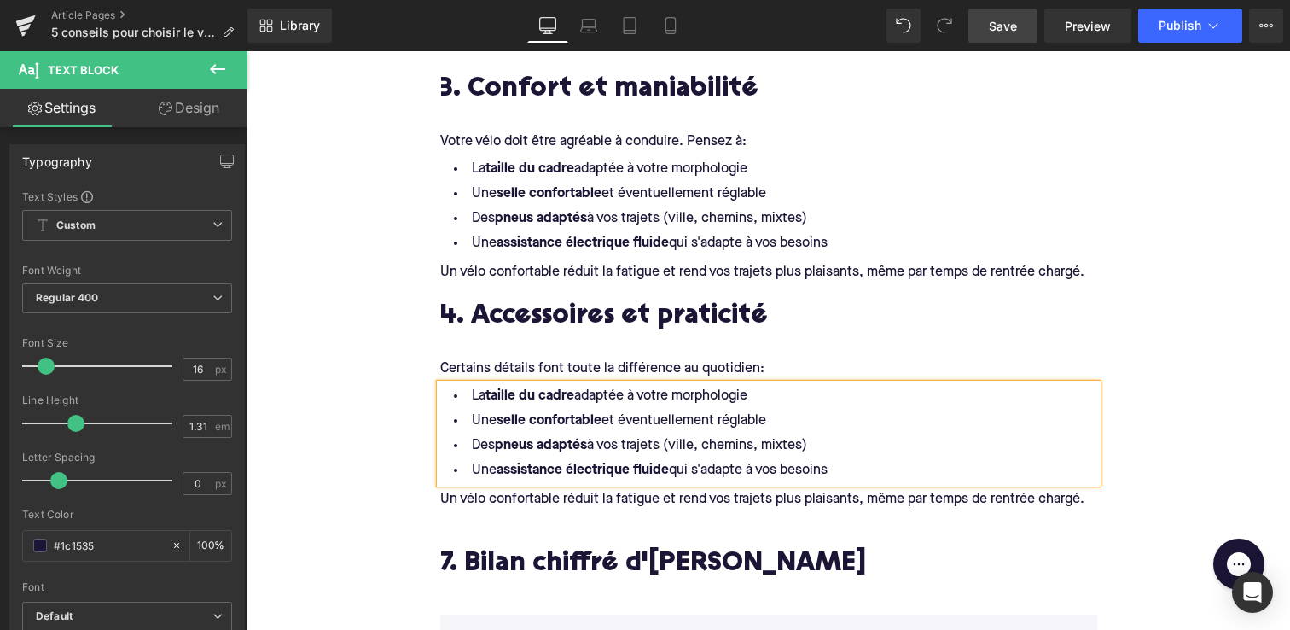
click at [467, 392] on li "La taille du cadre adaptée à votre morphologie" at bounding box center [768, 396] width 657 height 25
drag, startPoint x: 775, startPoint y: 395, endPoint x: 1055, endPoint y: 387, distance: 280.0
click at [1055, 387] on li "Paniers ou sacoches pour transporter vos affairesLa taille du cadre adaptée à v…" at bounding box center [768, 396] width 657 height 25
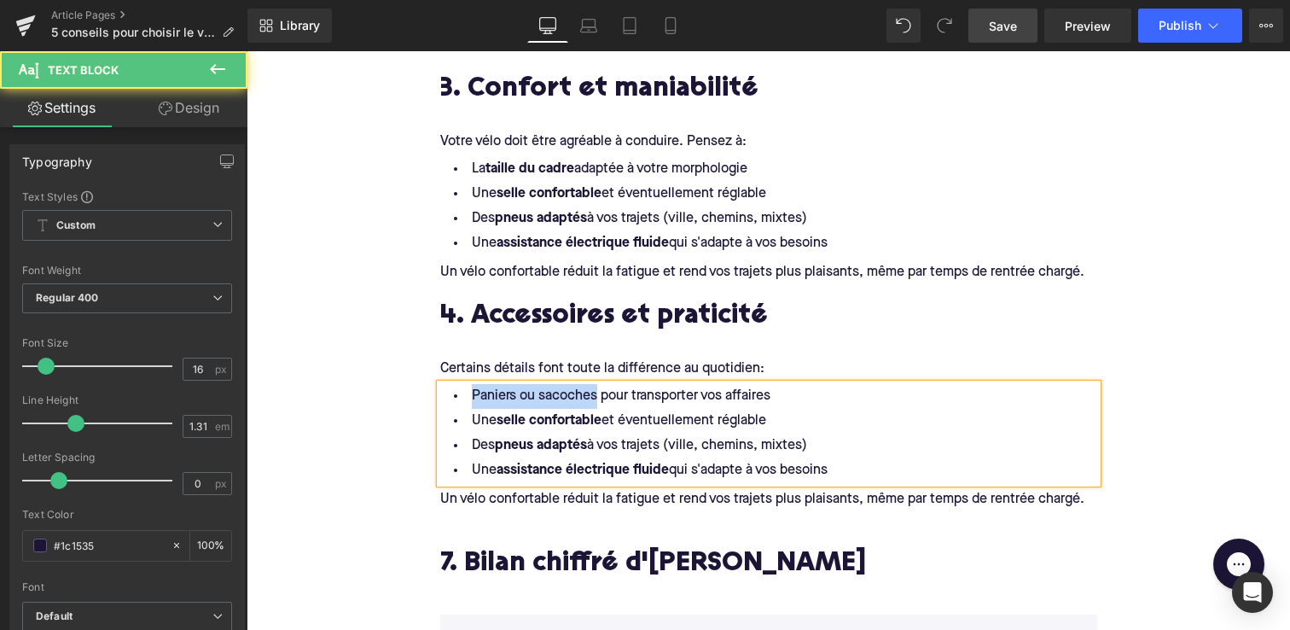
drag, startPoint x: 599, startPoint y: 397, endPoint x: 454, endPoint y: 397, distance: 145.1
click at [454, 397] on li "Paniers ou sacoches pour transporter vos affaires" at bounding box center [768, 396] width 657 height 25
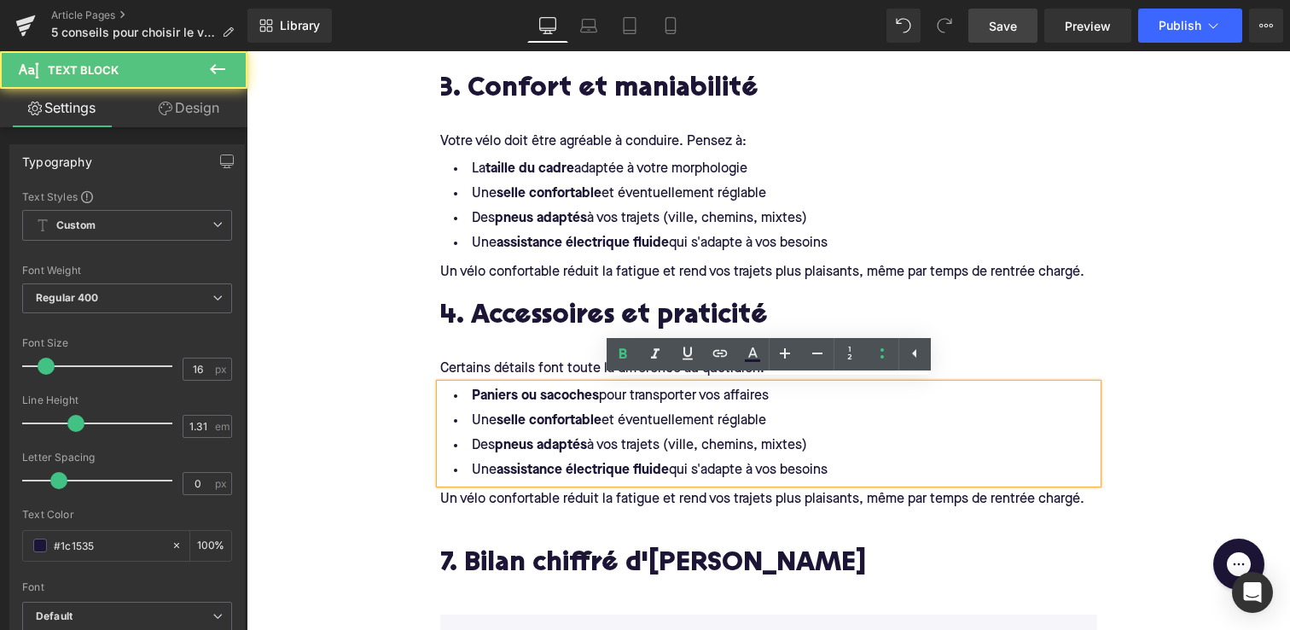
click at [473, 413] on li "Une selle confortable et éventuellement réglable" at bounding box center [768, 421] width 657 height 25
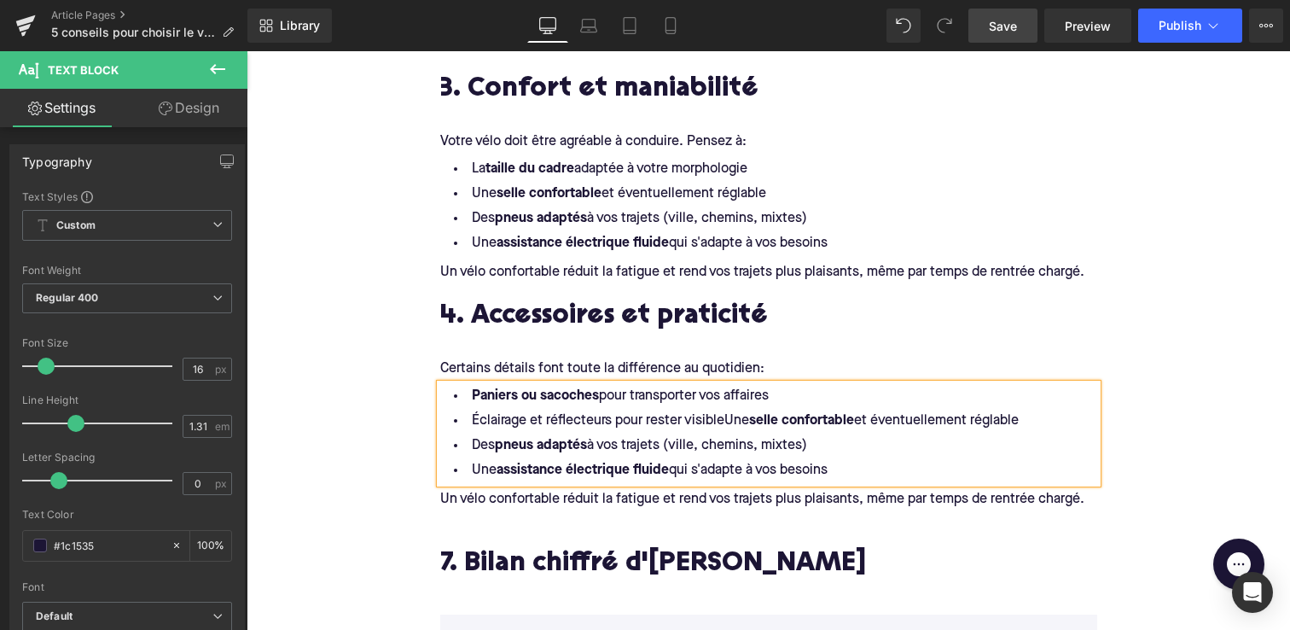
drag, startPoint x: 1024, startPoint y: 419, endPoint x: 726, endPoint y: 416, distance: 297.8
click at [726, 416] on li "Éclairage et réflecteurs pour rester visibleUne selle confortable et éventuelle…" at bounding box center [768, 421] width 657 height 25
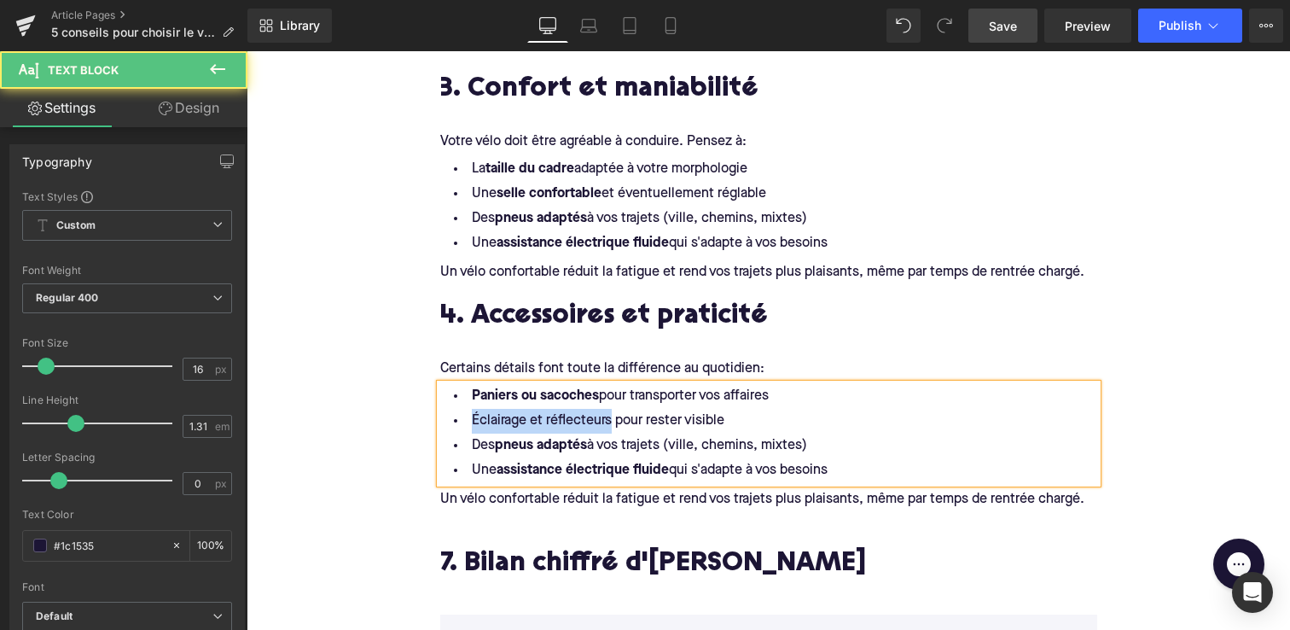
drag, startPoint x: 611, startPoint y: 420, endPoint x: 446, endPoint y: 414, distance: 164.8
click at [446, 416] on li "Éclairage et réflecteurs pour rester visible" at bounding box center [768, 421] width 657 height 25
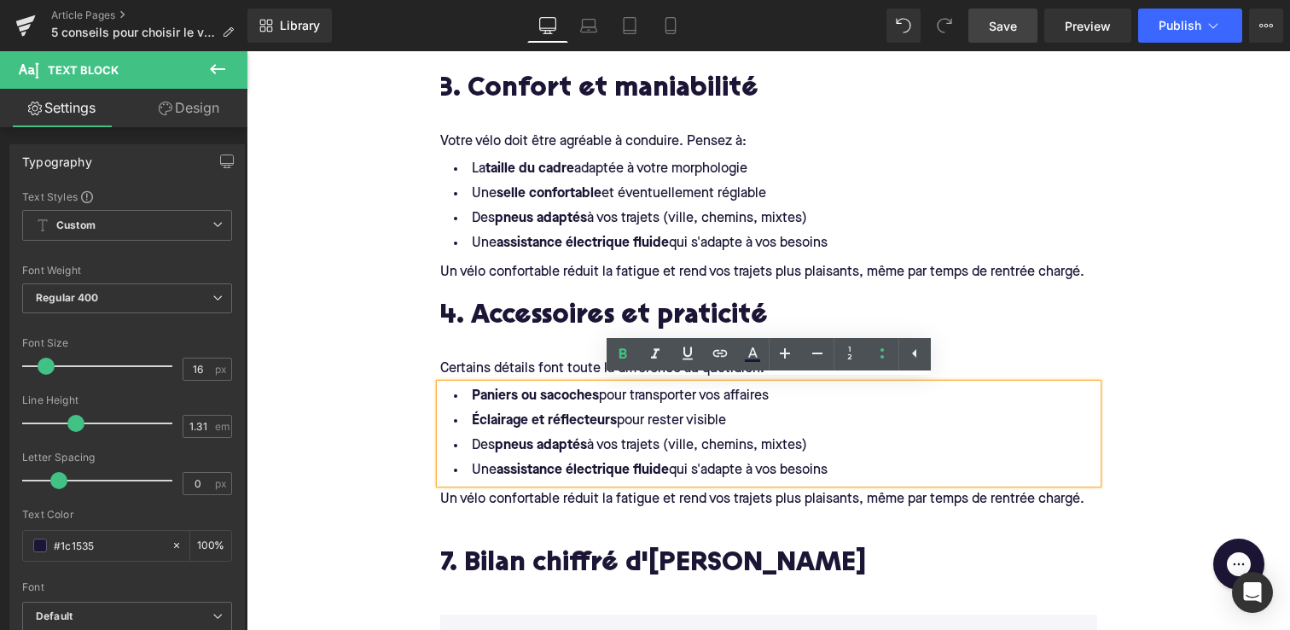
click at [469, 445] on li "Des pneus adaptés à vos trajets (ville, chemins, mixtes)" at bounding box center [768, 445] width 657 height 25
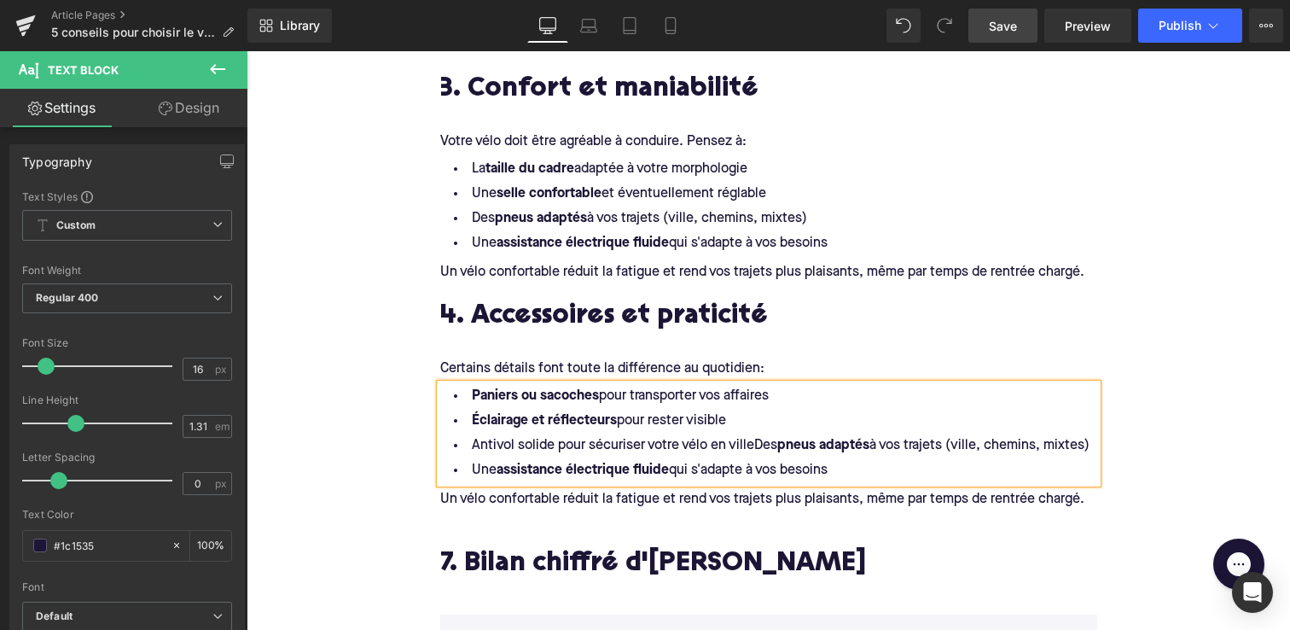
click at [513, 443] on li "Antivol solide pour sécuriser votre vélo en villeDes pneus adaptés à vos trajet…" at bounding box center [768, 445] width 657 height 25
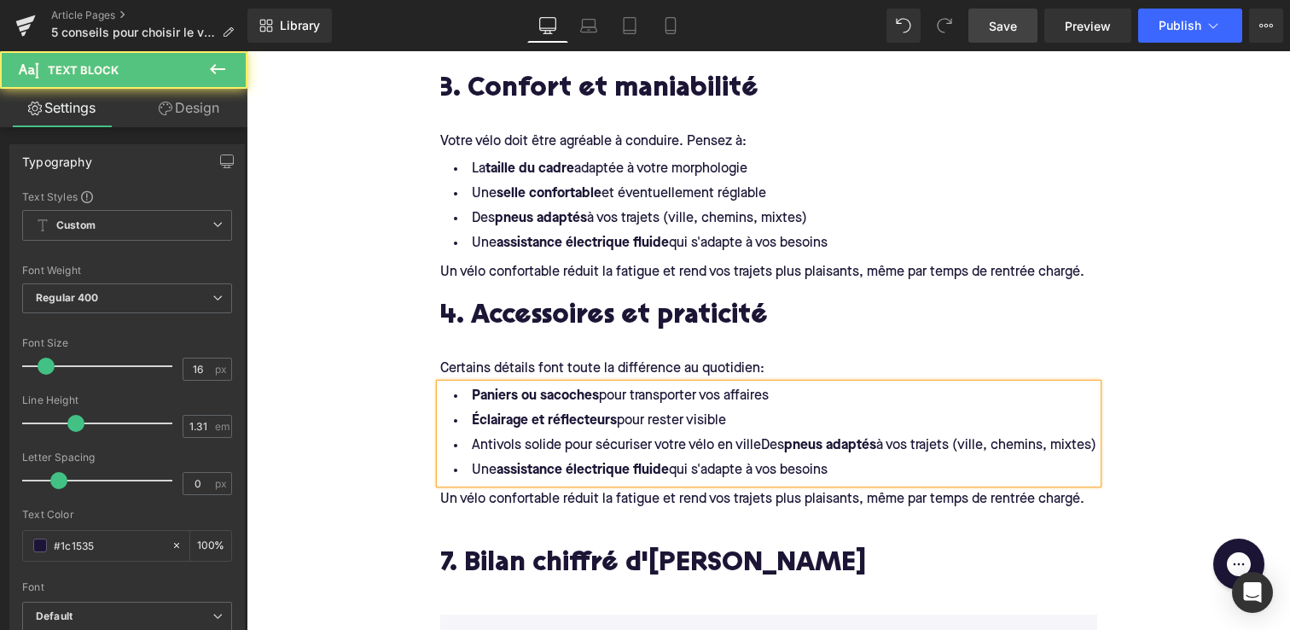
click at [559, 440] on li "Antivols solide pour sécuriser votre vélo en villeDes pneus adaptés à vos traje…" at bounding box center [768, 445] width 657 height 25
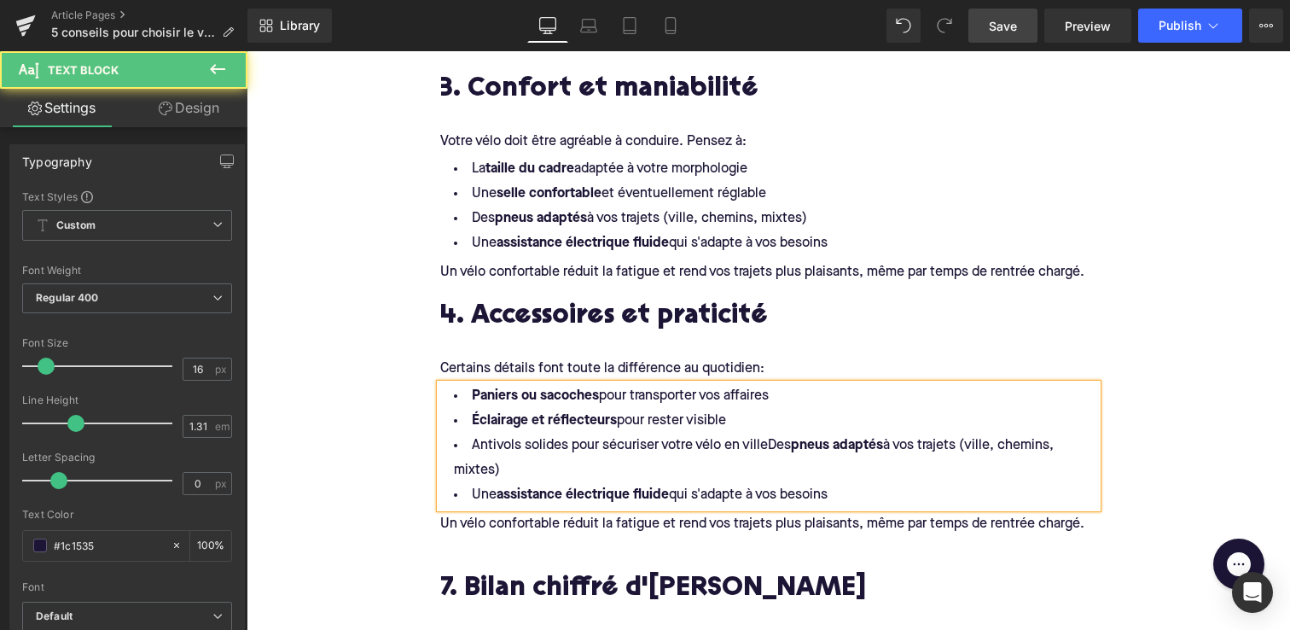
drag, startPoint x: 771, startPoint y: 444, endPoint x: 771, endPoint y: 456, distance: 11.9
click at [771, 456] on li "Antivols solides pour sécuriser votre vélo en villeDes pneus adaptés à vos traj…" at bounding box center [768, 457] width 657 height 49
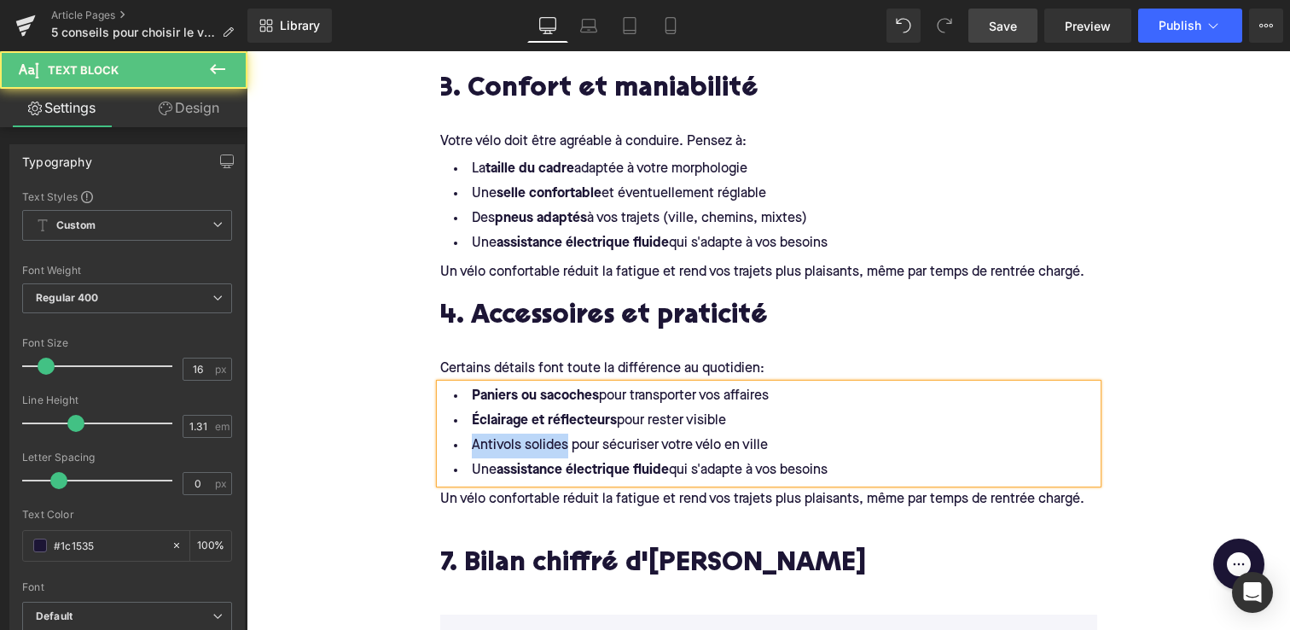
drag, startPoint x: 472, startPoint y: 442, endPoint x: 567, endPoint y: 439, distance: 94.8
click at [567, 440] on li "Antivols solides pour sécuriser votre vélo en ville" at bounding box center [768, 445] width 657 height 25
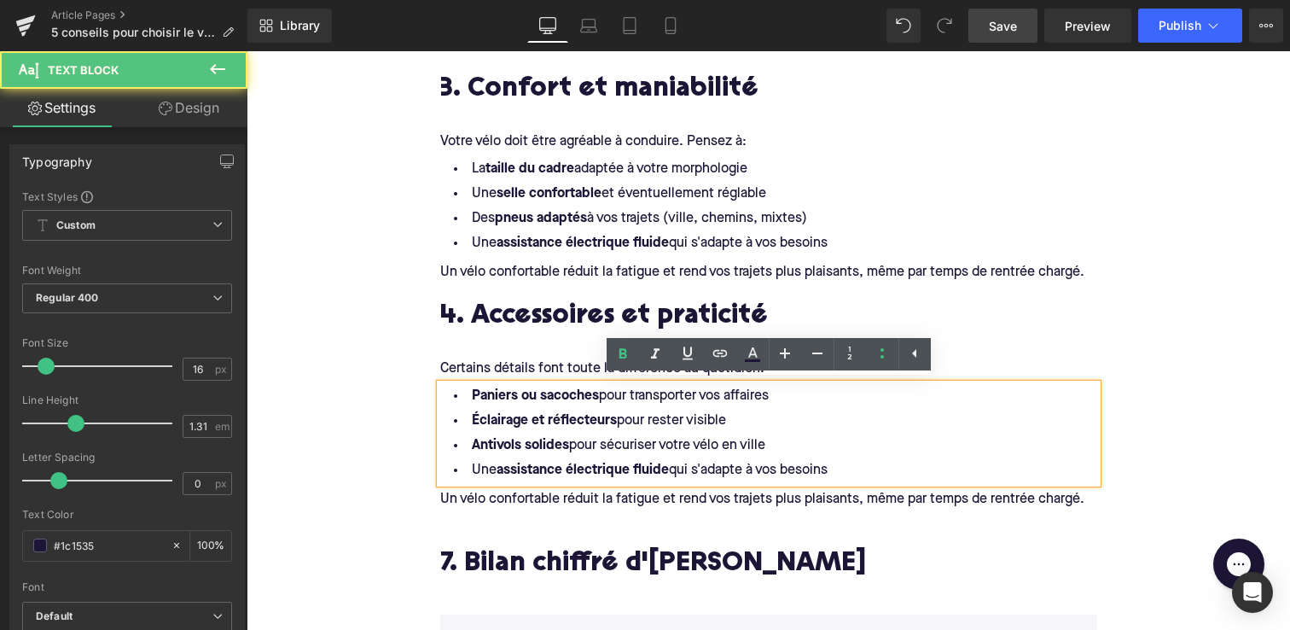
drag, startPoint x: 605, startPoint y: 444, endPoint x: 771, endPoint y: 444, distance: 166.4
click at [771, 444] on li "Antivols solides pour sécuriser votre vélo en ville" at bounding box center [768, 445] width 657 height 25
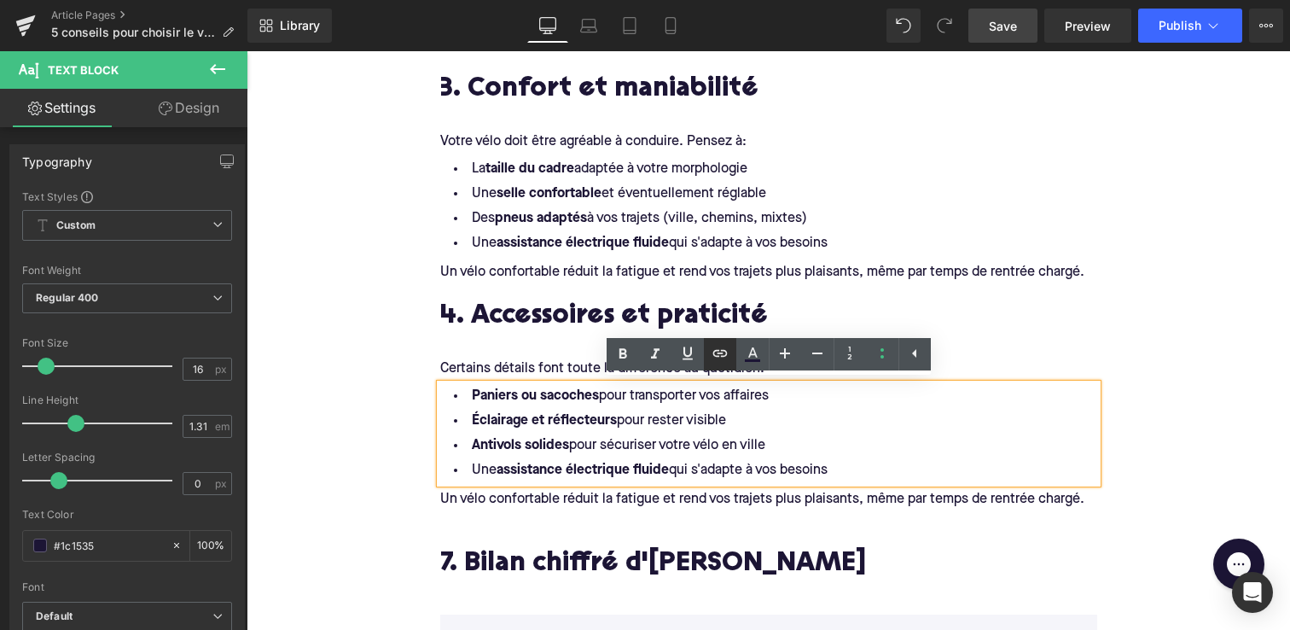
click at [720, 350] on icon at bounding box center [720, 352] width 15 height 7
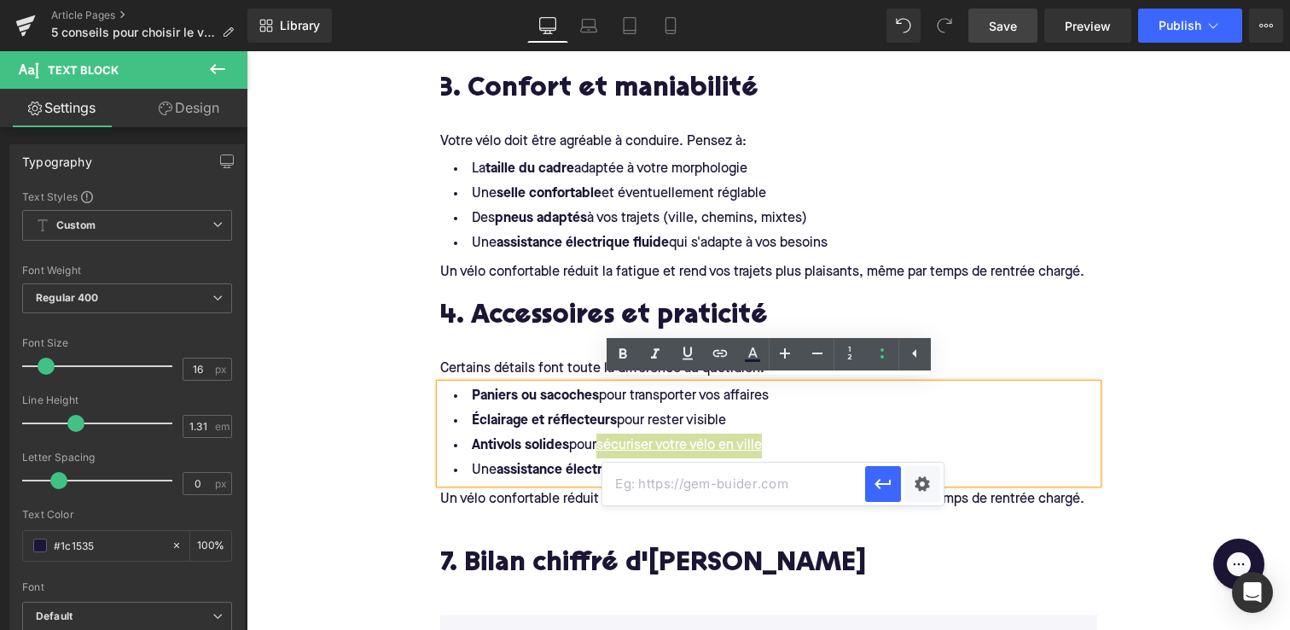
click at [733, 469] on input "text" at bounding box center [733, 484] width 263 height 43
paste input "[URL][DOMAIN_NAME]"
type input "[URL][DOMAIN_NAME]"
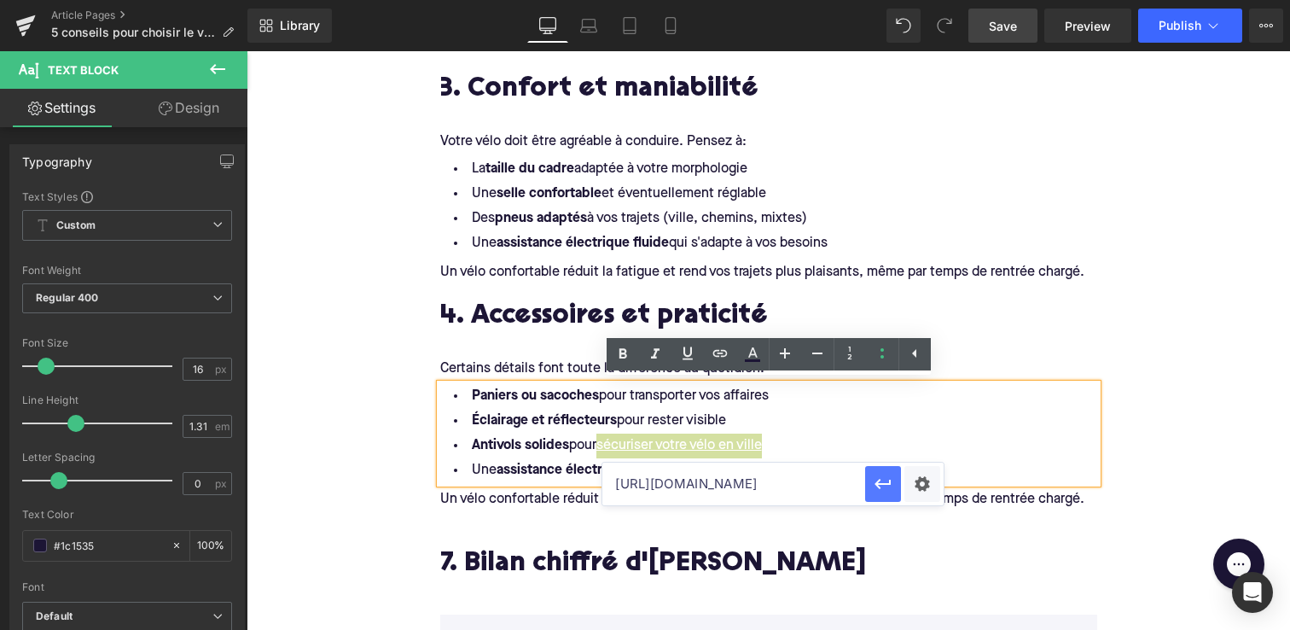
click at [886, 489] on icon "button" at bounding box center [883, 484] width 20 height 20
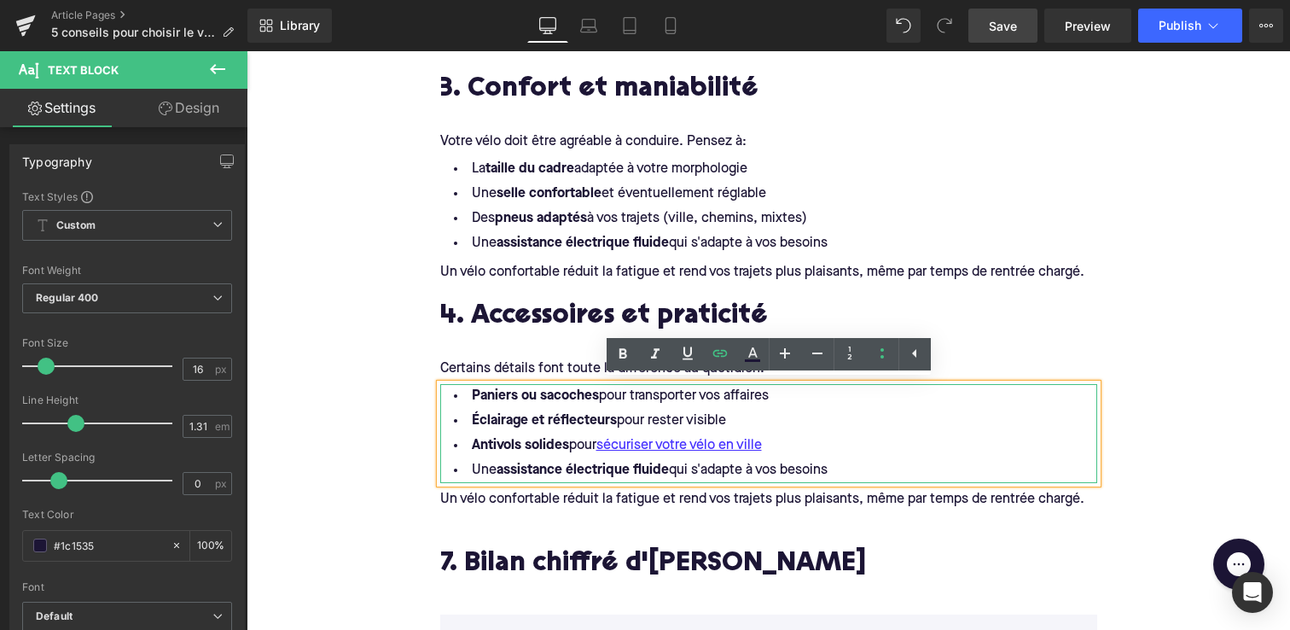
click at [818, 417] on li "Éclairage et réflecteurs pour rester visible" at bounding box center [768, 421] width 657 height 25
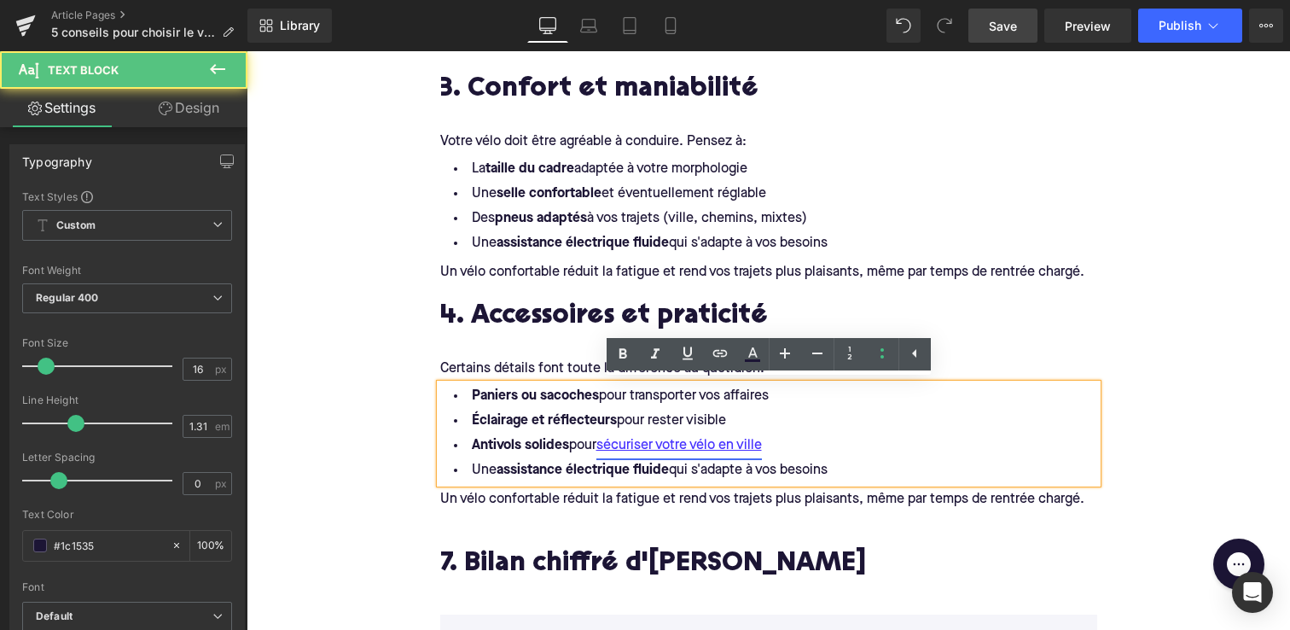
click at [726, 438] on link "sécuriser votre vélo en ville" at bounding box center [679, 445] width 166 height 25
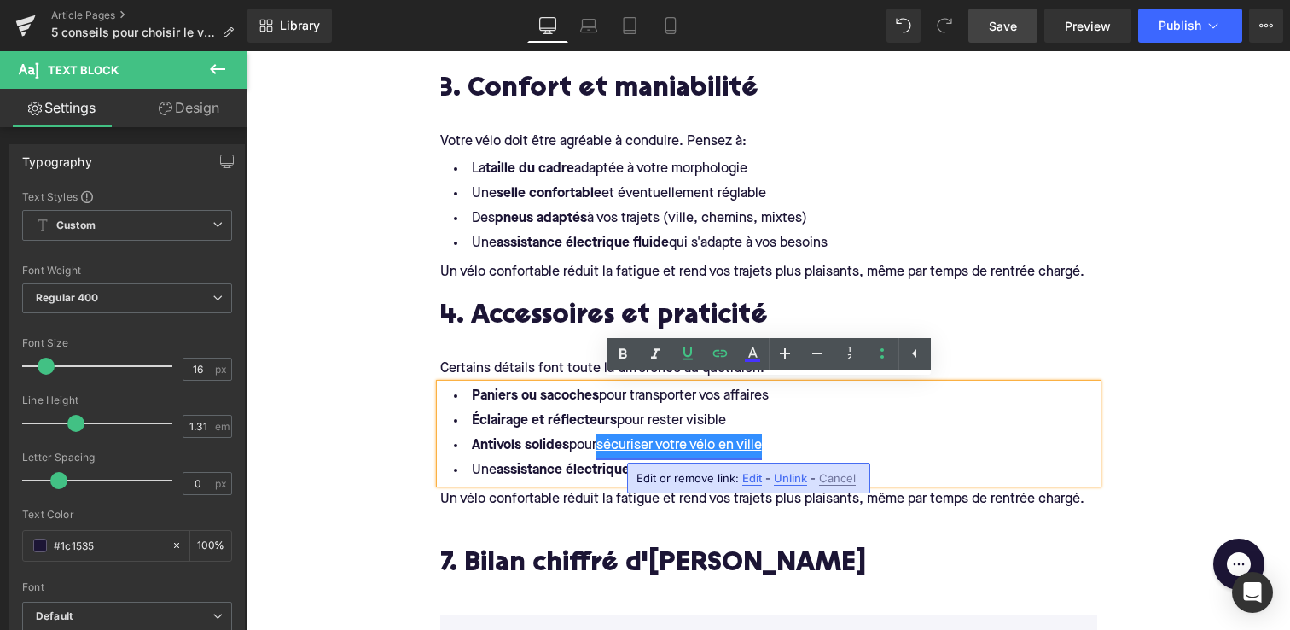
click at [725, 439] on link "sécuriser votre vélo en ville" at bounding box center [679, 445] width 166 height 25
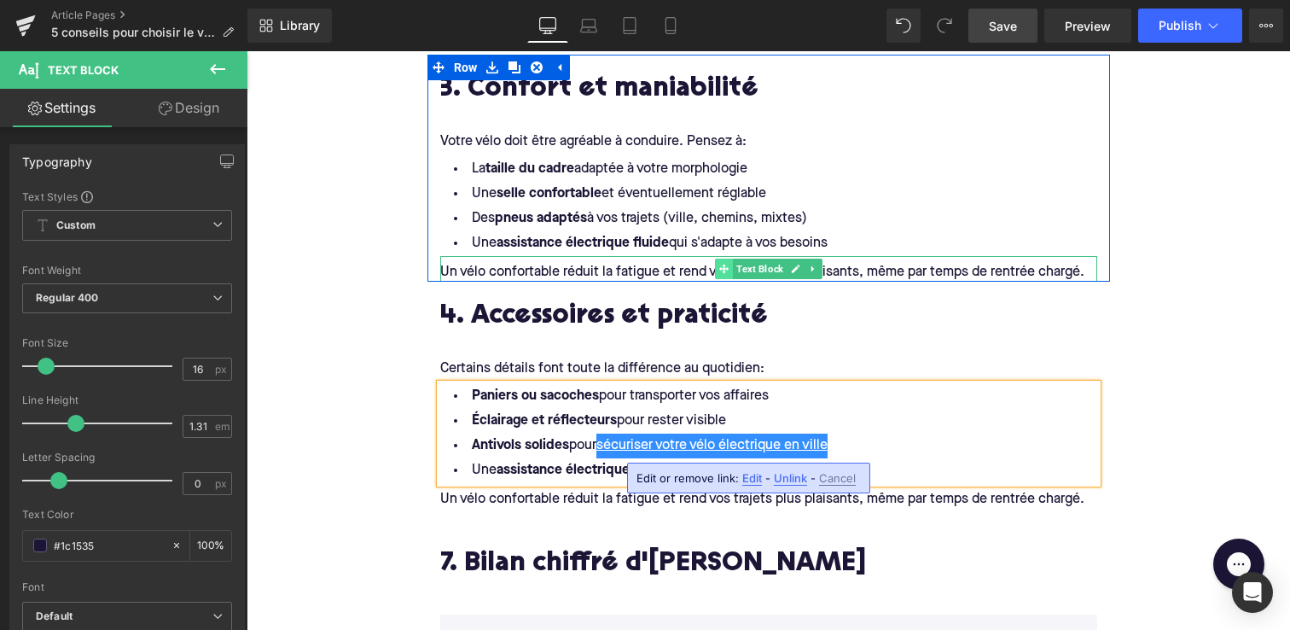
click at [727, 271] on icon at bounding box center [723, 269] width 9 height 10
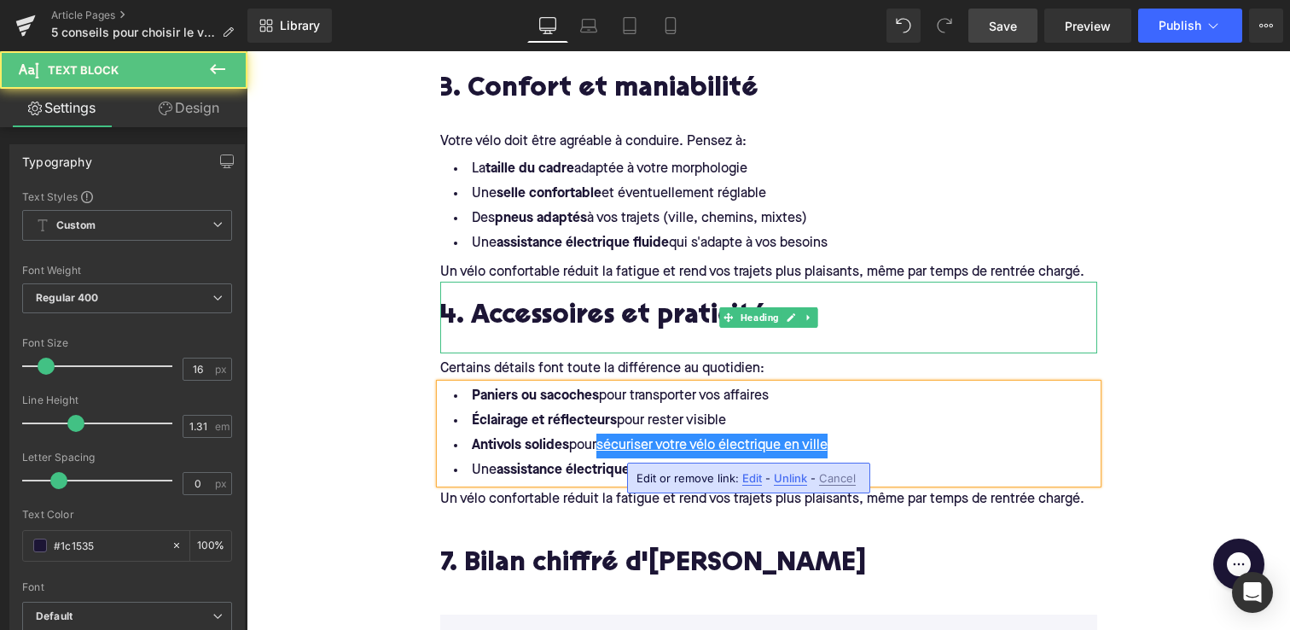
click at [534, 338] on div "4. Accessoires et praticité" at bounding box center [768, 318] width 657 height 72
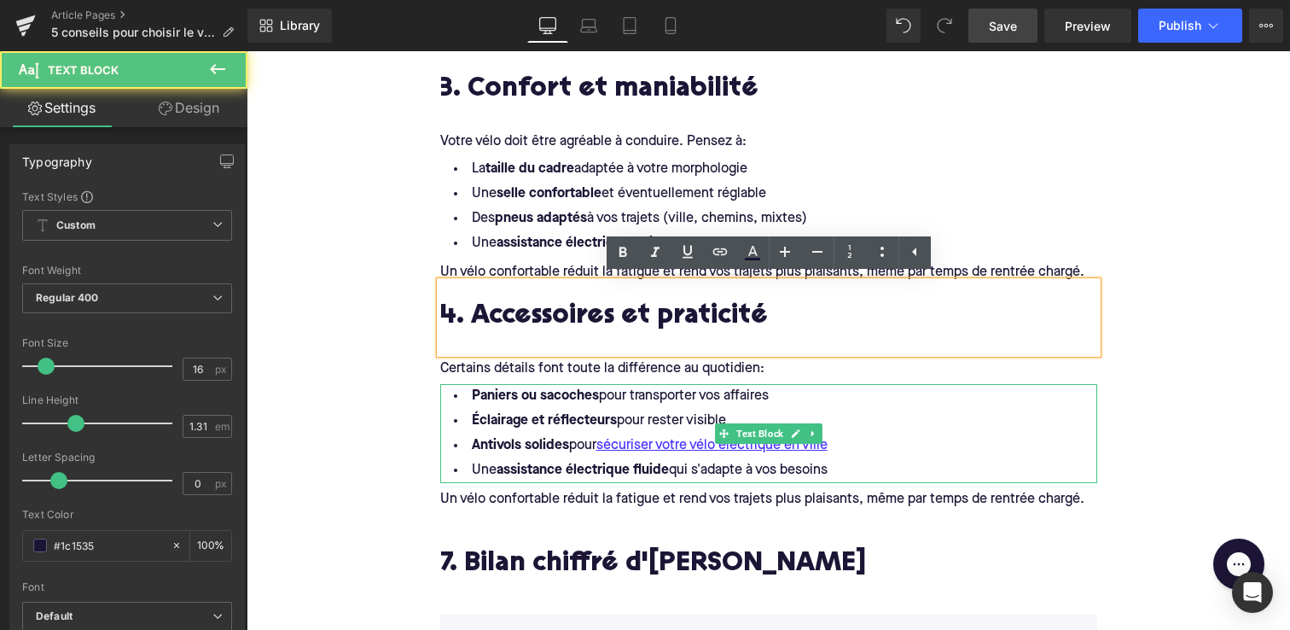
drag, startPoint x: 474, startPoint y: 466, endPoint x: 841, endPoint y: 469, distance: 366.9
click at [841, 469] on li "Une assistance électrique fluide qui s'adapte à vos besoins" at bounding box center [768, 470] width 657 height 25
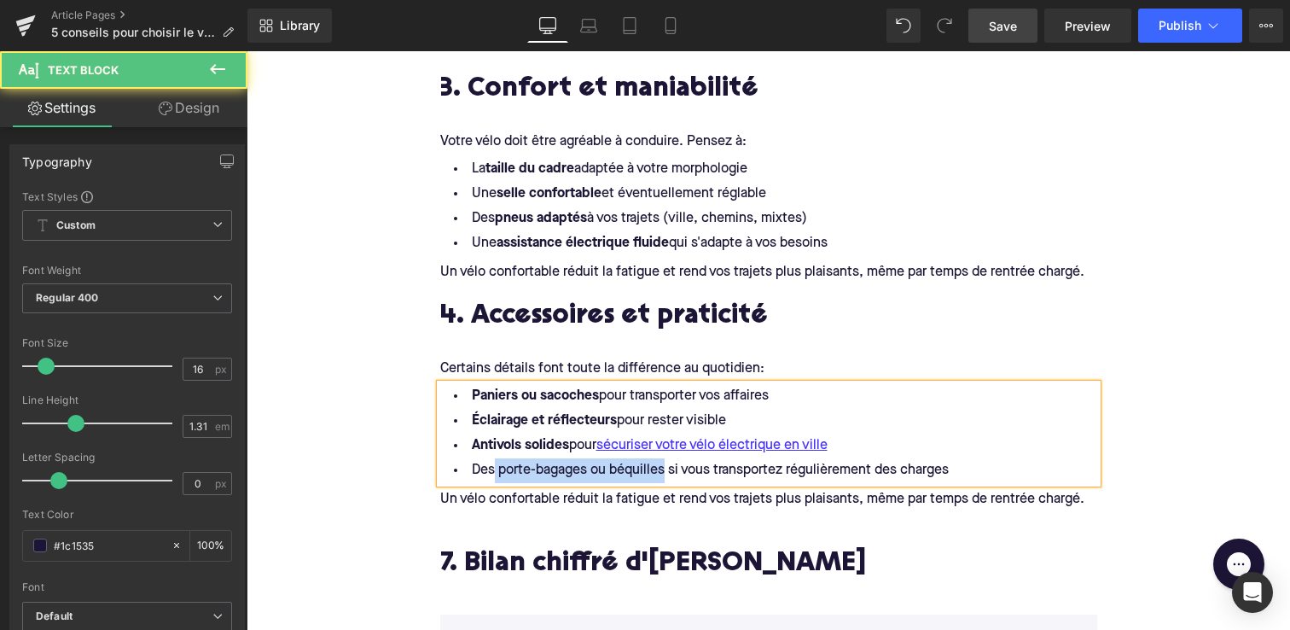
drag, startPoint x: 666, startPoint y: 470, endPoint x: 497, endPoint y: 469, distance: 169.8
click at [497, 469] on li "Des porte-bagages ou béquilles si vous transportez régulièrement des charges" at bounding box center [768, 470] width 657 height 25
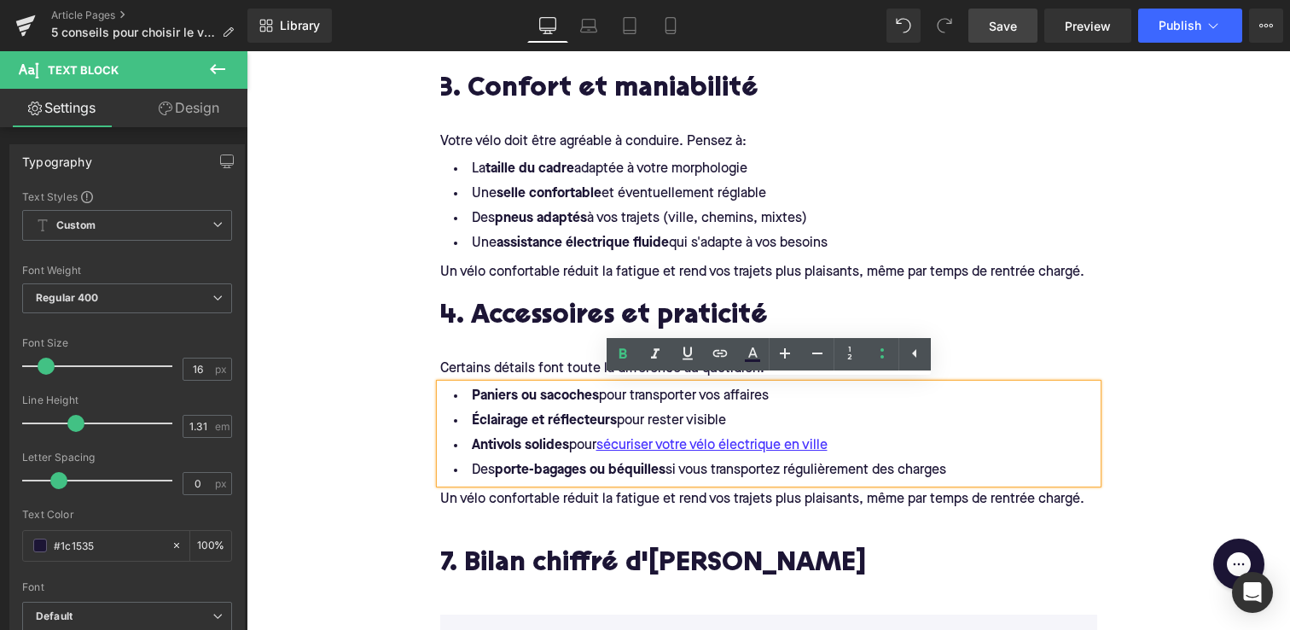
click at [1035, 497] on p "Un vélo confortable réduit la fatigue et rend vos trajets plus plaisants, même …" at bounding box center [768, 500] width 657 height 18
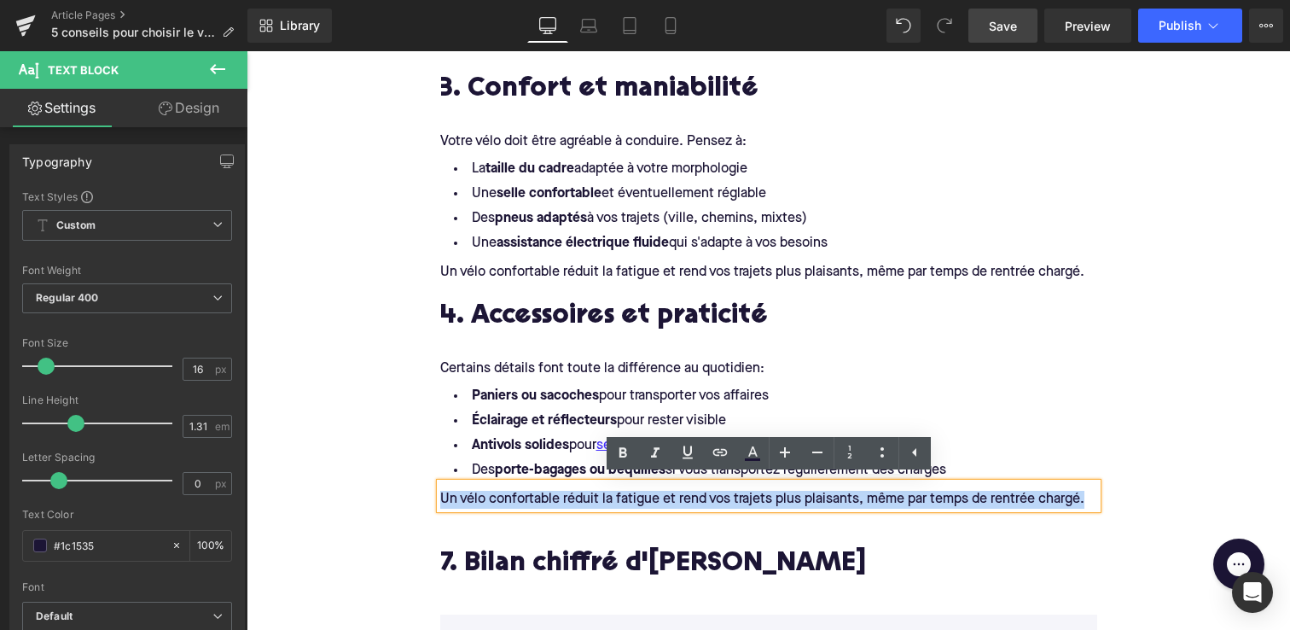
drag, startPoint x: 1083, startPoint y: 497, endPoint x: 443, endPoint y: 488, distance: 640.1
click at [443, 491] on p "Un vélo confortable réduit la fatigue et rend vos trajets plus plaisants, même …" at bounding box center [768, 500] width 657 height 18
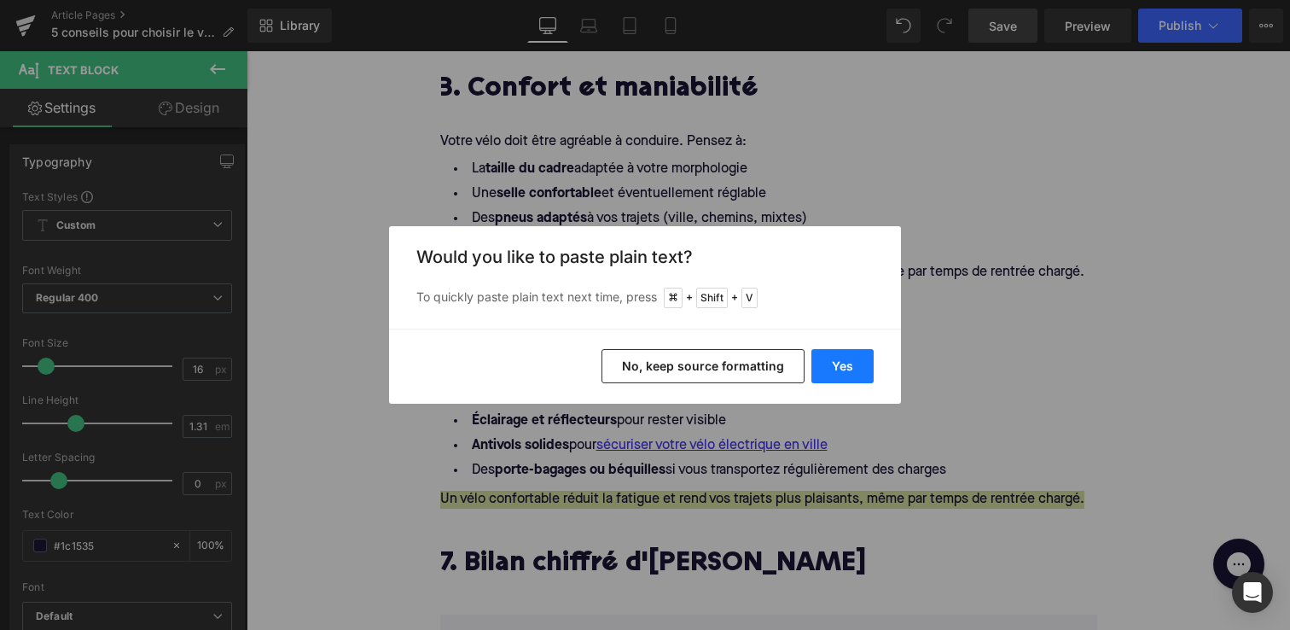
click at [833, 359] on button "Yes" at bounding box center [843, 366] width 62 height 34
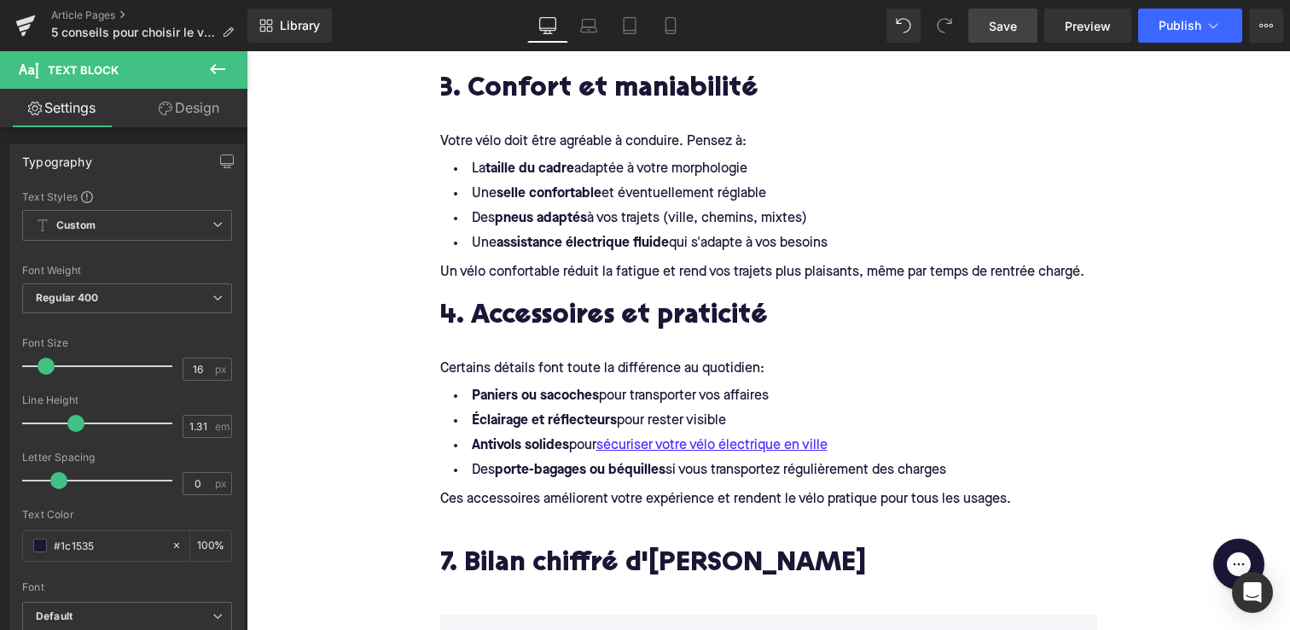
click at [366, 428] on div "5 conseils pour choisir le vélo électrique idéal pour la rentrée Heading Image …" at bounding box center [769, 66] width 1044 height 2956
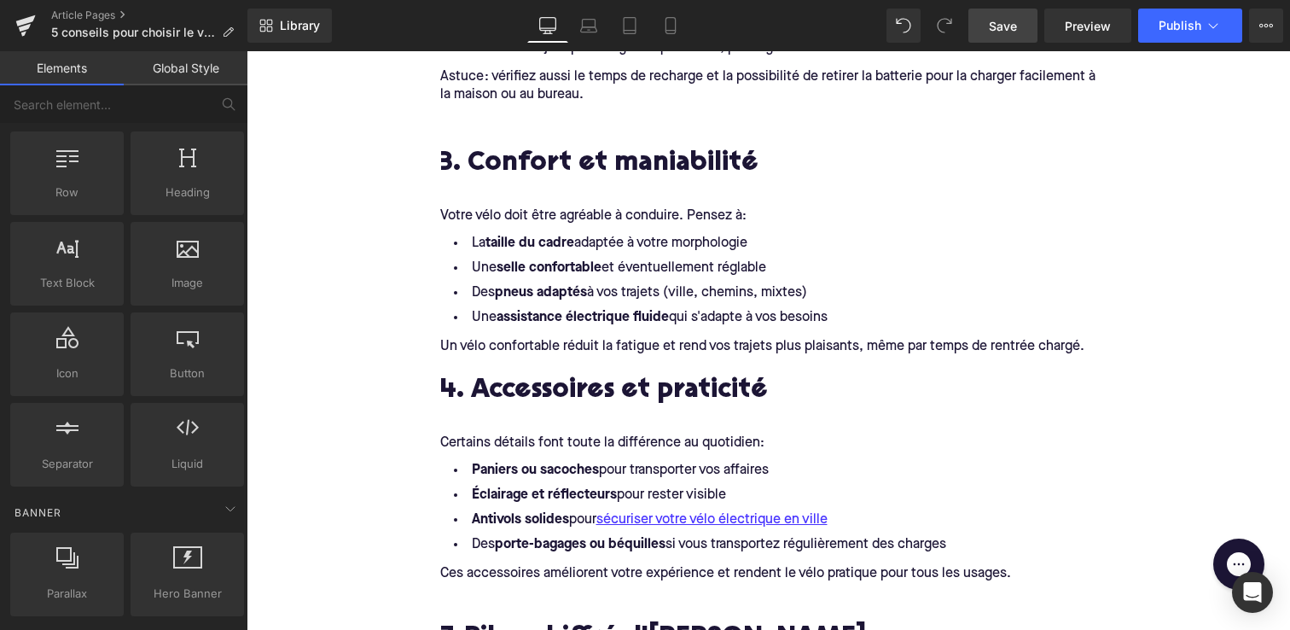
scroll to position [1552, 0]
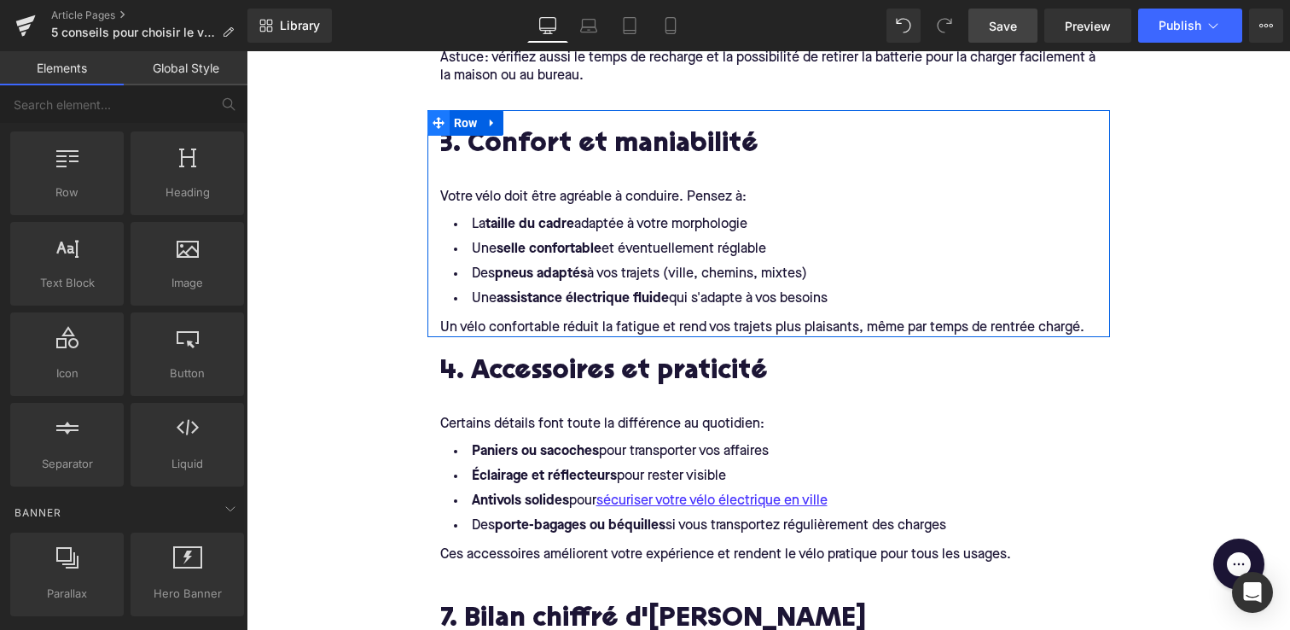
click at [441, 131] on span at bounding box center [439, 123] width 22 height 26
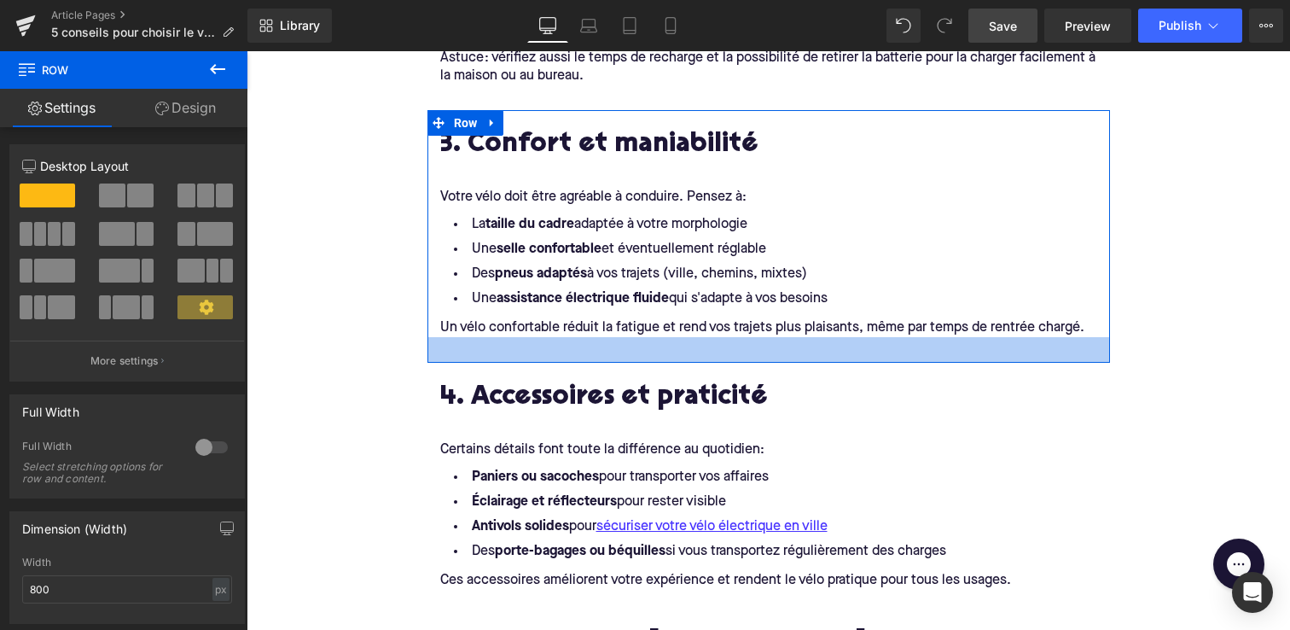
drag, startPoint x: 445, startPoint y: 332, endPoint x: 445, endPoint y: 358, distance: 25.6
click at [445, 358] on div at bounding box center [769, 350] width 683 height 26
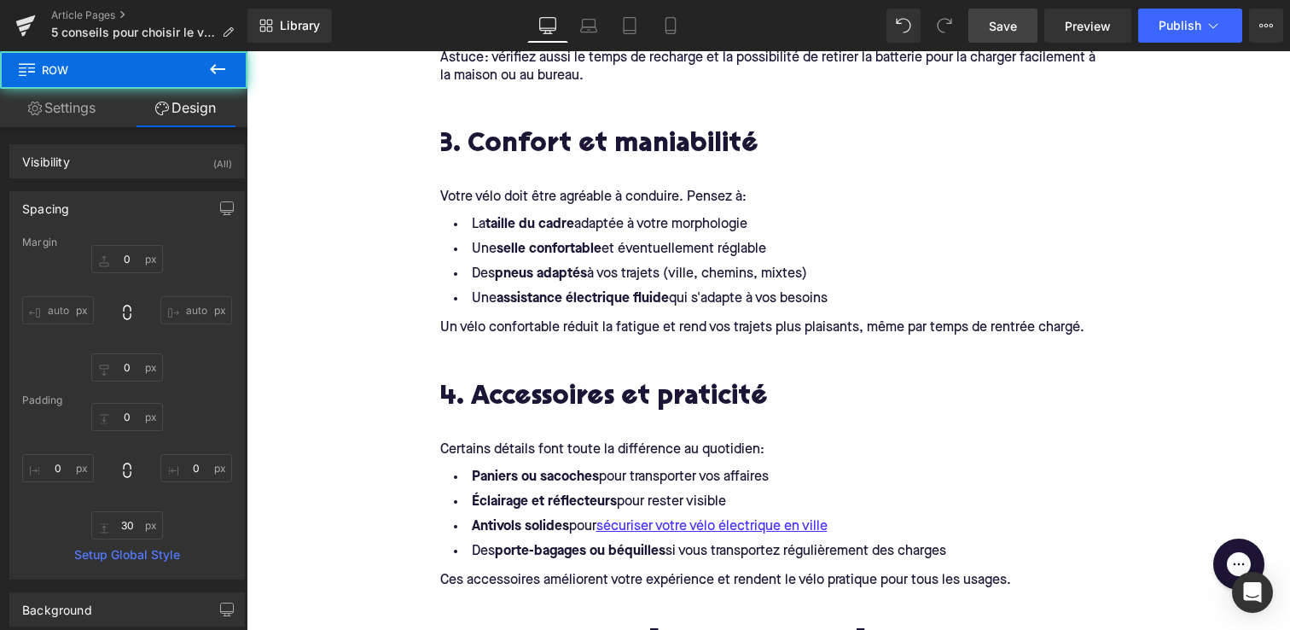
click at [392, 359] on div "5 conseils pour choisir le vélo électrique idéal pour la rentrée Heading Image …" at bounding box center [769, 134] width 1044 height 2982
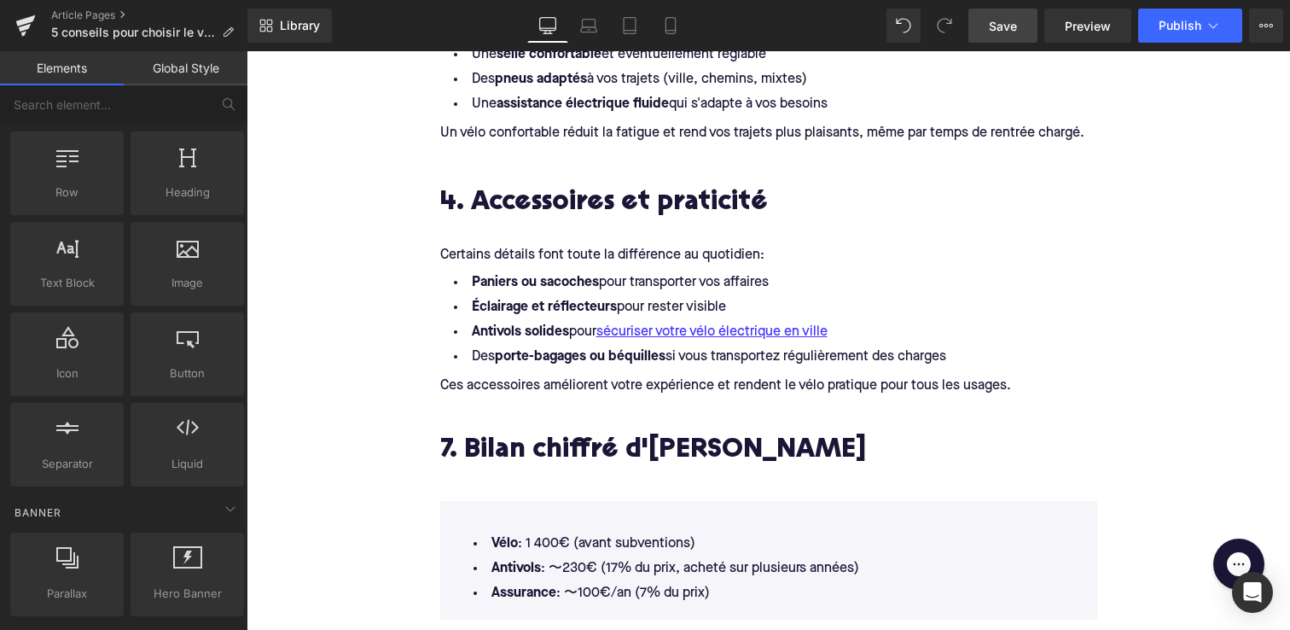
scroll to position [1792, 0]
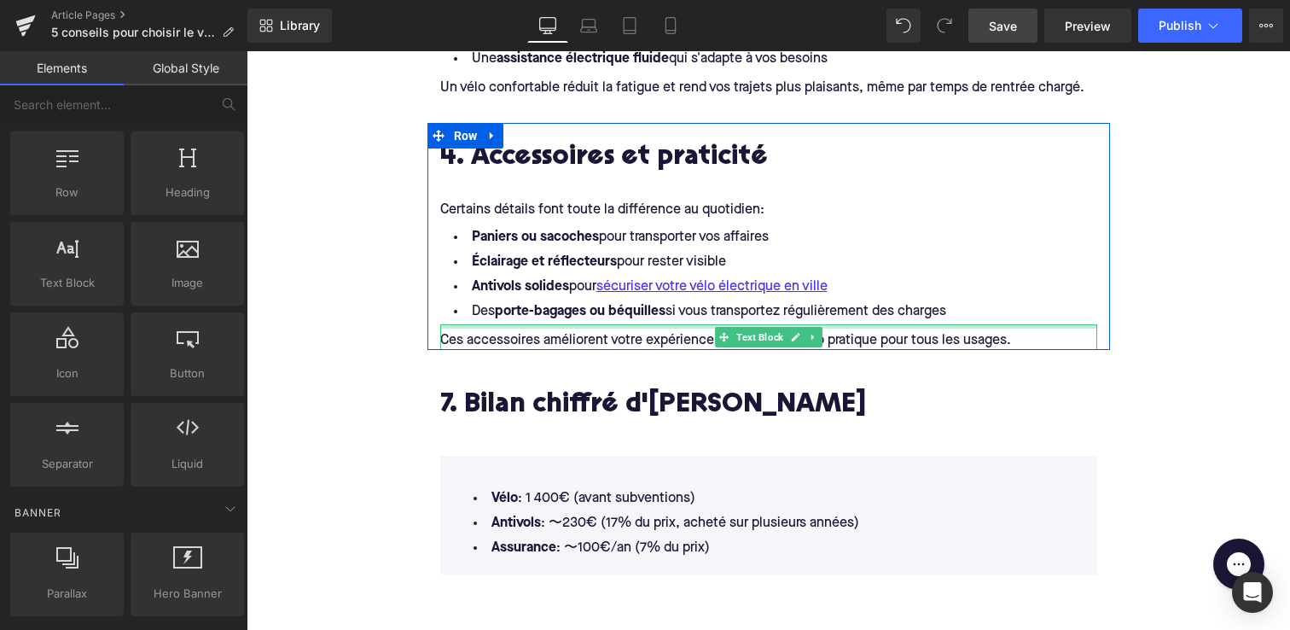
click at [468, 324] on div at bounding box center [768, 326] width 657 height 4
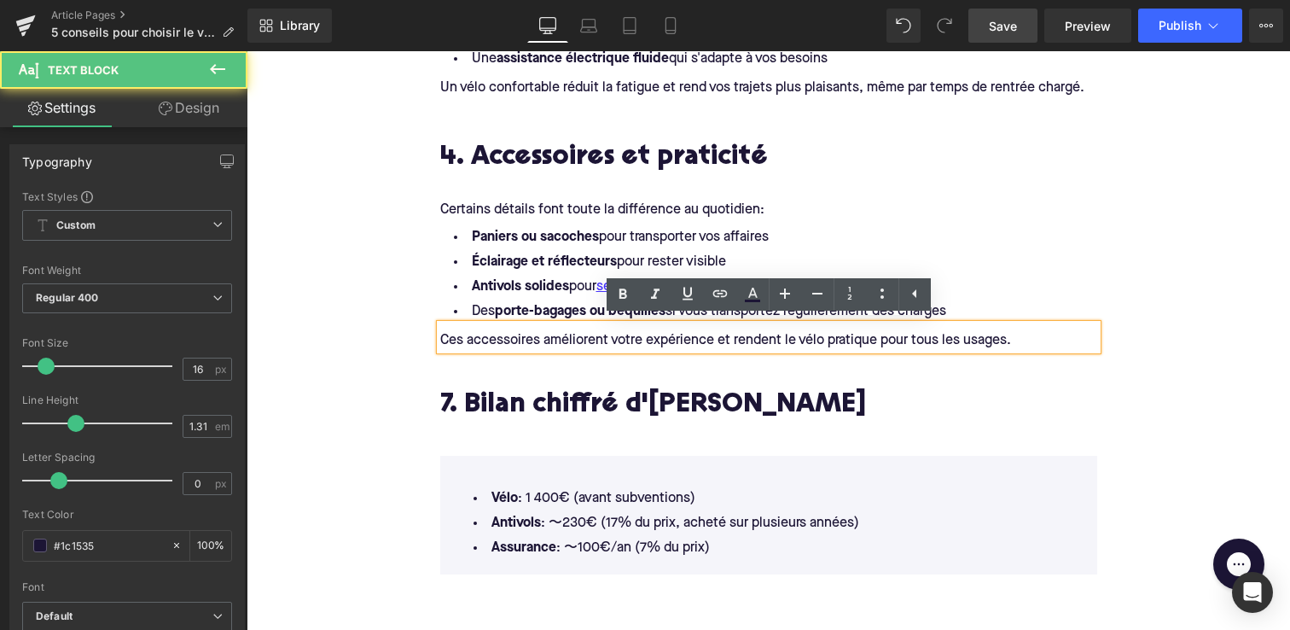
click at [434, 229] on div "4. Accessoires et praticité Heading Certains détails font toute la différence a…" at bounding box center [769, 236] width 683 height 227
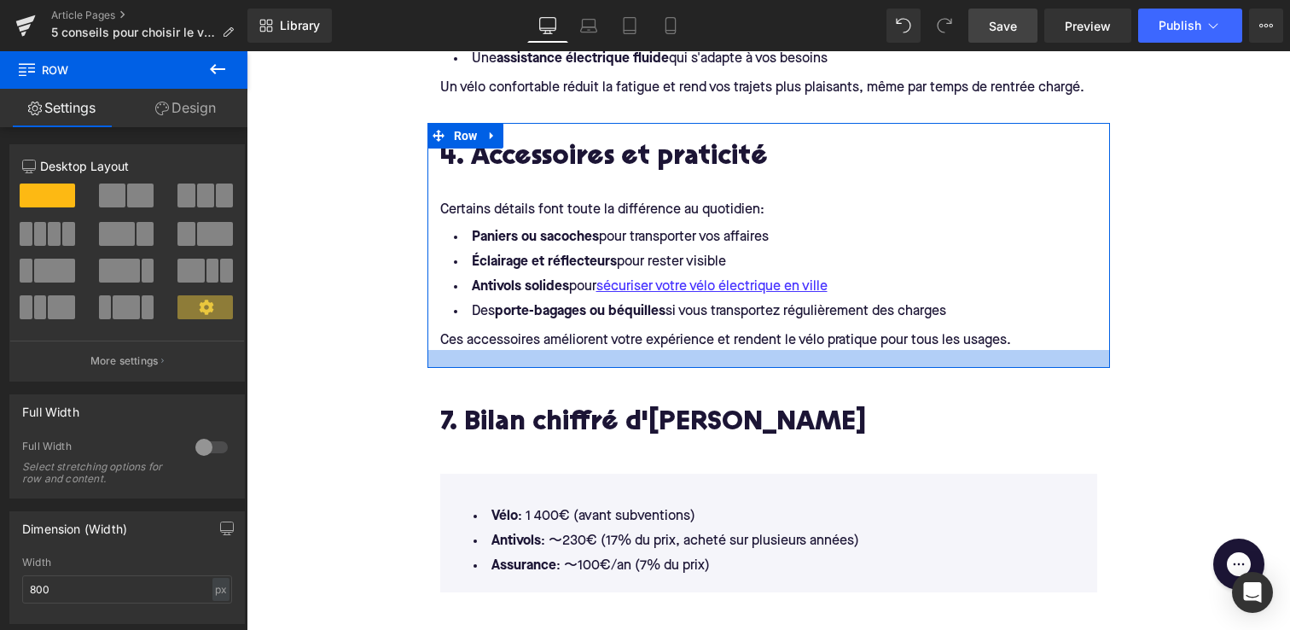
drag, startPoint x: 465, startPoint y: 344, endPoint x: 464, endPoint y: 362, distance: 17.9
click at [464, 362] on div at bounding box center [769, 359] width 683 height 18
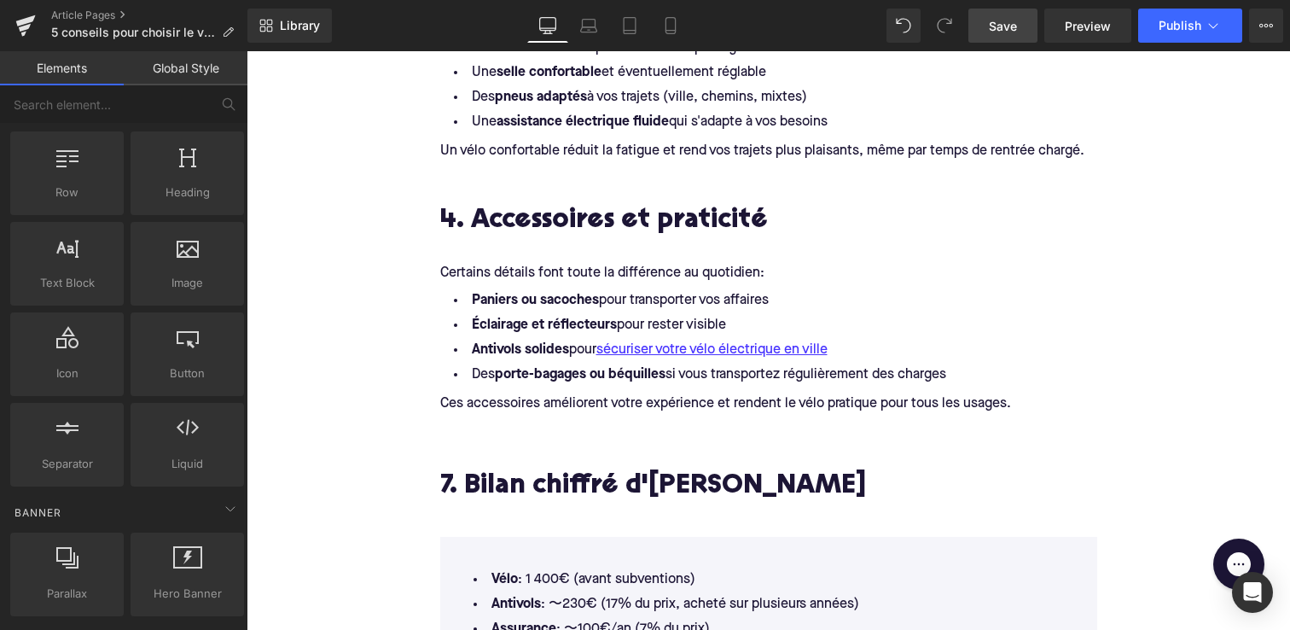
scroll to position [1754, 0]
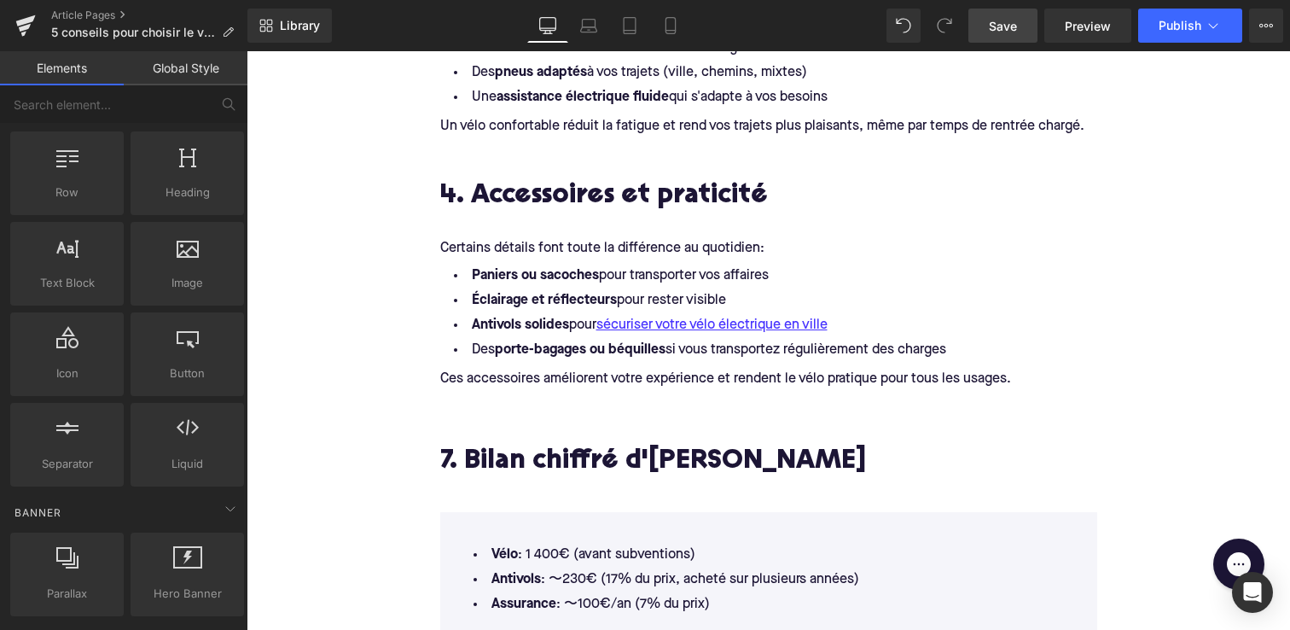
click at [686, 194] on h2 "4. Accessoires et praticité" at bounding box center [768, 197] width 657 height 31
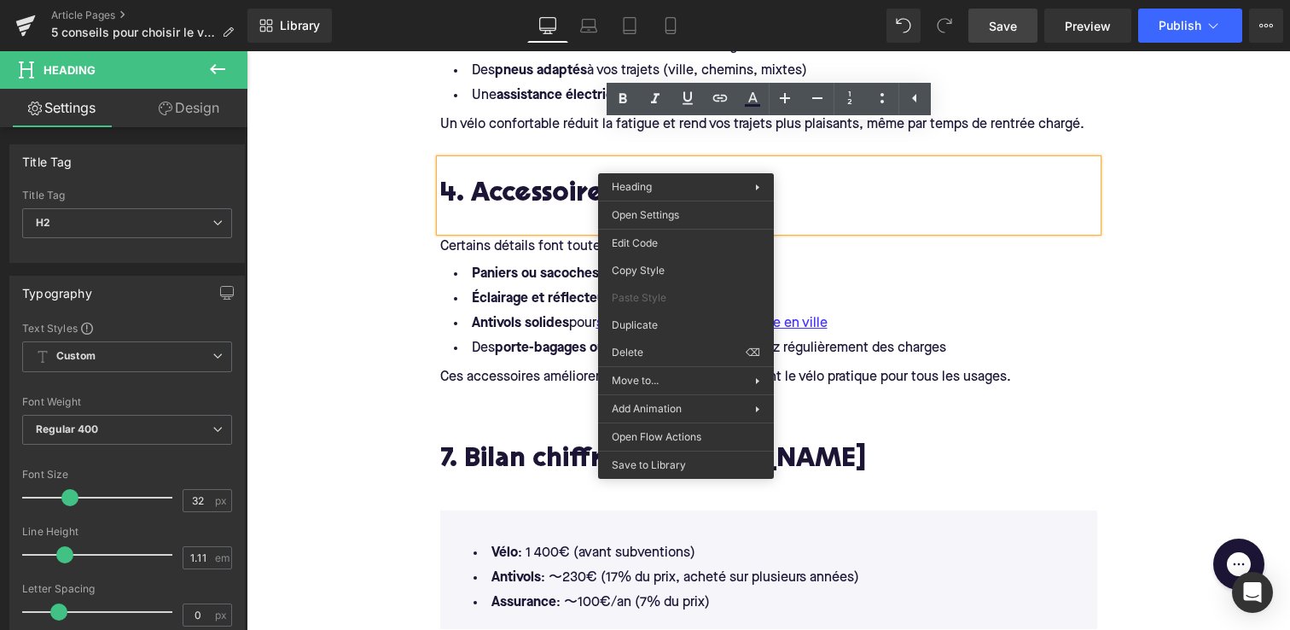
scroll to position [1751, 0]
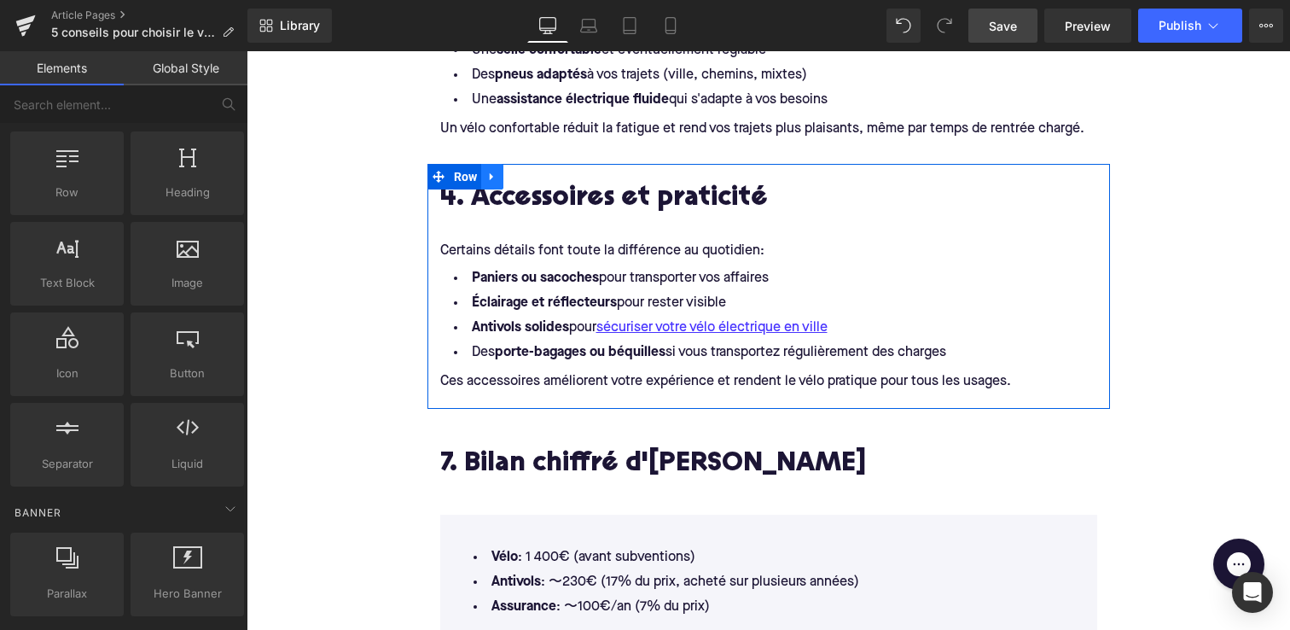
click at [497, 177] on icon at bounding box center [492, 177] width 12 height 13
click at [516, 175] on icon at bounding box center [515, 177] width 12 height 12
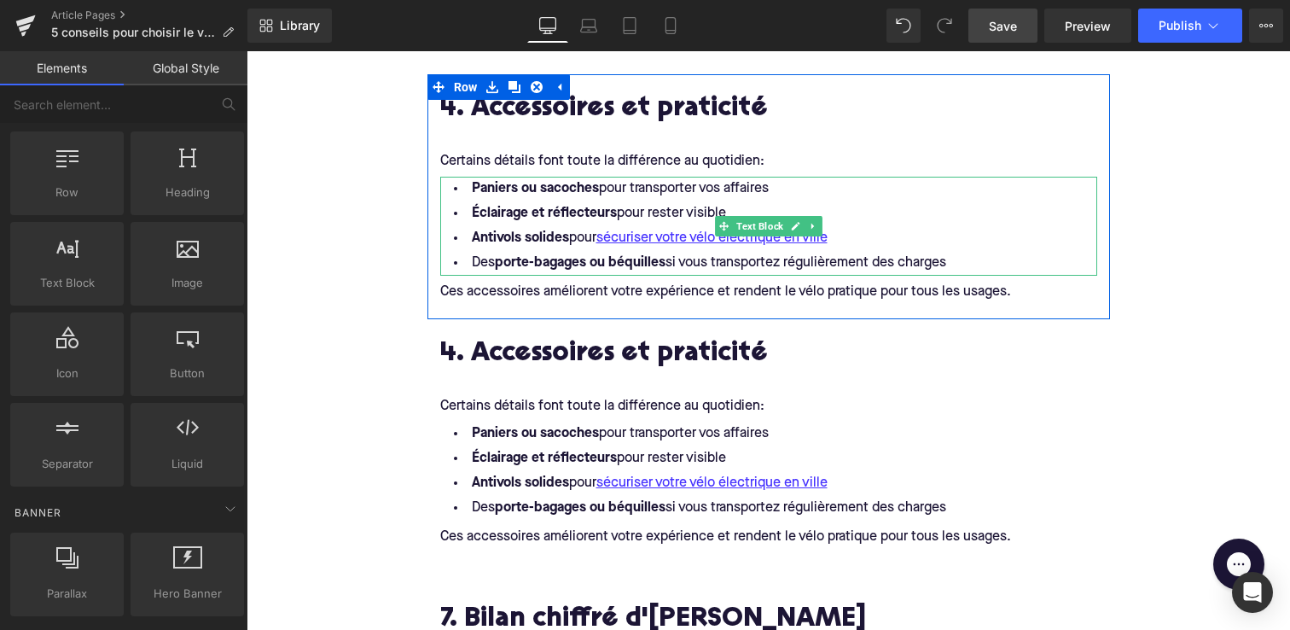
scroll to position [1867, 0]
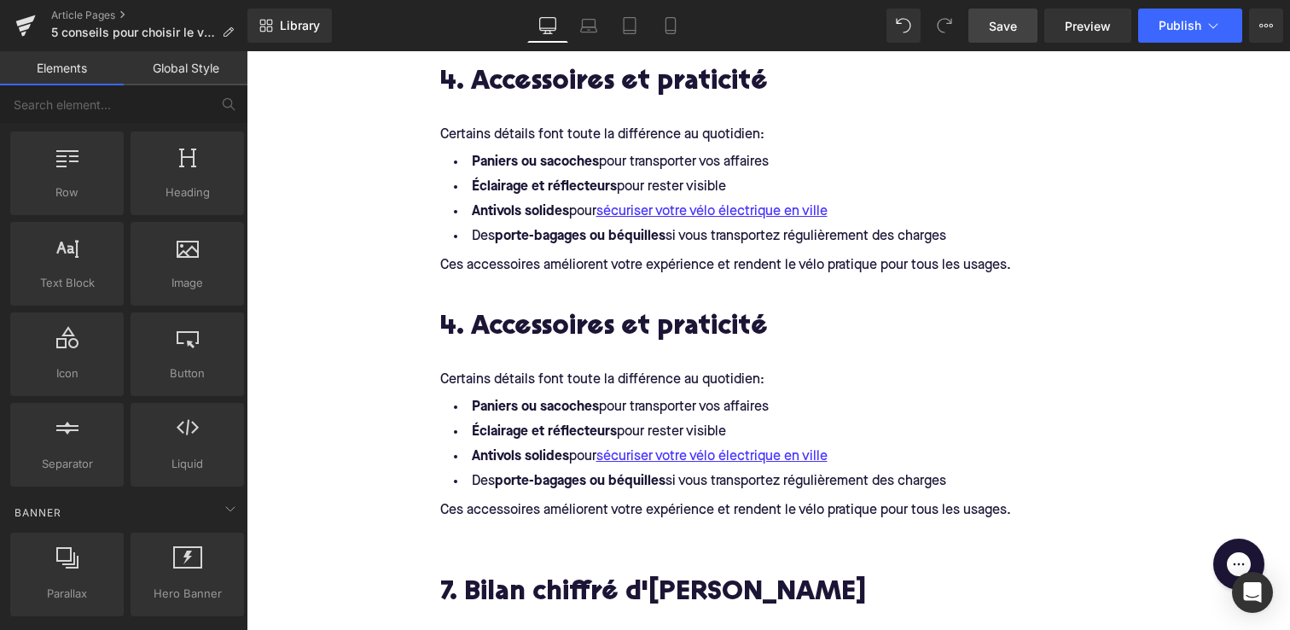
click at [620, 330] on h2 "4. Accessoires et praticité" at bounding box center [768, 328] width 657 height 31
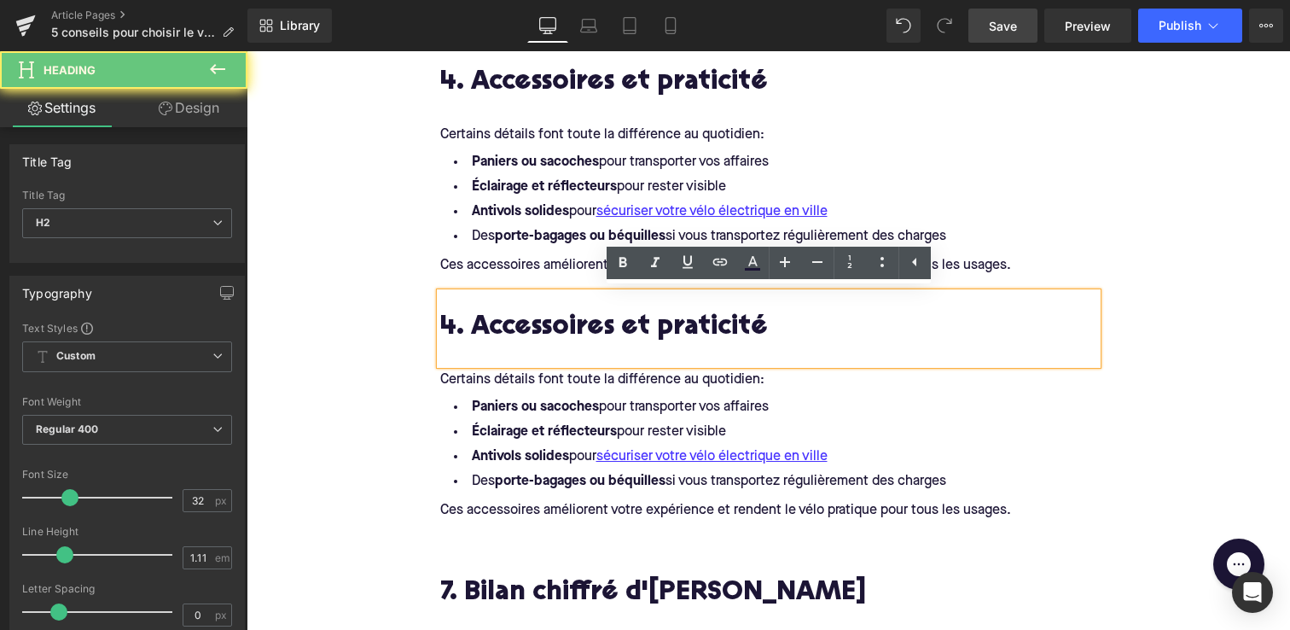
click at [620, 330] on h2 "4. Accessoires et praticité" at bounding box center [768, 328] width 657 height 31
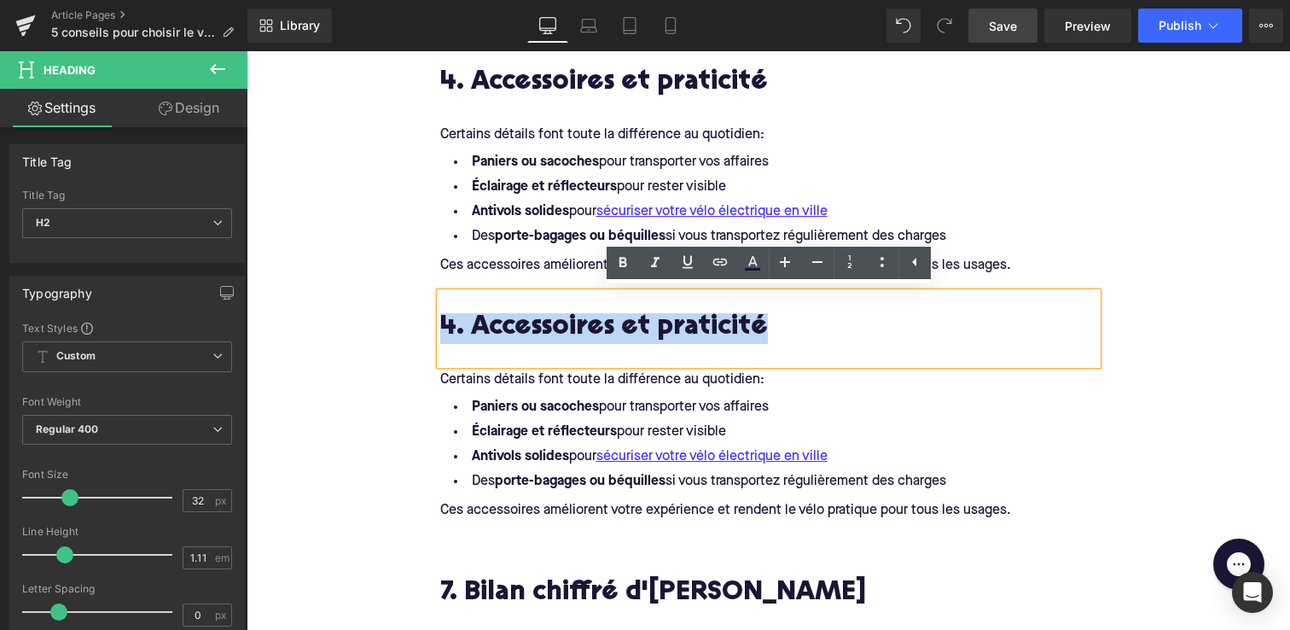
drag, startPoint x: 764, startPoint y: 330, endPoint x: 408, endPoint y: 324, distance: 355.9
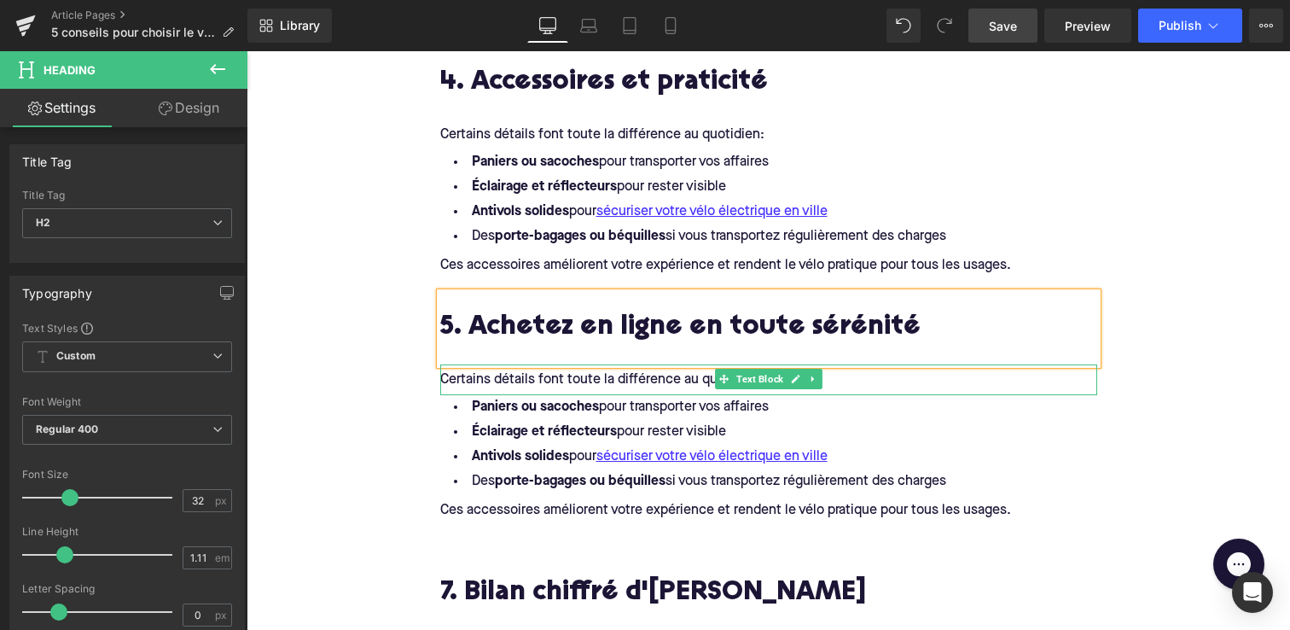
click at [550, 381] on span "Certains détails font toute la différence au quotidien:" at bounding box center [602, 380] width 324 height 14
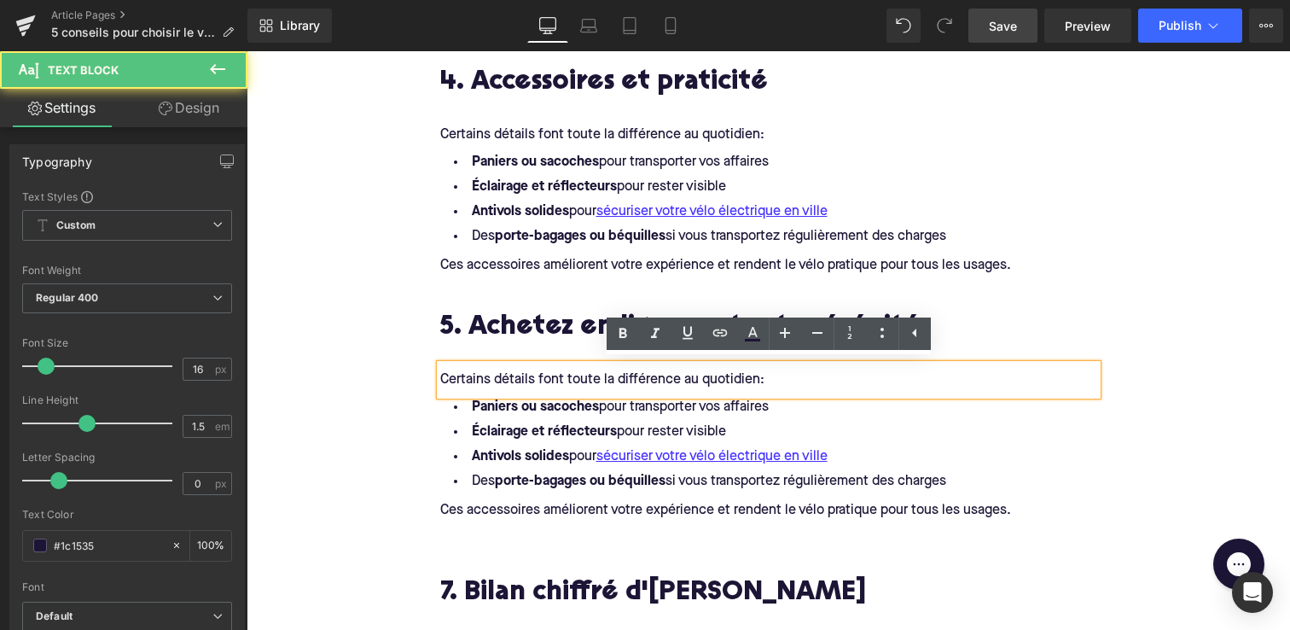
click at [551, 381] on span "Certains détails font toute la différence au quotidien:" at bounding box center [602, 380] width 324 height 14
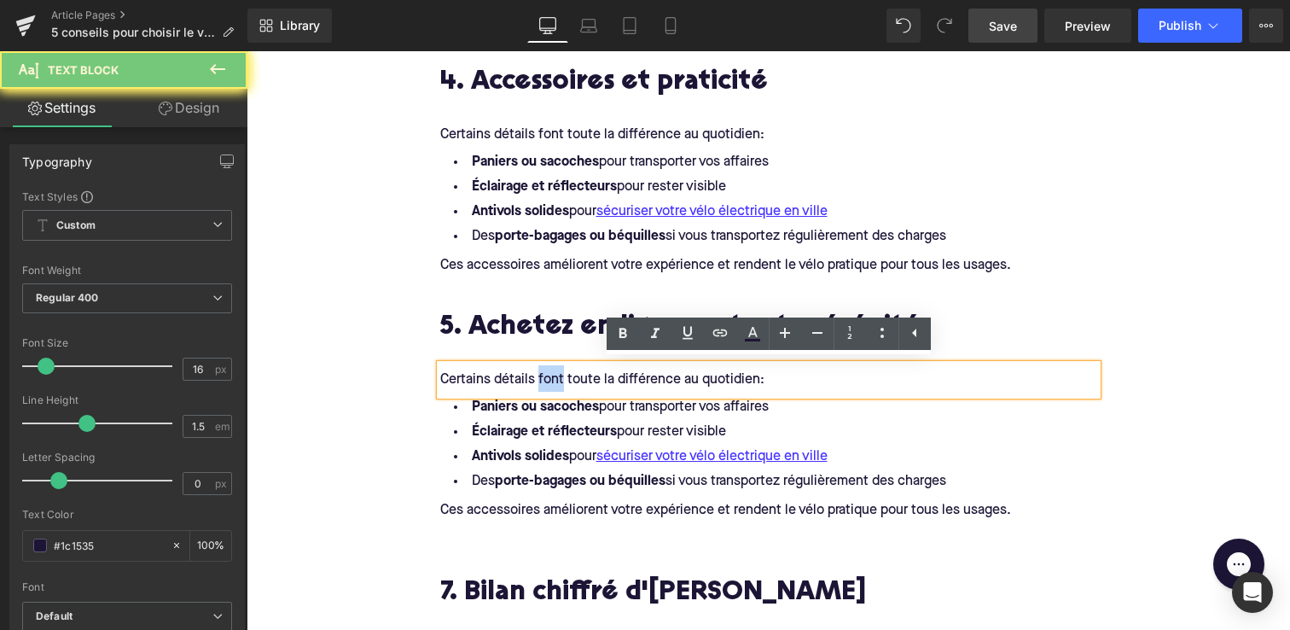
click at [551, 381] on span "Certains détails font toute la différence au quotidien:" at bounding box center [602, 380] width 324 height 14
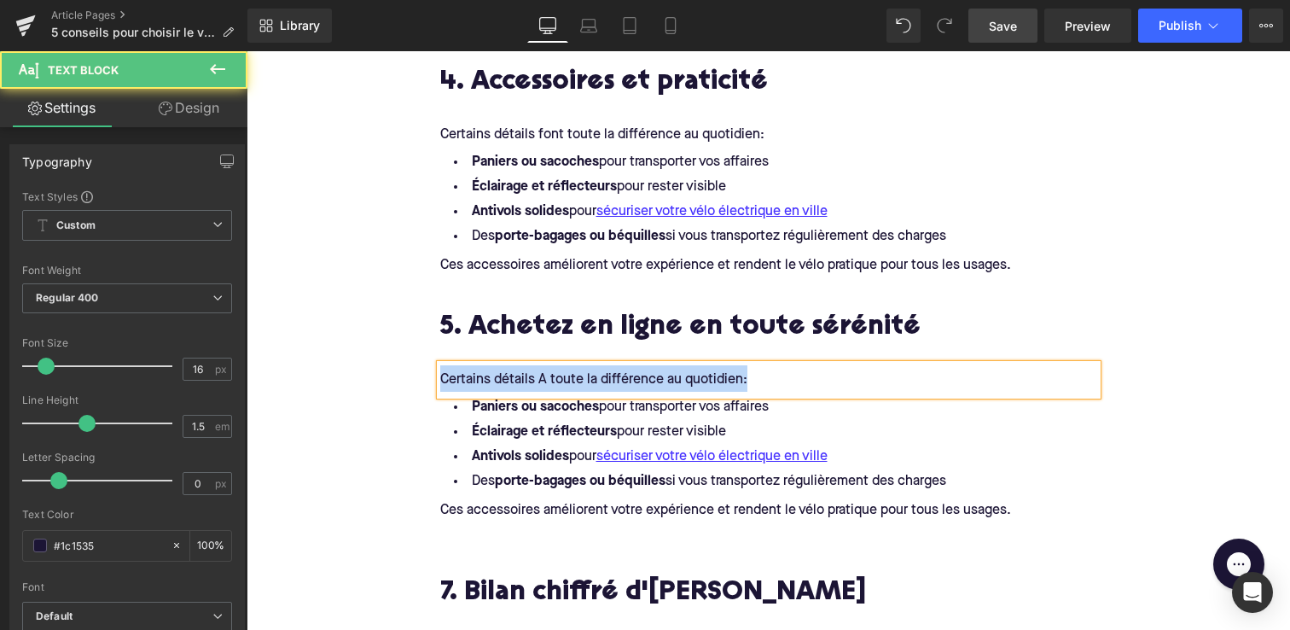
drag, startPoint x: 750, startPoint y: 377, endPoint x: 425, endPoint y: 372, distance: 325.2
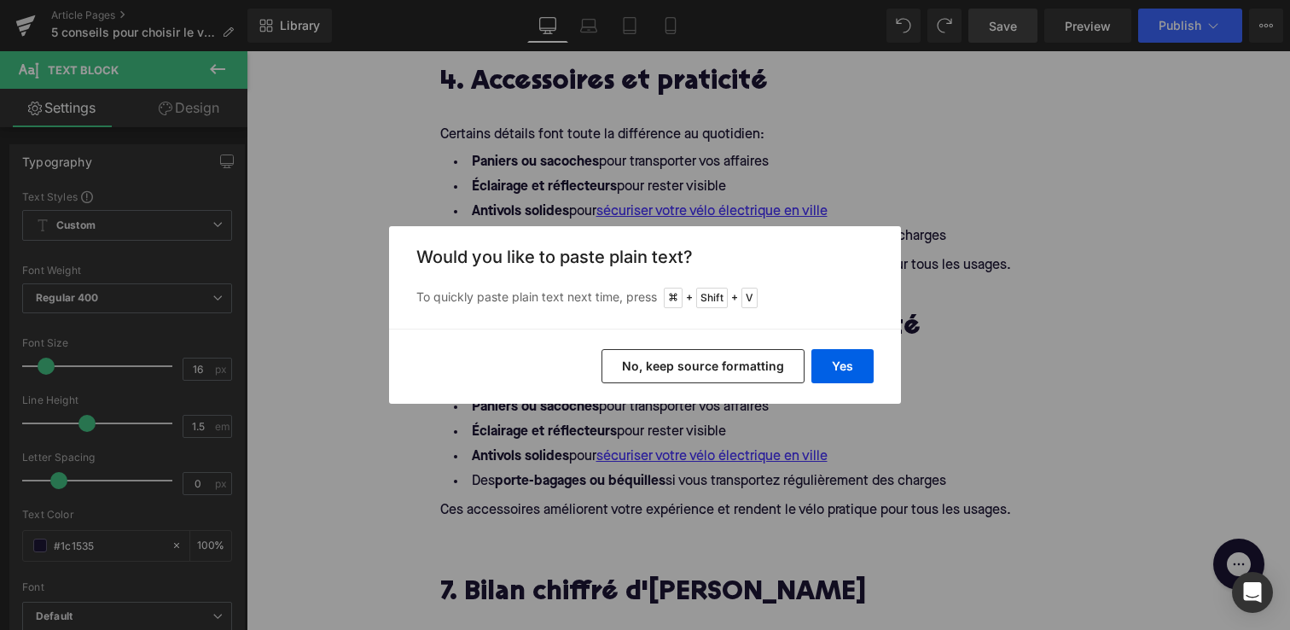
click at [694, 366] on button "No, keep source formatting" at bounding box center [703, 366] width 203 height 34
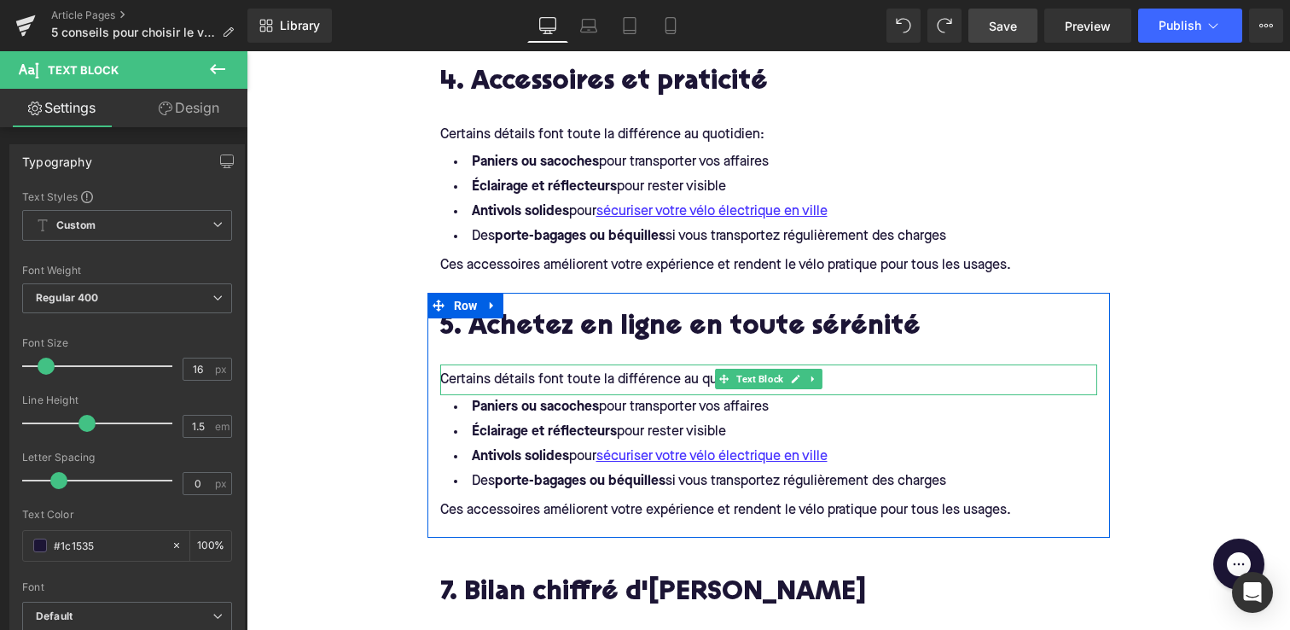
click at [835, 374] on div "Certains détails font toute la différence au quotidien:" at bounding box center [768, 378] width 657 height 26
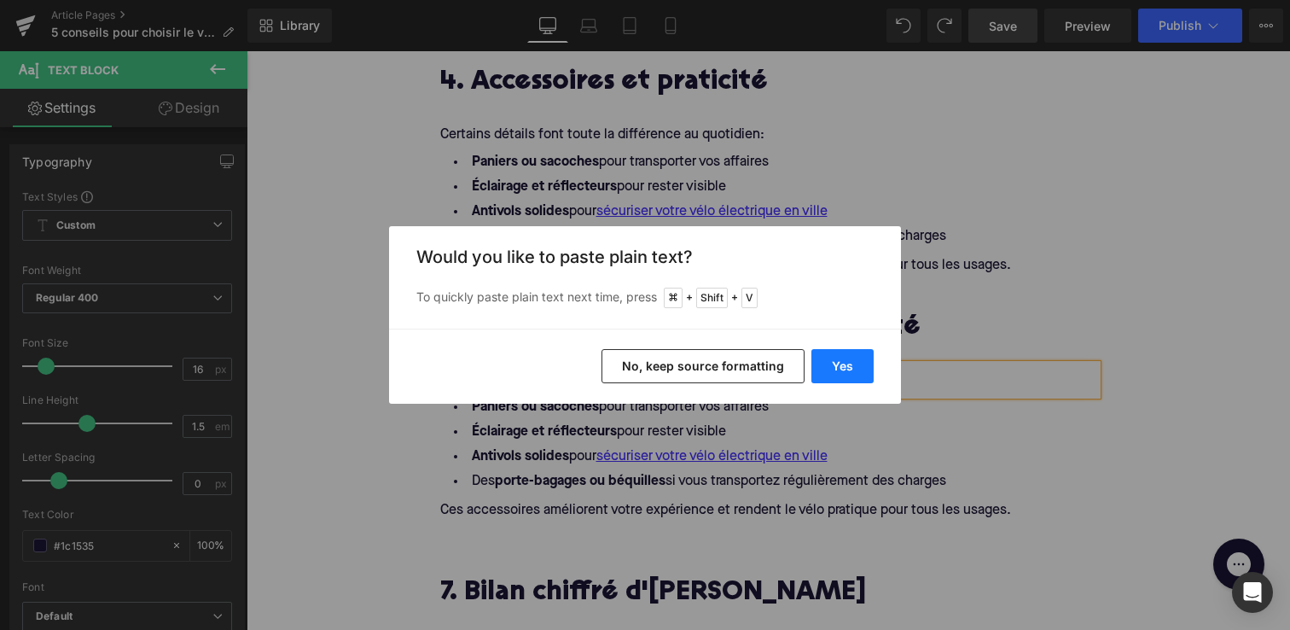
click at [853, 378] on button "Yes" at bounding box center [843, 366] width 62 height 34
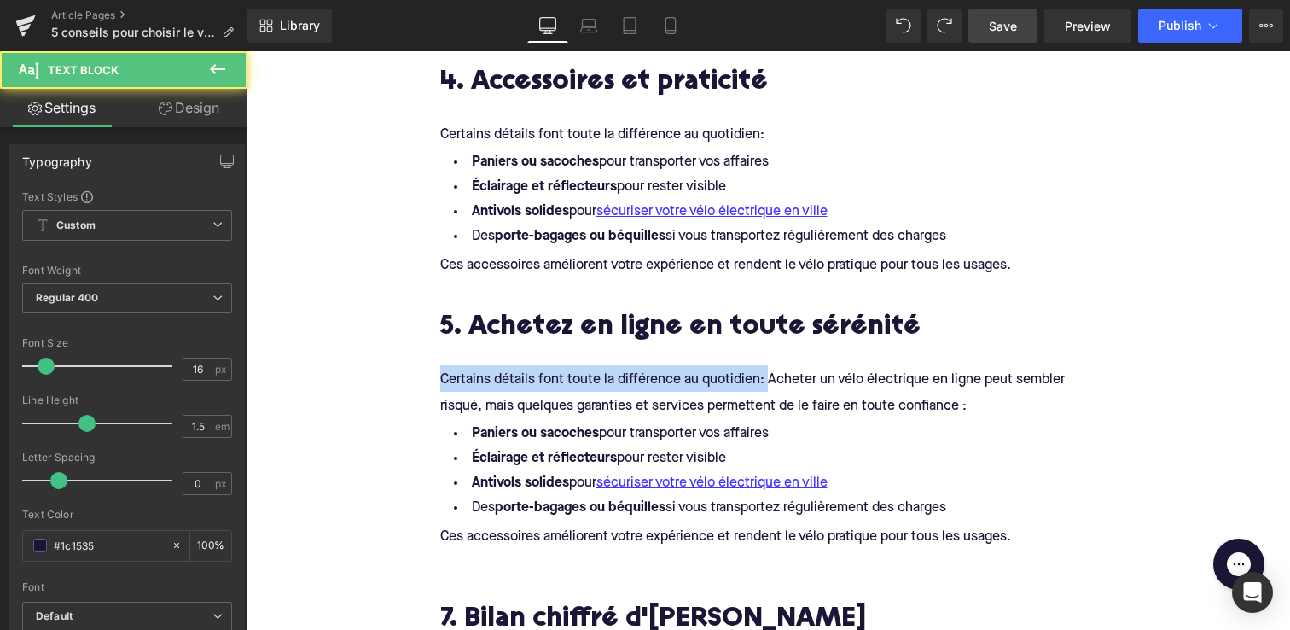
drag, startPoint x: 764, startPoint y: 375, endPoint x: 421, endPoint y: 374, distance: 343.0
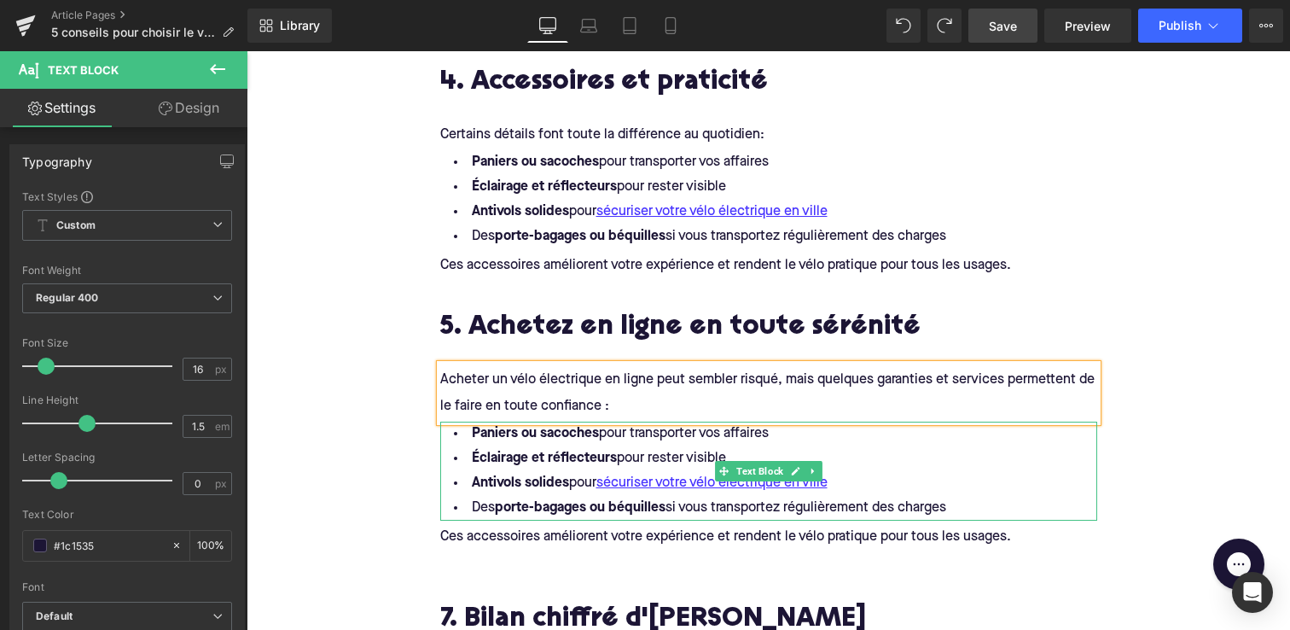
click at [503, 432] on strong "Paniers ou sacoches" at bounding box center [535, 434] width 127 height 14
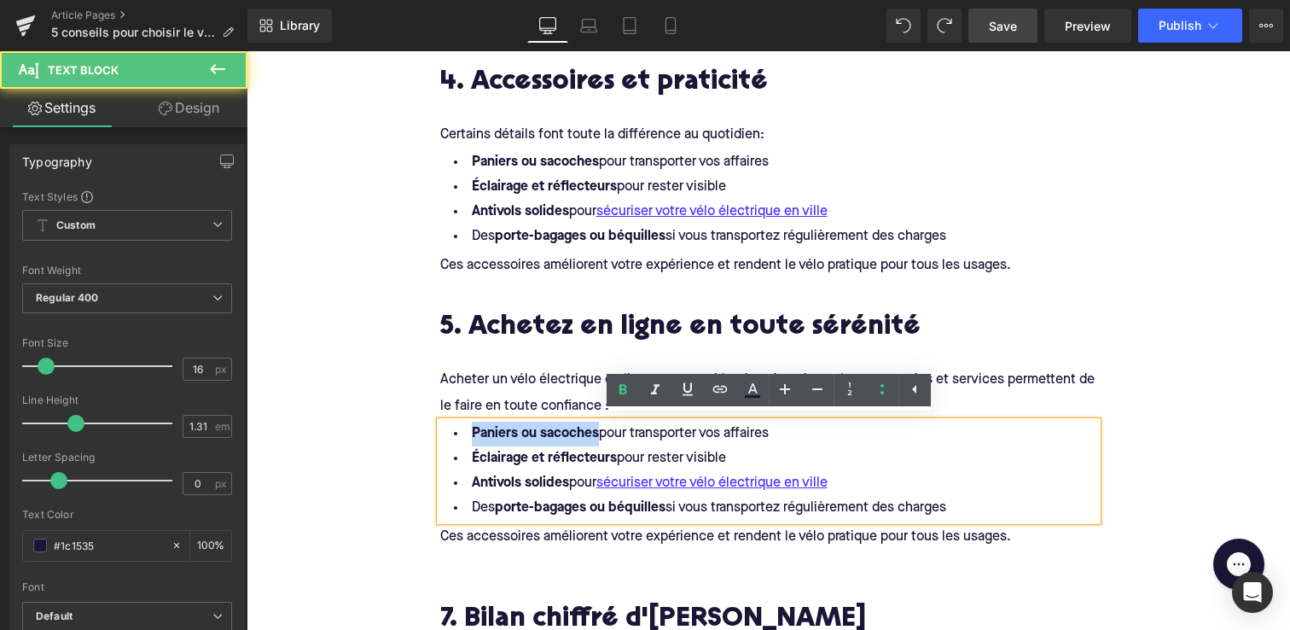
drag, startPoint x: 467, startPoint y: 428, endPoint x: 599, endPoint y: 426, distance: 132.3
click at [599, 426] on li "Paniers ou sacoches pour transporter vos affaires" at bounding box center [768, 434] width 657 height 25
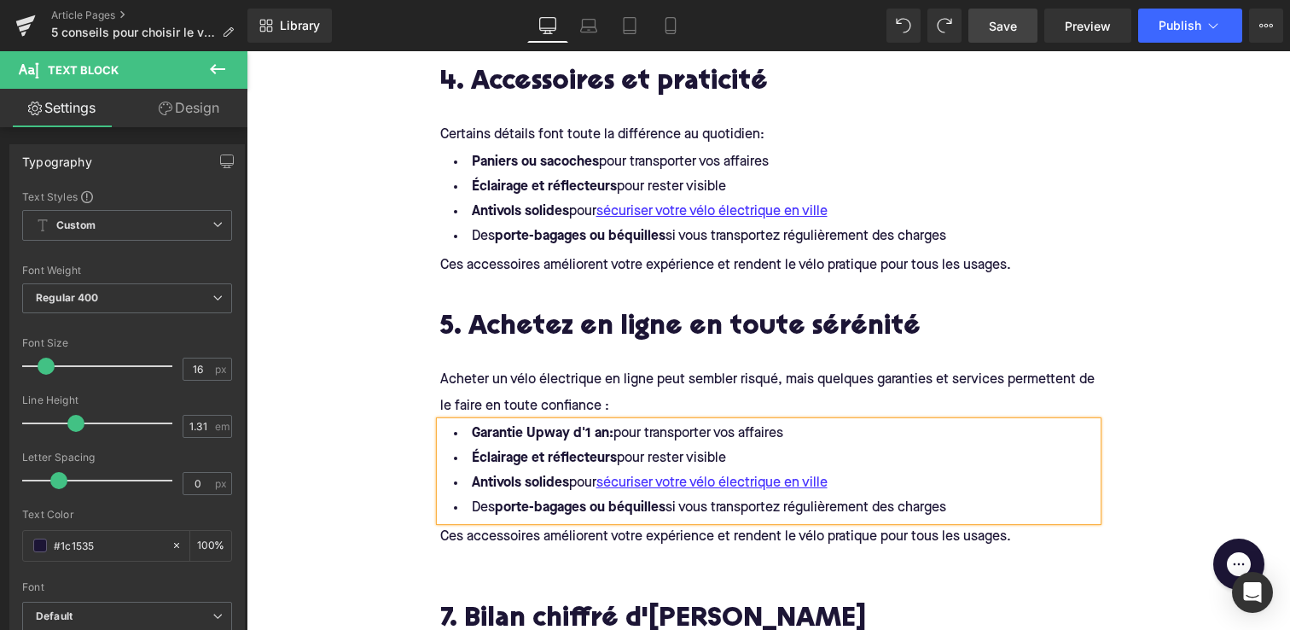
drag, startPoint x: 779, startPoint y: 431, endPoint x: 620, endPoint y: 435, distance: 159.6
click at [620, 435] on li "Garantie Upway d'1 an: pour transporter vos affaires" at bounding box center [768, 434] width 657 height 25
click at [619, 433] on li "Garantie Upway d'1 an: tous les vélos sont couverts" at bounding box center [768, 434] width 657 height 25
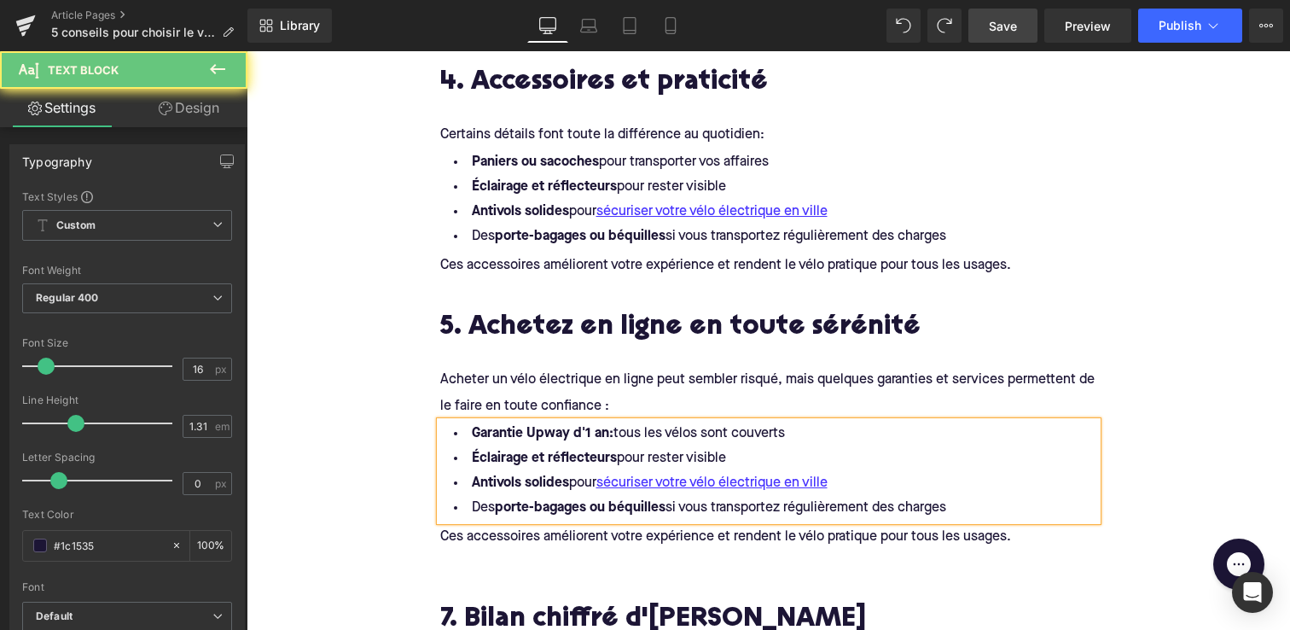
drag, startPoint x: 804, startPoint y: 426, endPoint x: 1059, endPoint y: 440, distance: 255.6
click at [804, 426] on li "Garantie Upway d'1 an: tous les vélos sont couverts" at bounding box center [768, 434] width 657 height 25
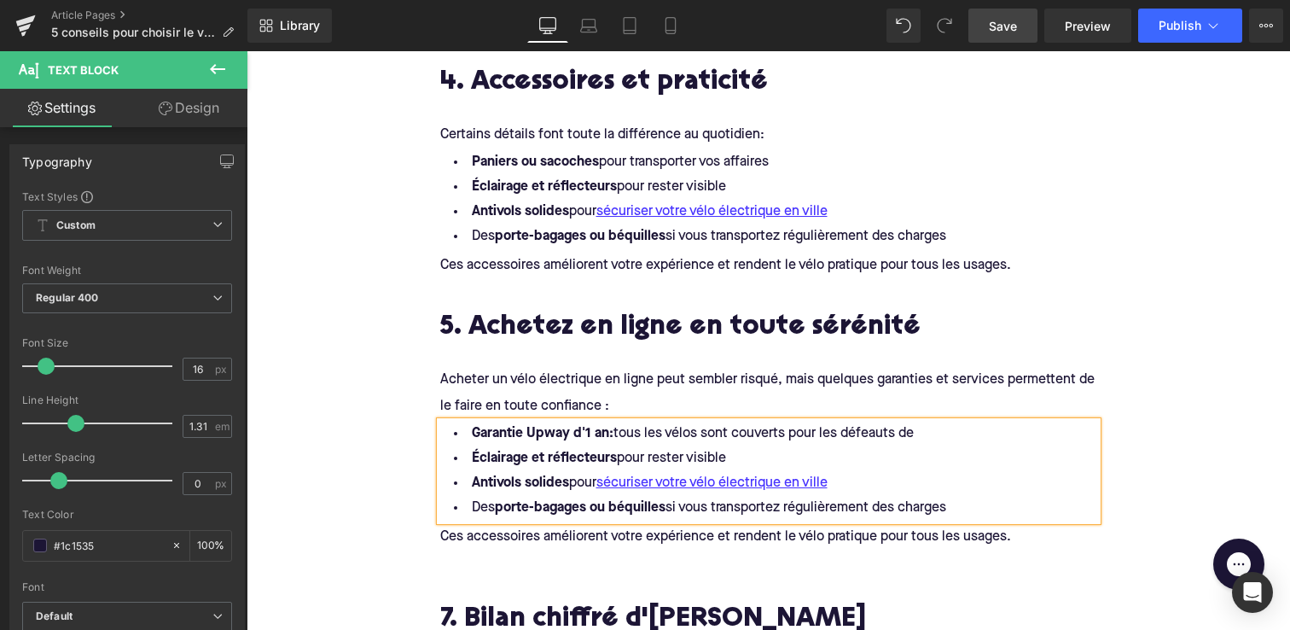
click at [872, 431] on li "Garantie Upway d'1 an: tous les vélos sont couverts pour les défeauts de" at bounding box center [768, 434] width 657 height 25
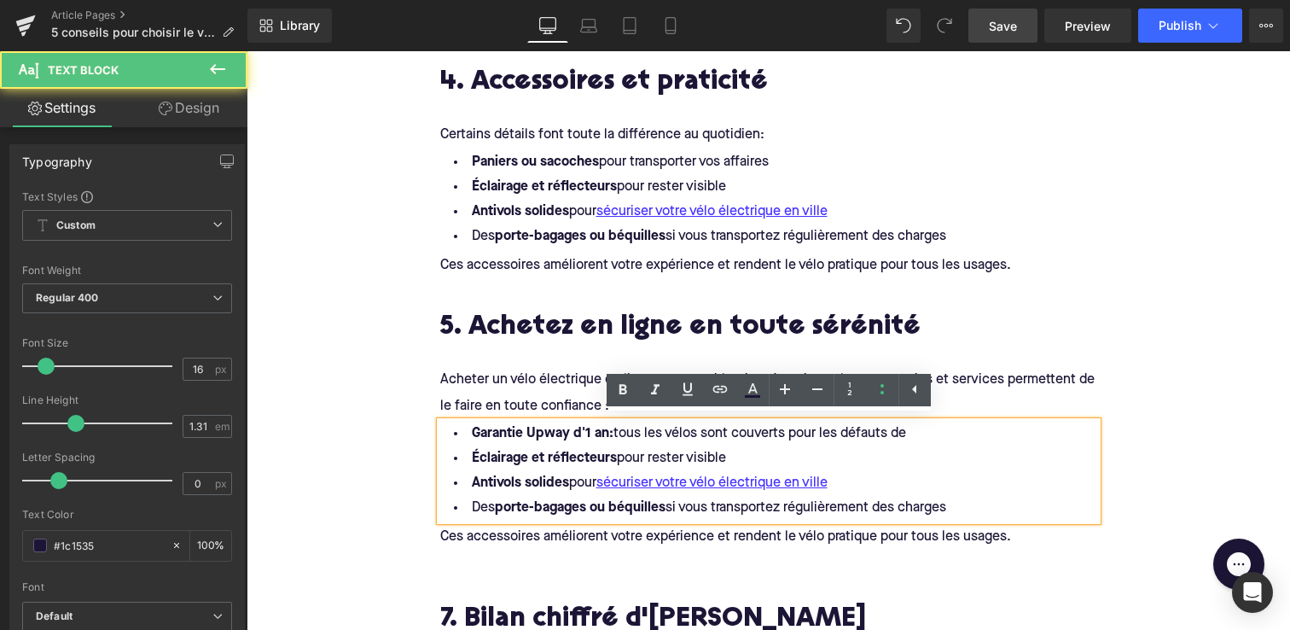
click at [922, 428] on li "Garantie Upway d'1 an: tous les vélos sont couverts pour les défauts de" at bounding box center [768, 434] width 657 height 25
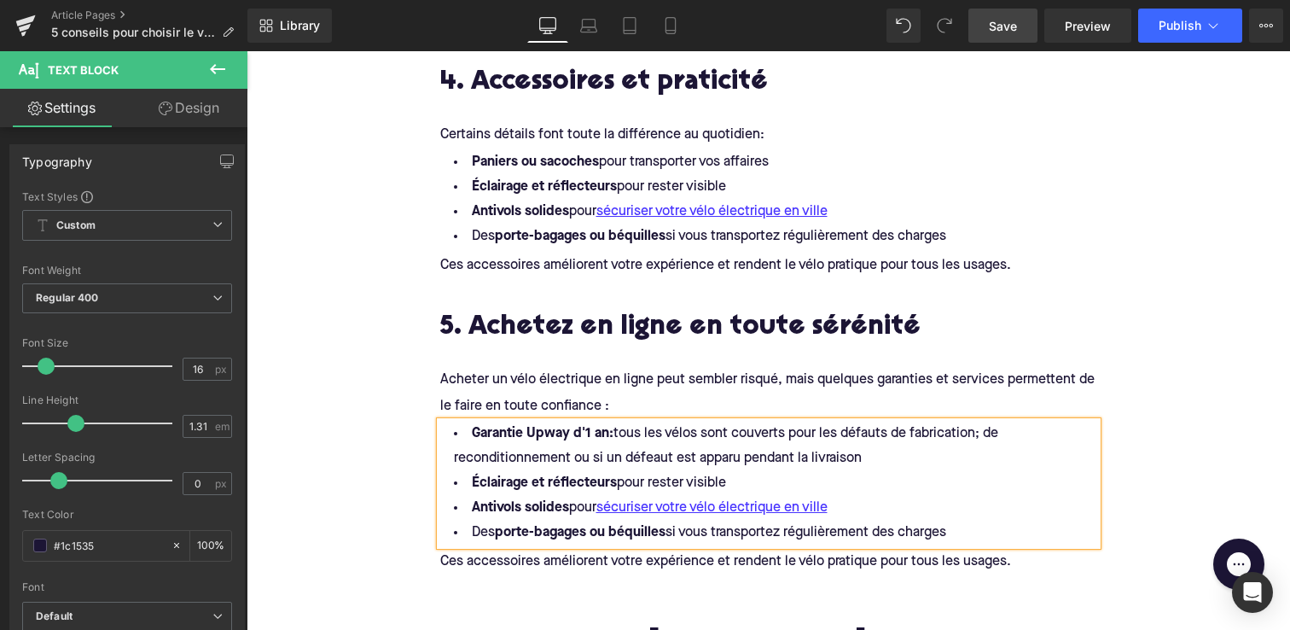
click at [652, 457] on li "Garantie Upway d'1 an: tous les vélos sont couverts pour les défauts de fabrica…" at bounding box center [768, 446] width 657 height 49
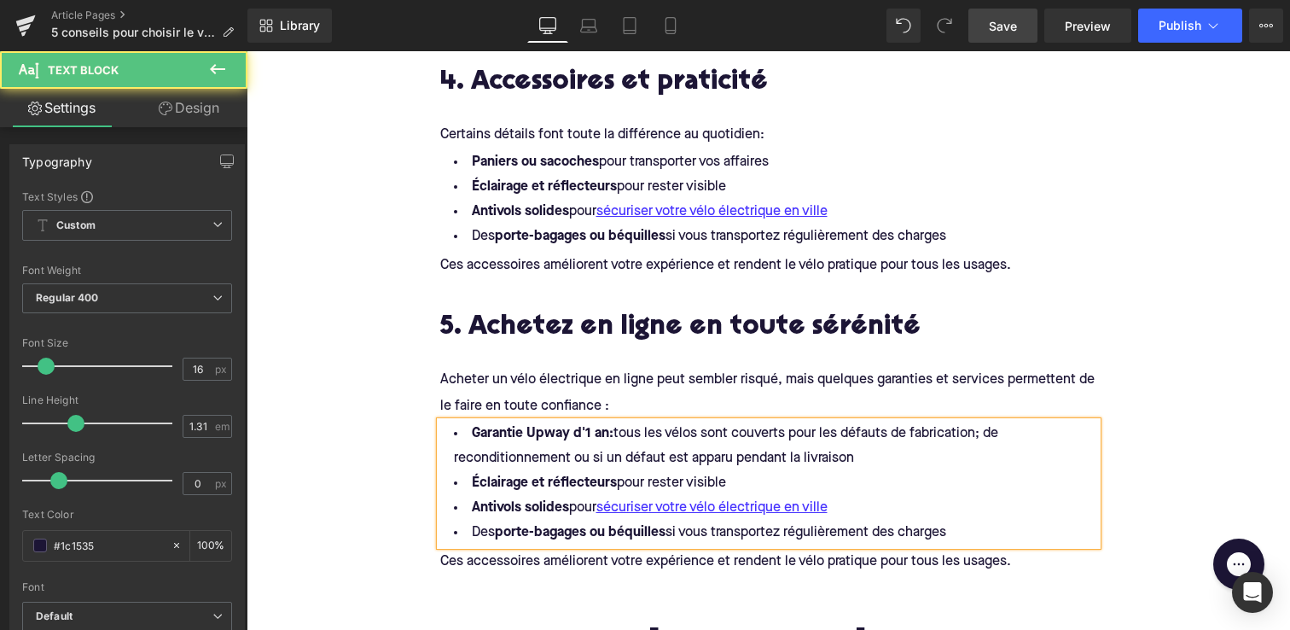
click at [948, 466] on li "Garantie Upway d'1 an: tous les vélos sont couverts pour les défauts de fabrica…" at bounding box center [768, 446] width 657 height 49
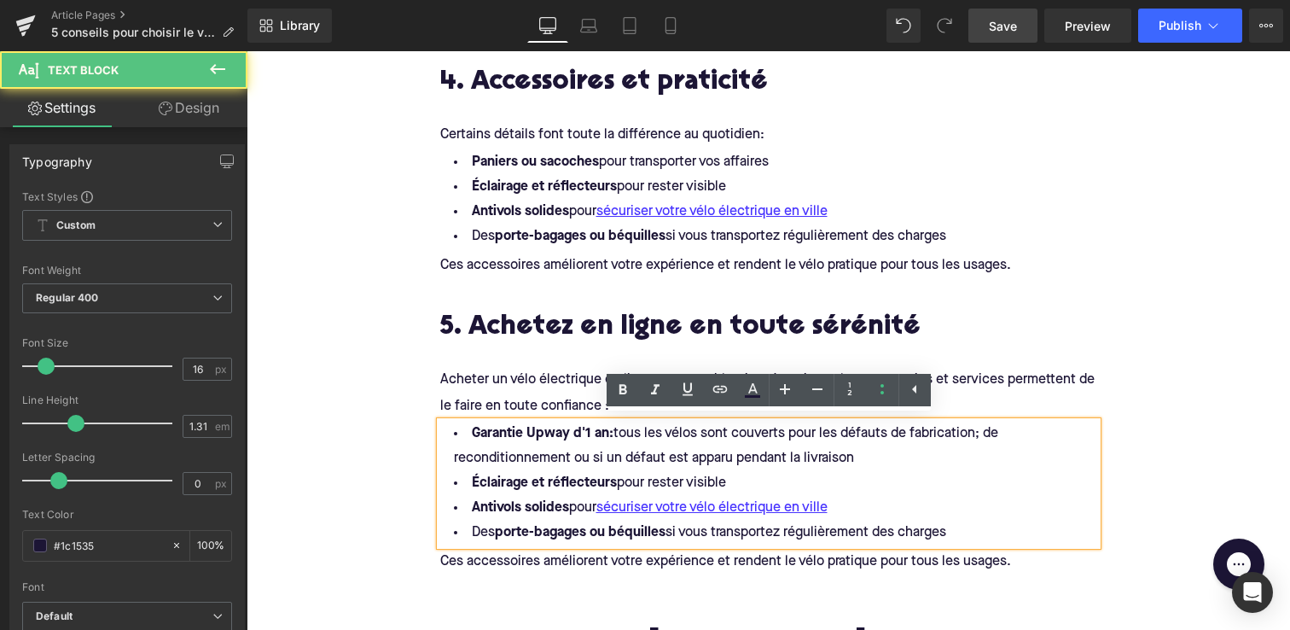
click at [841, 431] on li "Garantie Upway d'1 an: tous les vélos sont couverts pour les défauts de fabrica…" at bounding box center [768, 446] width 657 height 49
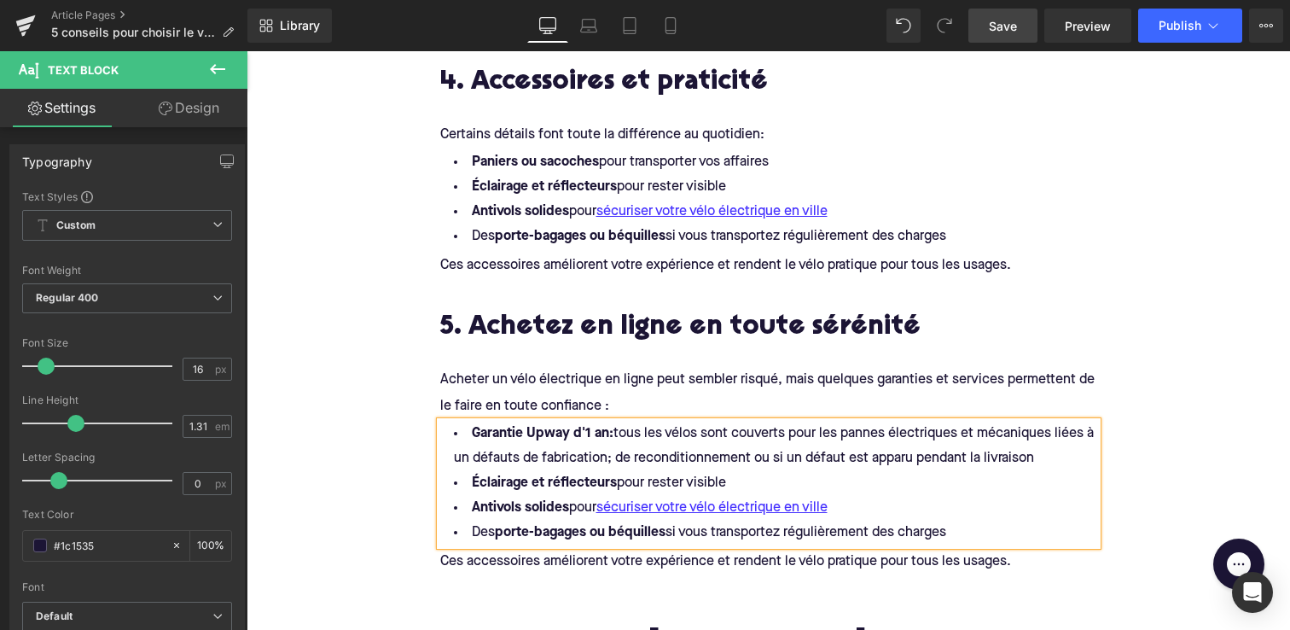
click at [516, 454] on li "Garantie Upway d'1 an: tous les vélos sont couverts pour les pannes électriques…" at bounding box center [768, 446] width 657 height 49
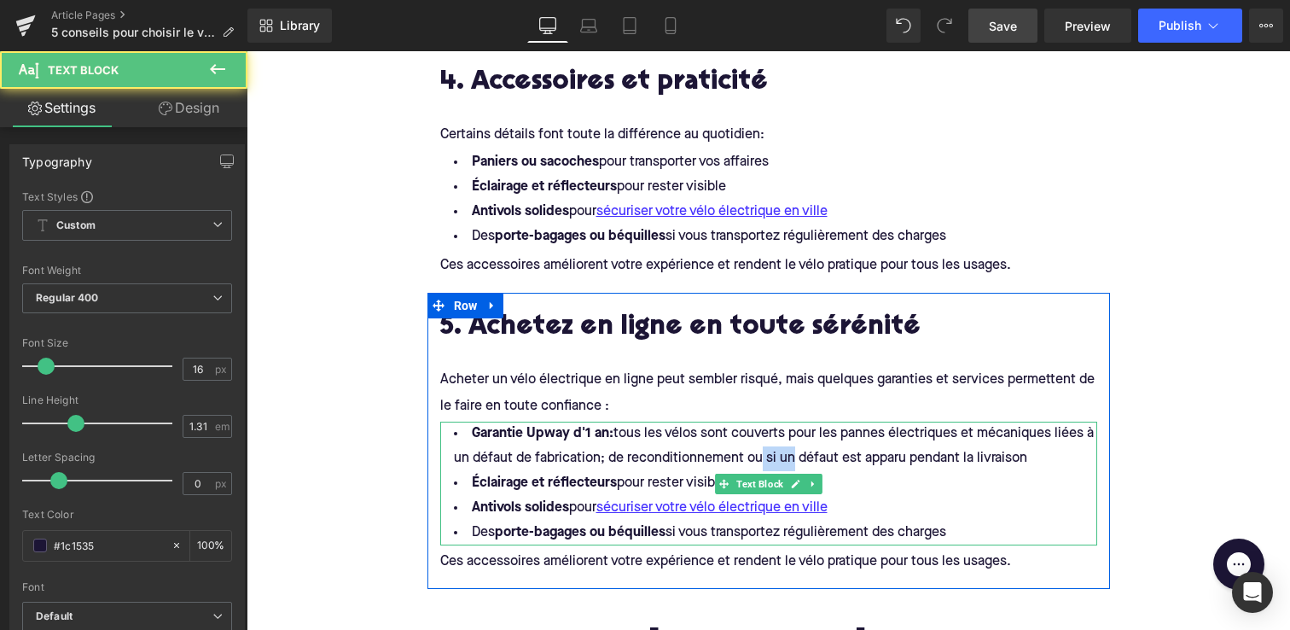
drag, startPoint x: 783, startPoint y: 454, endPoint x: 759, endPoint y: 454, distance: 24.7
click at [759, 454] on li "Garantie Upway d'1 an: tous les vélos sont couverts pour les pannes électriques…" at bounding box center [768, 446] width 657 height 49
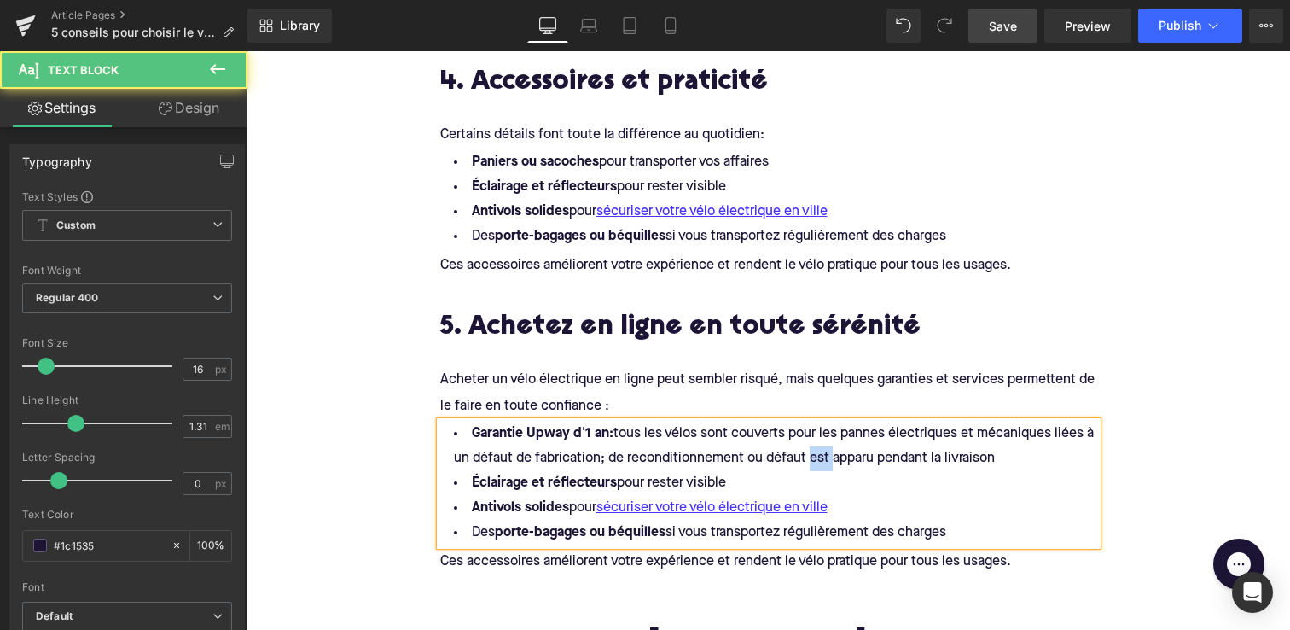
drag, startPoint x: 831, startPoint y: 452, endPoint x: 806, endPoint y: 453, distance: 24.8
click at [806, 453] on li "Garantie Upway d'1 an: tous les vélos sont couverts pour les pannes électriques…" at bounding box center [768, 446] width 657 height 49
drag, startPoint x: 614, startPoint y: 479, endPoint x: 472, endPoint y: 477, distance: 141.7
click at [470, 479] on li "Éclairage et réflecteurs pour rester visible" at bounding box center [768, 483] width 657 height 25
click at [497, 485] on strong "Soubscription à une assurance" at bounding box center [567, 483] width 190 height 14
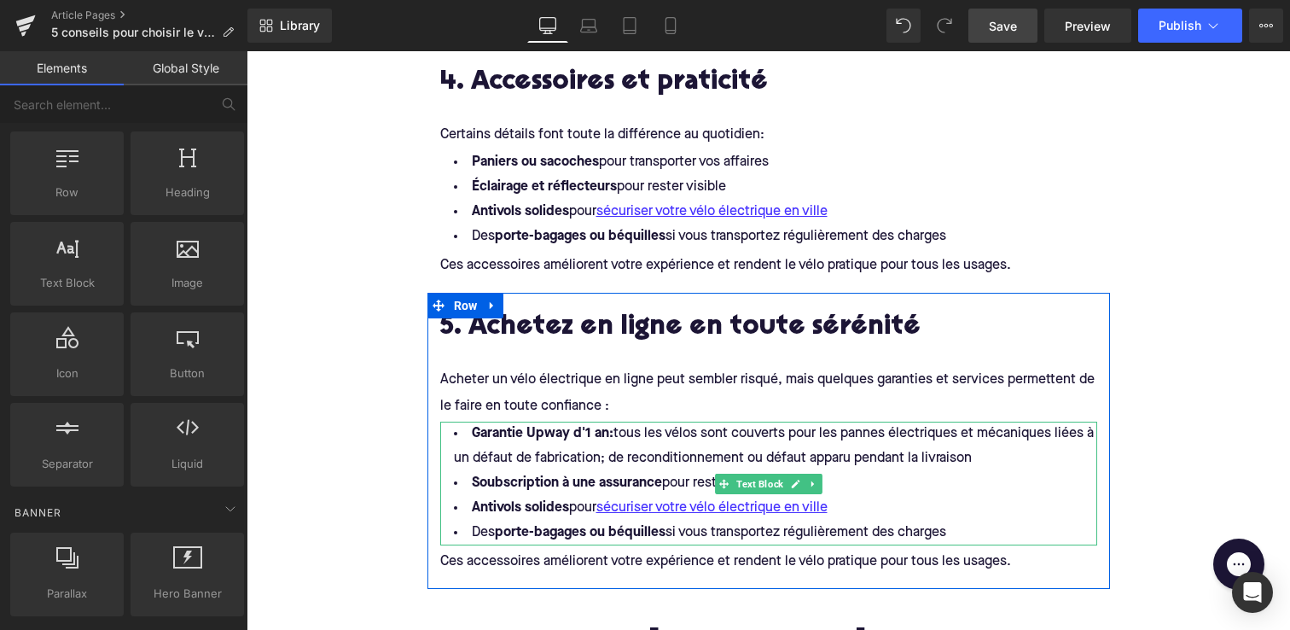
click at [499, 476] on strong "Soubscription à une assurance" at bounding box center [567, 483] width 190 height 14
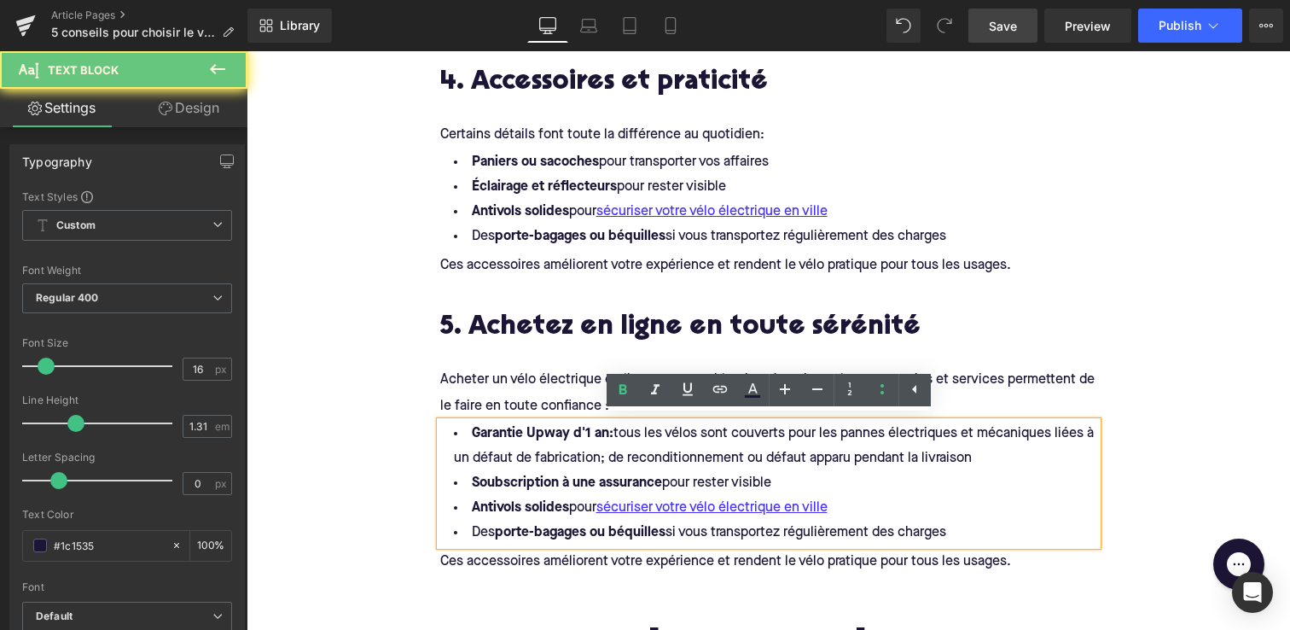
click at [501, 480] on strong "Soubscription à une assurance" at bounding box center [567, 483] width 190 height 14
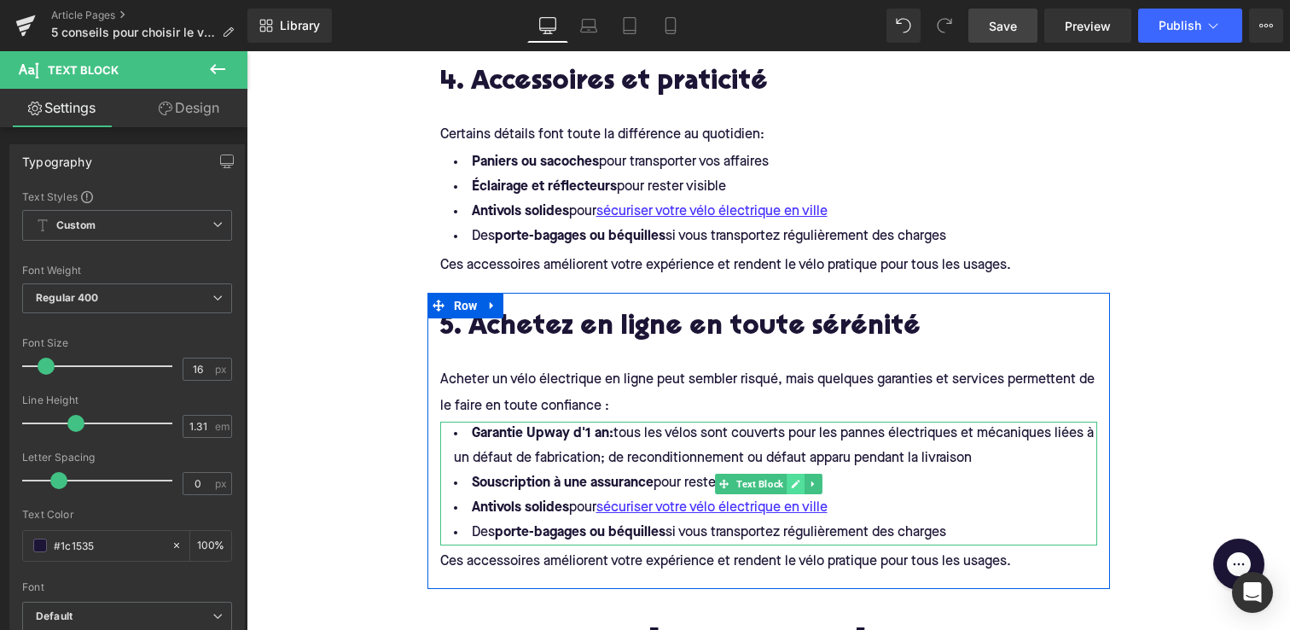
drag, startPoint x: 665, startPoint y: 479, endPoint x: 790, endPoint y: 470, distance: 125.7
click at [790, 470] on div "Garantie Upway d'1 an: tous les vélos sont couverts pour les pannes électriques…" at bounding box center [768, 484] width 657 height 124
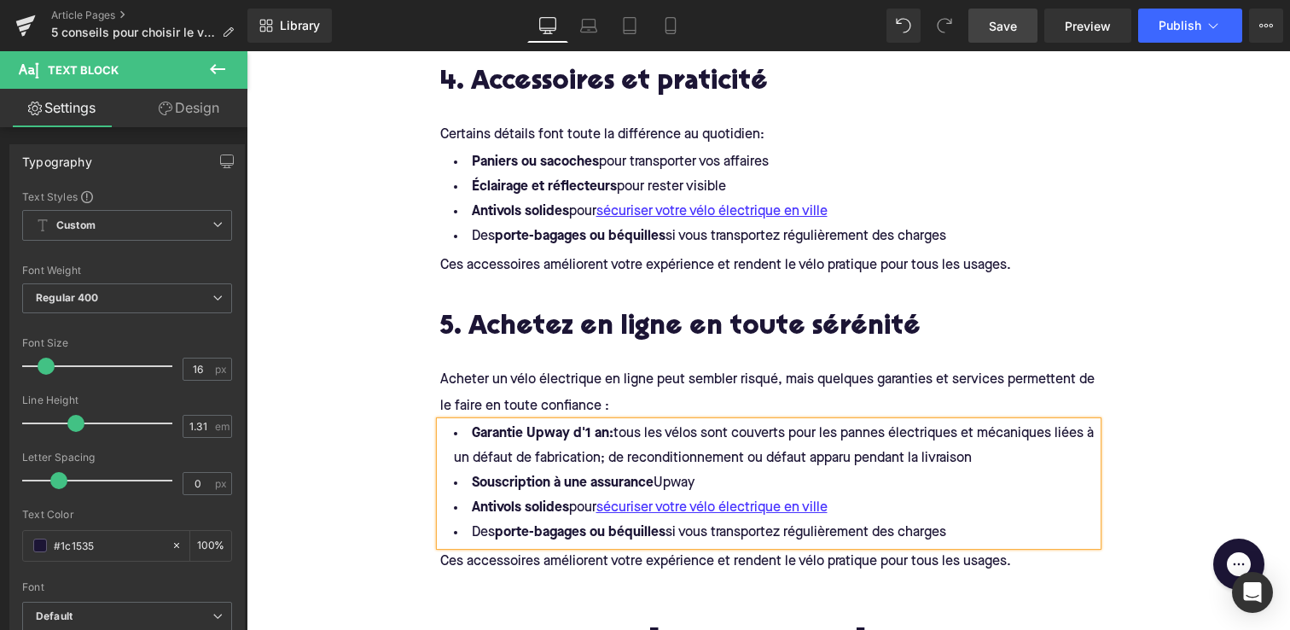
click at [605, 431] on strong "Garantie Upway d'1 an:" at bounding box center [543, 434] width 142 height 14
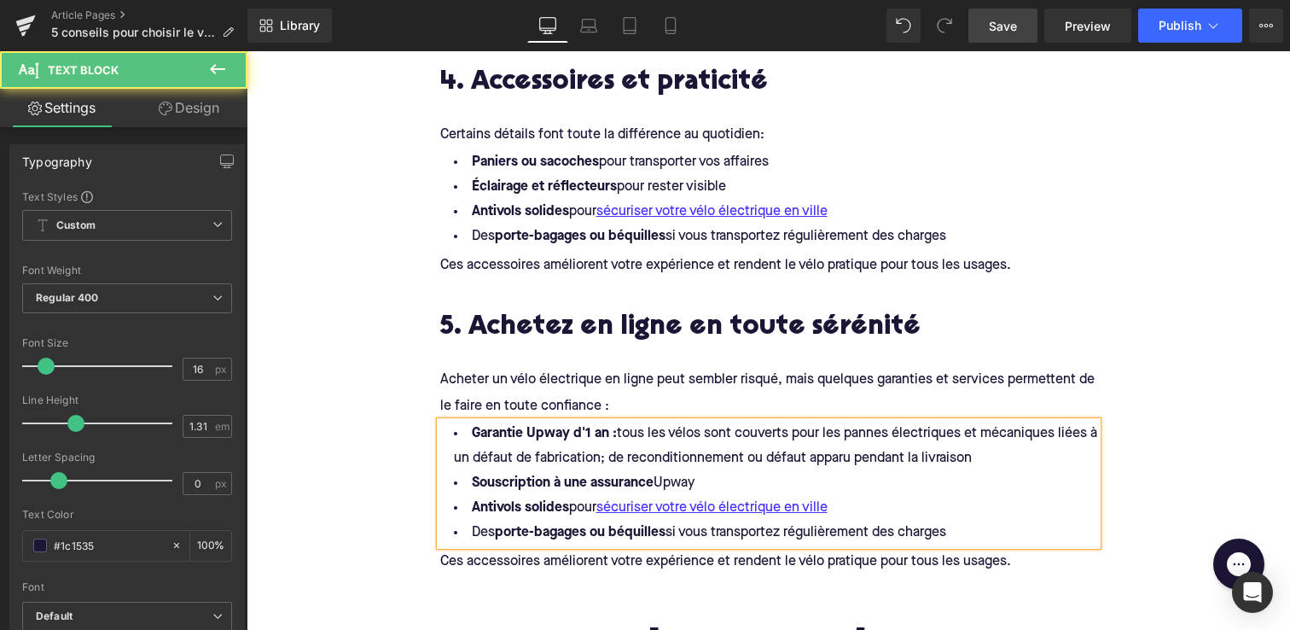
click at [660, 480] on li "Souscription à une assurance Upway" at bounding box center [768, 483] width 657 height 25
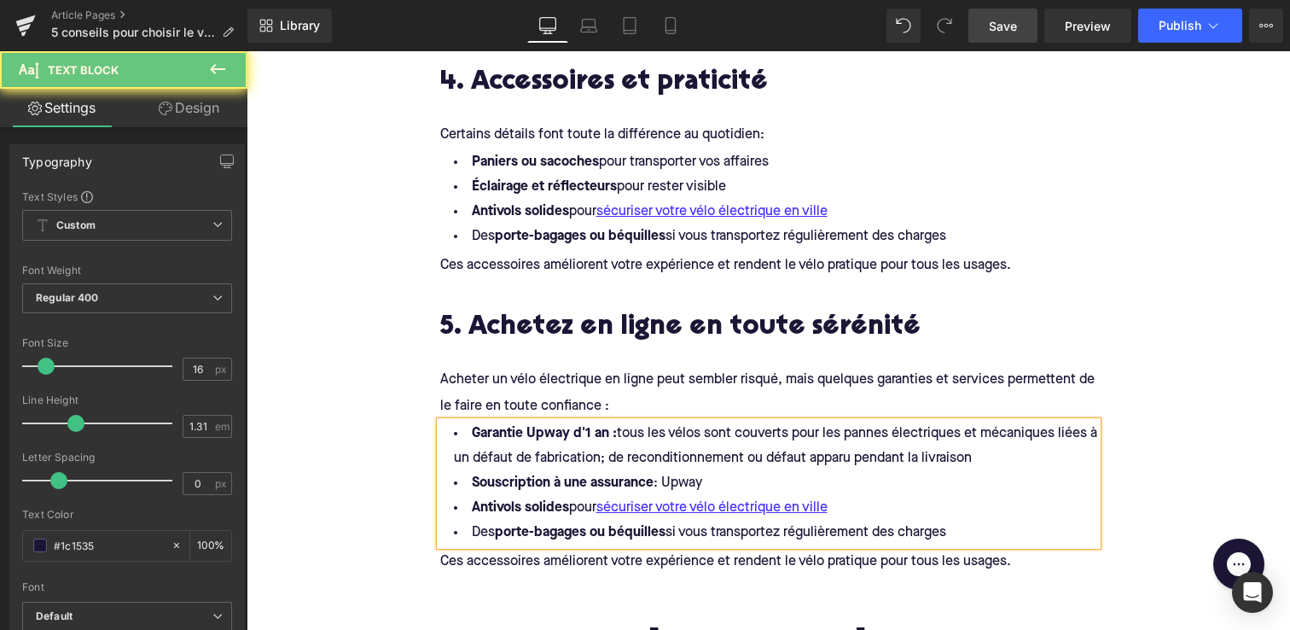
click at [736, 486] on li "Souscription à une assurance : Upway" at bounding box center [768, 483] width 657 height 25
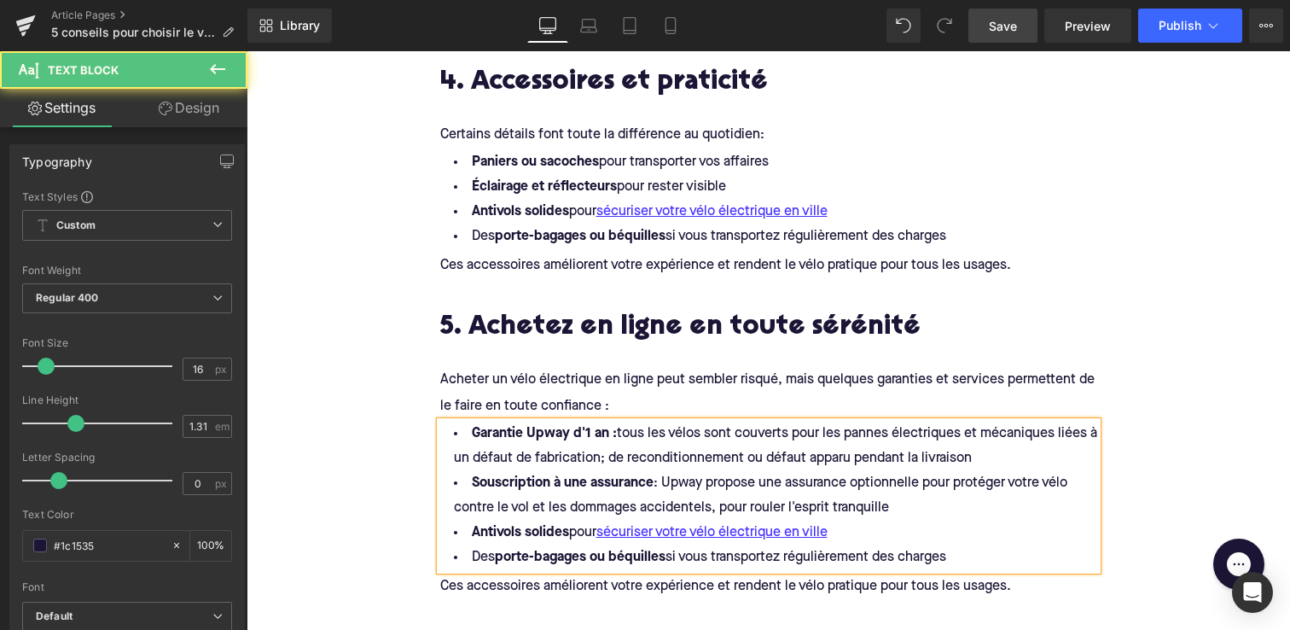
drag, startPoint x: 980, startPoint y: 553, endPoint x: 480, endPoint y: 518, distance: 501.3
click at [480, 518] on ul "Garantie Upway d'1 an : tous les vélos sont couverts pour les pannes électrique…" at bounding box center [768, 496] width 657 height 148
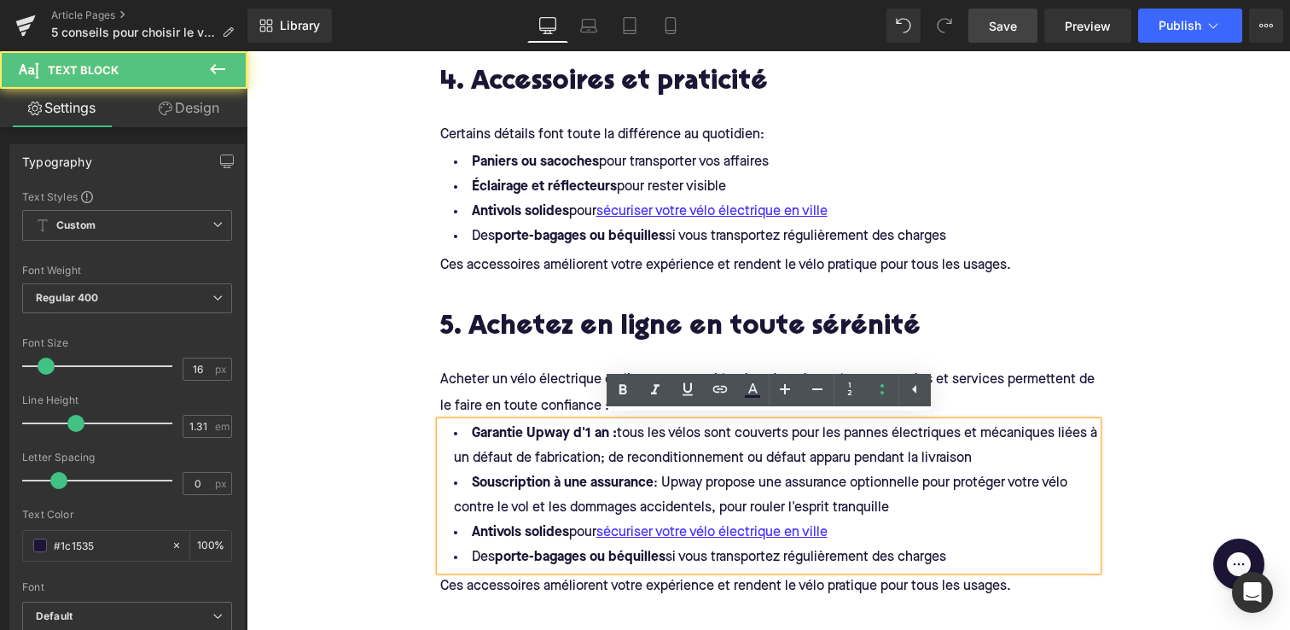
click at [473, 529] on strong "Antivols solides" at bounding box center [520, 533] width 97 height 14
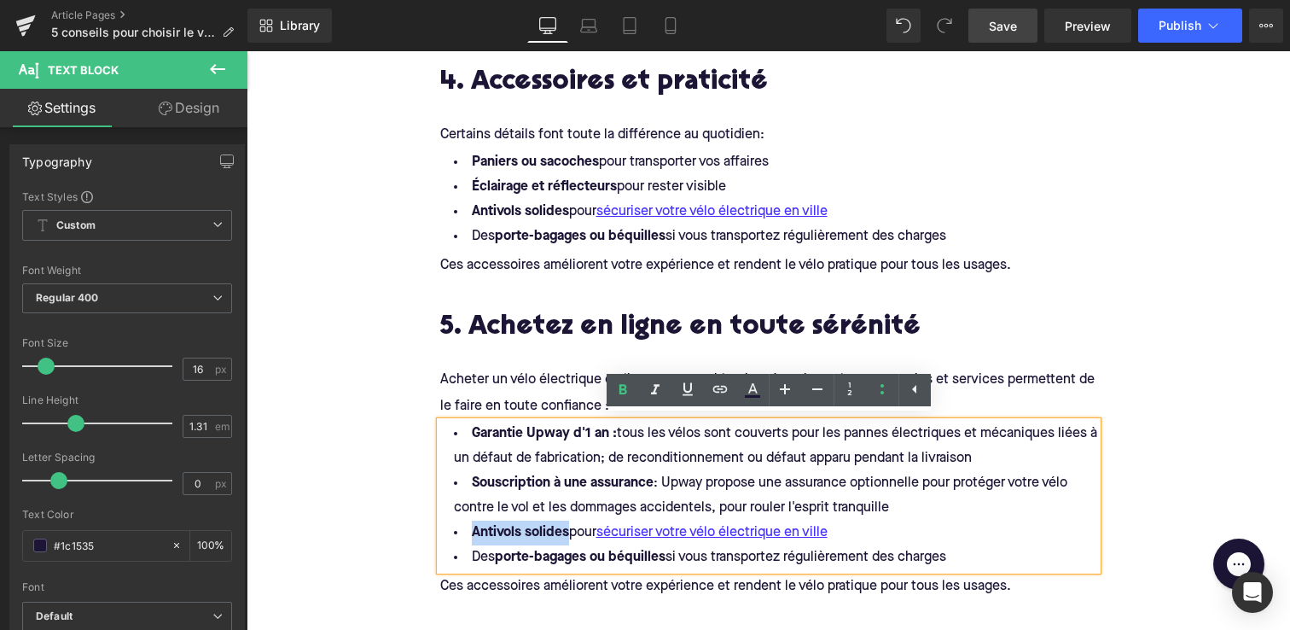
drag, startPoint x: 475, startPoint y: 529, endPoint x: 569, endPoint y: 529, distance: 93.9
click at [569, 530] on li "Antivols solides pour sécuriser votre vélo électrique en ville" at bounding box center [768, 533] width 657 height 25
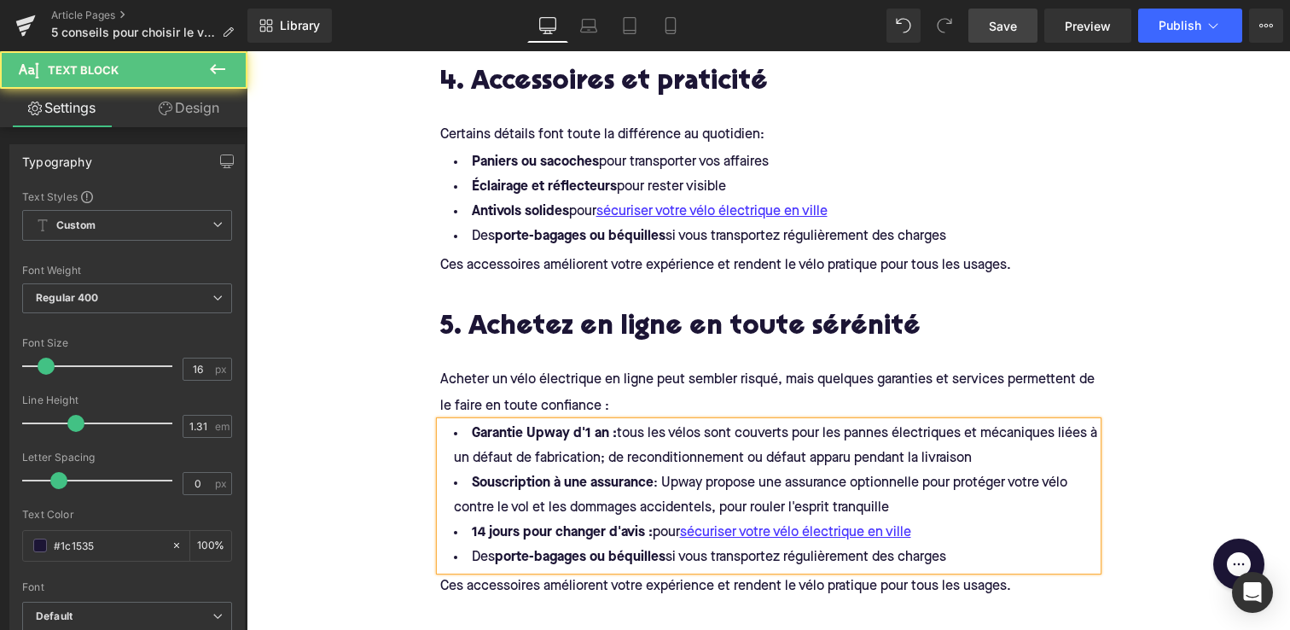
click at [660, 532] on li "14 jours pour changer d'avis : pour sécuriser votre vélo électrique en ville" at bounding box center [768, 533] width 657 height 25
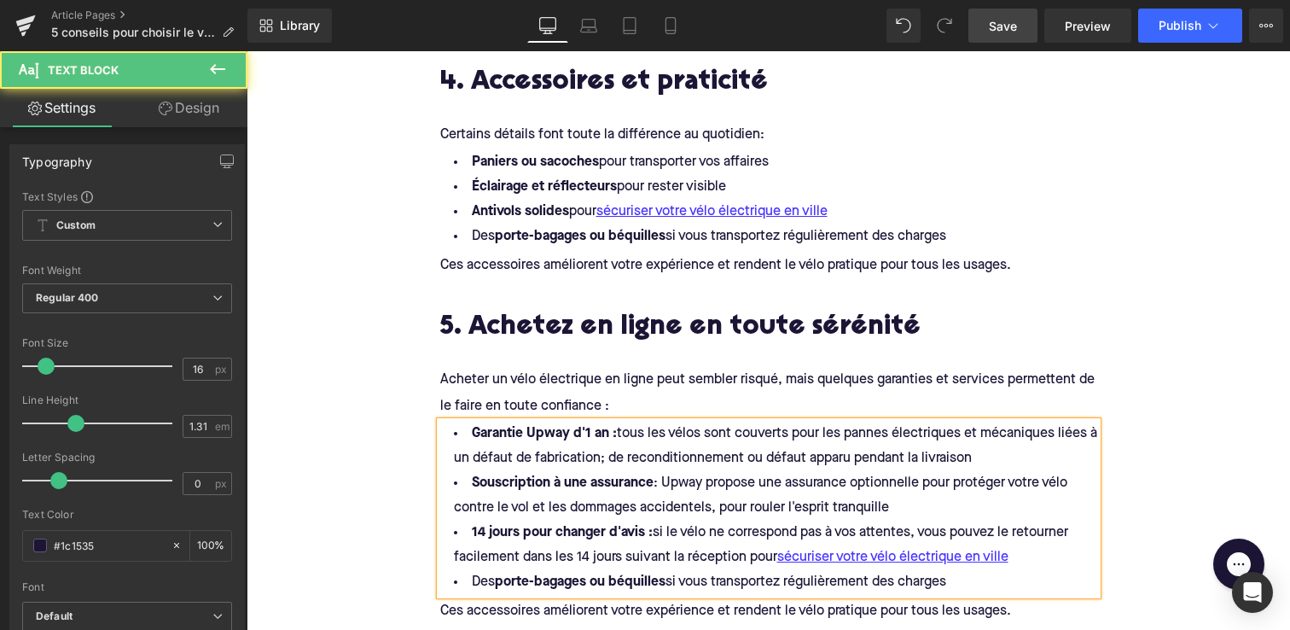
click at [717, 527] on li "14 jours pour changer d'avis : si le vélo ne correspond pas à vos attentes, vou…" at bounding box center [768, 545] width 657 height 49
drag, startPoint x: 810, startPoint y: 553, endPoint x: 984, endPoint y: 573, distance: 175.2
click at [984, 573] on ul "Garantie Upway d'1 an : tous les vélos sont couverts pour les pannes électrique…" at bounding box center [768, 508] width 657 height 173
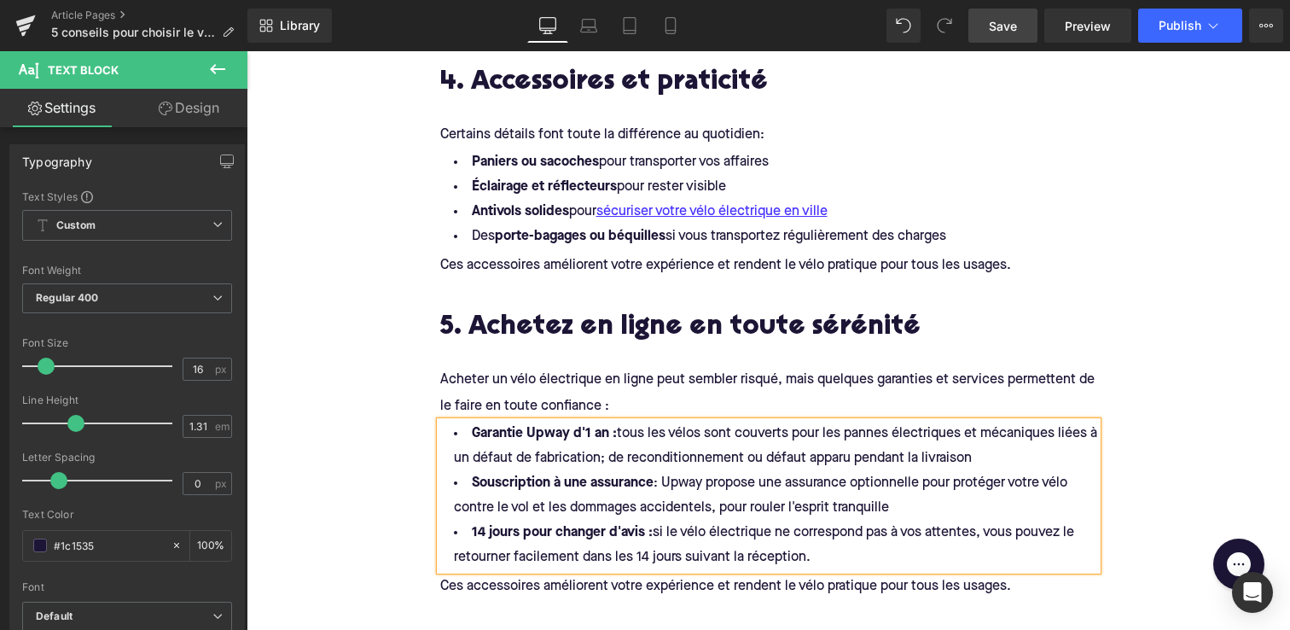
click at [1014, 582] on p "Ces accessoires améliorent votre expérience et rendent le vélo pratique pour to…" at bounding box center [768, 587] width 657 height 18
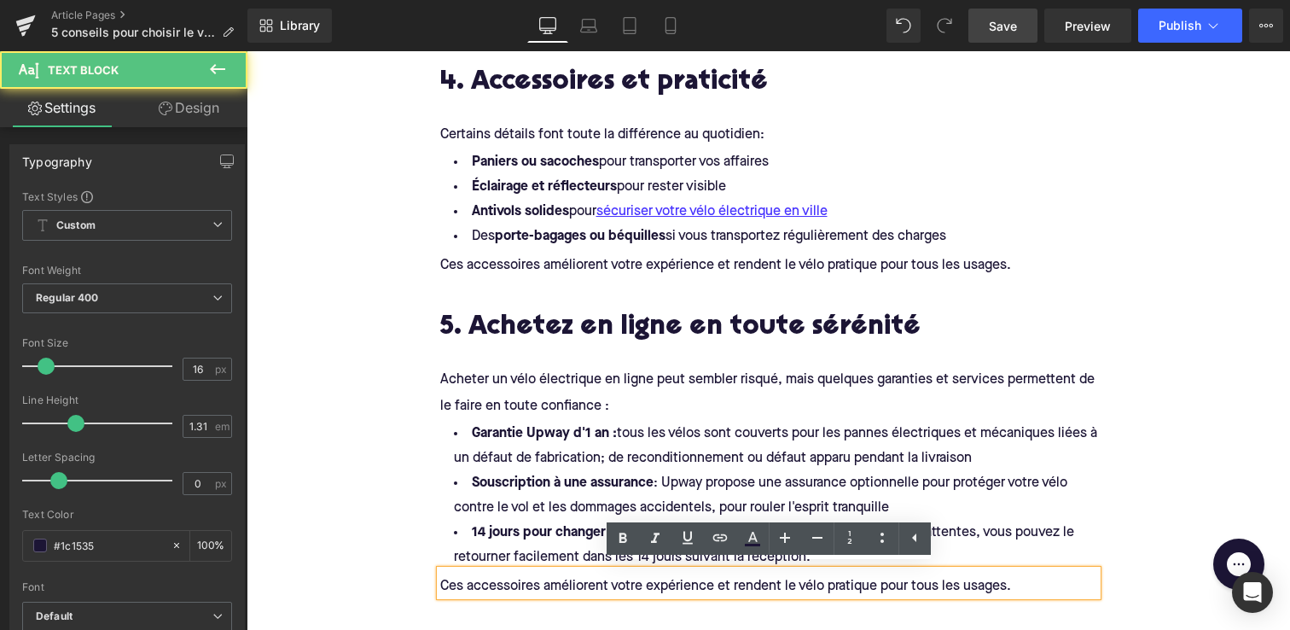
click at [1014, 582] on p "Ces accessoires améliorent votre expérience et rendent le vélo pratique pour to…" at bounding box center [768, 587] width 657 height 18
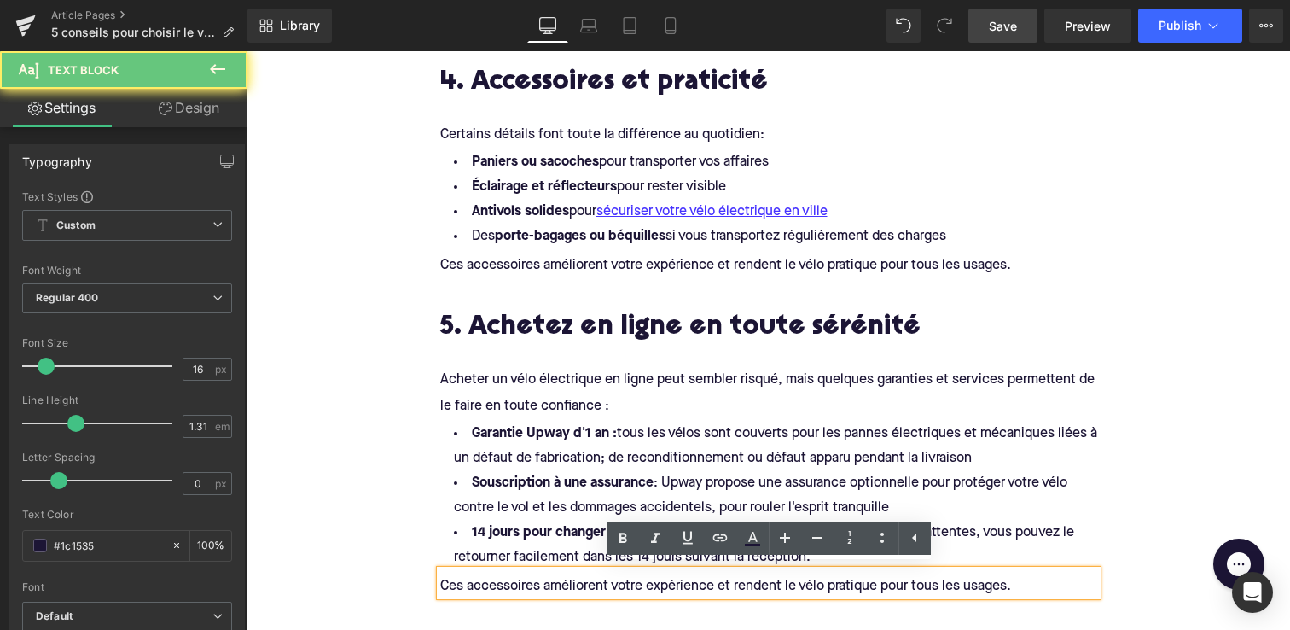
paste div
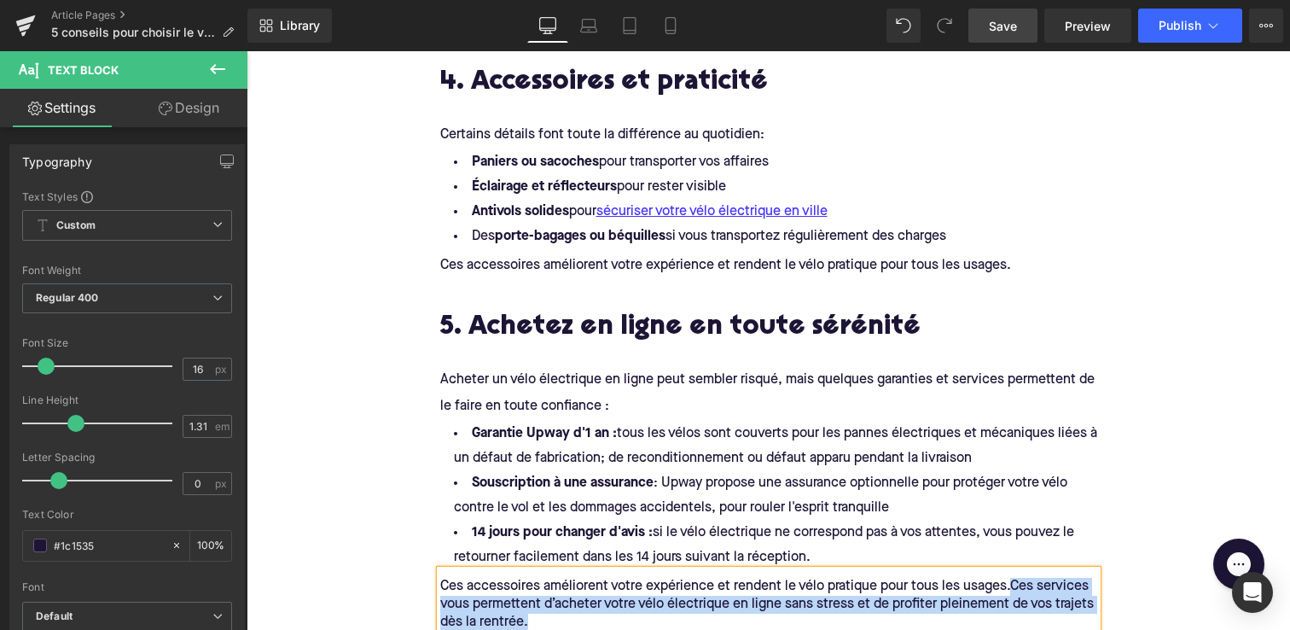
drag, startPoint x: 1012, startPoint y: 582, endPoint x: 436, endPoint y: 575, distance: 576.0
click at [440, 575] on div "Ces accessoires améliorent votre expérience et rendent le vélo pratique pour to…" at bounding box center [768, 600] width 657 height 61
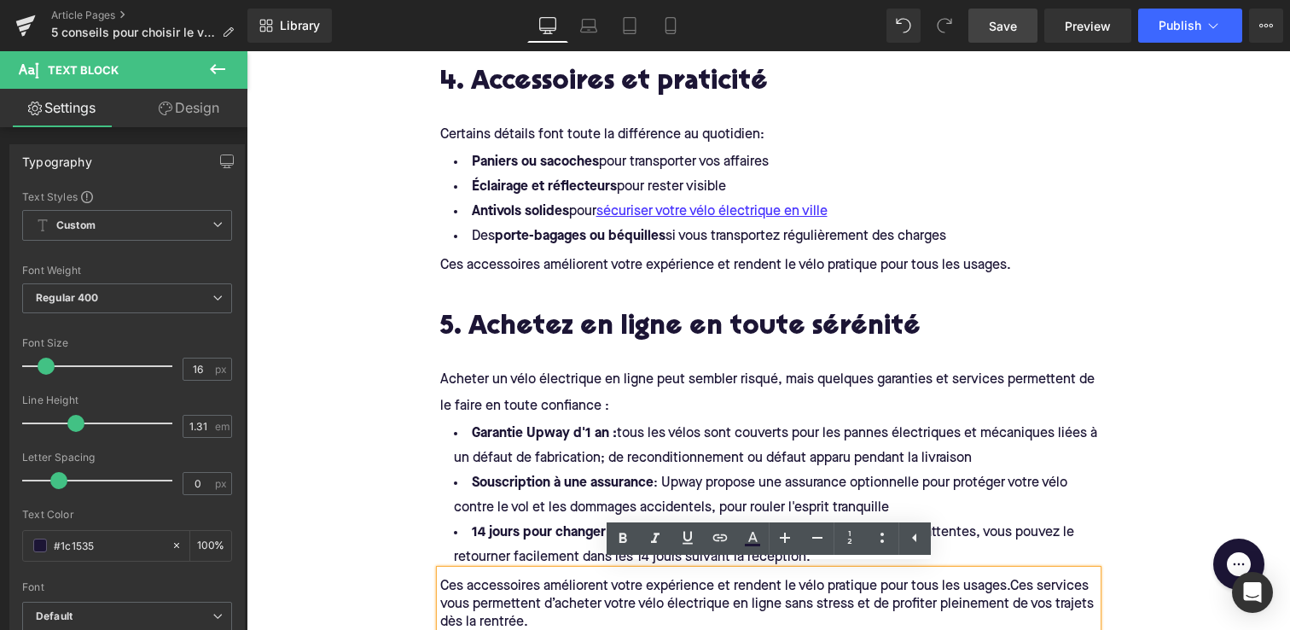
click at [1013, 578] on p "Ces accessoires améliorent votre expérience et rendent le vélo pratique pour to…" at bounding box center [768, 605] width 657 height 54
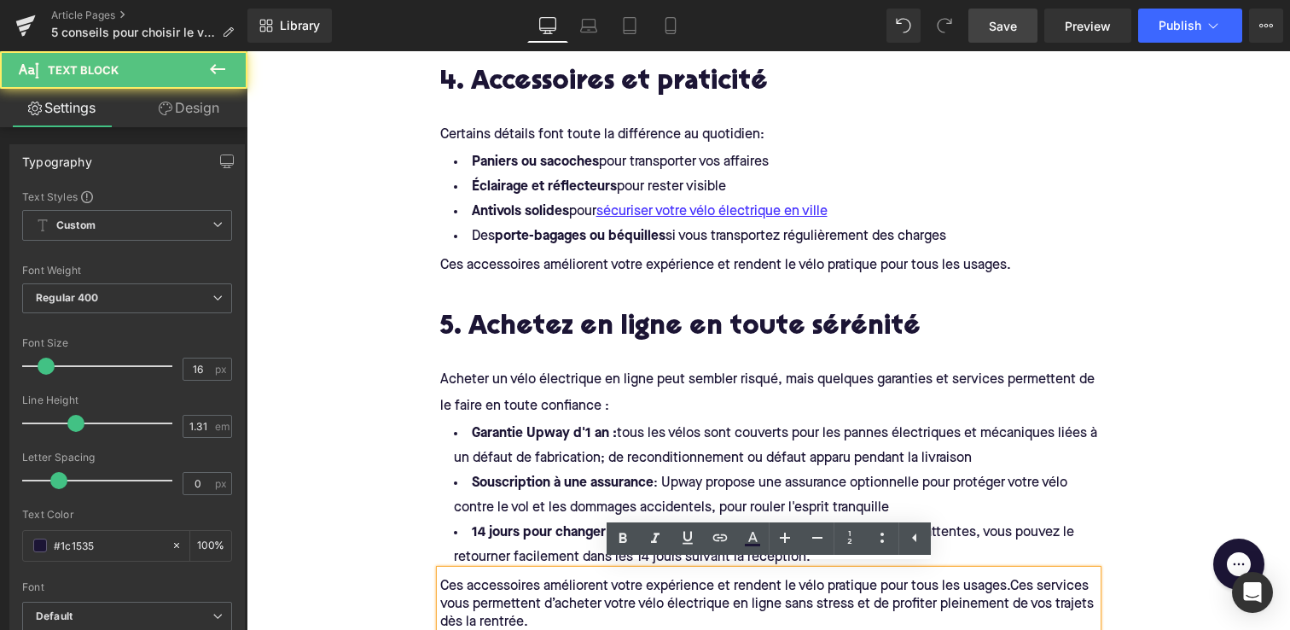
scroll to position [1935, 0]
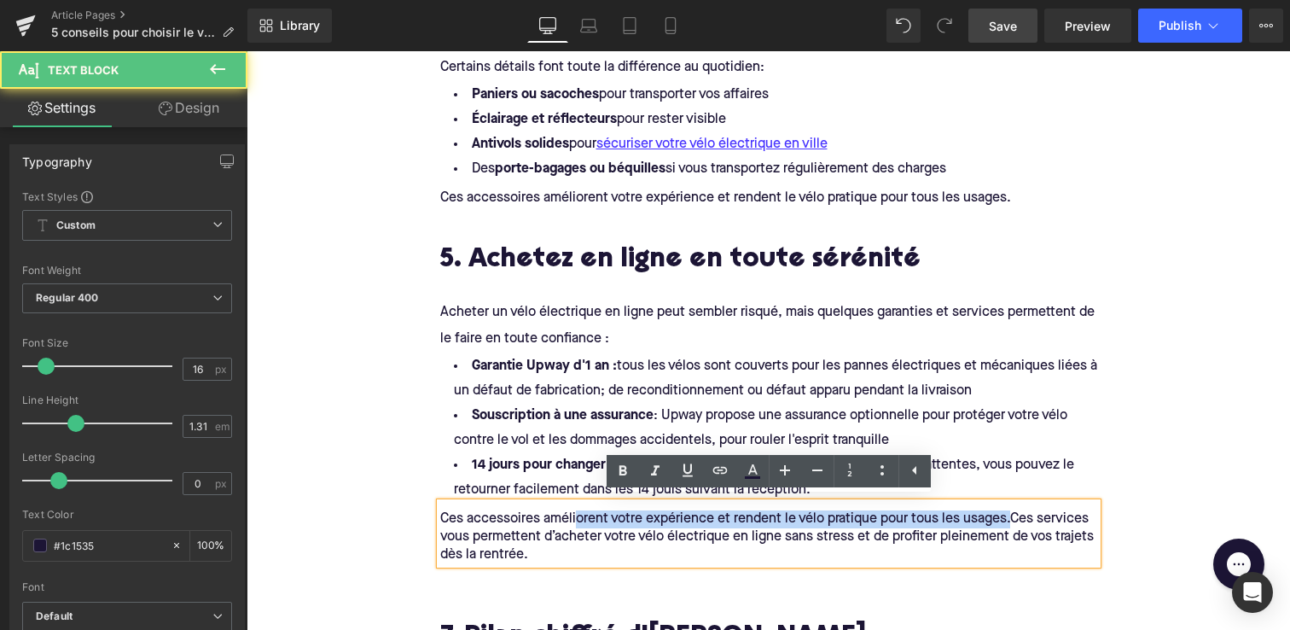
drag, startPoint x: 1013, startPoint y: 515, endPoint x: 577, endPoint y: 523, distance: 436.1
click at [577, 523] on p "Ces accessoires améliorent votre expérience et rendent le vélo pratique pour to…" at bounding box center [768, 537] width 657 height 54
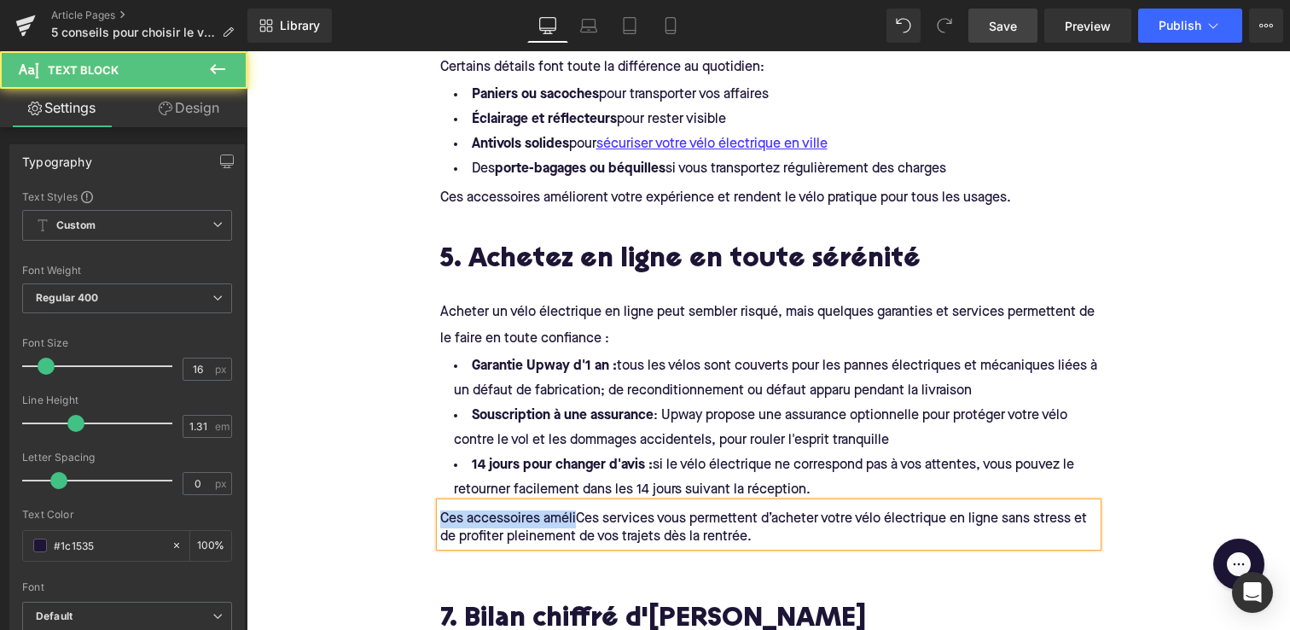
drag, startPoint x: 578, startPoint y: 515, endPoint x: 401, endPoint y: 515, distance: 176.6
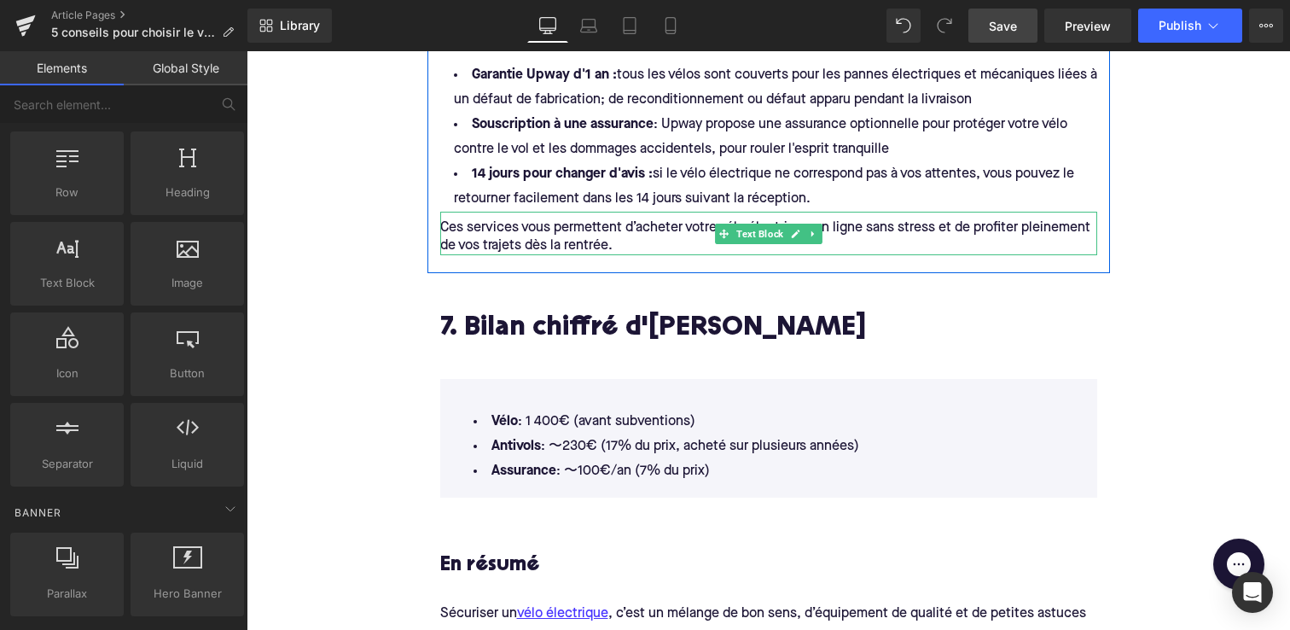
scroll to position [2257, 0]
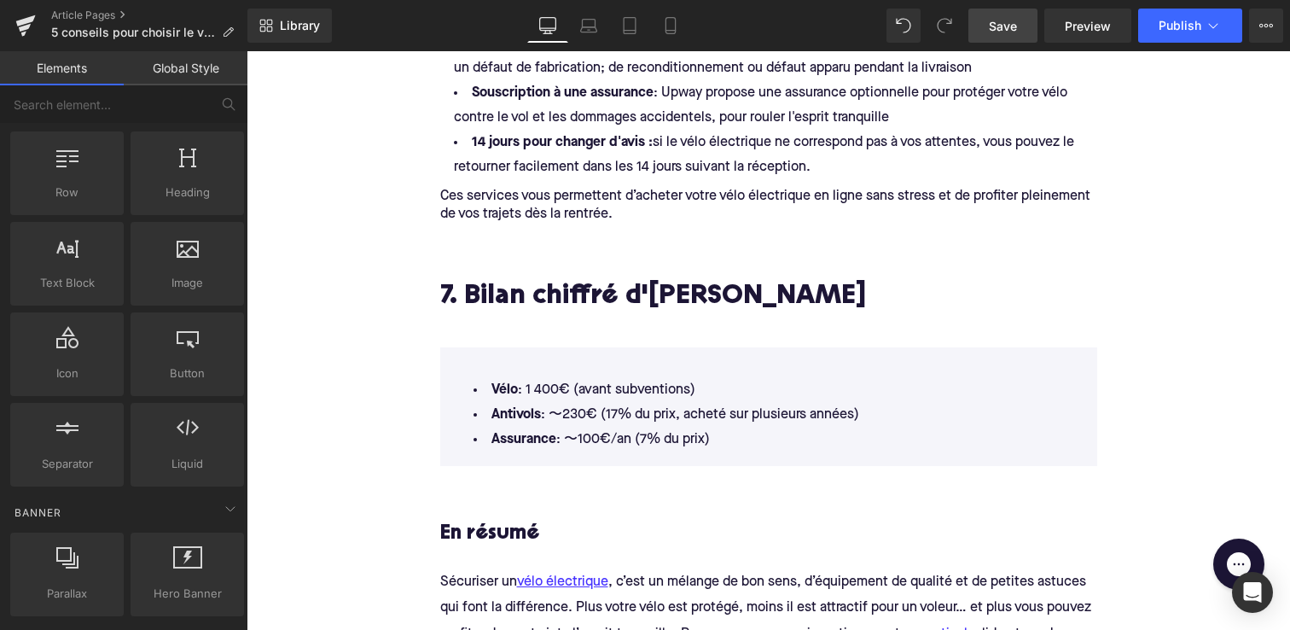
click at [595, 320] on div "7. Bilan chiffré d'[PERSON_NAME]" at bounding box center [768, 298] width 657 height 72
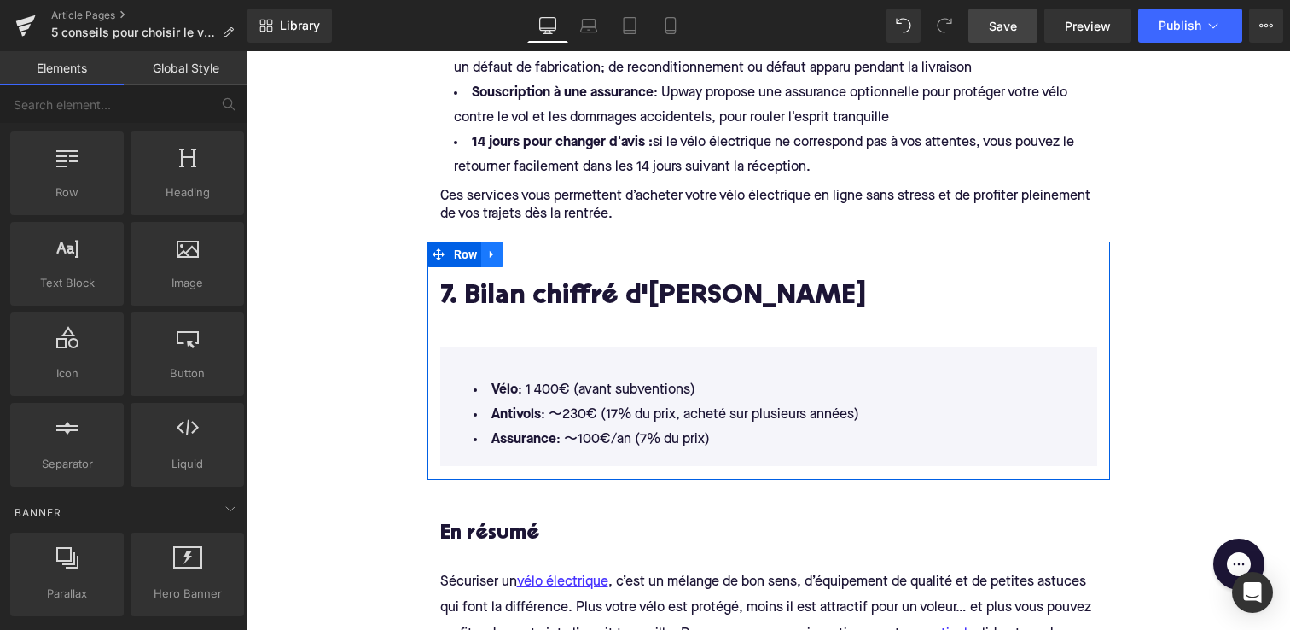
click at [497, 251] on icon at bounding box center [492, 254] width 12 height 13
click at [533, 252] on icon at bounding box center [537, 254] width 12 height 12
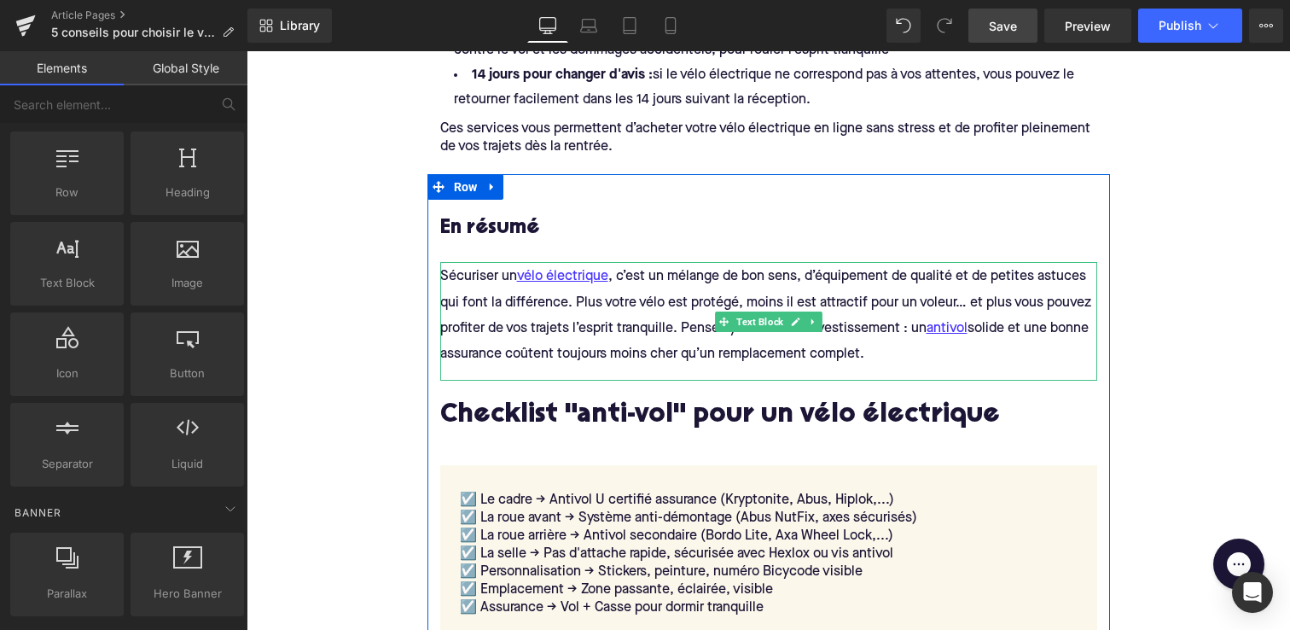
scroll to position [2340, 0]
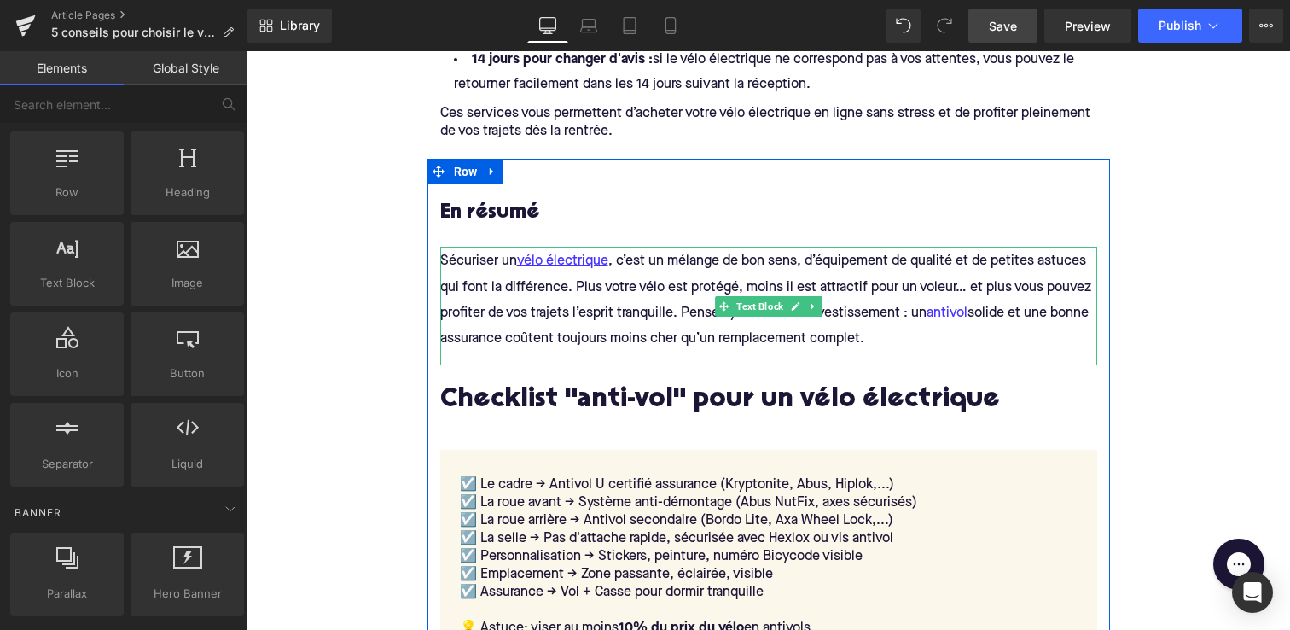
click at [875, 337] on h4 "Sécuriser un vélo électrique , c’est un mélange de bon sens, d’équipement de qu…" at bounding box center [768, 298] width 657 height 103
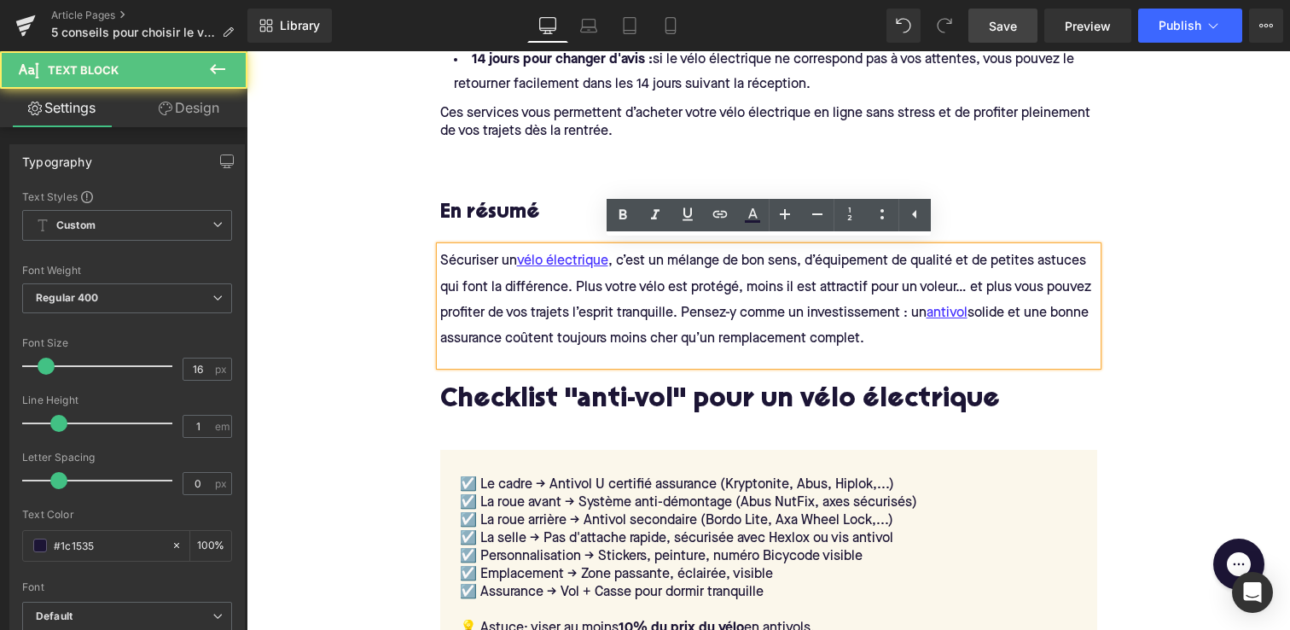
click at [865, 337] on h4 "Sécuriser un vélo électrique , c’est un mélange de bon sens, d’équipement de qu…" at bounding box center [768, 298] width 657 height 103
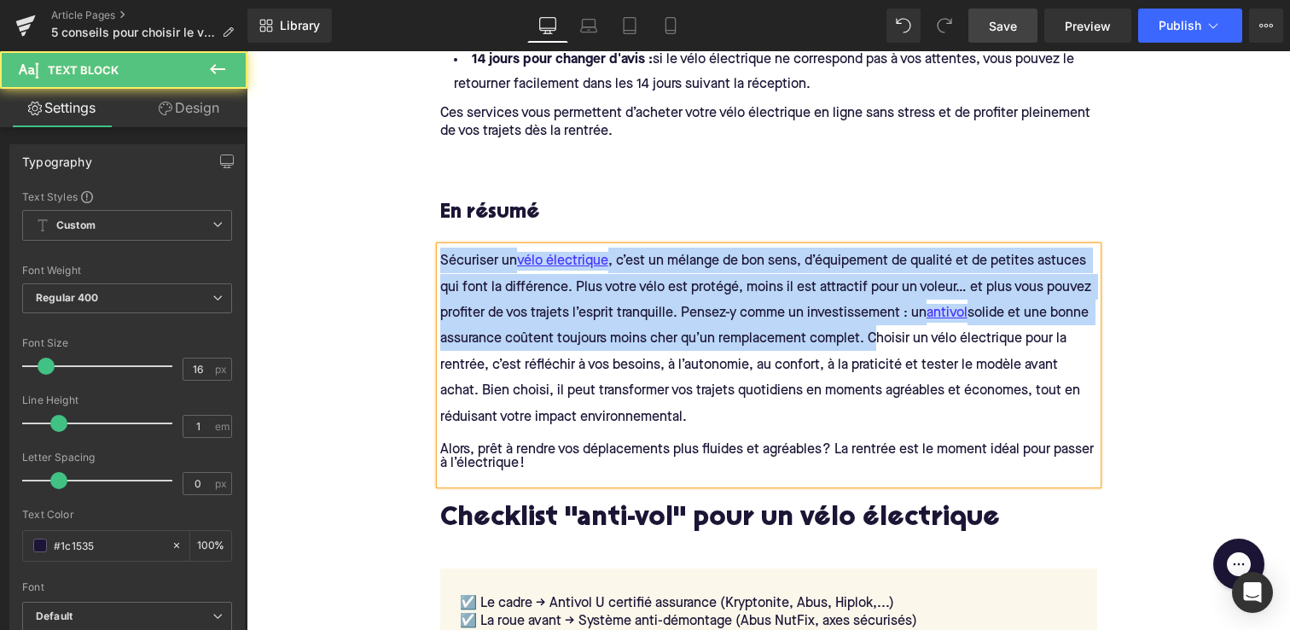
drag, startPoint x: 867, startPoint y: 330, endPoint x: 409, endPoint y: 252, distance: 464.9
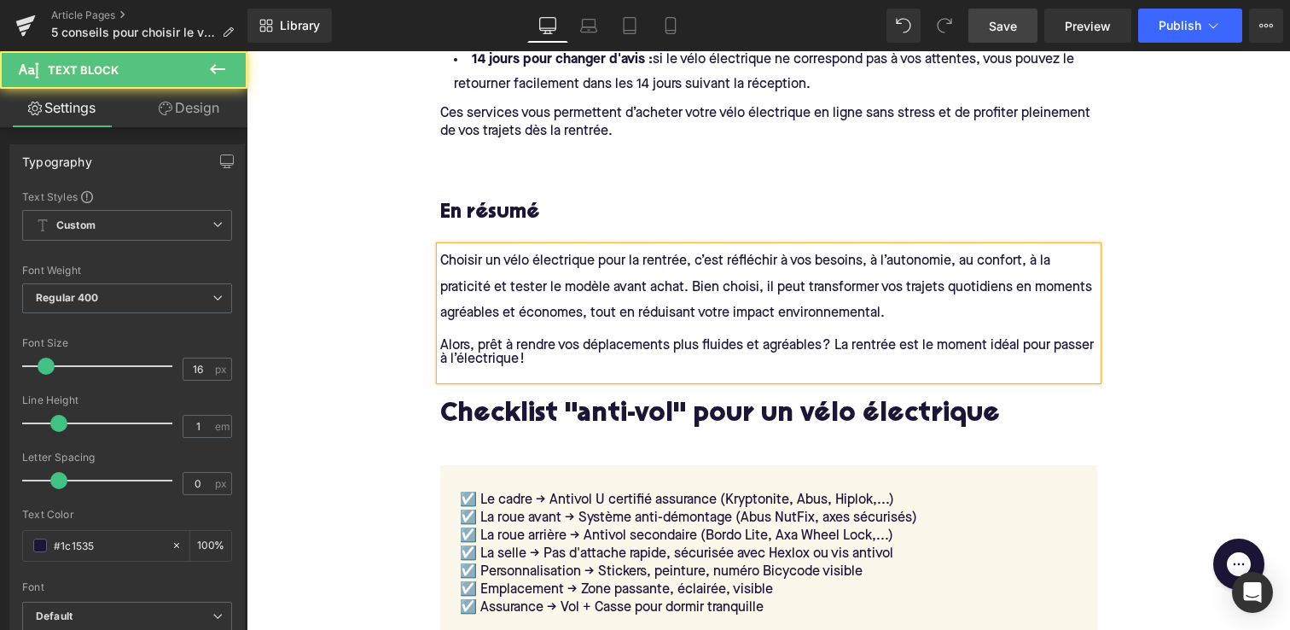
click at [468, 270] on h4 "Choisir un vélo électrique pour la rentrée, c’est réfléchir à vos besoins, à l’…" at bounding box center [768, 286] width 657 height 78
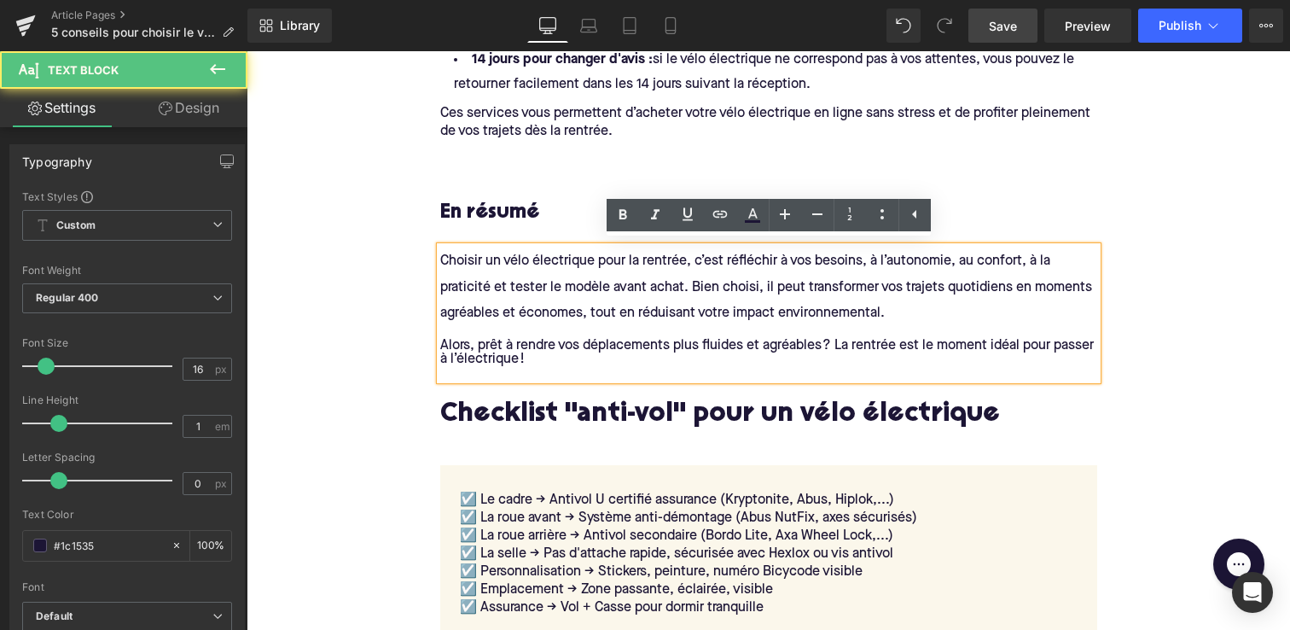
click at [540, 340] on span "Alors, prêt à rendre vos déplacements plus fluides et agréables ? La rentrée es…" at bounding box center [768, 352] width 657 height 27
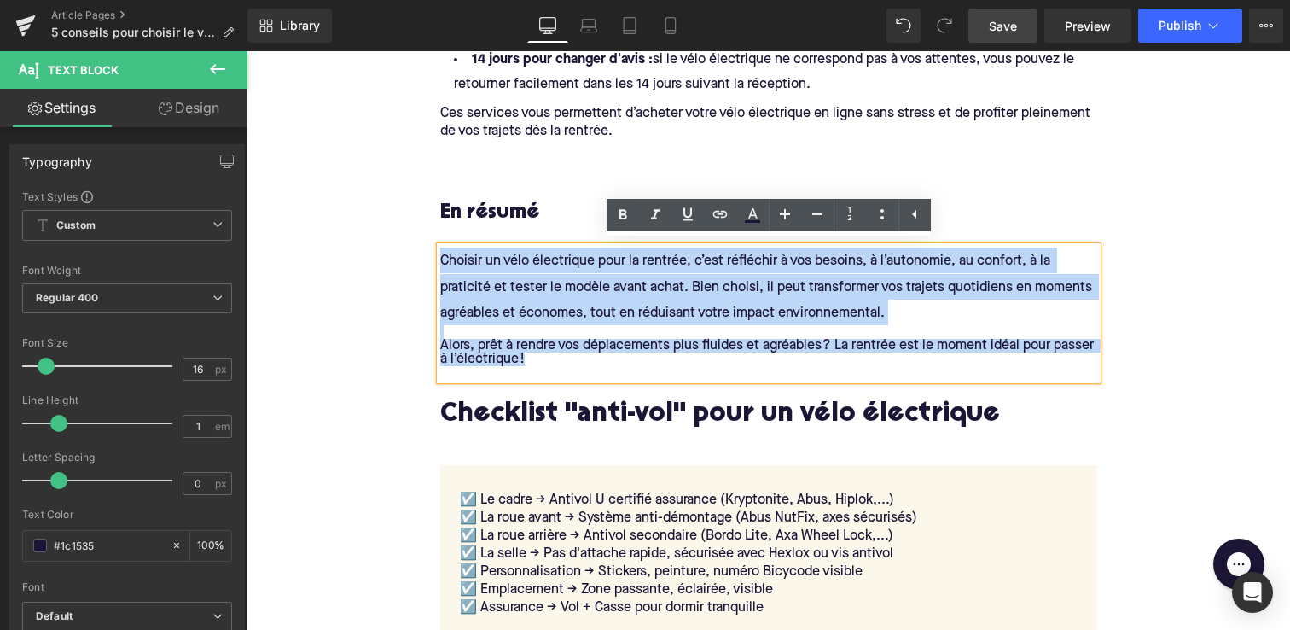
drag, startPoint x: 544, startPoint y: 359, endPoint x: 428, endPoint y: 239, distance: 167.2
click at [428, 239] on div "En résumé Heading Choisir un vélo électrique pour la rentrée, c’est réfléchir à…" at bounding box center [769, 438] width 683 height 519
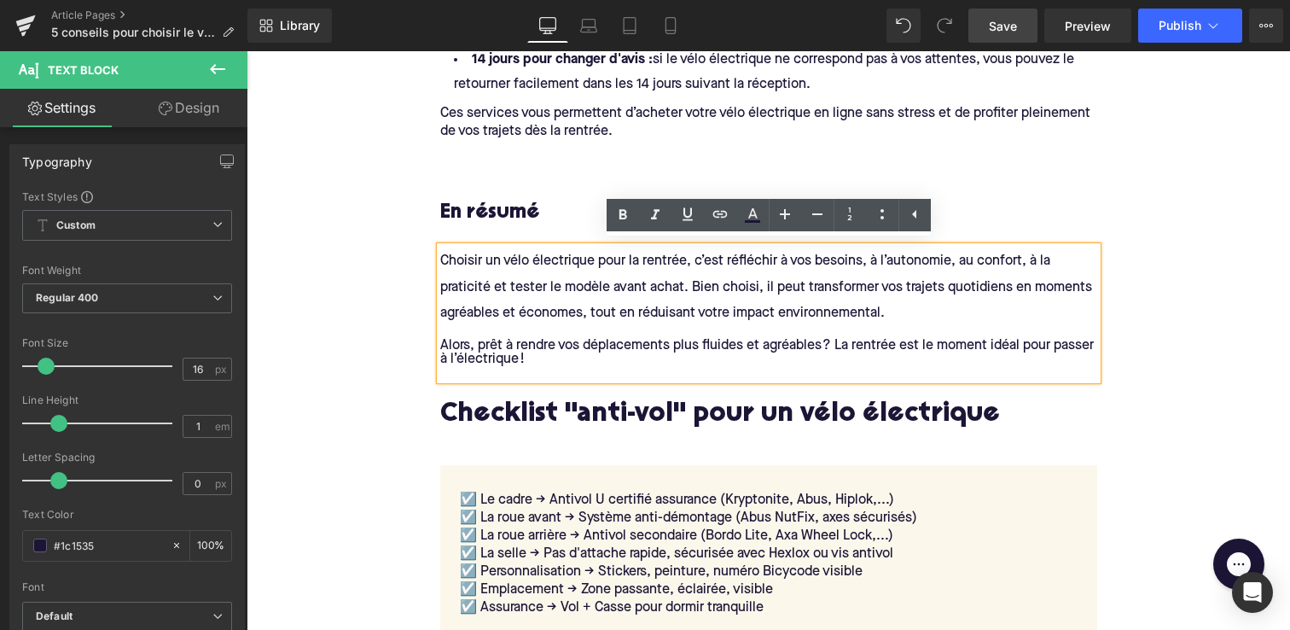
click at [459, 342] on span "Alors, prêt à rendre vos déplacements plus fluides et agréables ? La rentrée es…" at bounding box center [768, 352] width 657 height 27
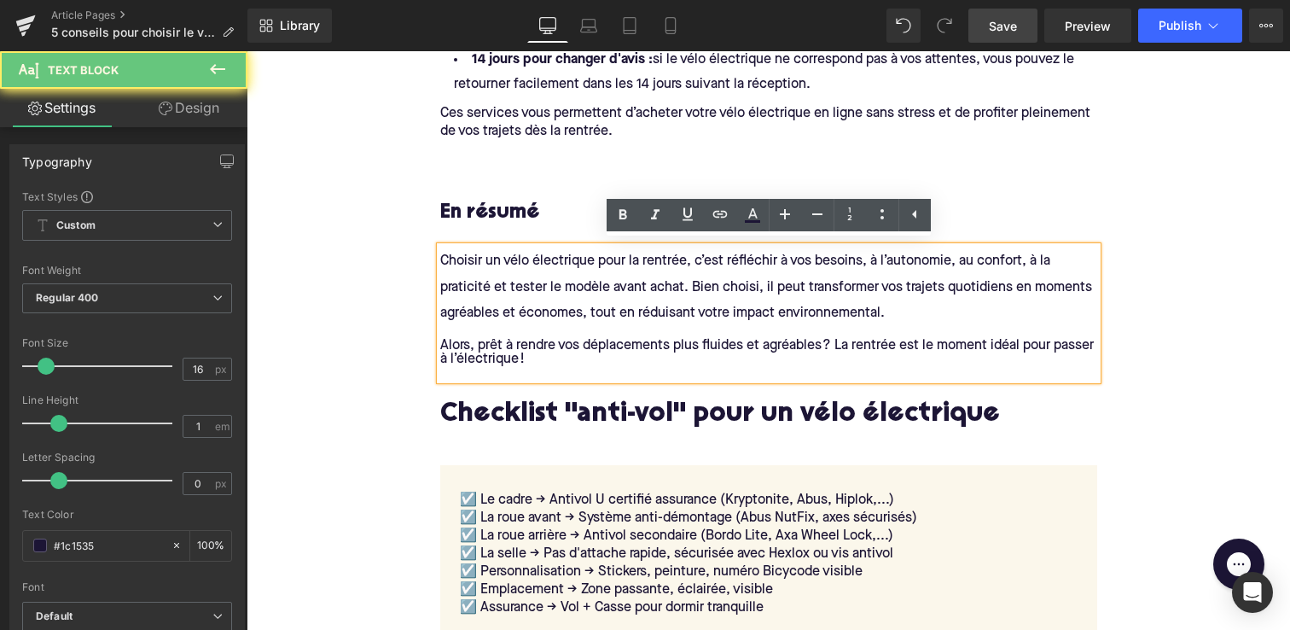
click at [441, 342] on span "Alors, prêt à rendre vos déplacements plus fluides et agréables ? La rentrée es…" at bounding box center [768, 352] width 657 height 27
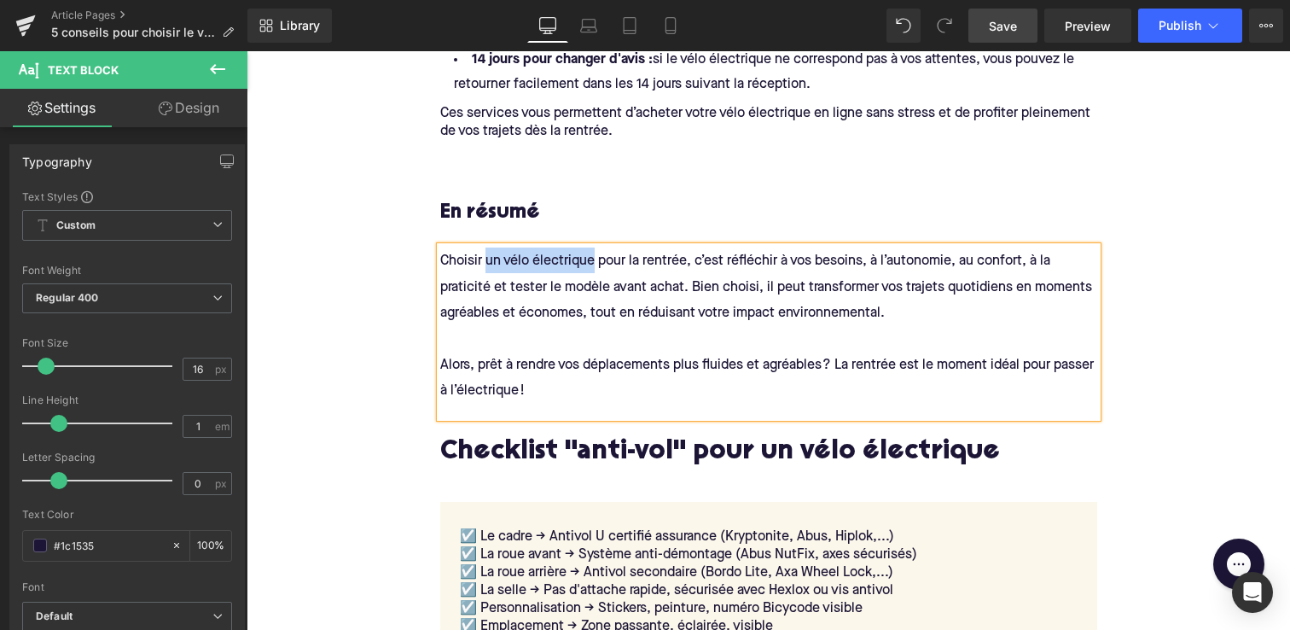
drag, startPoint x: 486, startPoint y: 256, endPoint x: 592, endPoint y: 258, distance: 106.7
click at [592, 258] on span "Choisir un vélo électrique pour la rentrée, c’est réfléchir à vos besoins, à l’…" at bounding box center [767, 287] width 655 height 66
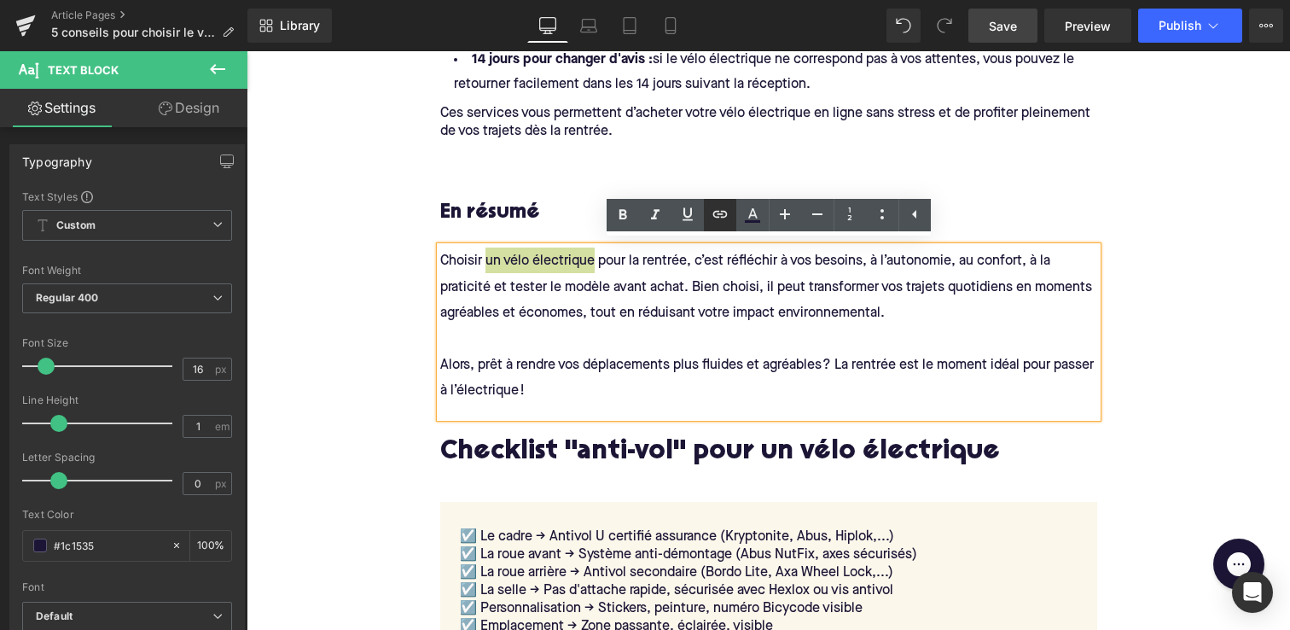
click at [724, 210] on icon at bounding box center [720, 214] width 20 height 20
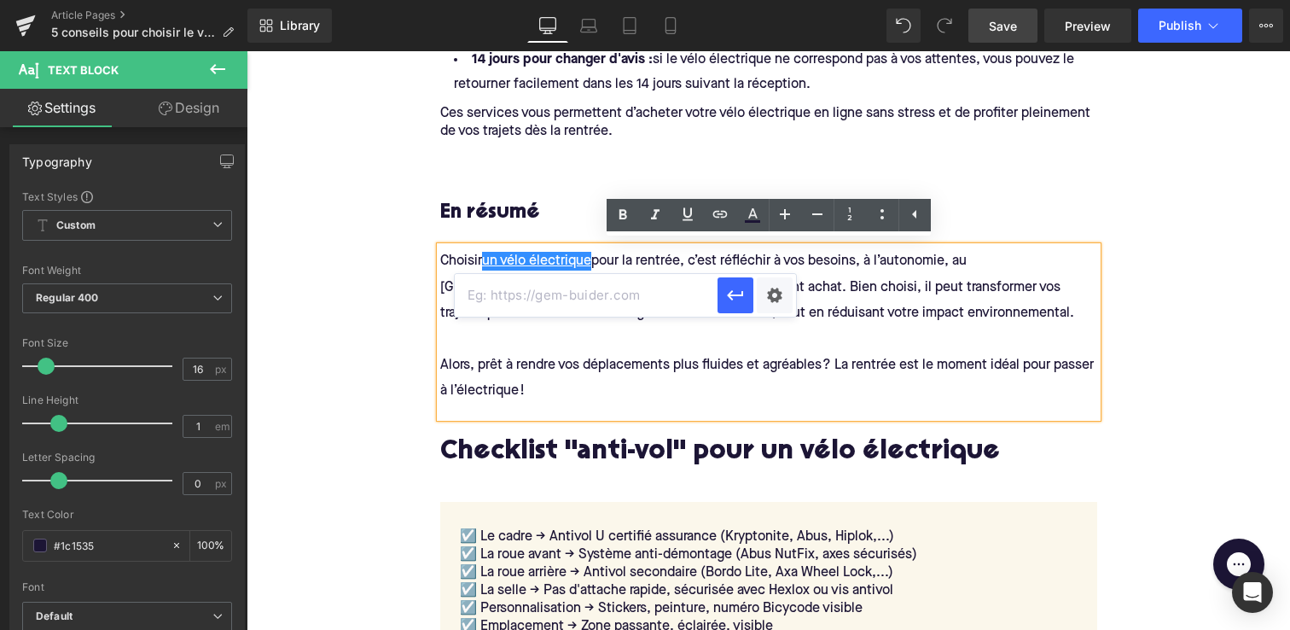
click at [654, 291] on input "text" at bounding box center [586, 295] width 263 height 43
paste input "[URL][DOMAIN_NAME]"
type input "[URL][DOMAIN_NAME]"
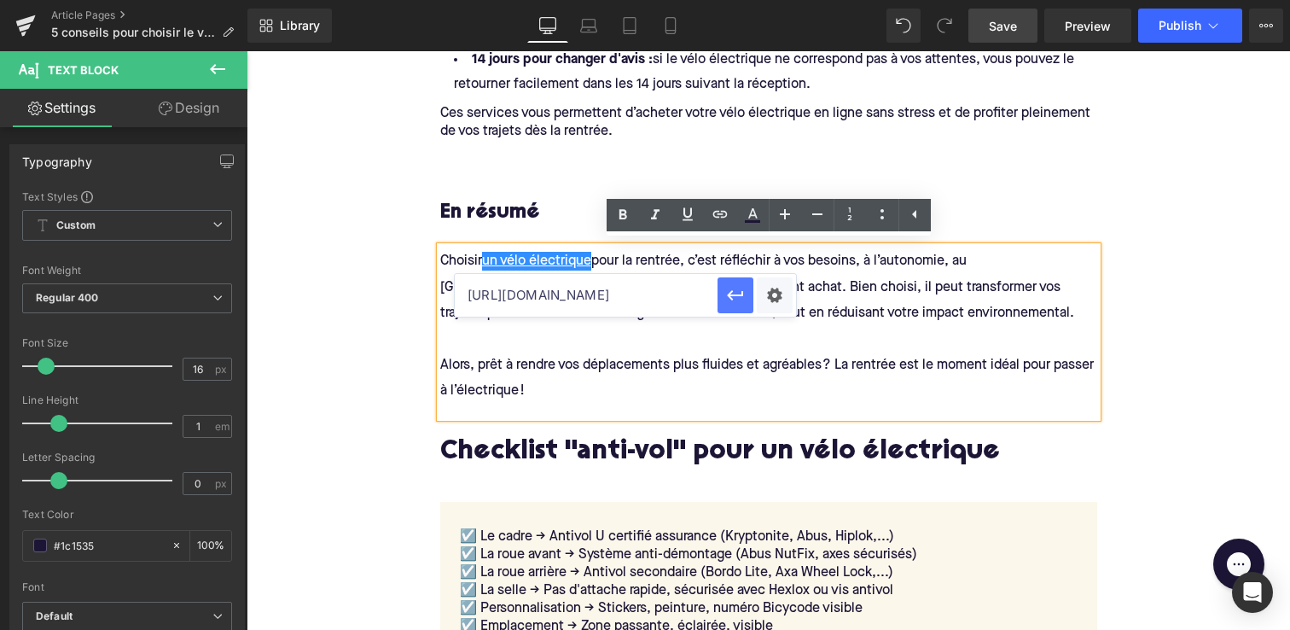
click at [733, 291] on icon "button" at bounding box center [735, 295] width 20 height 20
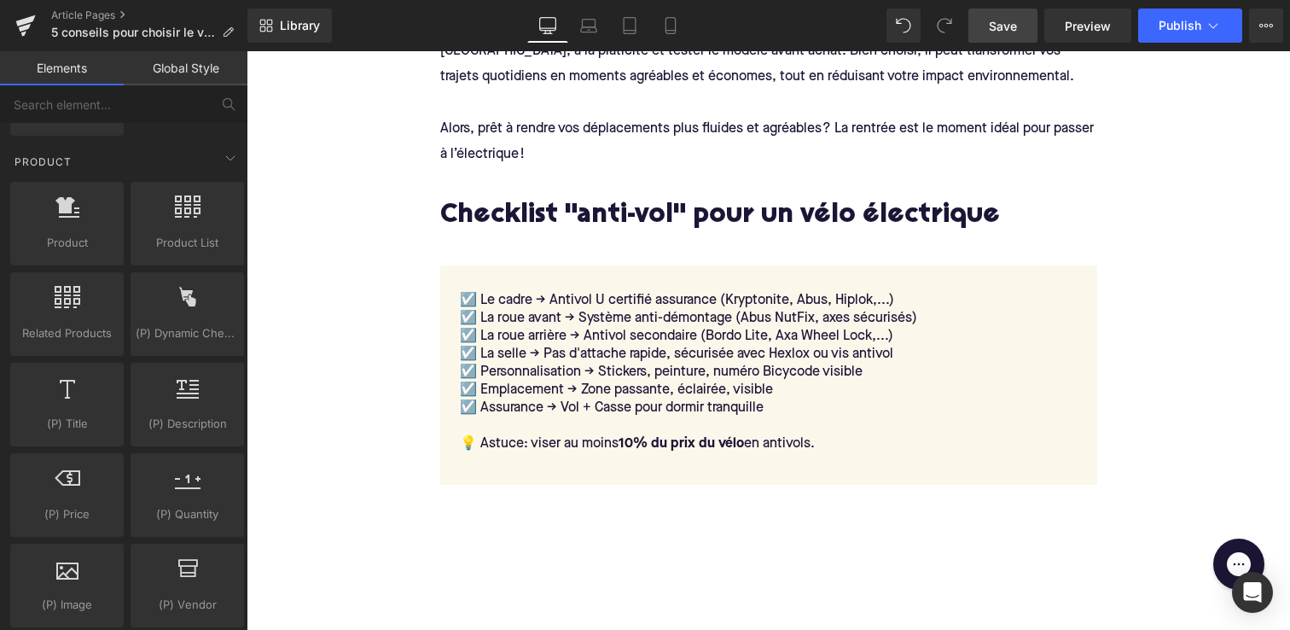
scroll to position [1440, 0]
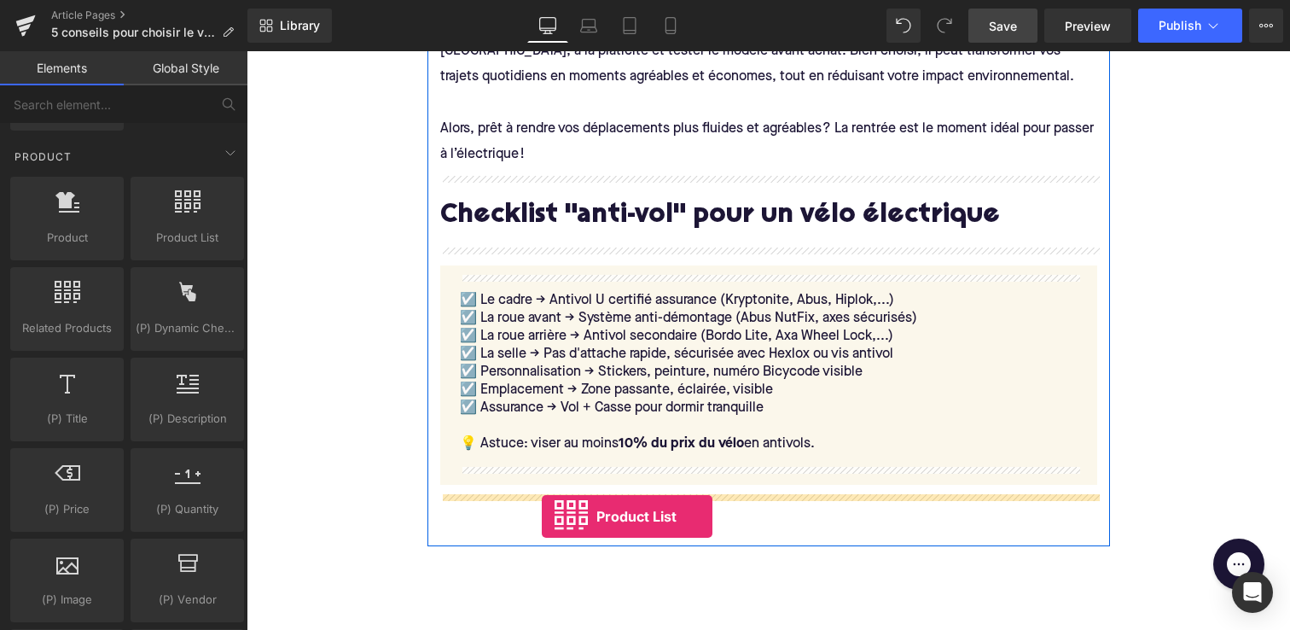
drag, startPoint x: 424, startPoint y: 255, endPoint x: 542, endPoint y: 516, distance: 286.4
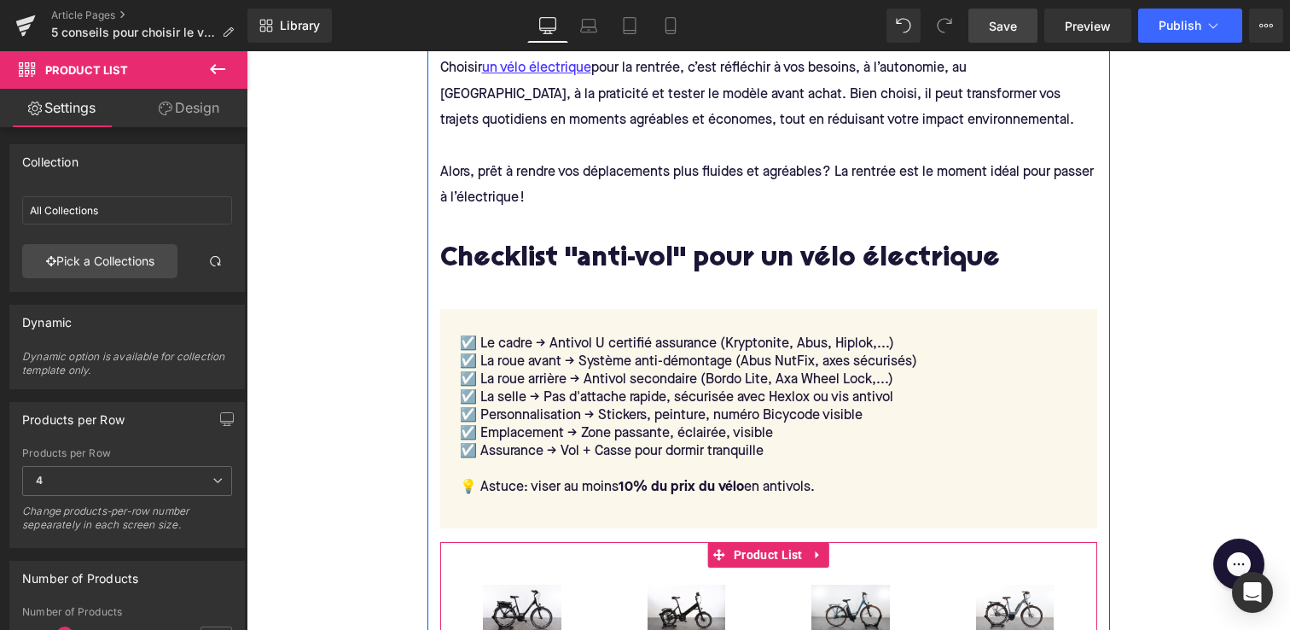
scroll to position [2505, 0]
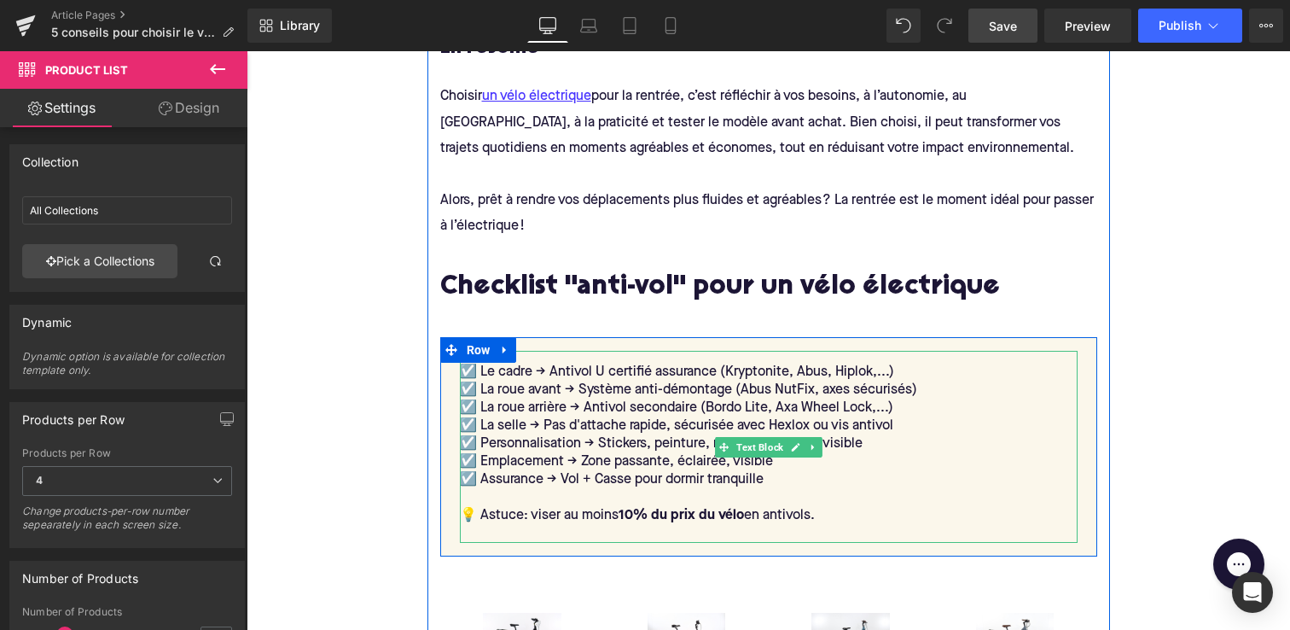
click at [515, 373] on div "☑️​ Le cadre -> Antivol U certifié assurance (Kryptonite, Abus, Hiplok,...) ☑️​…" at bounding box center [769, 447] width 618 height 192
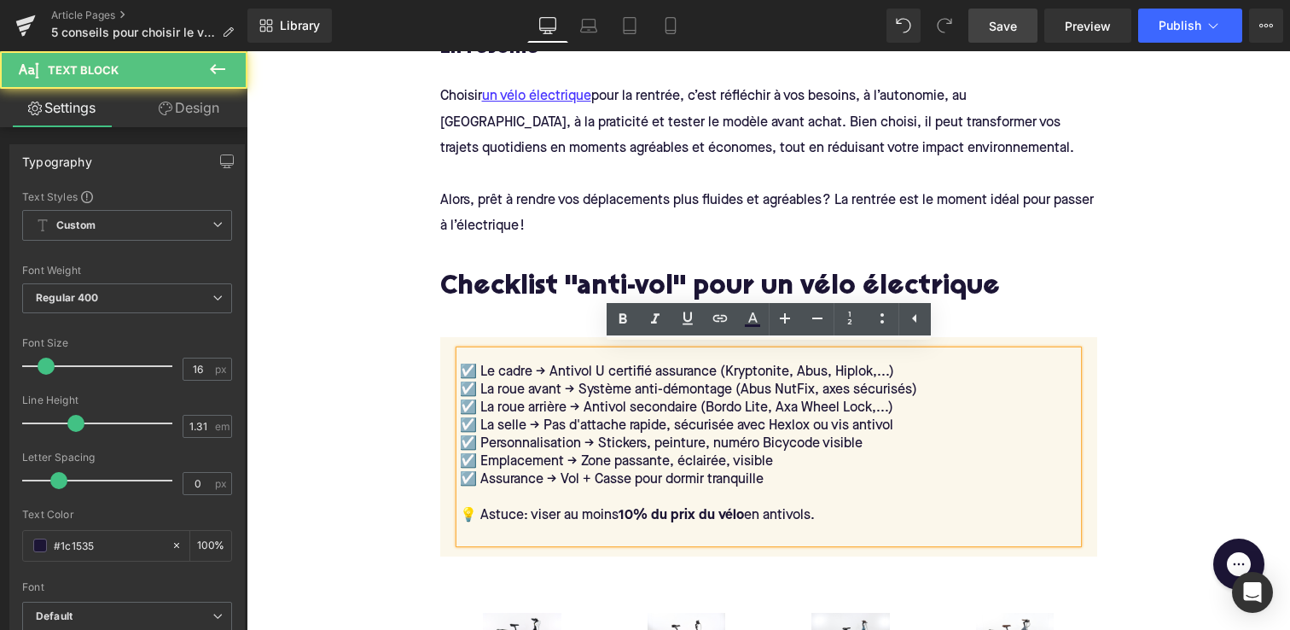
click at [501, 323] on div "En résumé Heading Choisir un vélo électrique pour la rentrée, c’est réfléchir à…" at bounding box center [769, 519] width 683 height 1009
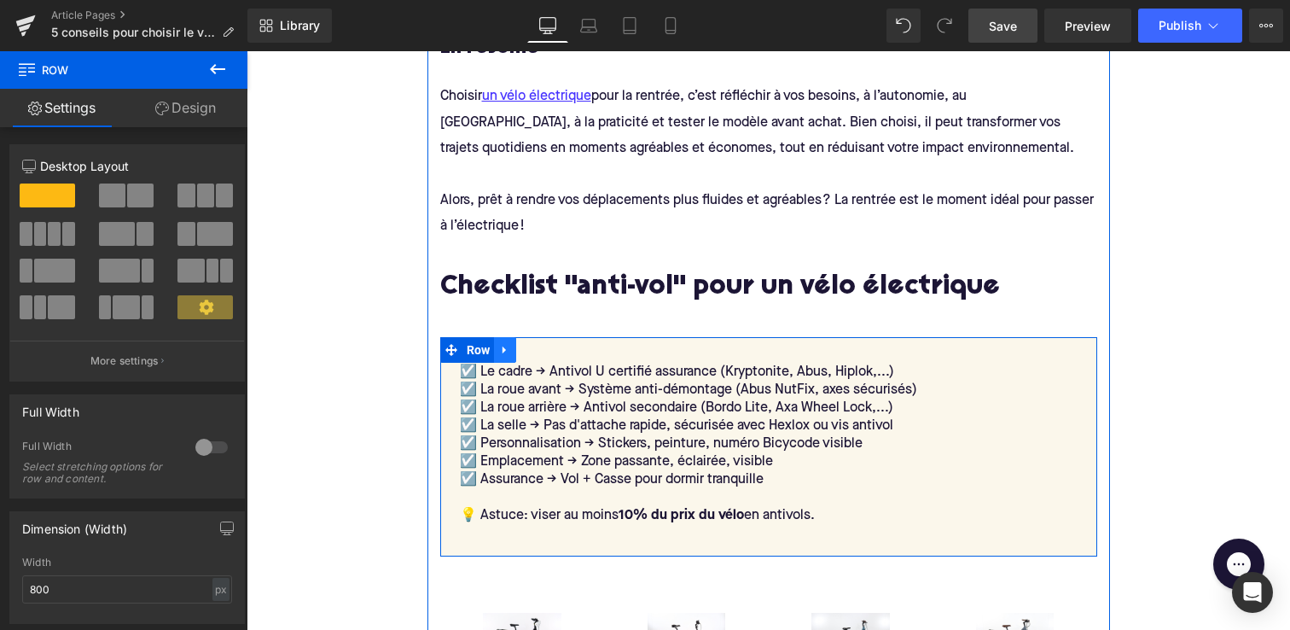
click at [509, 344] on icon at bounding box center [505, 350] width 12 height 13
click at [542, 345] on link at bounding box center [549, 350] width 22 height 26
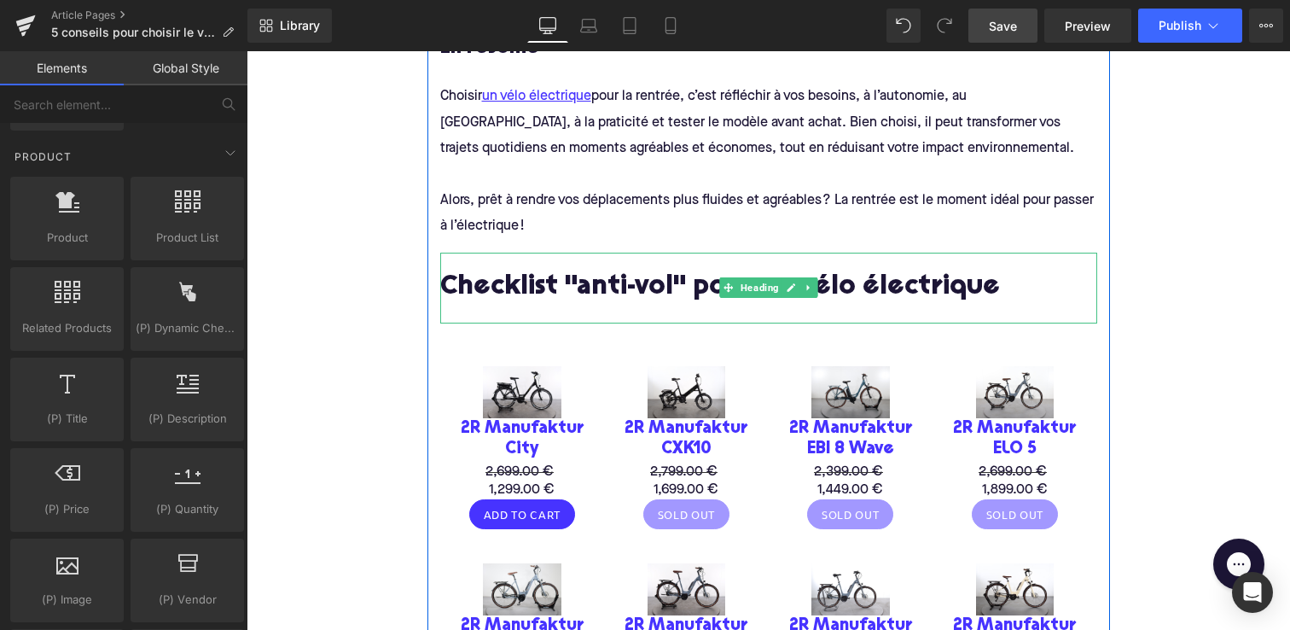
click at [525, 284] on h2 "Checklist "anti-vol" pour un vélo électrique" at bounding box center [768, 288] width 657 height 31
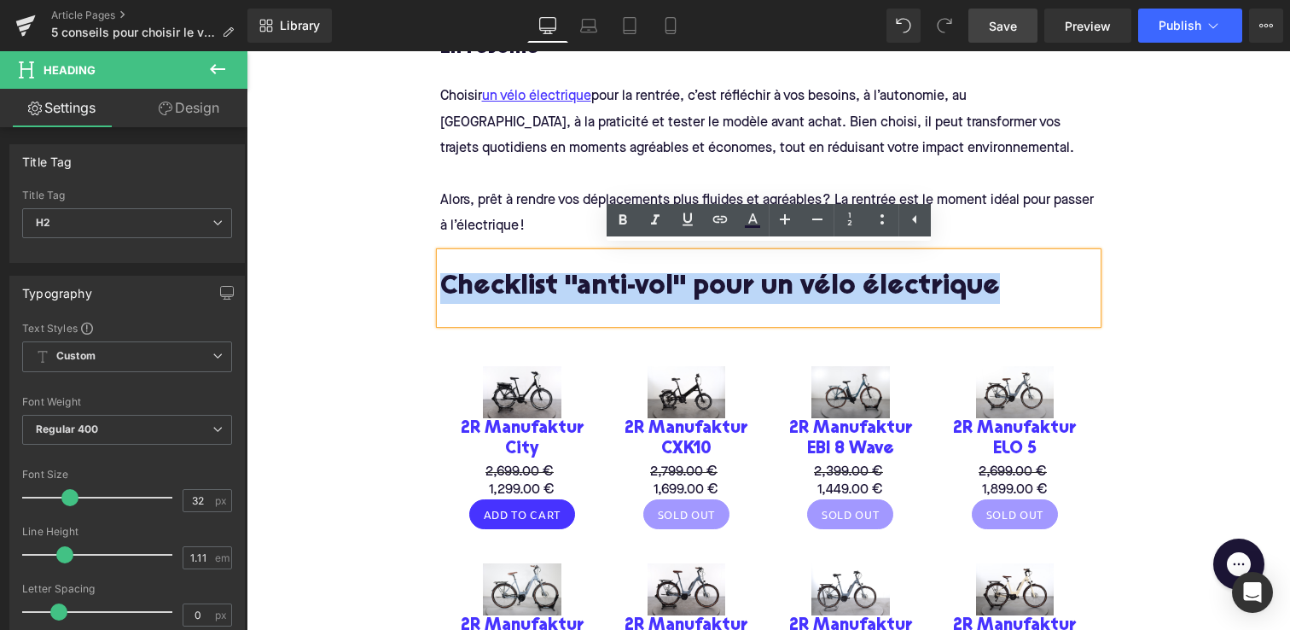
drag, startPoint x: 1000, startPoint y: 292, endPoint x: 419, endPoint y: 279, distance: 581.3
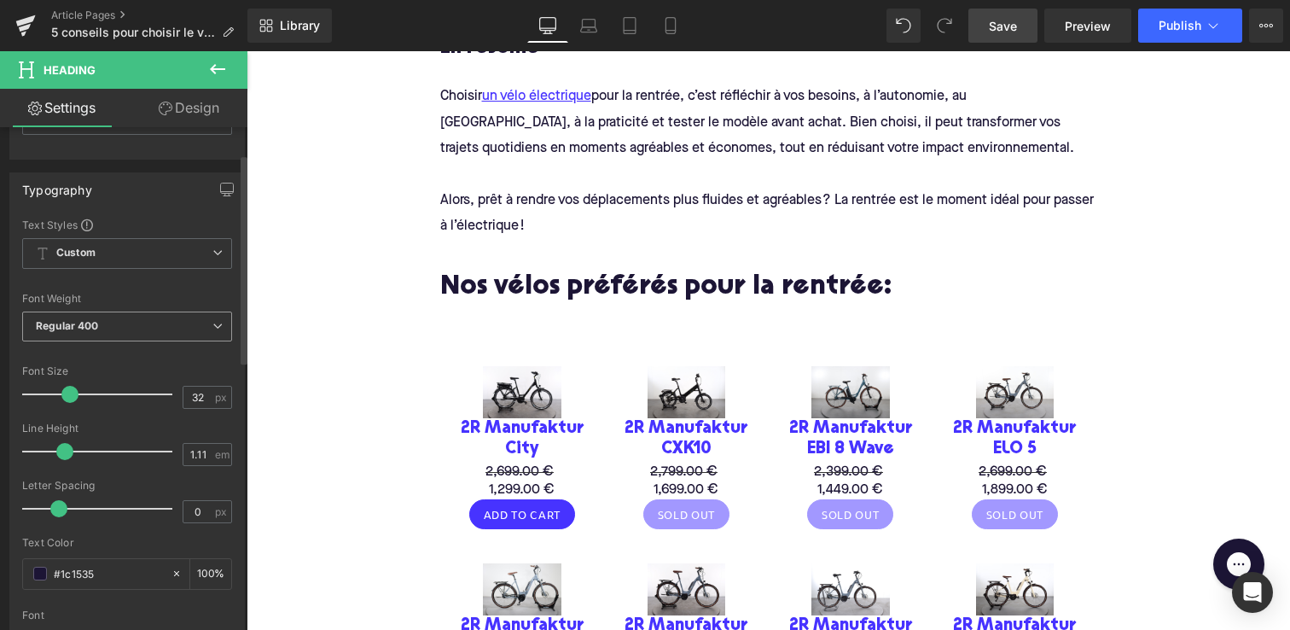
scroll to position [172, 0]
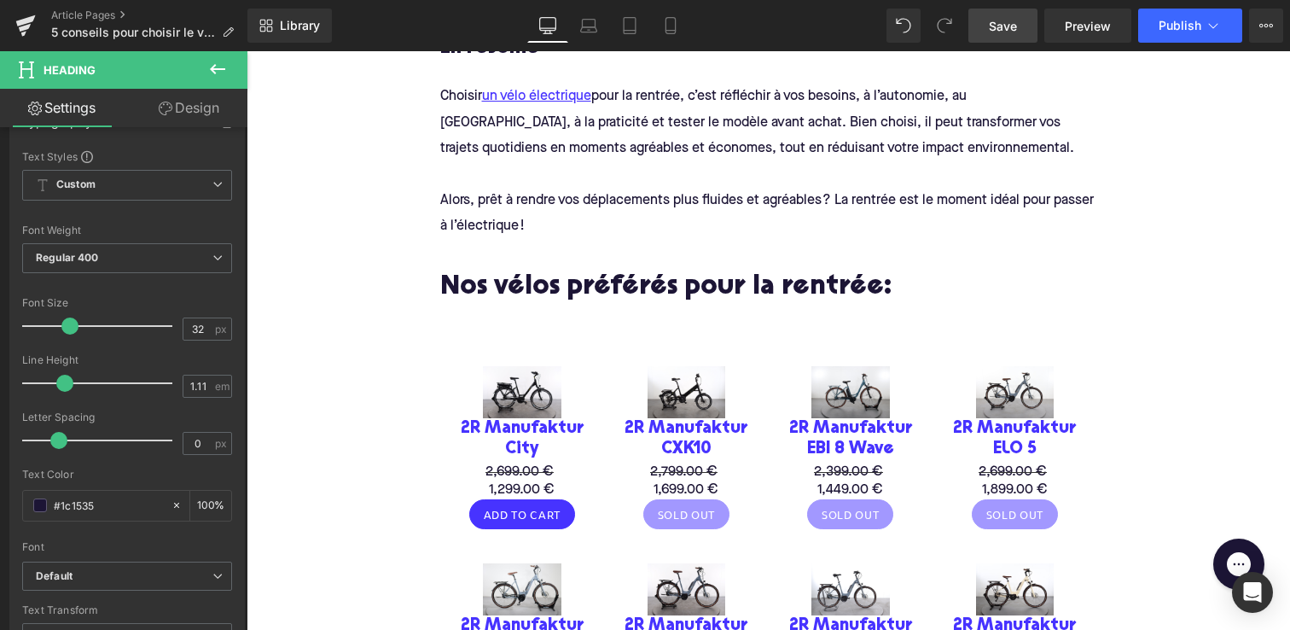
click at [519, 397] on div "Sale Off (P) Image" at bounding box center [522, 392] width 131 height 52
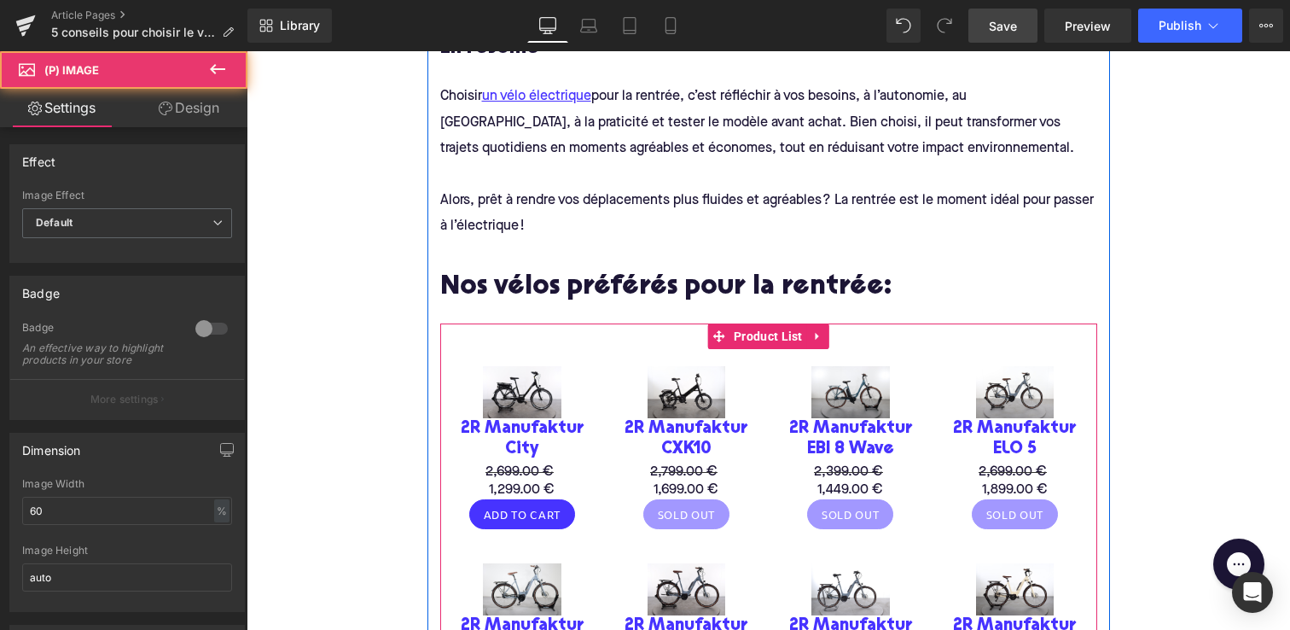
click at [466, 349] on div "Sale Off (P) Image 2R [GEOGRAPHIC_DATA] (P) Title 2,699.00 € 1,299.00 € (P) Pri…" at bounding box center [522, 447] width 165 height 197
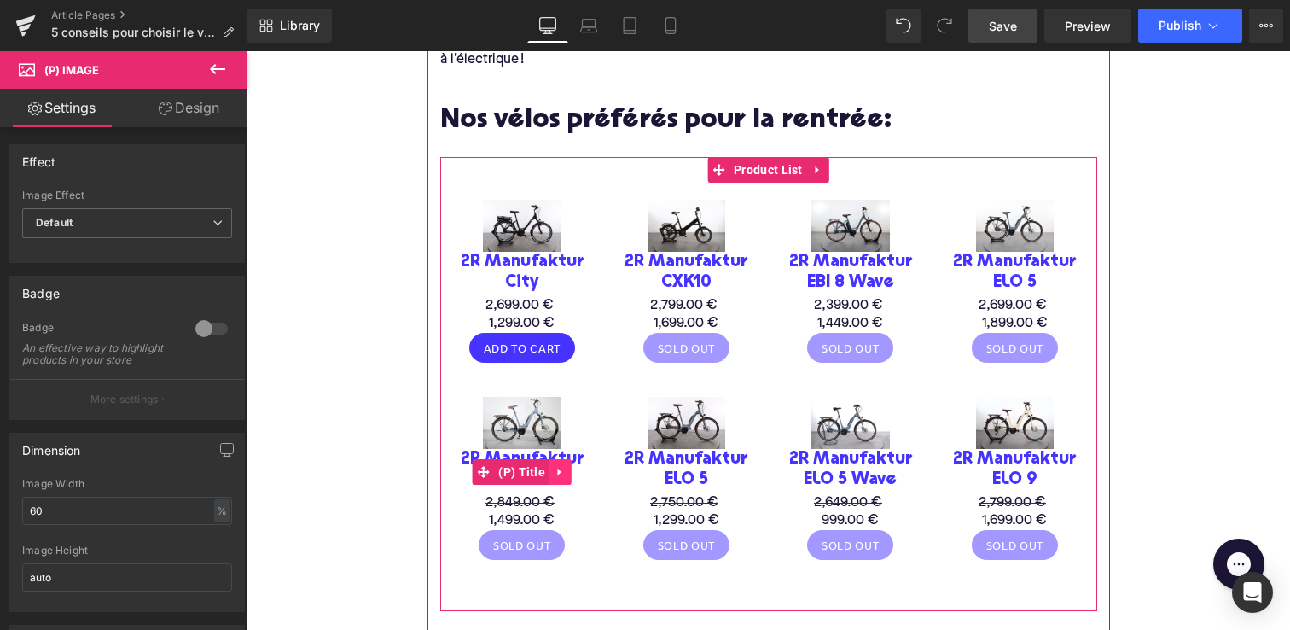
scroll to position [2668, 0]
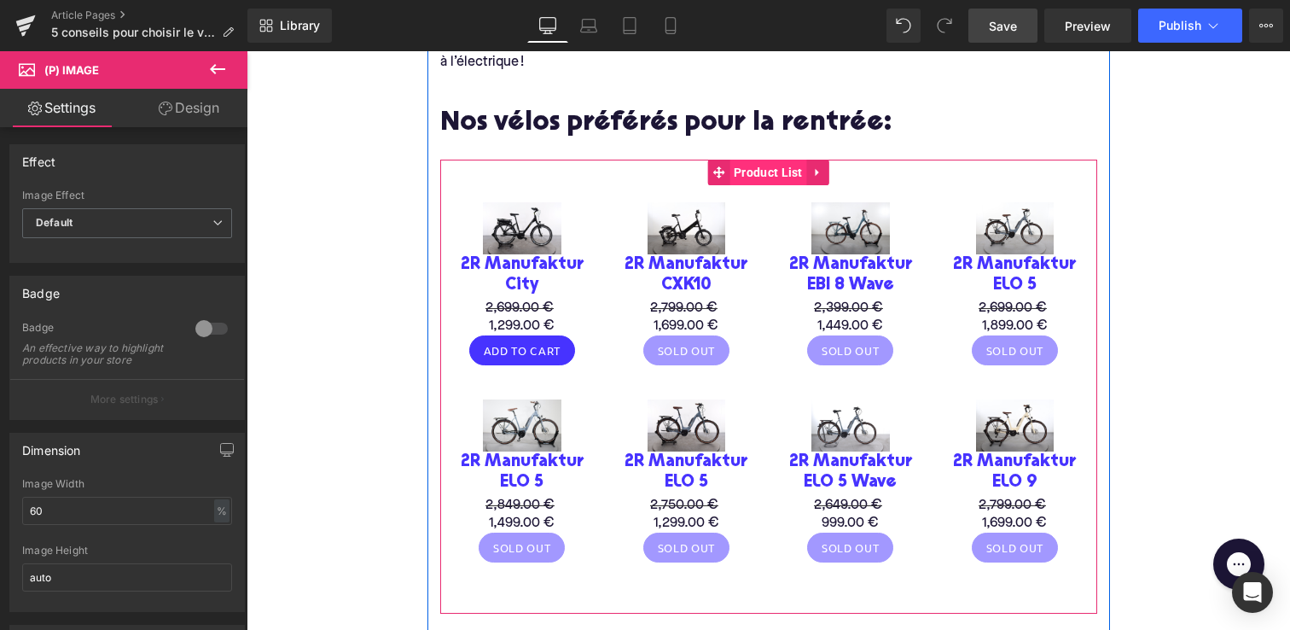
click at [766, 164] on span "Product List" at bounding box center [769, 173] width 78 height 26
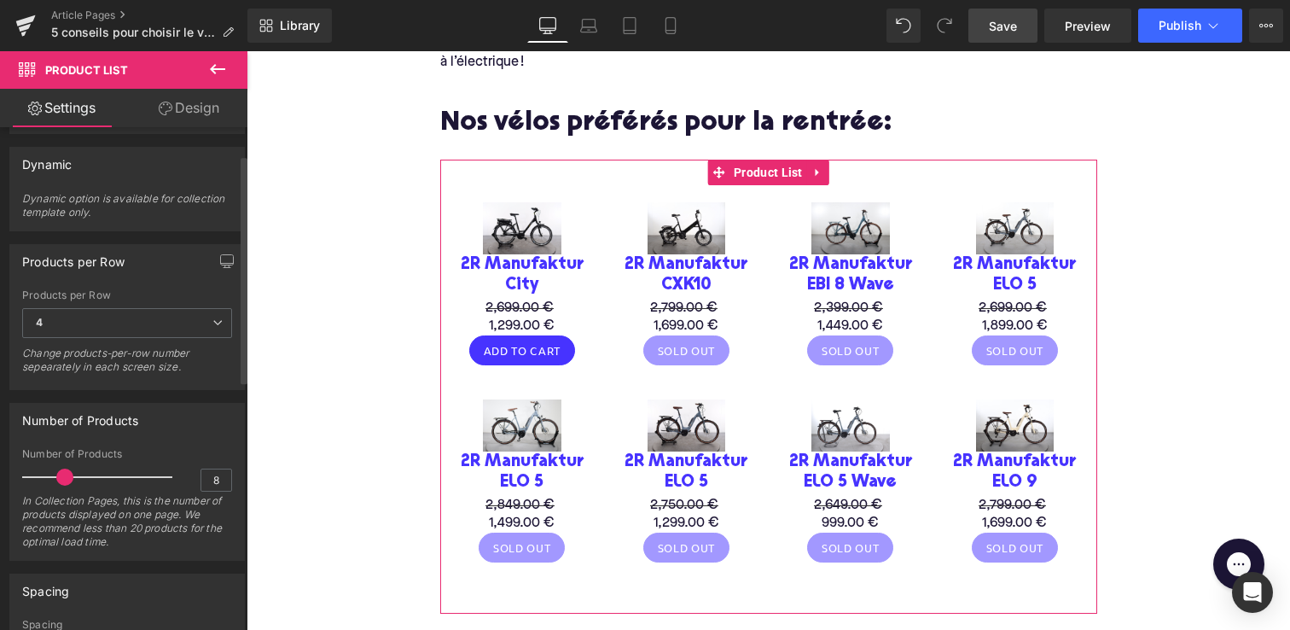
scroll to position [0, 0]
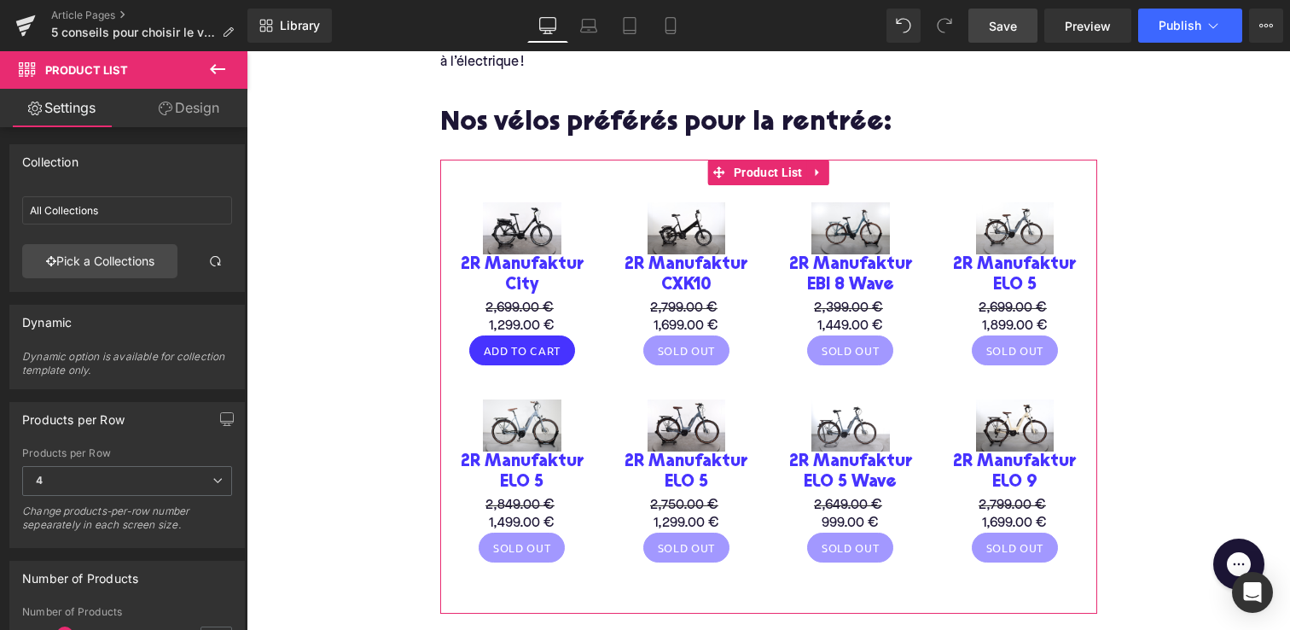
click at [187, 111] on link "Design" at bounding box center [189, 108] width 124 height 38
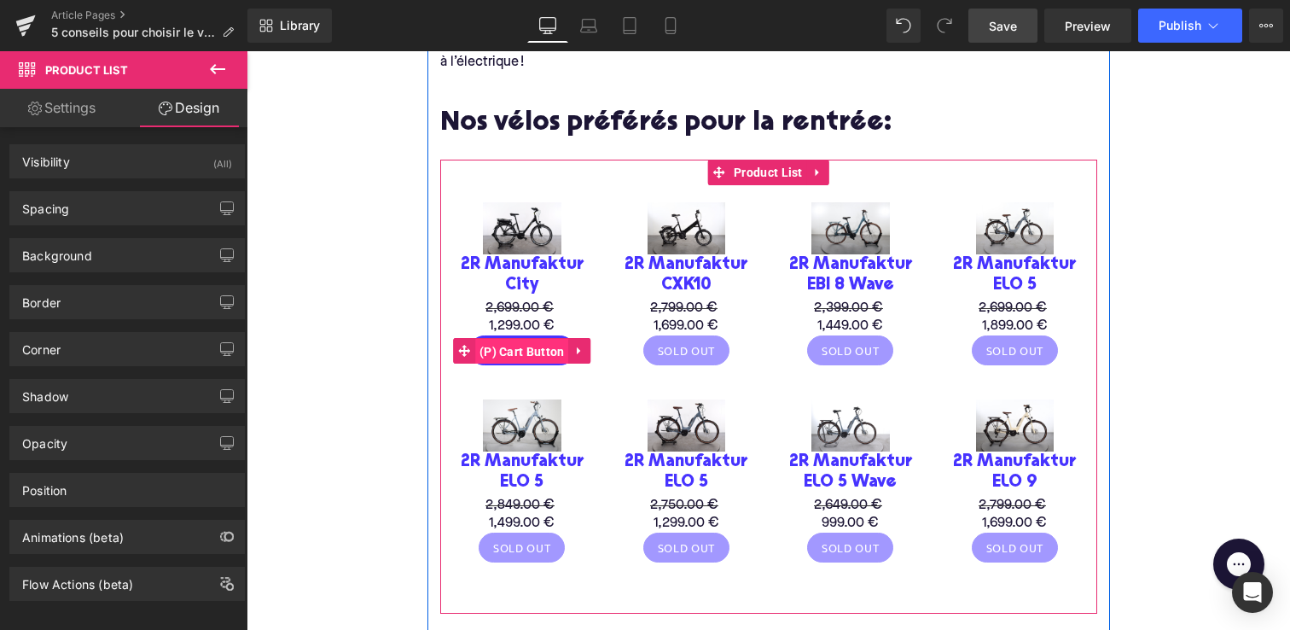
click at [550, 346] on span "(P) Cart Button" at bounding box center [522, 352] width 94 height 26
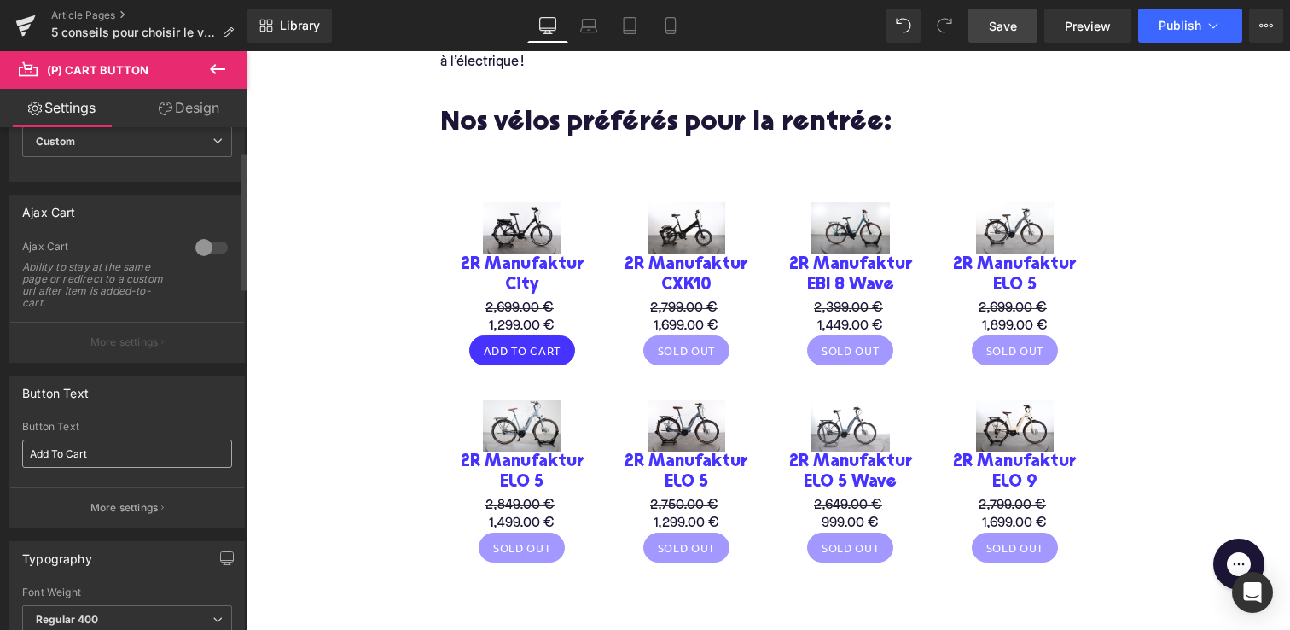
scroll to position [85, 0]
drag, startPoint x: 111, startPoint y: 454, endPoint x: 0, endPoint y: 437, distance: 112.2
click at [0, 437] on div "Button Text Add To Cart Button Text Add To Cart More settings" at bounding box center [127, 444] width 255 height 166
type input "Ajouter au panier"
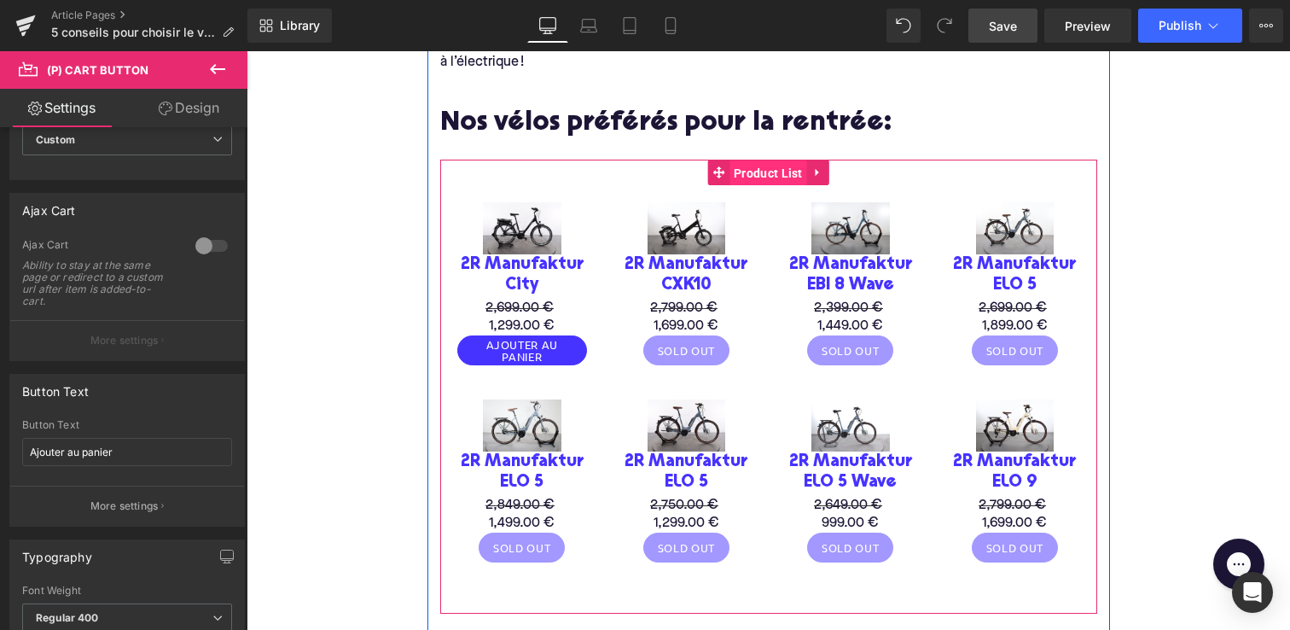
click at [748, 167] on span "Product List" at bounding box center [769, 173] width 78 height 26
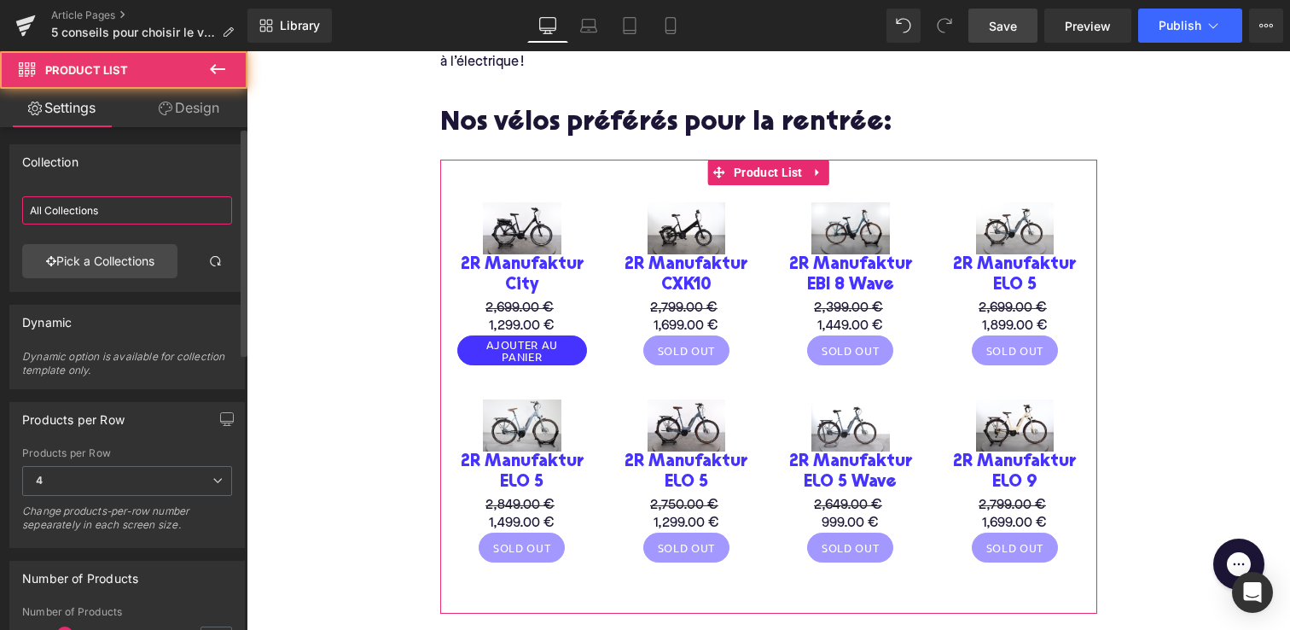
click at [67, 213] on input "All Collections" at bounding box center [127, 210] width 210 height 28
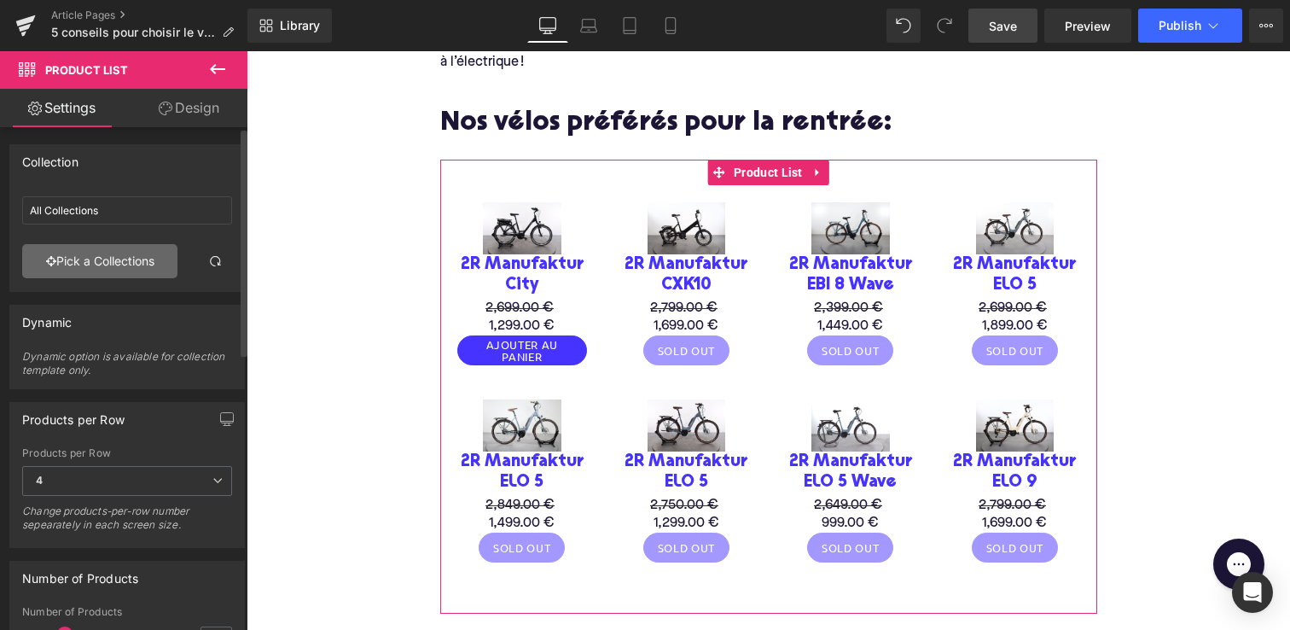
click at [79, 256] on link "Pick a Collections" at bounding box center [99, 261] width 155 height 34
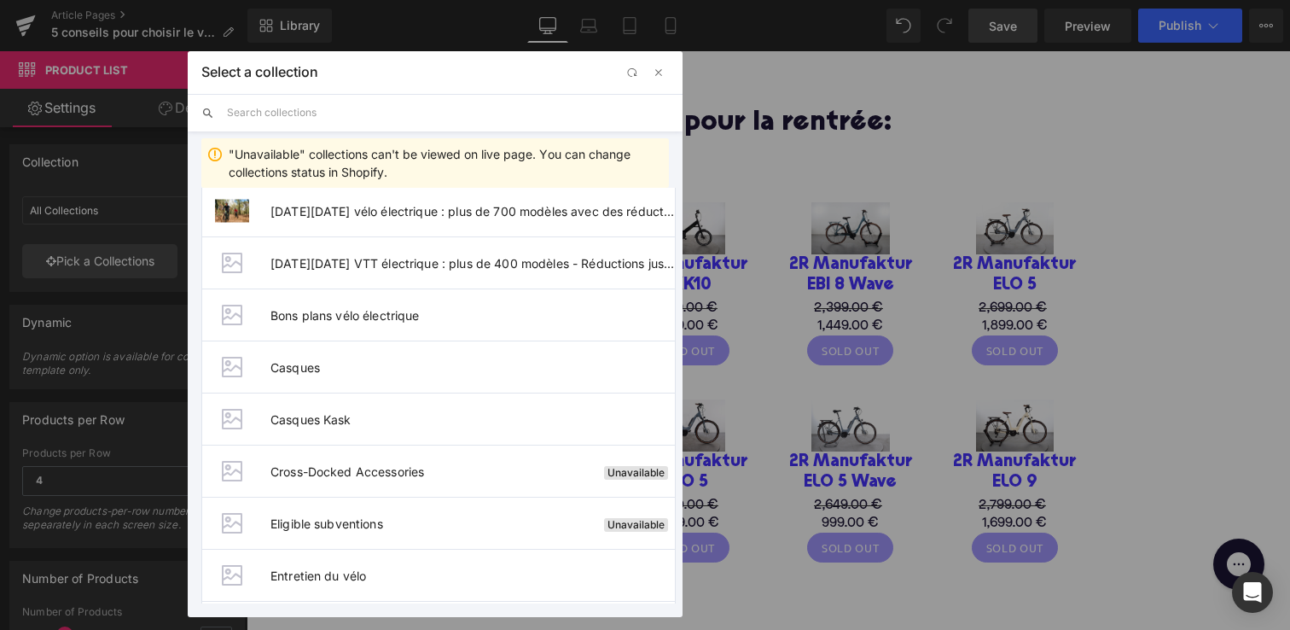
scroll to position [944, 0]
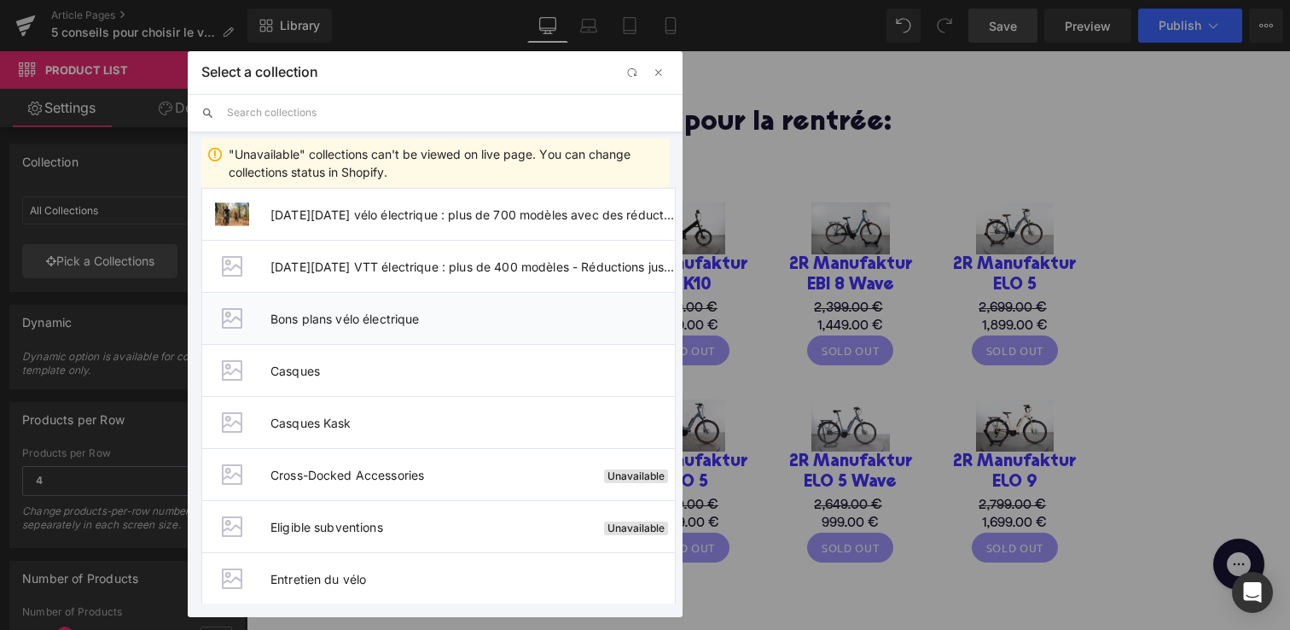
click at [359, 320] on span "Bons plans vélo électrique" at bounding box center [473, 318] width 404 height 15
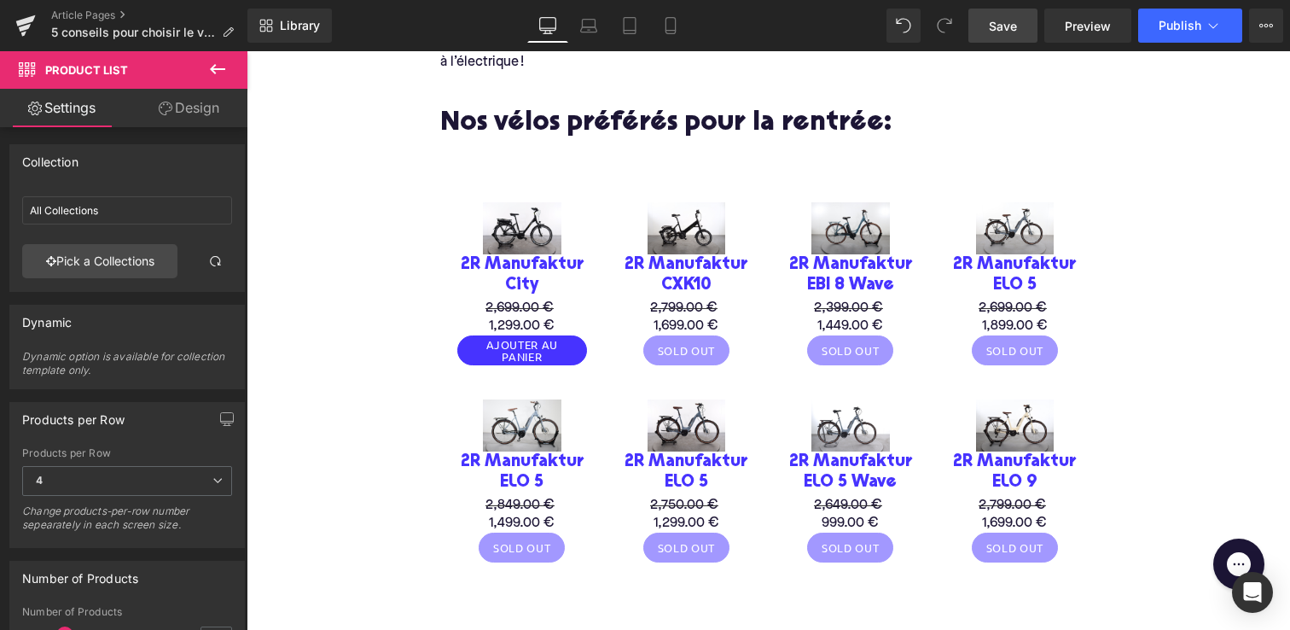
type input "Bons plans vélo électrique"
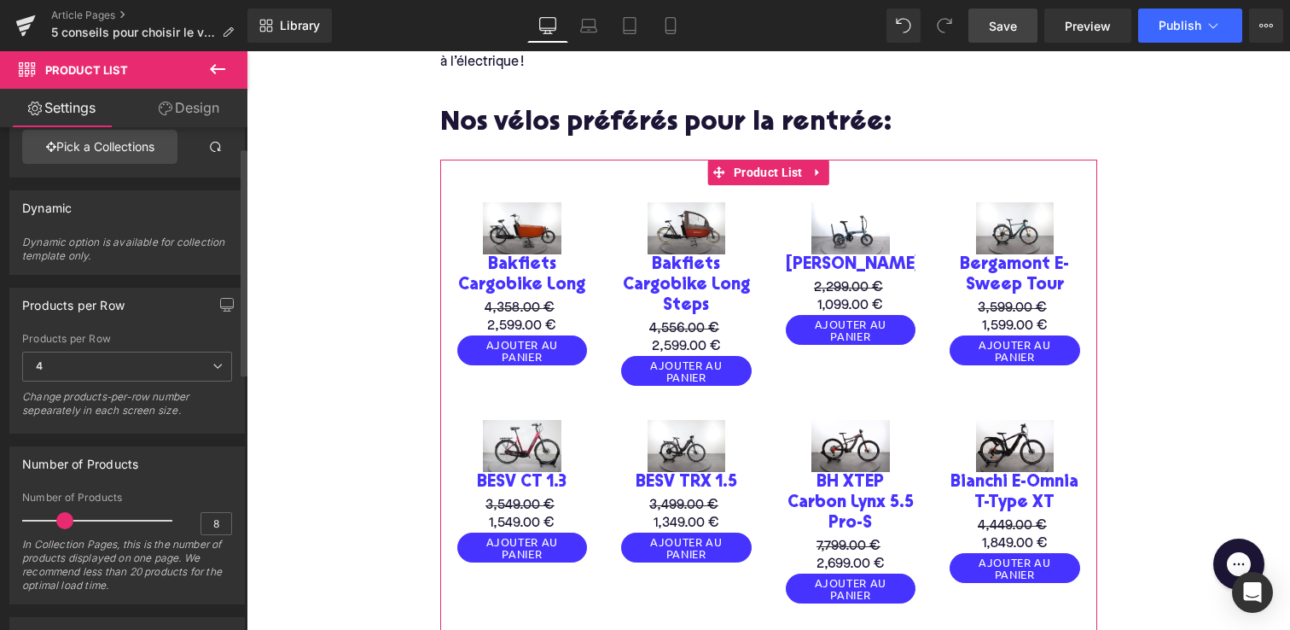
scroll to position [182, 0]
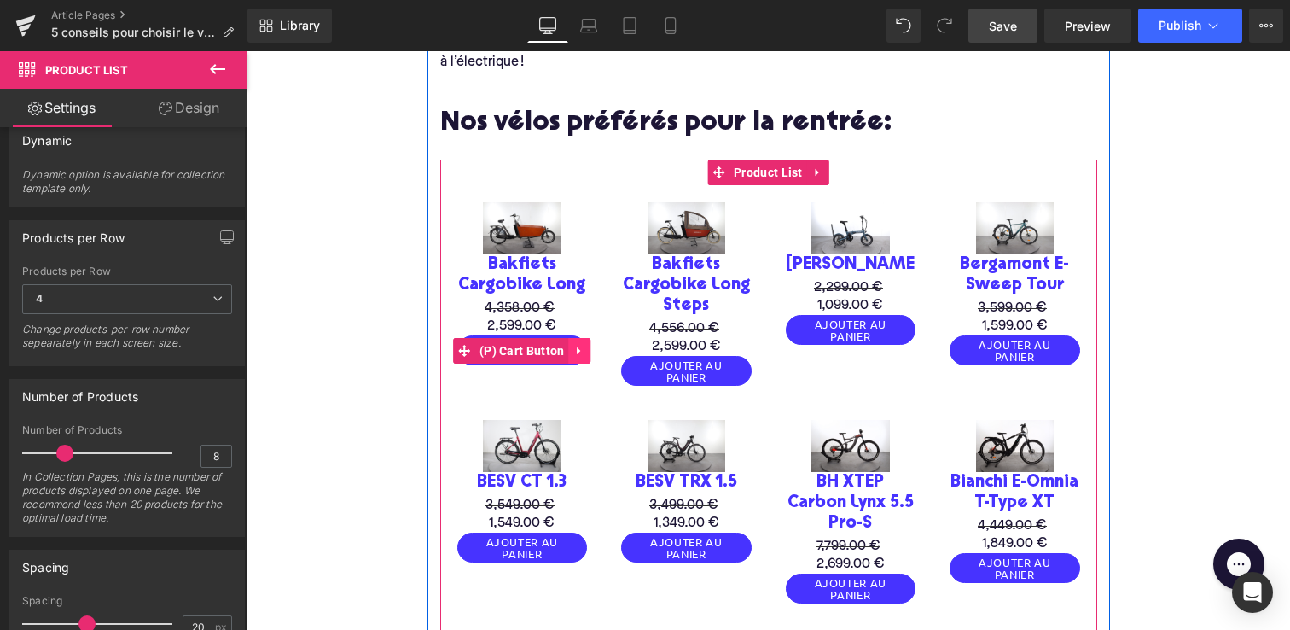
click at [571, 341] on link at bounding box center [580, 351] width 22 height 26
click at [585, 345] on icon at bounding box center [591, 351] width 12 height 12
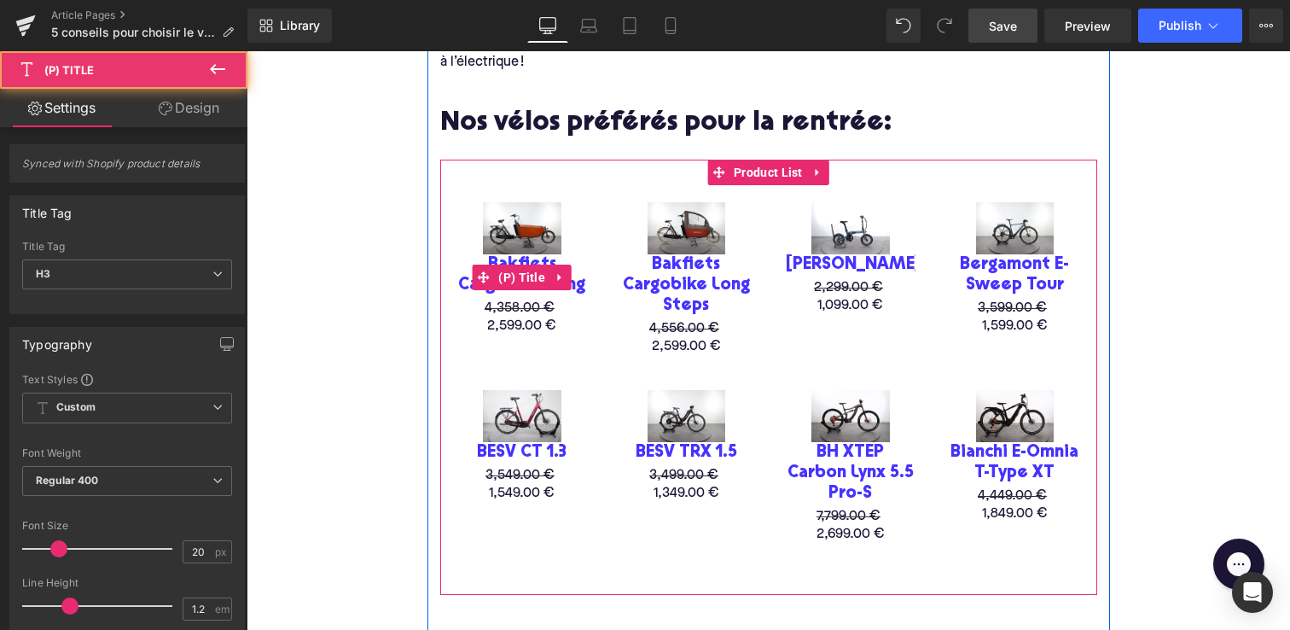
click at [465, 285] on link "Bakfiets Cargobike Long" at bounding box center [522, 274] width 131 height 41
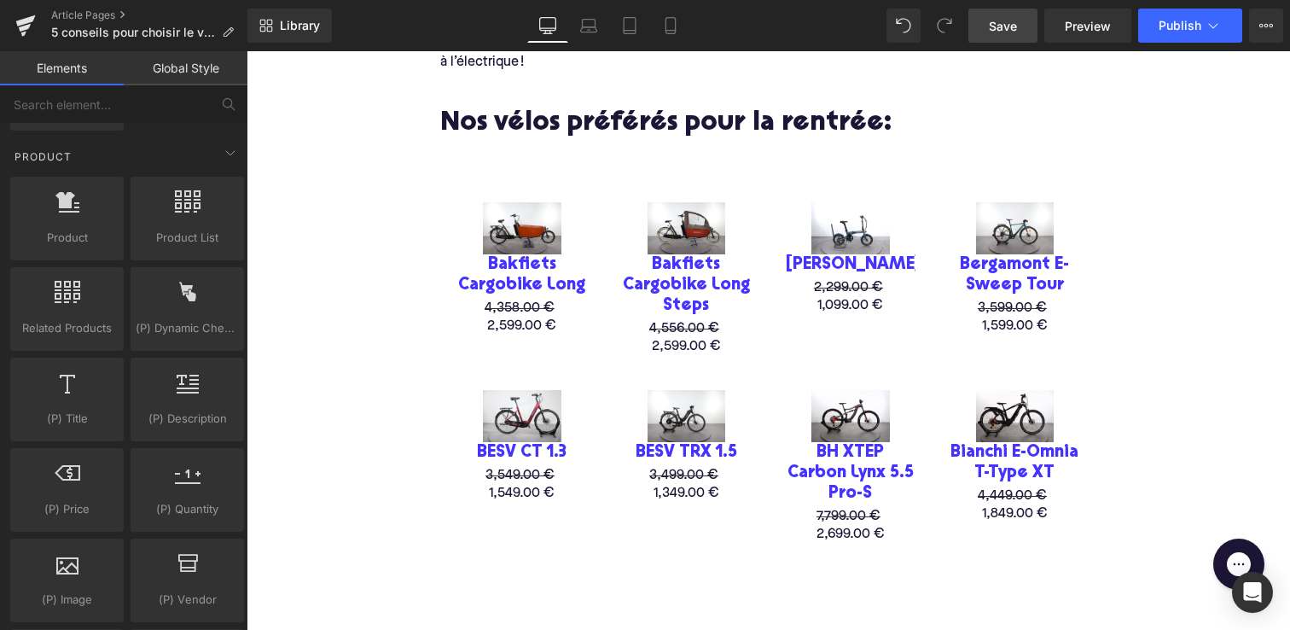
click at [982, 27] on link "Save" at bounding box center [1003, 26] width 69 height 34
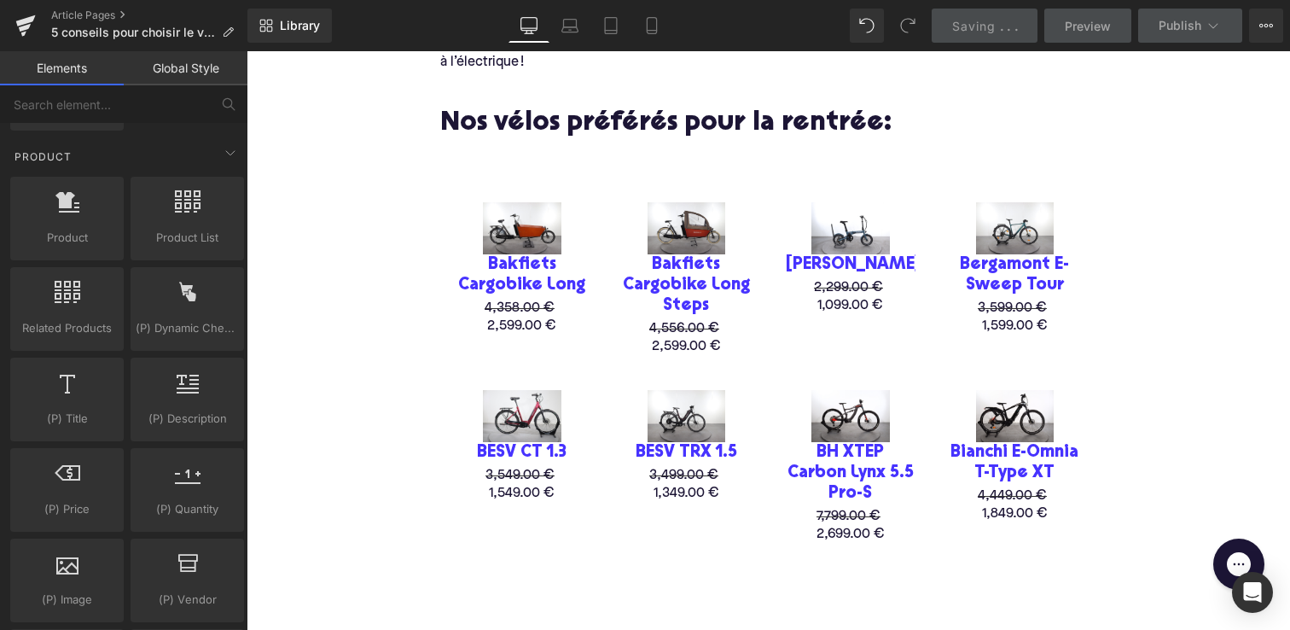
click at [982, 27] on span "Saving" at bounding box center [974, 26] width 44 height 15
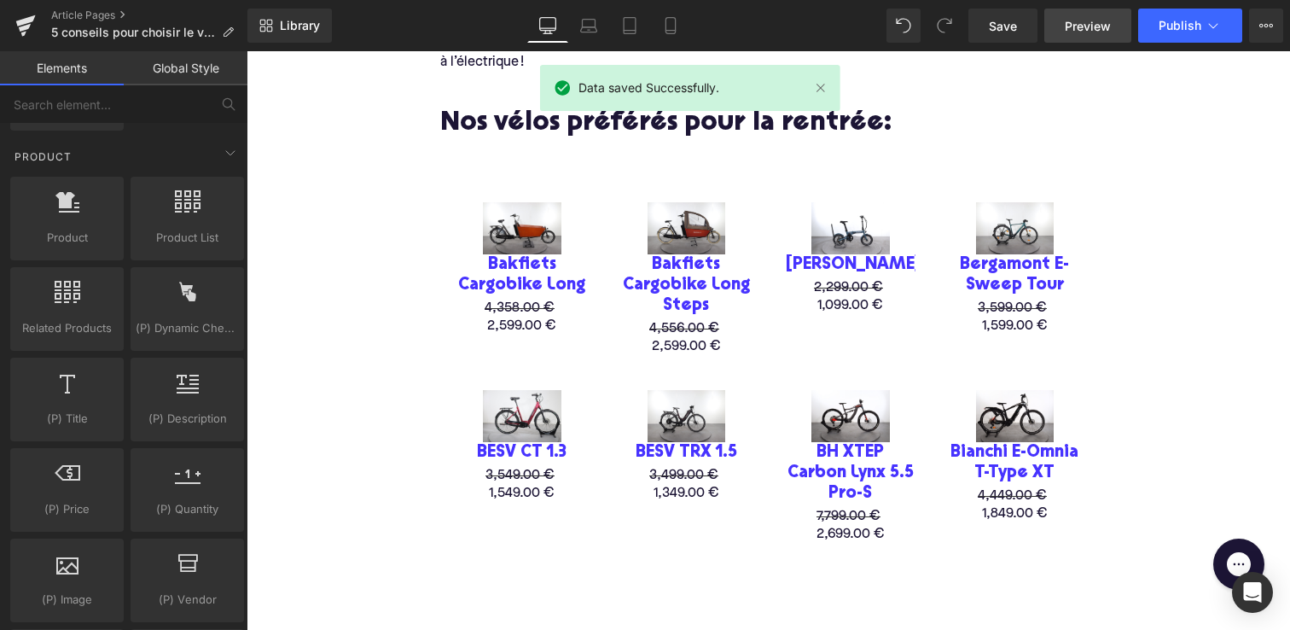
click at [1091, 23] on span "Preview" at bounding box center [1088, 26] width 46 height 18
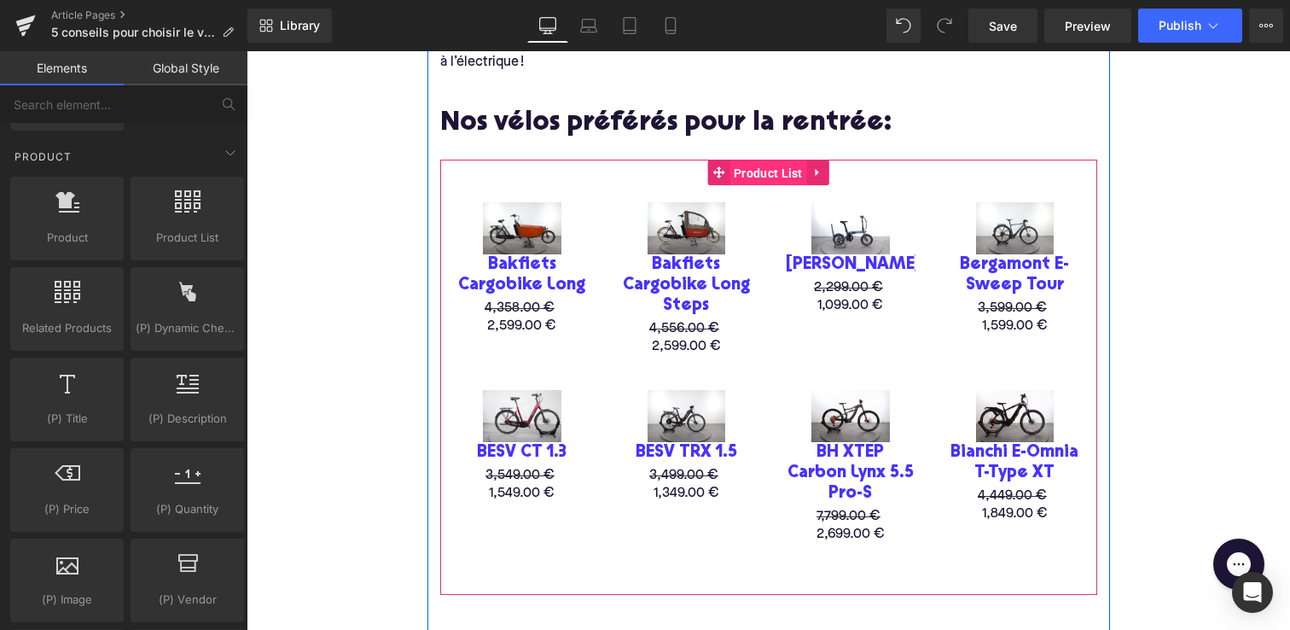
click at [754, 169] on span "Product List" at bounding box center [769, 173] width 78 height 26
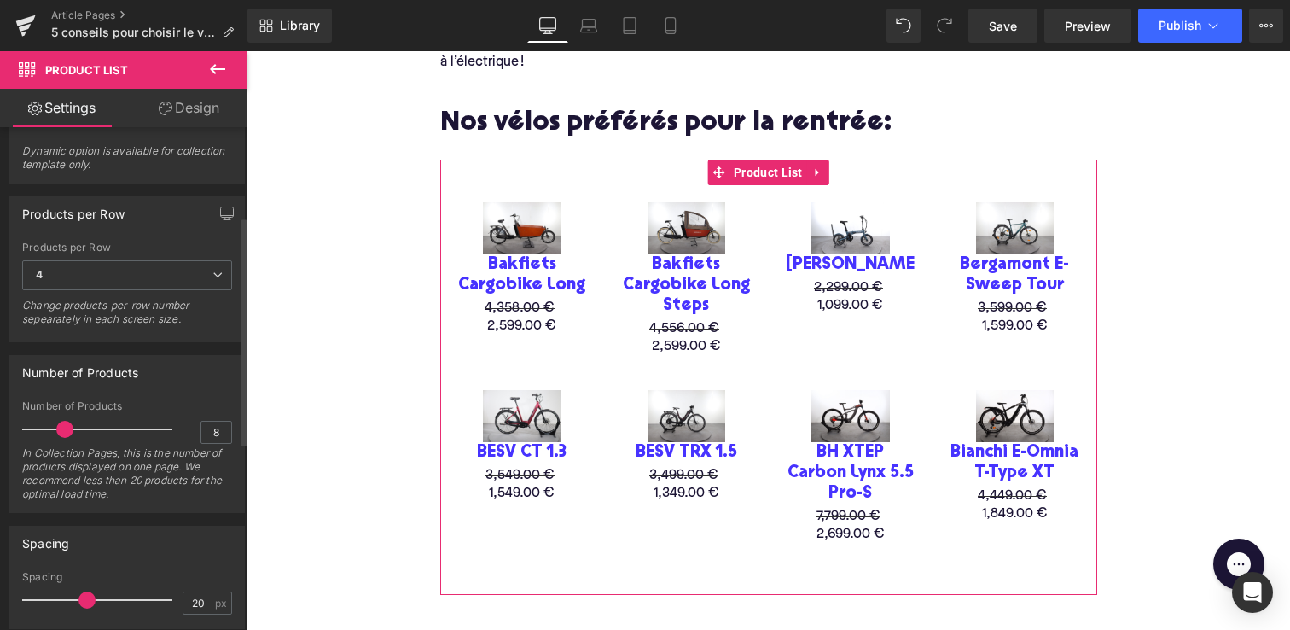
scroll to position [224, 0]
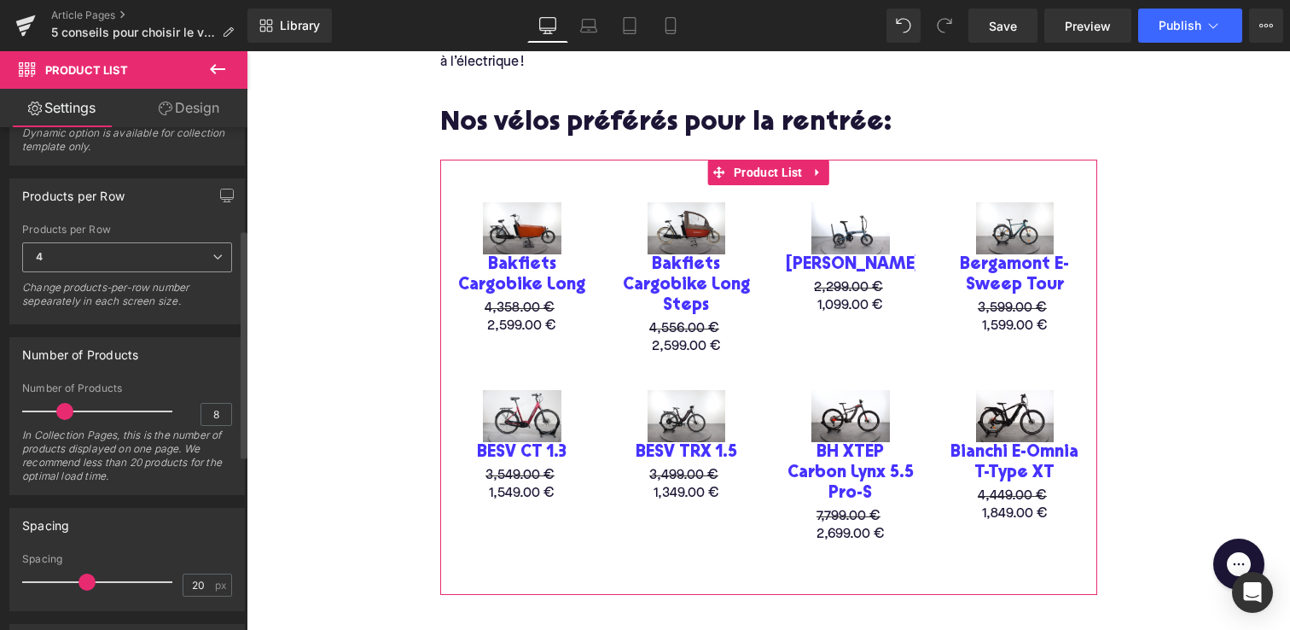
click at [71, 265] on span "4" at bounding box center [127, 257] width 210 height 30
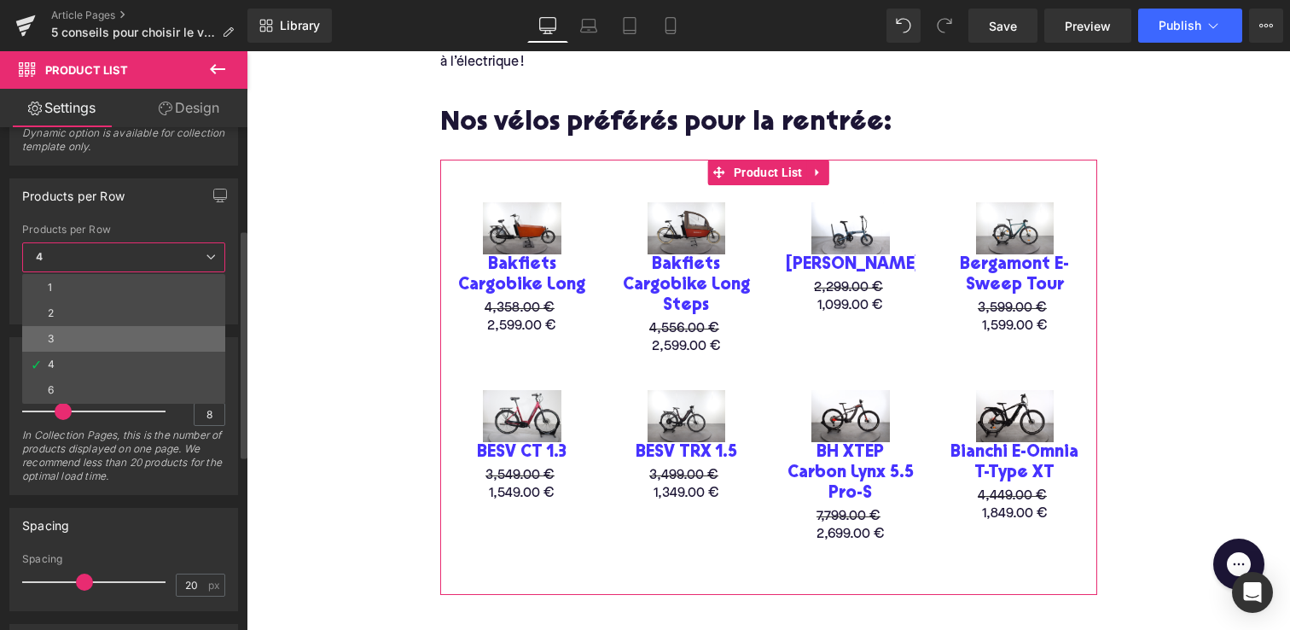
click at [61, 333] on li "3" at bounding box center [123, 339] width 203 height 26
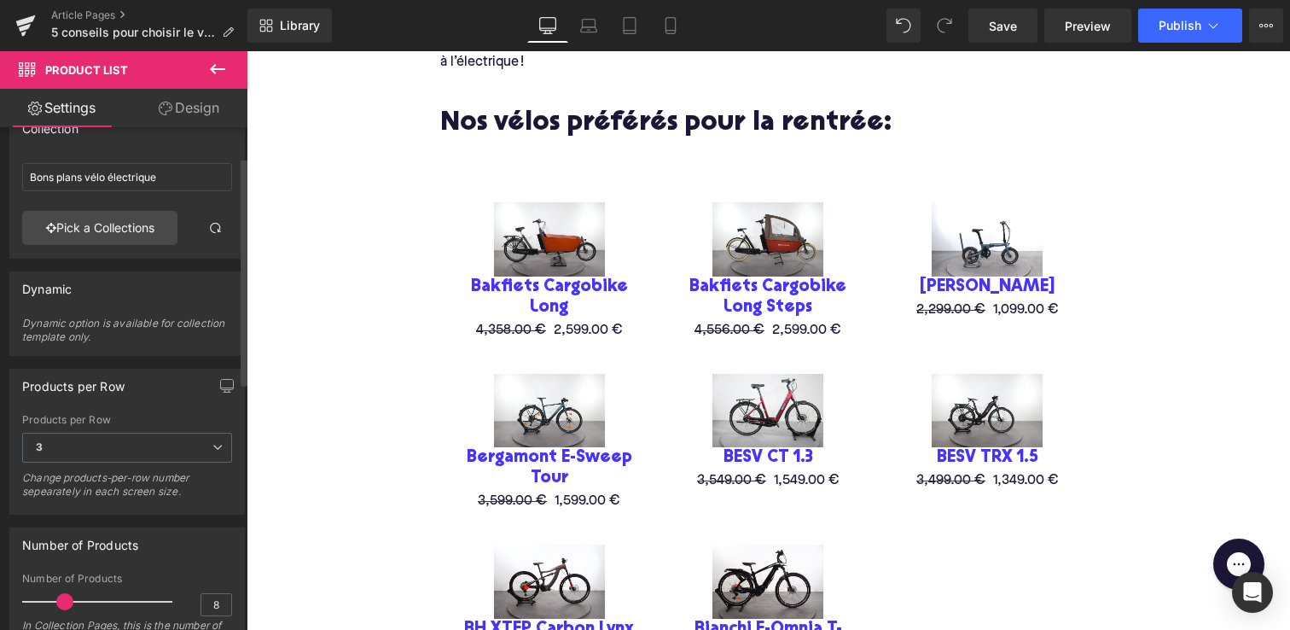
scroll to position [31, 0]
click at [552, 128] on h2 "Nos vélos préférés pour la rentrée:" at bounding box center [768, 124] width 657 height 31
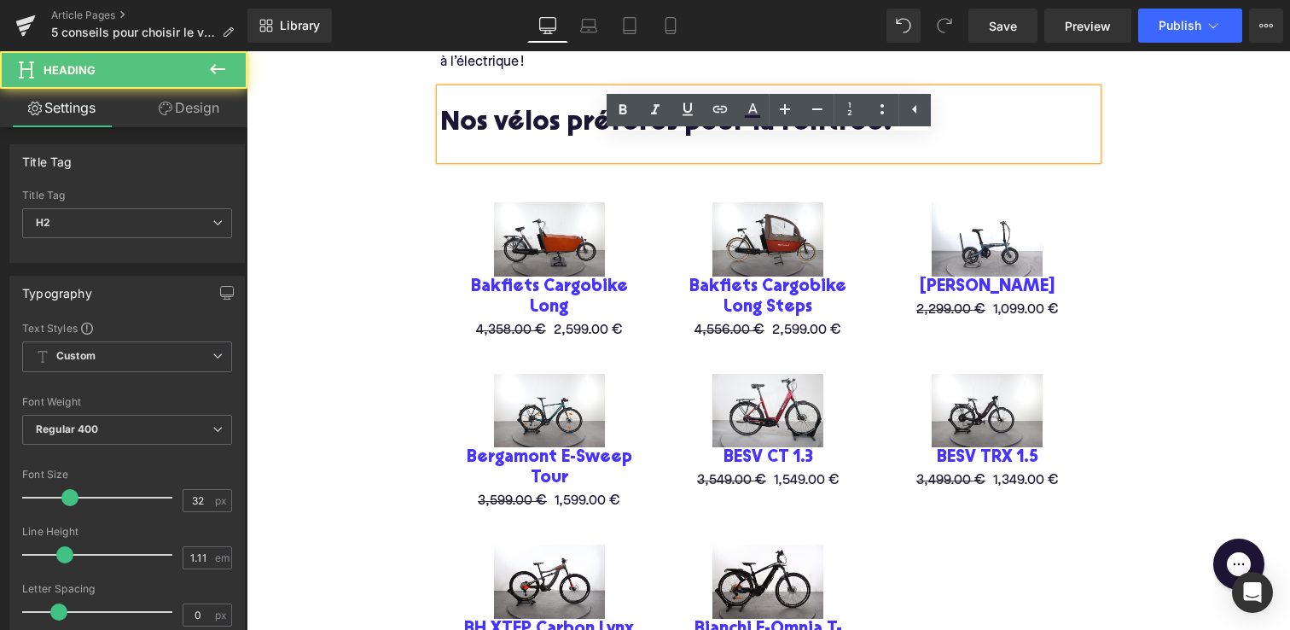
click at [564, 125] on h2 "Nos vélos préférés pour la rentrée:" at bounding box center [768, 124] width 657 height 31
drag, startPoint x: 496, startPoint y: 125, endPoint x: 669, endPoint y: 123, distance: 173.2
click at [669, 123] on h2 "Nos vélos préférés pour la rentrée:" at bounding box center [768, 124] width 657 height 31
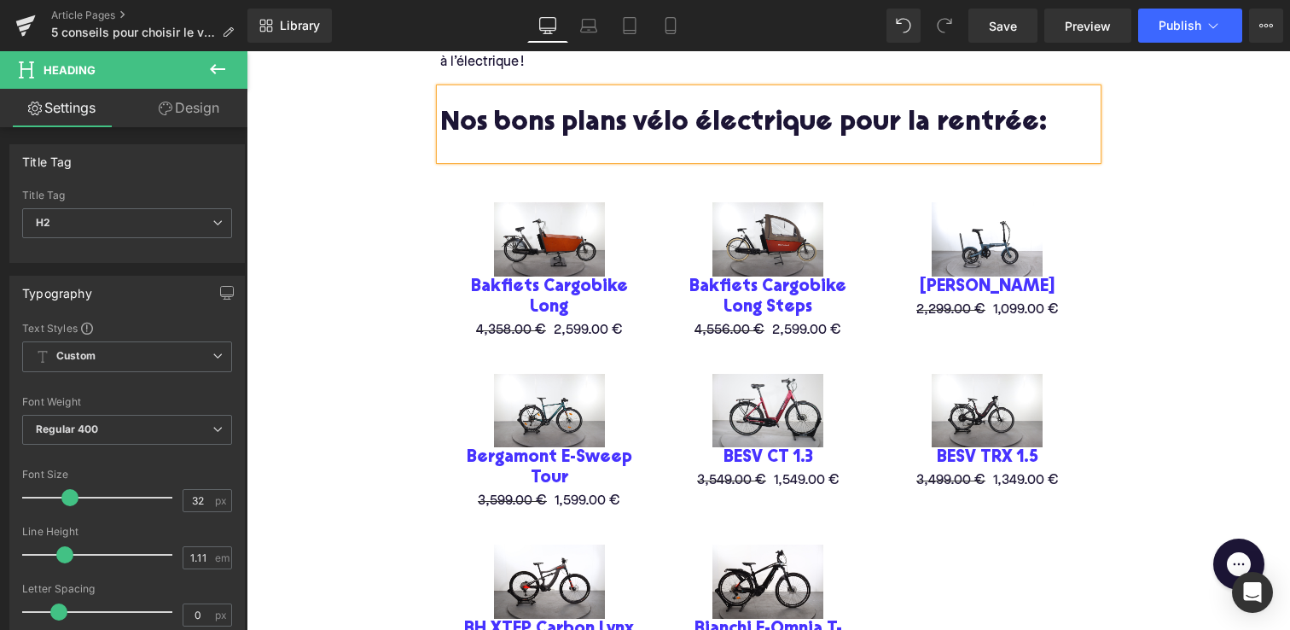
click at [513, 258] on img at bounding box center [549, 239] width 111 height 74
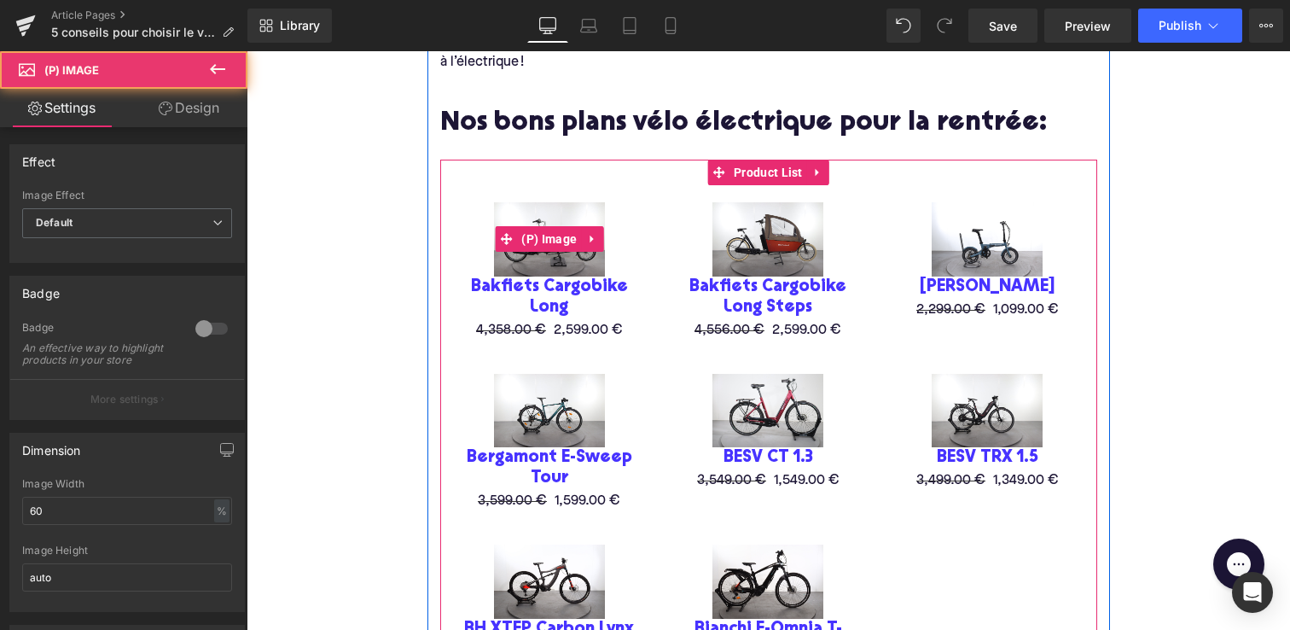
click at [466, 238] on div "Sale Off" at bounding box center [549, 239] width 185 height 74
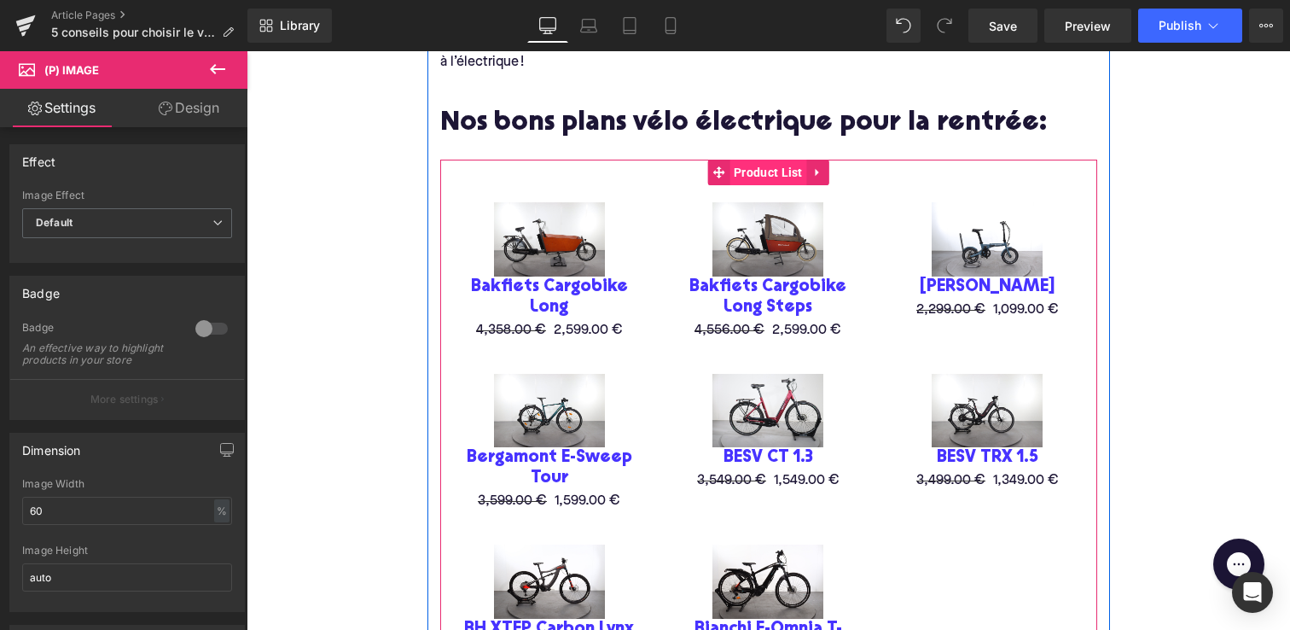
click at [739, 171] on span "Product List" at bounding box center [769, 173] width 78 height 26
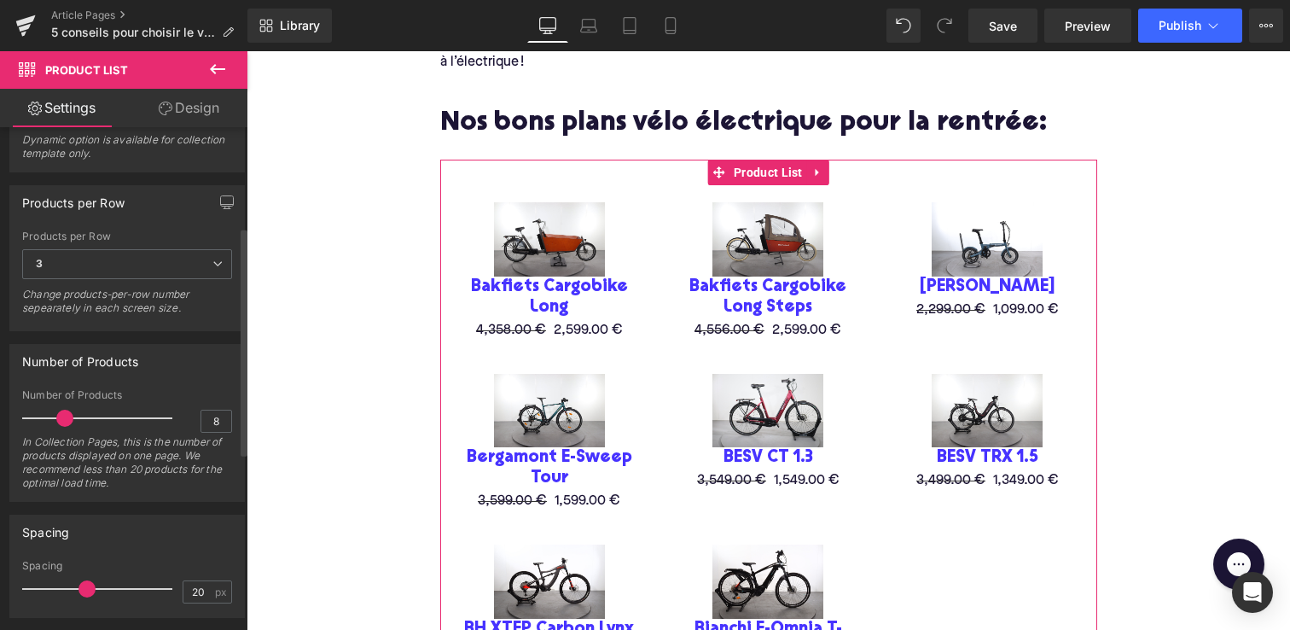
scroll to position [218, 0]
drag, startPoint x: 61, startPoint y: 421, endPoint x: 51, endPoint y: 422, distance: 10.4
click at [51, 422] on span at bounding box center [55, 416] width 17 height 17
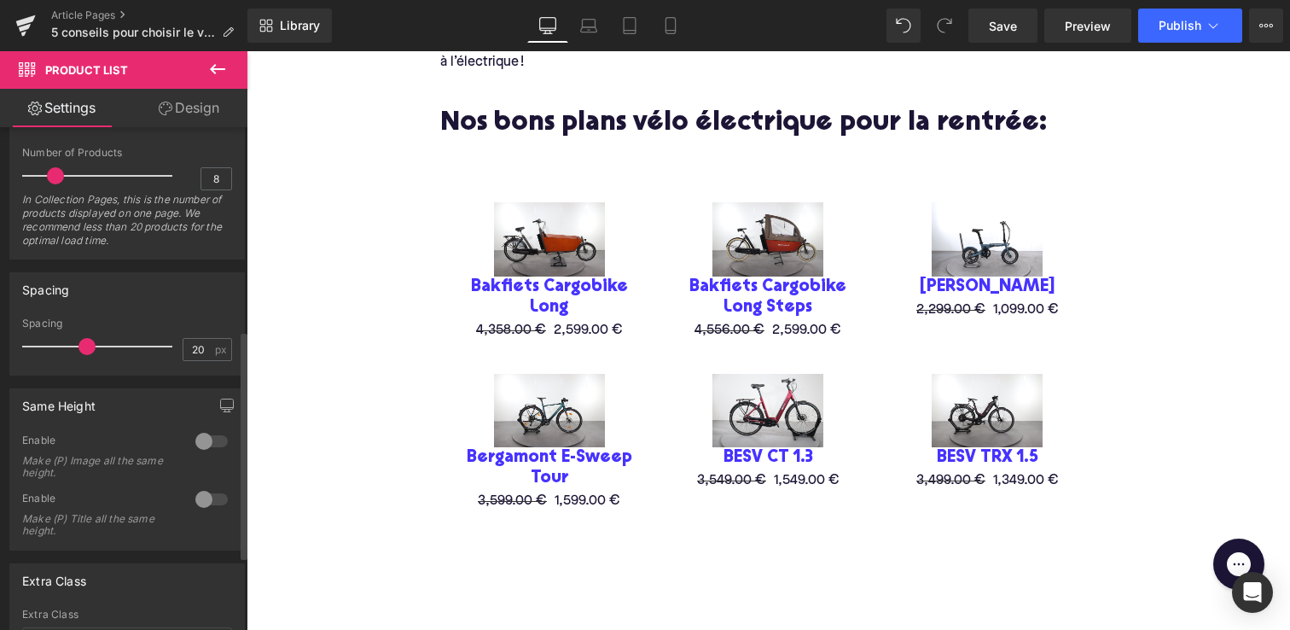
scroll to position [422, 0]
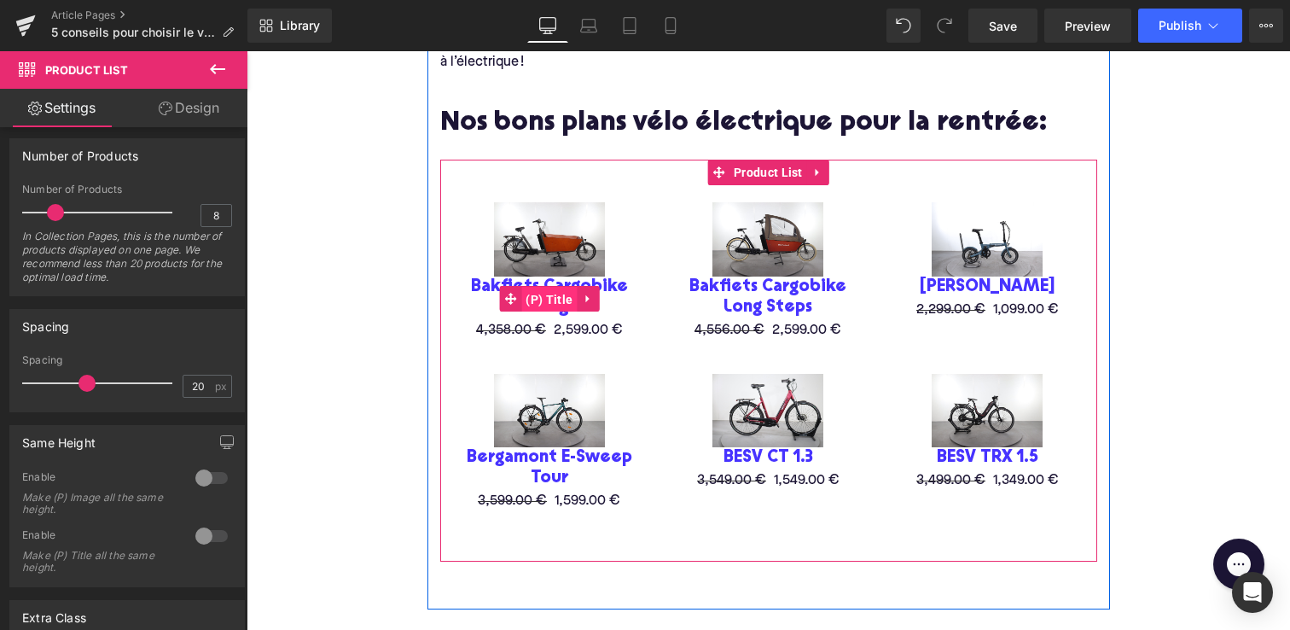
click at [549, 288] on span "(P) Title" at bounding box center [548, 300] width 55 height 26
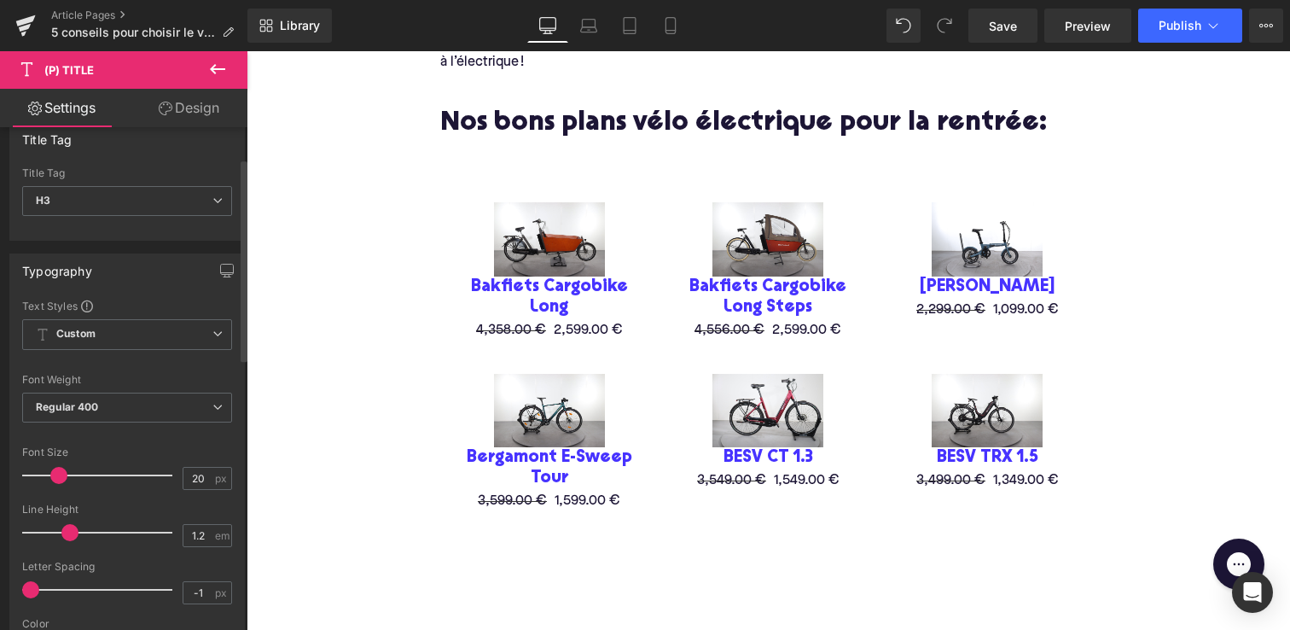
scroll to position [89, 0]
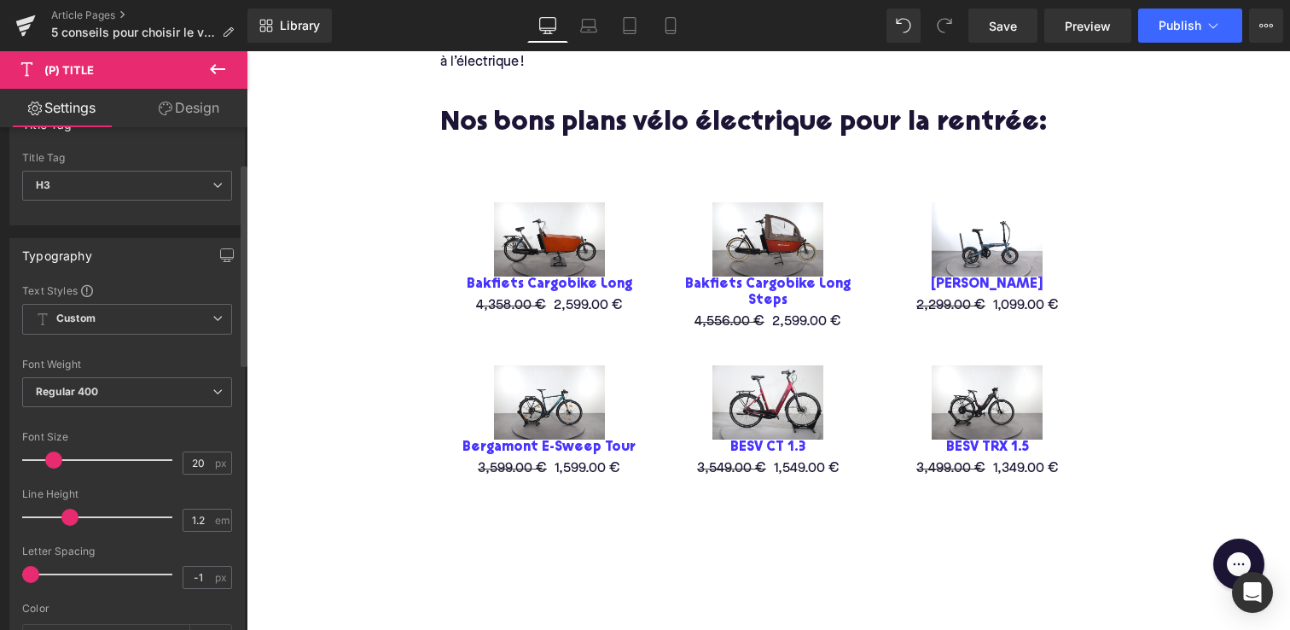
click at [51, 455] on span at bounding box center [53, 459] width 17 height 17
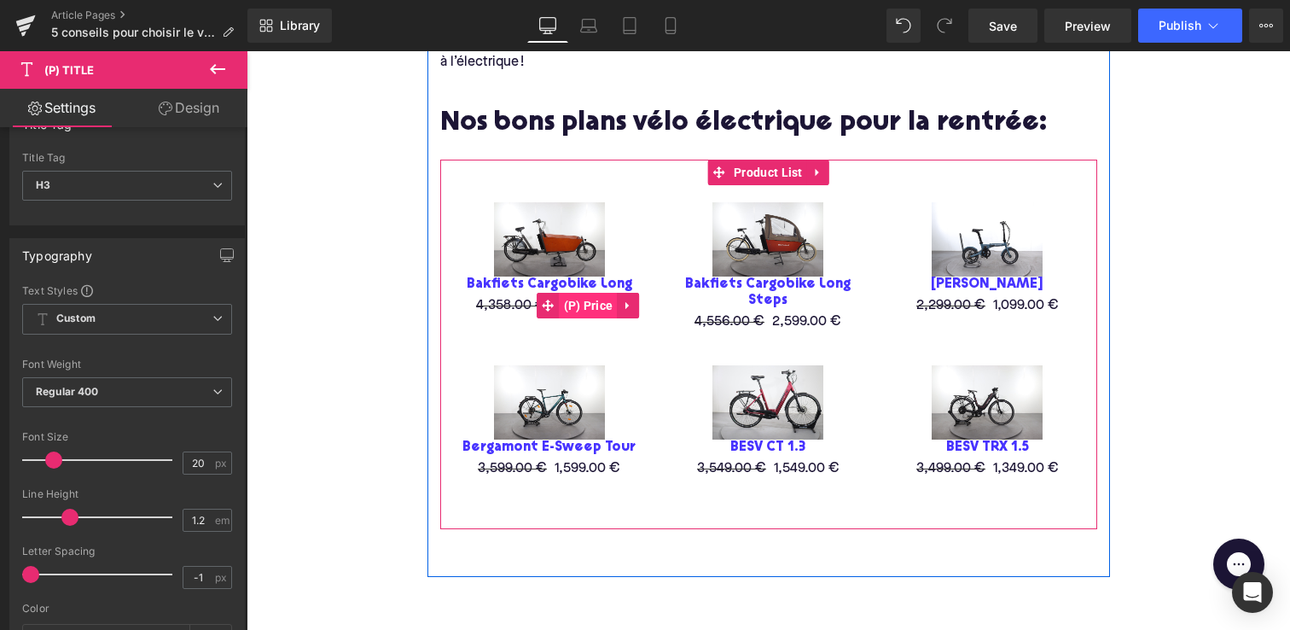
click at [570, 295] on span "(P) Price" at bounding box center [589, 306] width 58 height 26
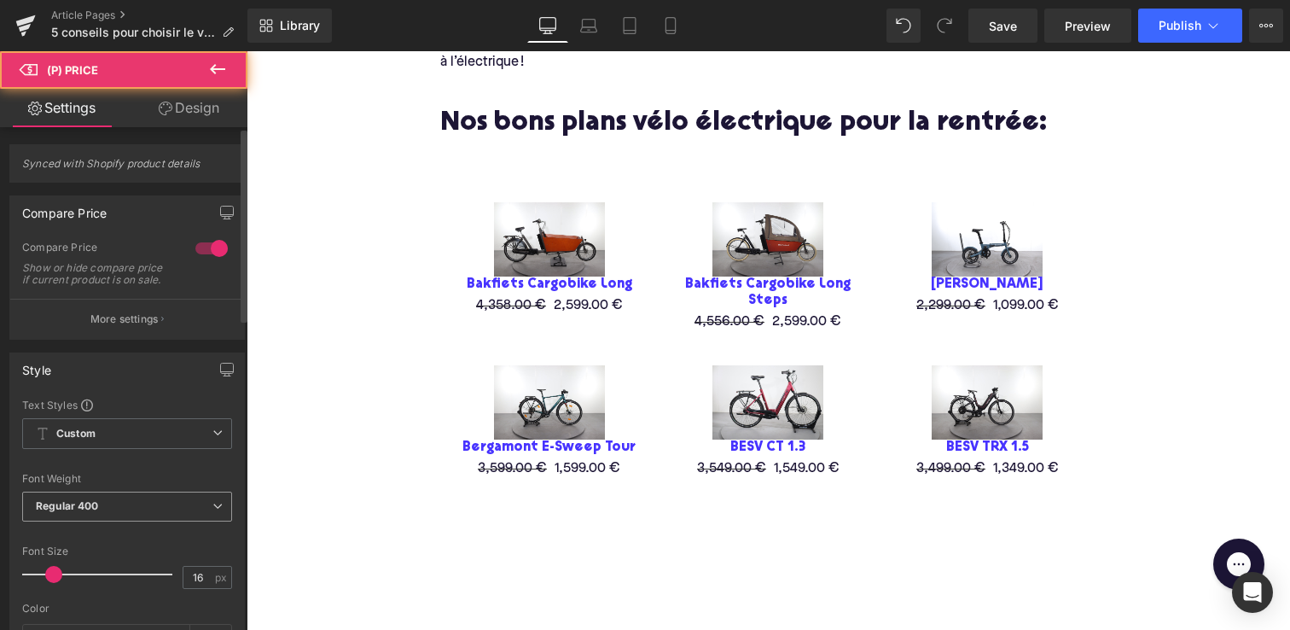
scroll to position [56, 0]
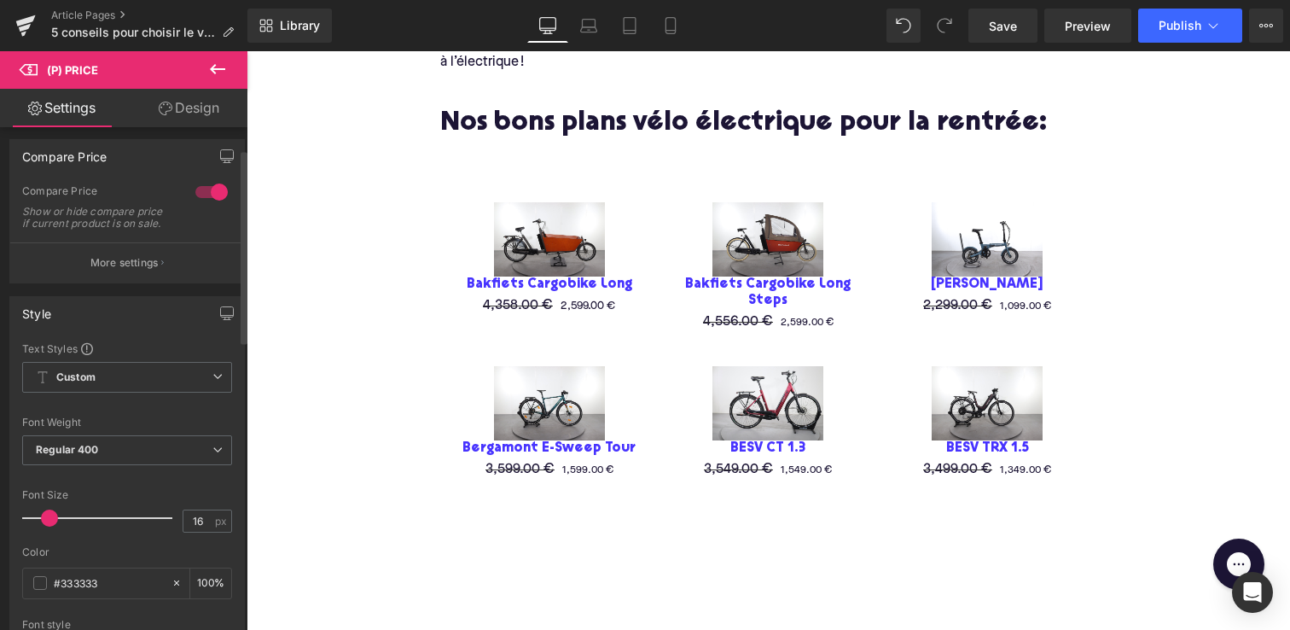
click at [49, 527] on span at bounding box center [49, 517] width 17 height 17
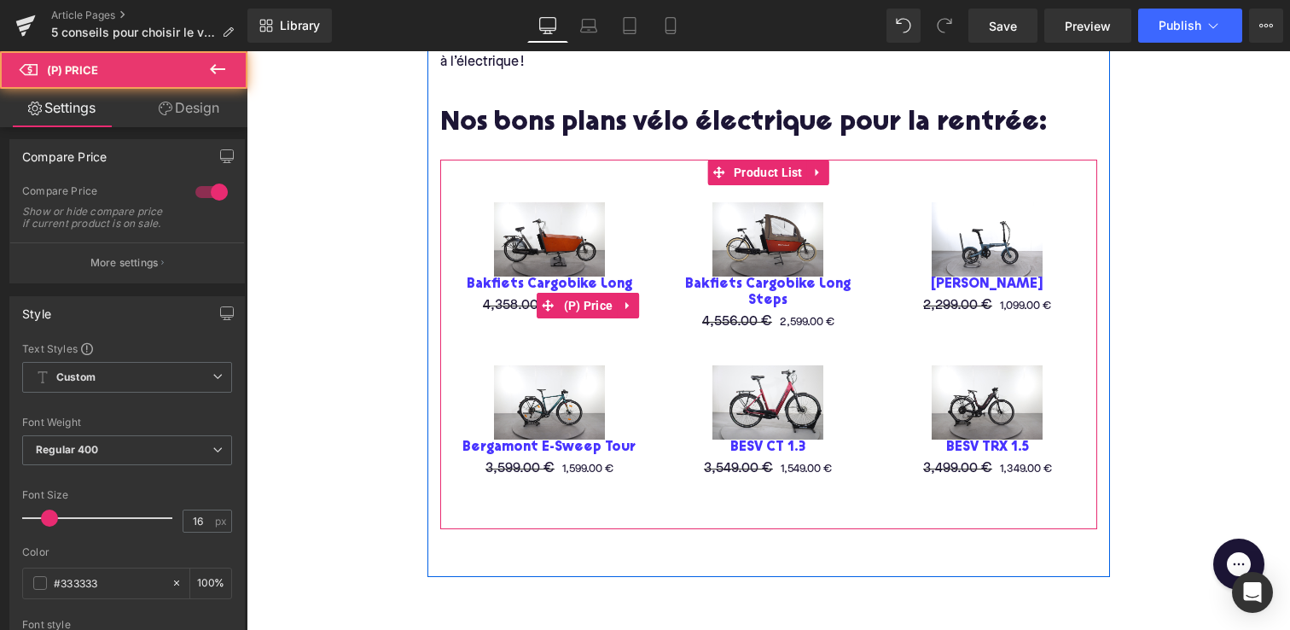
click at [492, 300] on span "4,358.00 €" at bounding box center [518, 306] width 70 height 14
click at [593, 300] on span "(P) Price" at bounding box center [589, 306] width 58 height 26
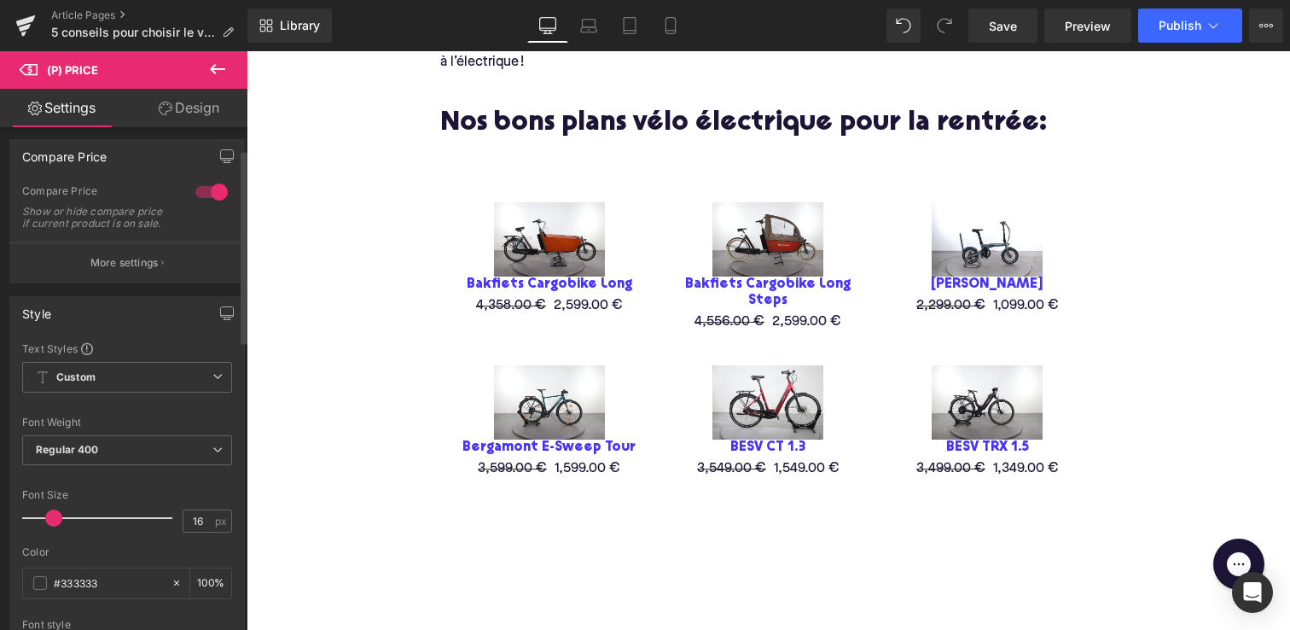
click at [52, 535] on div at bounding box center [102, 518] width 142 height 34
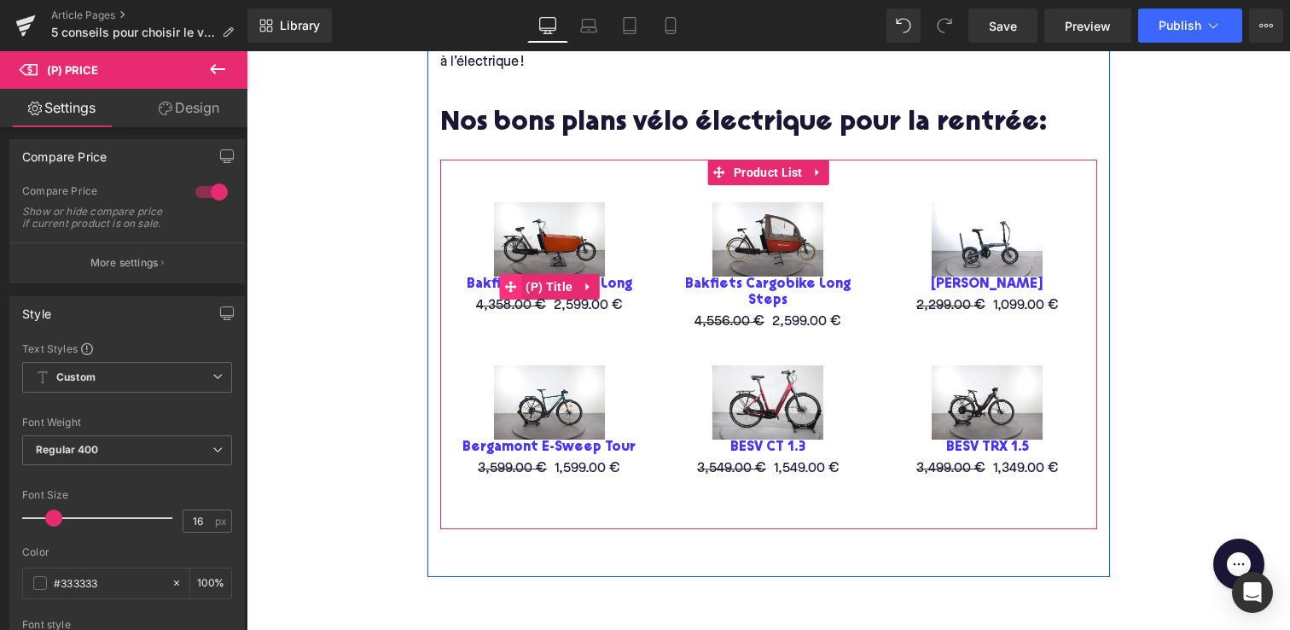
click at [504, 274] on span at bounding box center [510, 287] width 22 height 26
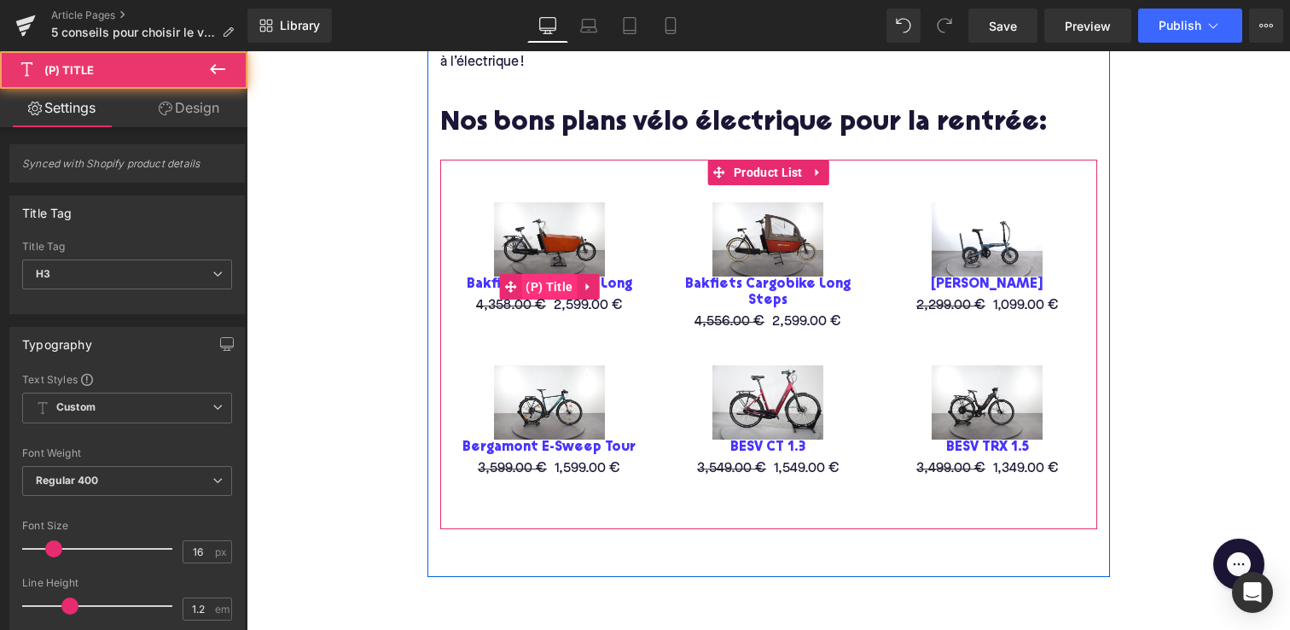
click at [546, 280] on span "(P) Title" at bounding box center [548, 287] width 55 height 26
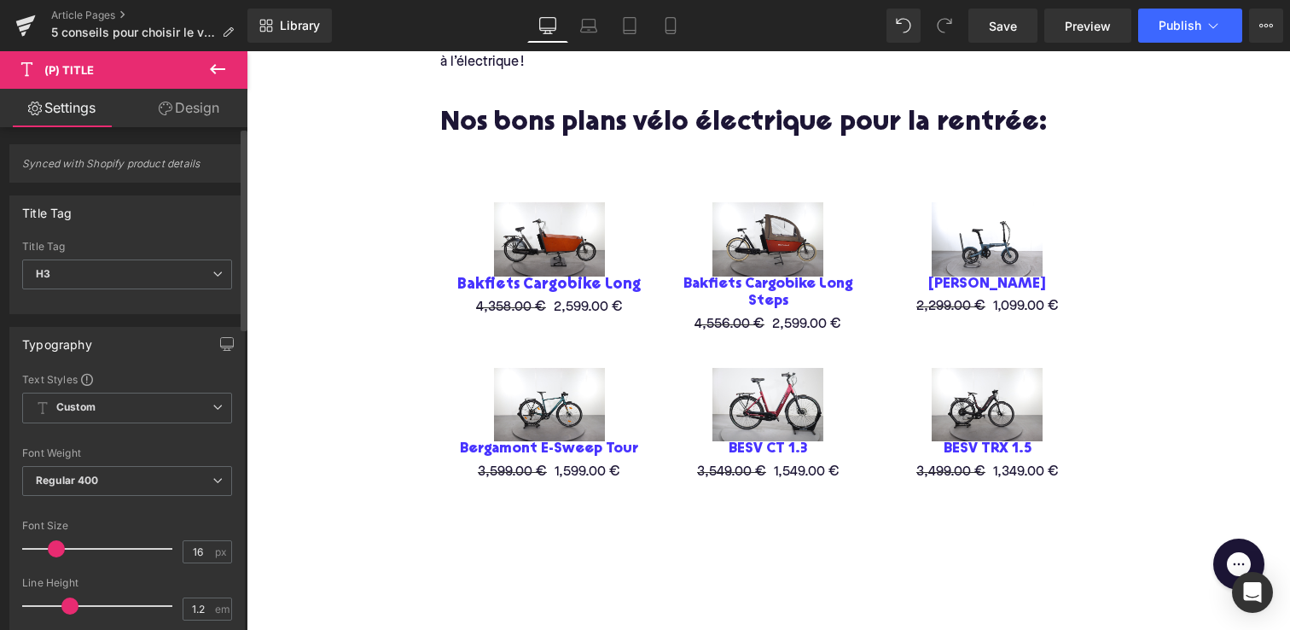
click at [55, 550] on span at bounding box center [56, 548] width 17 height 17
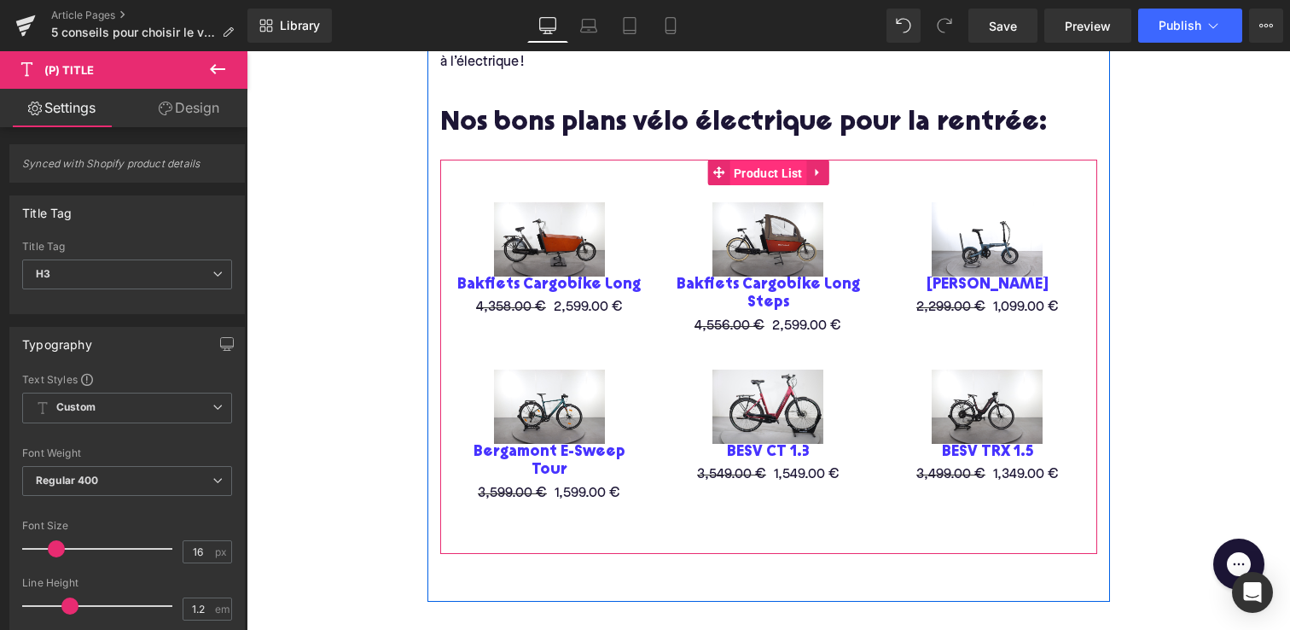
click at [735, 166] on span "Product List" at bounding box center [769, 173] width 78 height 26
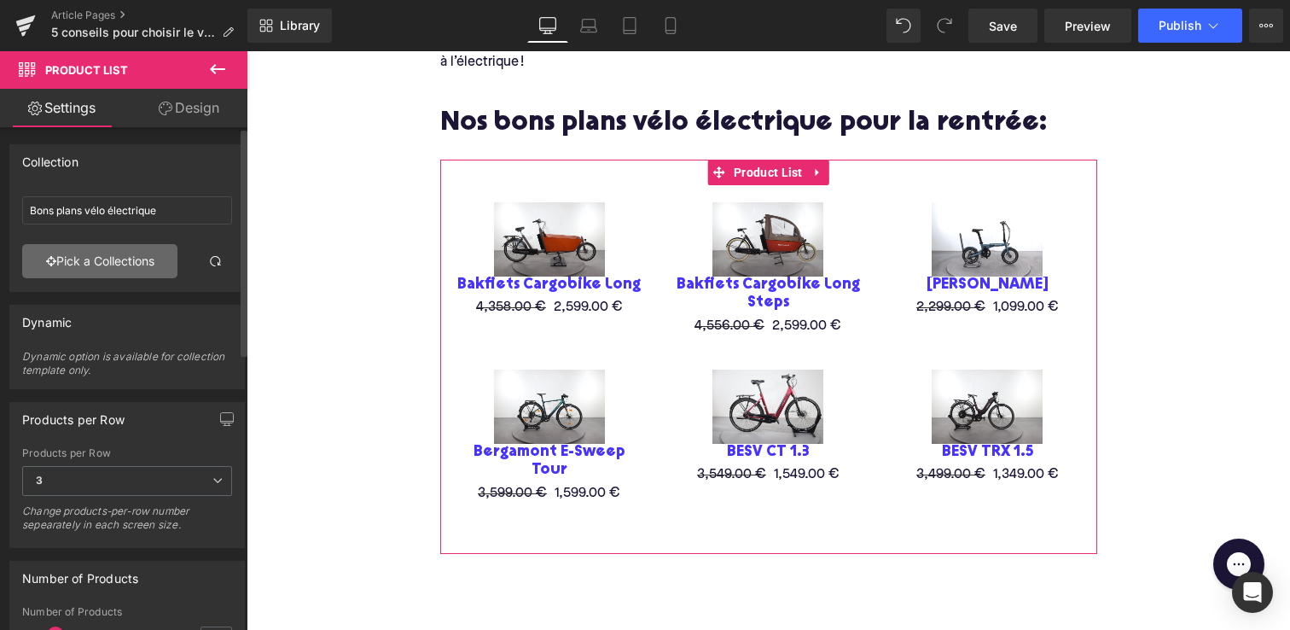
click at [85, 265] on link "Pick a Collections" at bounding box center [99, 261] width 155 height 34
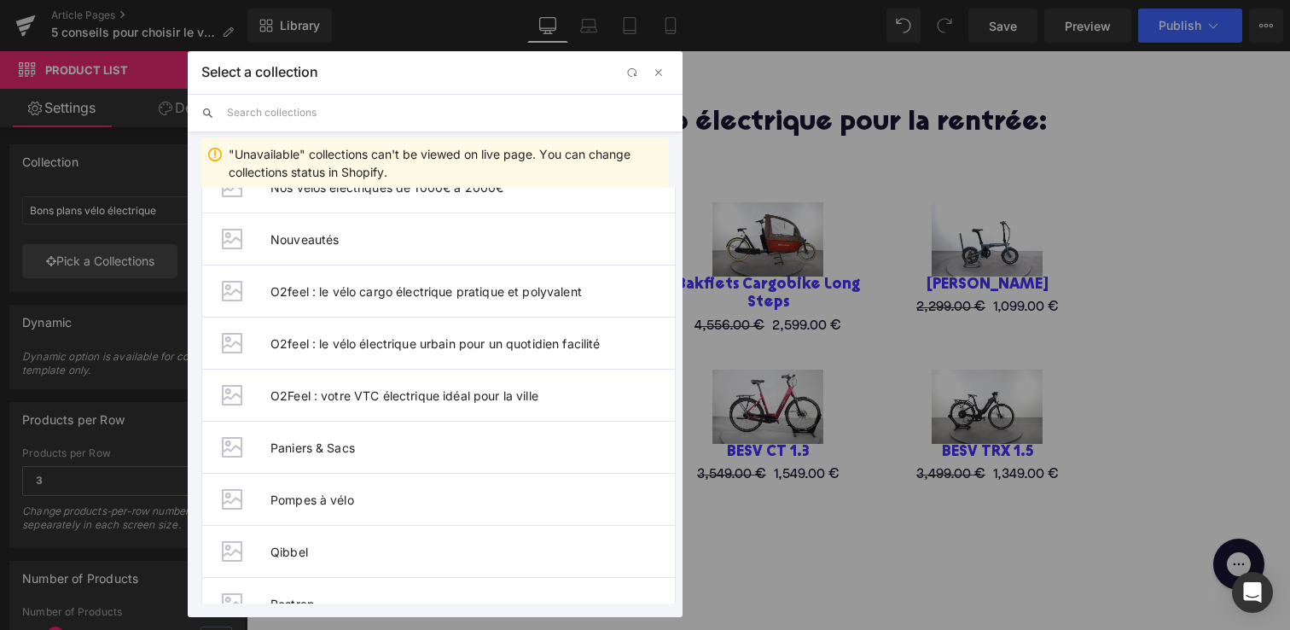
scroll to position [1919, 0]
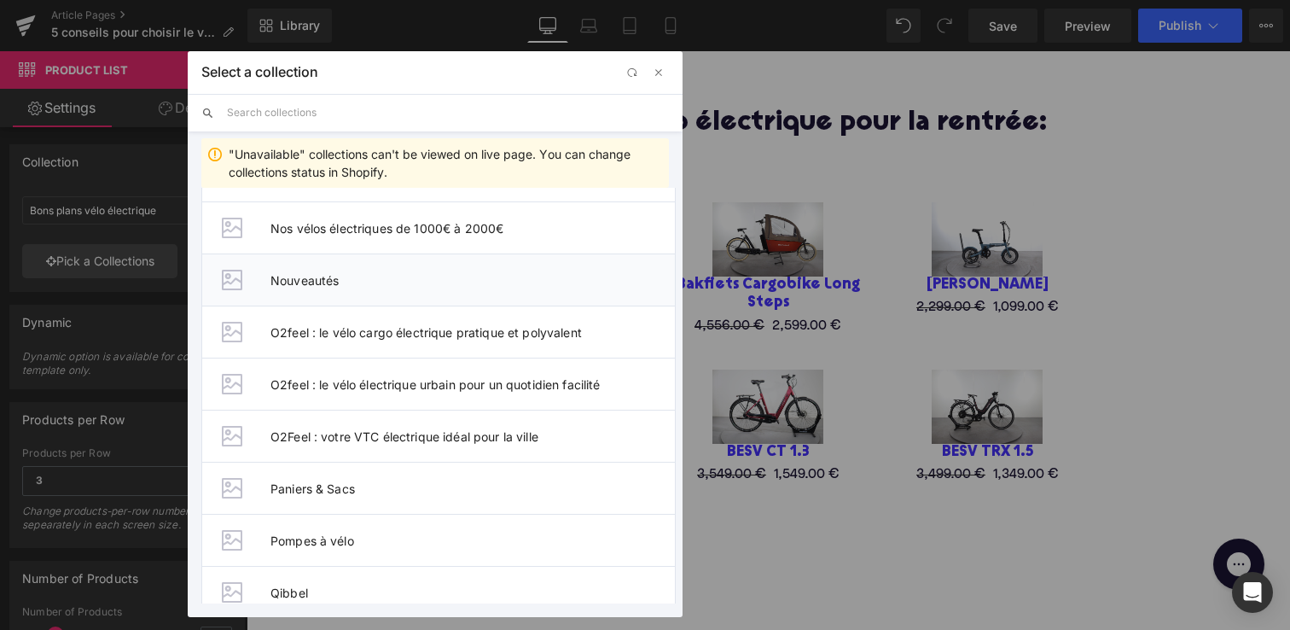
click at [410, 288] on li "Nouveautés" at bounding box center [438, 279] width 474 height 52
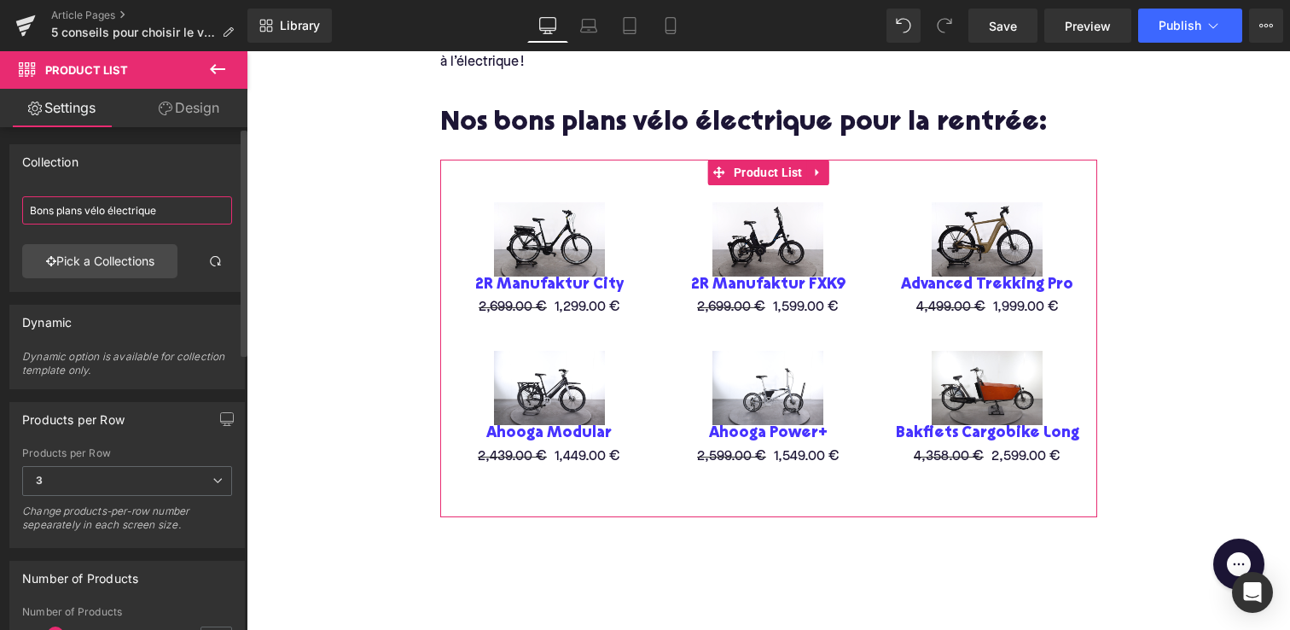
click at [167, 212] on input "Bons plans vélo électrique" at bounding box center [127, 210] width 210 height 28
click at [108, 260] on link "Pick a Collections" at bounding box center [99, 261] width 155 height 34
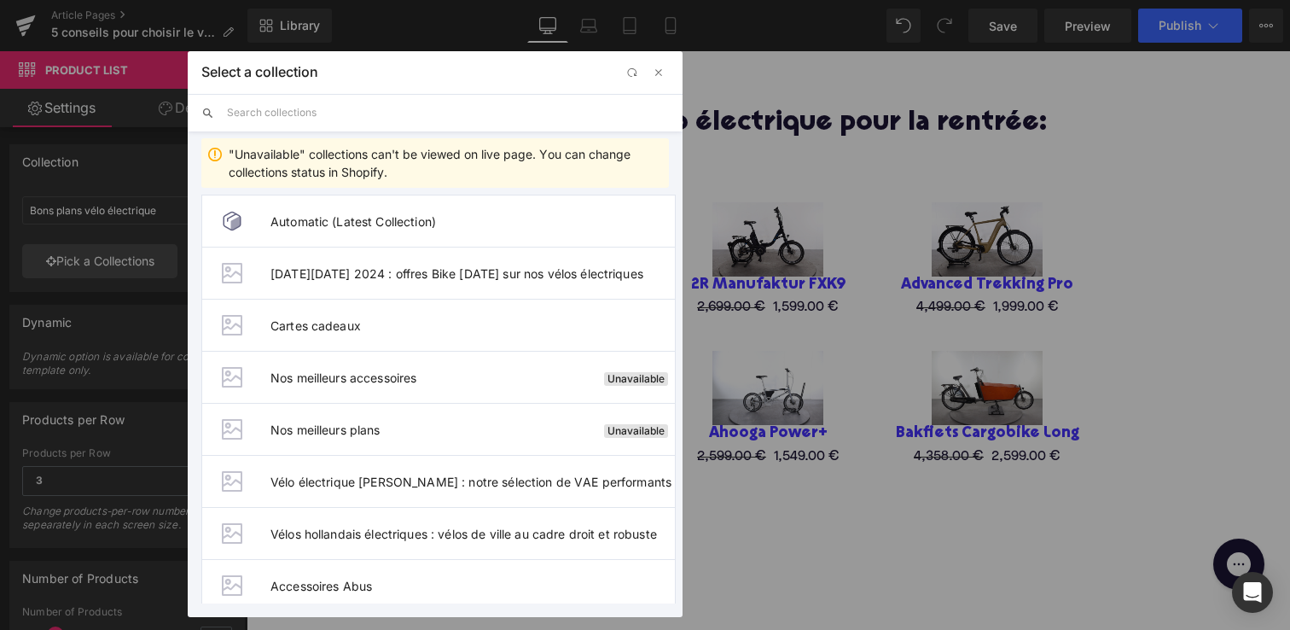
click at [298, 111] on input "text" at bounding box center [448, 113] width 442 height 38
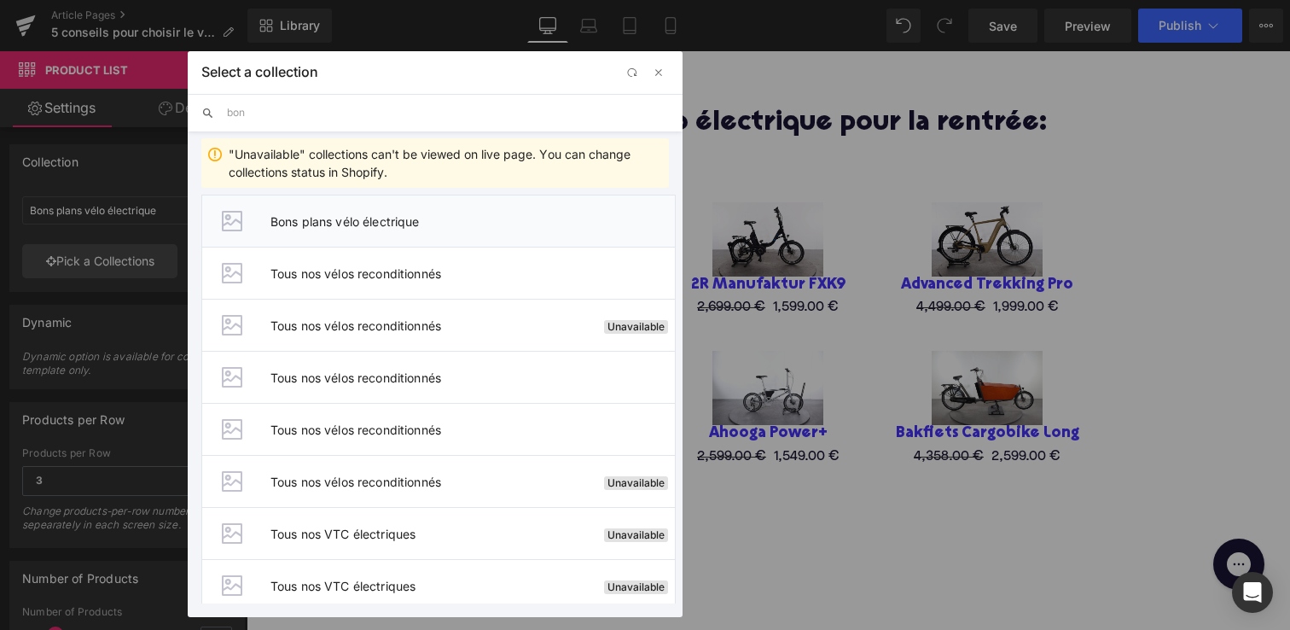
type input "bon"
click at [355, 226] on span "Bons plans vélo électrique" at bounding box center [473, 221] width 404 height 15
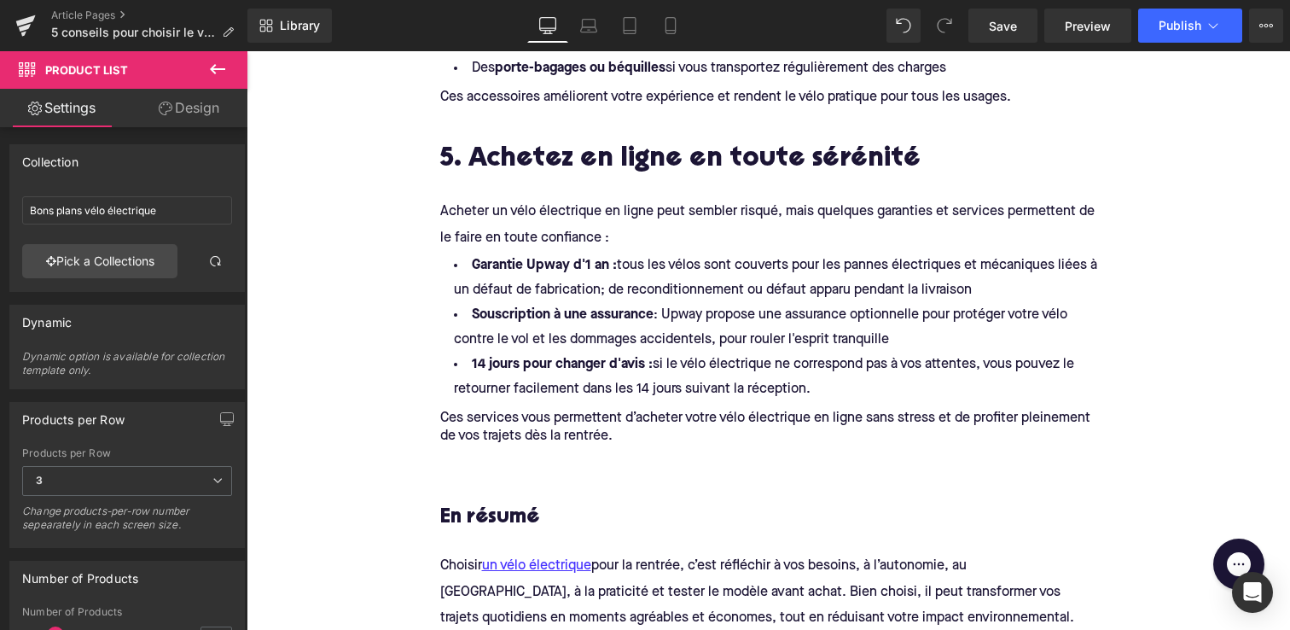
scroll to position [2067, 0]
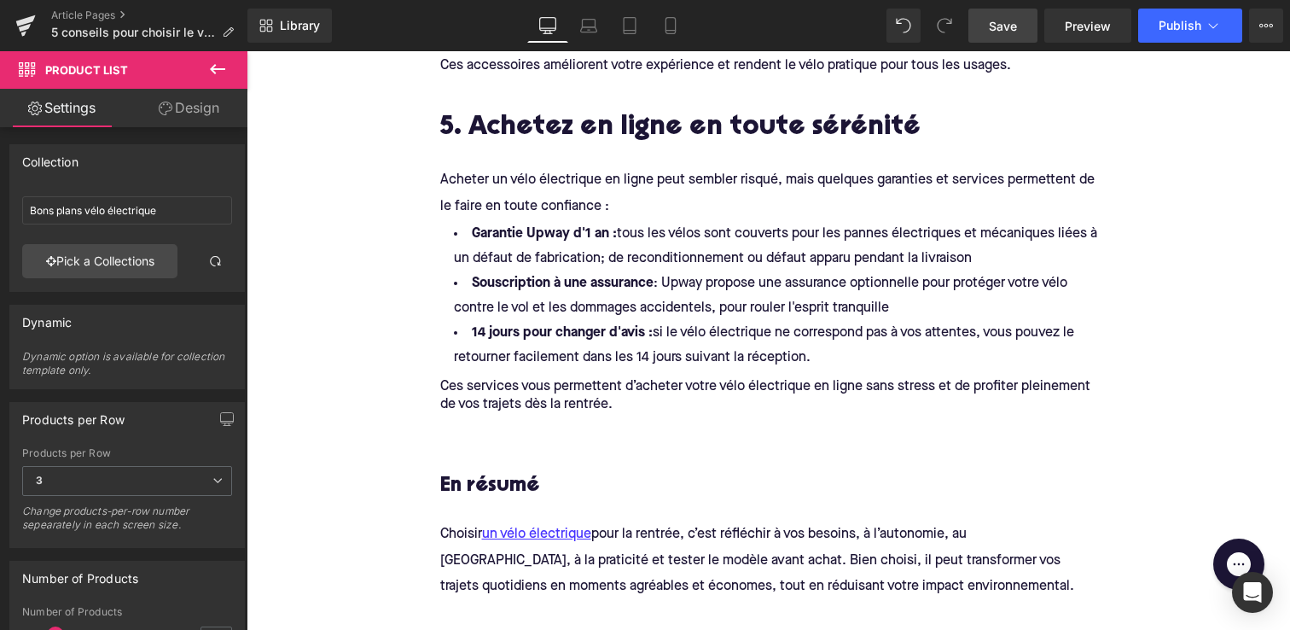
click at [1008, 22] on span "Save" at bounding box center [1003, 26] width 28 height 18
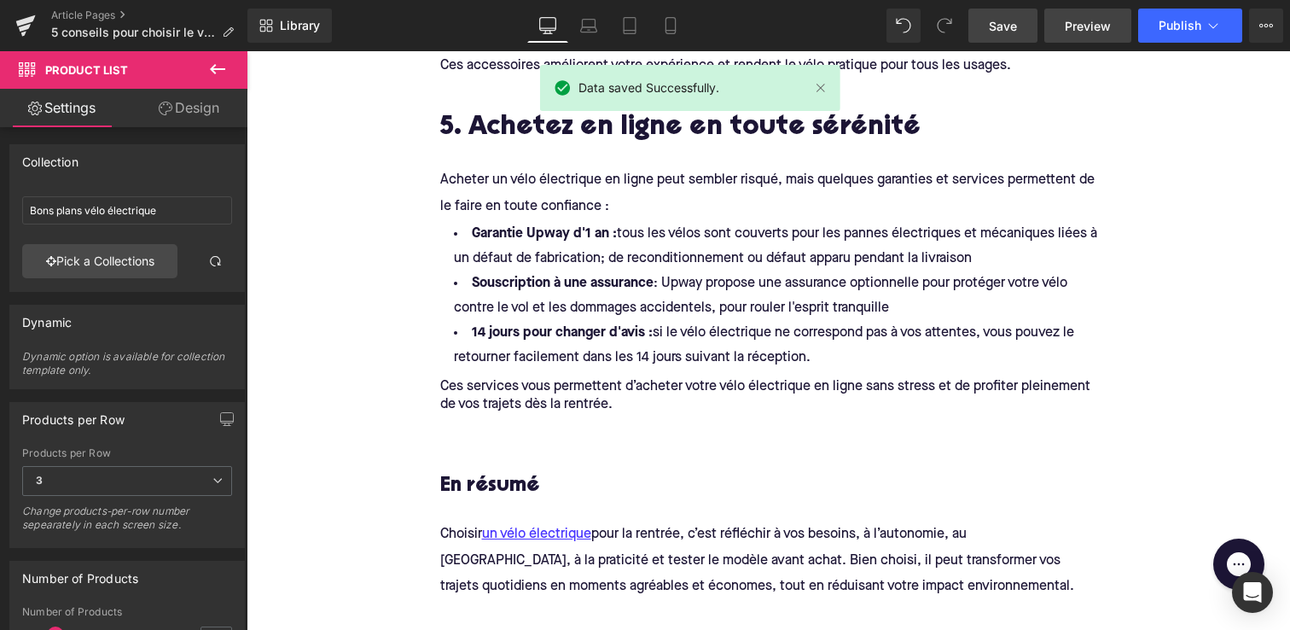
click at [1084, 24] on span "Preview" at bounding box center [1088, 26] width 46 height 18
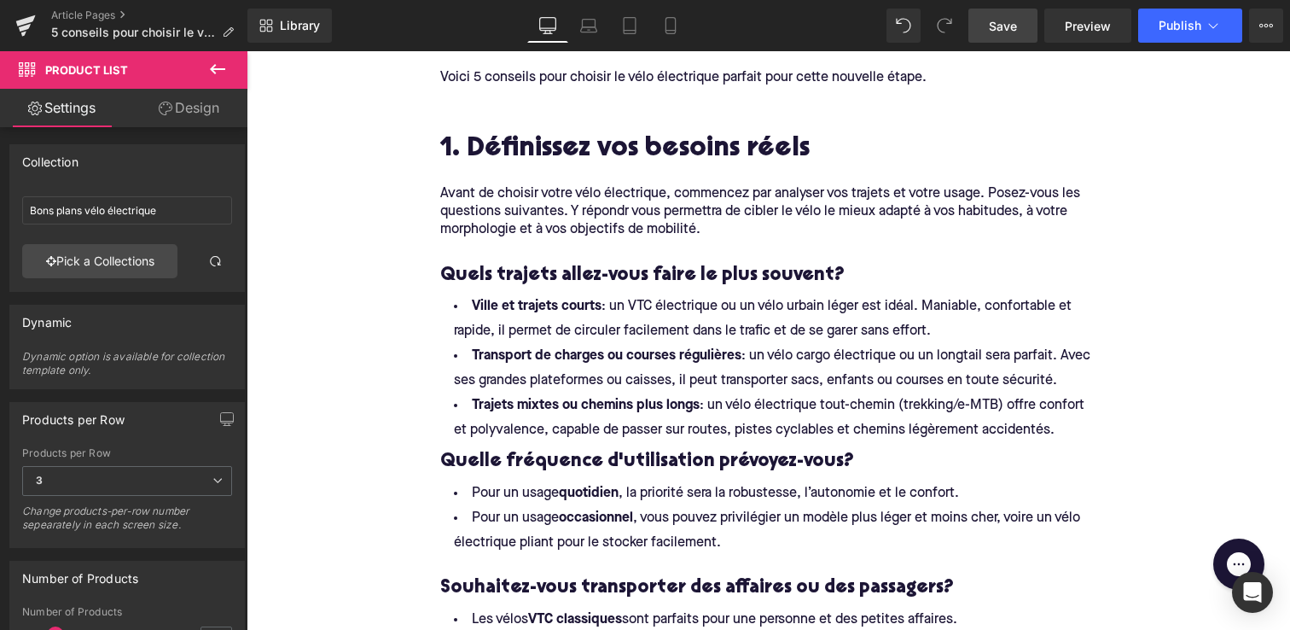
scroll to position [739, 0]
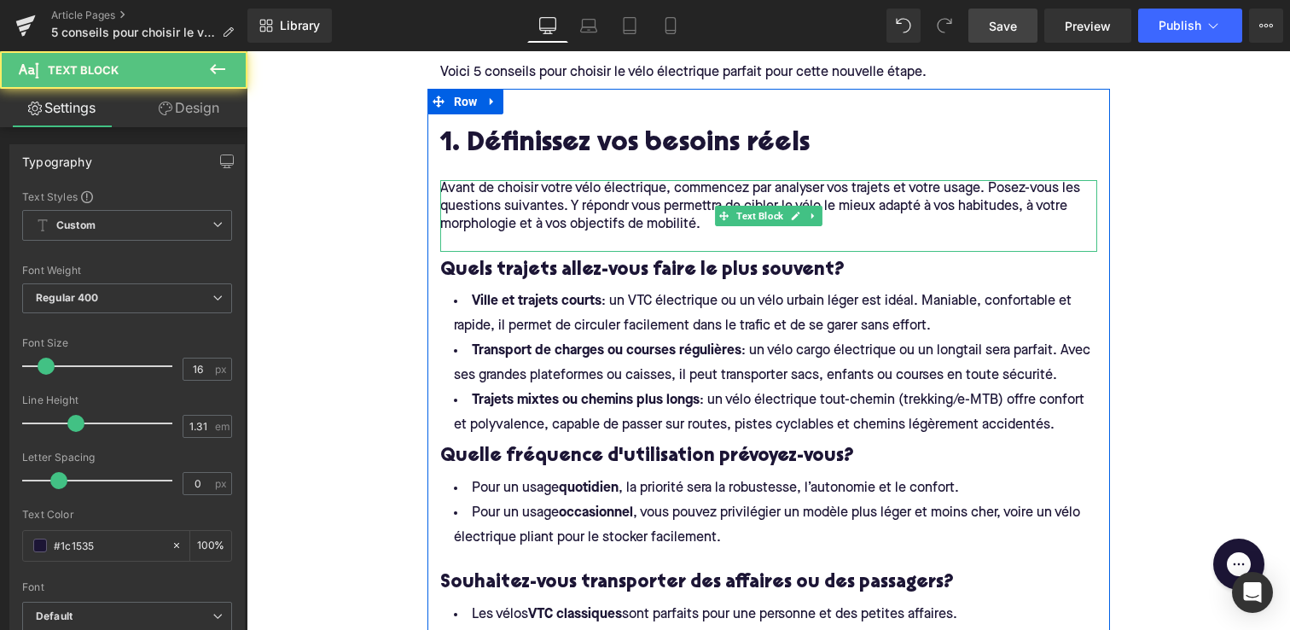
click at [629, 208] on p "Avant de choisir votre vélo électrique, commencez par analyser vos trajets et v…" at bounding box center [768, 207] width 657 height 54
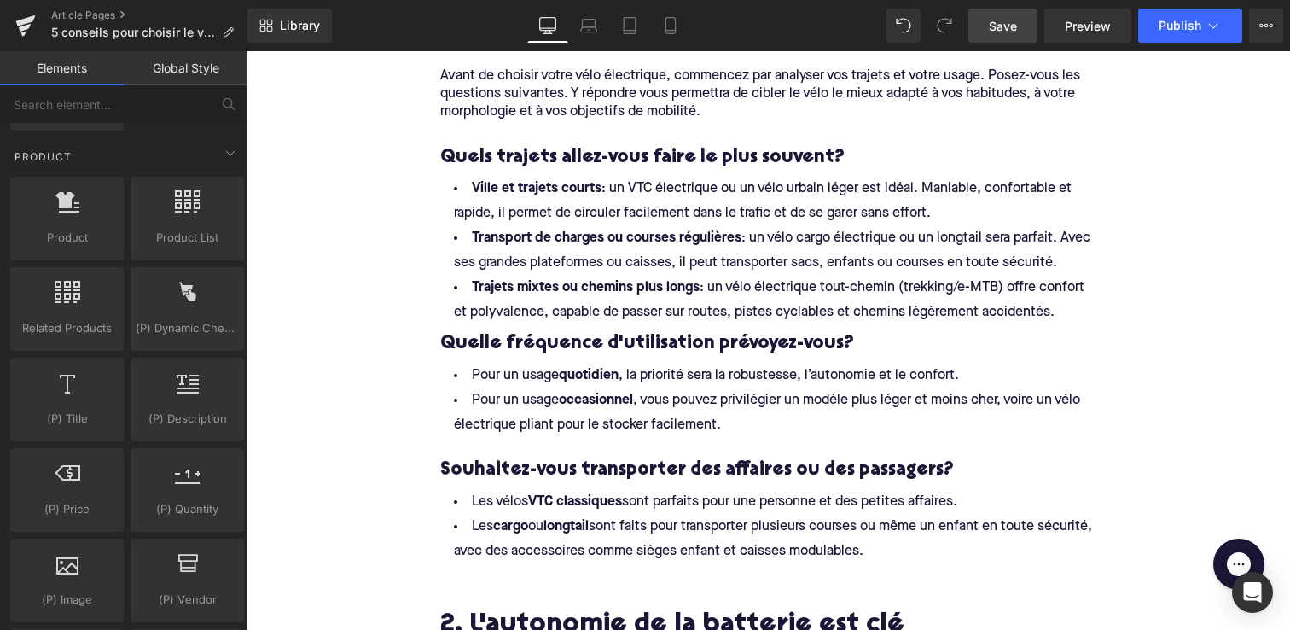
scroll to position [875, 0]
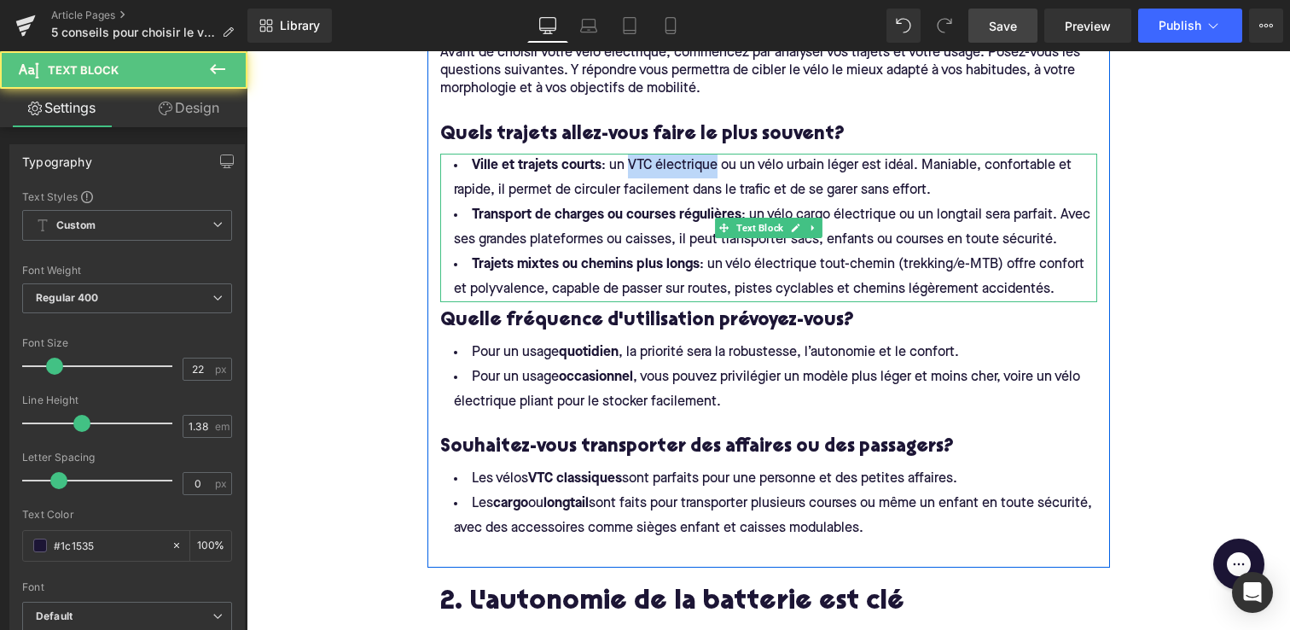
drag, startPoint x: 631, startPoint y: 166, endPoint x: 719, endPoint y: 161, distance: 88.0
click at [719, 161] on span "Ville et trajets courts : un VTC électrique ou un vélo urbain léger est idéal. …" at bounding box center [764, 178] width 621 height 38
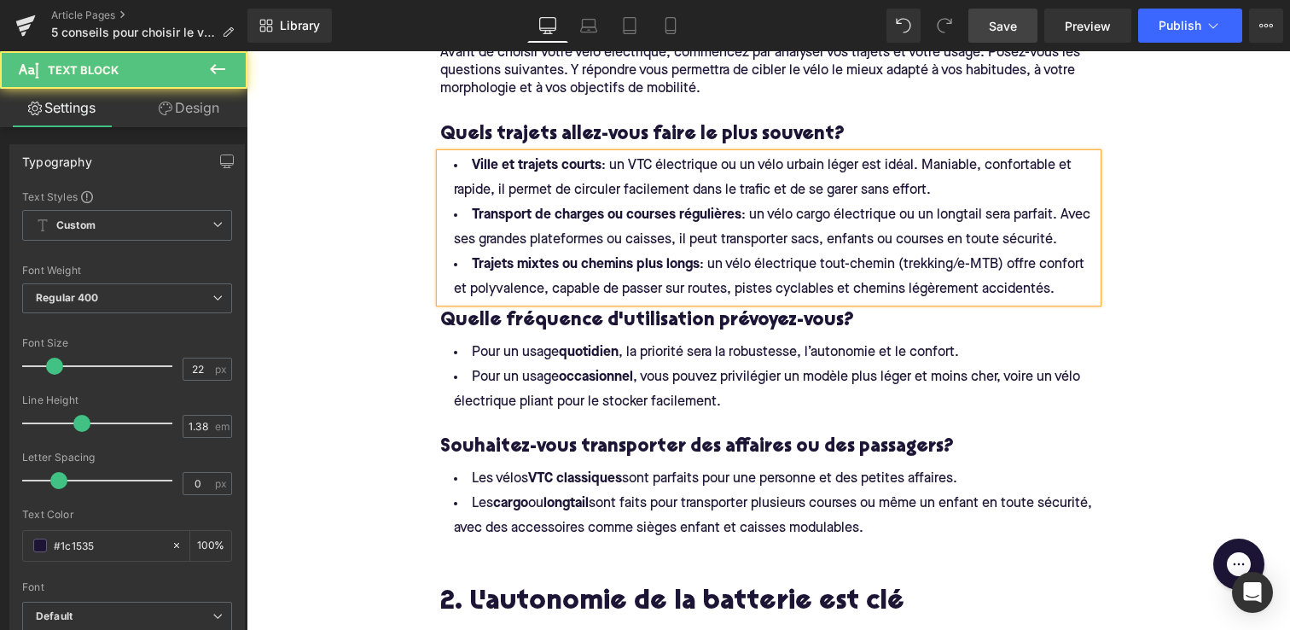
click at [724, 162] on span "Ville et trajets courts : un VTC électrique ou un vélo urbain léger est idéal. …" at bounding box center [764, 178] width 621 height 38
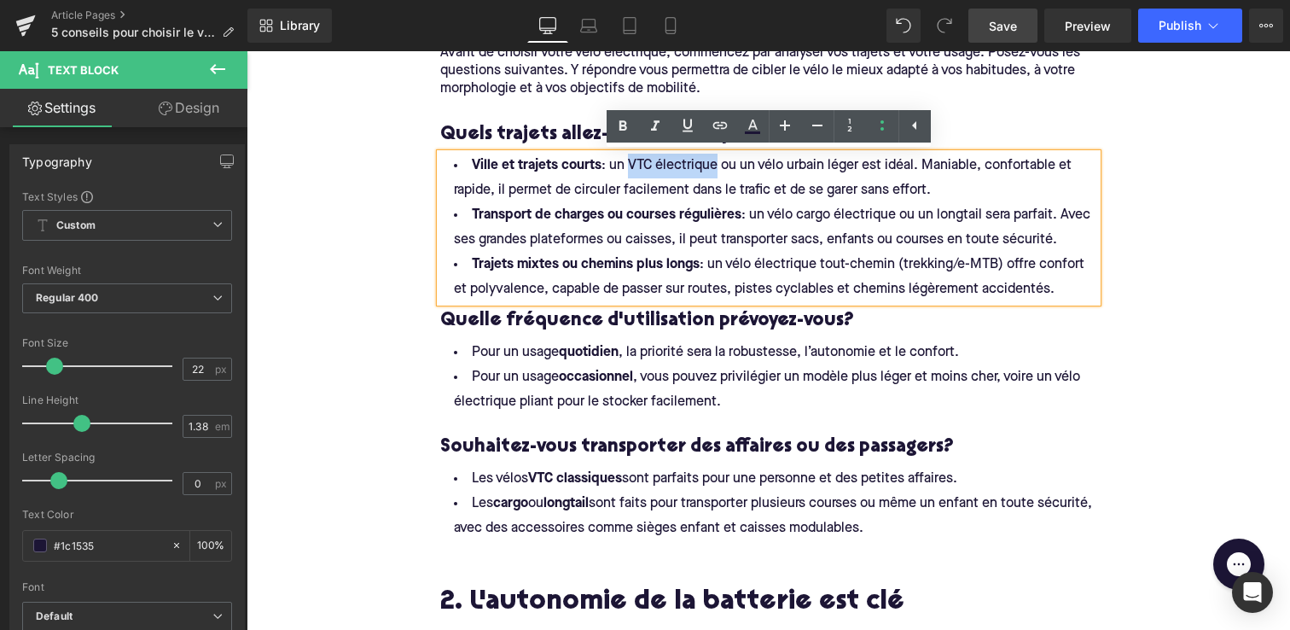
drag, startPoint x: 720, startPoint y: 165, endPoint x: 631, endPoint y: 162, distance: 88.8
click at [631, 162] on span "Ville et trajets courts : un VTC électrique ou un vélo urbain léger est idéal. …" at bounding box center [764, 178] width 621 height 38
click at [719, 118] on icon at bounding box center [720, 125] width 20 height 20
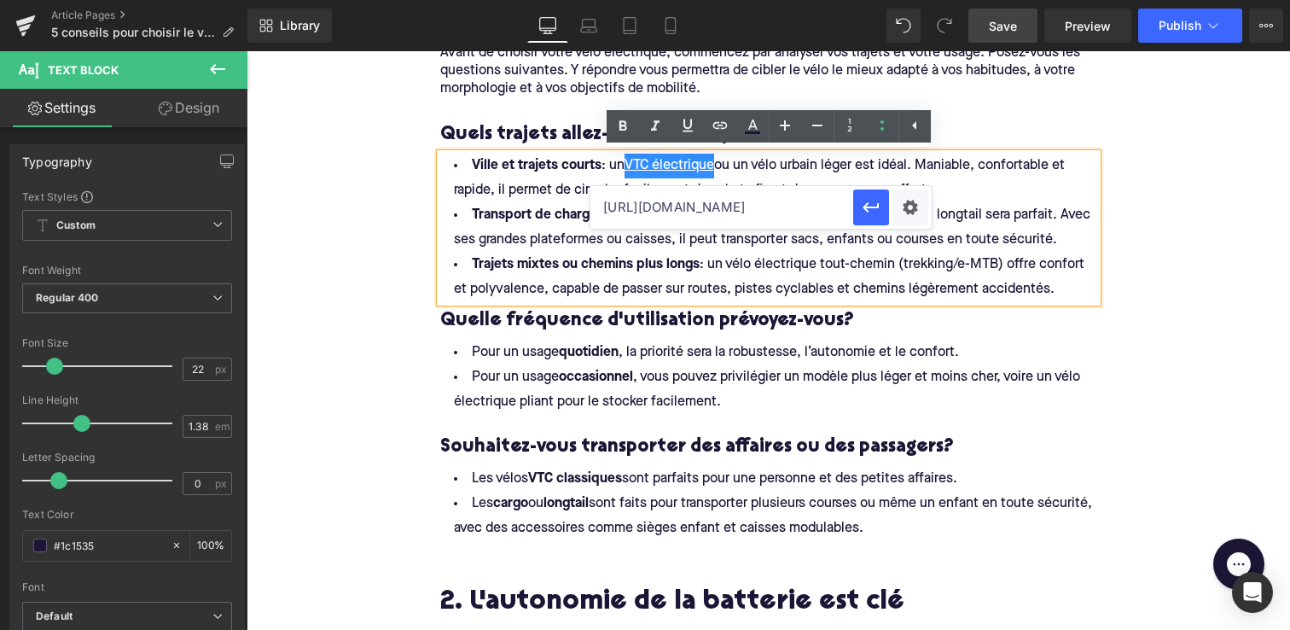
click at [724, 213] on input "[URL][DOMAIN_NAME]" at bounding box center [722, 207] width 263 height 43
paste input "[URL][DOMAIN_NAME]"
type input "[URL][DOMAIN_NAME]"
click at [873, 206] on icon "button" at bounding box center [871, 207] width 20 height 20
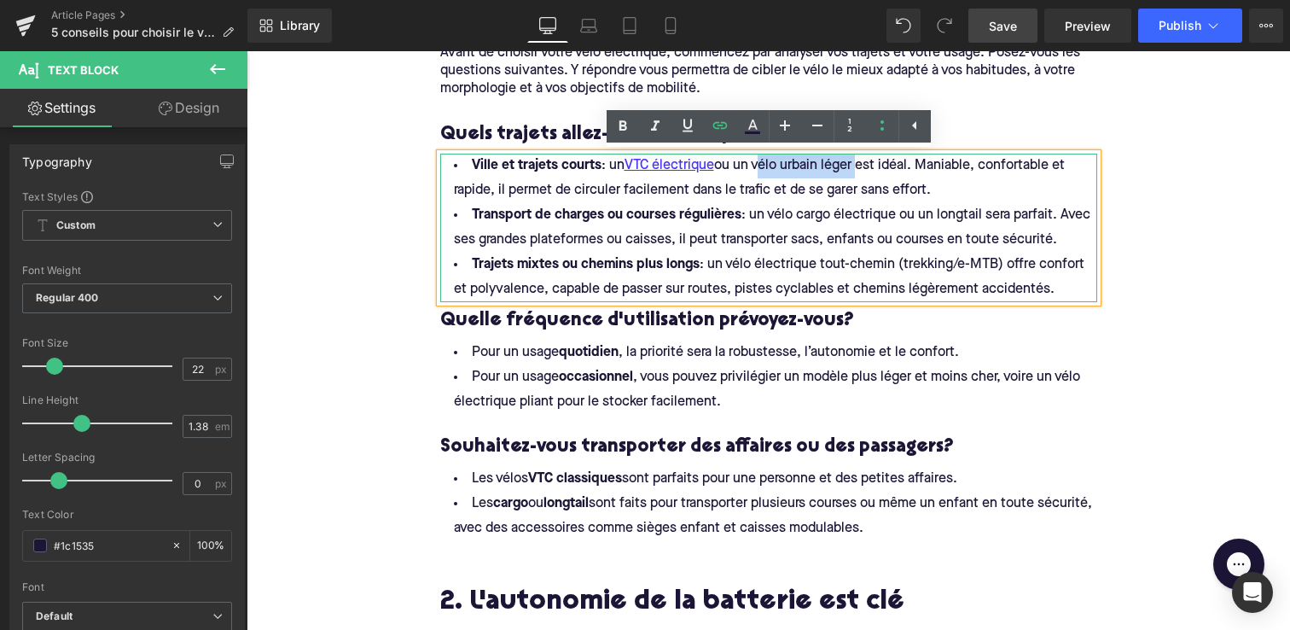
drag, startPoint x: 763, startPoint y: 166, endPoint x: 863, endPoint y: 161, distance: 100.0
click at [863, 161] on span "Ville et trajets courts : un VTC électrique ou un vélo urbain léger est idéal. …" at bounding box center [761, 178] width 614 height 38
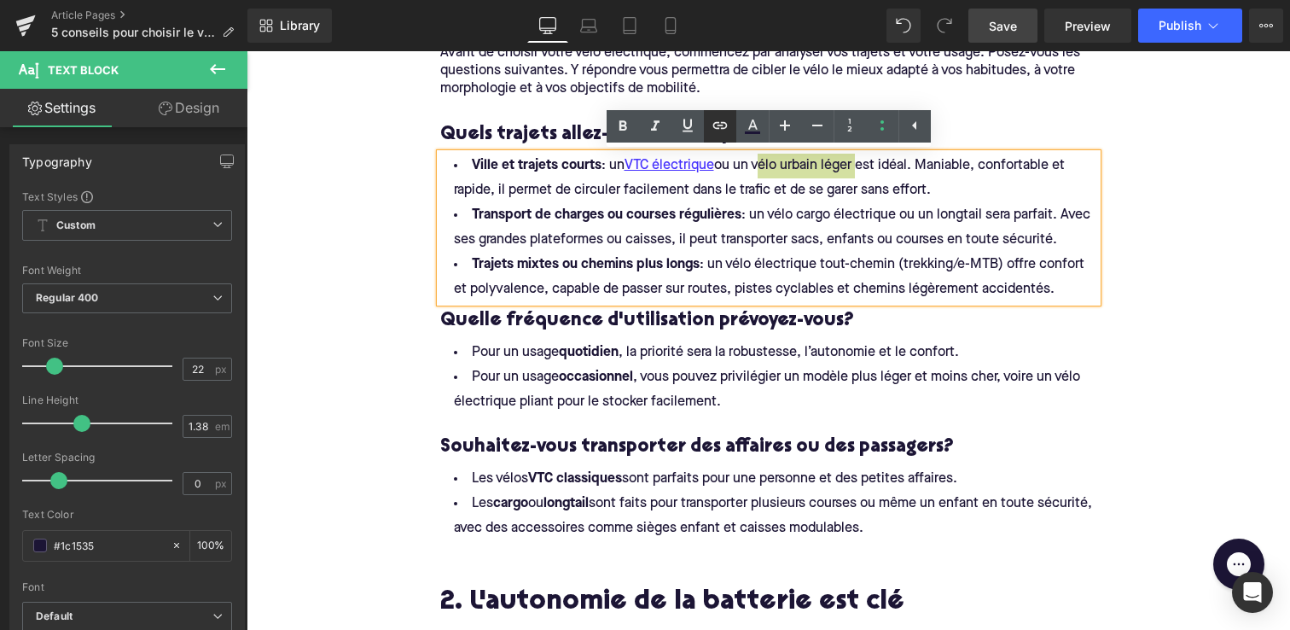
click at [724, 125] on icon at bounding box center [720, 125] width 20 height 20
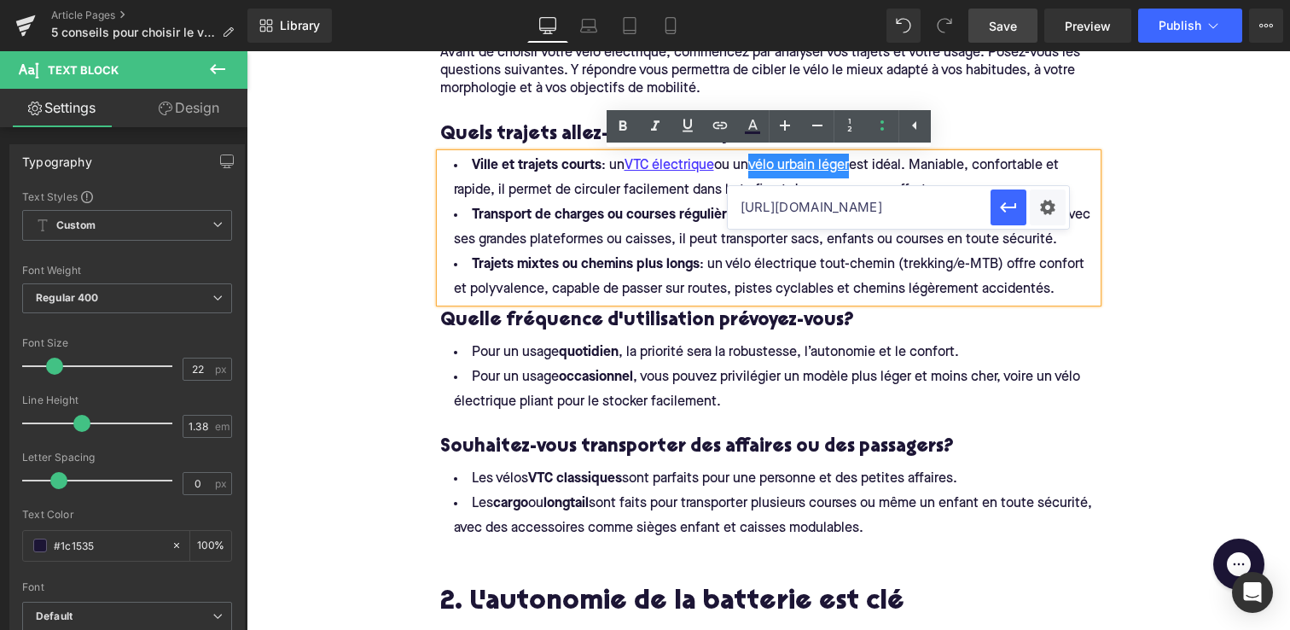
click at [777, 216] on input "[URL][DOMAIN_NAME]" at bounding box center [859, 207] width 263 height 43
paste input "[URL][DOMAIN_NAME]"
type input "[URL][DOMAIN_NAME]"
click at [1012, 212] on icon "button" at bounding box center [1008, 207] width 20 height 20
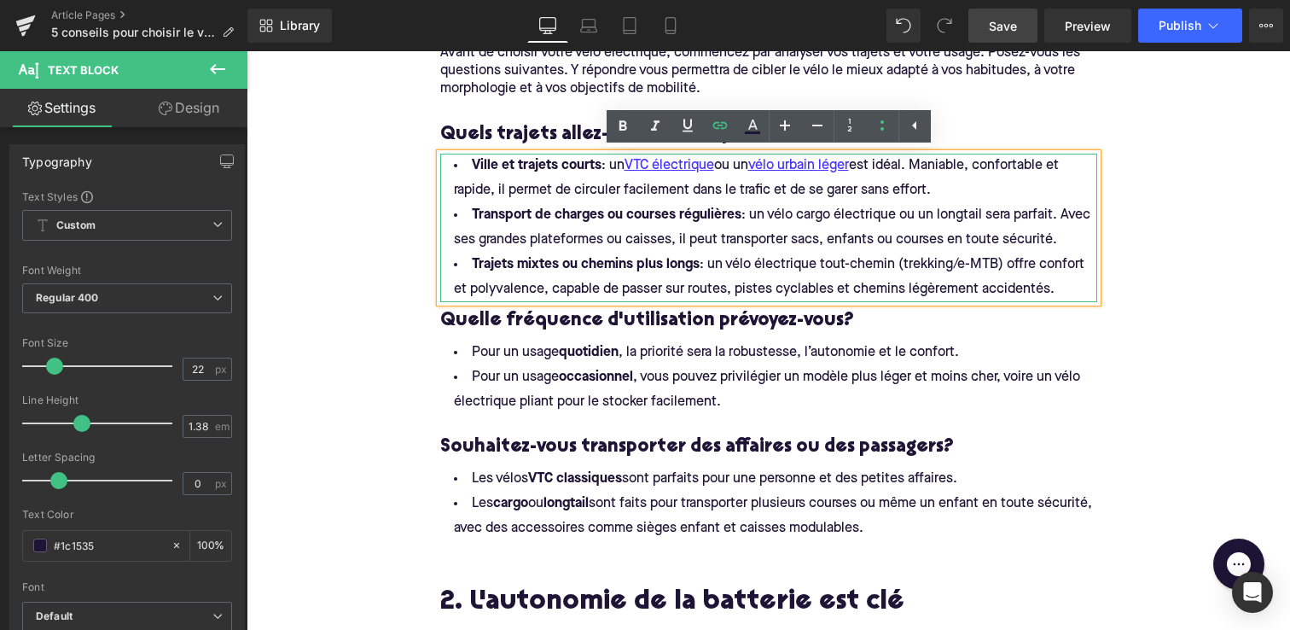
click at [609, 197] on span "Ville et trajets courts : un VTC électrique ou un vélo urbain léger est idéal. …" at bounding box center [758, 178] width 608 height 38
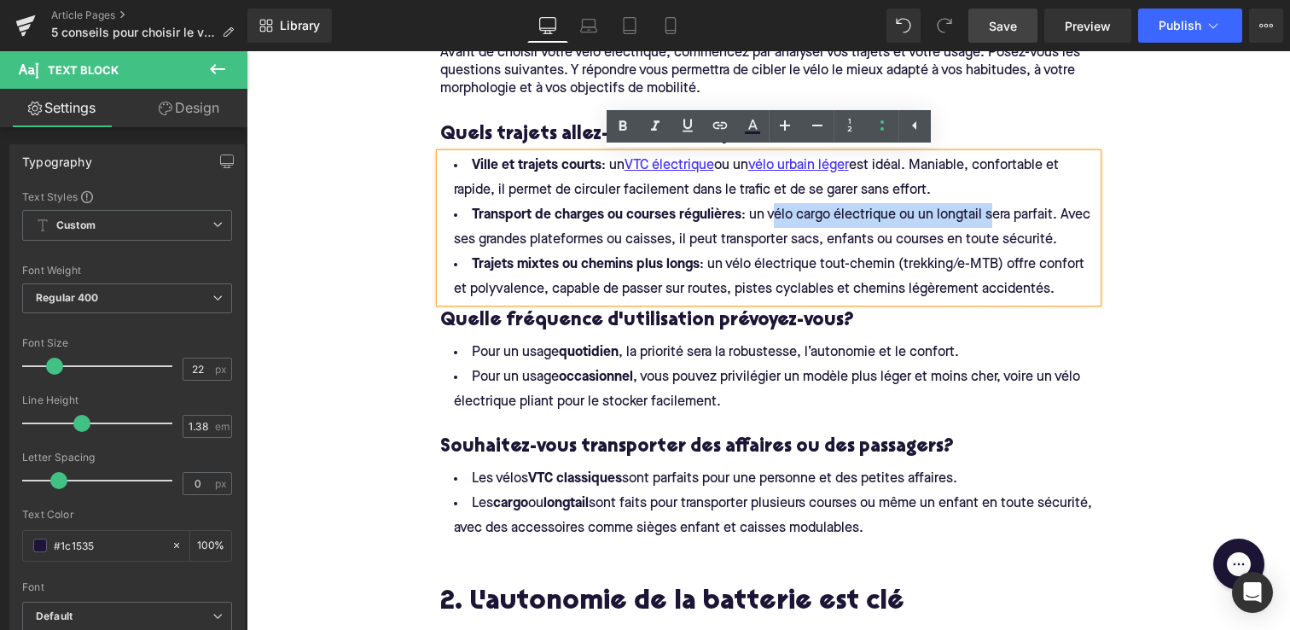
drag, startPoint x: 767, startPoint y: 214, endPoint x: 985, endPoint y: 207, distance: 217.7
click at [985, 208] on span "Transport de charges ou courses régulières : un vélo cargo électrique ou un lon…" at bounding box center [774, 227] width 640 height 38
click at [728, 125] on icon at bounding box center [720, 125] width 20 height 20
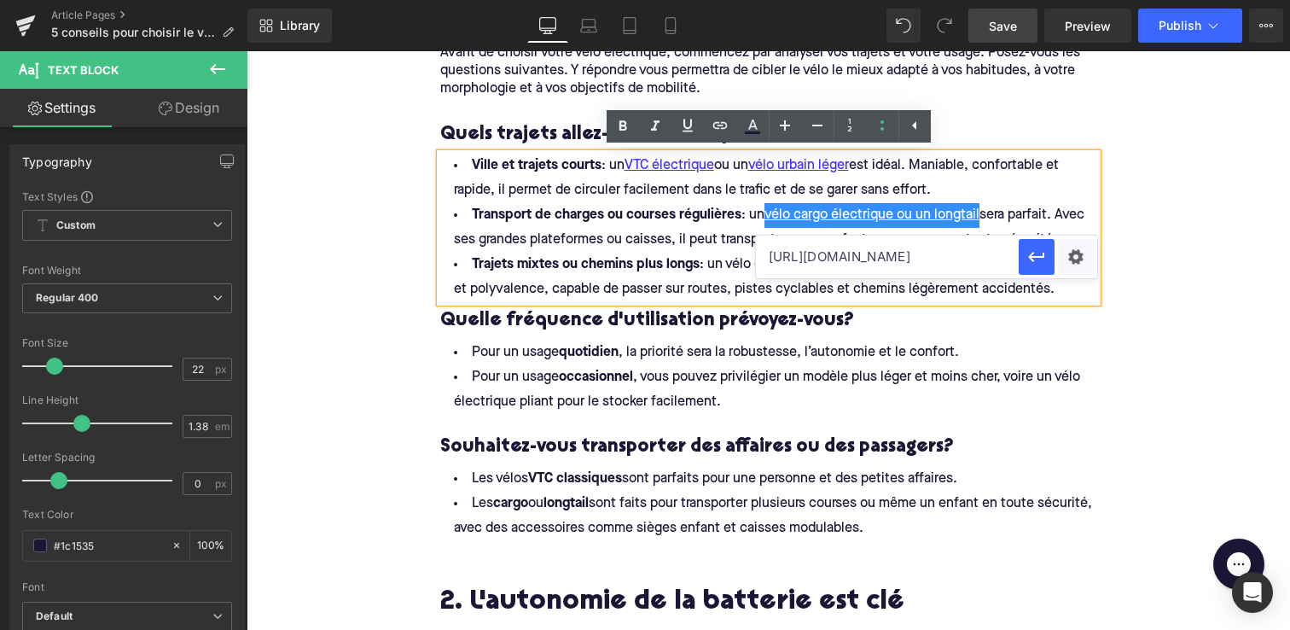
click at [814, 253] on input "[URL][DOMAIN_NAME]" at bounding box center [887, 257] width 263 height 43
paste input "[URL][DOMAIN_NAME]"
type input "[URL][DOMAIN_NAME]"
click at [1037, 258] on icon "button" at bounding box center [1037, 257] width 20 height 20
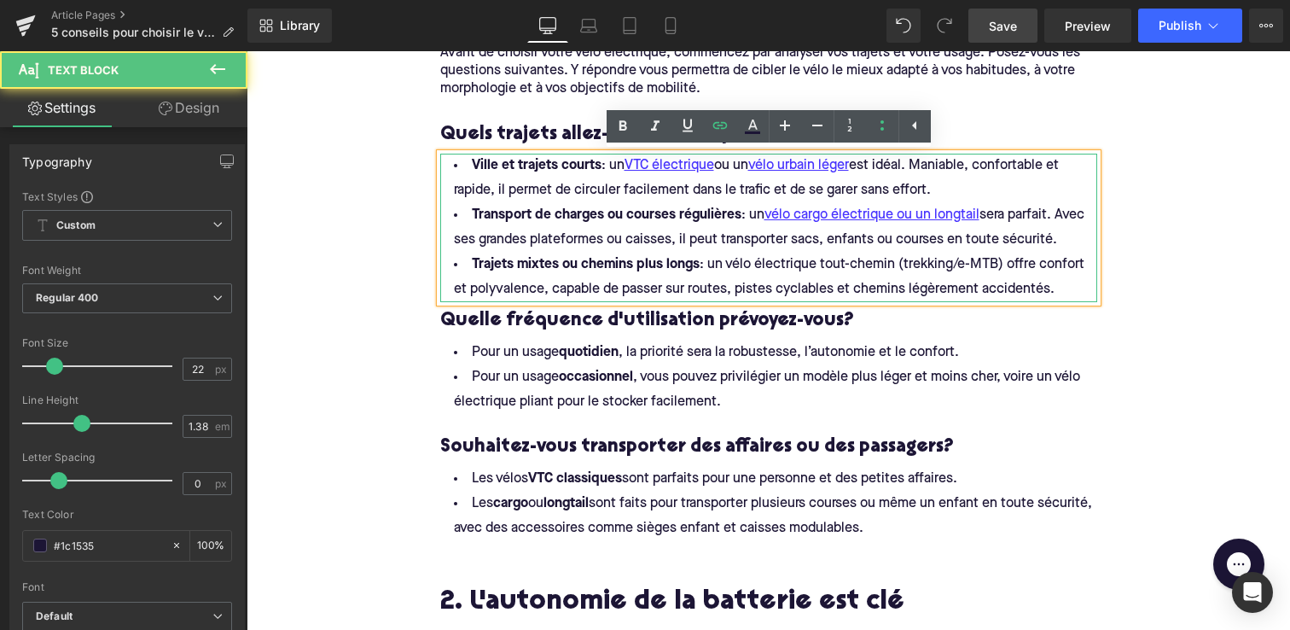
click at [792, 276] on li "Trajets mixtes ou chemins plus longs : un vélo électrique tout-chemin (trekking…" at bounding box center [768, 277] width 657 height 49
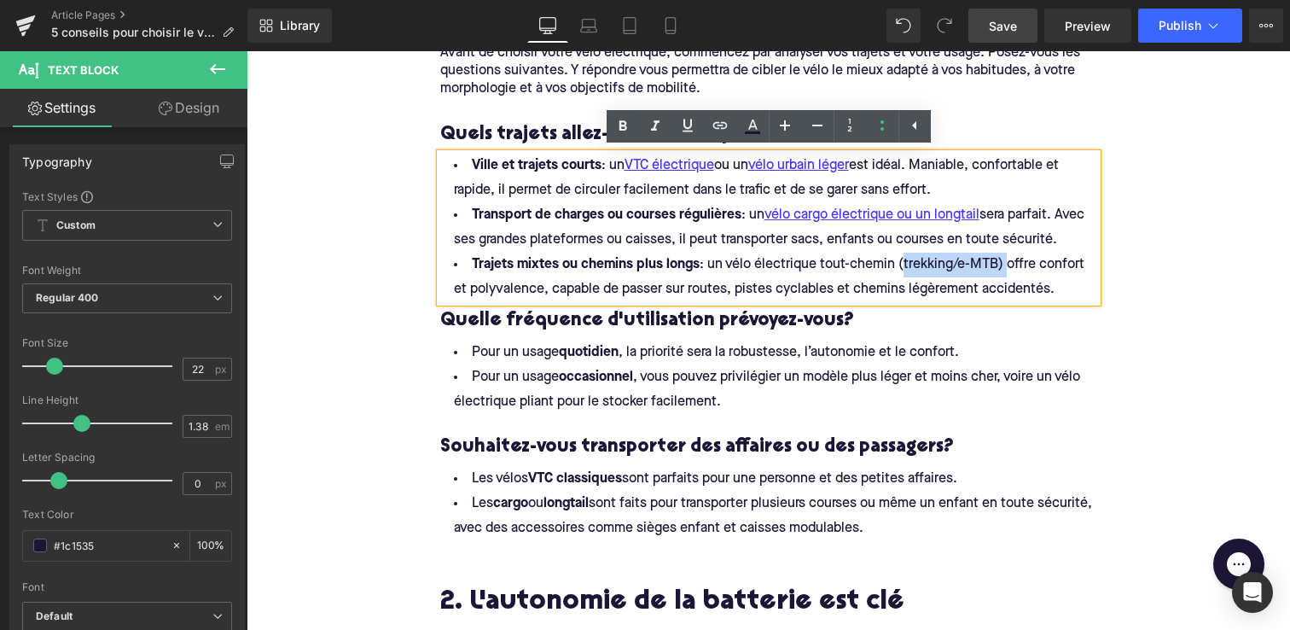
drag, startPoint x: 1007, startPoint y: 262, endPoint x: 900, endPoint y: 261, distance: 106.7
click at [900, 261] on span "Trajets mixtes ou chemins plus longs : un vélo électrique tout-chemin (trekking…" at bounding box center [771, 277] width 634 height 38
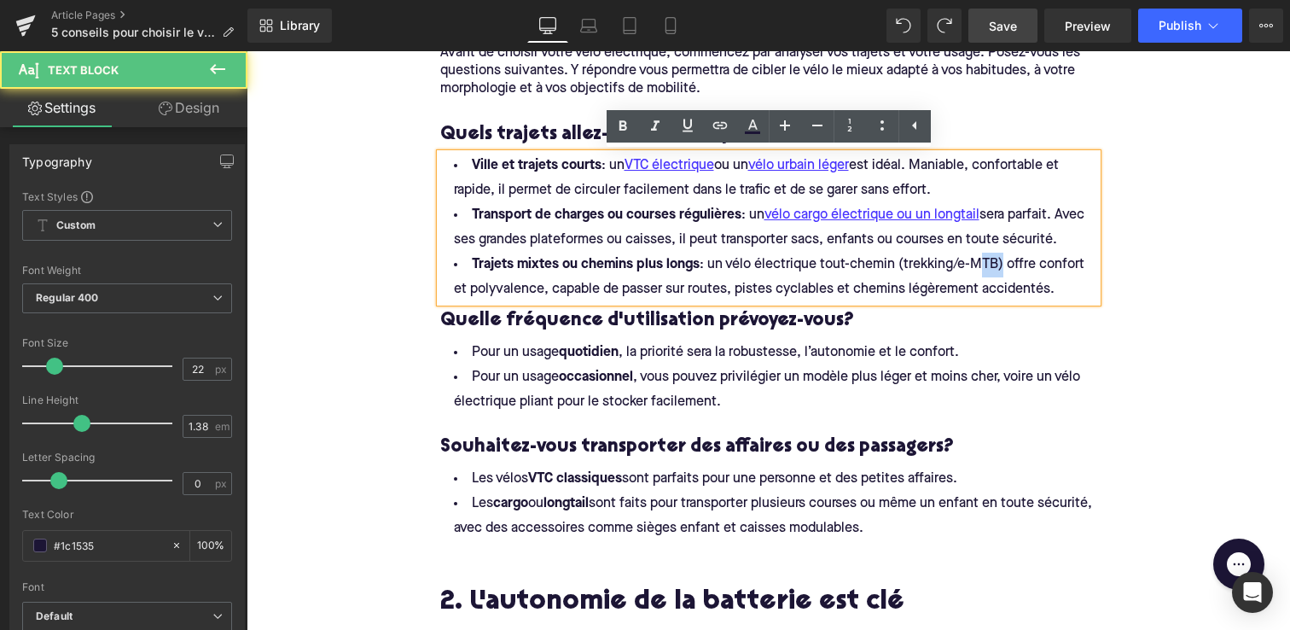
drag, startPoint x: 1000, startPoint y: 266, endPoint x: 975, endPoint y: 266, distance: 25.6
click at [975, 266] on span "Trajets mixtes ou chemins plus longs : un vélo électrique tout-chemin (trekking…" at bounding box center [771, 277] width 634 height 38
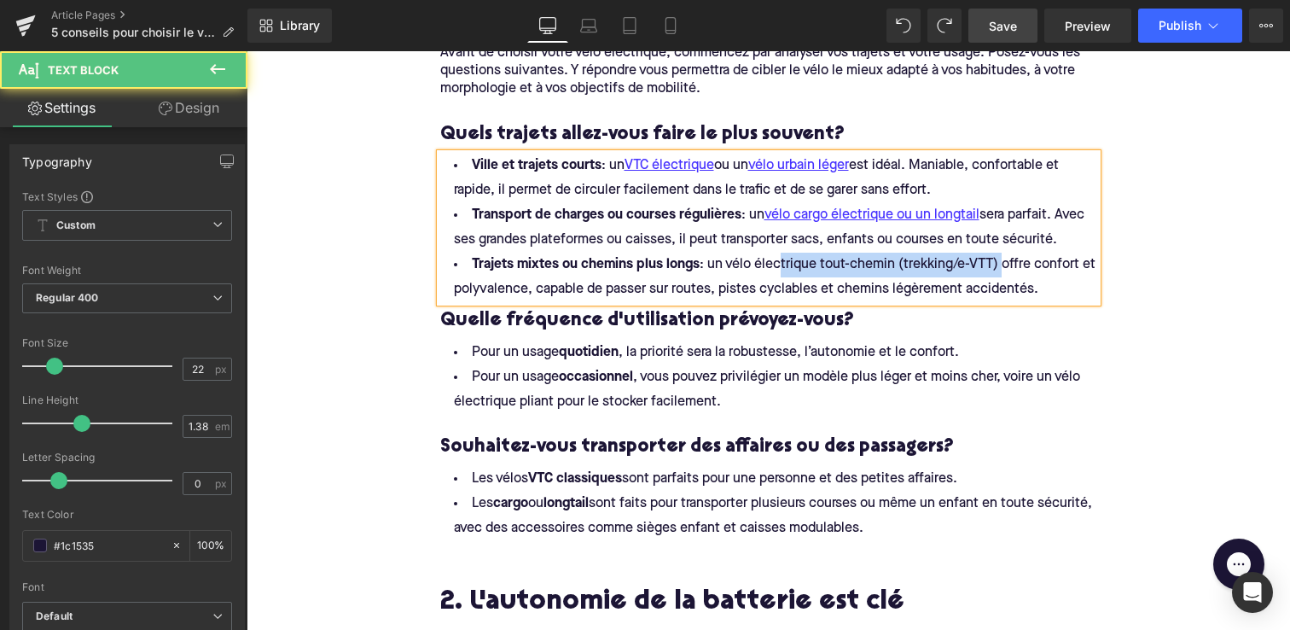
drag, startPoint x: 1002, startPoint y: 265, endPoint x: 775, endPoint y: 269, distance: 227.0
click at [775, 269] on span "Trajets mixtes ou chemins plus longs : un vélo électrique tout-chemin (trekking…" at bounding box center [776, 277] width 645 height 38
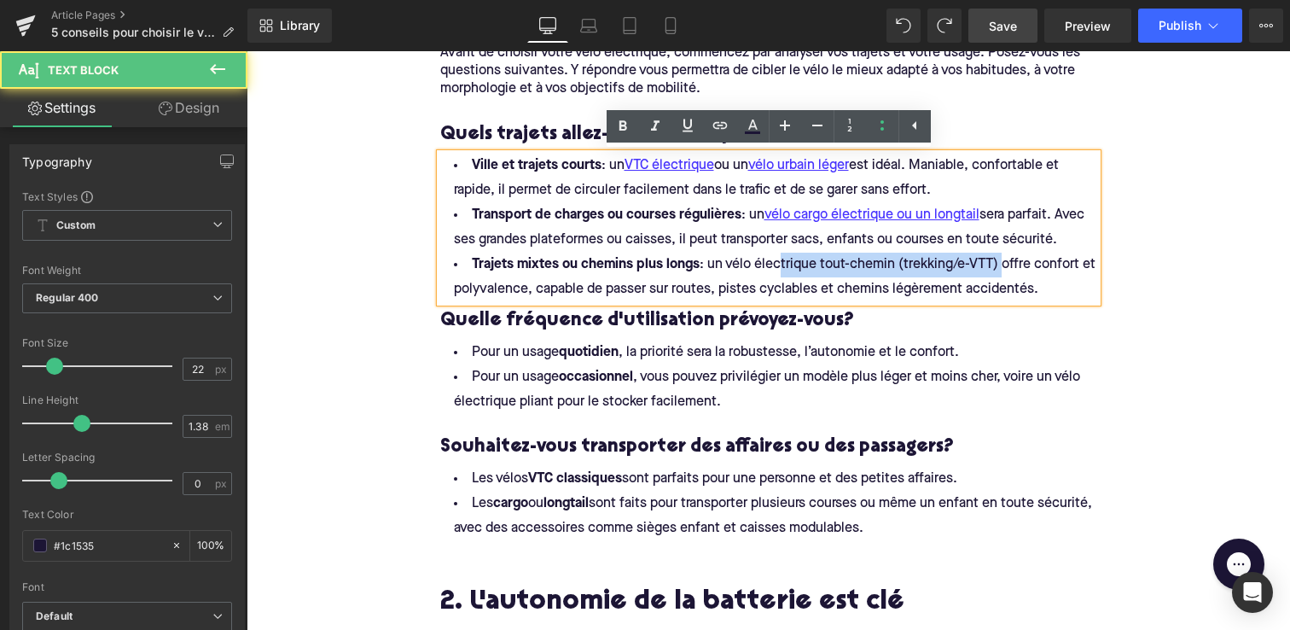
click at [999, 269] on span "Trajets mixtes ou chemins plus longs : un vélo électrique tout-chemin (trekking…" at bounding box center [776, 277] width 645 height 38
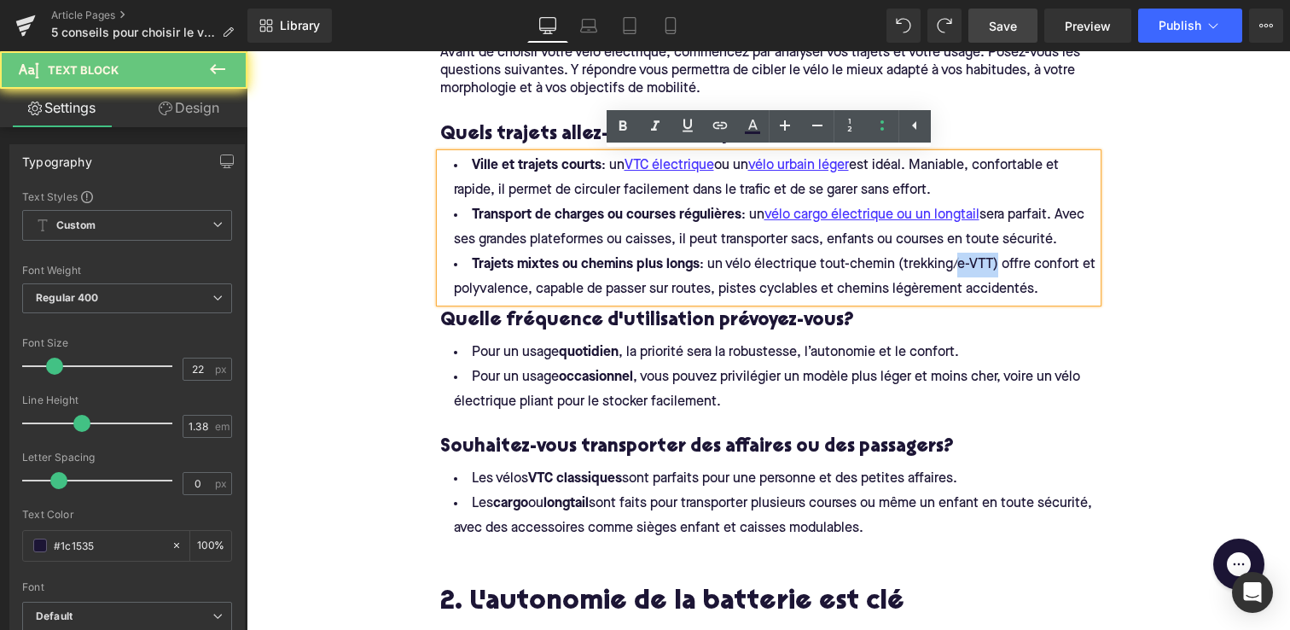
drag, startPoint x: 999, startPoint y: 265, endPoint x: 957, endPoint y: 265, distance: 41.8
click at [957, 265] on span "Trajets mixtes ou chemins plus longs : un vélo électrique tout-chemin (trekking…" at bounding box center [776, 277] width 645 height 38
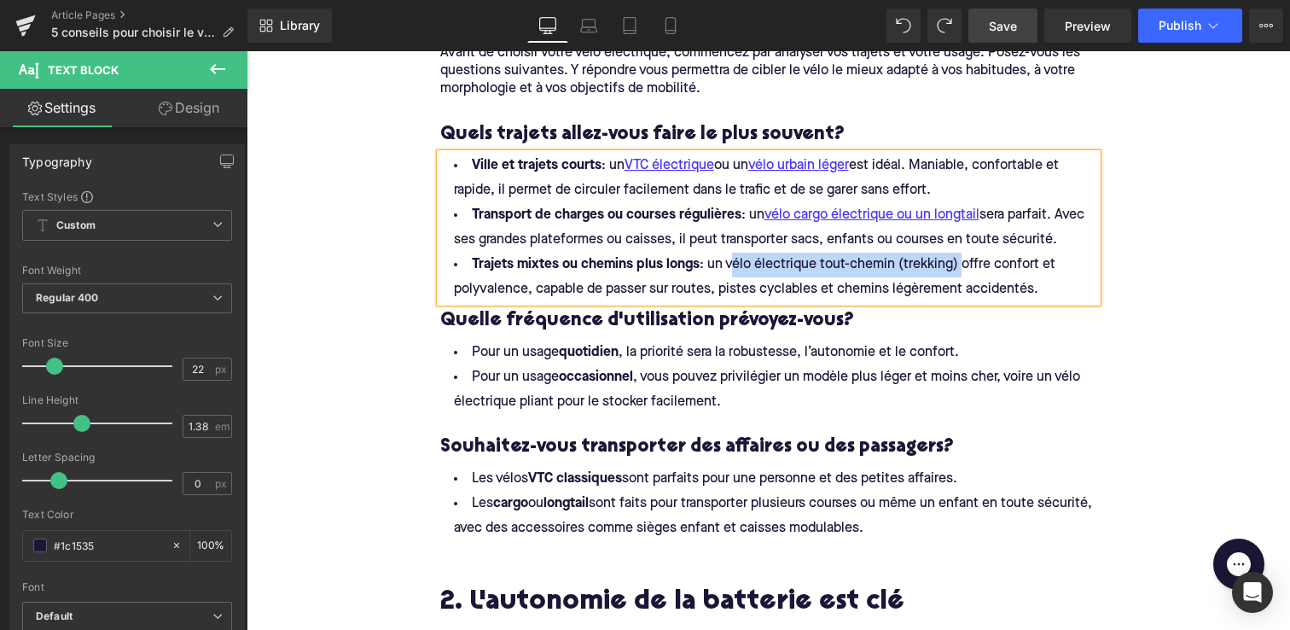
drag, startPoint x: 961, startPoint y: 265, endPoint x: 730, endPoint y: 263, distance: 231.3
click at [730, 263] on span "Trajets mixtes ou chemins plus longs : un vélo électrique tout-chemin (trekking…" at bounding box center [756, 277] width 605 height 38
click at [963, 262] on span "Trajets mixtes ou chemins plus longs : un vélo électrique tout-chemin (trekking…" at bounding box center [756, 277] width 605 height 38
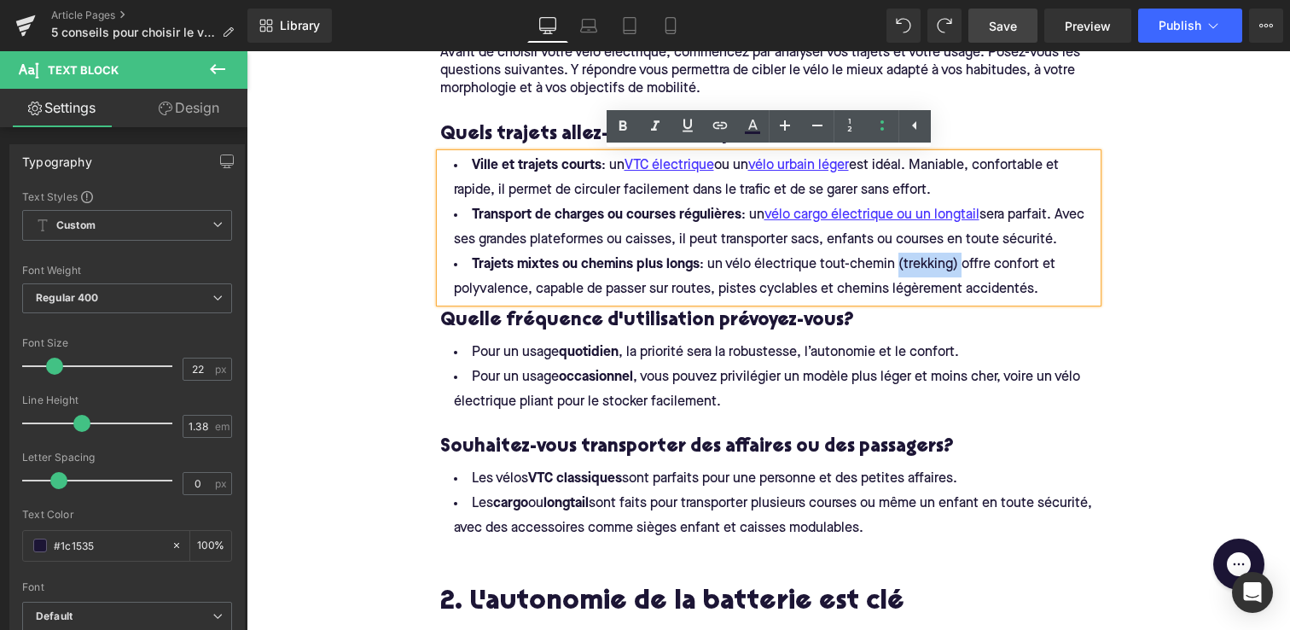
drag, startPoint x: 962, startPoint y: 263, endPoint x: 897, endPoint y: 265, distance: 64.9
click at [897, 265] on span "Trajets mixtes ou chemins plus longs : un vélo électrique tout-chemin (trekking…" at bounding box center [756, 277] width 605 height 38
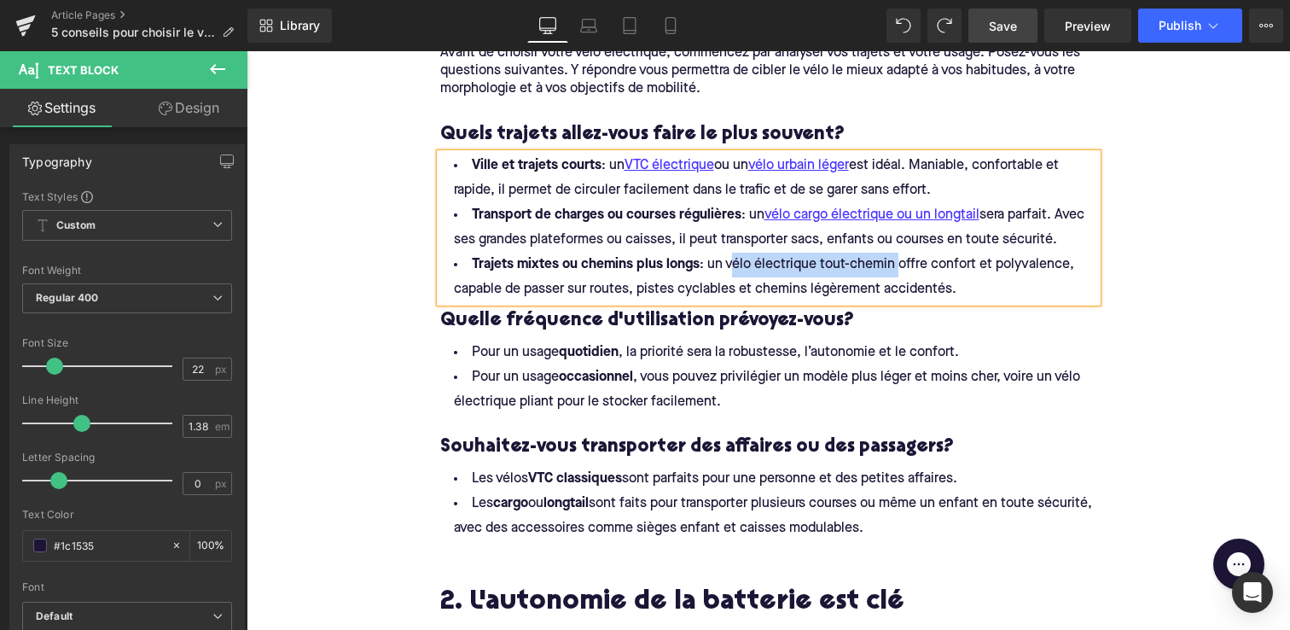
drag, startPoint x: 895, startPoint y: 265, endPoint x: 733, endPoint y: 262, distance: 162.2
click at [732, 265] on span "Trajets mixtes ou chemins plus longs : un vélo électrique tout-chemin offre con…" at bounding box center [766, 277] width 624 height 38
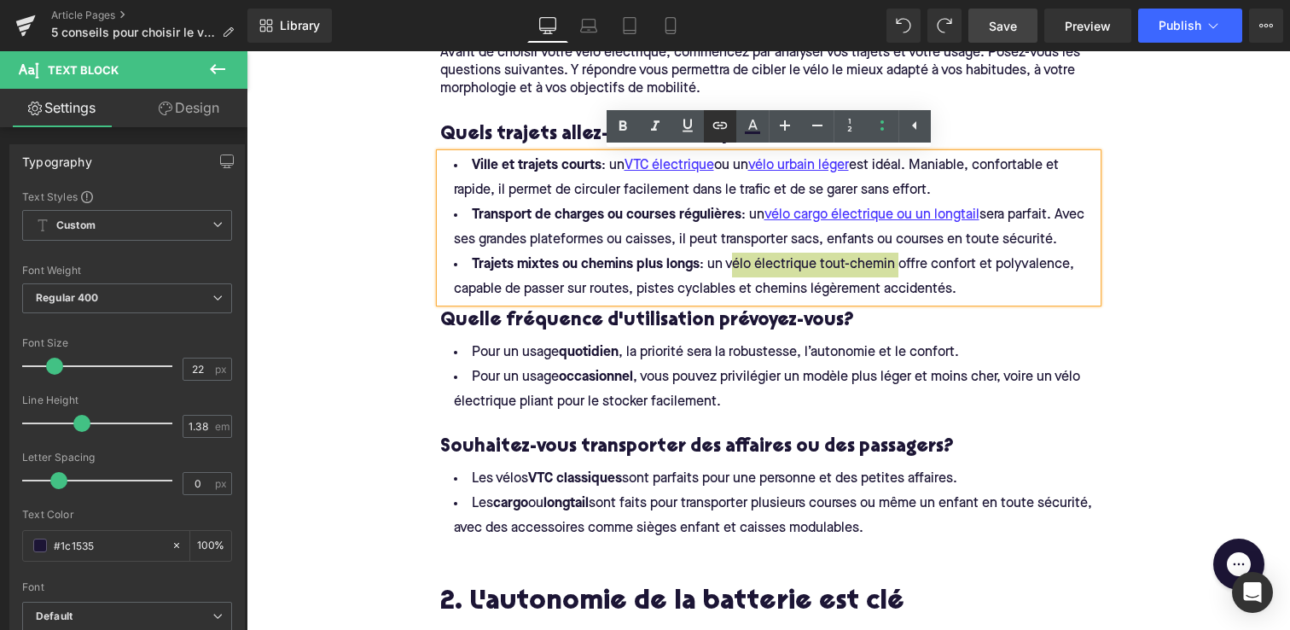
click at [719, 129] on icon at bounding box center [720, 125] width 20 height 20
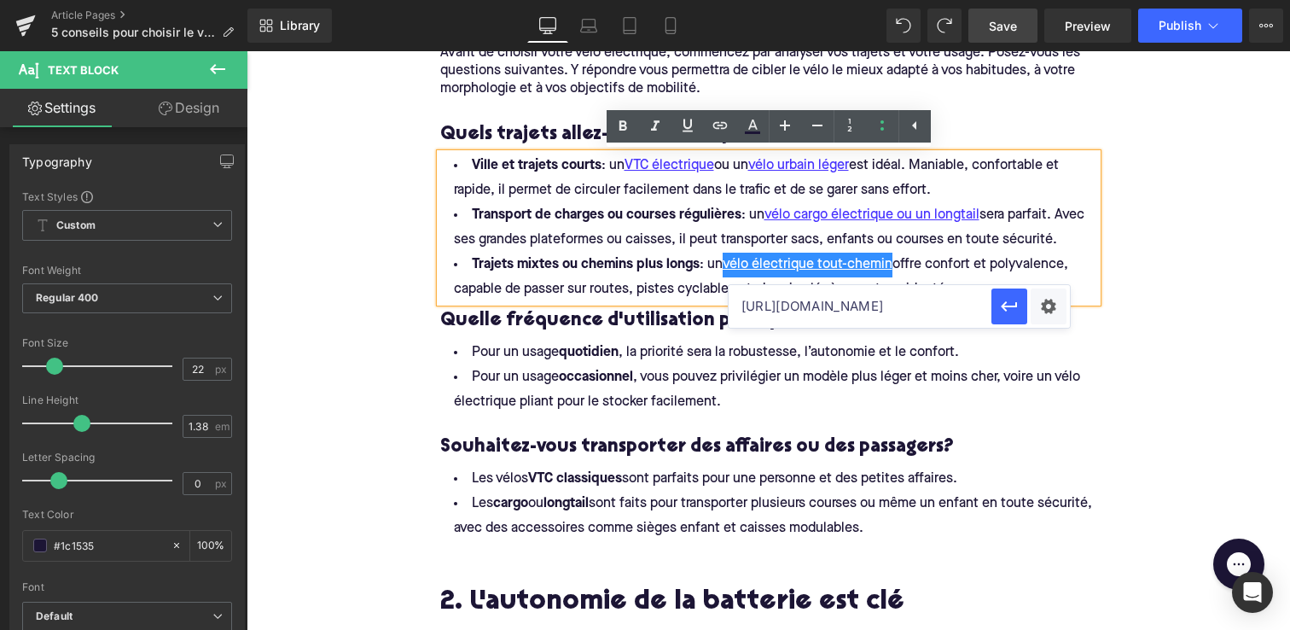
click at [835, 303] on input "[URL][DOMAIN_NAME]" at bounding box center [860, 306] width 263 height 43
paste input "[URL][DOMAIN_NAME]"
type input "[URL][DOMAIN_NAME]"
click at [1012, 304] on icon "button" at bounding box center [1009, 306] width 20 height 20
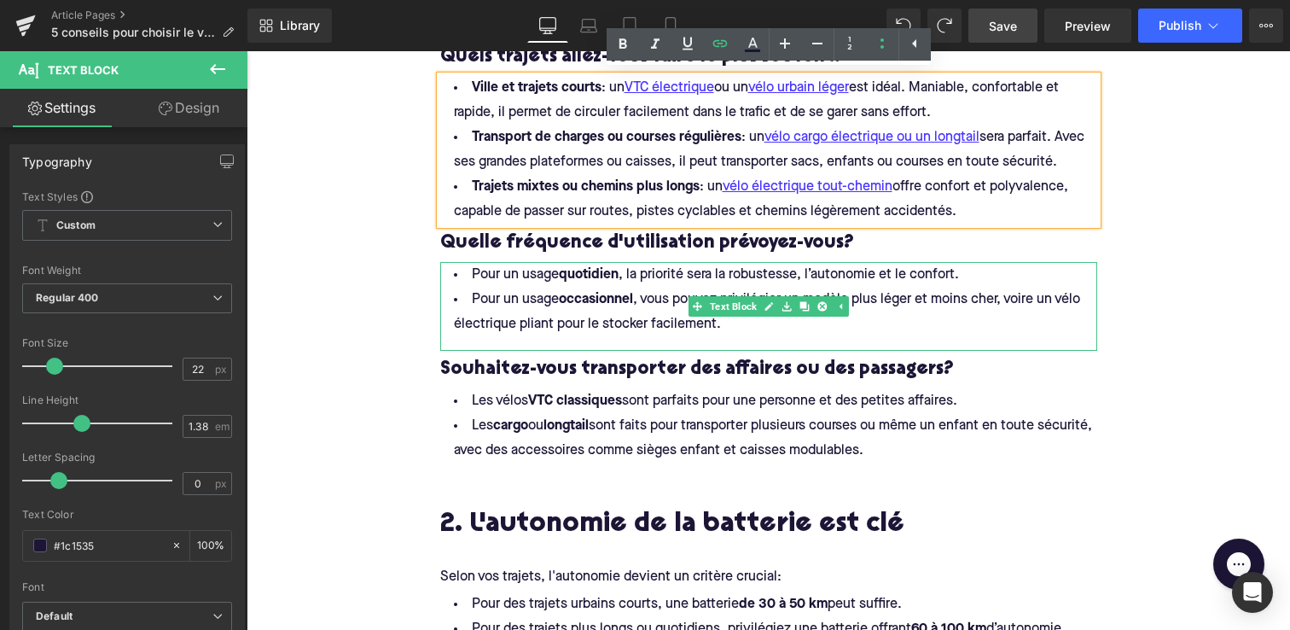
scroll to position [957, 0]
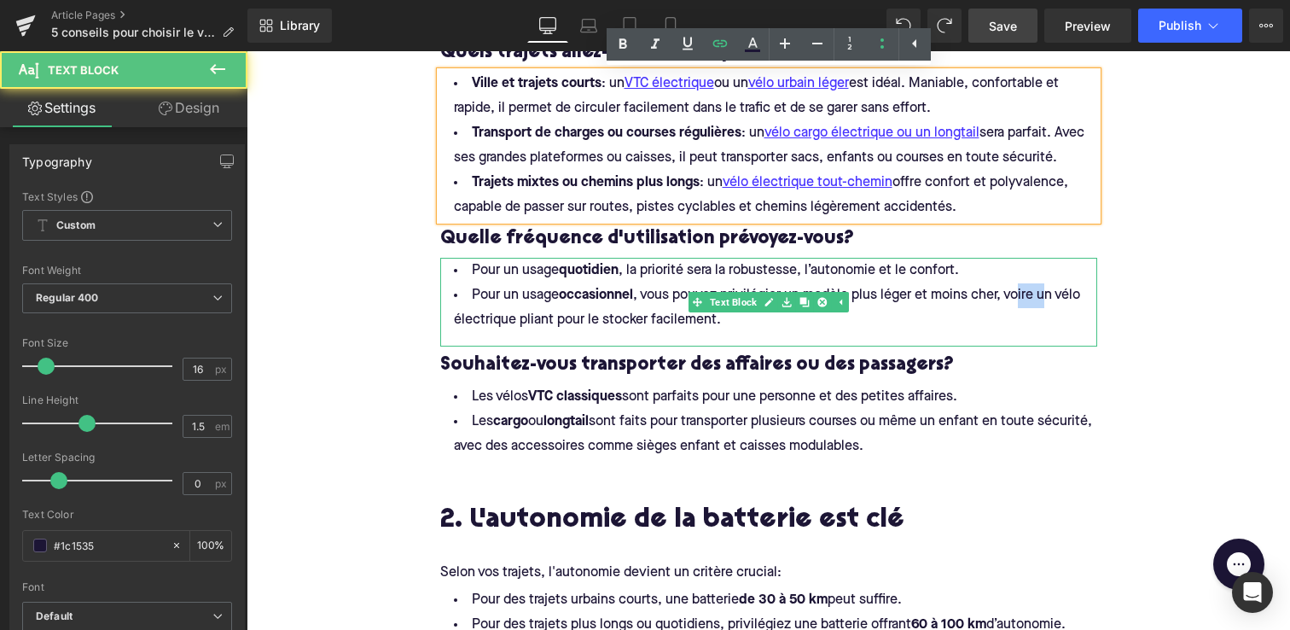
drag, startPoint x: 1050, startPoint y: 294, endPoint x: 1022, endPoint y: 294, distance: 28.2
click at [1022, 294] on span "Pour un usage occasionnel , vous pouvez privilégier un modèle plus léger et moi…" at bounding box center [769, 307] width 630 height 38
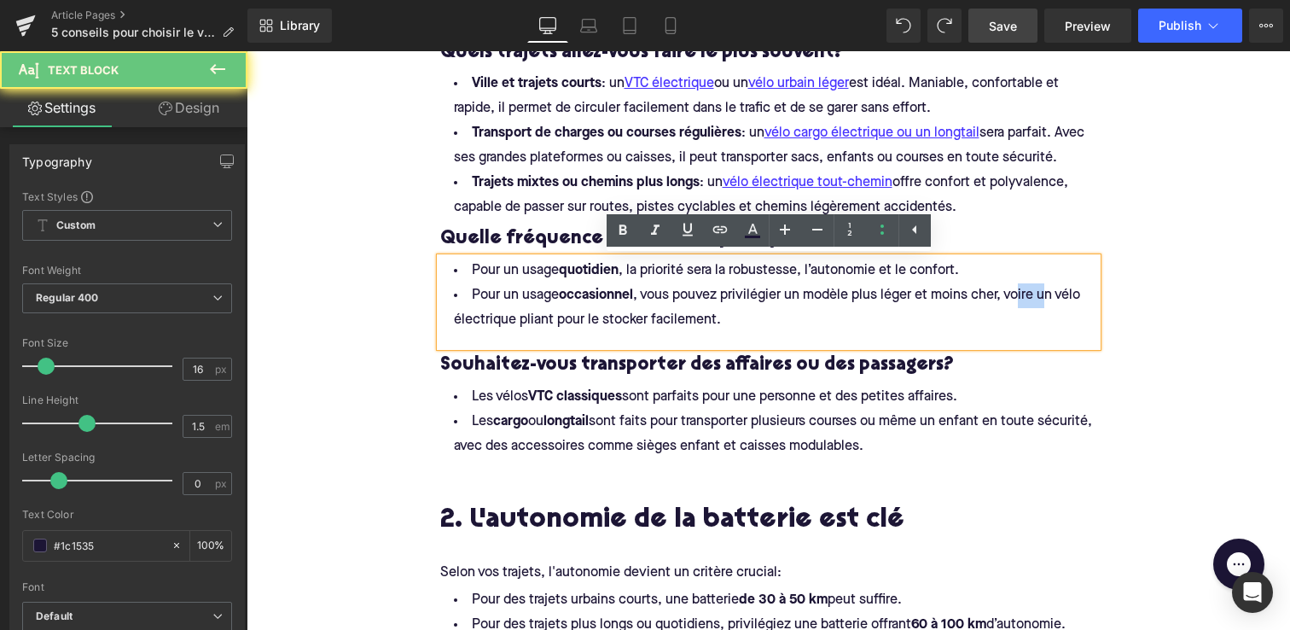
click at [1046, 298] on span "Pour un usage occasionnel , vous pouvez privilégier un modèle plus léger et moi…" at bounding box center [769, 307] width 630 height 38
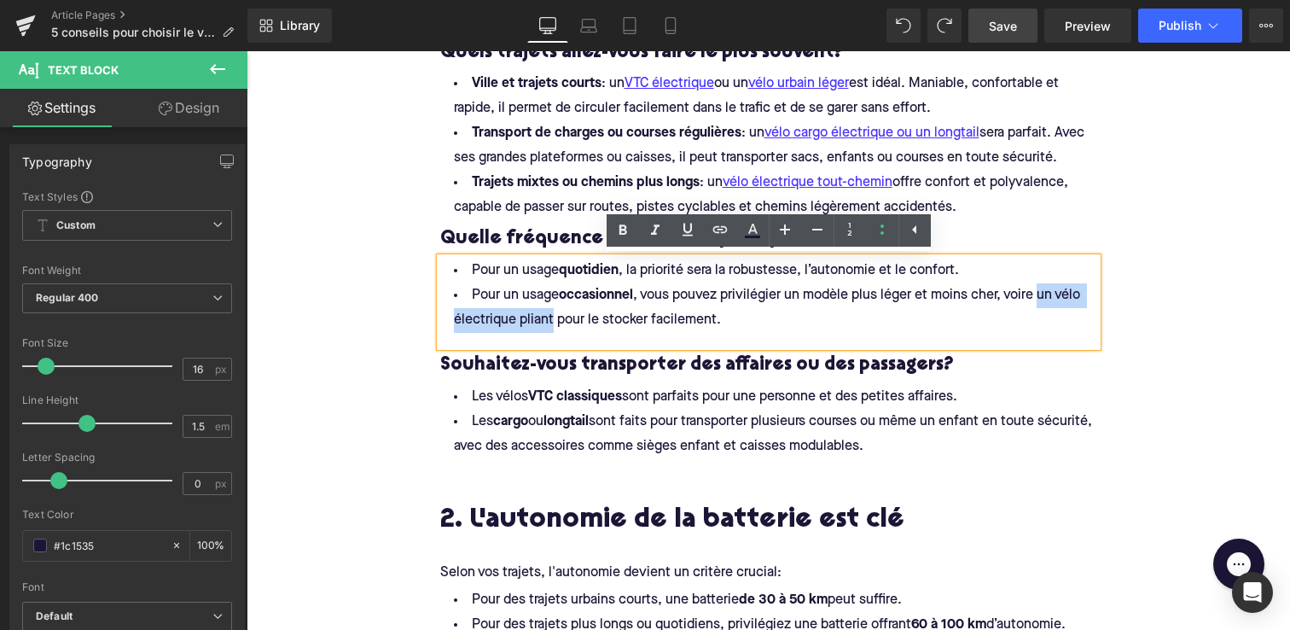
drag, startPoint x: 1046, startPoint y: 298, endPoint x: 552, endPoint y: 318, distance: 494.5
click at [552, 318] on span "Pour un usage occasionnel , vous pouvez privilégier un modèle plus léger et moi…" at bounding box center [769, 307] width 630 height 38
click at [724, 233] on icon at bounding box center [720, 229] width 20 height 20
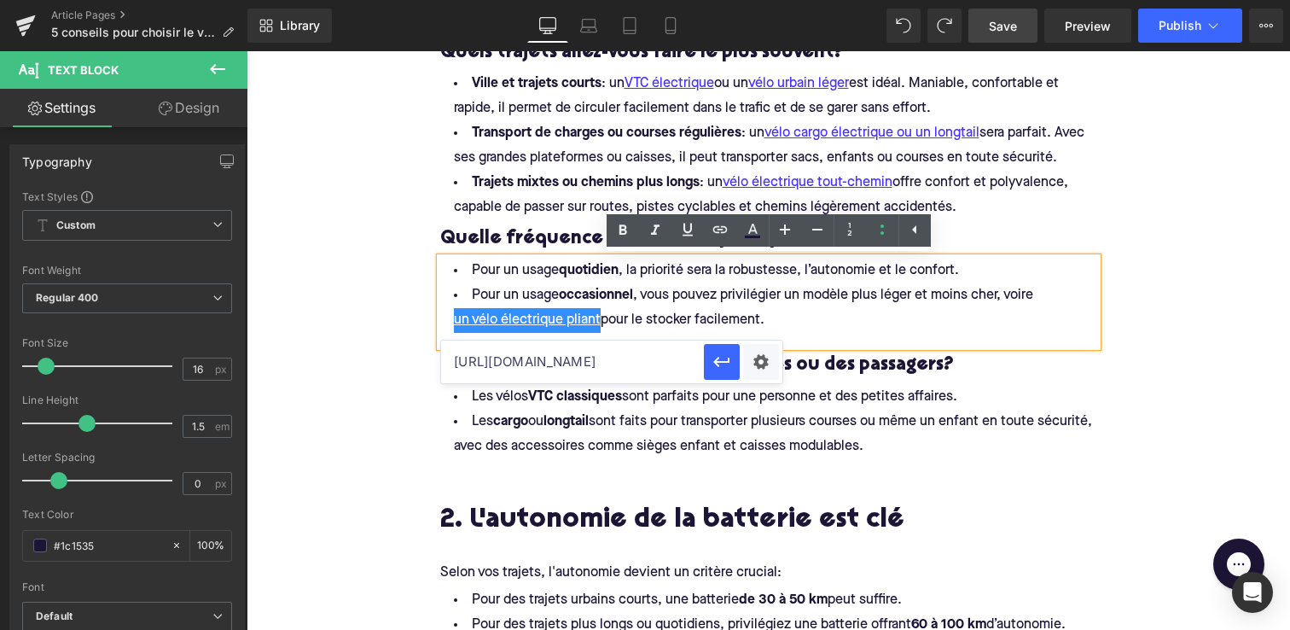
click at [631, 358] on input "[URL][DOMAIN_NAME]" at bounding box center [572, 361] width 263 height 43
paste input "[URL][DOMAIN_NAME]"
type input "[URL][DOMAIN_NAME]"
click at [717, 361] on icon "button" at bounding box center [721, 362] width 16 height 10
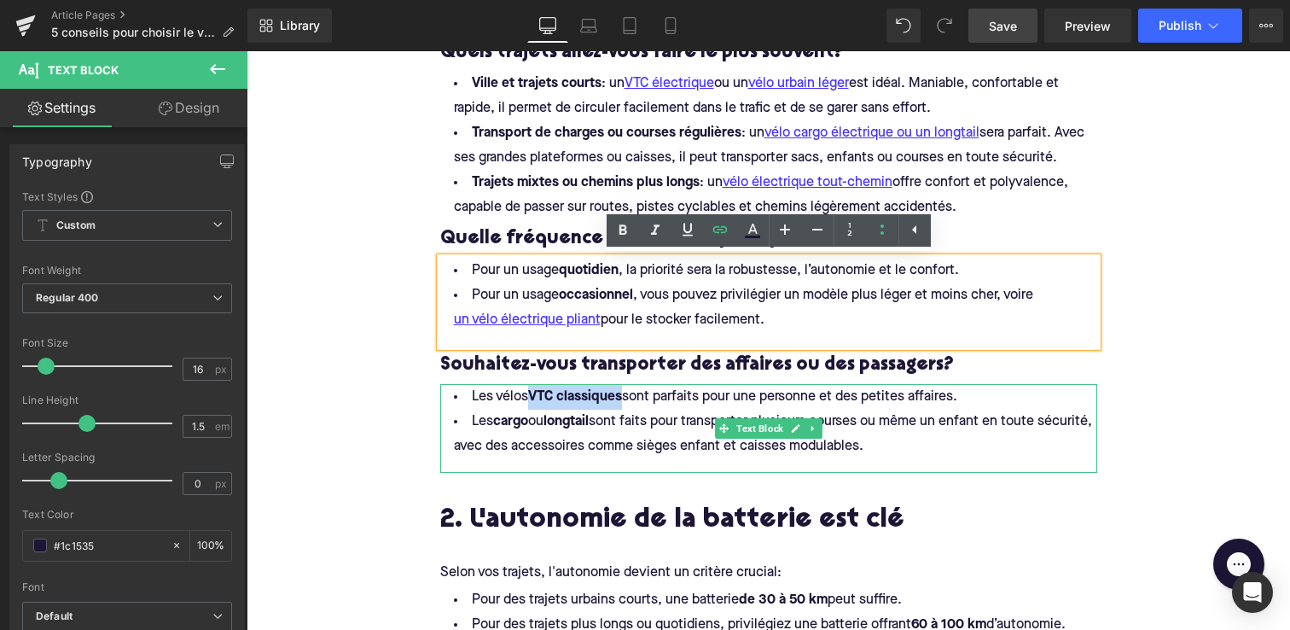
drag, startPoint x: 536, startPoint y: 394, endPoint x: 626, endPoint y: 389, distance: 90.6
click at [627, 390] on span "Les vélos VTC classiques sont parfaits pour une personne et des petites affaire…" at bounding box center [715, 397] width 486 height 14
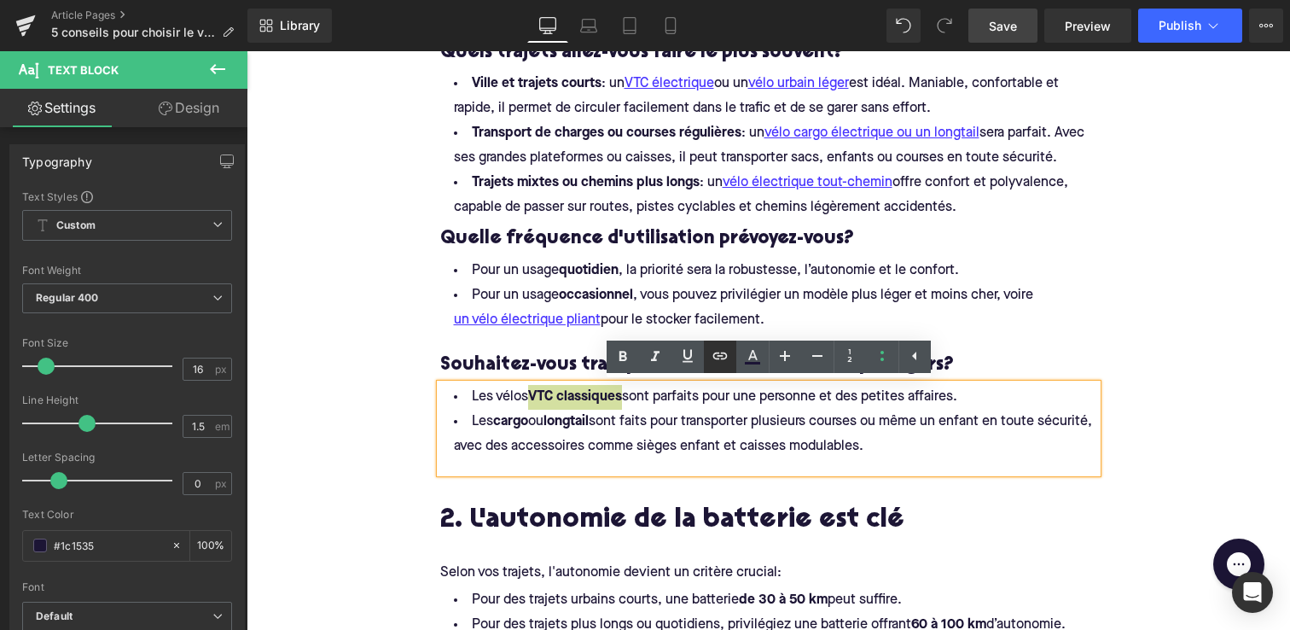
click at [724, 355] on icon at bounding box center [720, 356] width 20 height 20
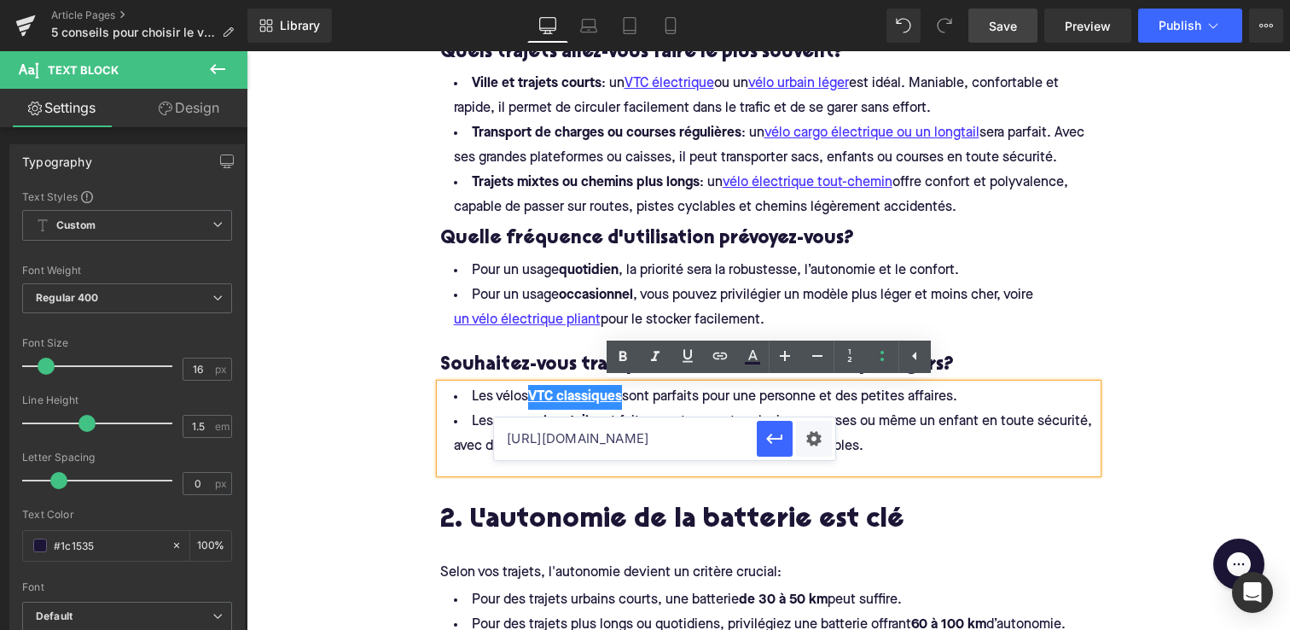
click at [689, 431] on input "[URL][DOMAIN_NAME]" at bounding box center [625, 438] width 263 height 43
paste input "[URL][DOMAIN_NAME]"
type input "[URL][DOMAIN_NAME]"
click at [774, 436] on icon "button" at bounding box center [775, 438] width 20 height 20
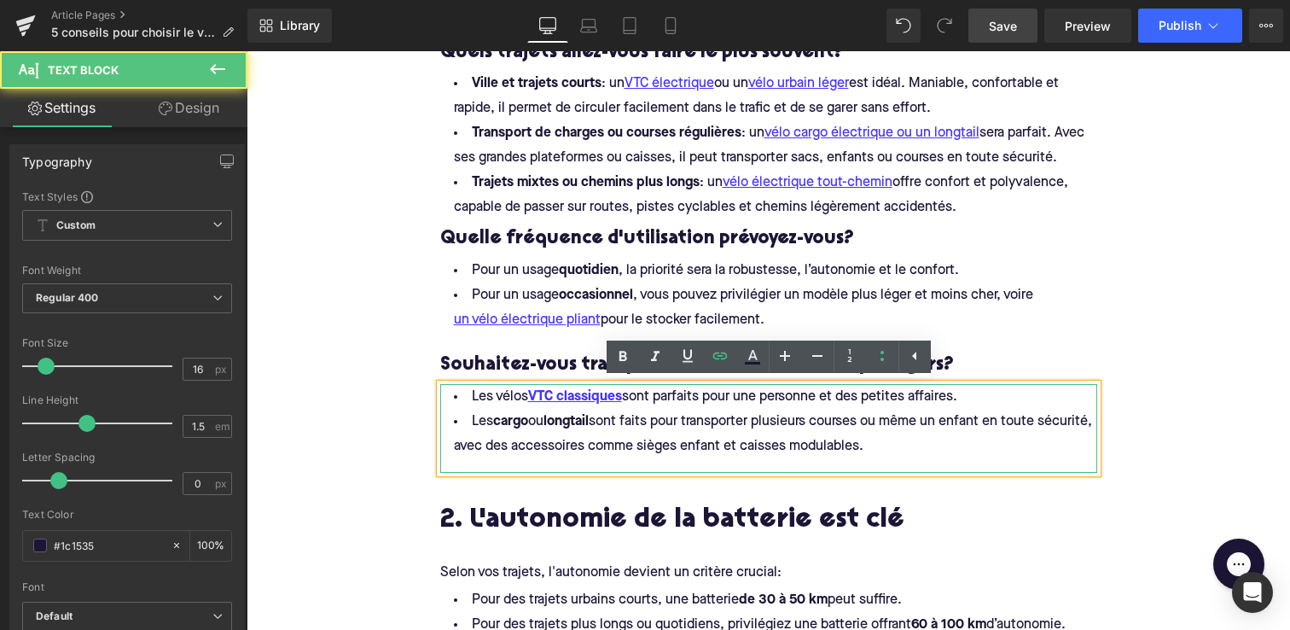
click at [497, 422] on strong "cargo" at bounding box center [510, 422] width 35 height 14
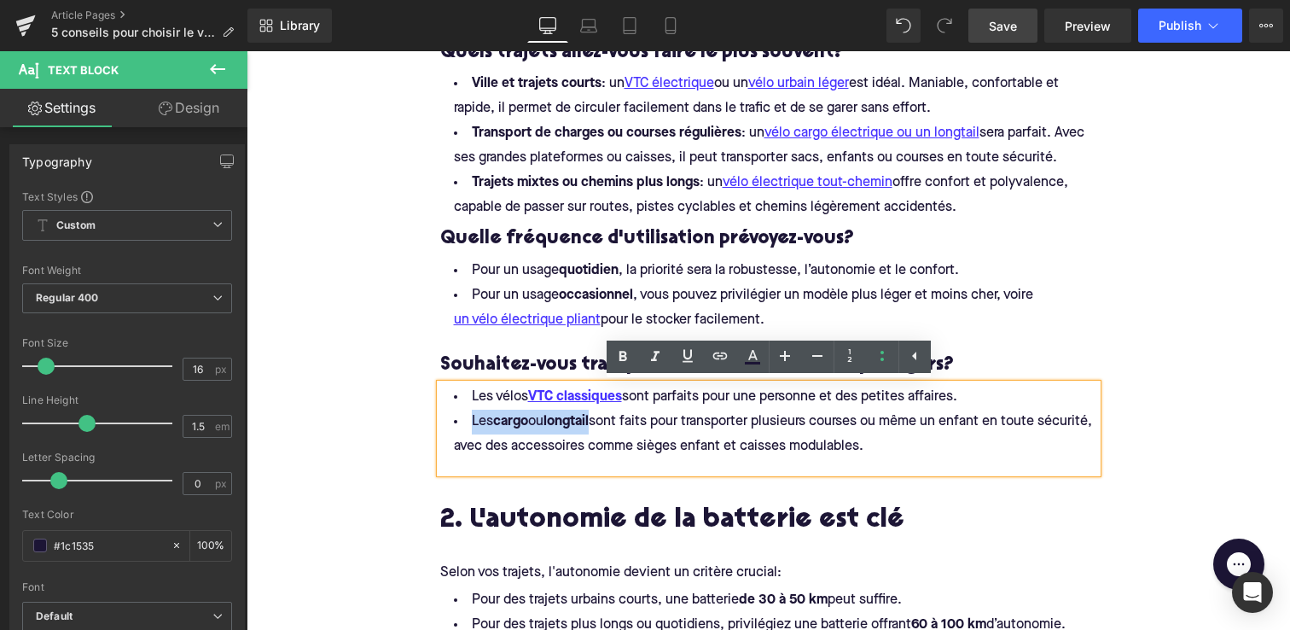
drag, startPoint x: 473, startPoint y: 422, endPoint x: 602, endPoint y: 422, distance: 128.9
click at [602, 422] on span "Les cargo ou longtail sont faits pour transporter plusieurs courses ou même un …" at bounding box center [775, 434] width 642 height 38
click at [719, 355] on icon at bounding box center [720, 355] width 15 height 7
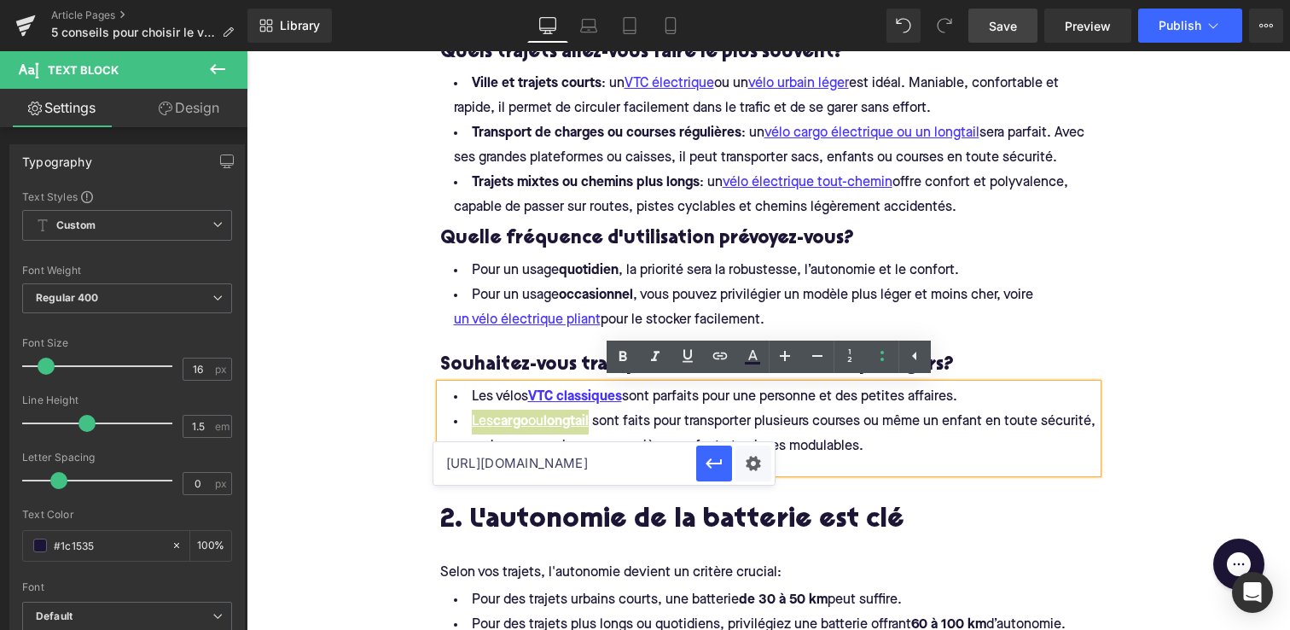
click at [650, 462] on input "[URL][DOMAIN_NAME]" at bounding box center [564, 463] width 263 height 43
paste input "[URL][DOMAIN_NAME]"
type input "[URL][DOMAIN_NAME]"
click at [707, 468] on icon "button" at bounding box center [714, 463] width 20 height 20
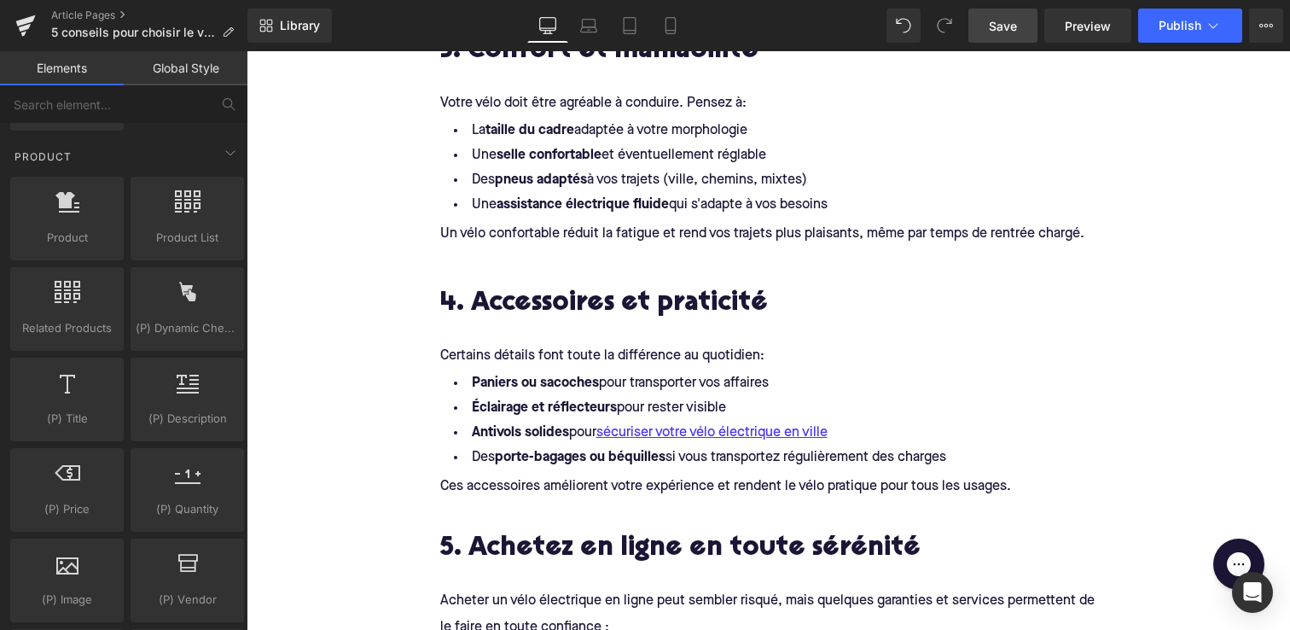
scroll to position [1647, 0]
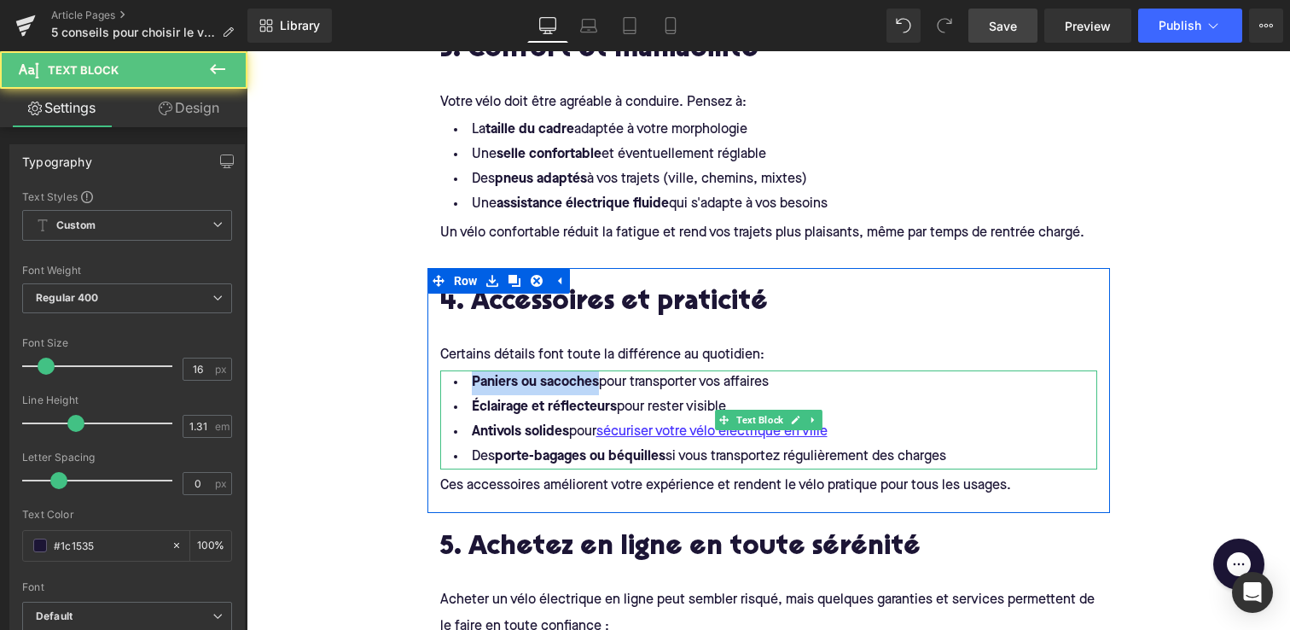
drag, startPoint x: 600, startPoint y: 381, endPoint x: 452, endPoint y: 378, distance: 147.6
click at [452, 380] on li "Paniers ou sacoches pour transporter vos affaires" at bounding box center [768, 382] width 657 height 25
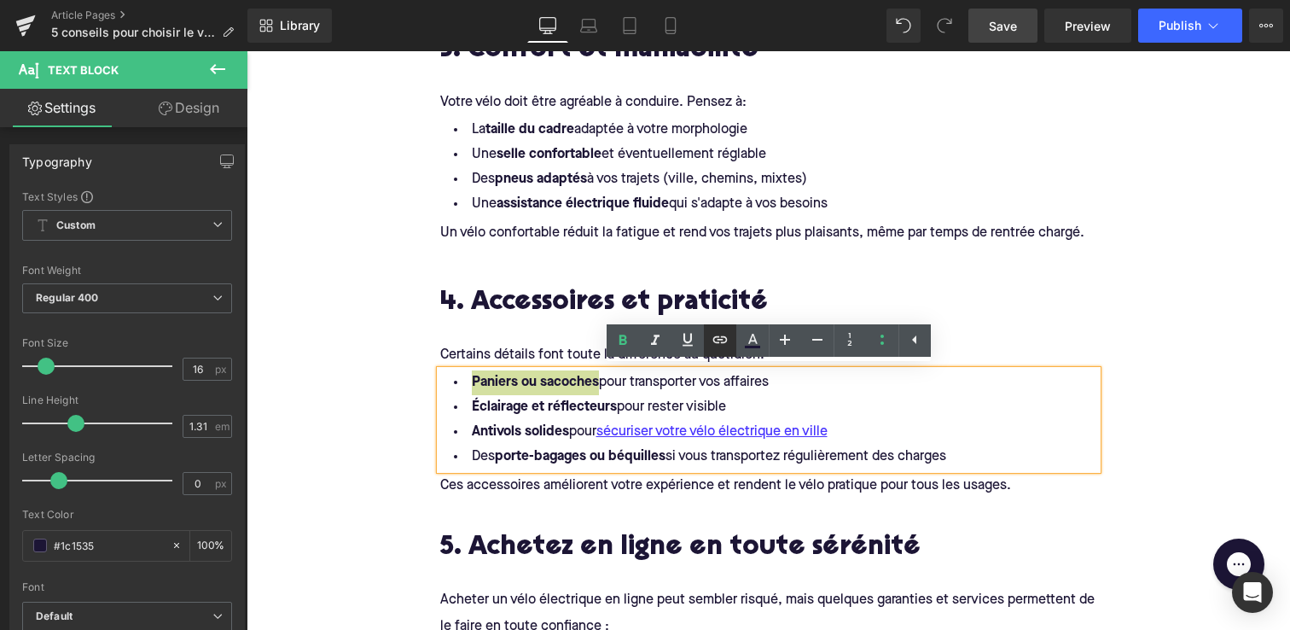
click at [728, 335] on icon at bounding box center [720, 339] width 20 height 20
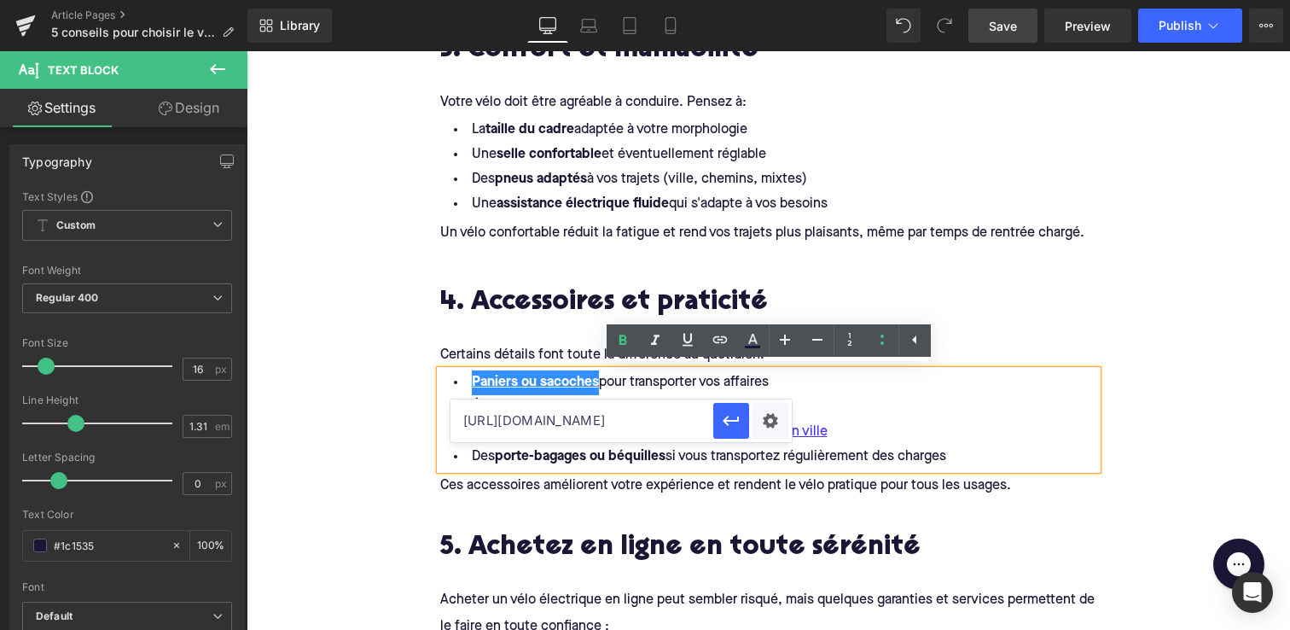
click at [634, 421] on input "[URL][DOMAIN_NAME]" at bounding box center [582, 420] width 263 height 43
paste input "[URL][DOMAIN_NAME]"
type input "[URL][DOMAIN_NAME]"
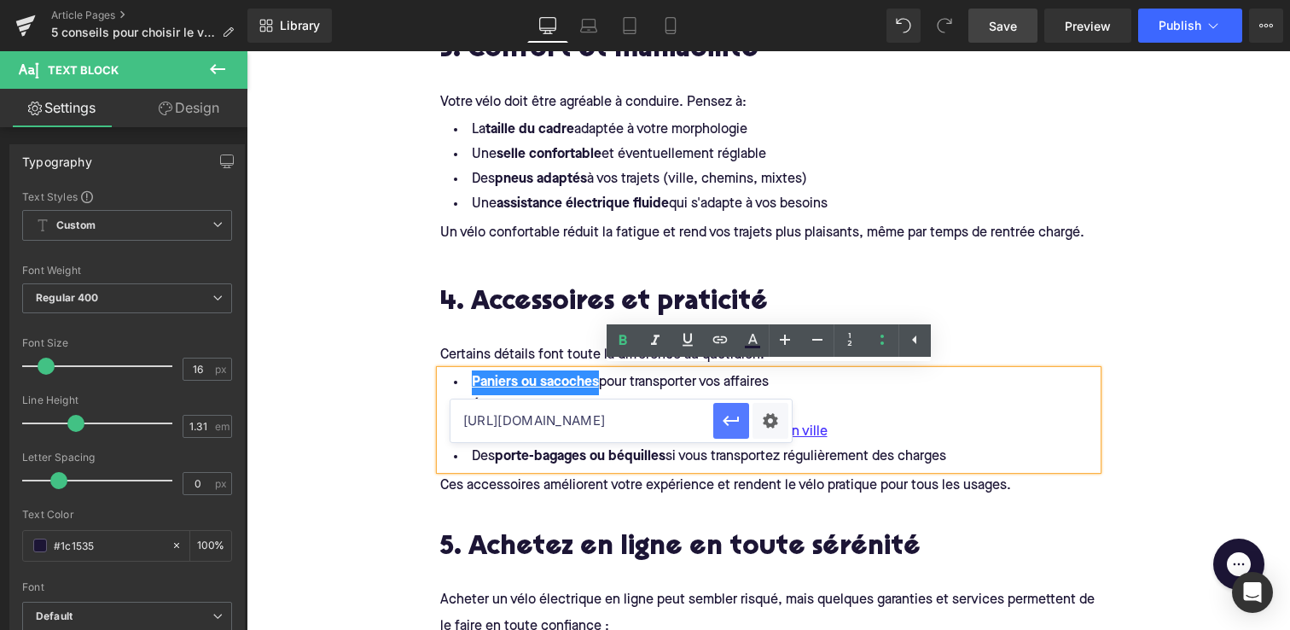
click at [734, 421] on icon "button" at bounding box center [731, 421] width 16 height 10
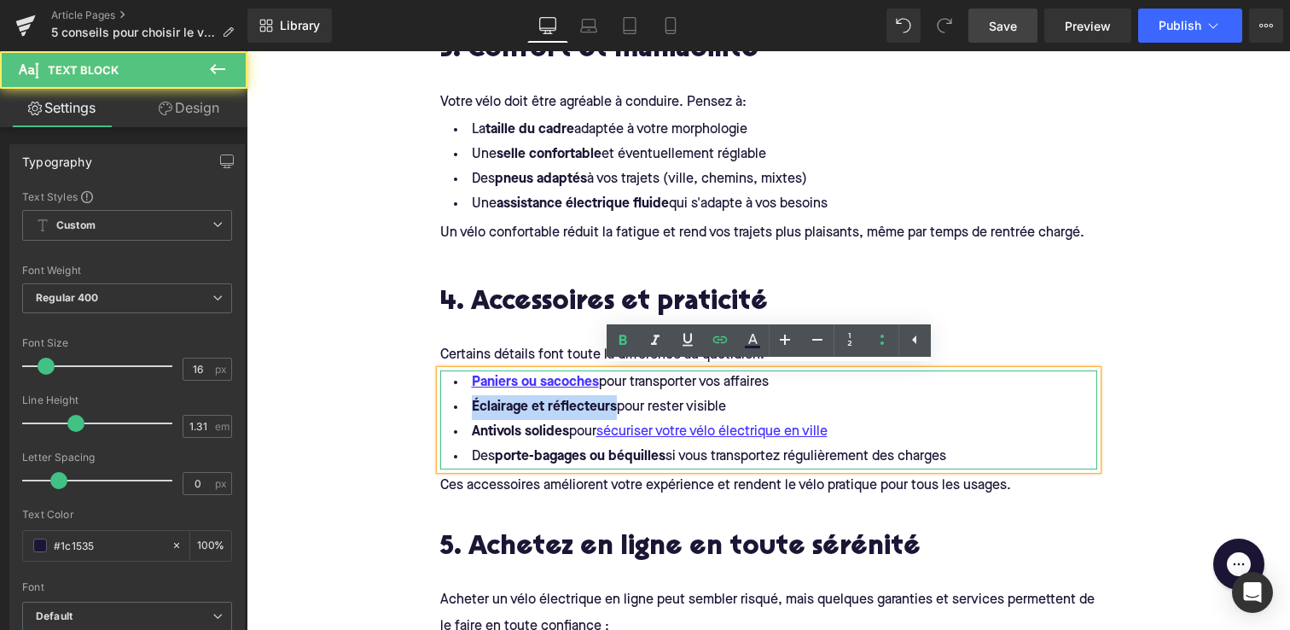
drag, startPoint x: 617, startPoint y: 402, endPoint x: 465, endPoint y: 400, distance: 151.9
click at [465, 402] on li "Éclairage et réflecteurs pour rester visible" at bounding box center [768, 407] width 657 height 25
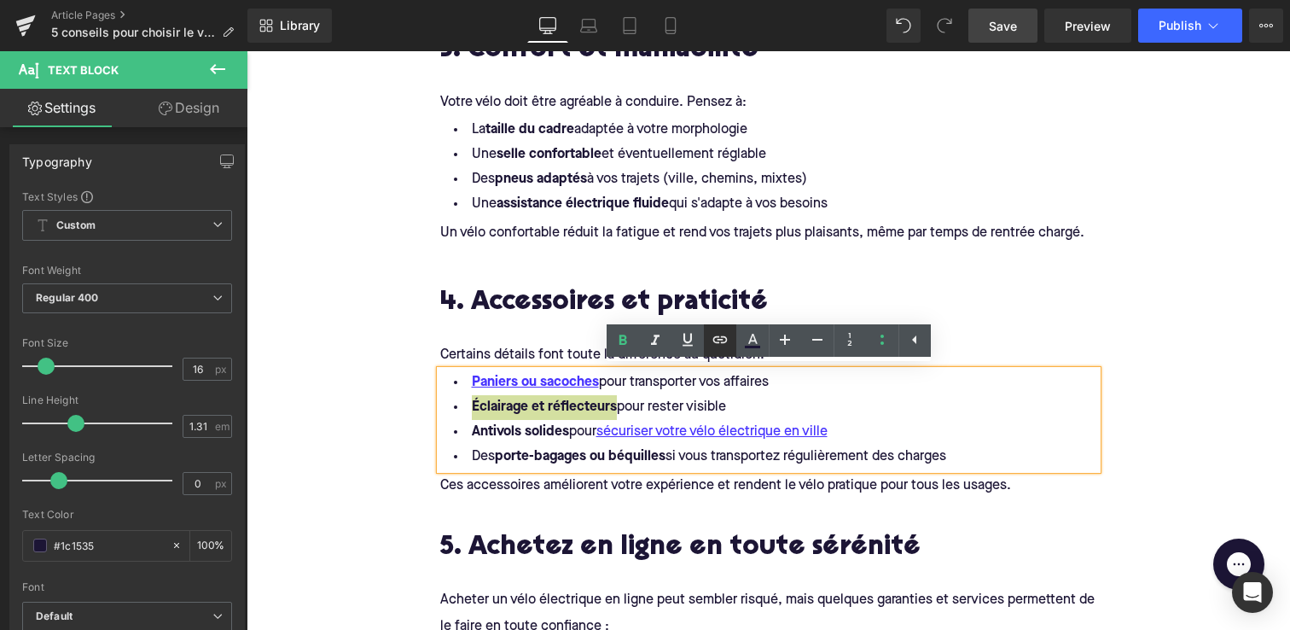
click at [725, 343] on icon at bounding box center [720, 339] width 20 height 20
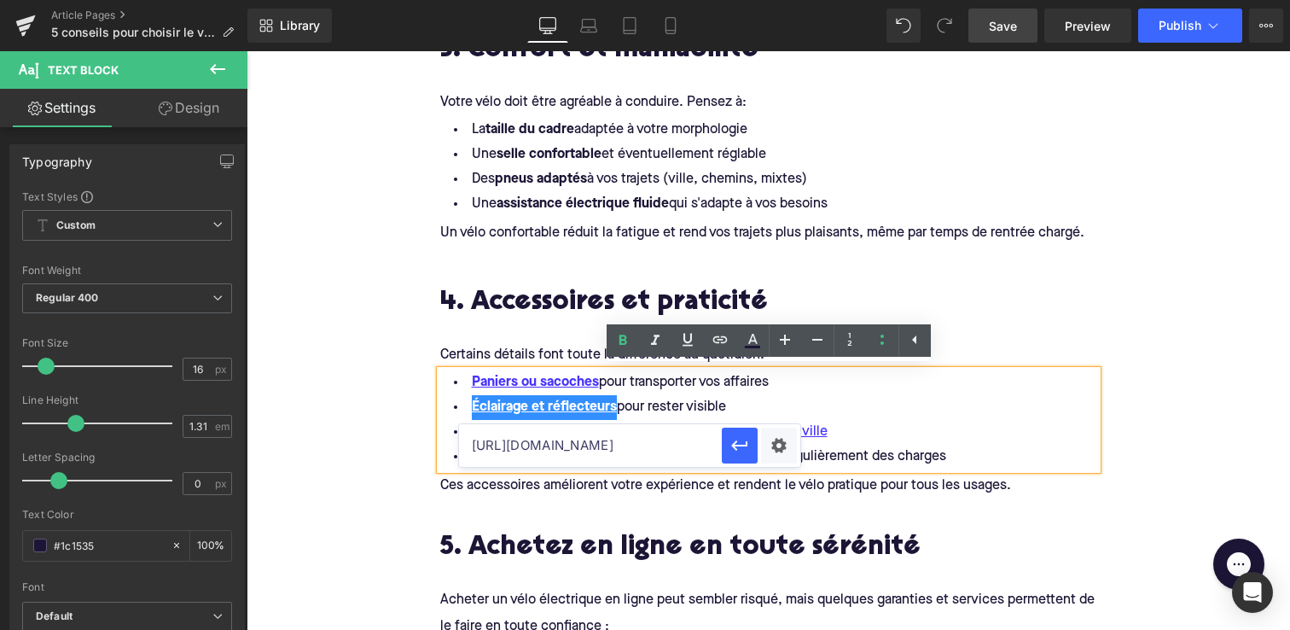
click at [615, 457] on input "[URL][DOMAIN_NAME]" at bounding box center [590, 445] width 263 height 43
paste input "[URL][DOMAIN_NAME]"
type input "[URL][DOMAIN_NAME]"
click at [732, 435] on icon "button" at bounding box center [740, 445] width 20 height 20
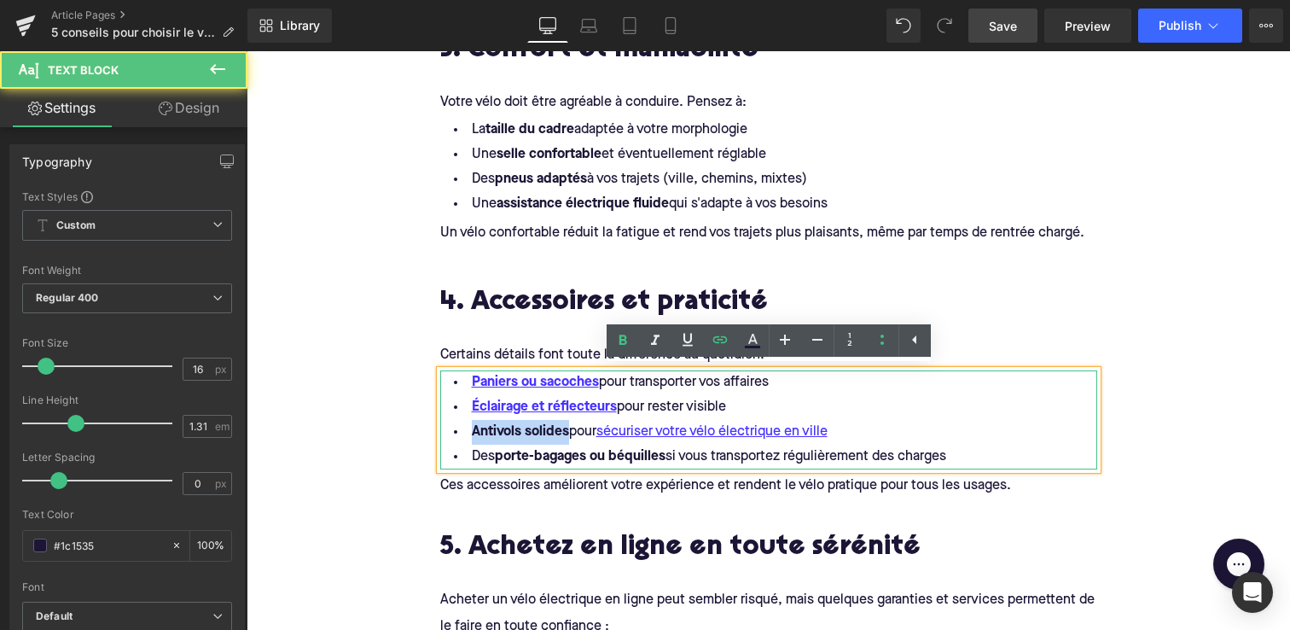
drag, startPoint x: 568, startPoint y: 429, endPoint x: 451, endPoint y: 422, distance: 118.0
click at [450, 428] on li "Antivols solides pour sécuriser votre vélo électrique en ville" at bounding box center [768, 432] width 657 height 25
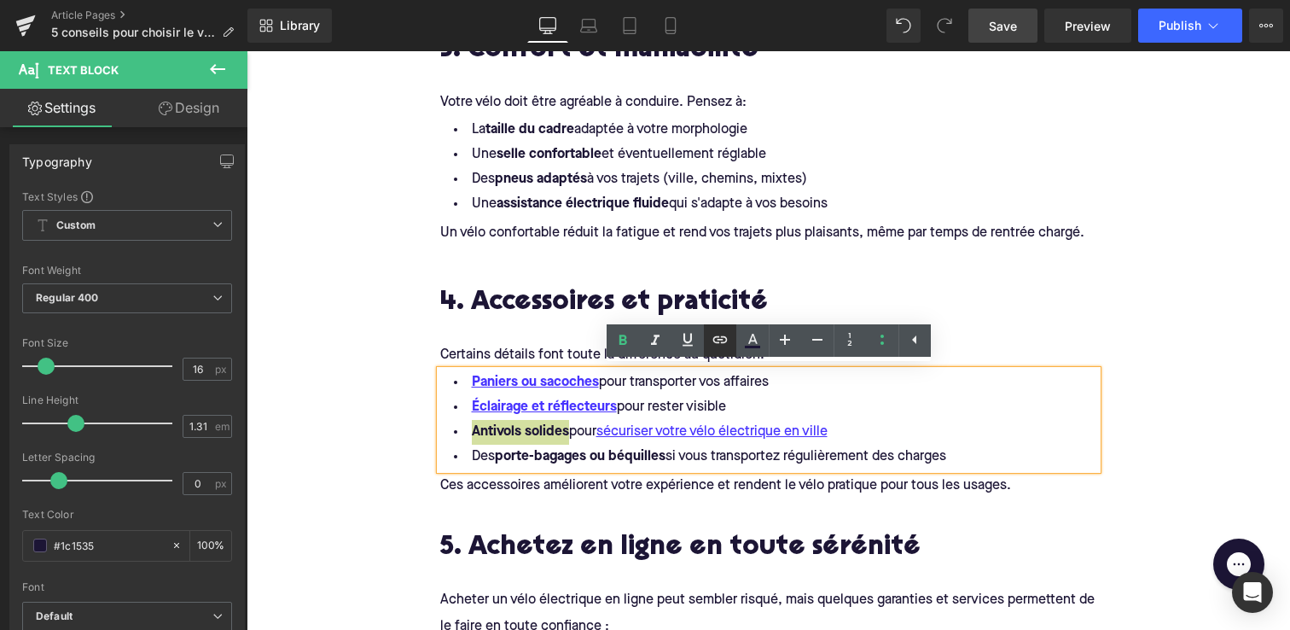
click at [721, 339] on icon at bounding box center [720, 338] width 15 height 7
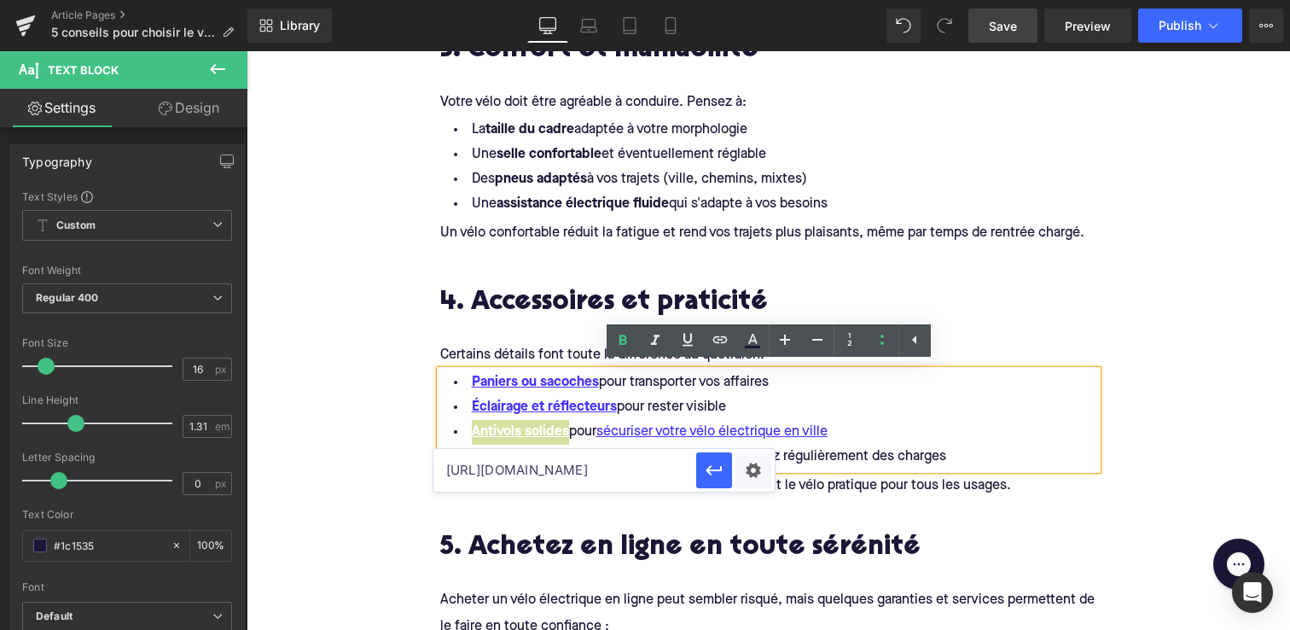
click at [606, 468] on input "[URL][DOMAIN_NAME]" at bounding box center [564, 470] width 263 height 43
paste input "[URL][DOMAIN_NAME]"
type input "[URL][DOMAIN_NAME]"
click at [711, 475] on icon "button" at bounding box center [714, 470] width 20 height 20
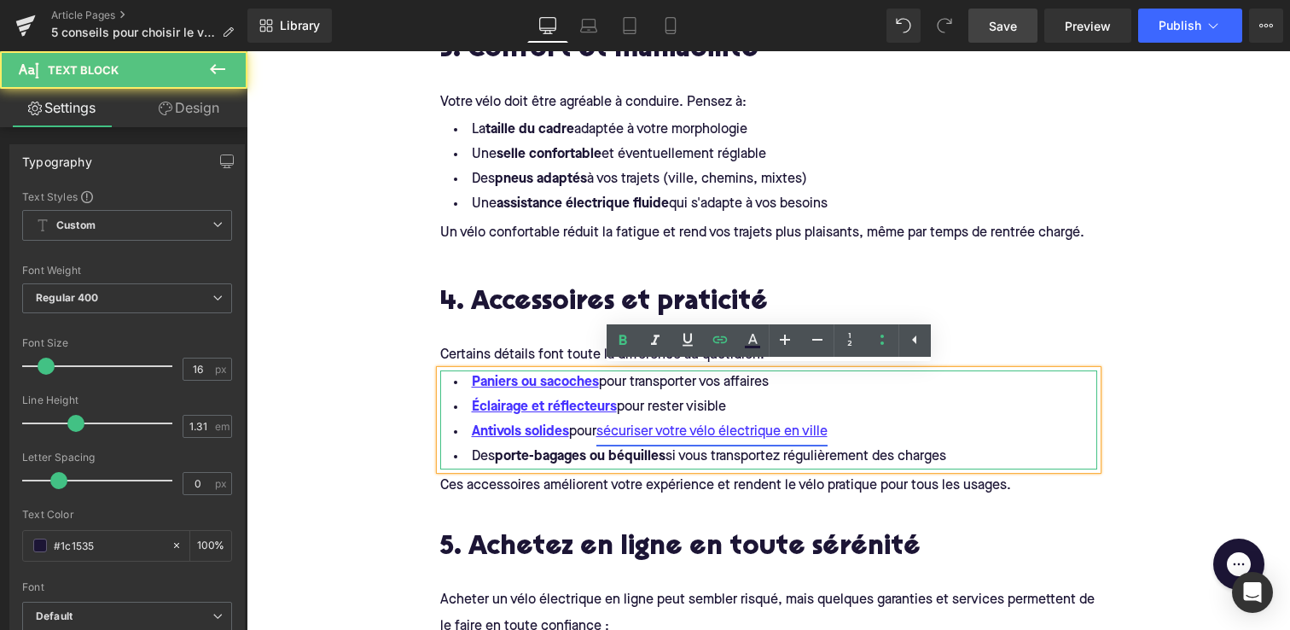
click at [621, 431] on link "sécuriser votre vélo électrique en ville" at bounding box center [711, 432] width 231 height 25
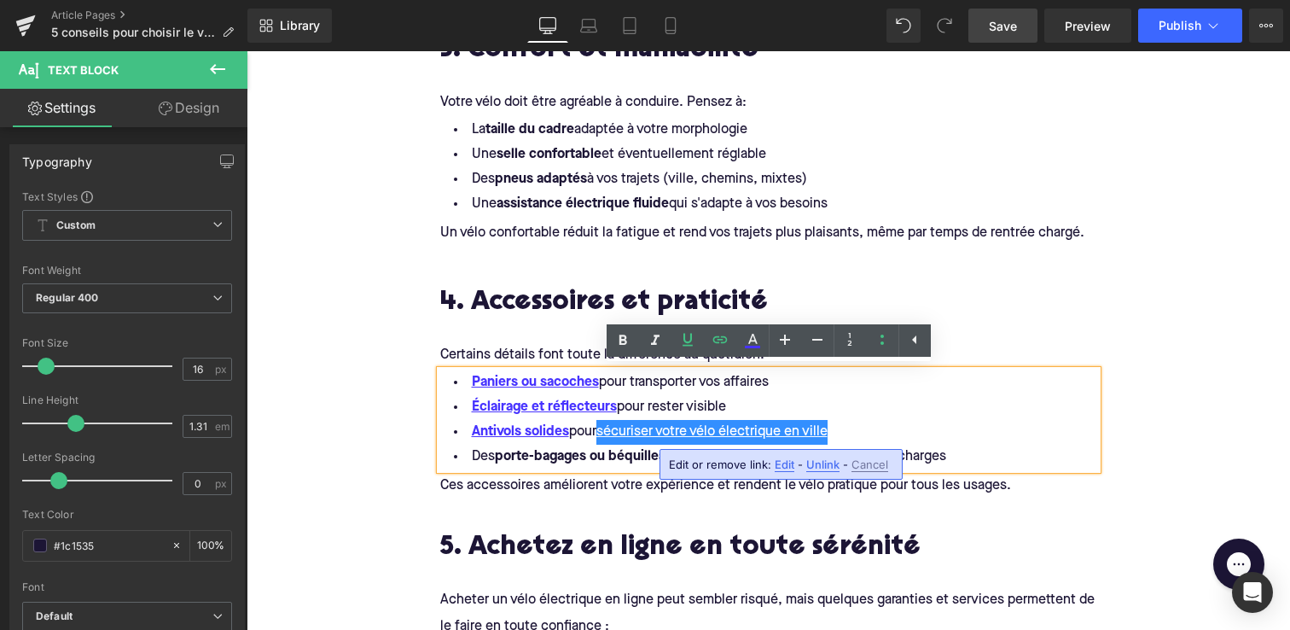
click at [817, 460] on span "Unlink" at bounding box center [822, 464] width 33 height 15
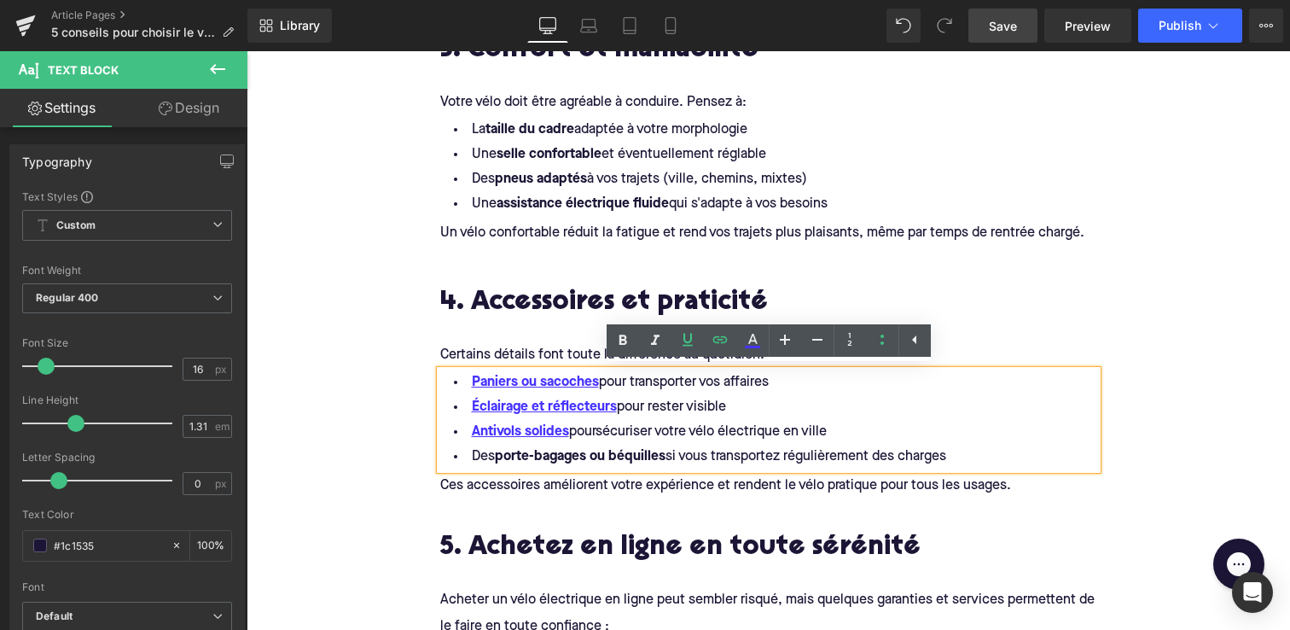
click at [847, 431] on li "Antivols solides pour sécuriser votre vélo électrique en ville" at bounding box center [768, 432] width 657 height 25
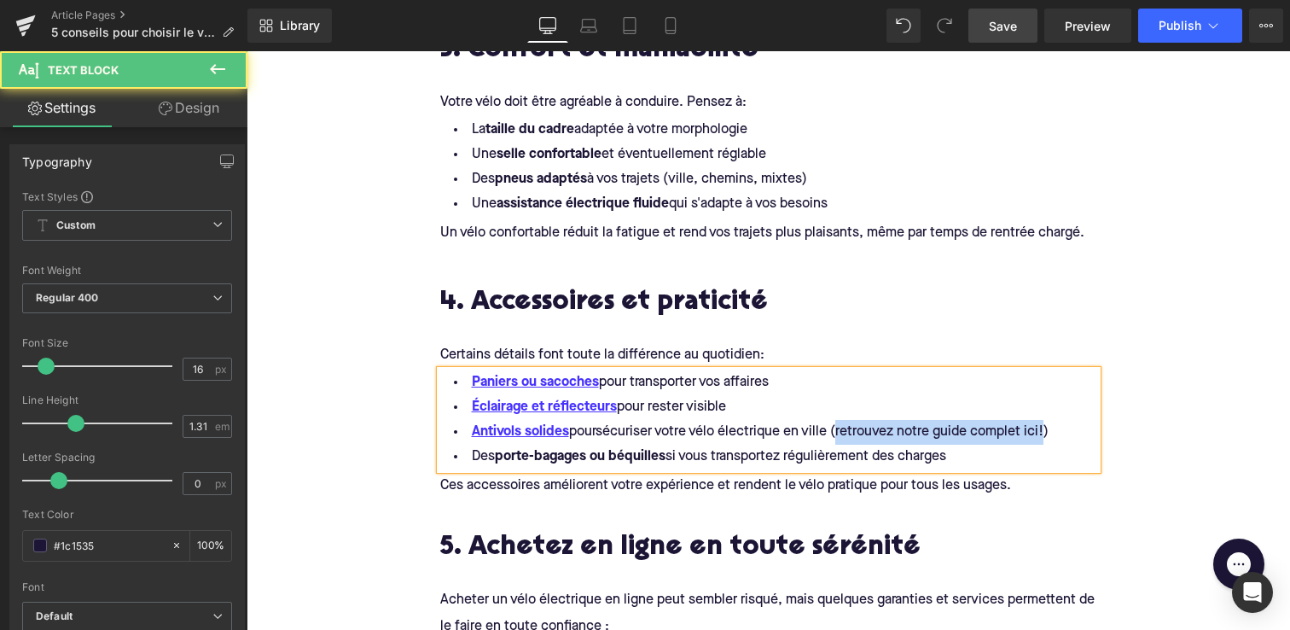
drag, startPoint x: 846, startPoint y: 433, endPoint x: 1054, endPoint y: 432, distance: 208.2
click at [1054, 432] on li "Antivols solides pour sécuriser votre vélo électrique en ville (retrouvez notre…" at bounding box center [768, 432] width 657 height 25
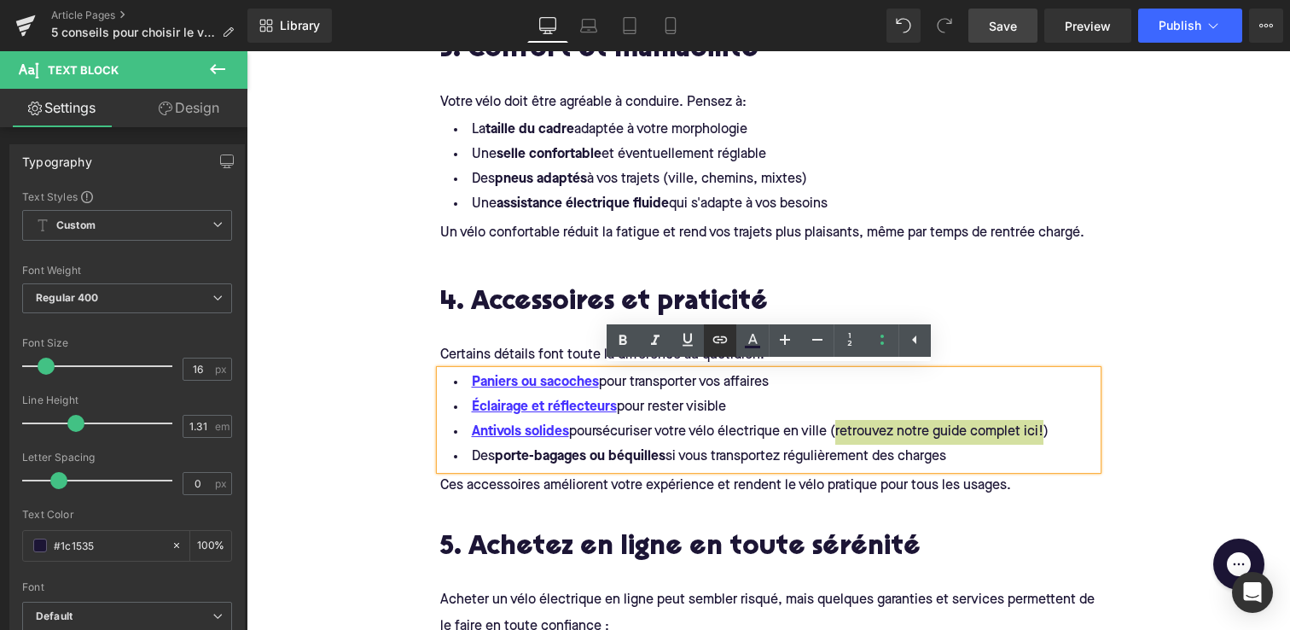
click at [721, 339] on icon at bounding box center [720, 338] width 15 height 7
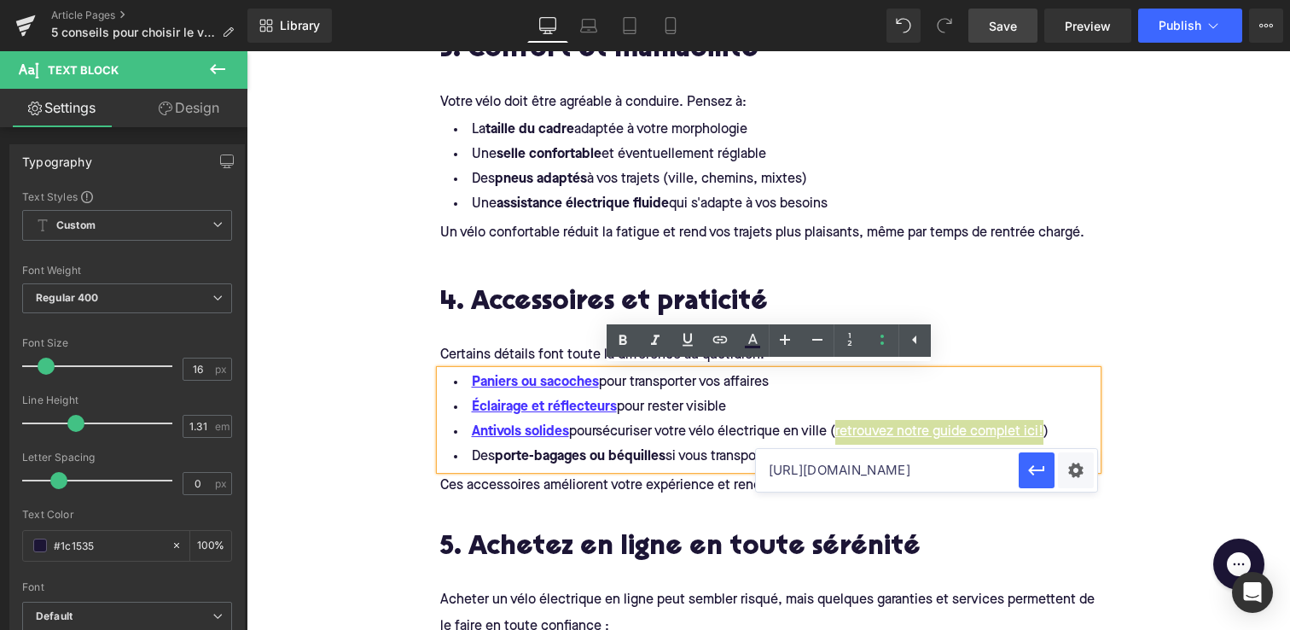
click at [799, 478] on input "[URL][DOMAIN_NAME]" at bounding box center [887, 470] width 263 height 43
paste input "[URL][DOMAIN_NAME]"
type input "[URL][DOMAIN_NAME]"
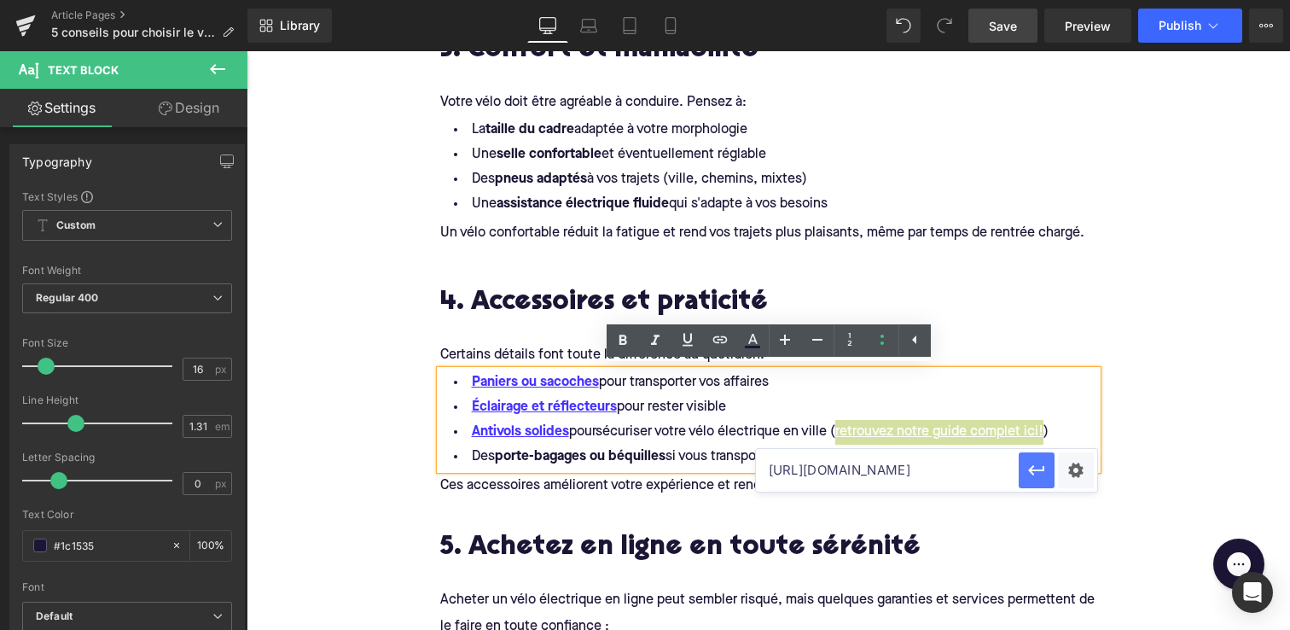
click at [1031, 472] on icon "button" at bounding box center [1036, 470] width 16 height 10
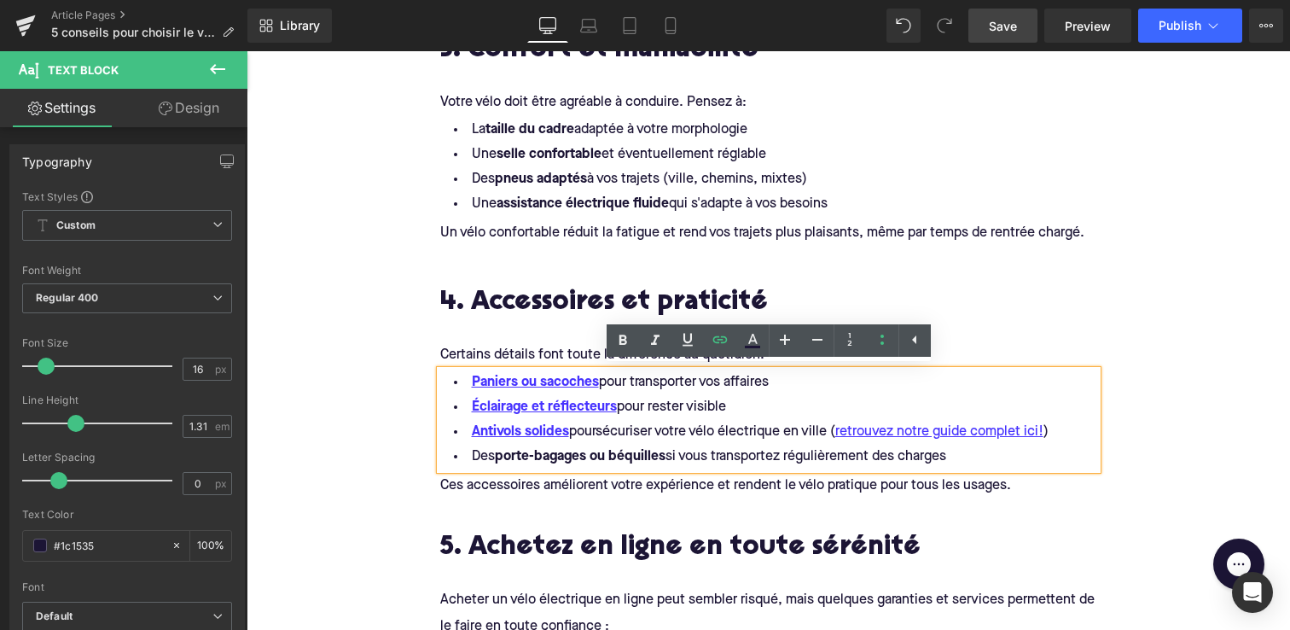
click at [371, 352] on div "5 conseils pour choisir le vélo électrique idéal pour la rentrée Heading Image …" at bounding box center [769, 198] width 1044 height 3300
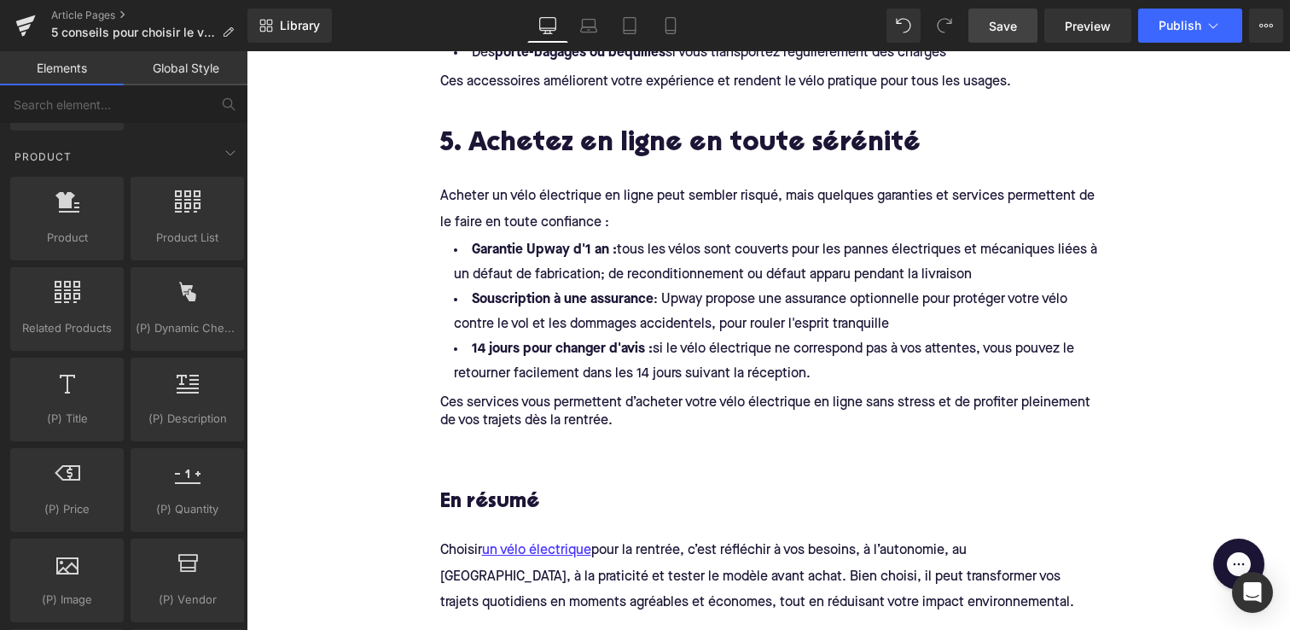
scroll to position [2063, 0]
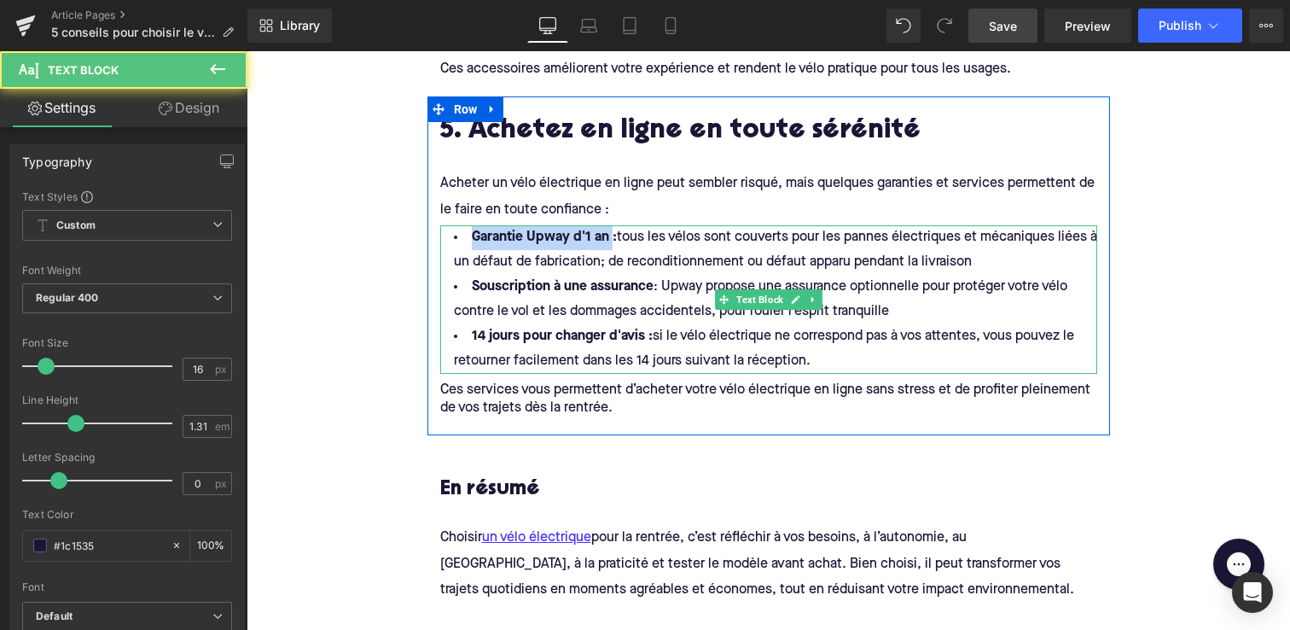
drag, startPoint x: 611, startPoint y: 235, endPoint x: 470, endPoint y: 230, distance: 140.9
click at [470, 230] on li "Garantie Upway d'1 an : tous les vélos sont couverts pour les pannes électrique…" at bounding box center [768, 249] width 657 height 49
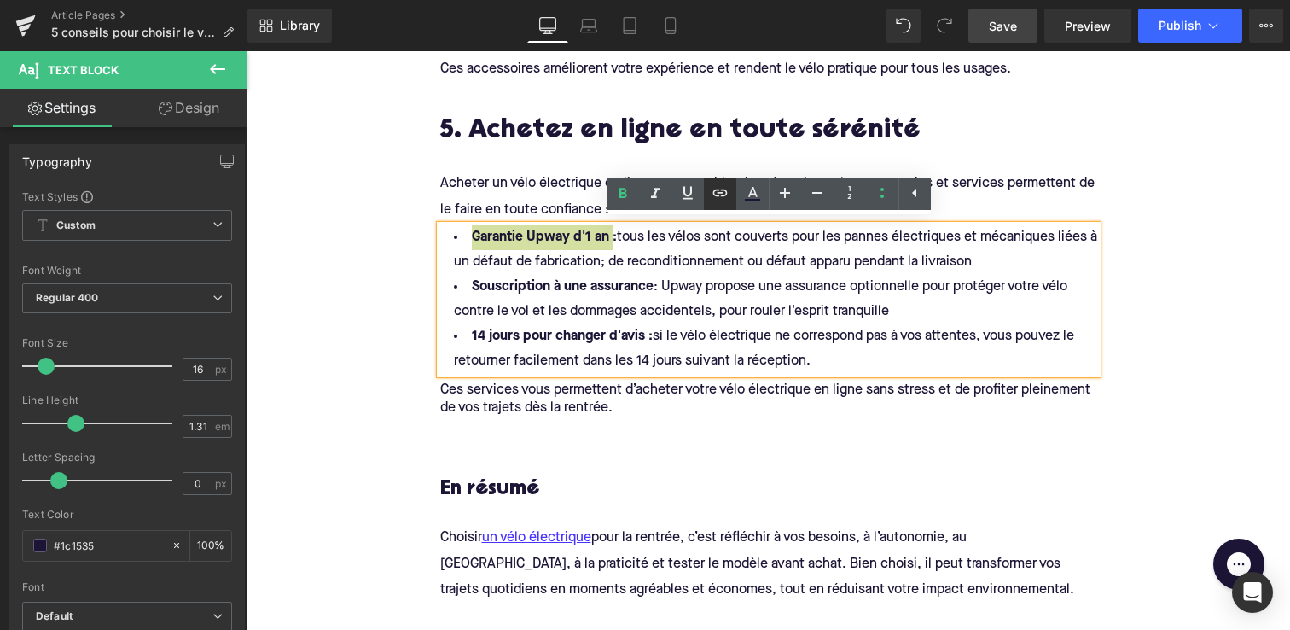
click at [716, 192] on icon at bounding box center [720, 193] width 20 height 20
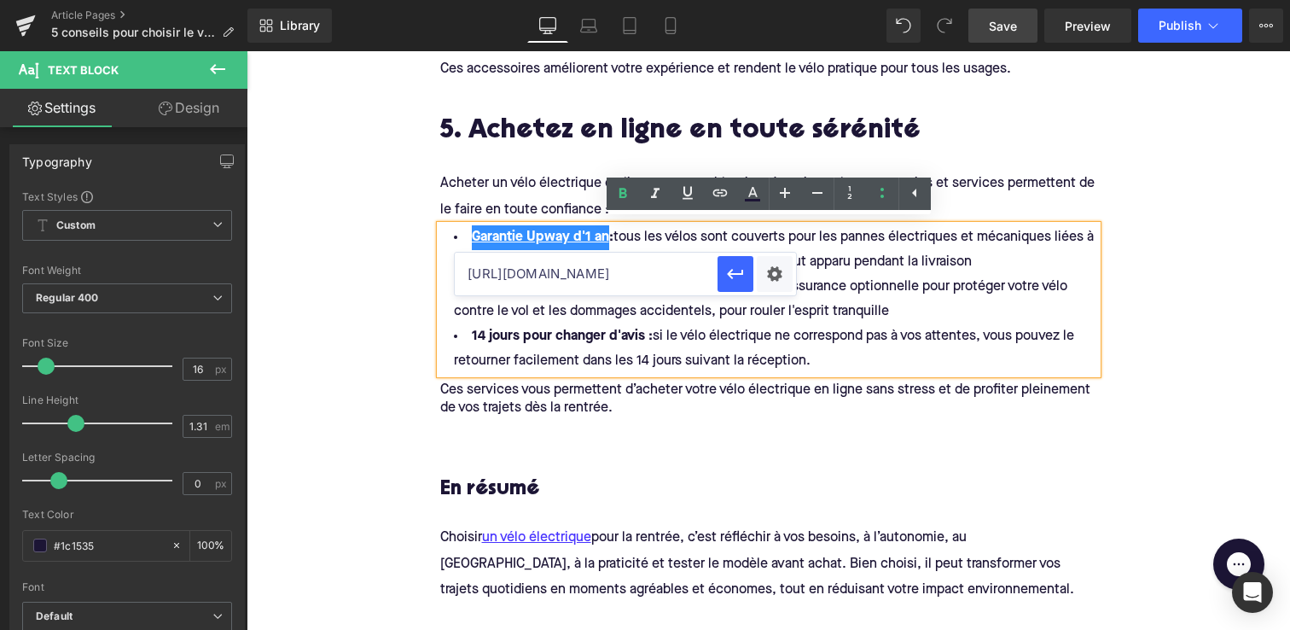
click at [614, 274] on input "[URL][DOMAIN_NAME]" at bounding box center [586, 274] width 263 height 43
paste input "[URL][DOMAIN_NAME]"
type input "[URL][DOMAIN_NAME]"
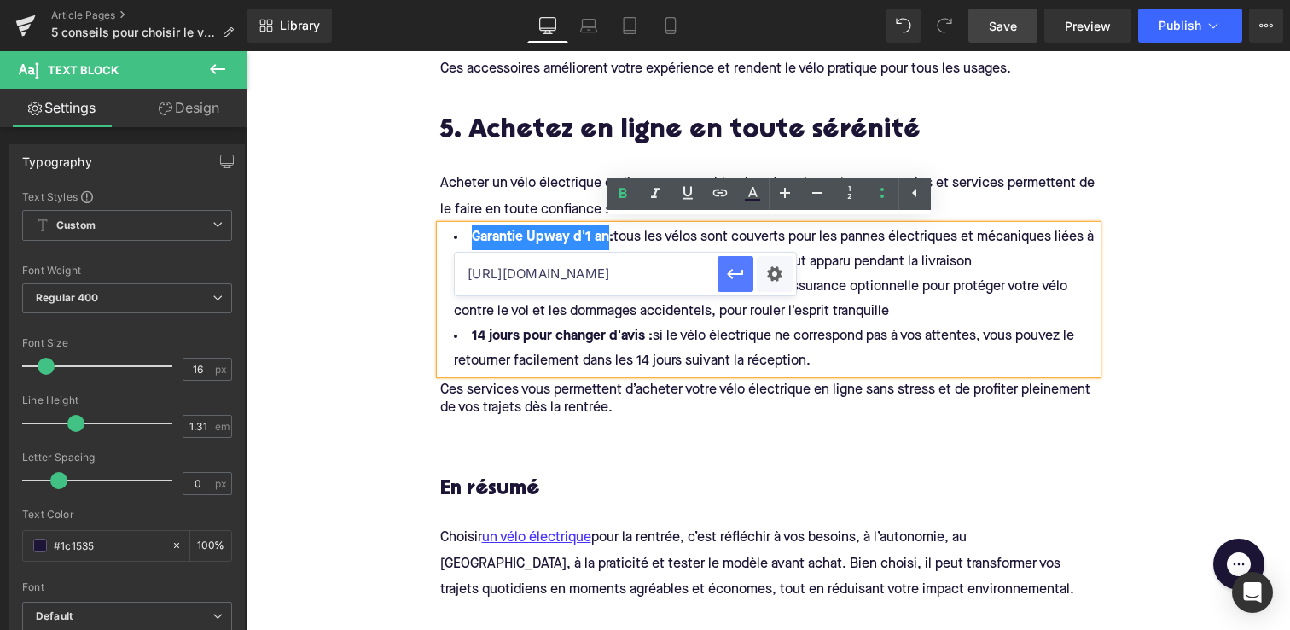
click at [724, 275] on button "button" at bounding box center [736, 274] width 36 height 36
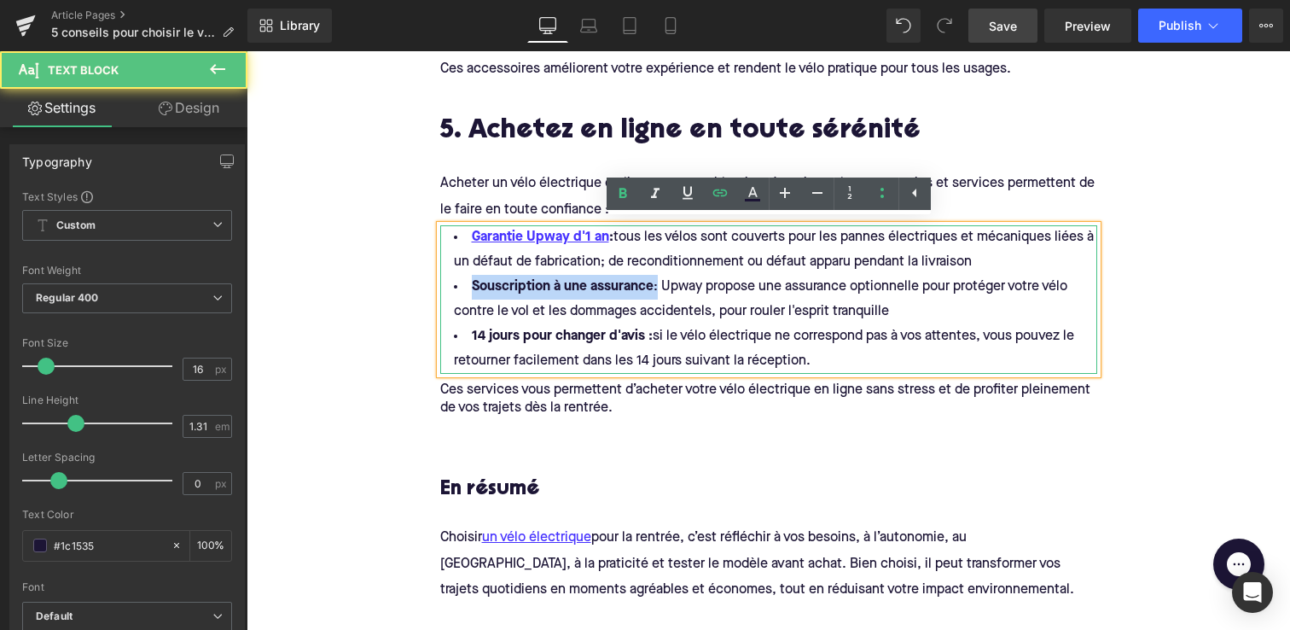
drag, startPoint x: 656, startPoint y: 283, endPoint x: 469, endPoint y: 282, distance: 186.9
click at [469, 282] on li "Souscription à une assurance : Upway propose une assurance optionnelle pour pro…" at bounding box center [768, 299] width 657 height 49
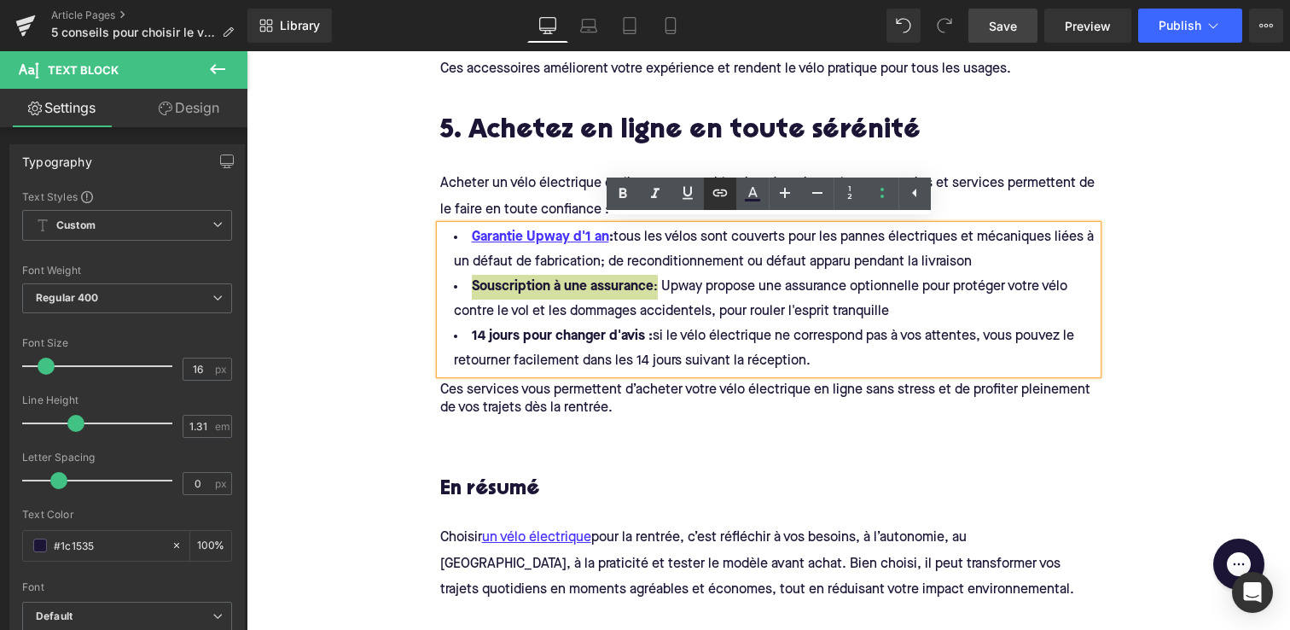
click at [715, 190] on icon at bounding box center [720, 192] width 15 height 7
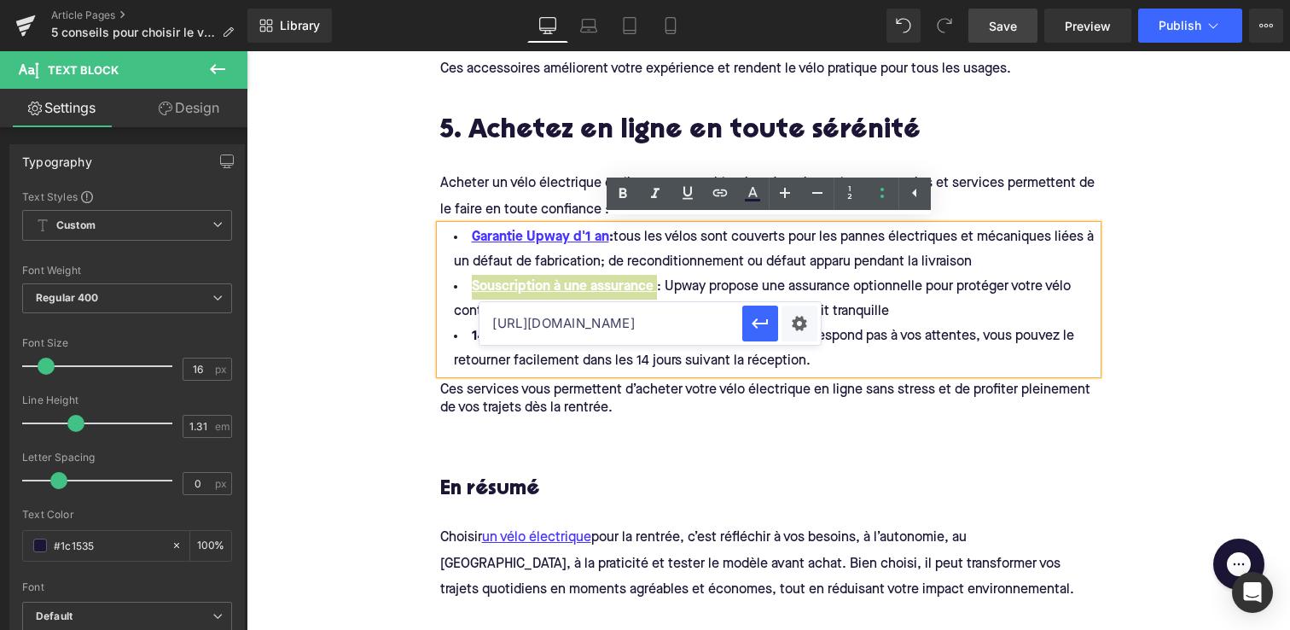
click at [631, 321] on input "[URL][DOMAIN_NAME]" at bounding box center [611, 323] width 263 height 43
paste input "[URL][DOMAIN_NAME]"
type input "[URL][DOMAIN_NAME]"
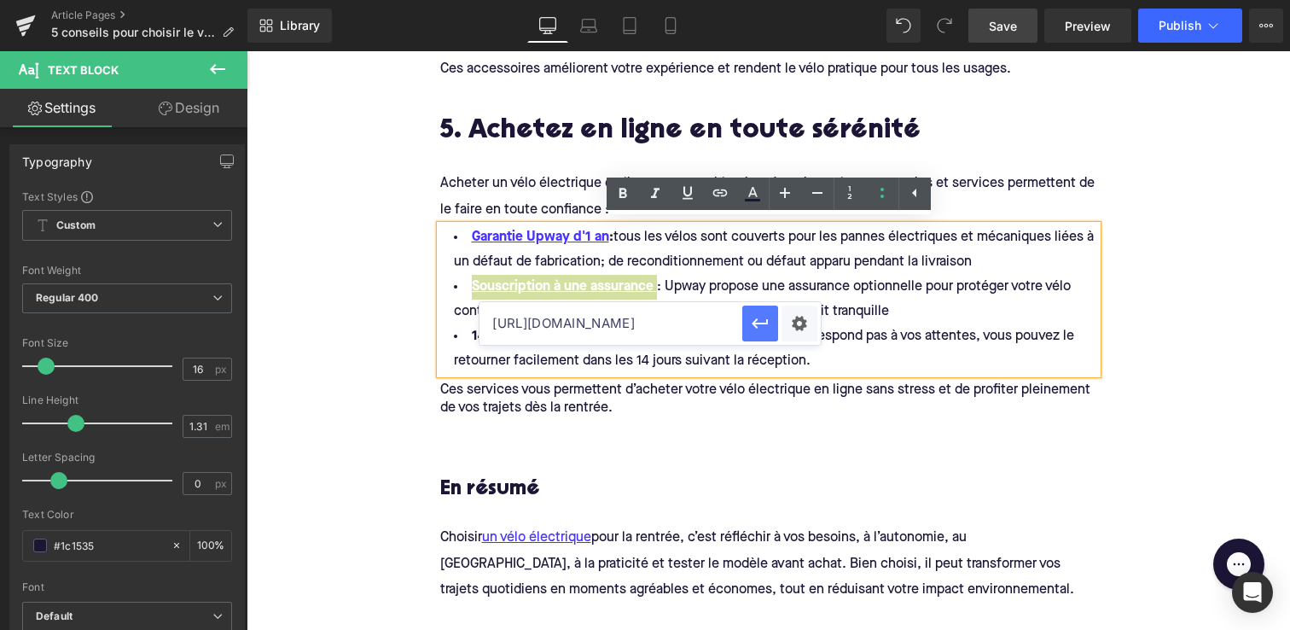
click at [763, 323] on icon "button" at bounding box center [761, 324] width 16 height 10
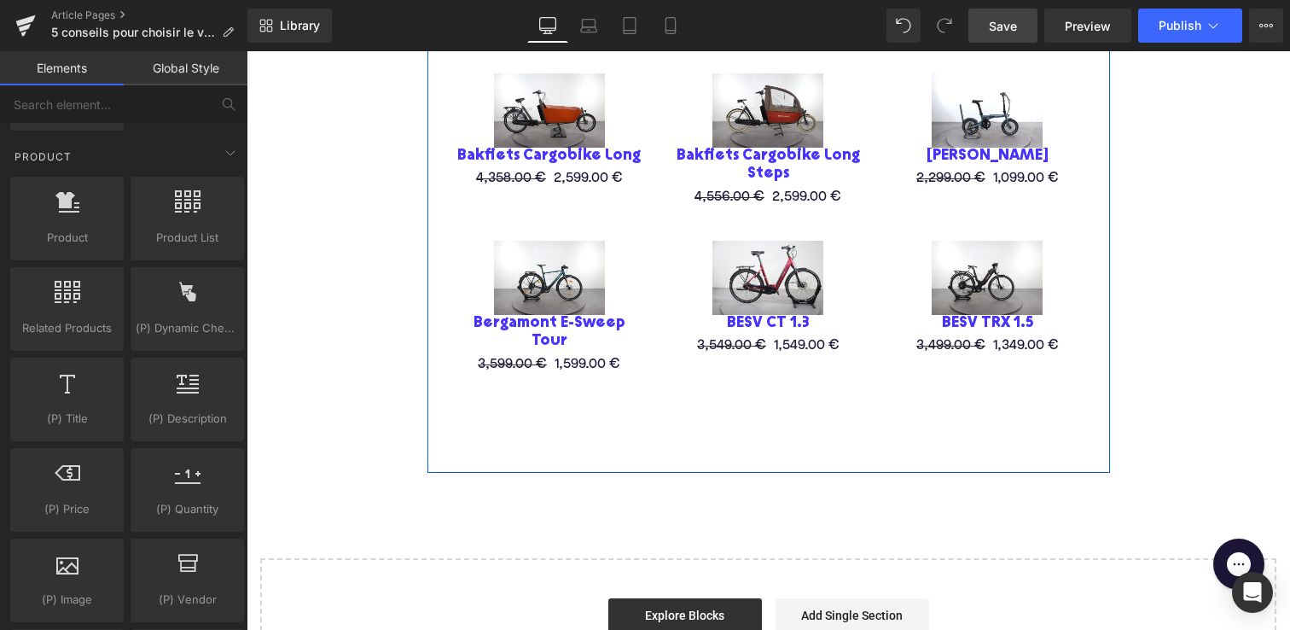
scroll to position [2950, 0]
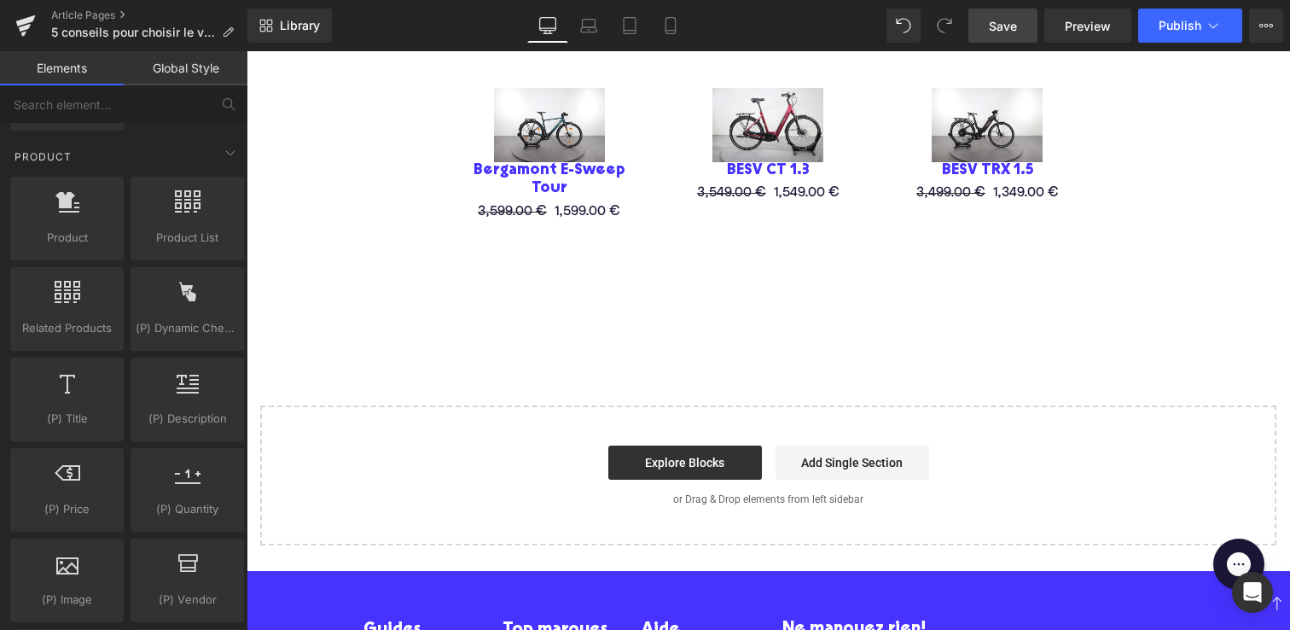
click at [1011, 26] on span "Save" at bounding box center [1003, 26] width 28 height 18
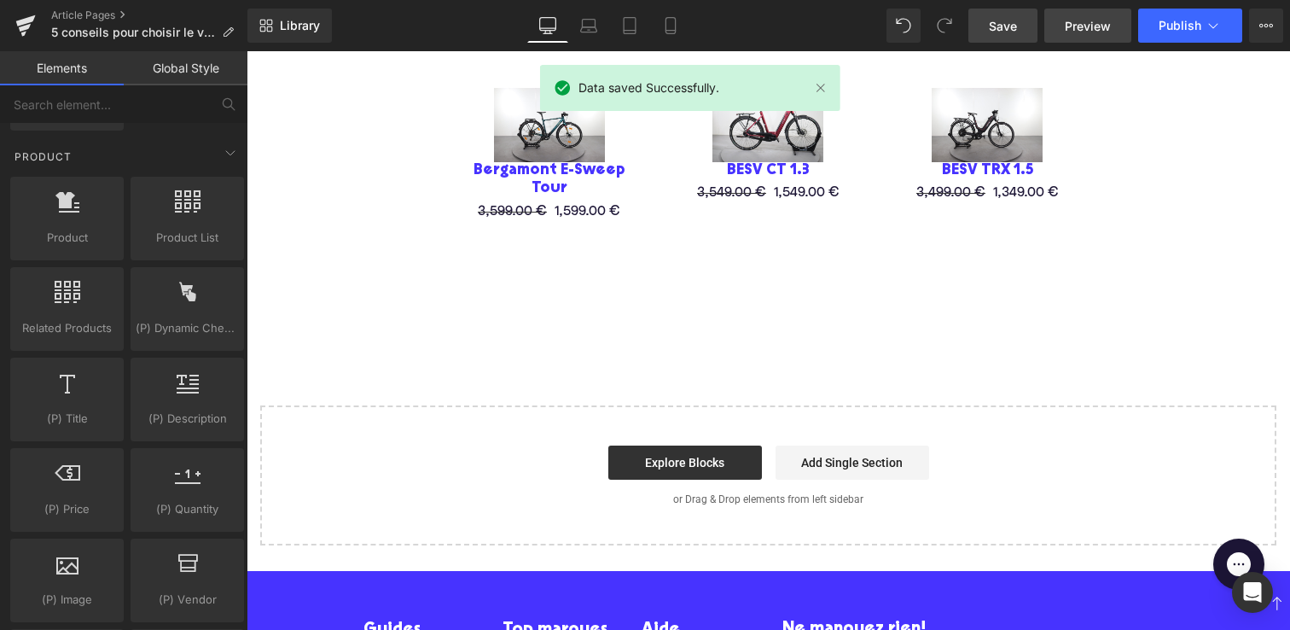
click at [1079, 29] on span "Preview" at bounding box center [1088, 26] width 46 height 18
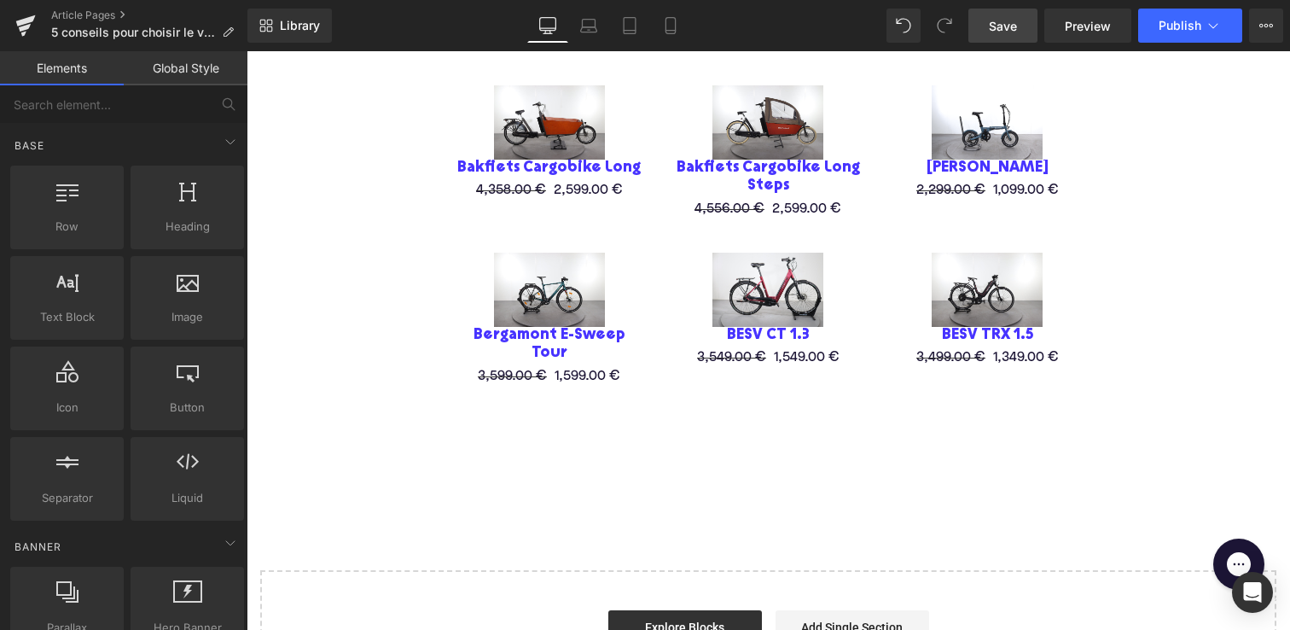
scroll to position [2772, 0]
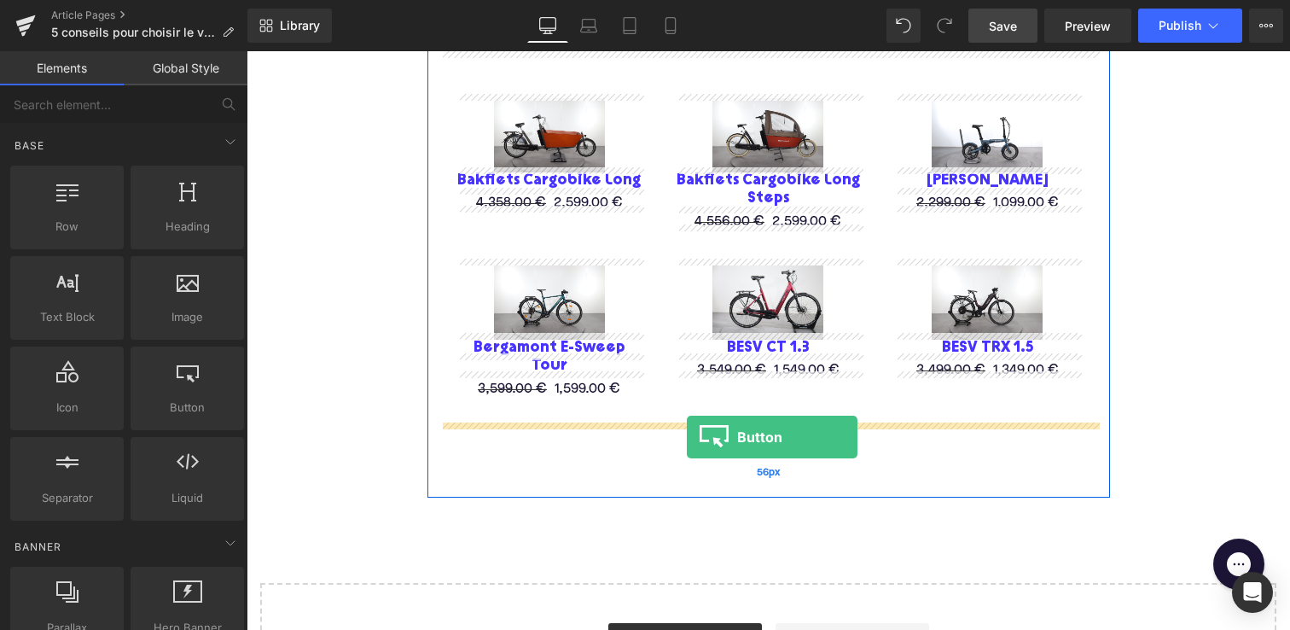
drag, startPoint x: 437, startPoint y: 424, endPoint x: 687, endPoint y: 435, distance: 250.3
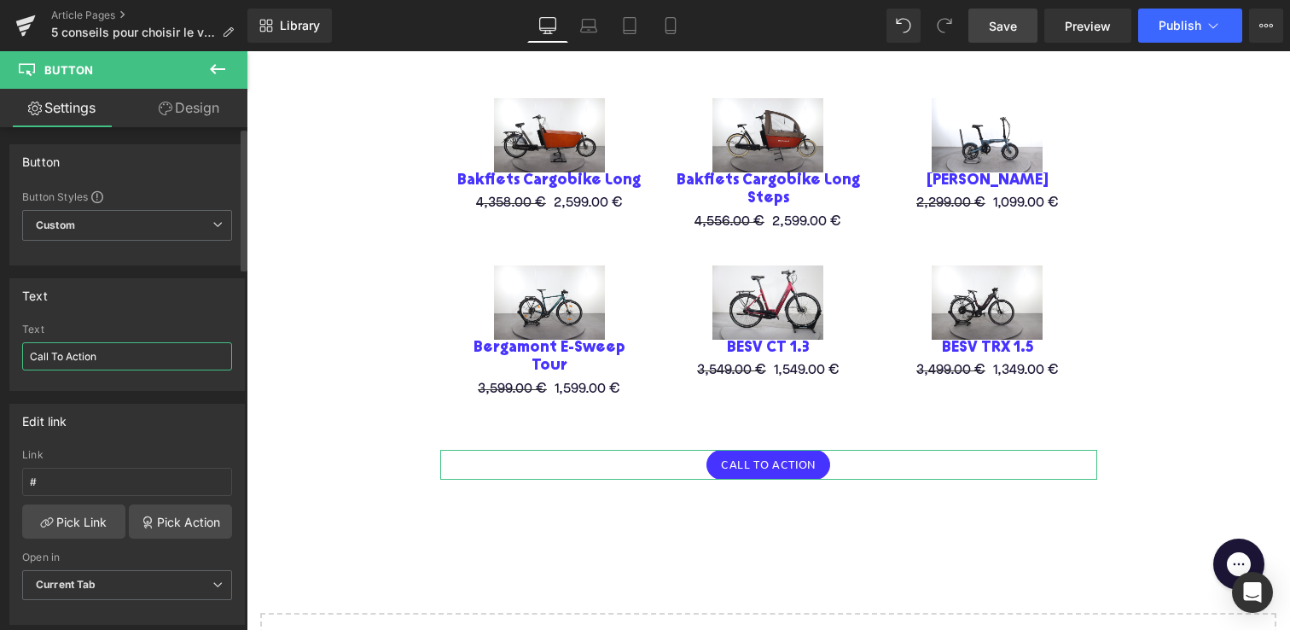
drag, startPoint x: 125, startPoint y: 354, endPoint x: 0, endPoint y: 326, distance: 128.6
click at [0, 326] on div "Text Call To Action Text Call To Action" at bounding box center [127, 327] width 255 height 125
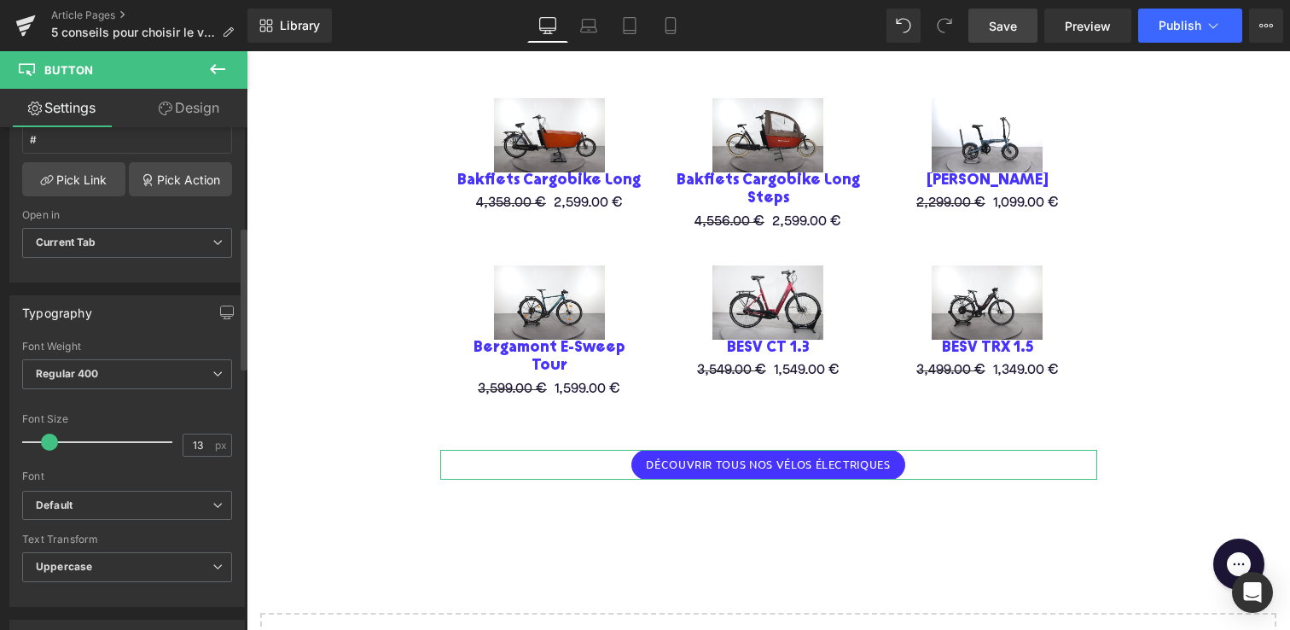
scroll to position [355, 0]
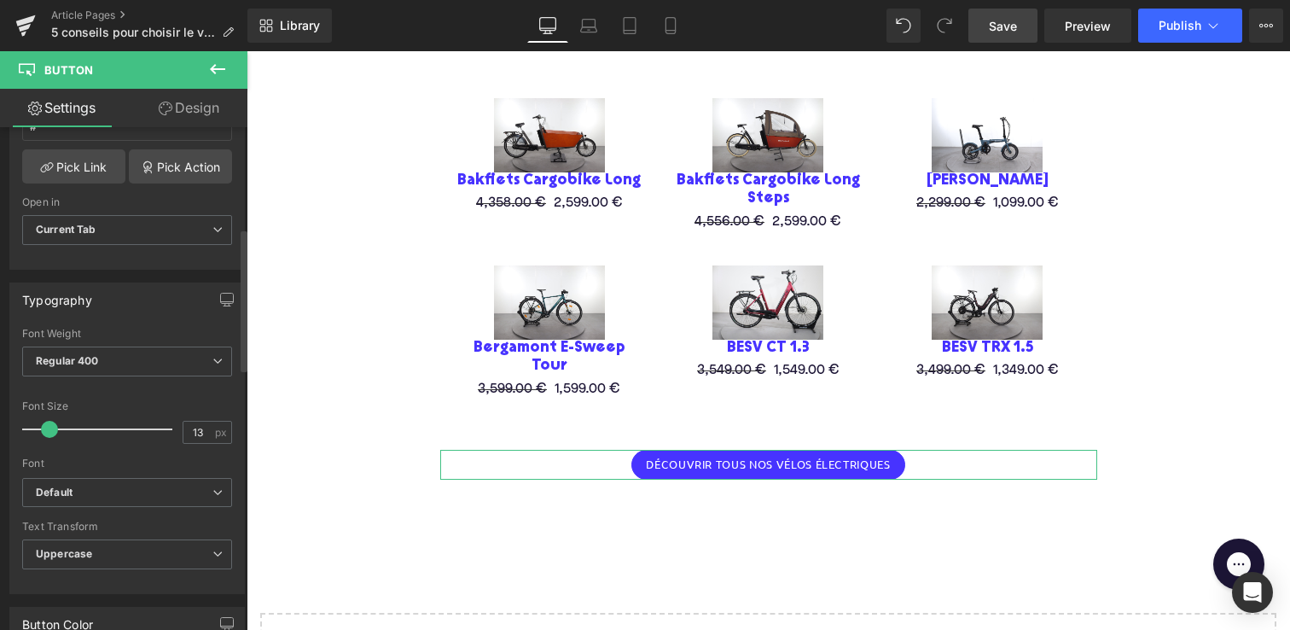
type input "DÉCOUVRIR TOUS NOS VÉLOS ÉLECTRIQUES"
click at [54, 430] on span at bounding box center [54, 429] width 17 height 17
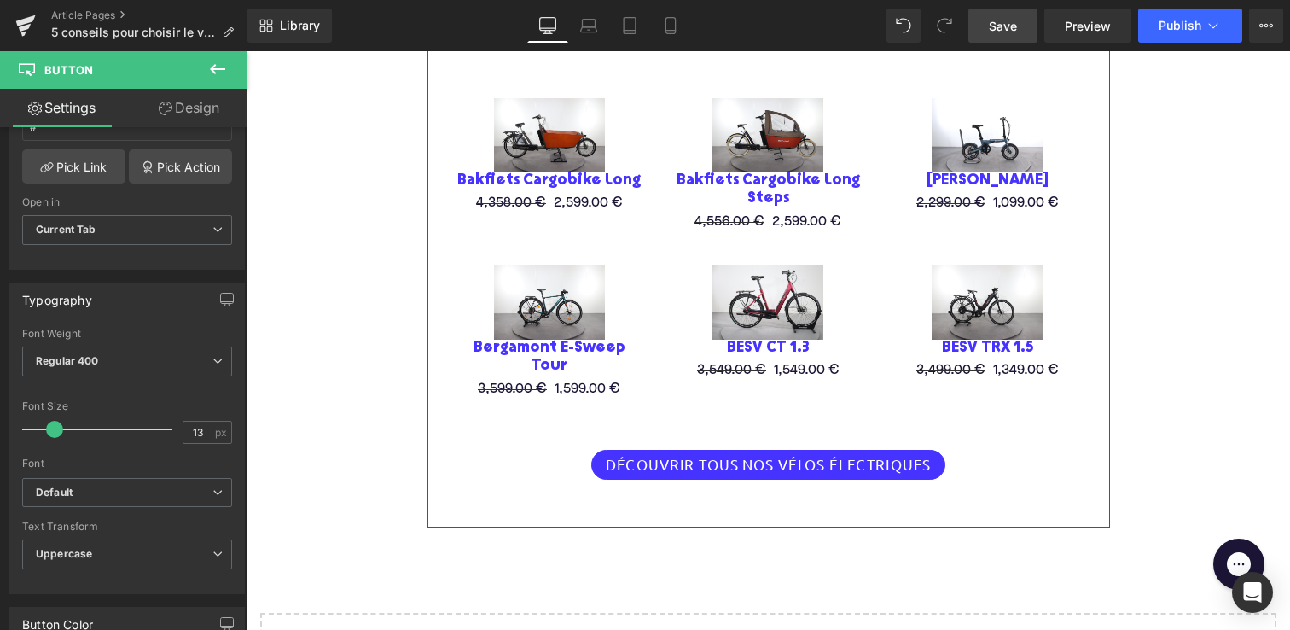
click at [761, 454] on span "Button" at bounding box center [769, 464] width 38 height 20
click at [761, 455] on span "Button" at bounding box center [769, 465] width 38 height 20
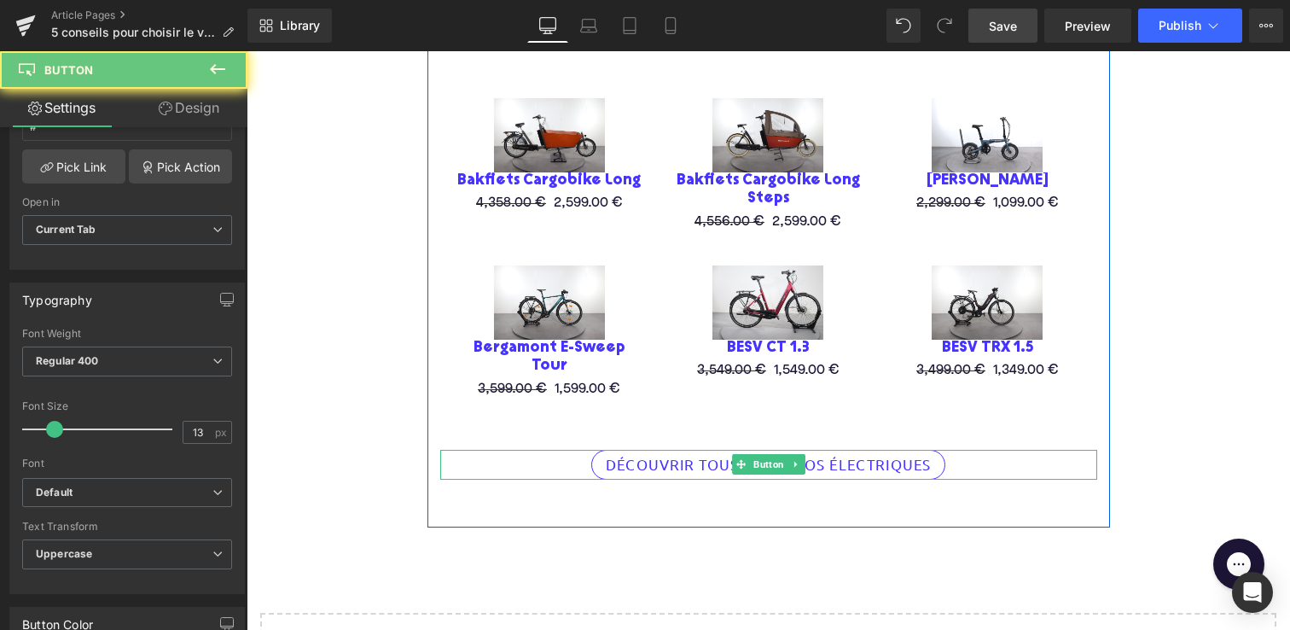
click at [663, 458] on span "DÉCOUVRIR TOUS NOS VÉLOS ÉLECTRIQUES" at bounding box center [769, 464] width 326 height 12
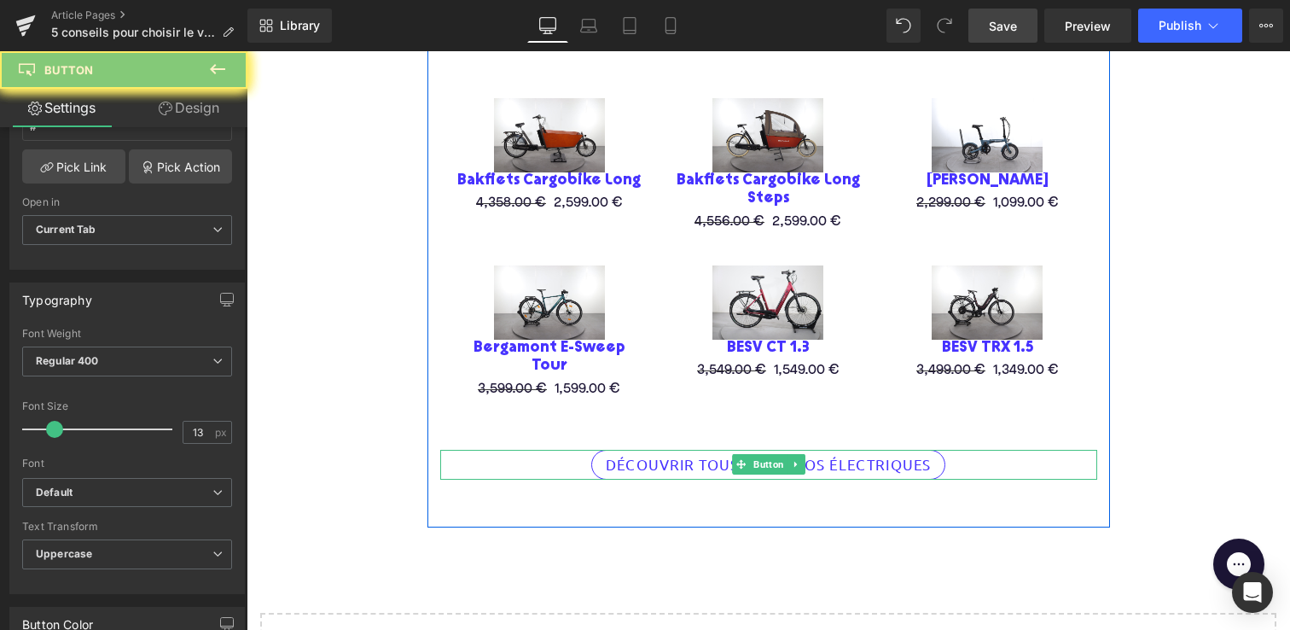
click at [663, 458] on span "DÉCOUVRIR TOUS NOS VÉLOS ÉLECTRIQUES" at bounding box center [769, 464] width 326 height 12
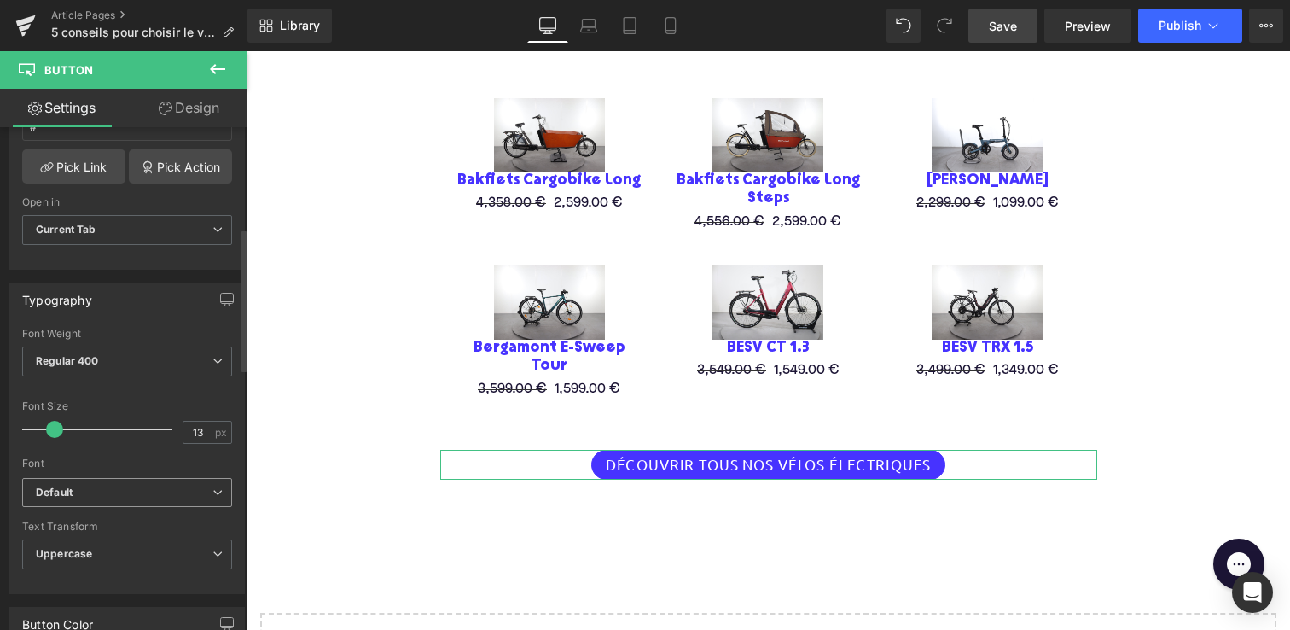
click at [133, 501] on span "Default" at bounding box center [127, 493] width 210 height 30
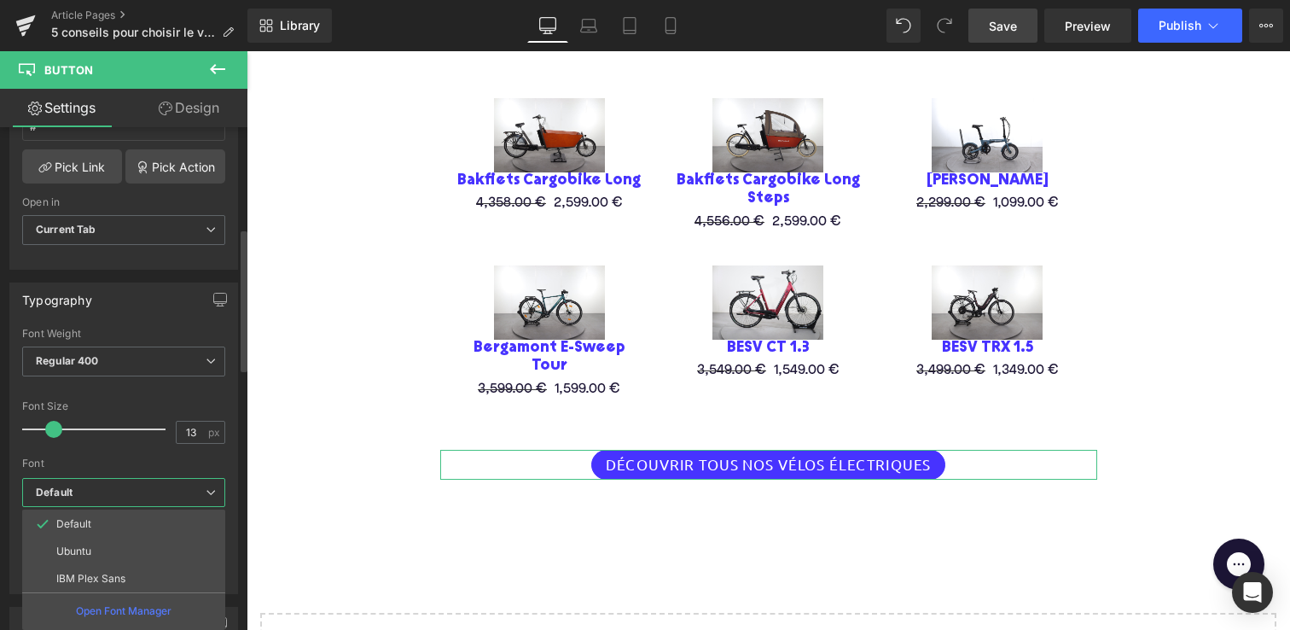
click at [111, 459] on div "Font" at bounding box center [123, 463] width 203 height 12
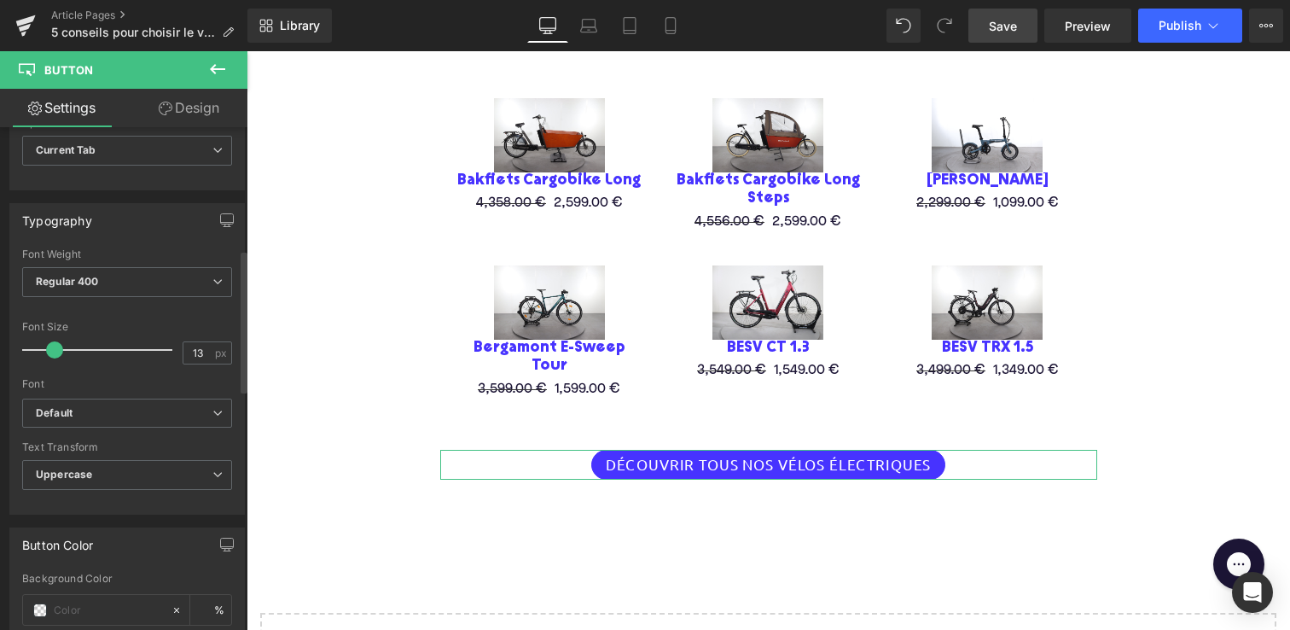
scroll to position [451, 0]
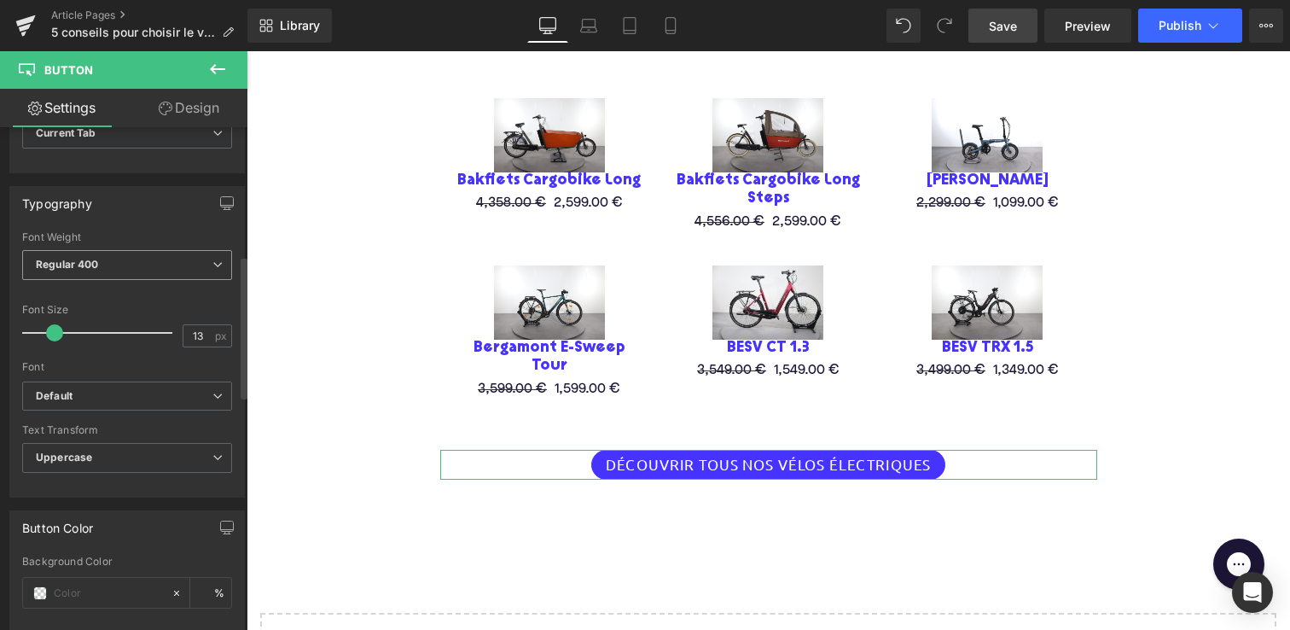
click at [68, 262] on b "Regular 400" at bounding box center [67, 264] width 63 height 13
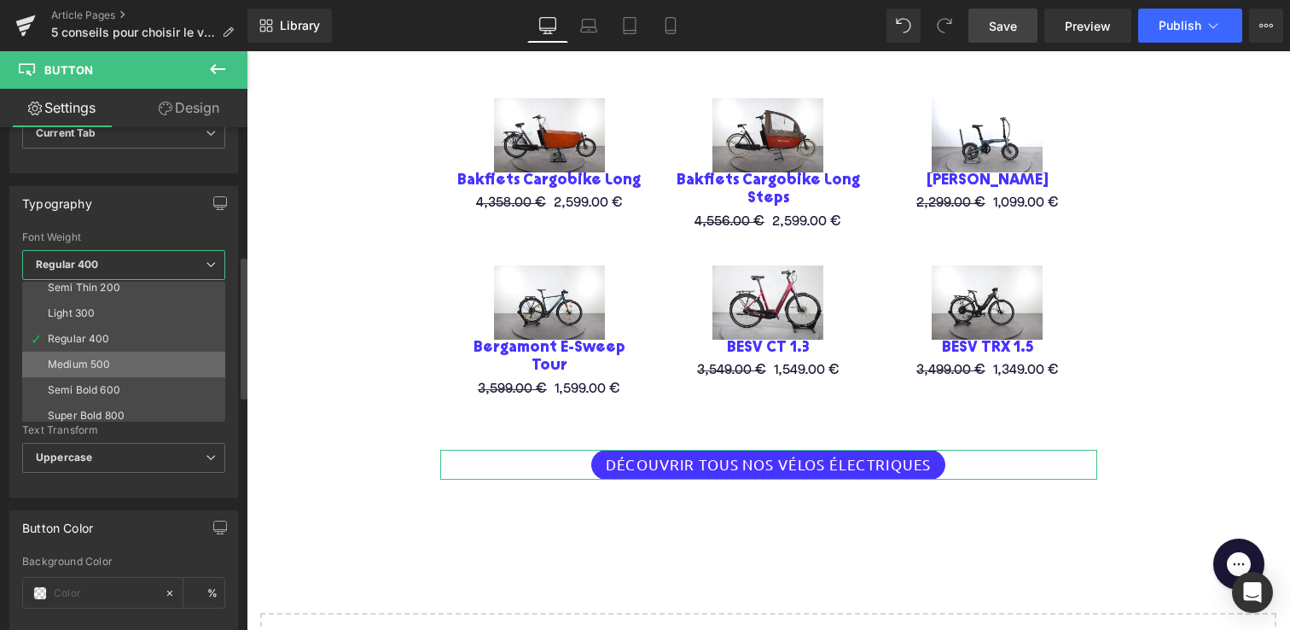
scroll to position [49, 0]
click at [75, 372] on div "Semi Bold 600" at bounding box center [84, 374] width 73 height 12
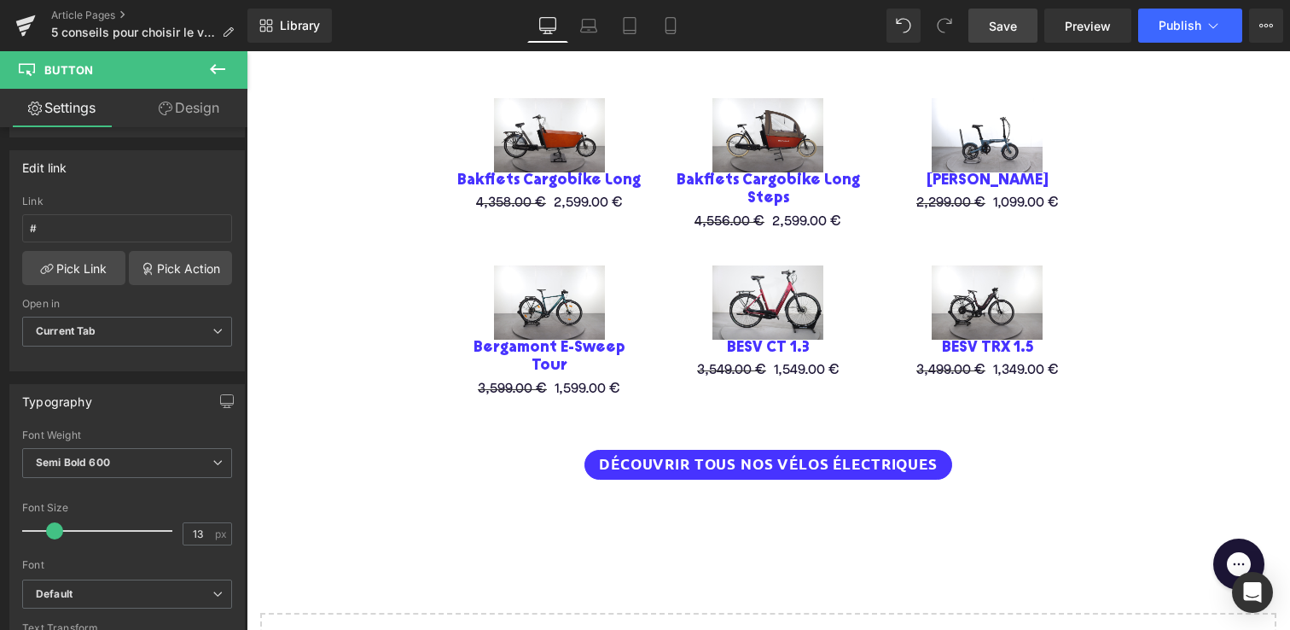
scroll to position [0, 0]
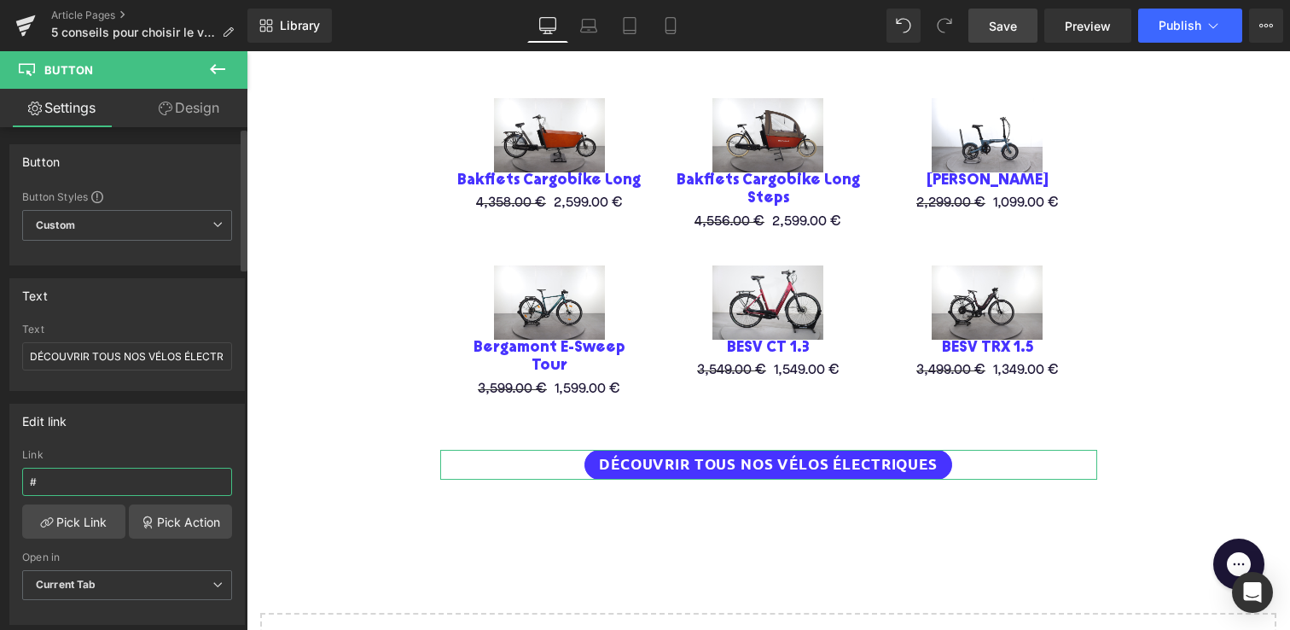
click at [73, 486] on input "#" at bounding box center [127, 482] width 210 height 28
drag, startPoint x: 73, startPoint y: 486, endPoint x: 11, endPoint y: 479, distance: 61.8
click at [11, 479] on div "# Link # Pick Link Pick Action Current Tab New Tab Open in Current Tab Current …" at bounding box center [127, 536] width 234 height 175
paste input "[URL][DOMAIN_NAME]"
type input "[URL][DOMAIN_NAME]"
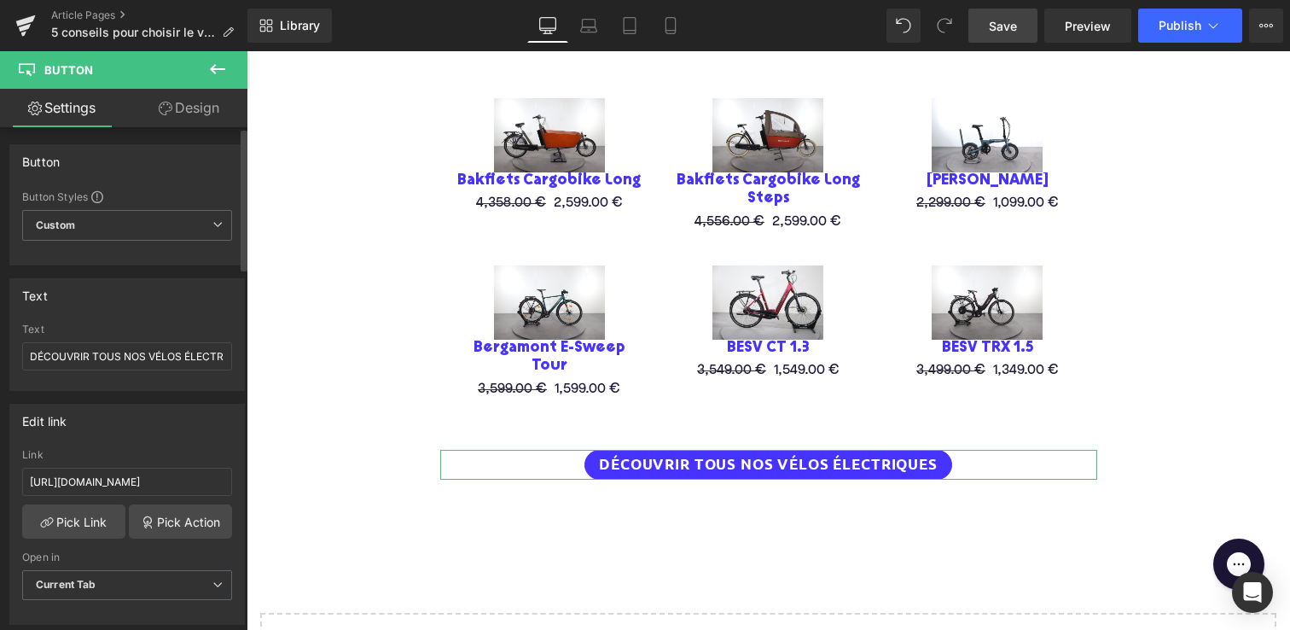
click at [131, 454] on div "Link" at bounding box center [127, 455] width 210 height 12
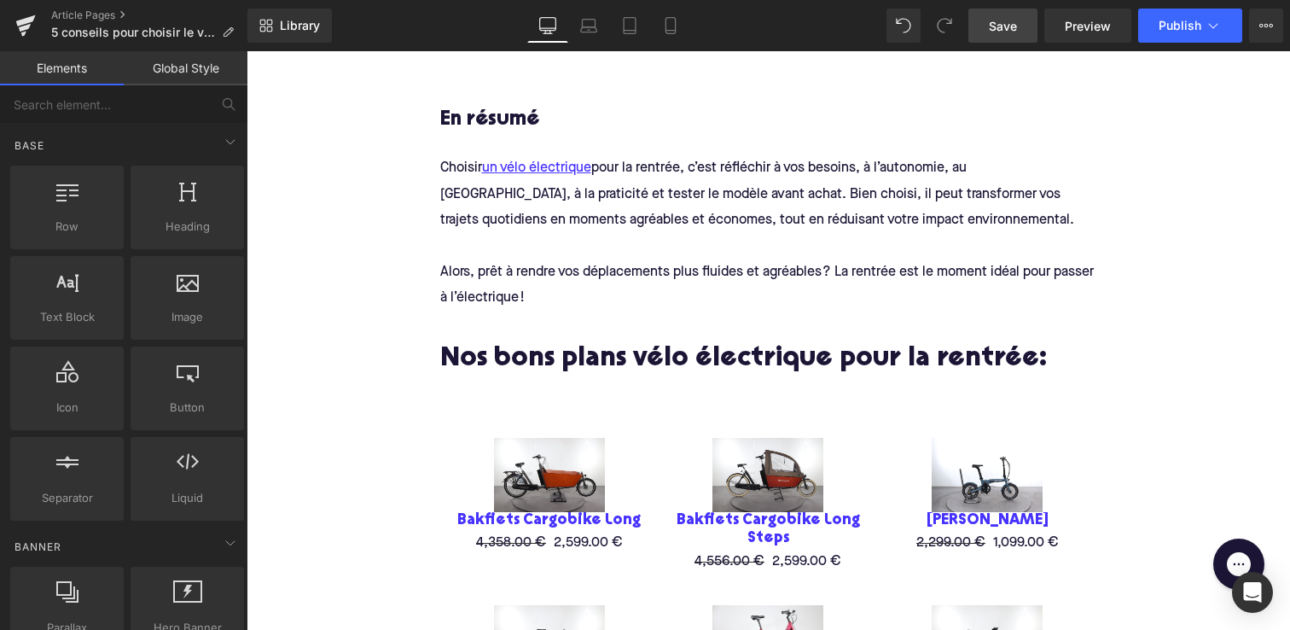
scroll to position [2382, 0]
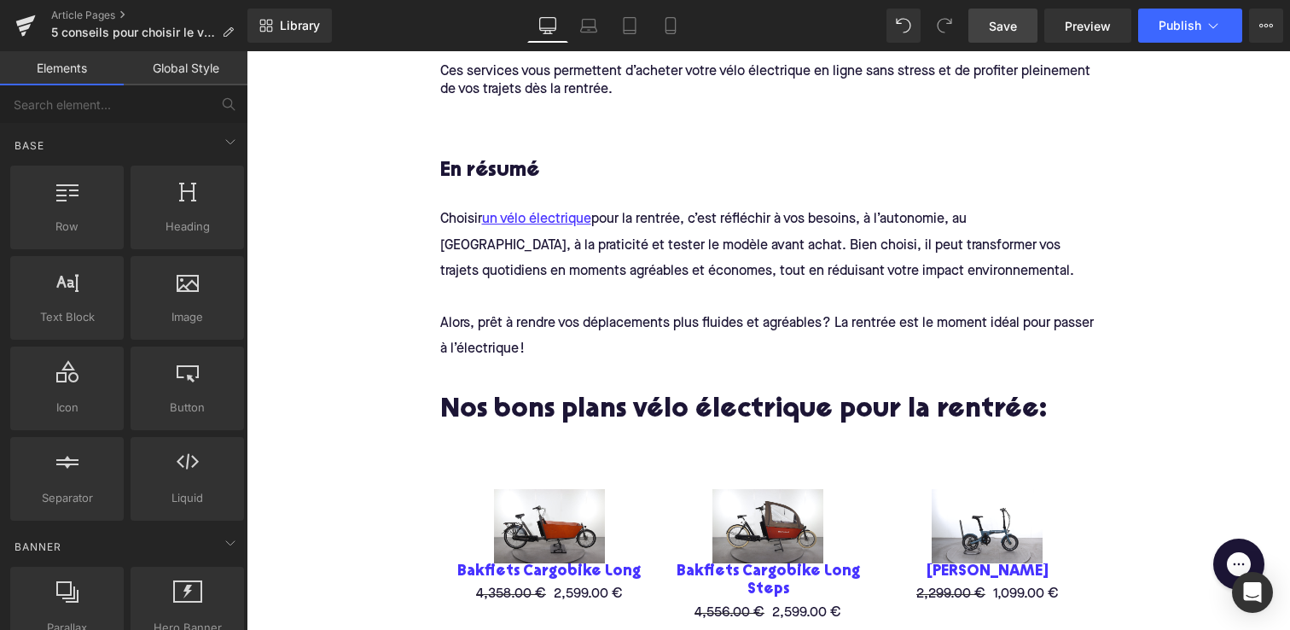
click at [1012, 15] on link "Save" at bounding box center [1003, 26] width 69 height 34
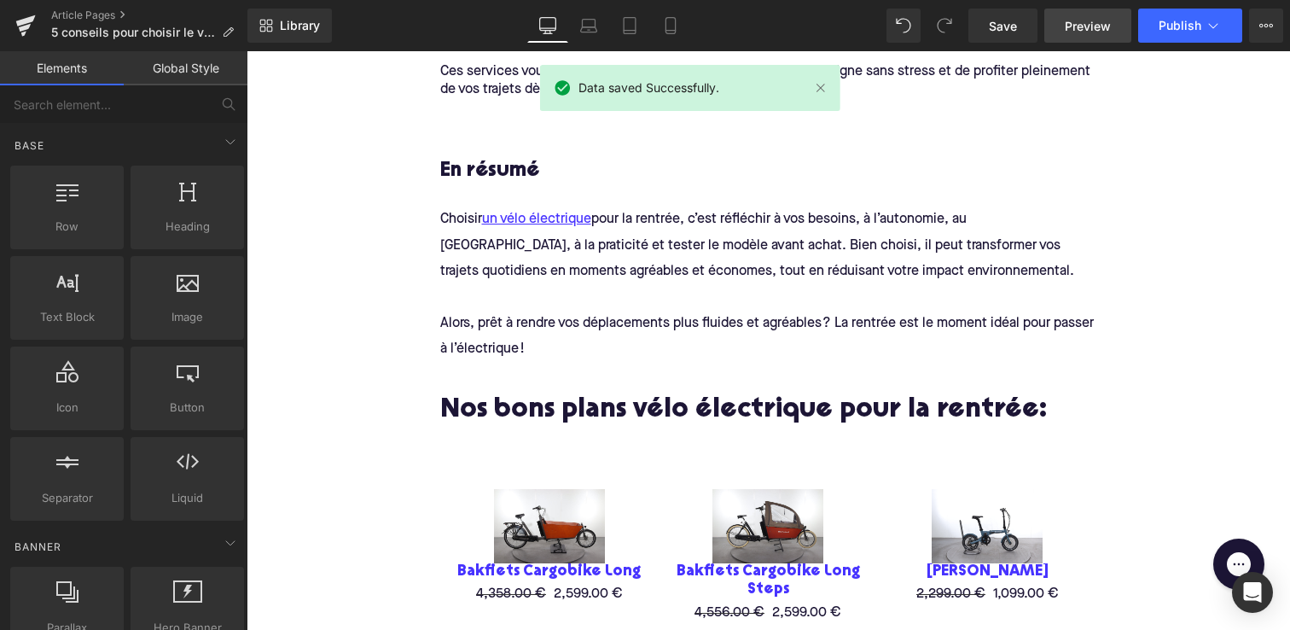
click at [1079, 25] on span "Preview" at bounding box center [1088, 26] width 46 height 18
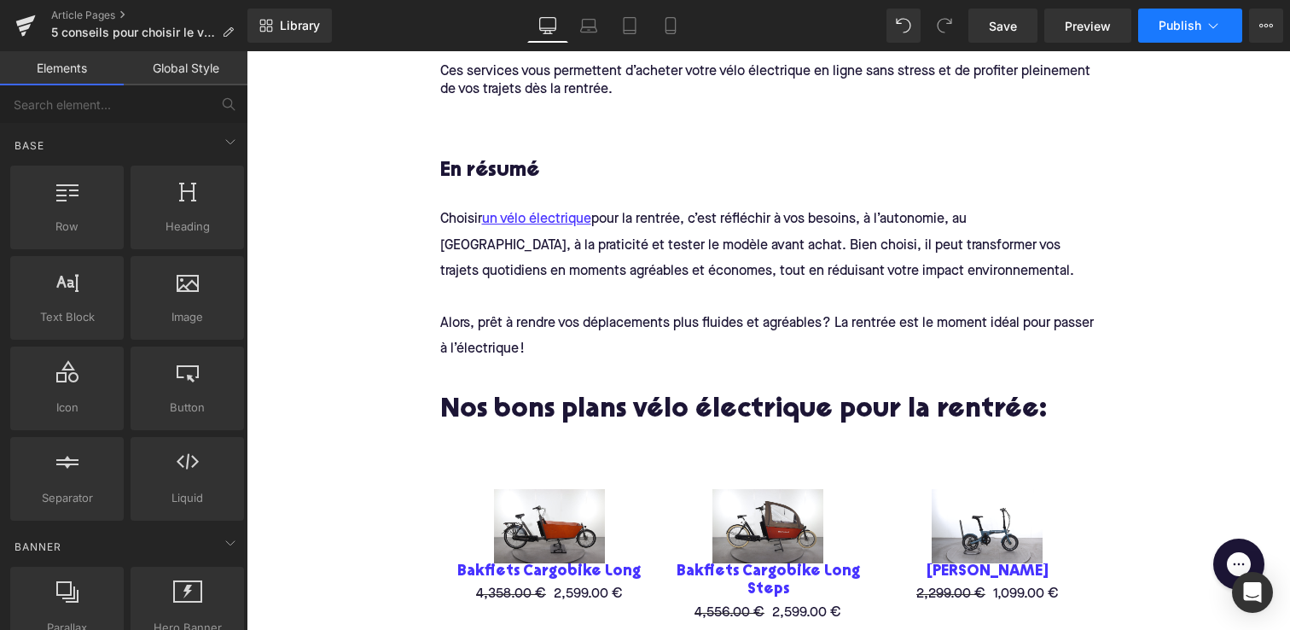
click at [1179, 23] on span "Publish" at bounding box center [1180, 26] width 43 height 14
click at [1265, 36] on button "View Live Page View with current Template Save Template to Library Schedule Pub…" at bounding box center [1266, 26] width 34 height 34
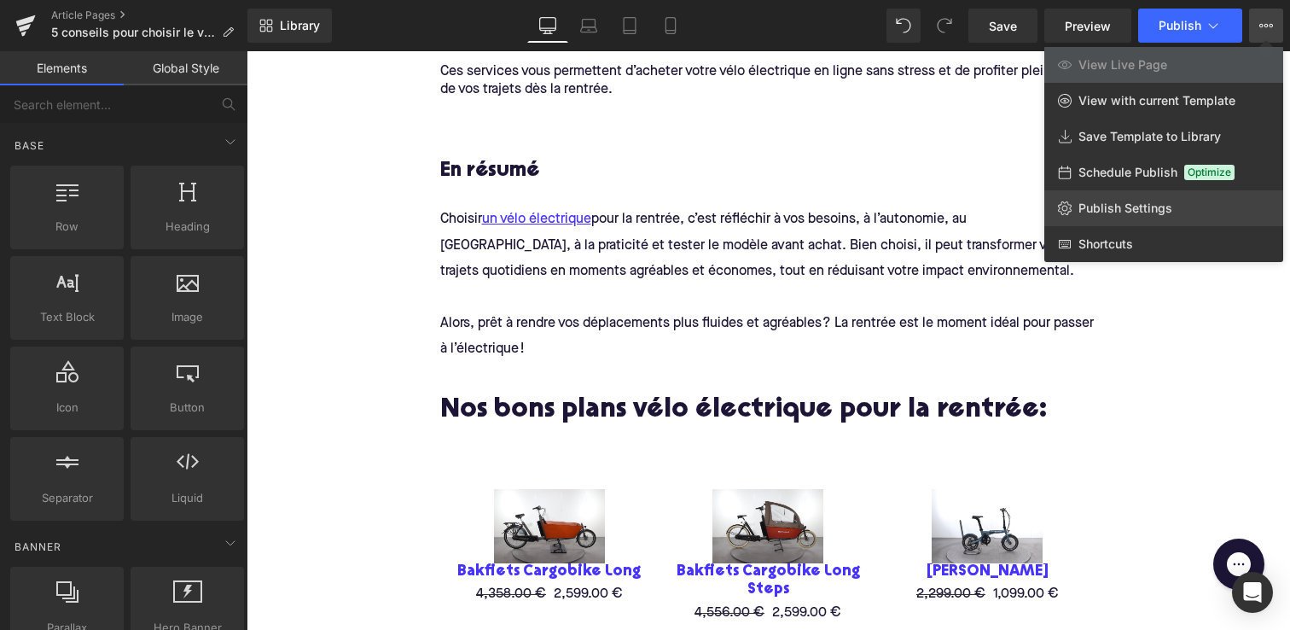
click at [1079, 204] on span "Publish Settings" at bounding box center [1126, 208] width 94 height 15
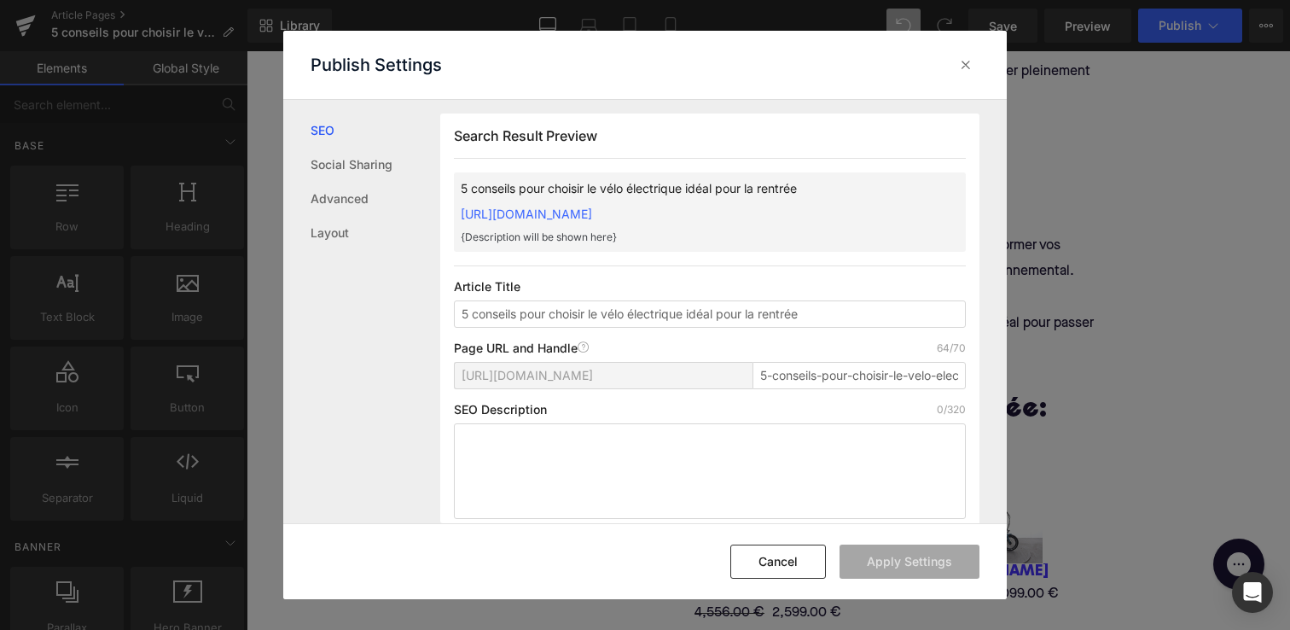
scroll to position [1, 0]
click at [967, 62] on icon at bounding box center [965, 64] width 17 height 17
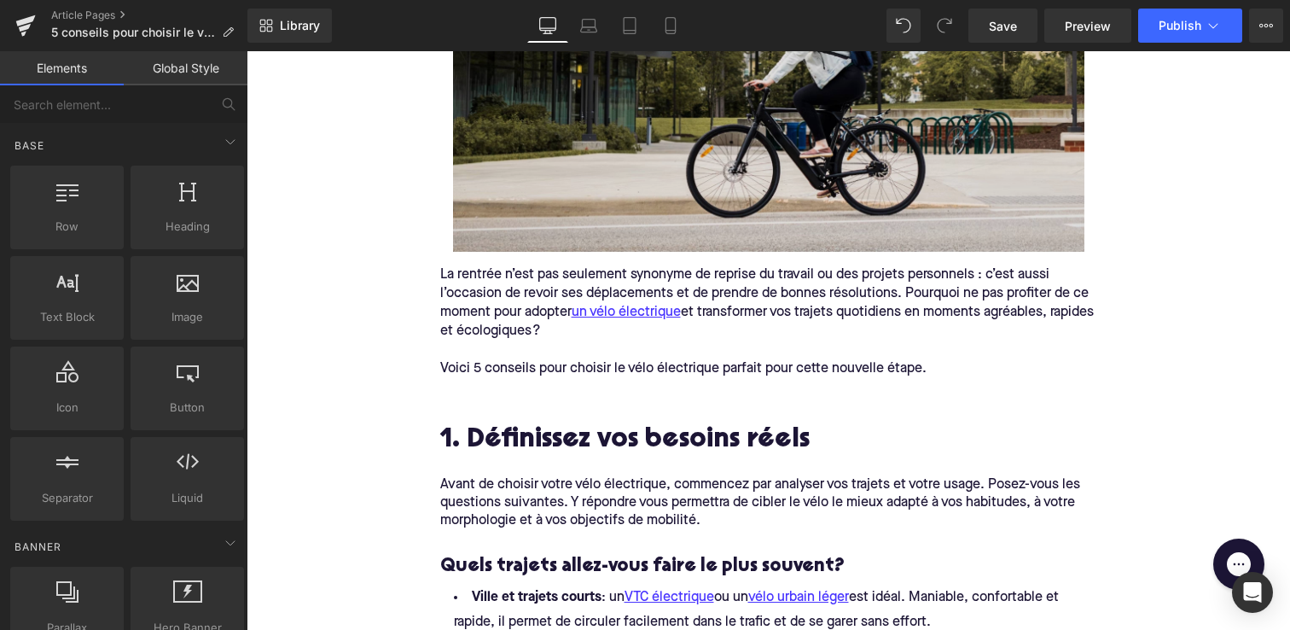
scroll to position [485, 0]
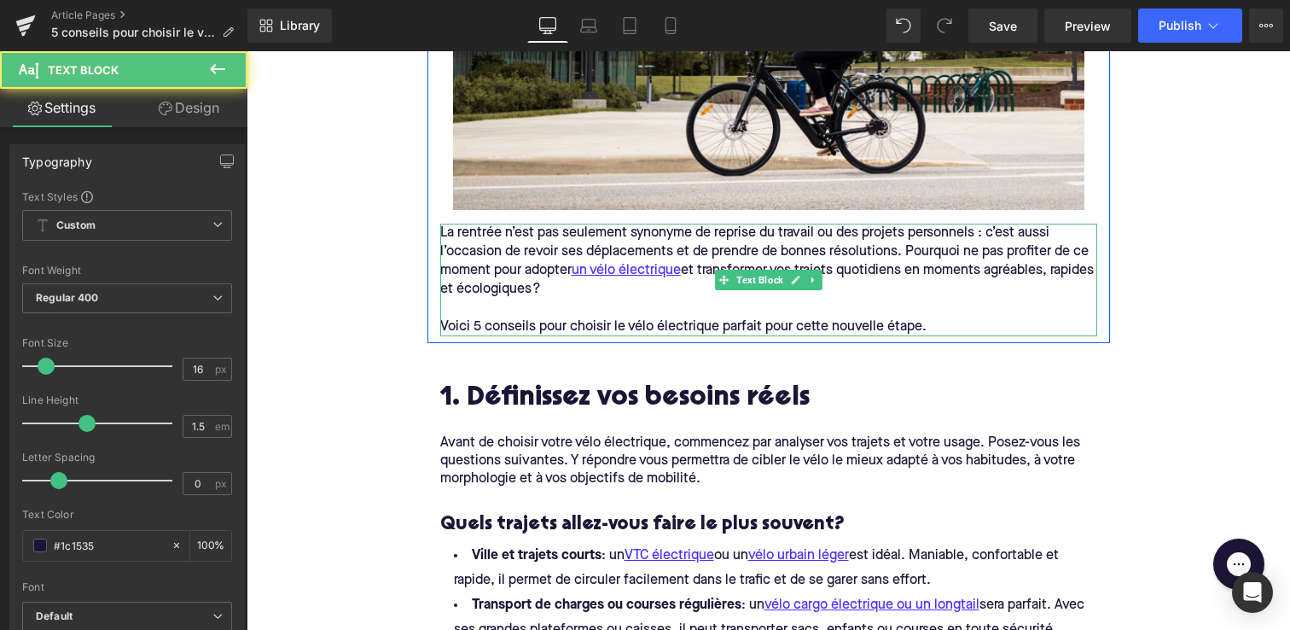
click at [440, 232] on div at bounding box center [440, 280] width 1 height 113
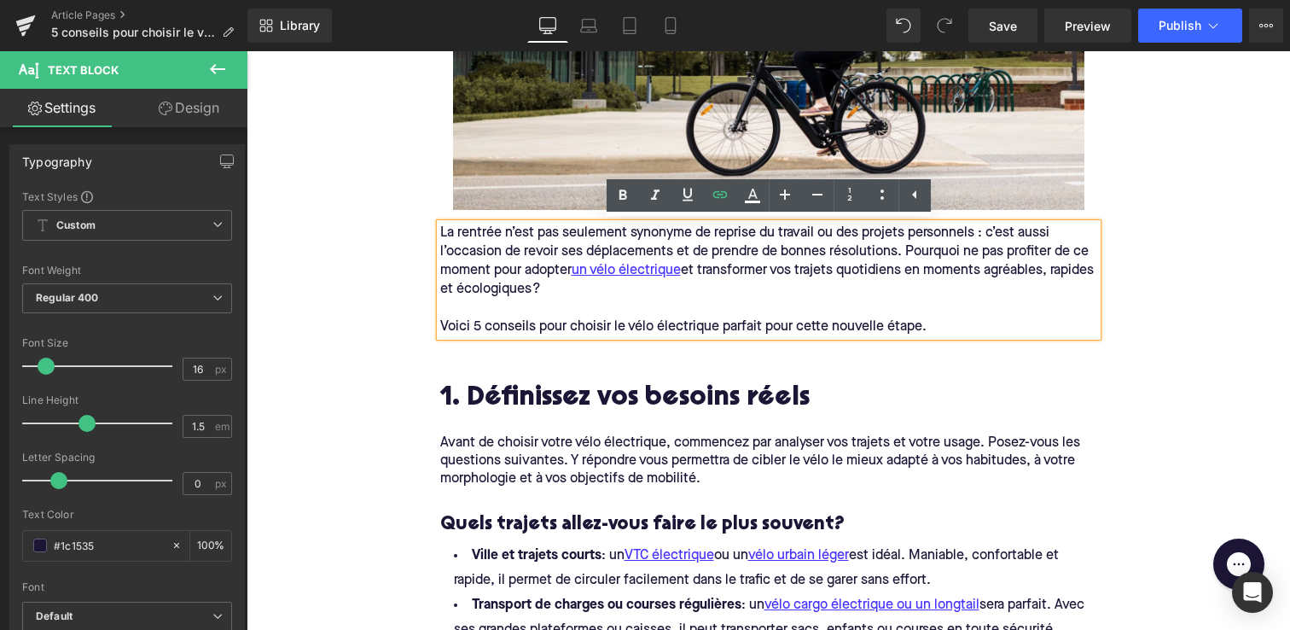
drag, startPoint x: 550, startPoint y: 268, endPoint x: 410, endPoint y: 201, distance: 155.0
copy span "La rentrée n’est pas seulement synonyme de reprise du travail ou des projets pe…"
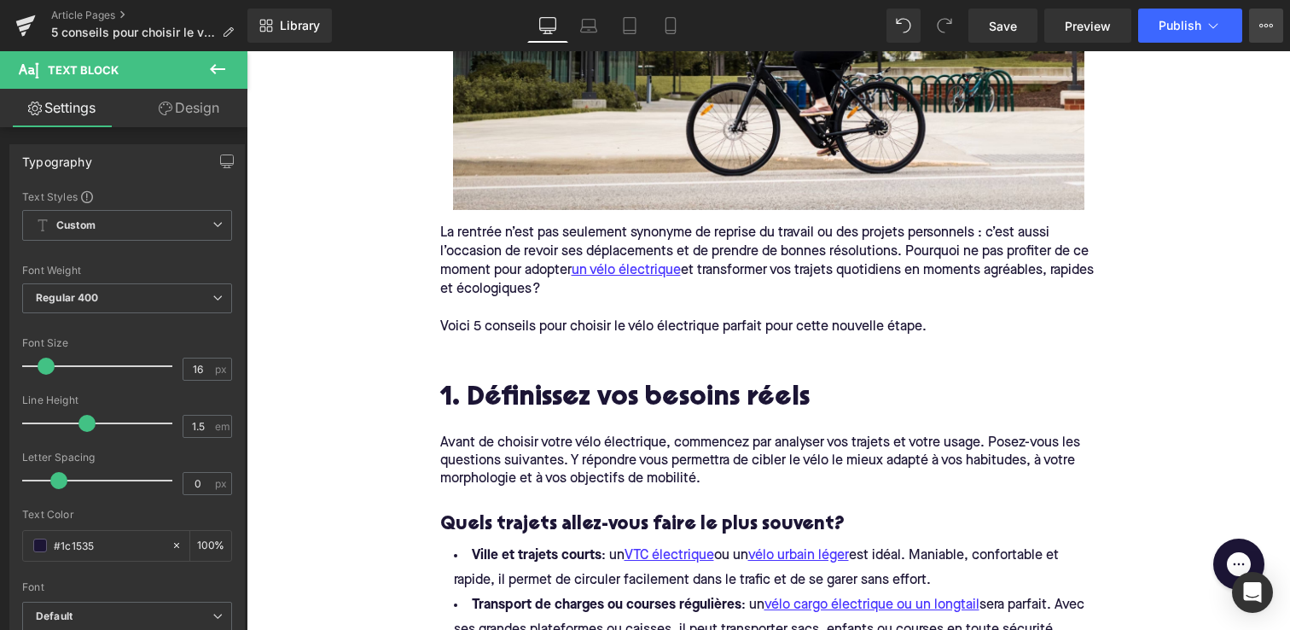
click at [1270, 35] on button "View Live Page View with current Template Save Template to Library Schedule Pub…" at bounding box center [1266, 26] width 34 height 34
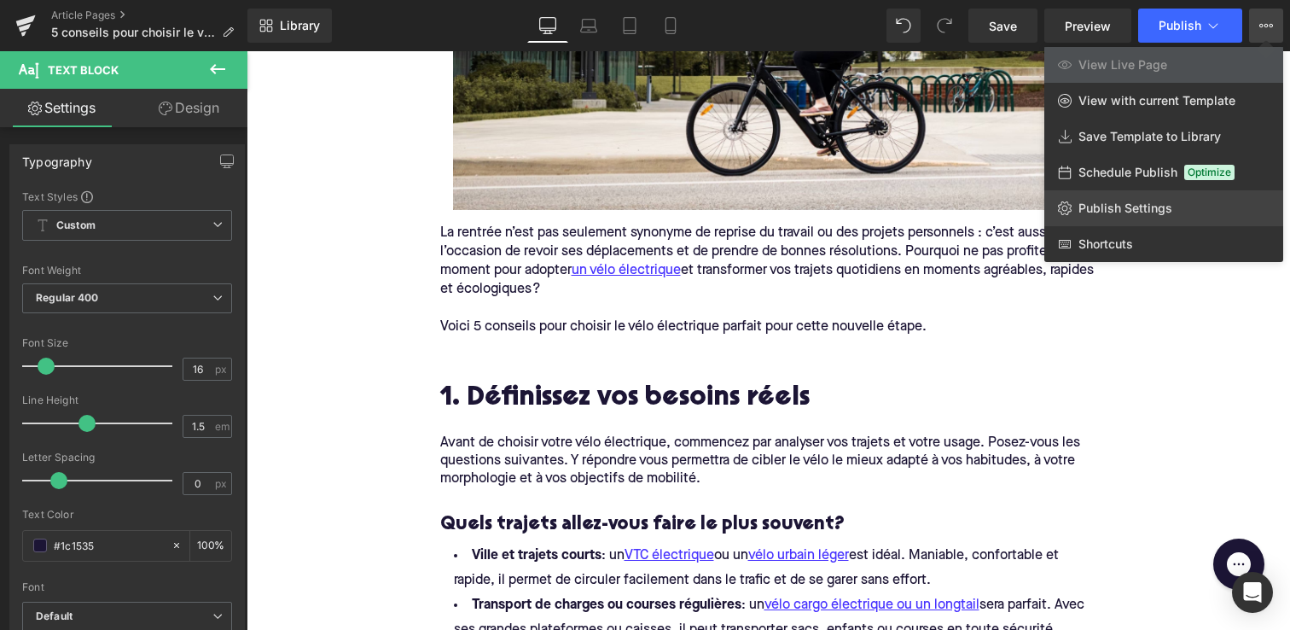
click at [1136, 205] on span "Publish Settings" at bounding box center [1126, 208] width 94 height 15
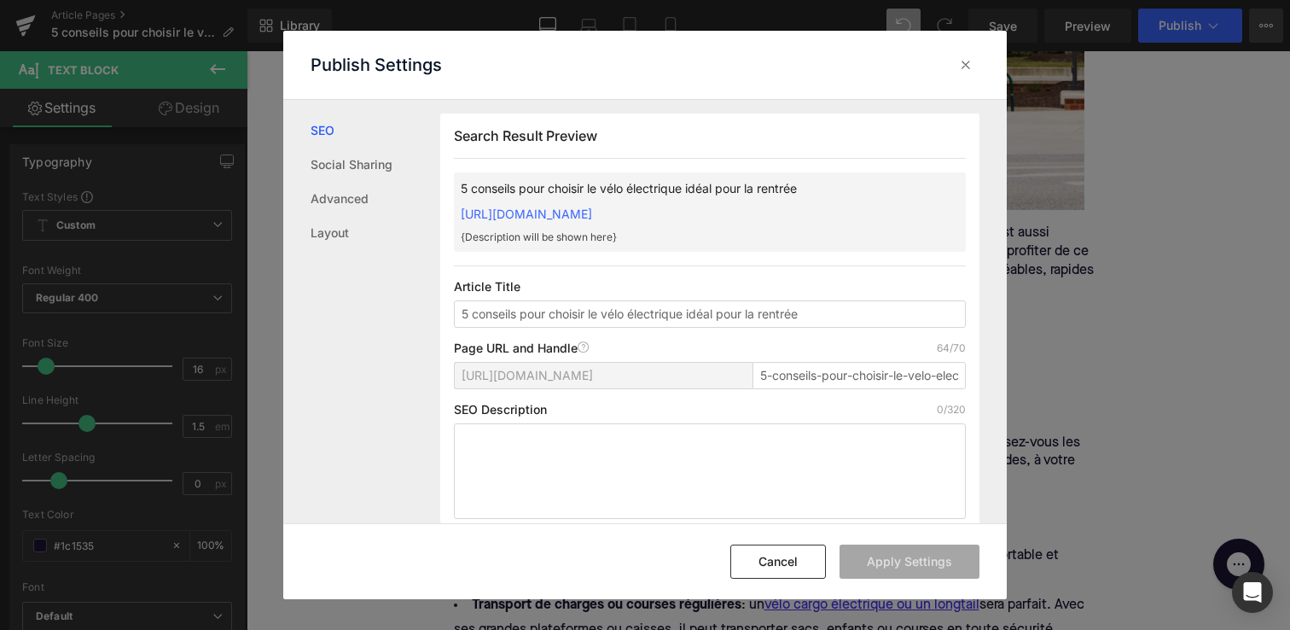
scroll to position [1, 0]
click at [599, 443] on textarea at bounding box center [710, 470] width 512 height 96
paste textarea "La rentrée n’est pas seulement synonyme de reprise du travail ou des projets pe…"
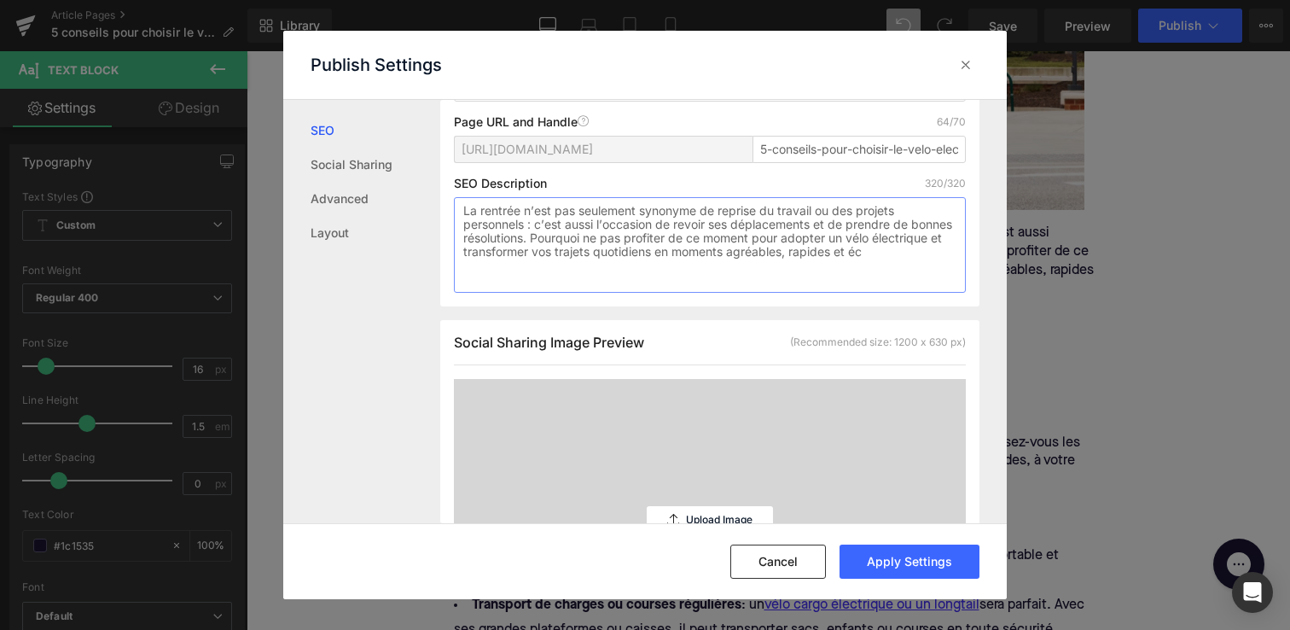
scroll to position [285, 0]
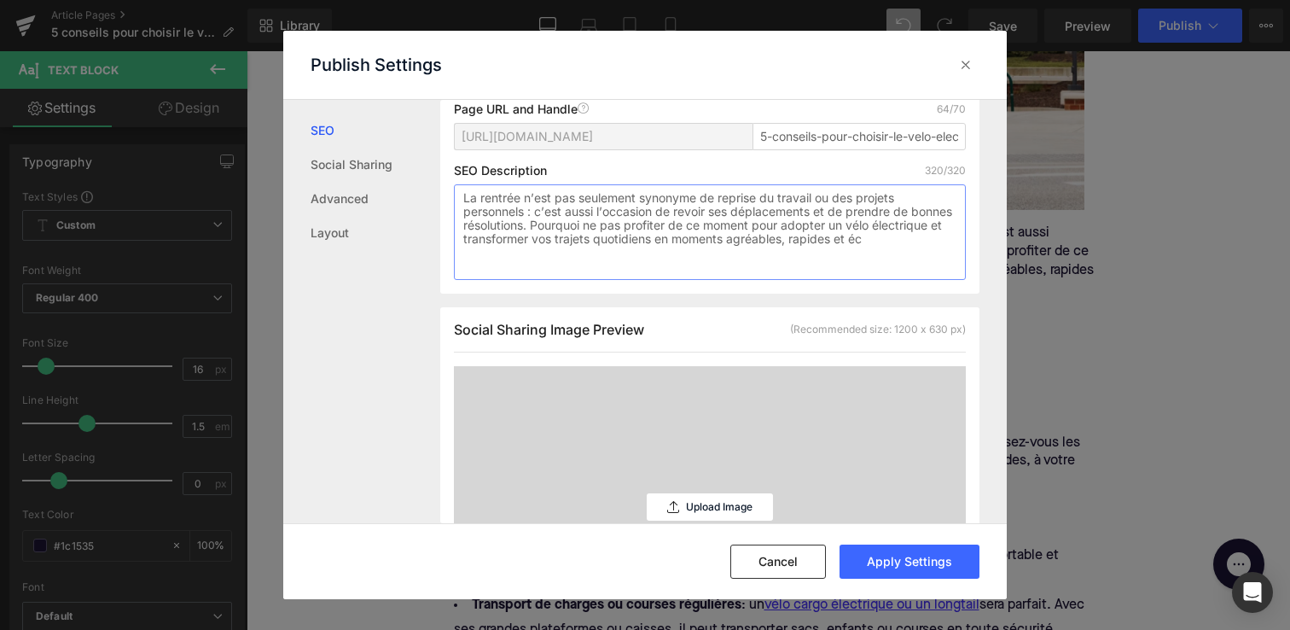
type textarea "La rentrée n’est pas seulement synonyme de reprise du travail ou des projets pe…"
click at [594, 421] on div "Upload Image" at bounding box center [710, 507] width 512 height 282
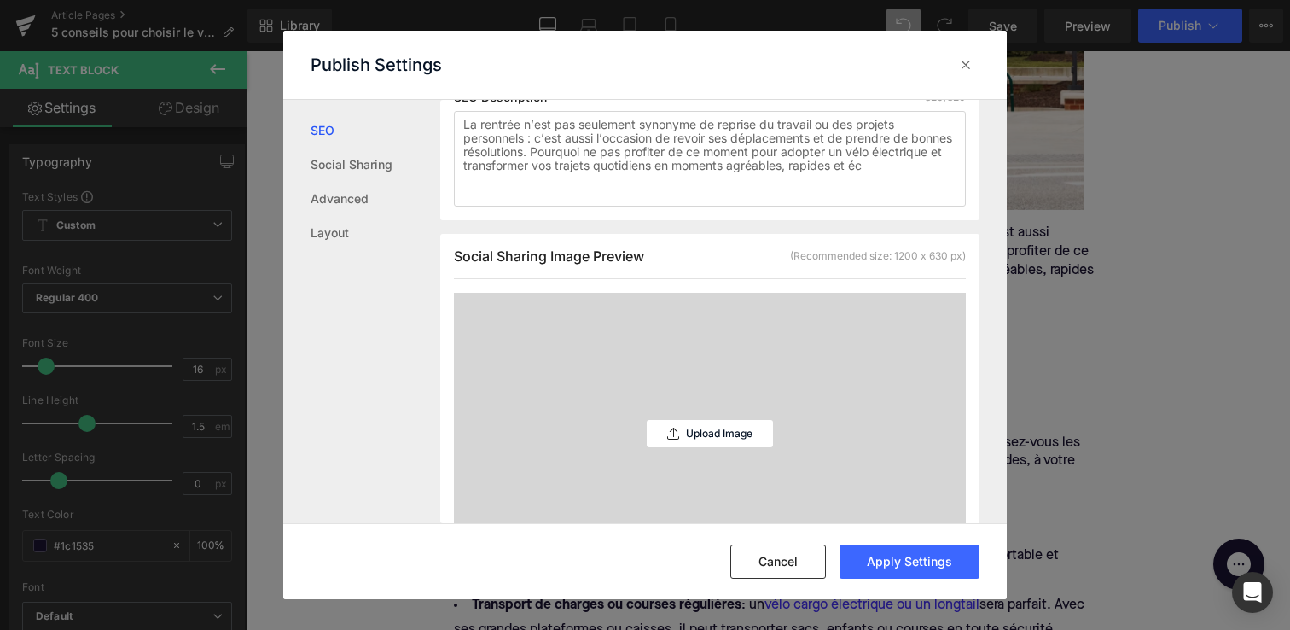
scroll to position [384, 0]
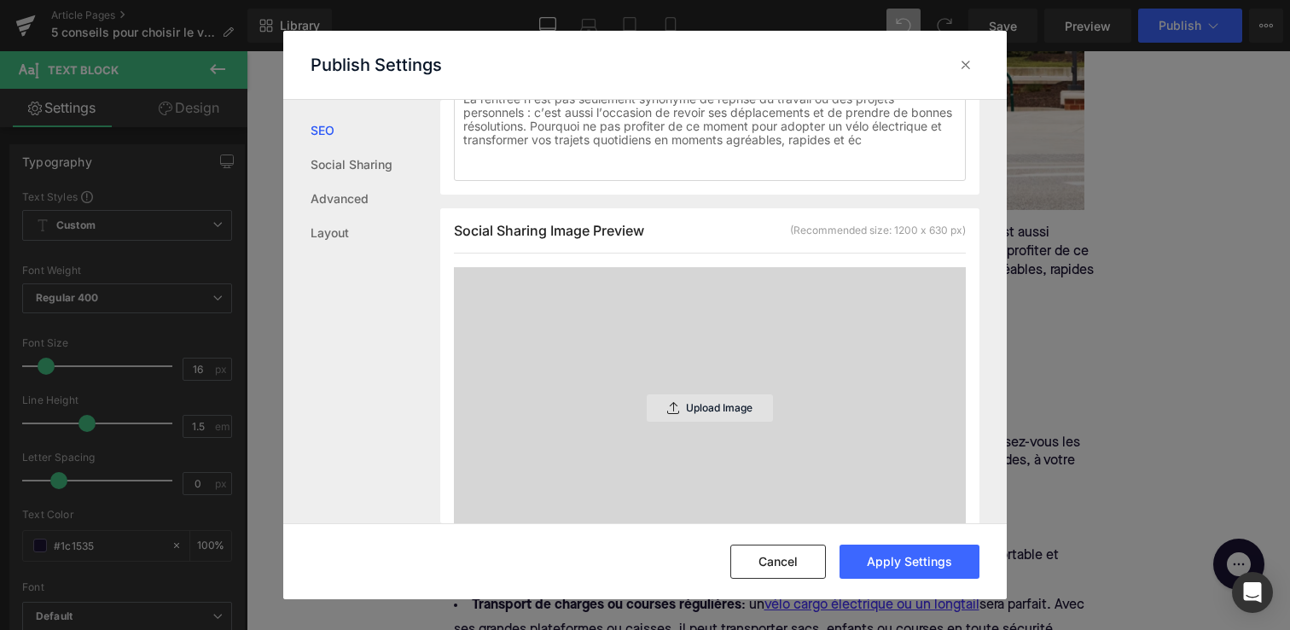
click at [669, 414] on icon at bounding box center [673, 408] width 12 height 12
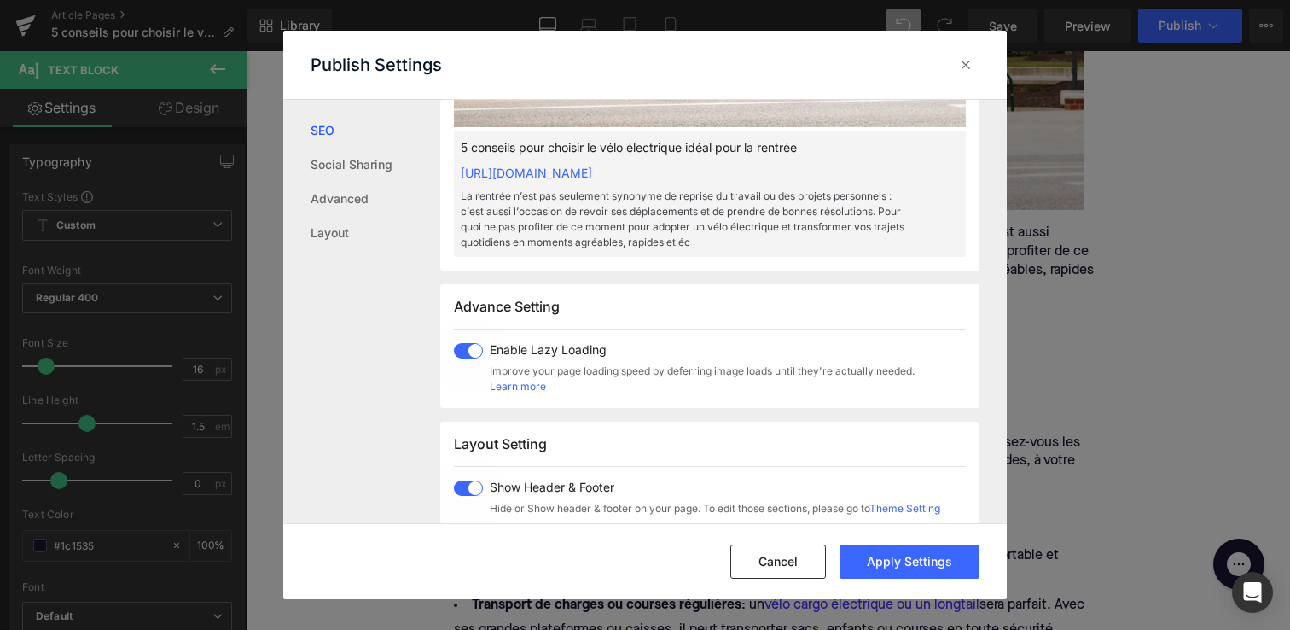
scroll to position [822, 0]
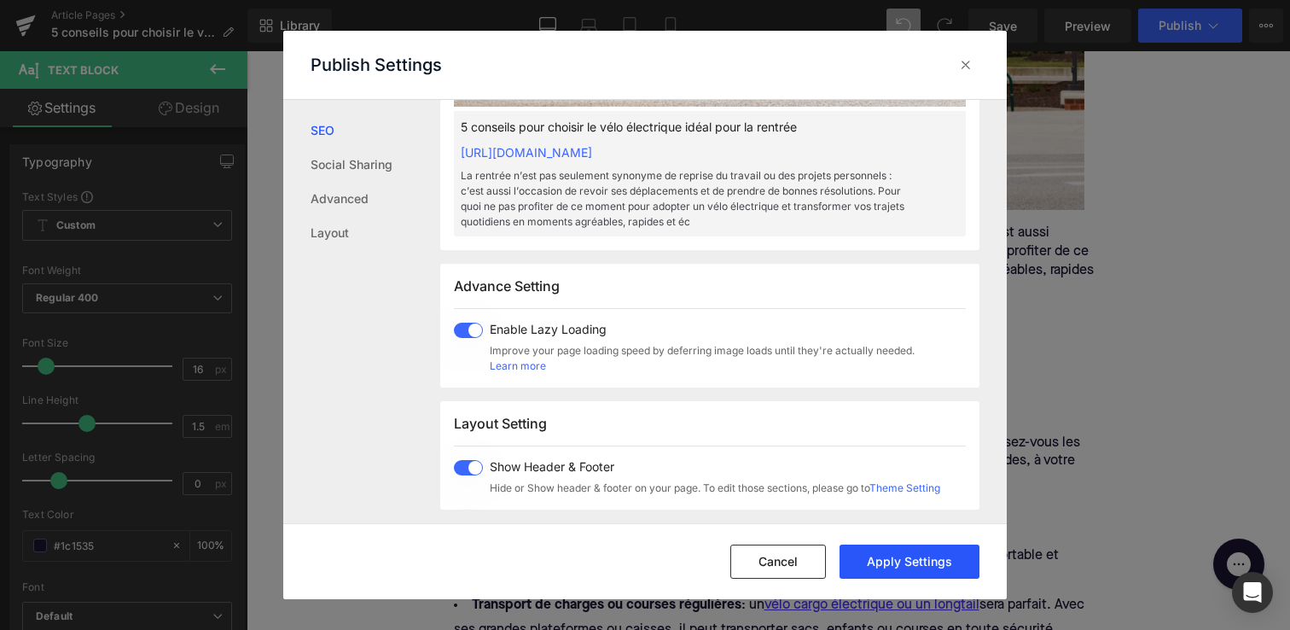
click at [890, 562] on button "Apply Settings" at bounding box center [910, 561] width 140 height 34
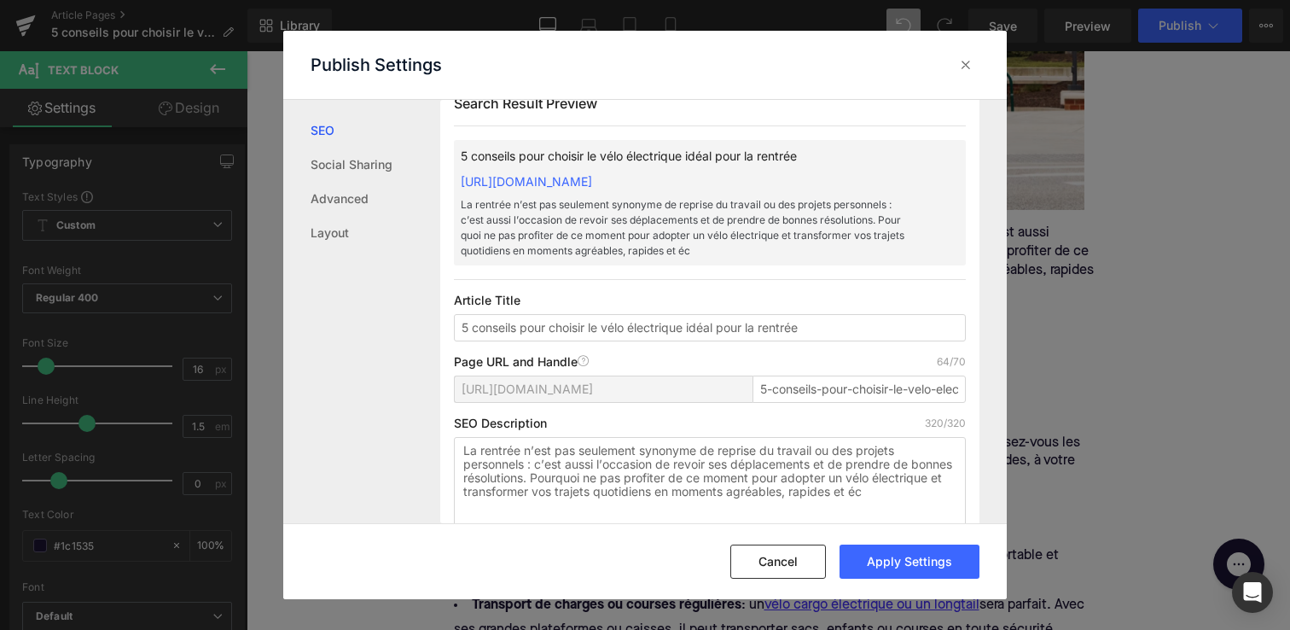
scroll to position [0, 0]
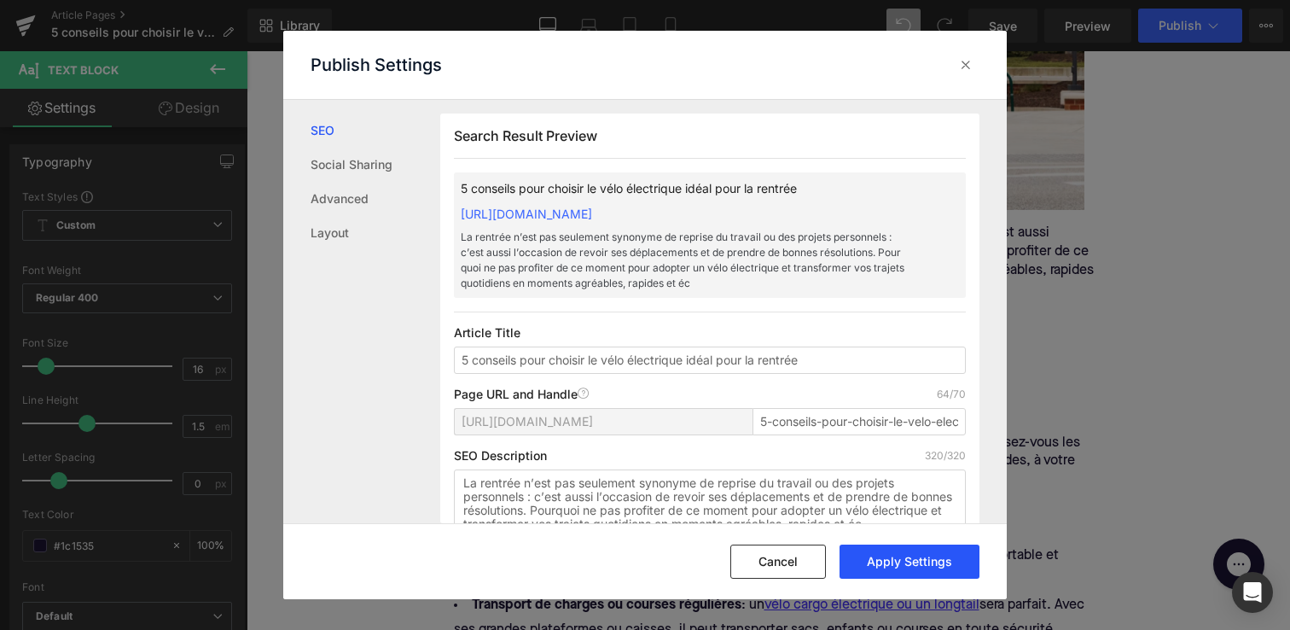
click at [923, 561] on button "Apply Settings" at bounding box center [910, 561] width 140 height 34
click at [966, 57] on icon at bounding box center [965, 64] width 17 height 17
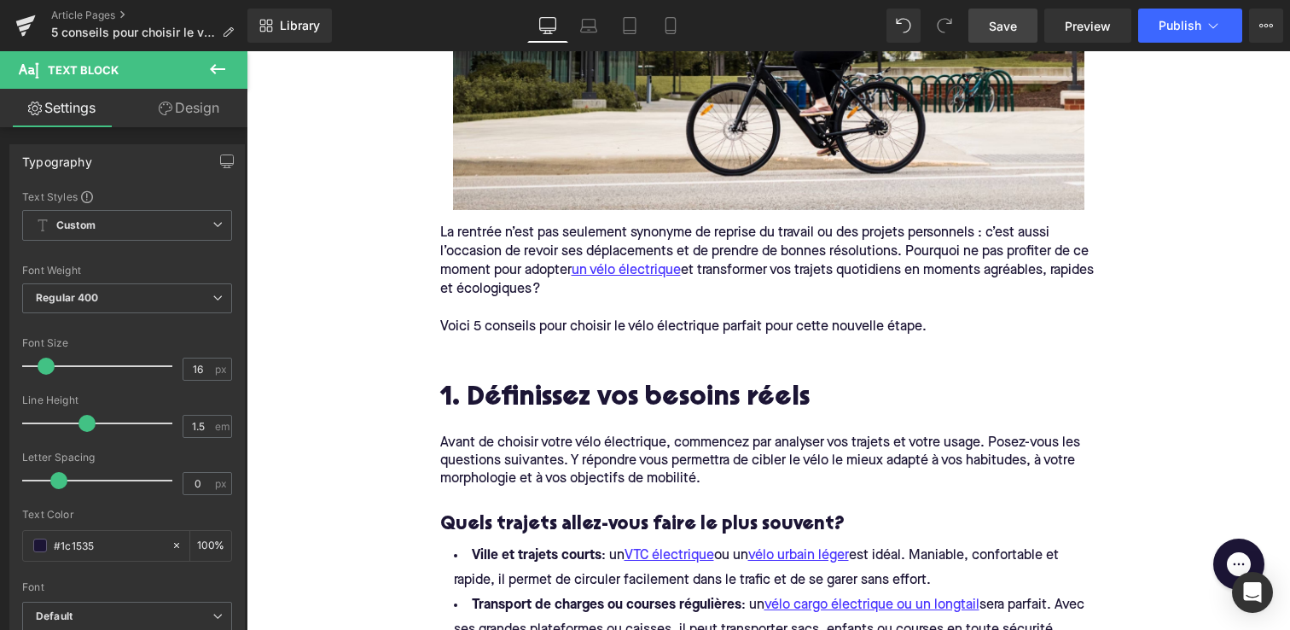
click at [994, 26] on span "Save" at bounding box center [1003, 26] width 28 height 18
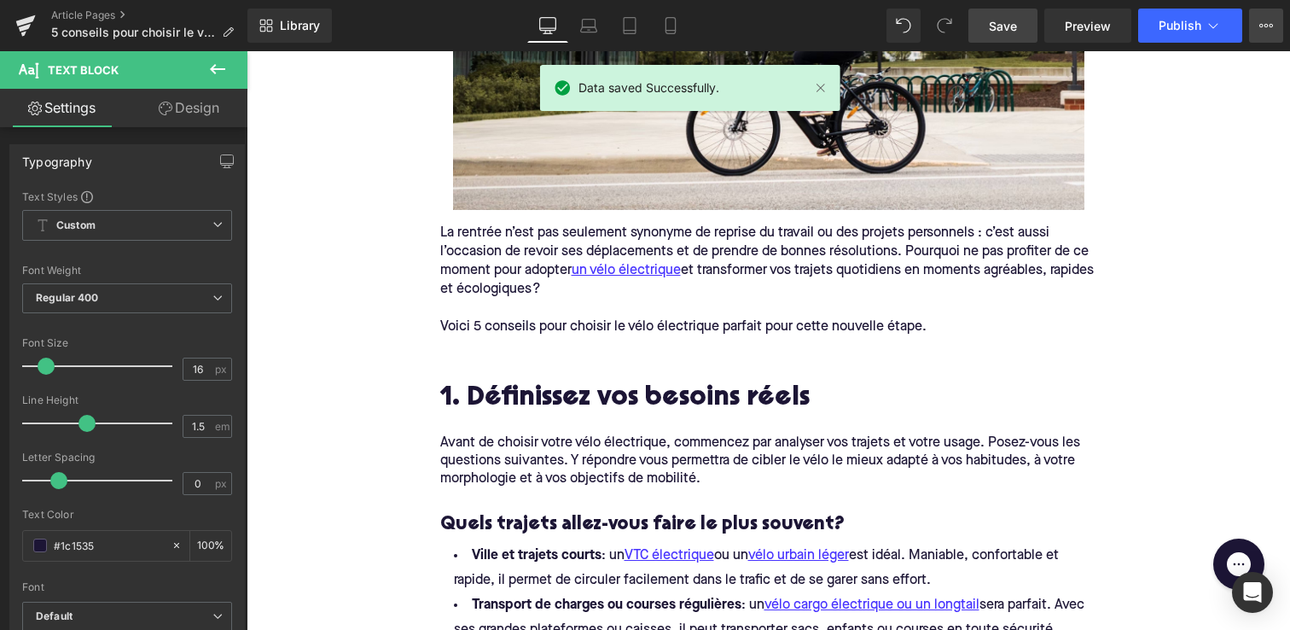
click at [1265, 26] on icon at bounding box center [1267, 25] width 4 height 3
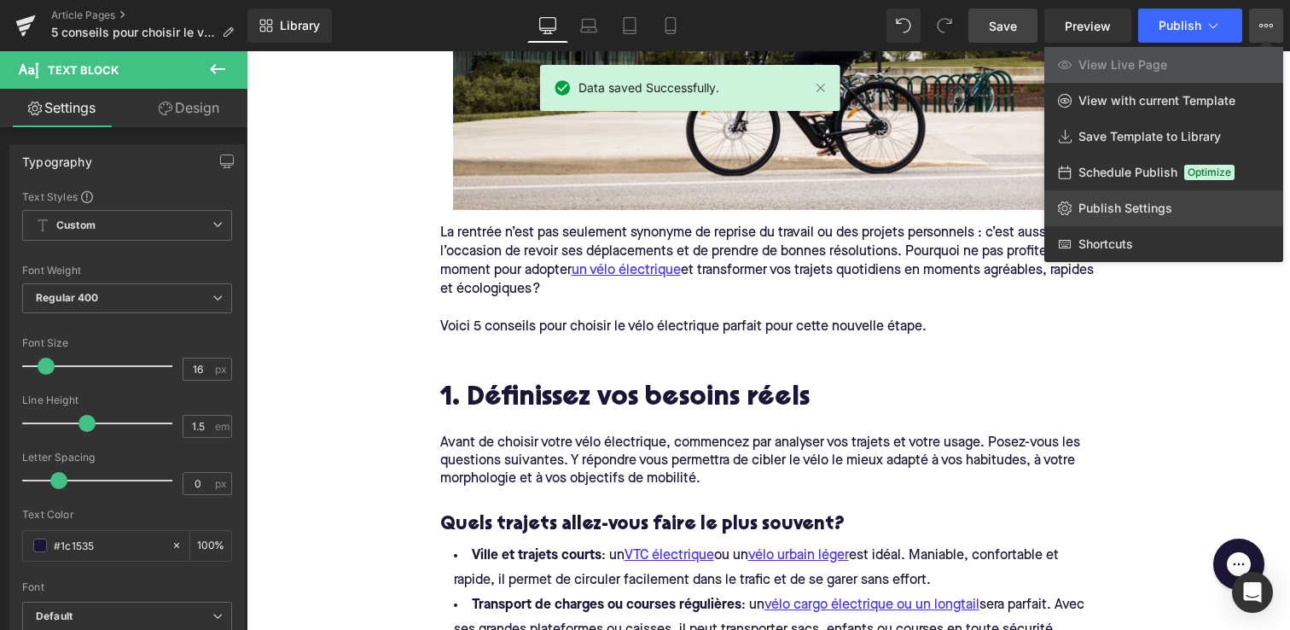
click at [1097, 197] on link "Publish Settings" at bounding box center [1163, 208] width 239 height 36
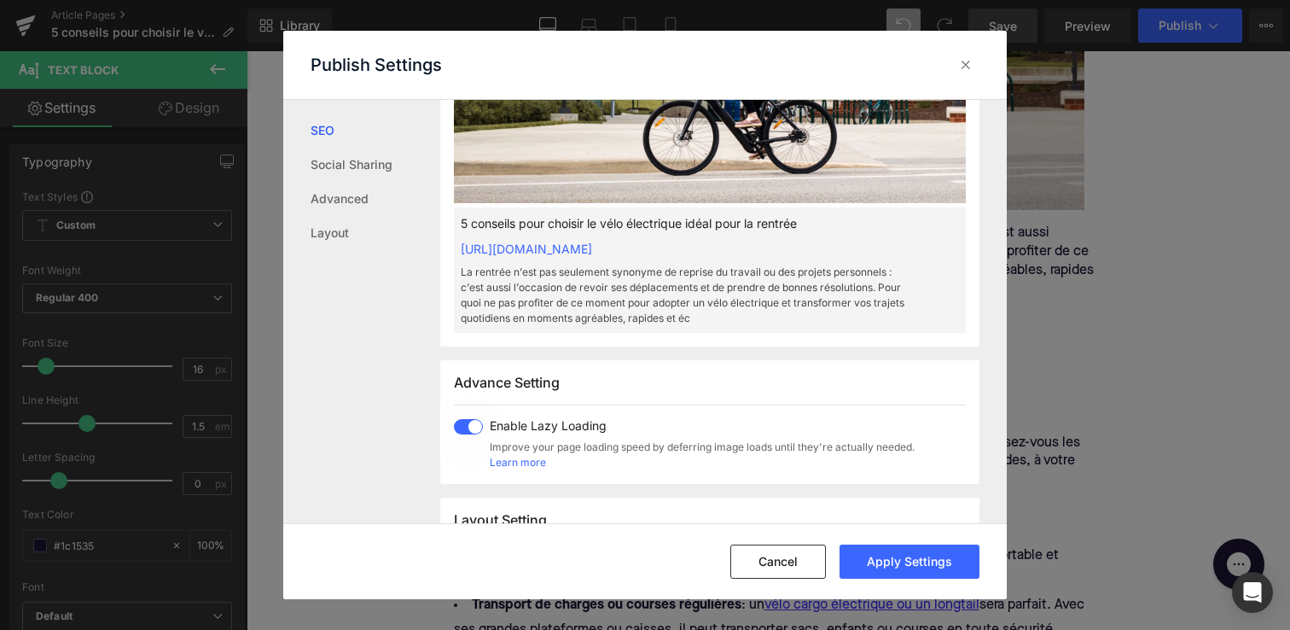
scroll to position [438, 0]
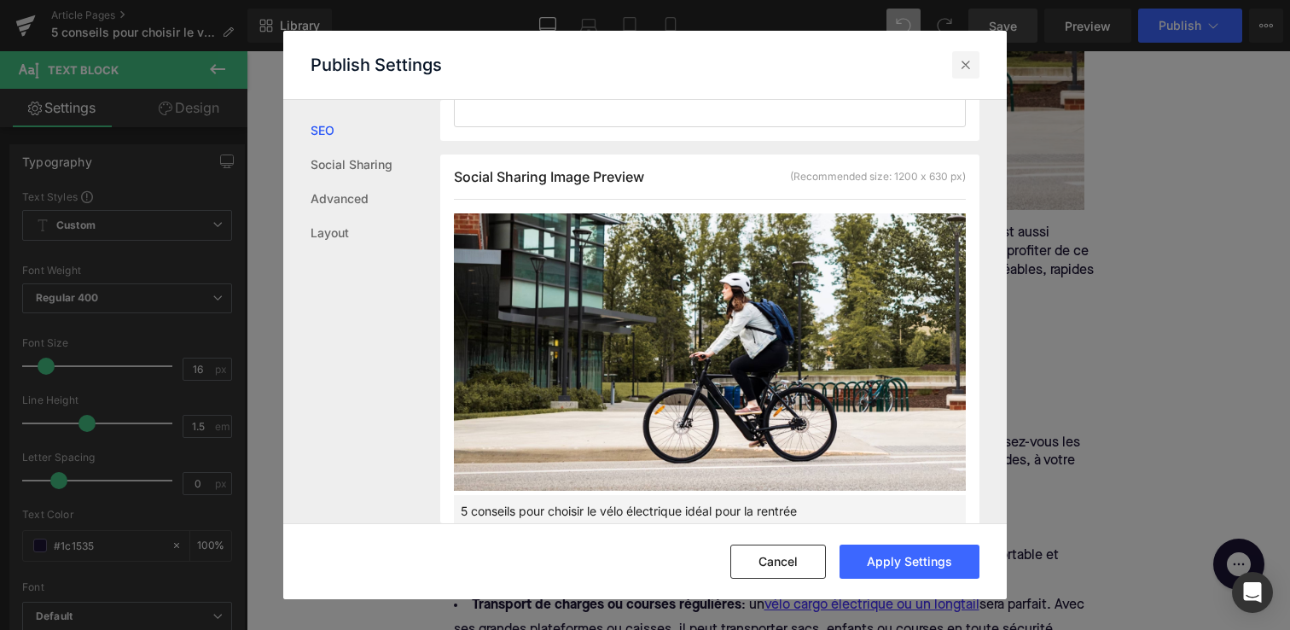
click at [963, 71] on icon at bounding box center [965, 64] width 17 height 17
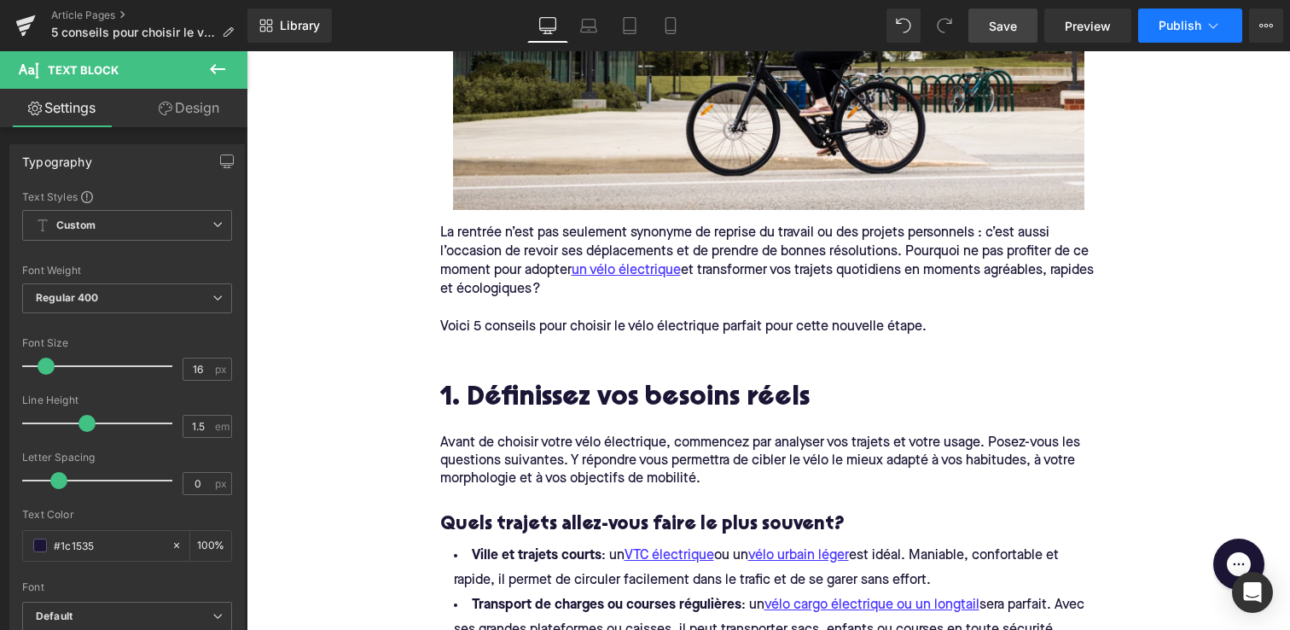
click at [1184, 25] on span "Publish" at bounding box center [1180, 26] width 43 height 14
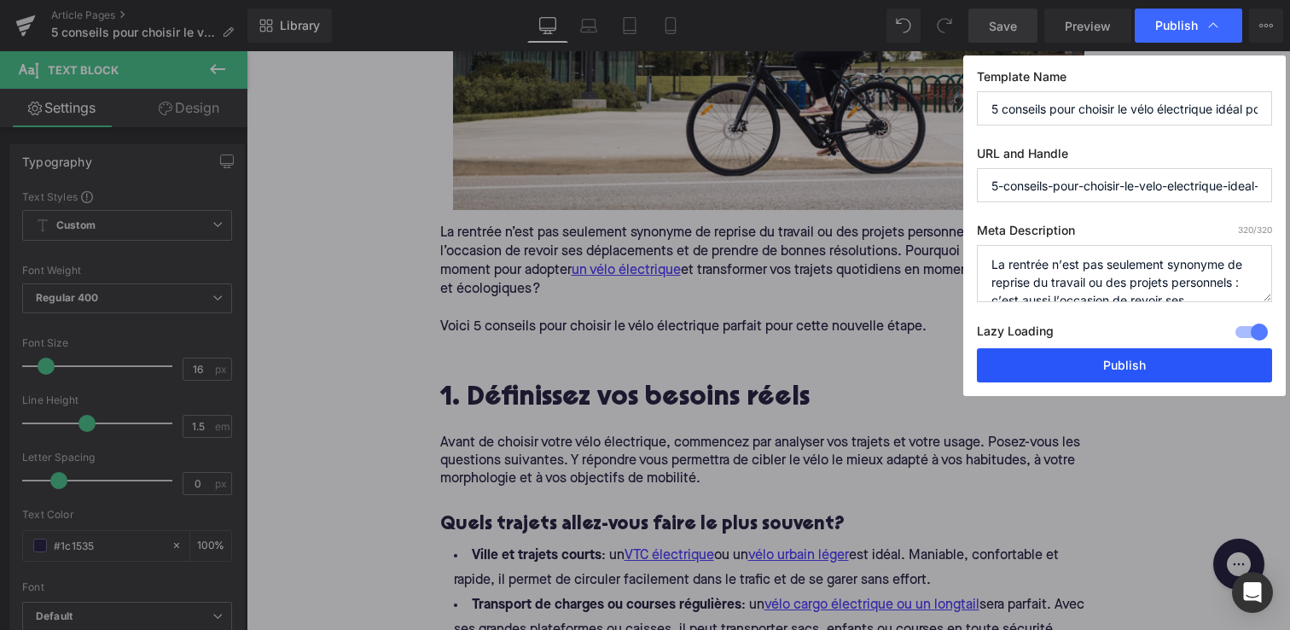
click at [1119, 359] on button "Publish" at bounding box center [1124, 365] width 295 height 34
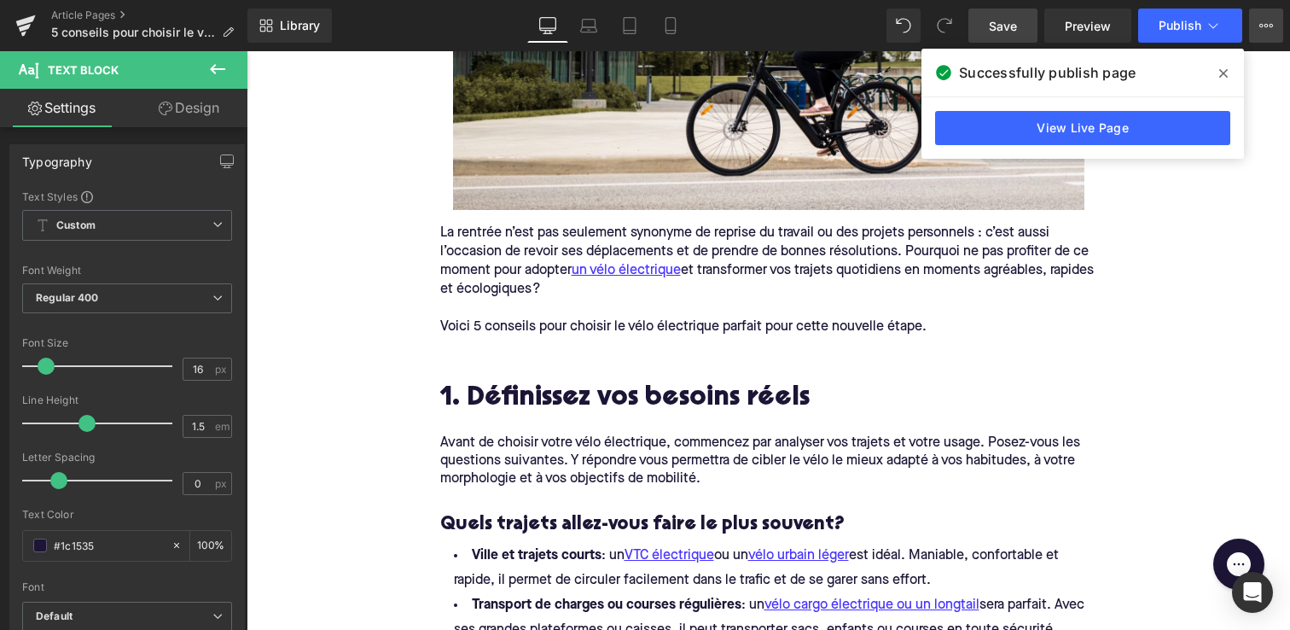
click at [1257, 30] on button "View Live Page View with current Template Save Template to Library Schedule Pub…" at bounding box center [1266, 26] width 34 height 34
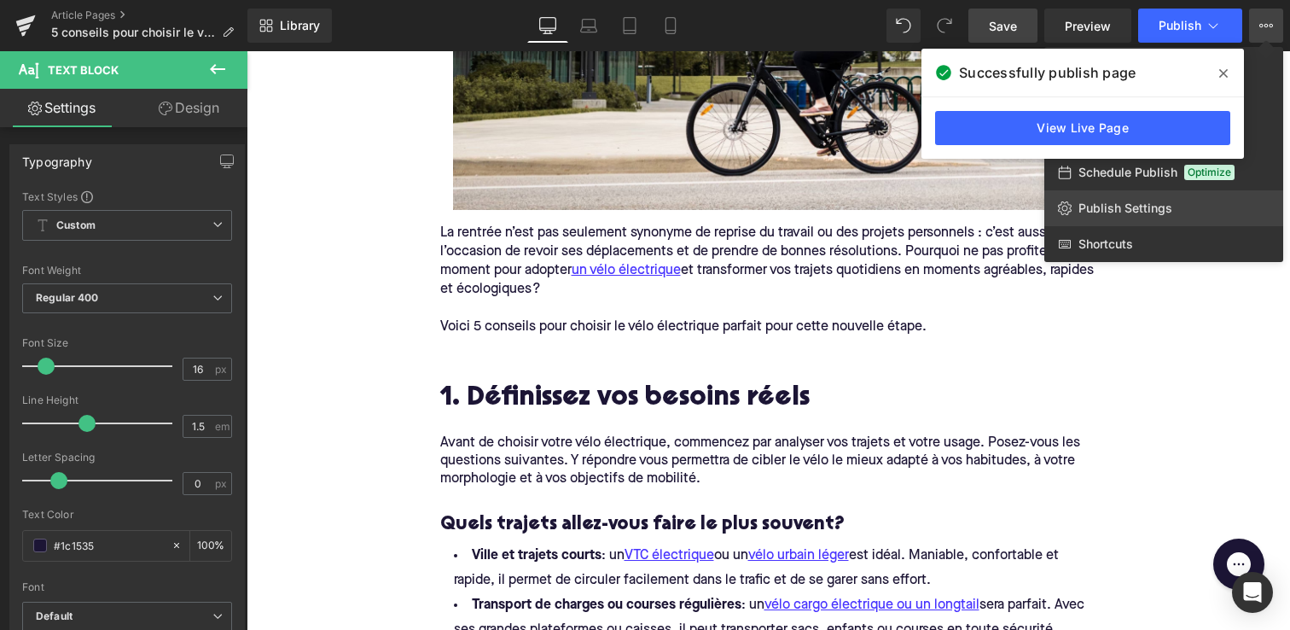
click at [1070, 199] on link "Publish Settings" at bounding box center [1163, 208] width 239 height 36
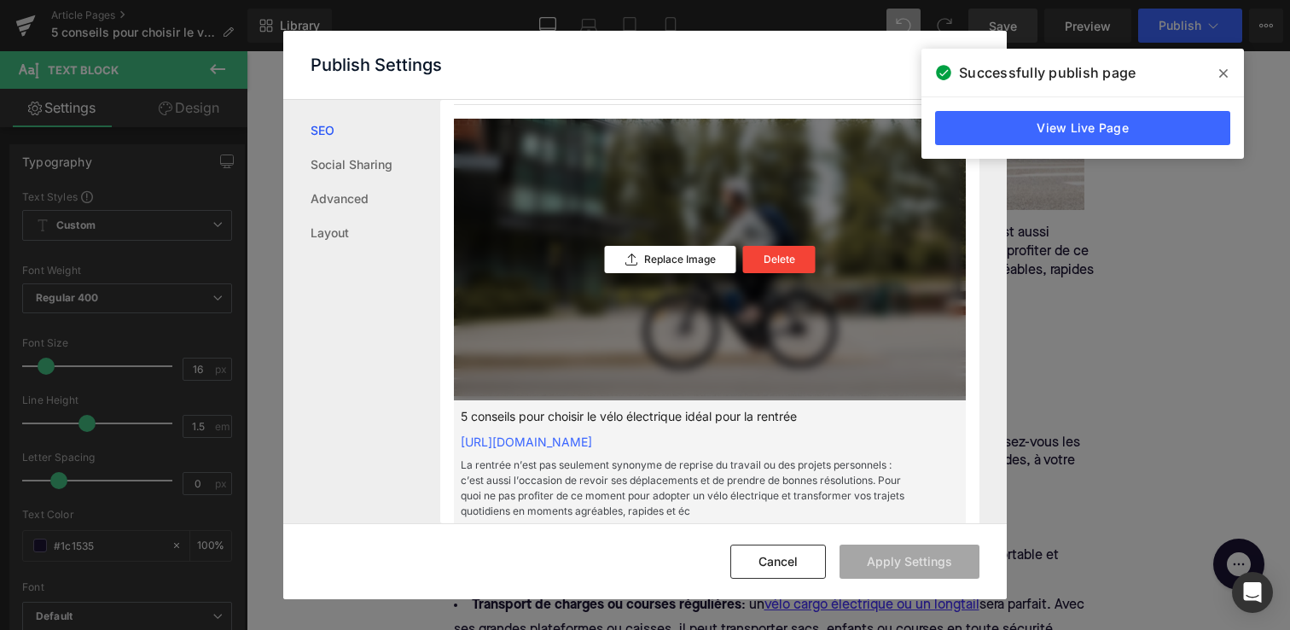
scroll to position [560, 0]
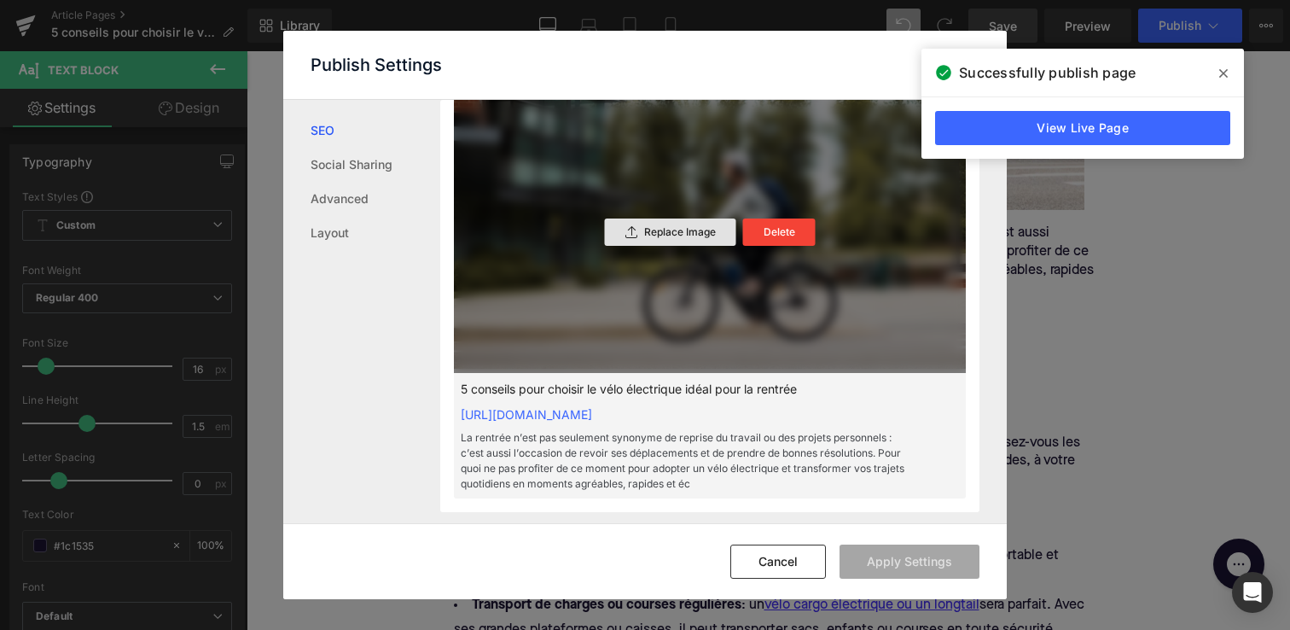
click at [663, 238] on p "Replace Image" at bounding box center [680, 232] width 72 height 12
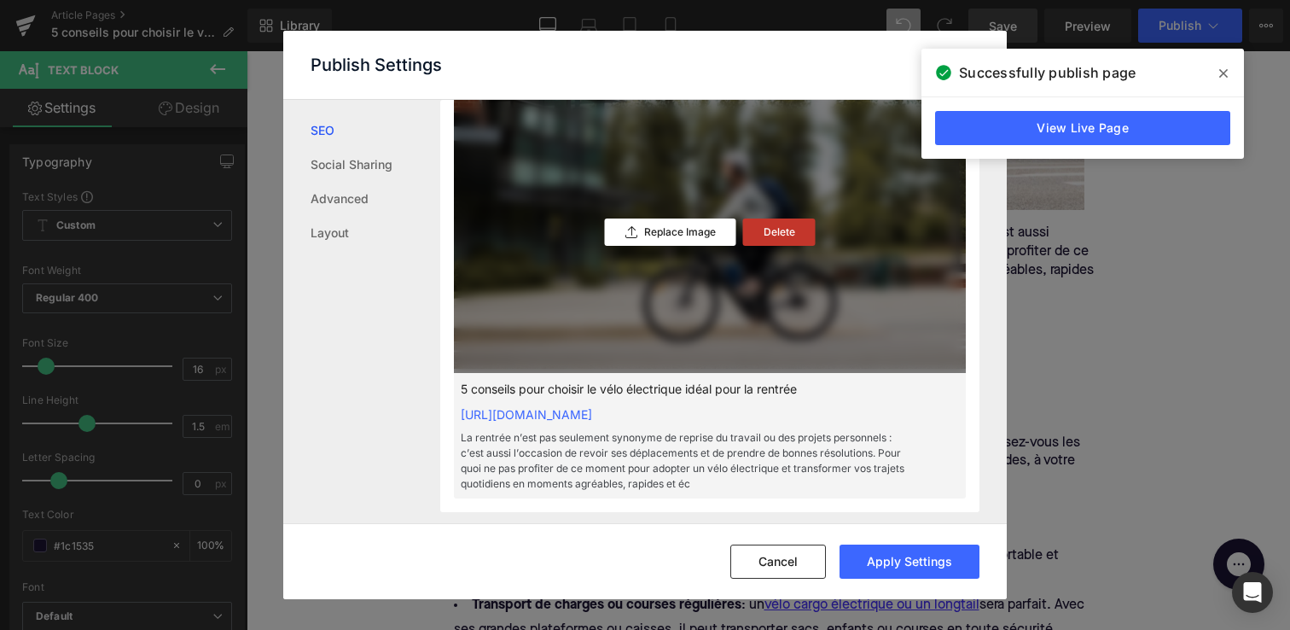
click at [764, 238] on p "Delete" at bounding box center [780, 232] width 32 height 12
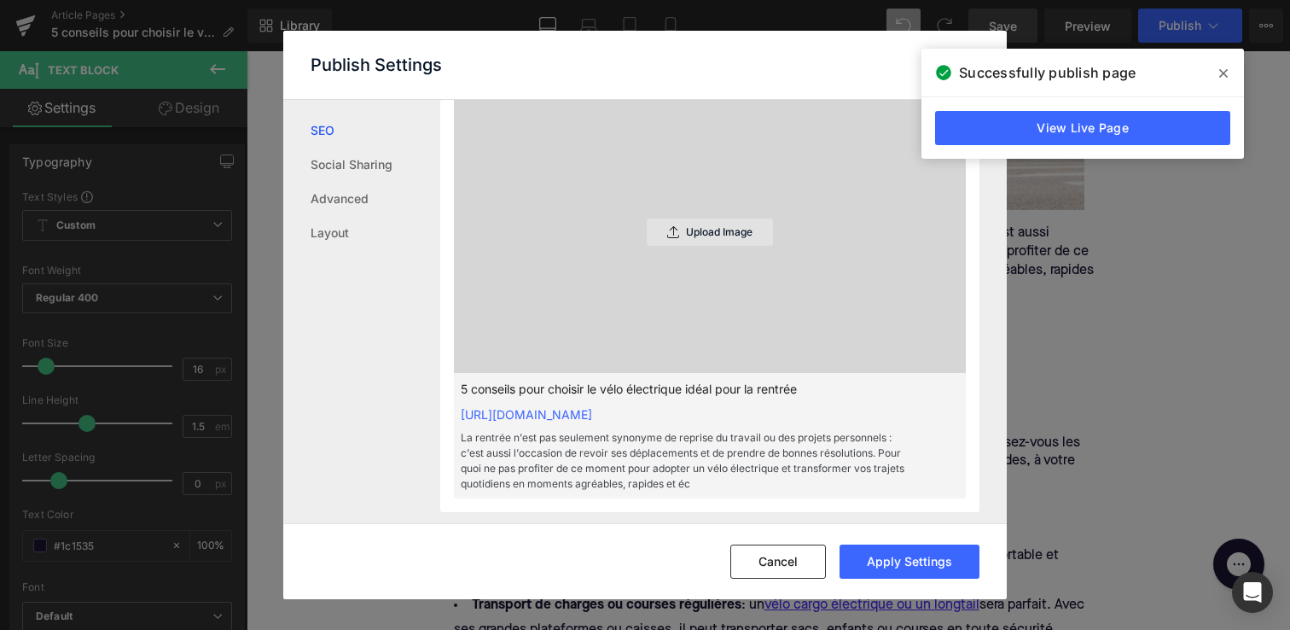
click at [672, 246] on div "Upload Image" at bounding box center [710, 231] width 126 height 27
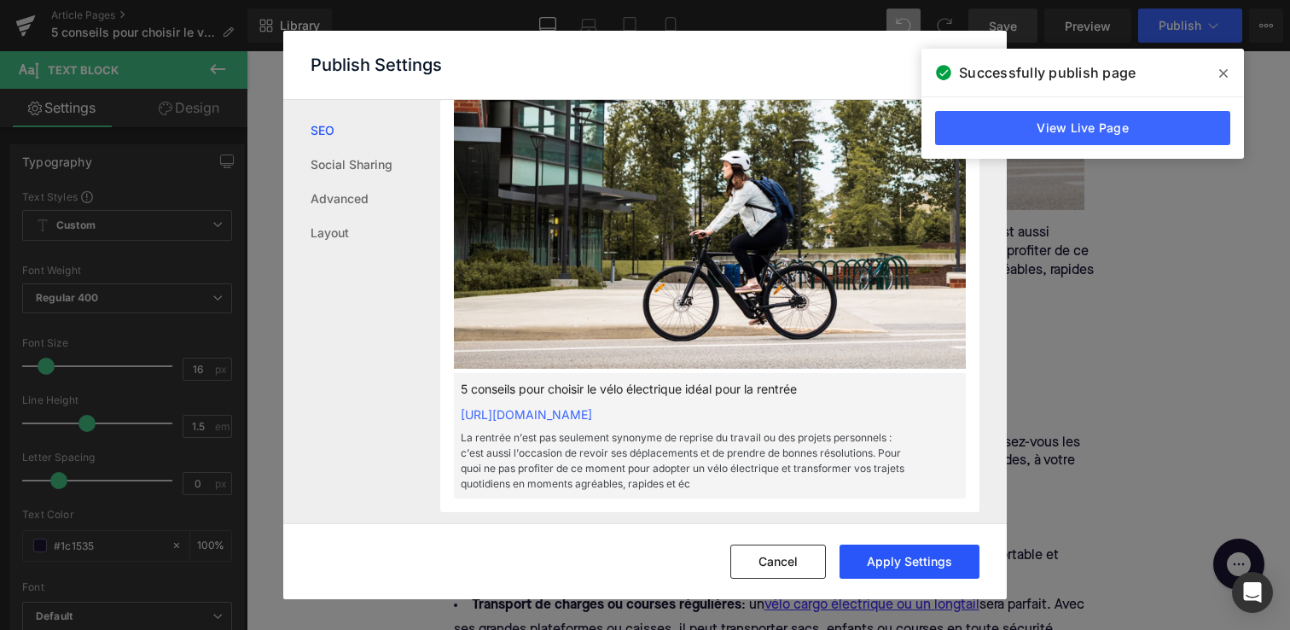
click at [891, 567] on button "Apply Settings" at bounding box center [910, 561] width 140 height 34
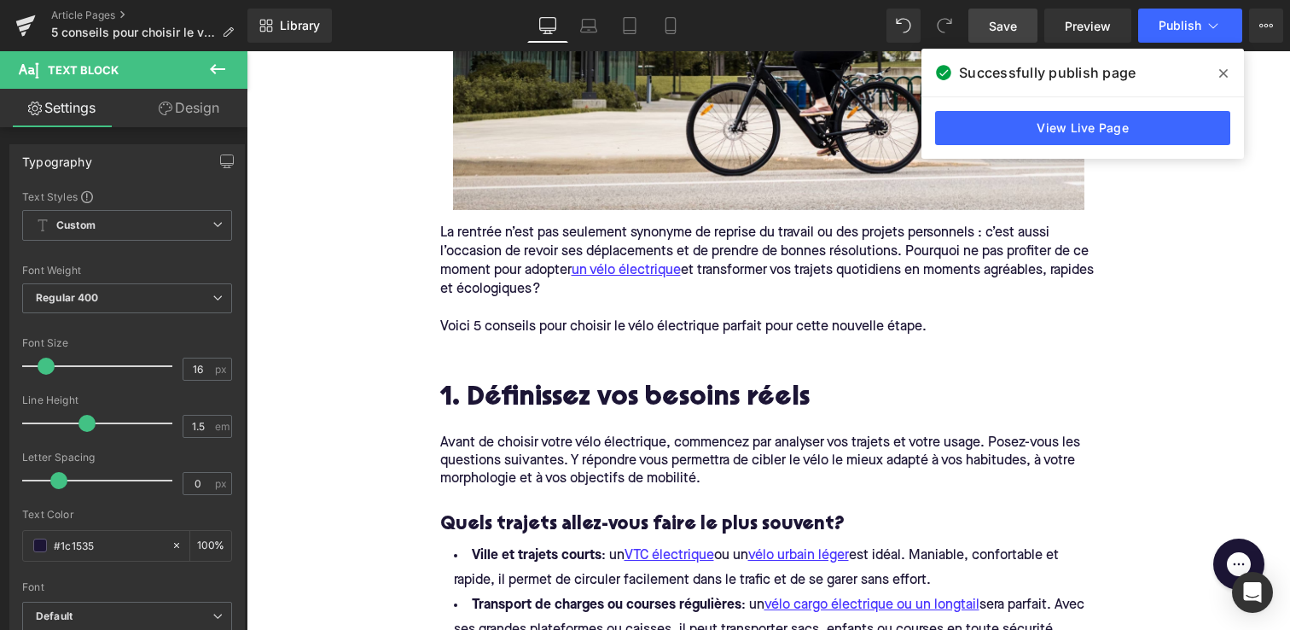
click at [1004, 30] on span "Save" at bounding box center [1003, 26] width 28 height 18
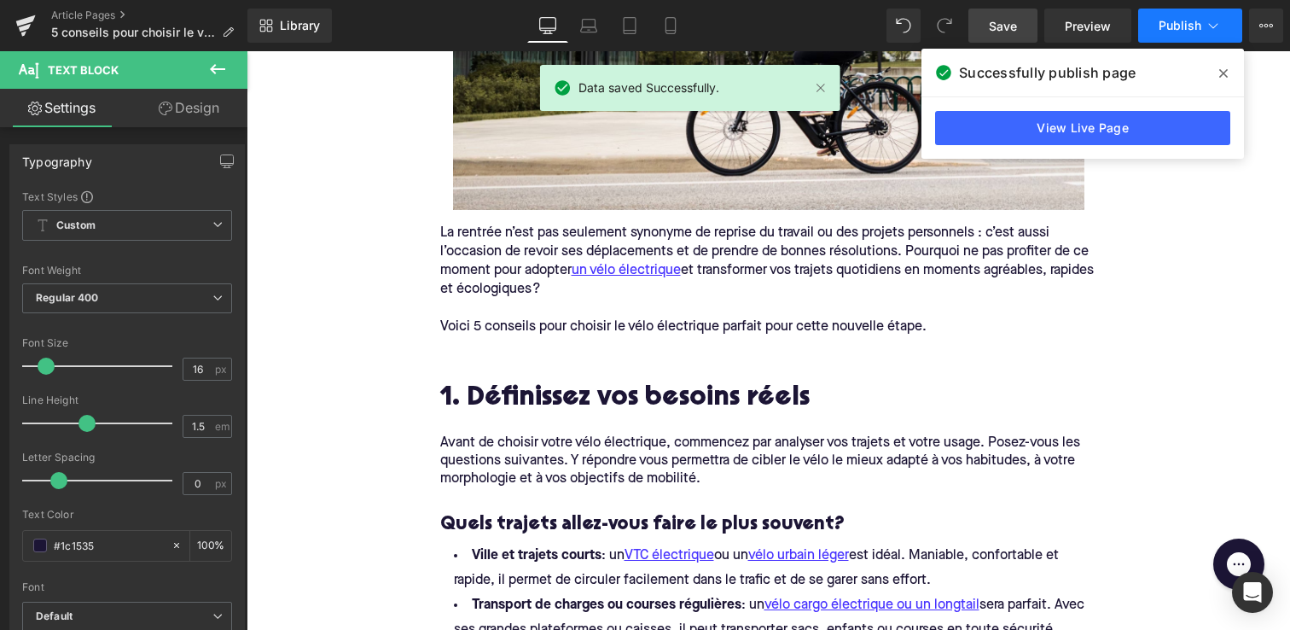
click at [1179, 22] on span "Publish" at bounding box center [1180, 26] width 43 height 14
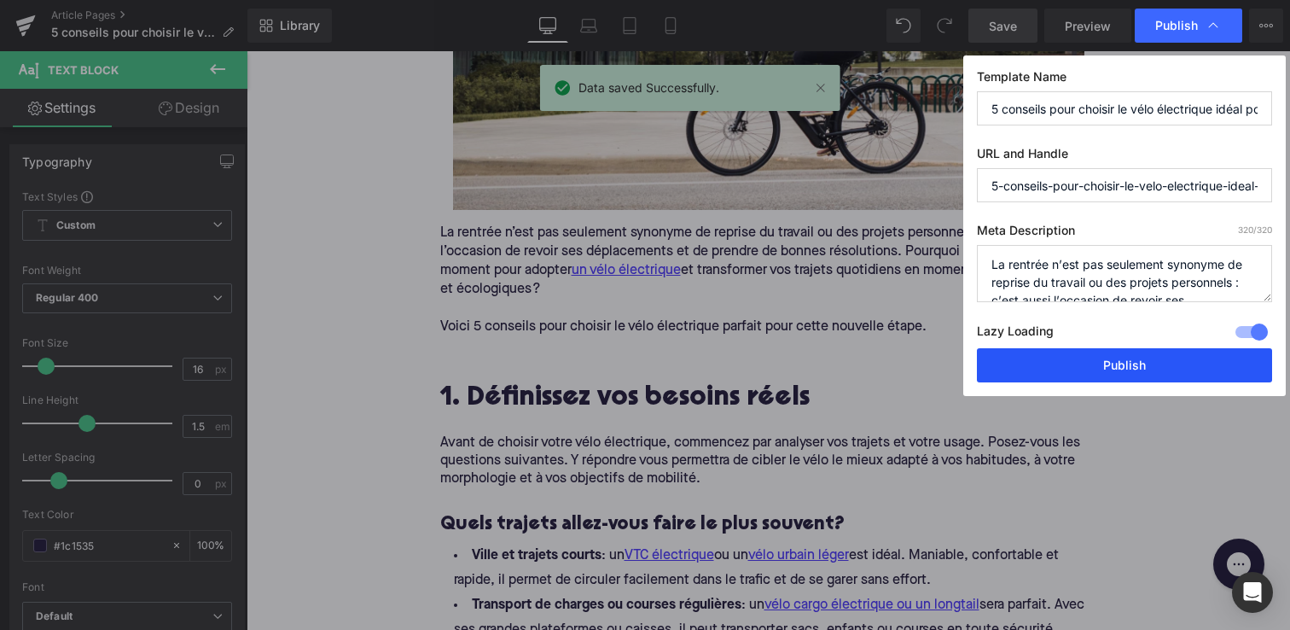
click at [1123, 364] on button "Publish" at bounding box center [1124, 365] width 295 height 34
